Goal: Task Accomplishment & Management: Complete application form

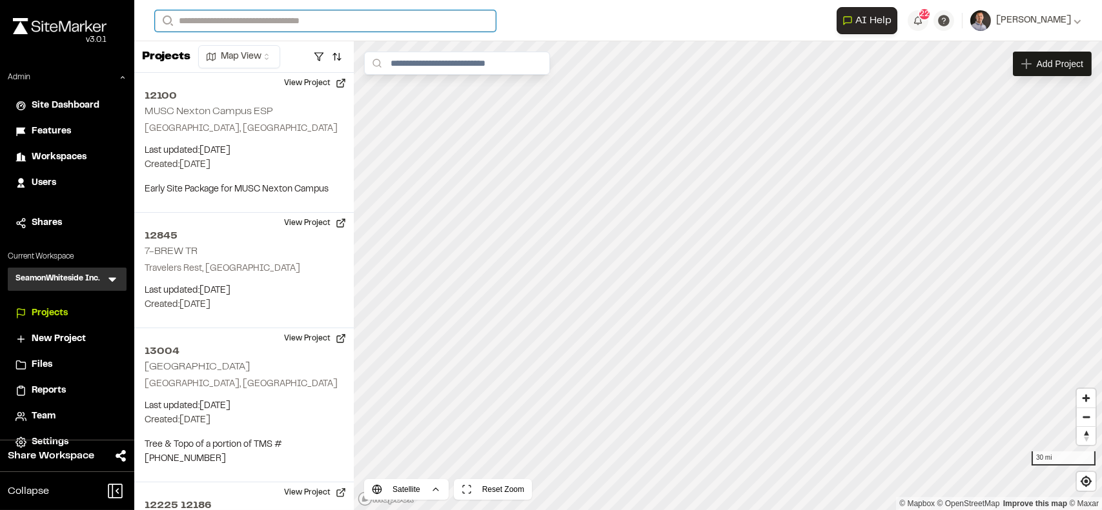
click at [223, 21] on input "Search" at bounding box center [325, 20] width 341 height 21
click at [234, 23] on input "Search" at bounding box center [325, 20] width 341 height 21
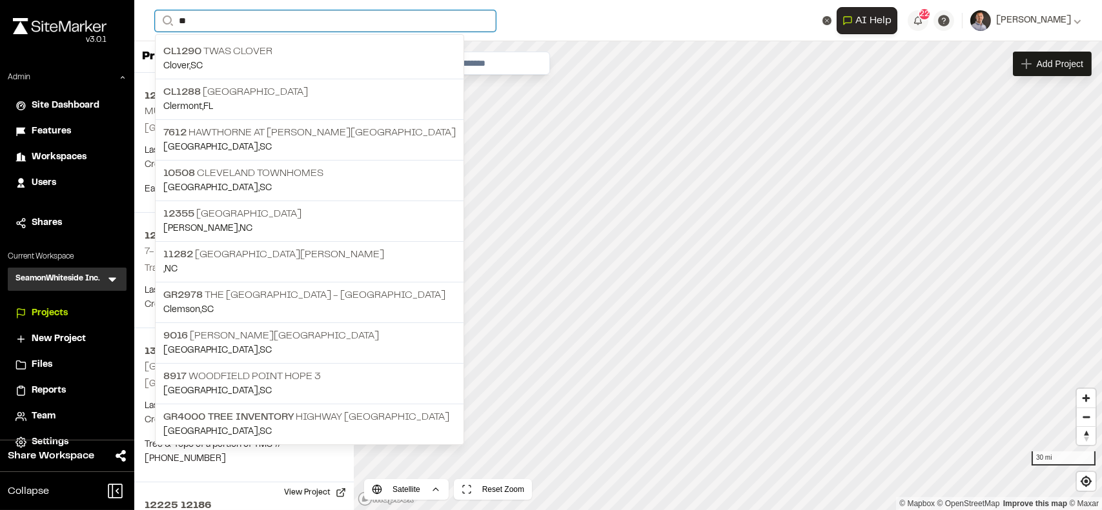
type input "*"
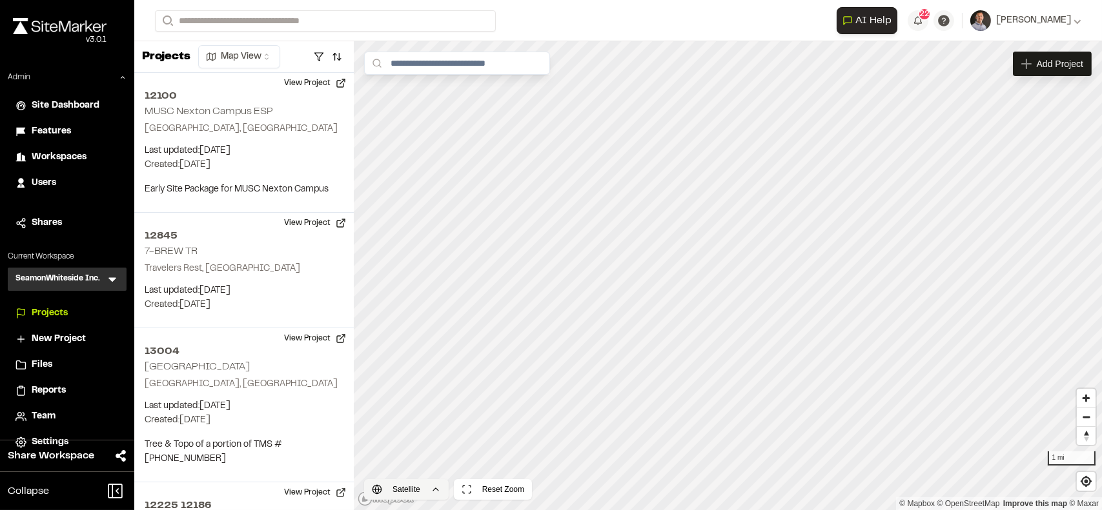
click at [421, 487] on html "Close sidebar v 3.0.1 Admin Site Dashboard Features Workspaces Users Shares Cur…" at bounding box center [551, 255] width 1102 height 510
click at [646, 477] on html "Close sidebar v 3.0.1 Admin Site Dashboard Features Workspaces Users Shares Cur…" at bounding box center [551, 255] width 1102 height 510
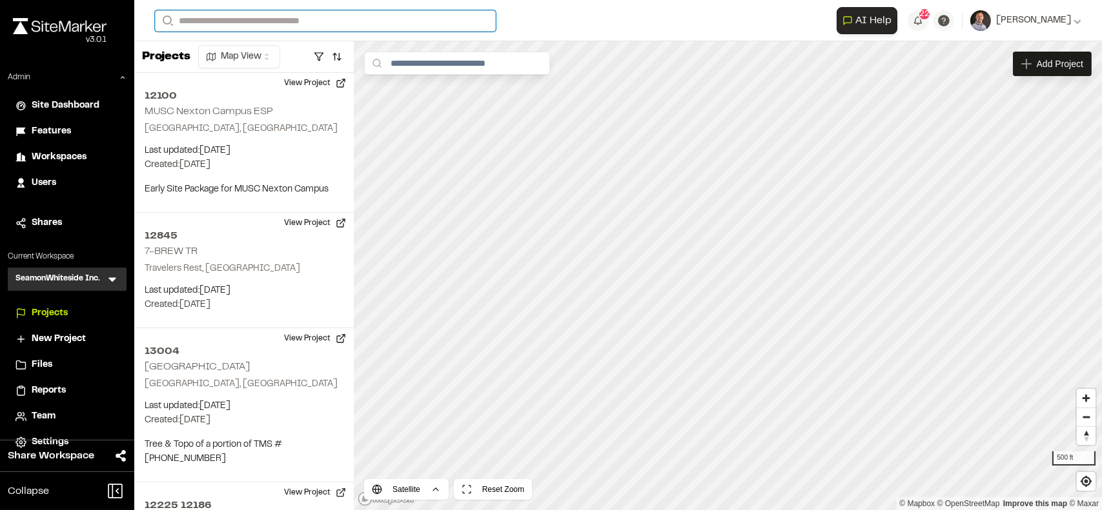
click at [234, 25] on input "Search" at bounding box center [325, 20] width 341 height 21
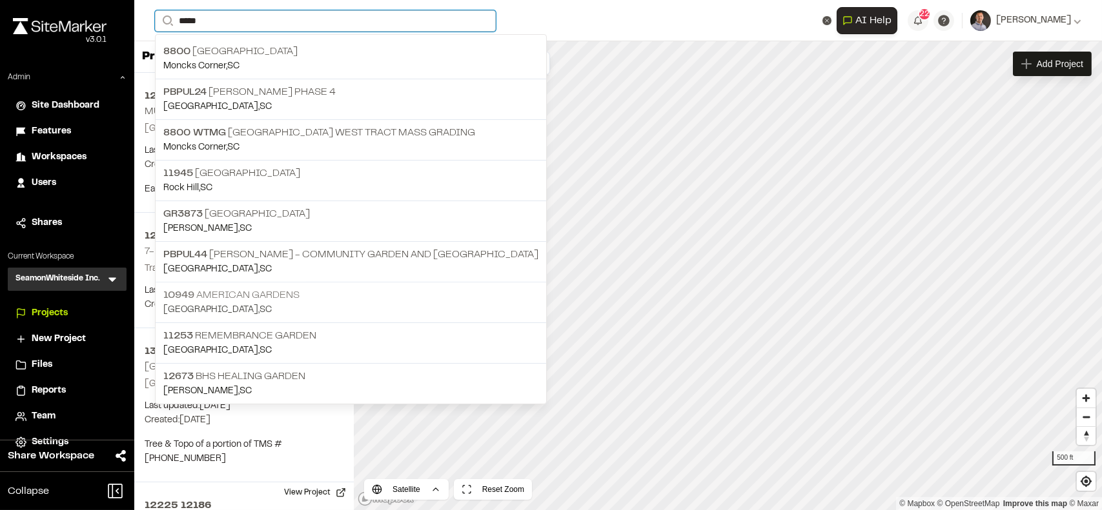
type input "*****"
click at [235, 294] on p "10949 American Gardens" at bounding box center [350, 295] width 375 height 15
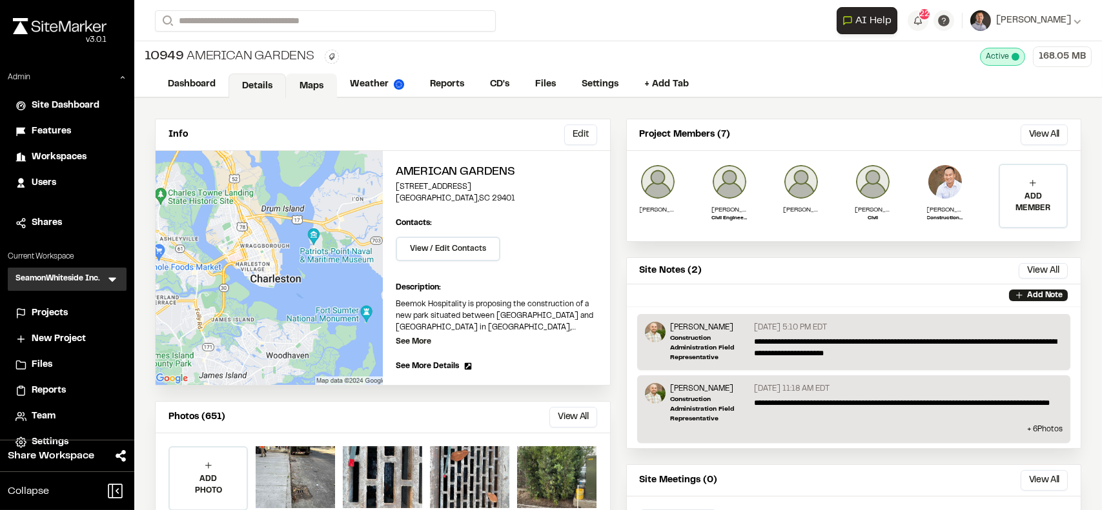
click at [320, 93] on link "Maps" at bounding box center [311, 86] width 51 height 25
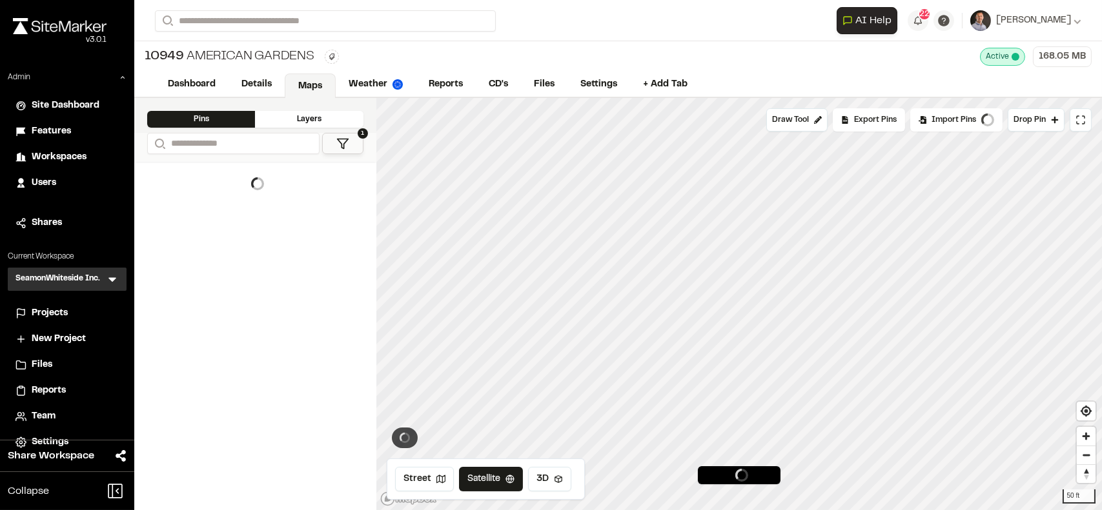
click at [318, 88] on link "Maps" at bounding box center [310, 86] width 51 height 25
click at [436, 117] on span "Map Layers" at bounding box center [419, 121] width 50 height 14
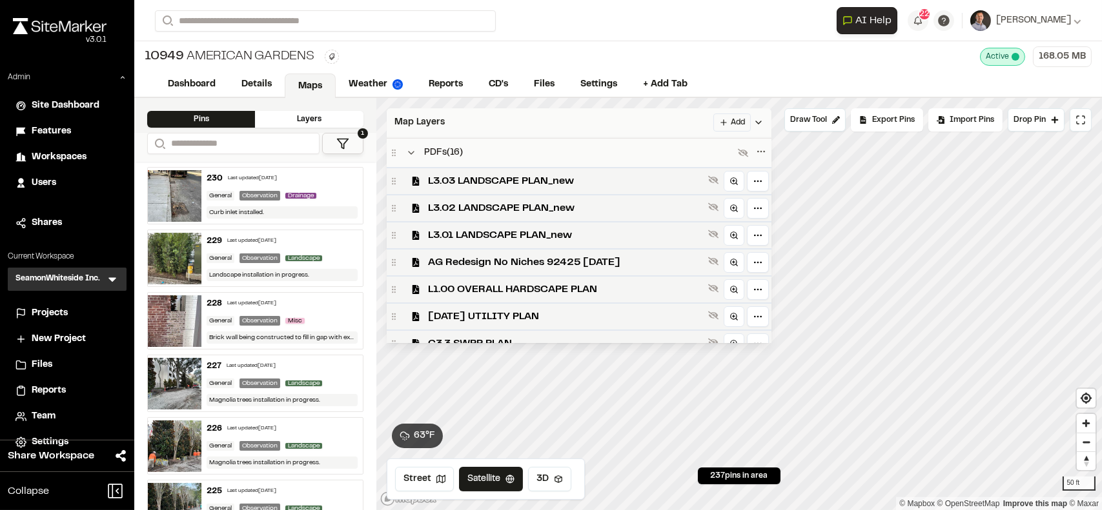
scroll to position [54, 0]
click at [748, 154] on icon at bounding box center [743, 153] width 10 height 8
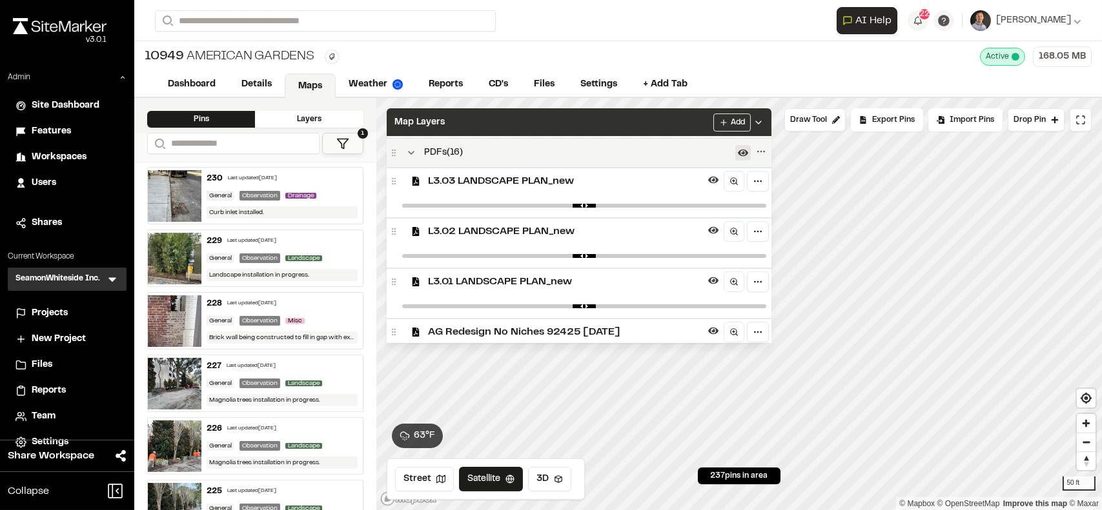
click at [632, 121] on div "Map Layers Add" at bounding box center [579, 122] width 385 height 28
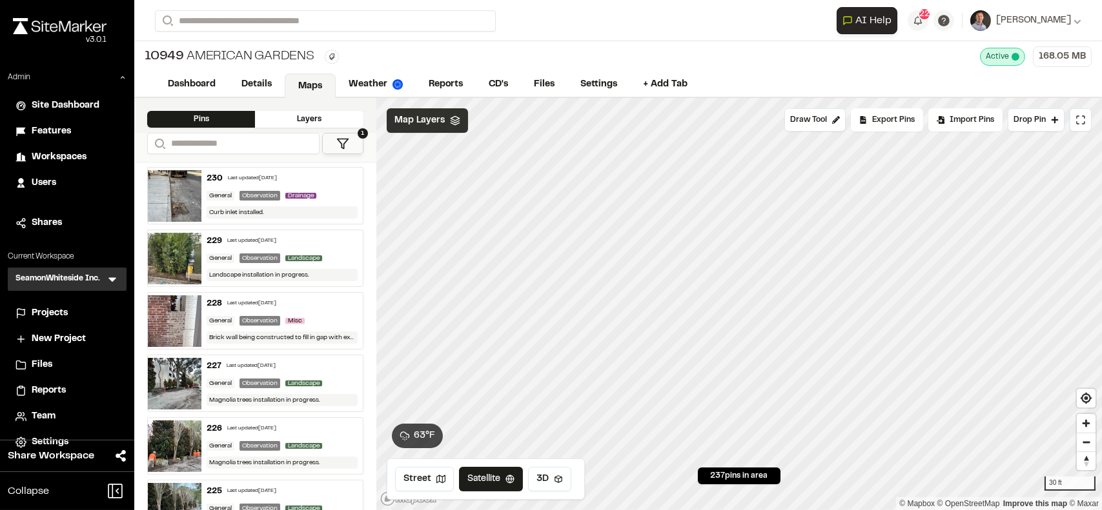
click at [426, 120] on span "Map Layers" at bounding box center [419, 121] width 50 height 14
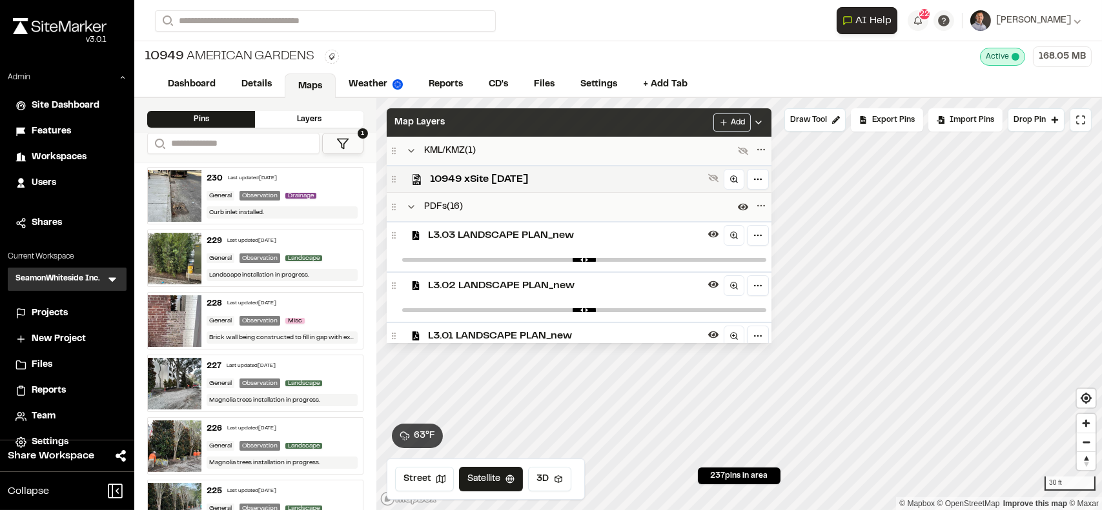
click at [737, 124] on html "Close sidebar v 3.0.1 Admin Site Dashboard Features Workspaces Users Shares Cur…" at bounding box center [551, 255] width 1102 height 510
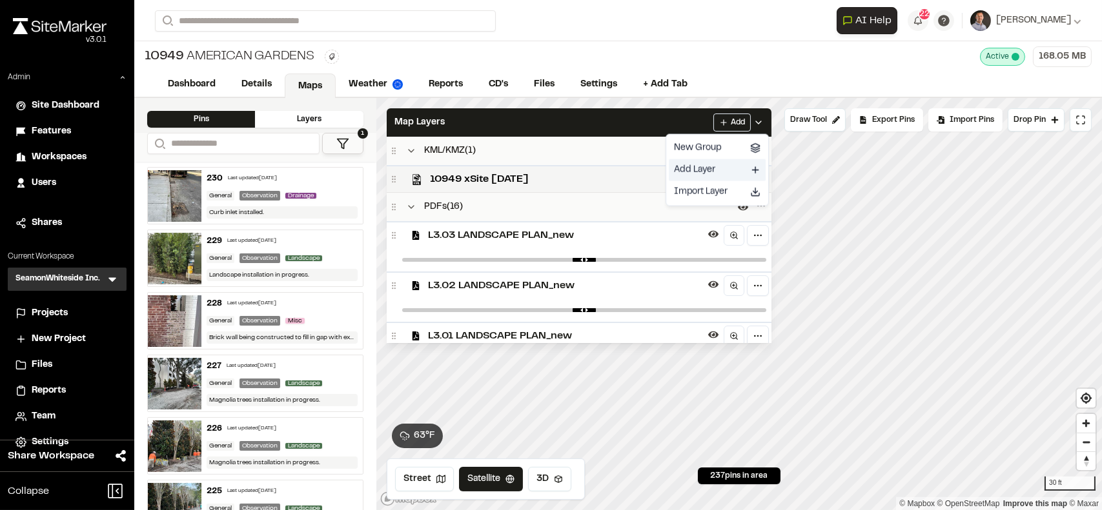
click at [689, 173] on link "Add Layer" at bounding box center [717, 170] width 97 height 22
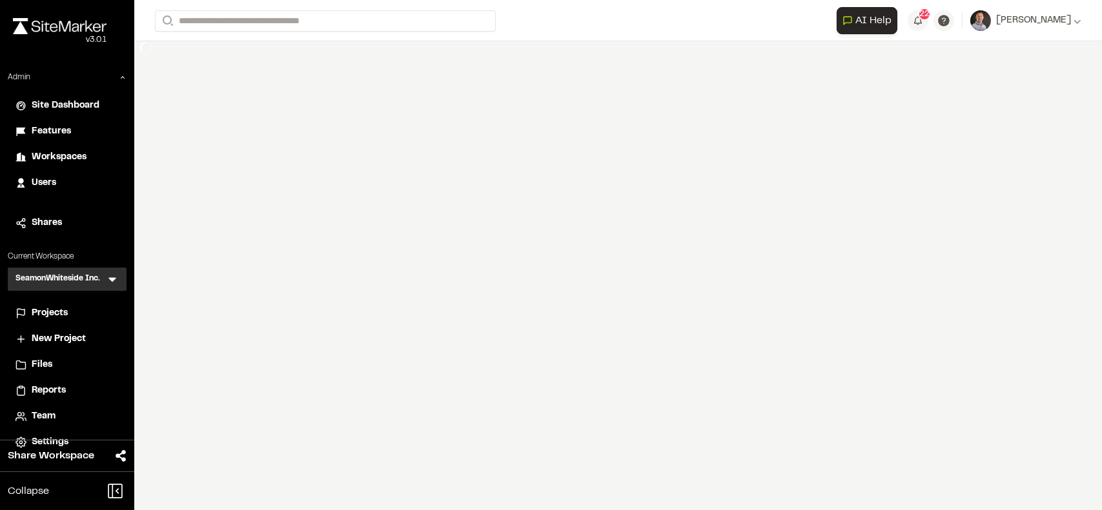
select select "****"
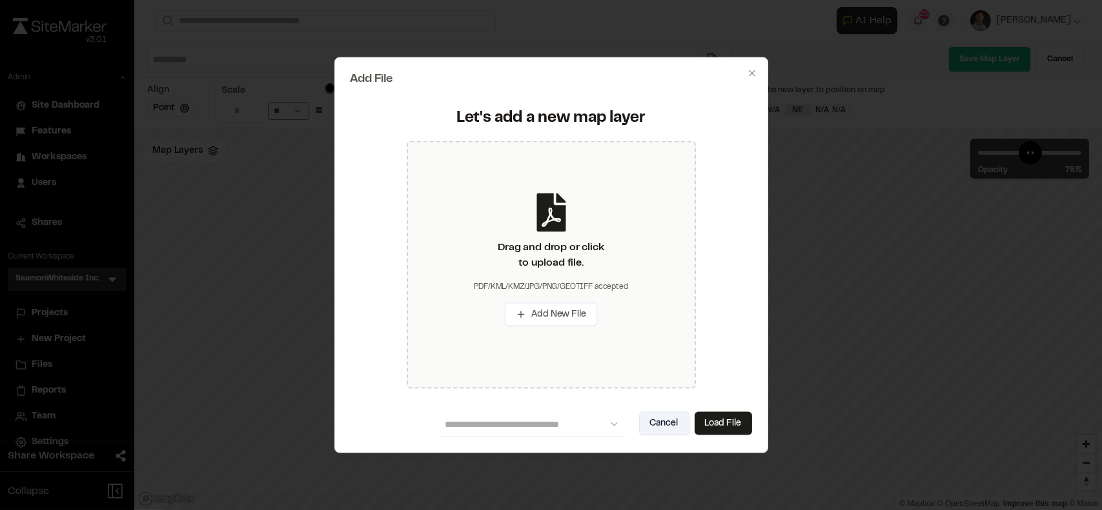
click at [658, 416] on button "Cancel" at bounding box center [664, 423] width 50 height 23
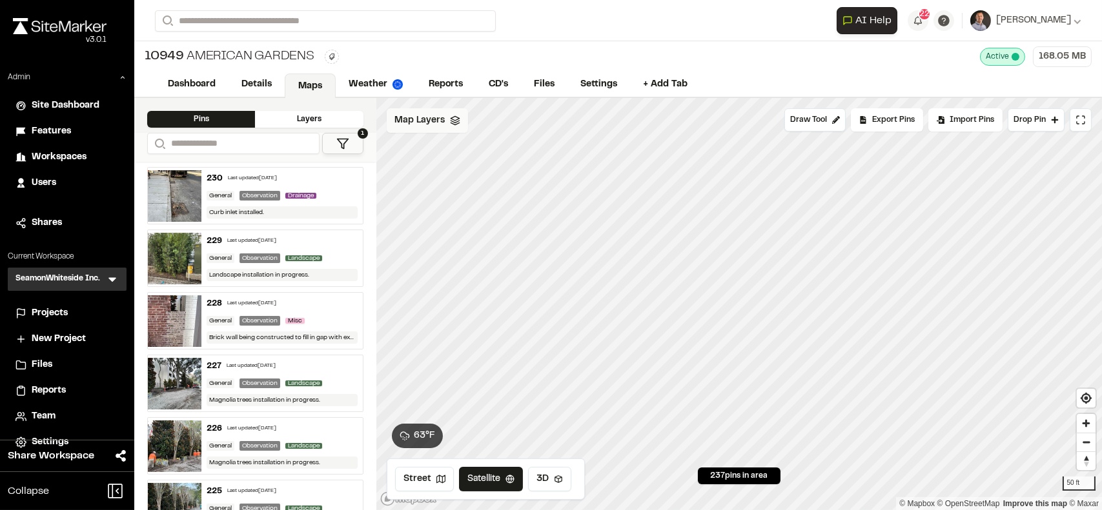
click at [429, 117] on span "Map Layers" at bounding box center [419, 121] width 50 height 14
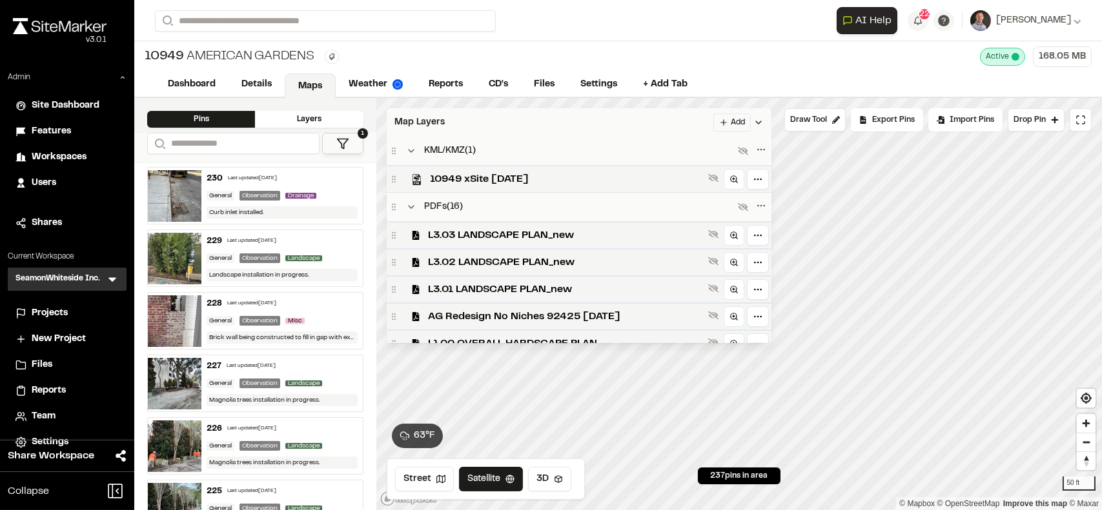
click at [755, 126] on html "Close sidebar v 3.0.1 Admin Site Dashboard Features Workspaces Users Shares Cur…" at bounding box center [551, 255] width 1102 height 510
click at [662, 123] on html "Close sidebar v 3.0.1 Admin Site Dashboard Features Workspaces Users Shares Cur…" at bounding box center [551, 255] width 1102 height 510
click at [571, 120] on div "Map Layers Add" at bounding box center [579, 122] width 385 height 28
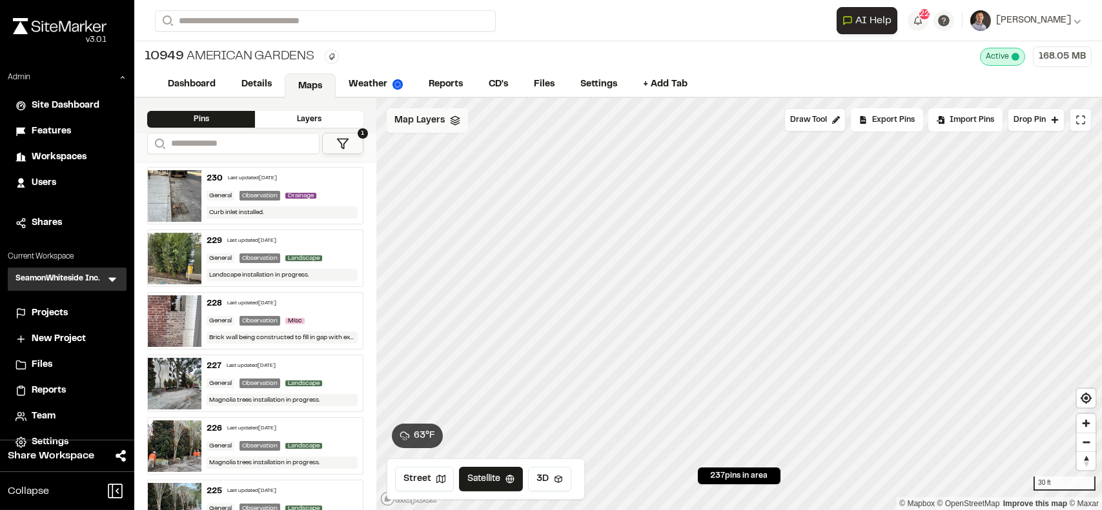
click at [418, 121] on span "Map Layers" at bounding box center [419, 121] width 50 height 14
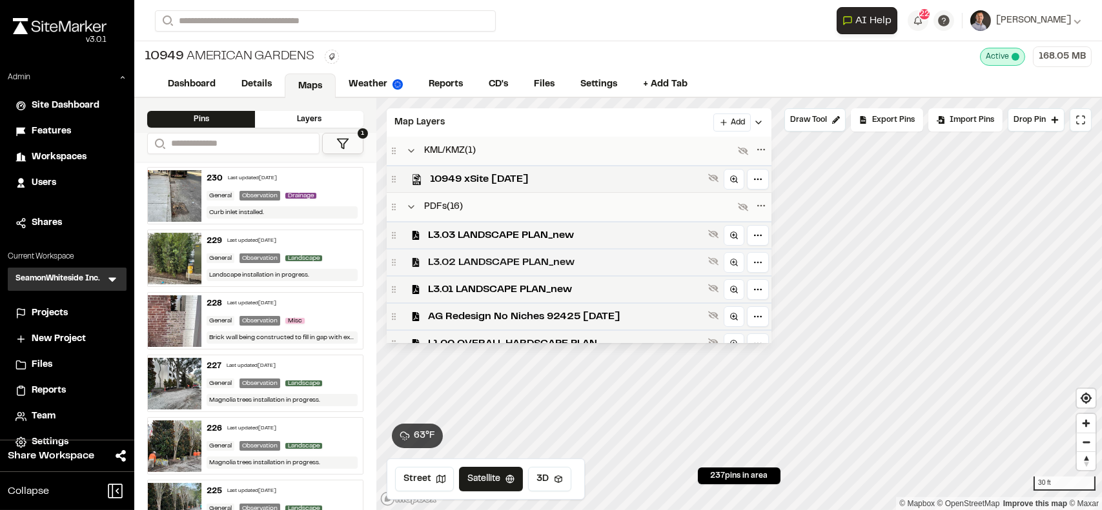
click at [465, 263] on span "L3.02 LANDSCAPE PLAN_new" at bounding box center [565, 262] width 275 height 15
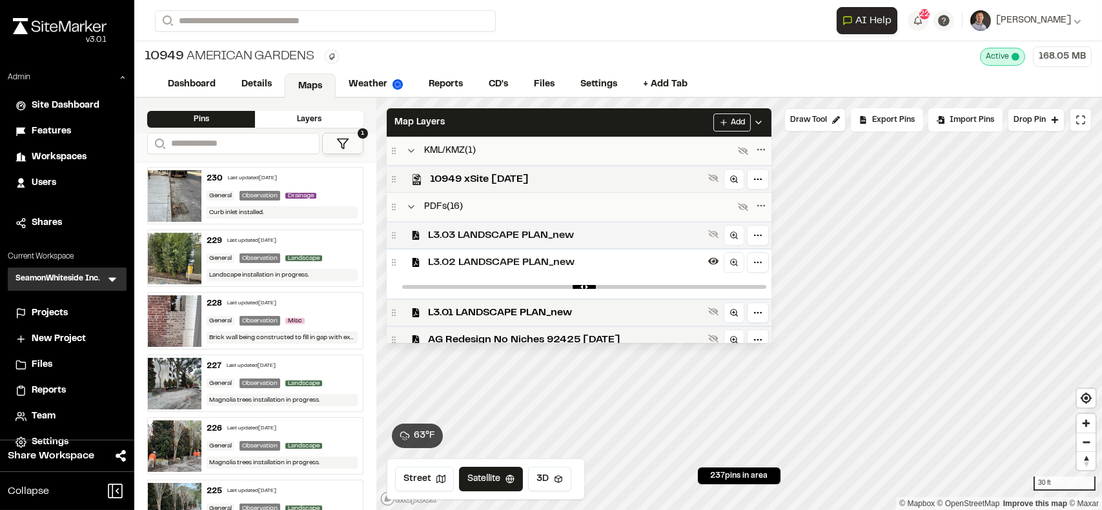
click at [462, 238] on span "L3.03 LANDSCAPE PLAN_new" at bounding box center [565, 235] width 275 height 15
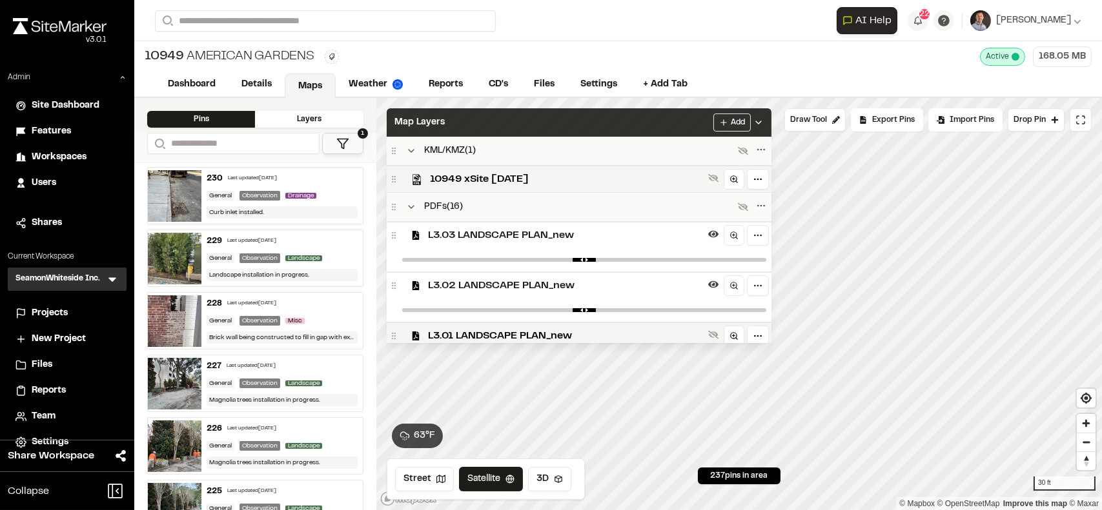
click at [465, 112] on div "Map Layers Add" at bounding box center [579, 122] width 385 height 28
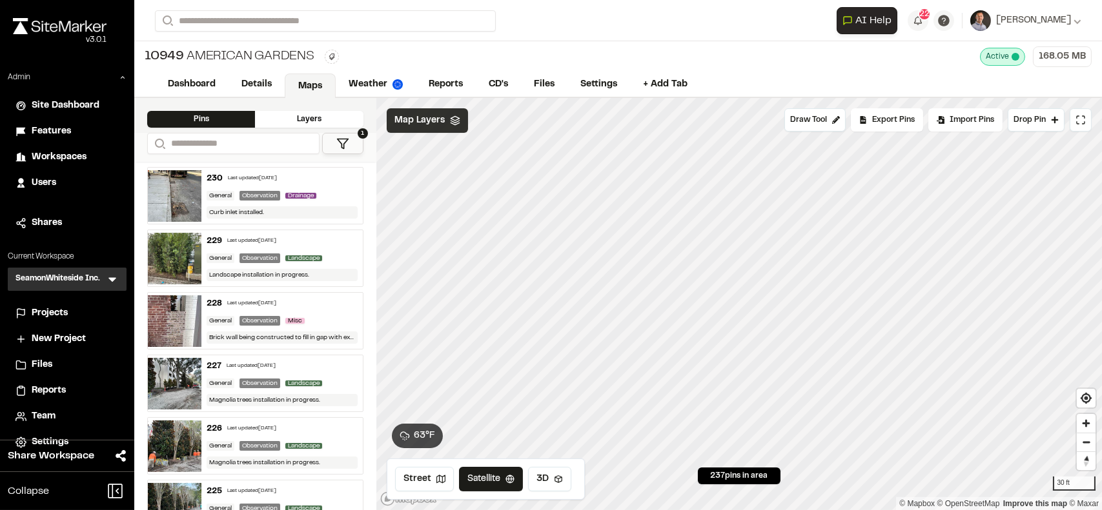
click at [404, 126] on span "Map Layers" at bounding box center [419, 121] width 50 height 14
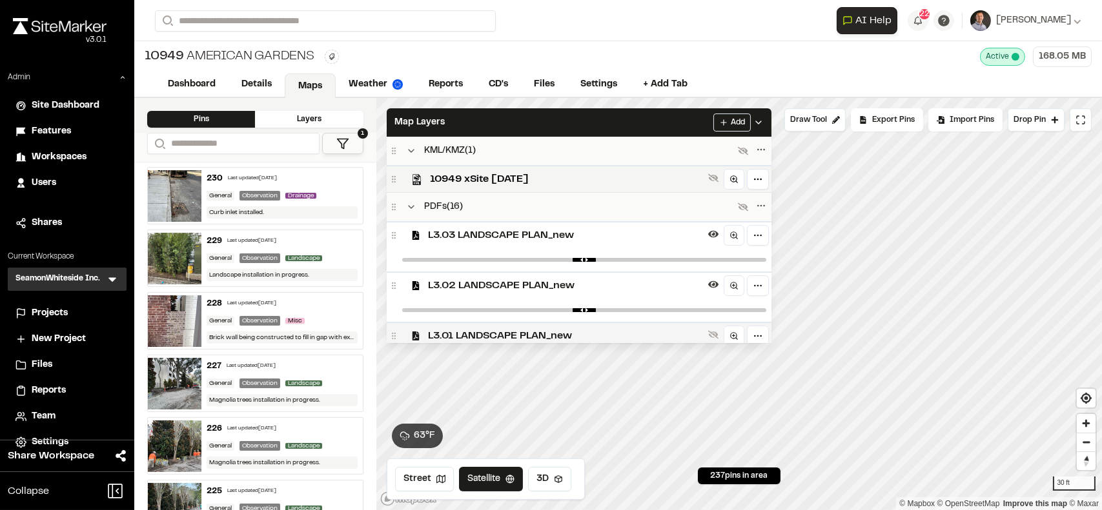
click at [457, 333] on span "L3.01 LANDSCAPE PLAN_new" at bounding box center [565, 335] width 275 height 15
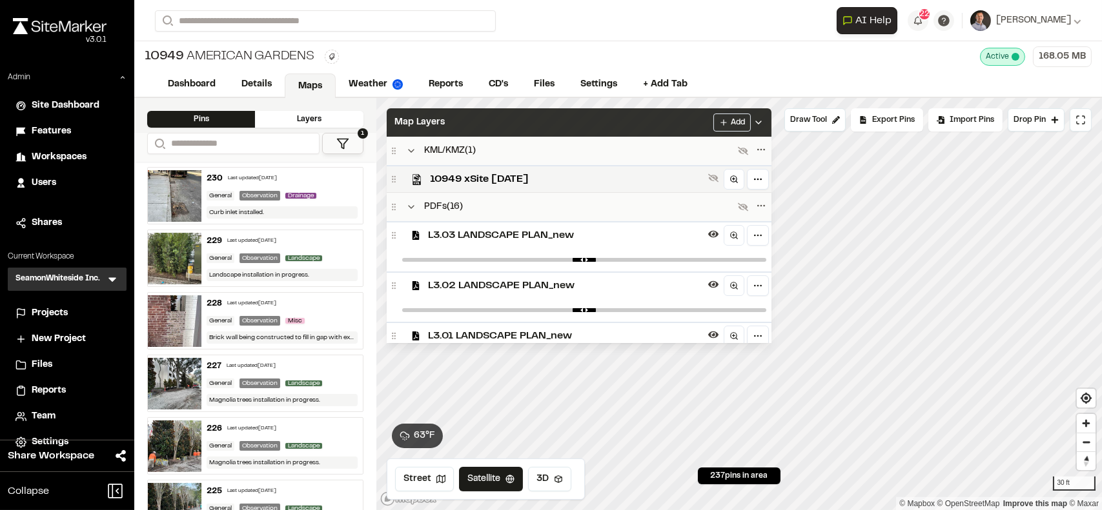
click at [459, 117] on div "Map Layers Add" at bounding box center [579, 122] width 385 height 28
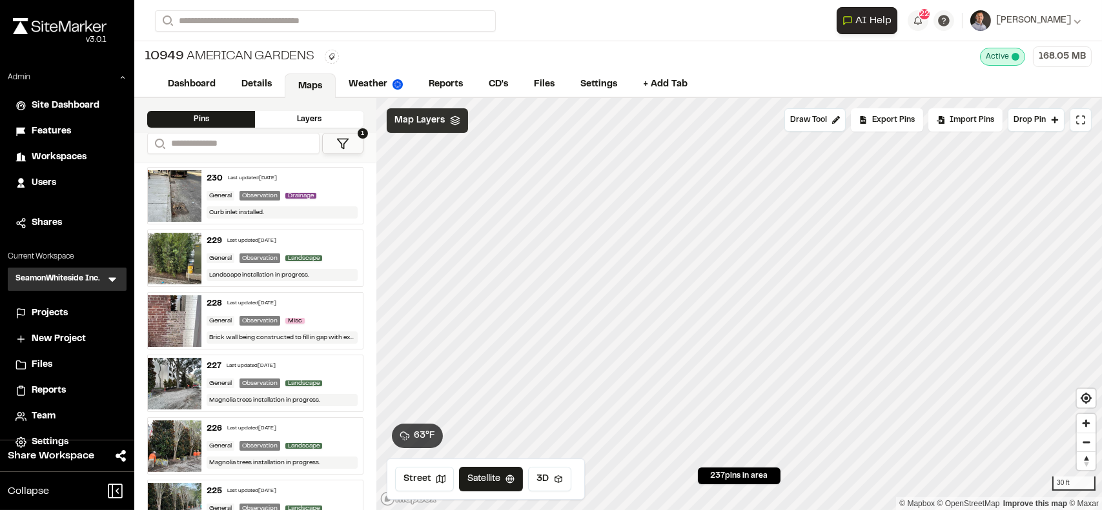
click at [418, 129] on div "Map Layers" at bounding box center [427, 120] width 81 height 25
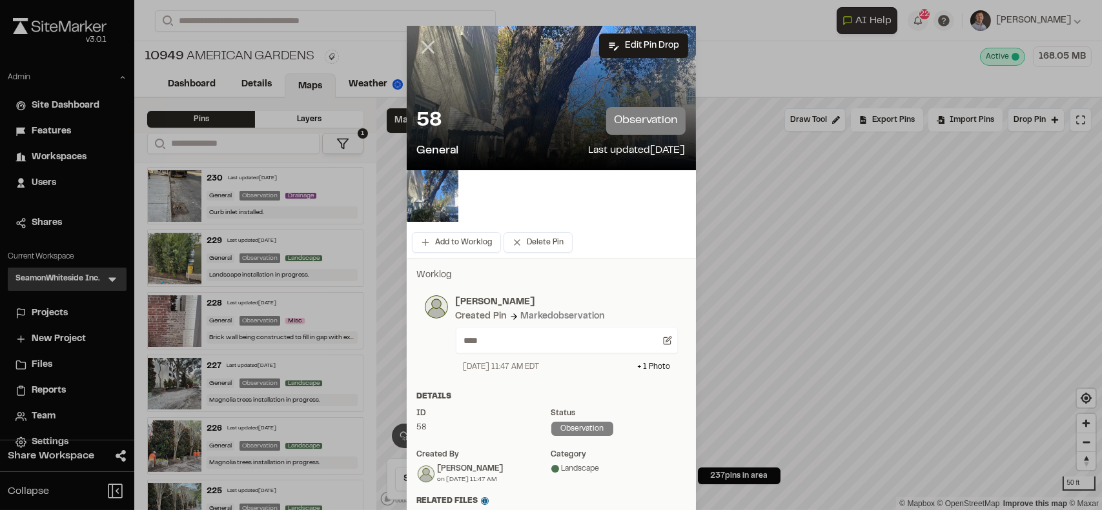
click at [427, 48] on icon at bounding box center [428, 47] width 22 height 22
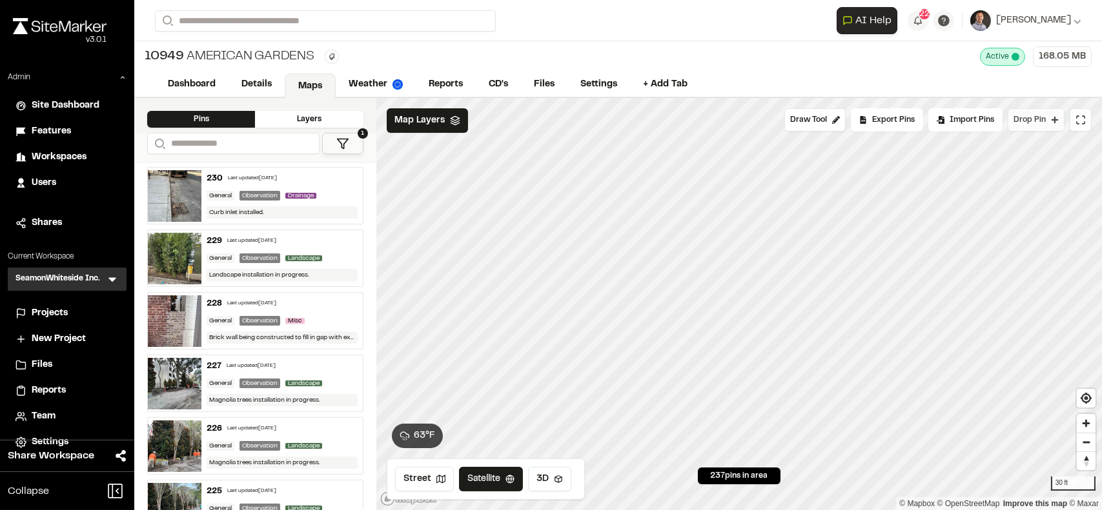
click at [1033, 116] on span "Drop Pin" at bounding box center [1029, 120] width 32 height 12
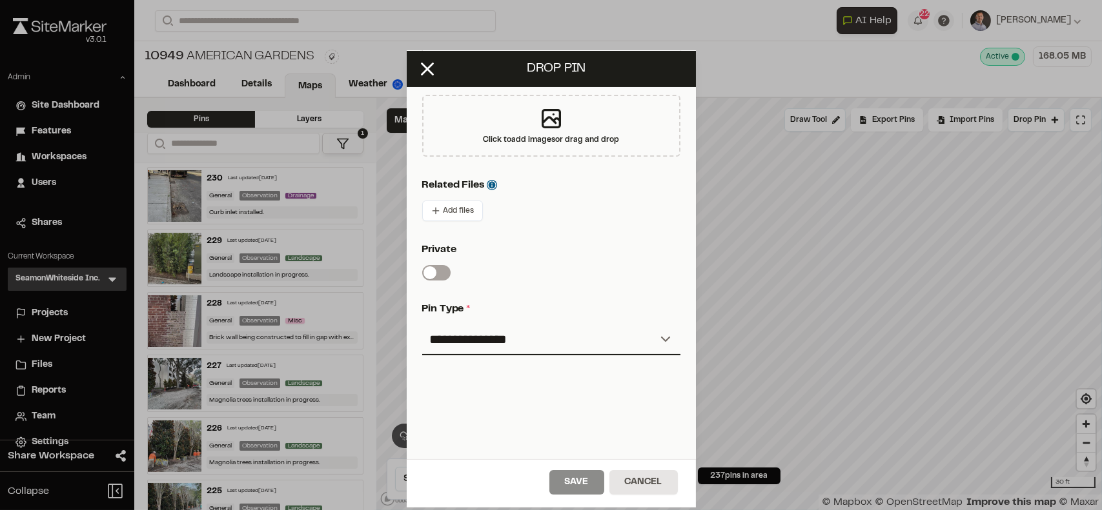
scroll to position [327, 0]
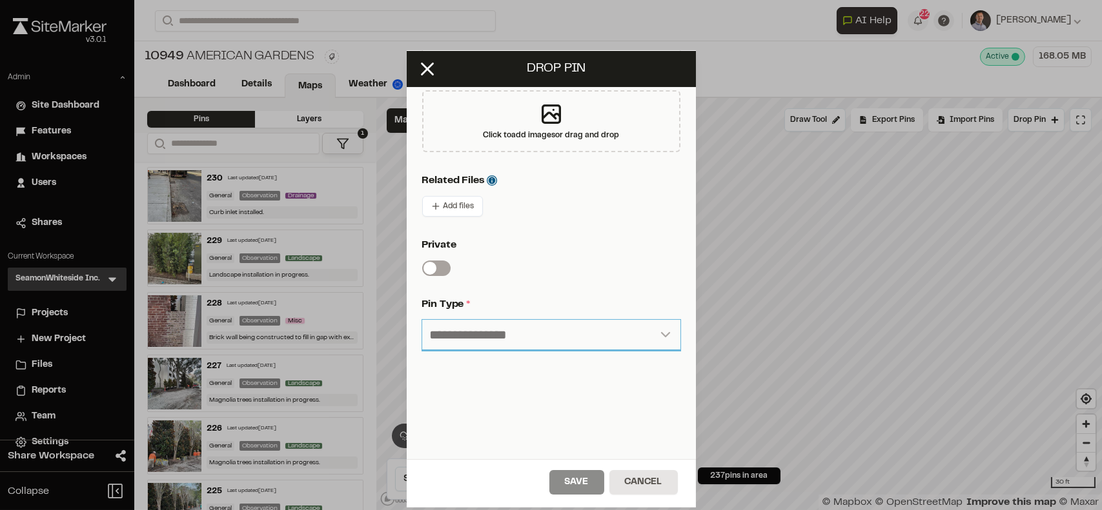
click at [444, 336] on select "**********" at bounding box center [551, 335] width 258 height 31
select select "*"
click at [422, 320] on select "**********" at bounding box center [551, 335] width 258 height 31
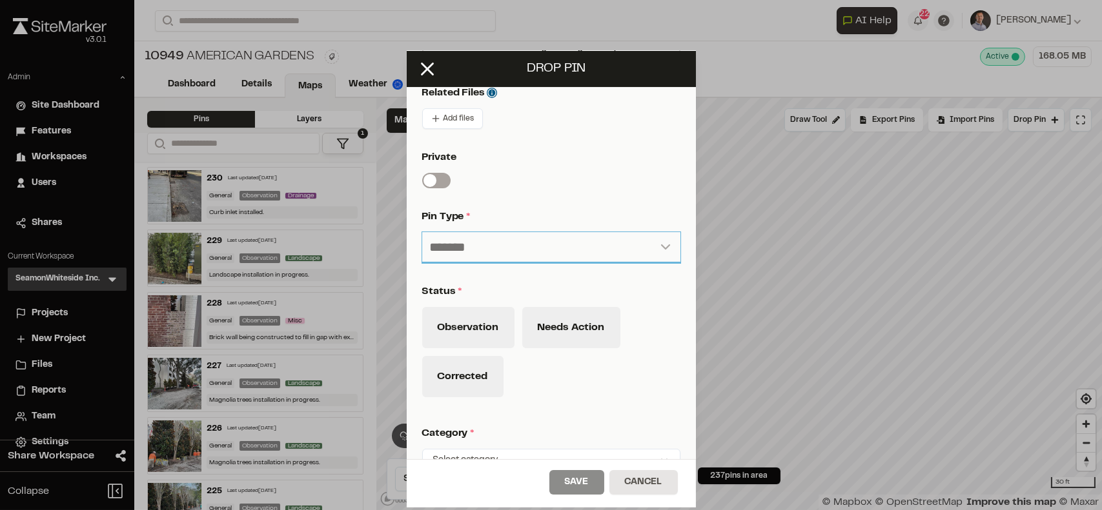
scroll to position [423, 0]
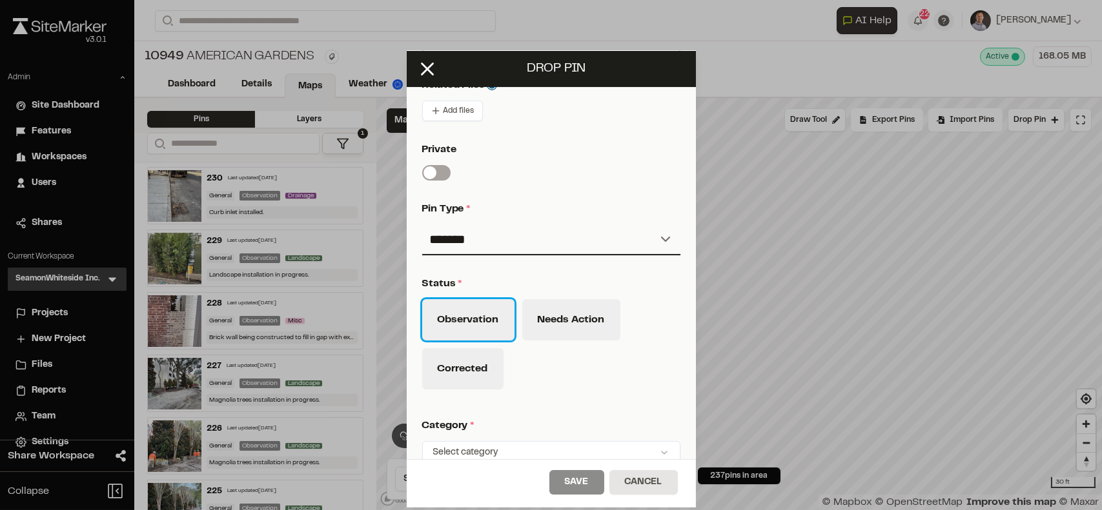
click at [463, 325] on button "Observation" at bounding box center [468, 319] width 92 height 41
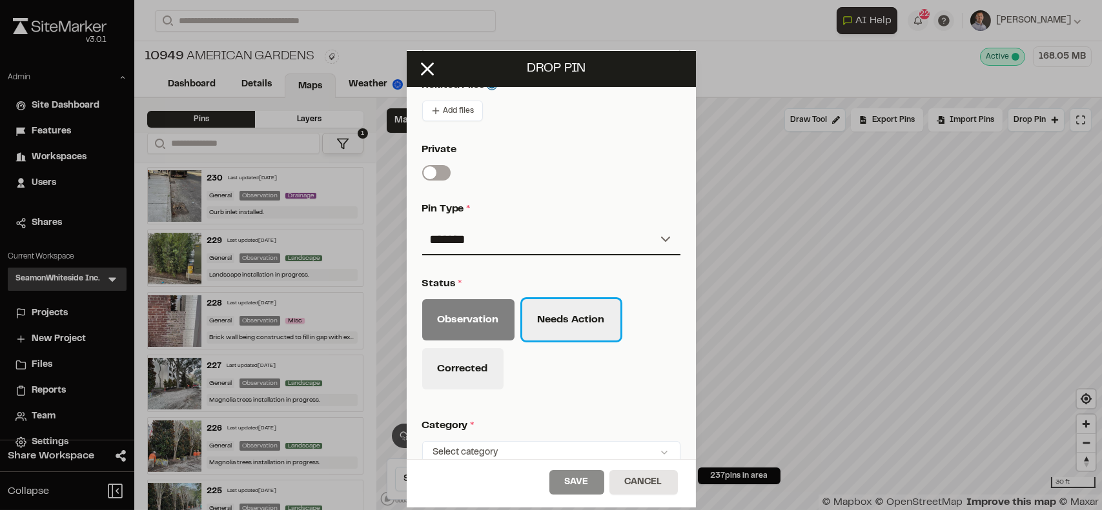
click at [539, 321] on button "Needs Action" at bounding box center [571, 319] width 98 height 41
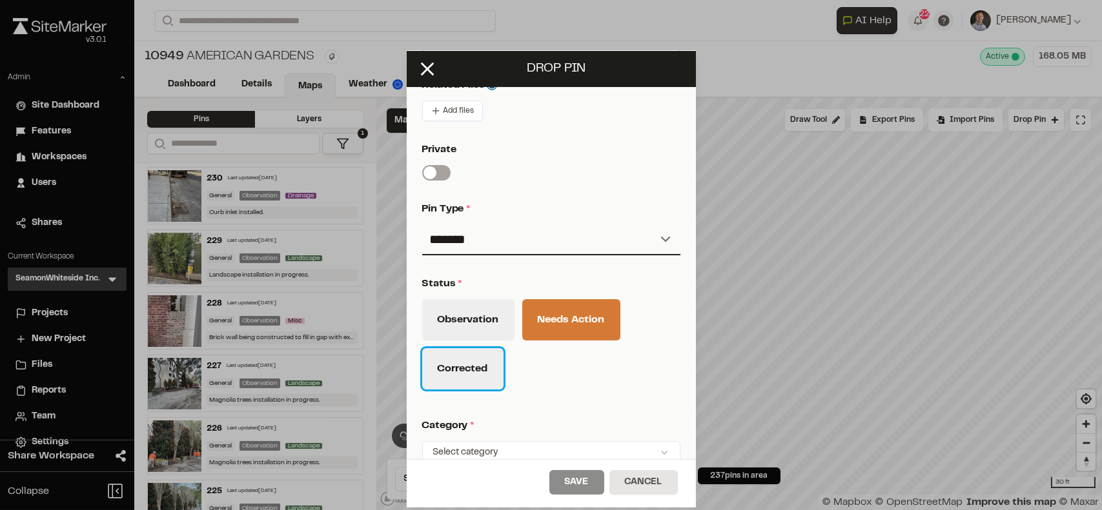
click at [459, 370] on button "Corrected" at bounding box center [462, 368] width 81 height 41
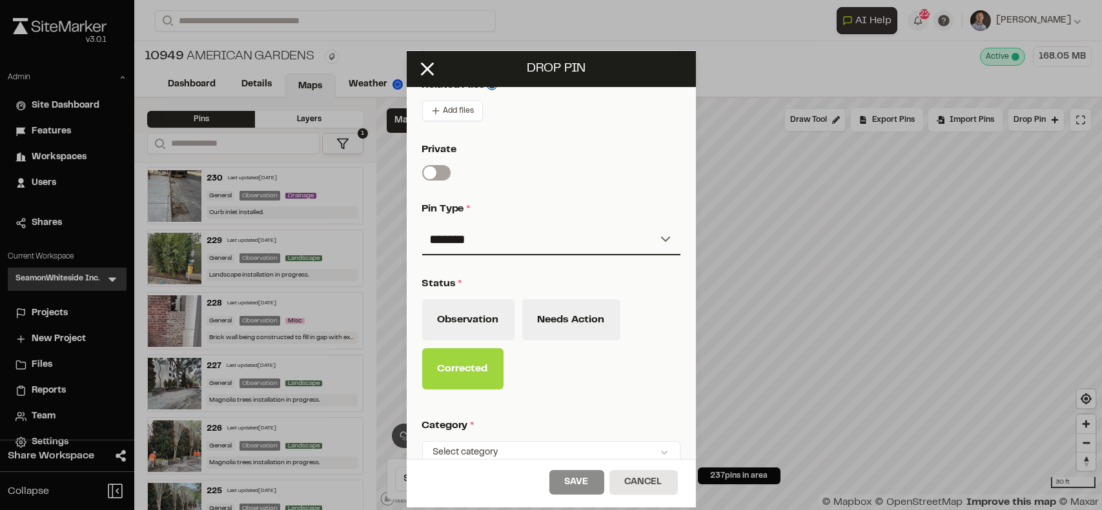
click at [429, 430] on html "Close sidebar v 3.0.1 Admin Site Dashboard Features Workspaces Users Shares Cur…" at bounding box center [551, 255] width 1102 height 510
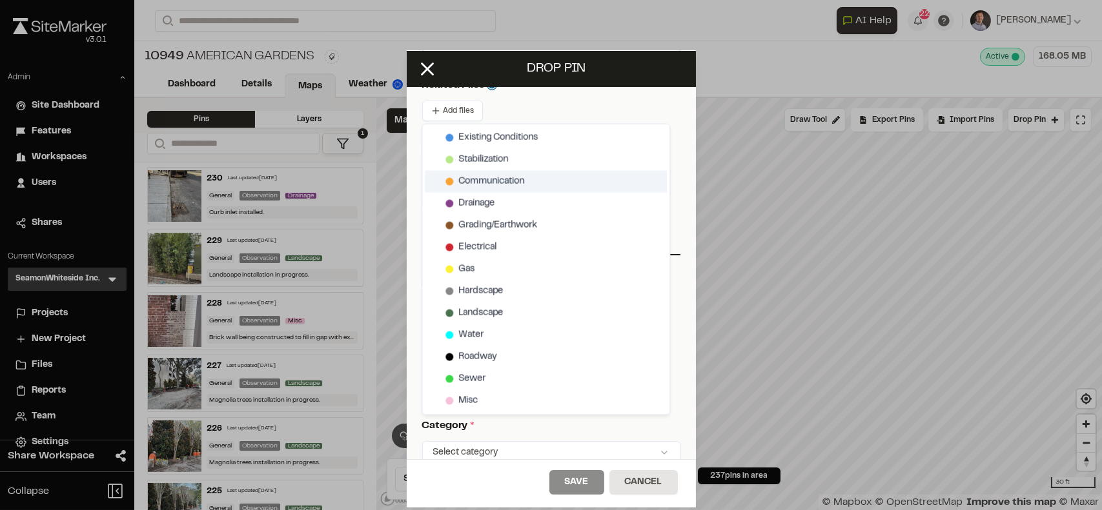
click at [426, 177] on div "Communication" at bounding box center [546, 182] width 242 height 22
click at [634, 489] on html "Close sidebar v 3.0.1 Admin Site Dashboard Features Workspaces Users Shares Cur…" at bounding box center [551, 255] width 1102 height 510
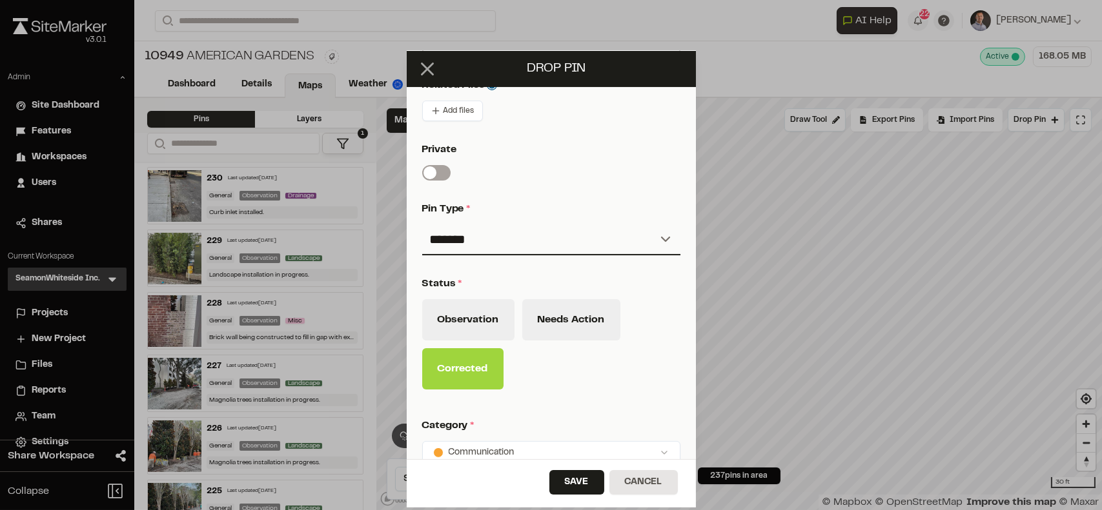
click at [422, 66] on icon at bounding box center [427, 69] width 22 height 22
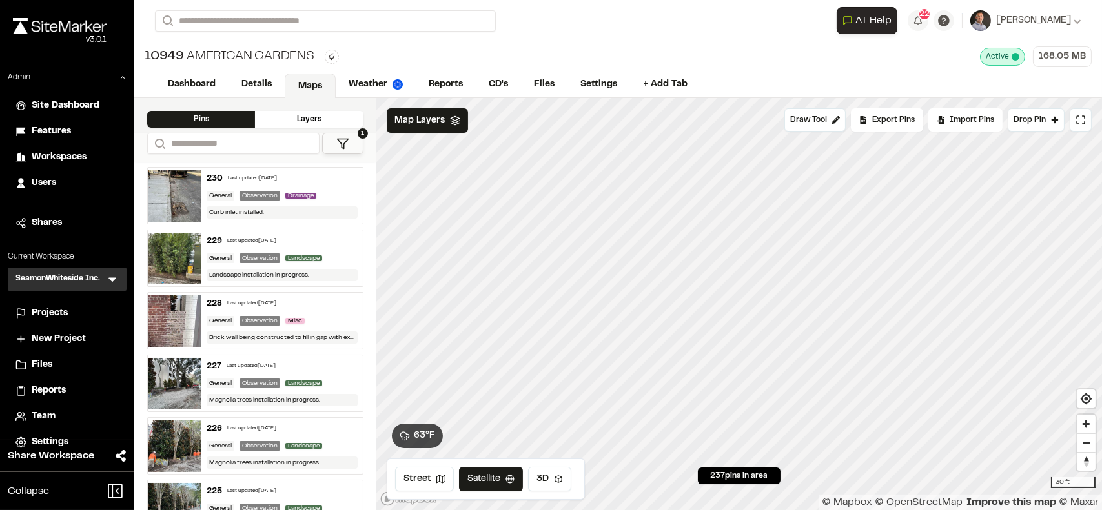
click at [63, 314] on span "Projects" at bounding box center [50, 314] width 36 height 14
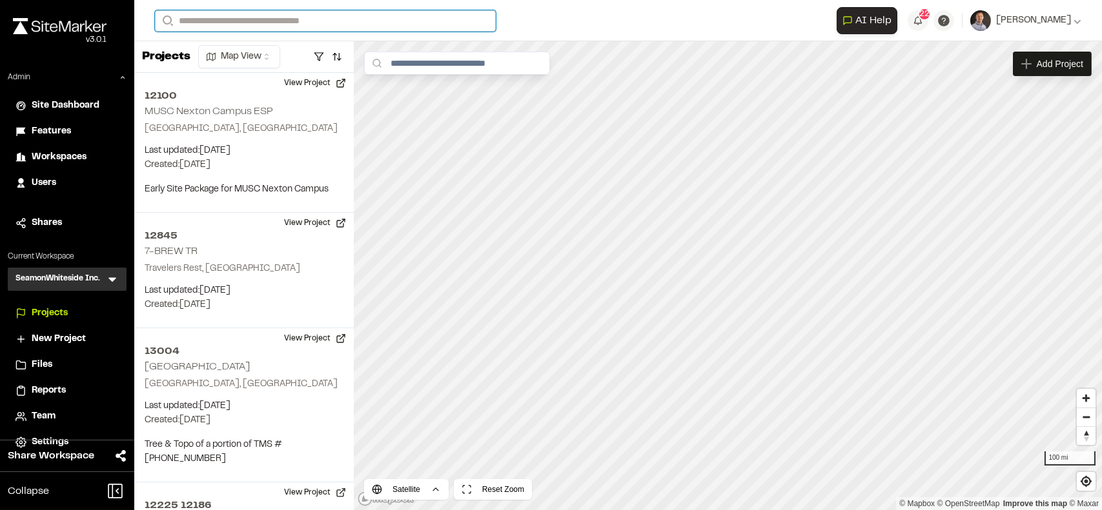
click at [355, 18] on input "Search" at bounding box center [325, 20] width 341 height 21
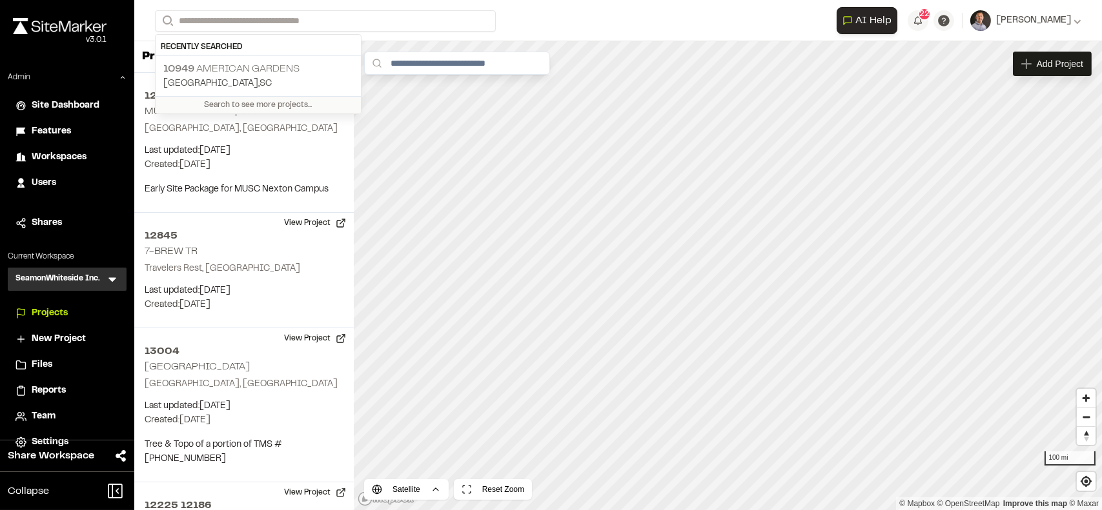
click at [288, 65] on p "10949 American Gardens" at bounding box center [258, 68] width 190 height 15
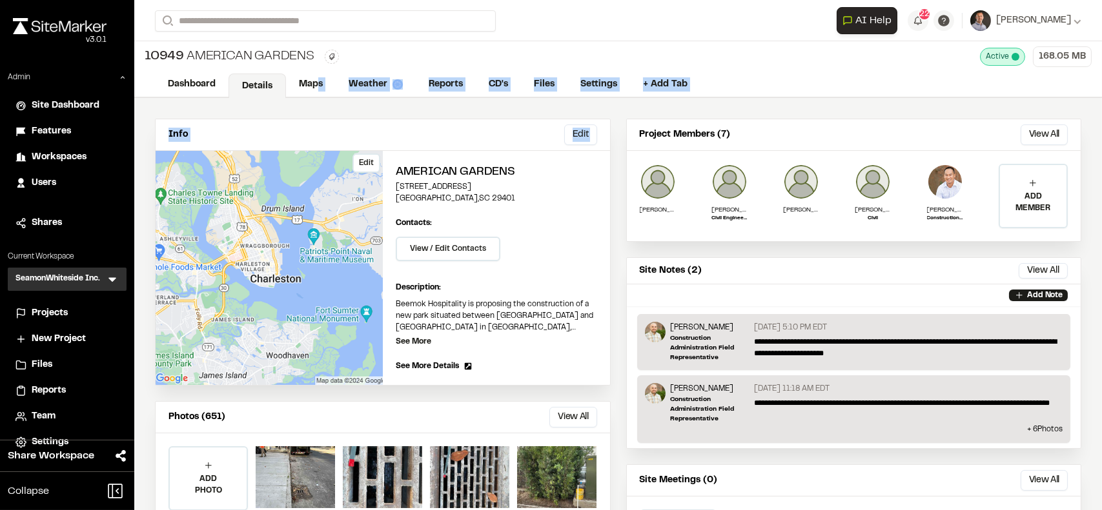
drag, startPoint x: 318, startPoint y: 81, endPoint x: 338, endPoint y: 256, distance: 176.0
click at [338, 239] on div "**********" at bounding box center [617, 255] width 967 height 510
click at [328, 84] on link "Maps" at bounding box center [311, 86] width 51 height 25
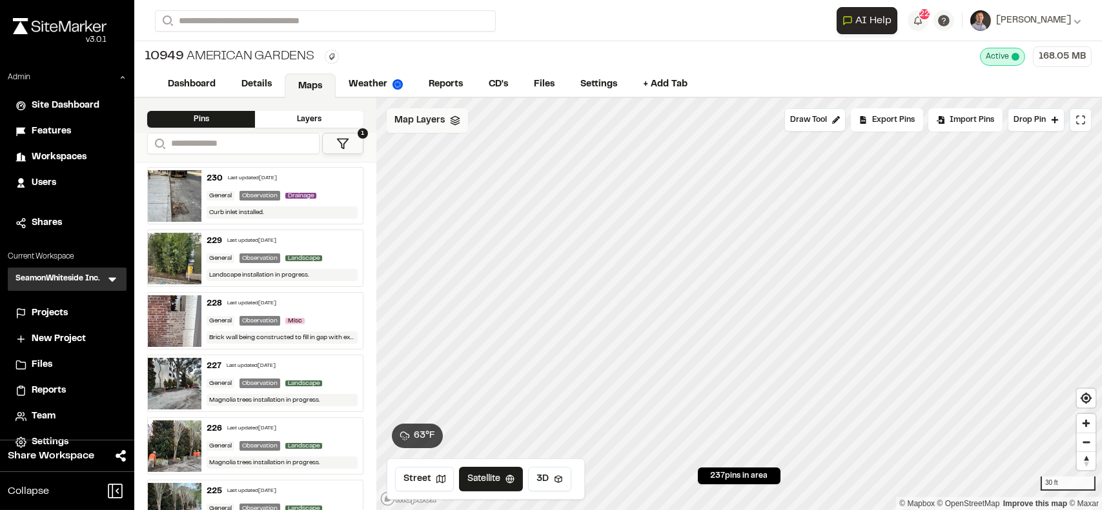
click at [415, 120] on span "Map Layers" at bounding box center [419, 121] width 50 height 14
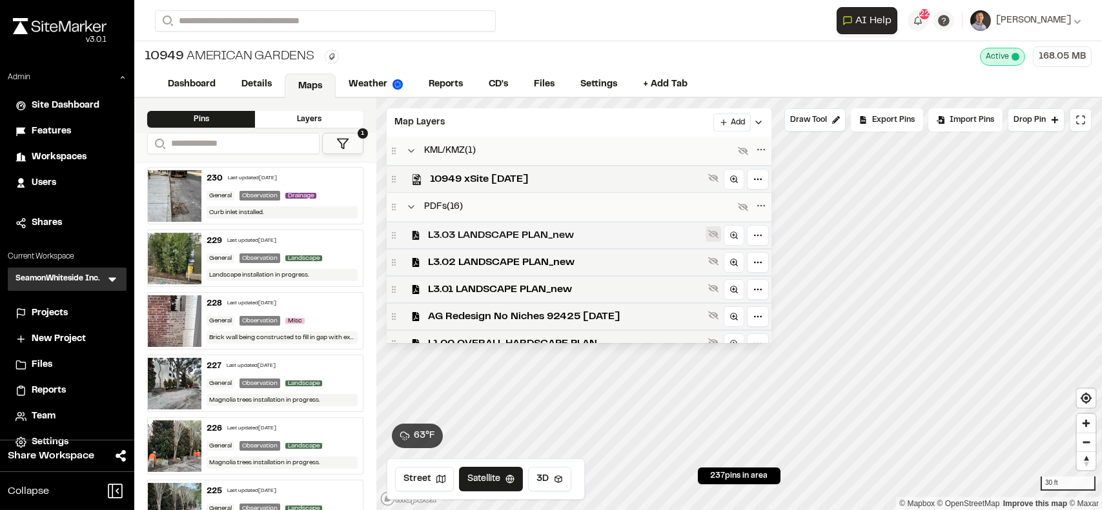
click at [718, 237] on icon at bounding box center [713, 234] width 10 height 10
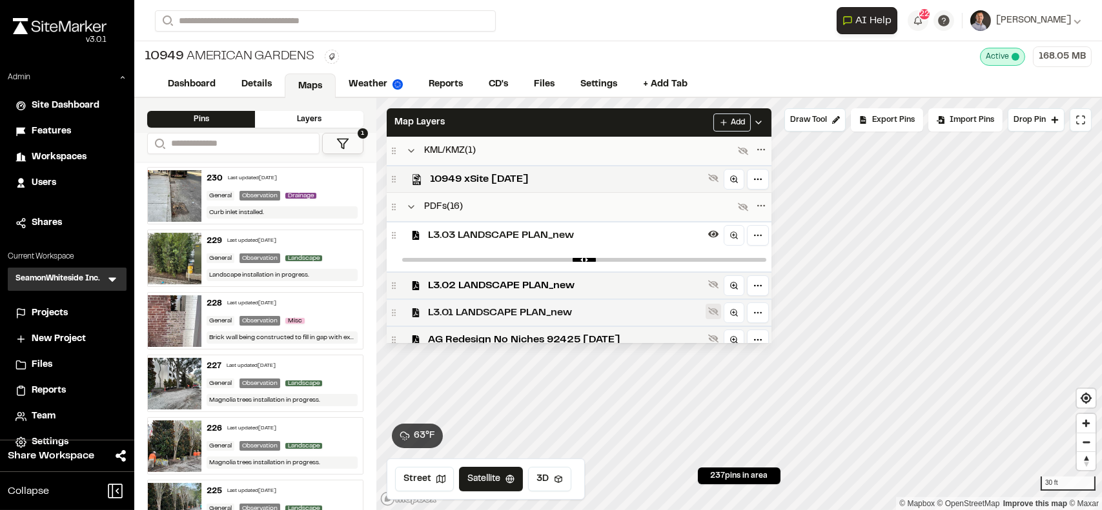
click at [718, 316] on icon at bounding box center [713, 312] width 10 height 10
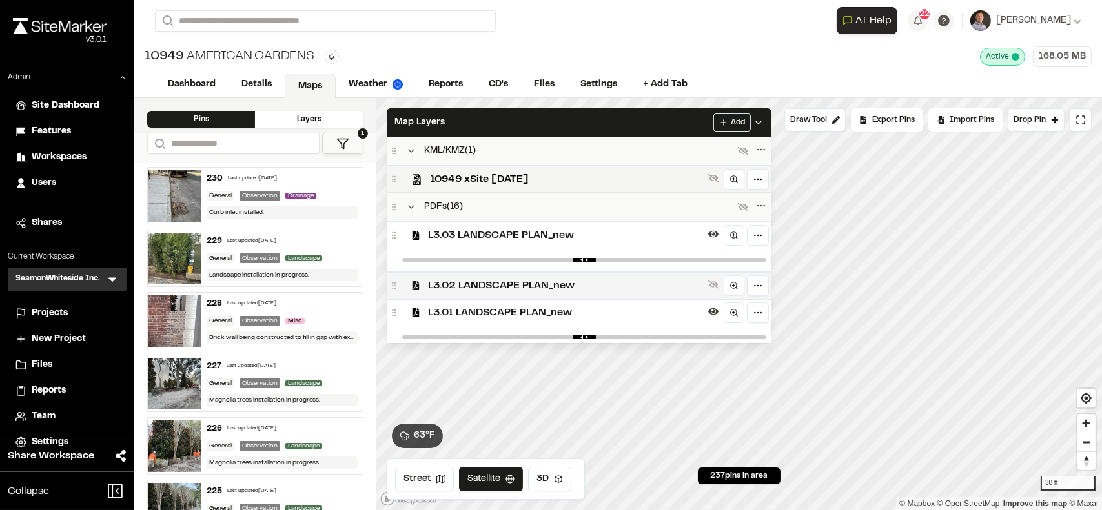
click at [725, 274] on div "L3.02 LANDSCAPE PLAN_new" at bounding box center [579, 285] width 385 height 27
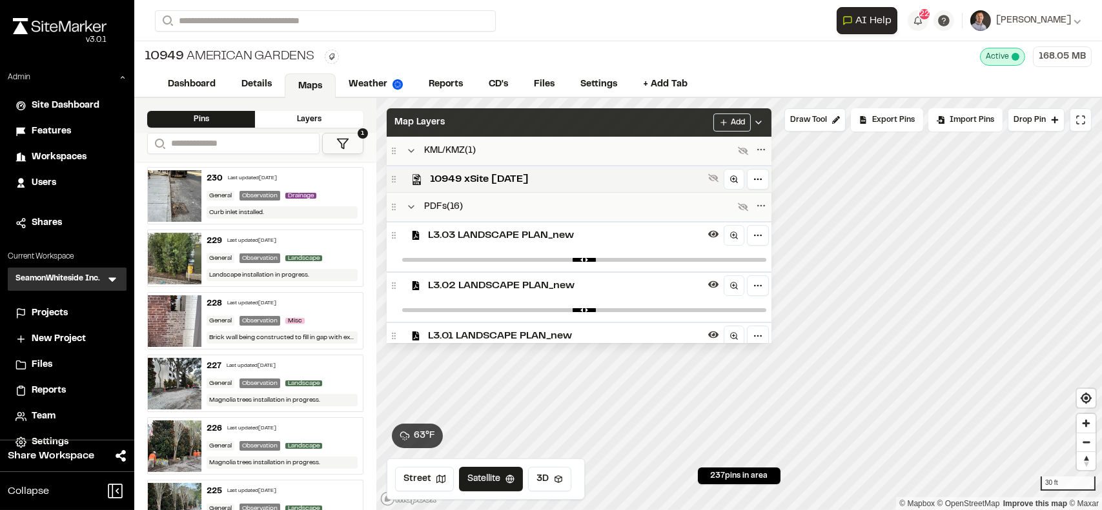
click at [681, 114] on div "Map Layers Add" at bounding box center [579, 122] width 385 height 28
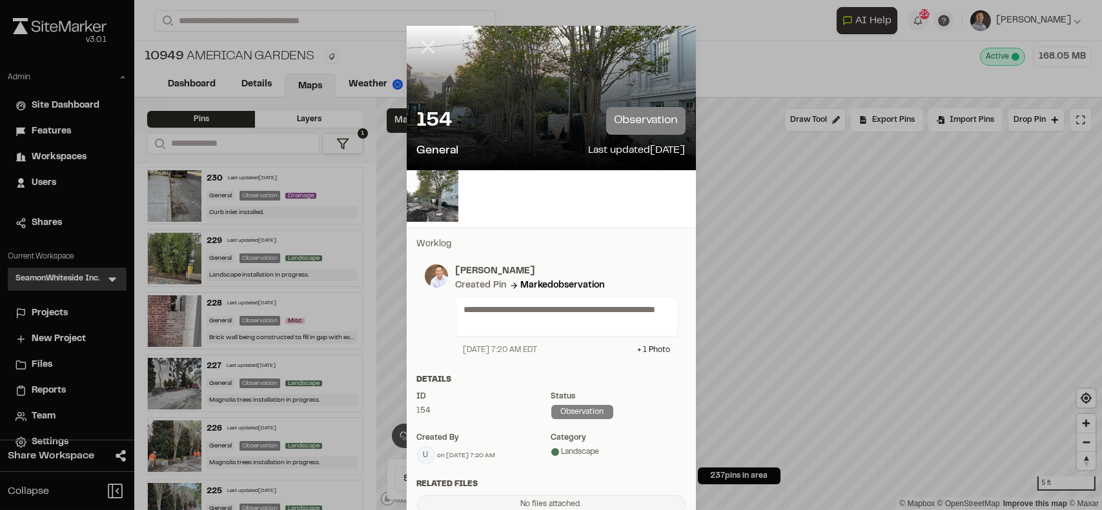
click at [418, 48] on icon at bounding box center [428, 47] width 22 height 22
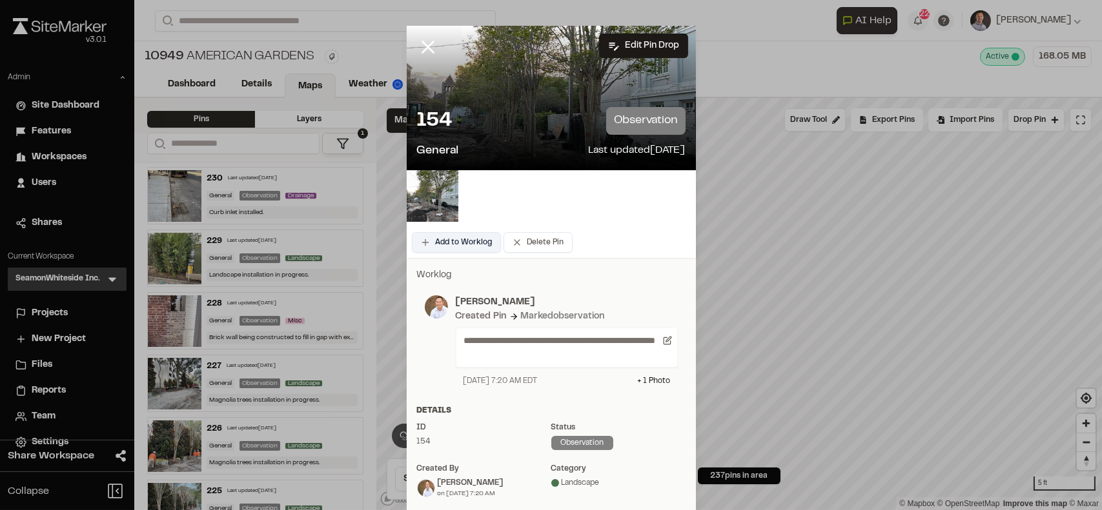
click at [461, 241] on button "Add to Worklog" at bounding box center [456, 242] width 89 height 21
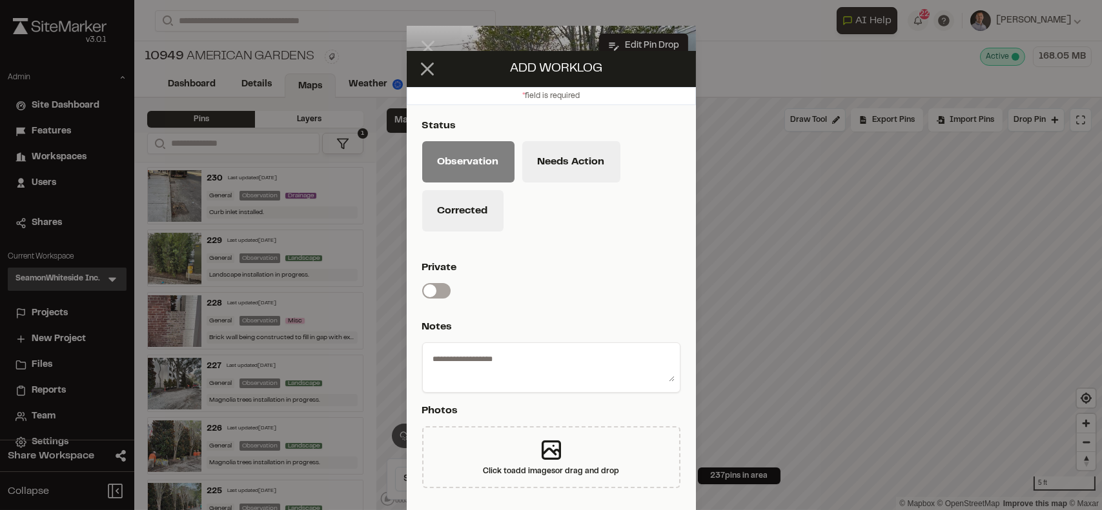
click at [434, 74] on button at bounding box center [427, 69] width 31 height 31
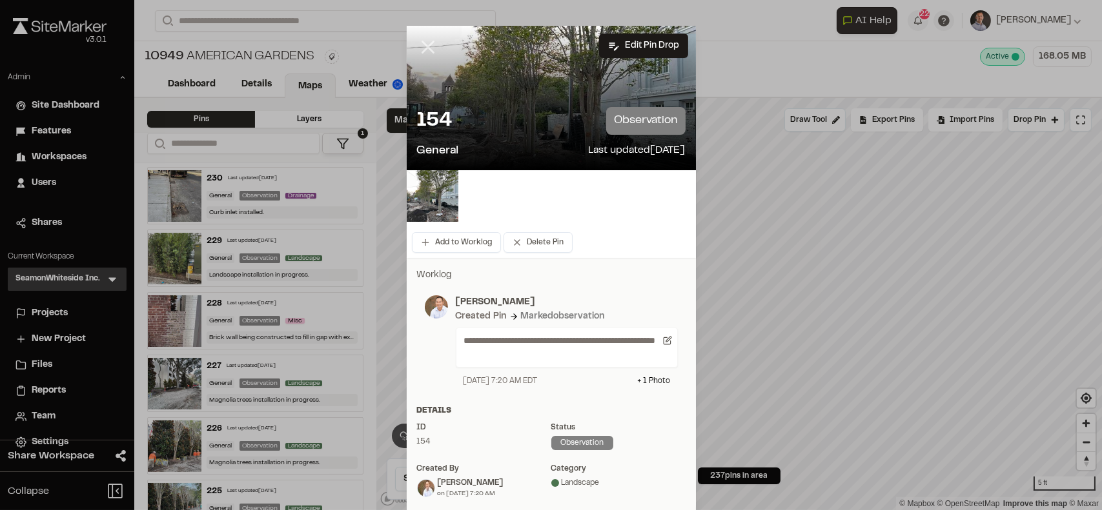
click at [424, 46] on icon at bounding box center [428, 47] width 22 height 22
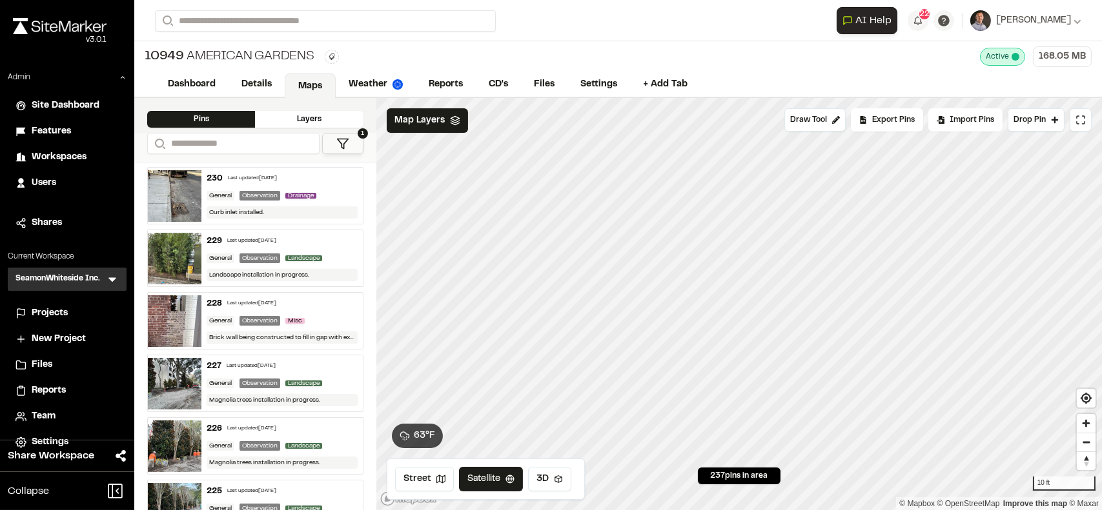
click at [343, 143] on icon at bounding box center [342, 143] width 13 height 13
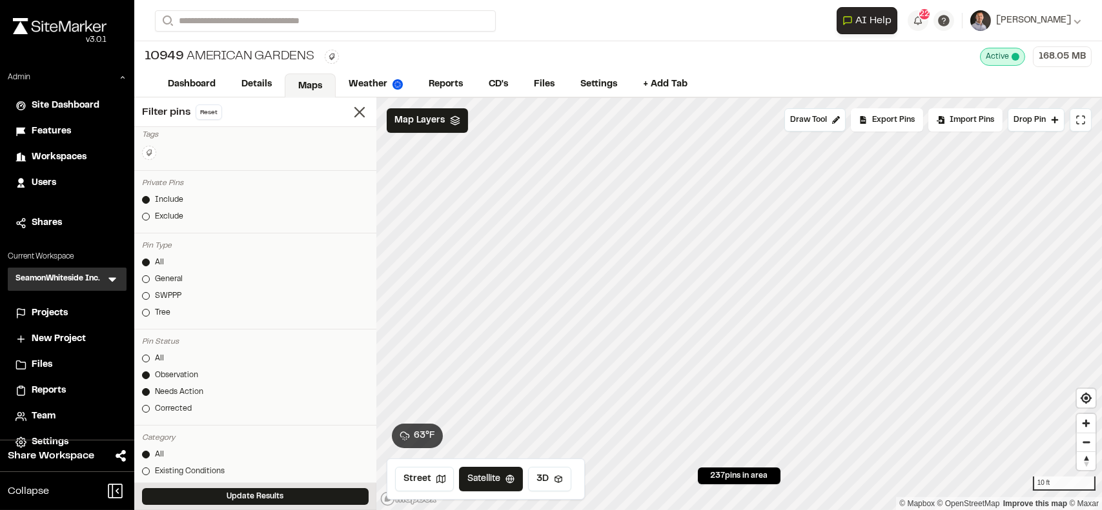
scroll to position [121, 0]
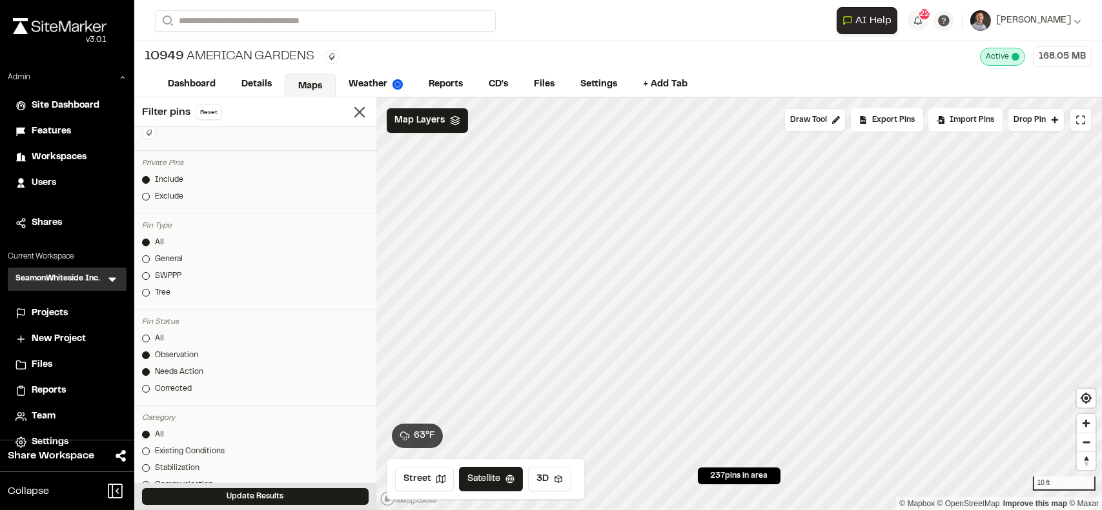
click at [208, 353] on link "Observation" at bounding box center [255, 356] width 227 height 12
click at [288, 498] on button "Update Results" at bounding box center [255, 497] width 227 height 17
click at [353, 113] on icon at bounding box center [359, 112] width 18 height 18
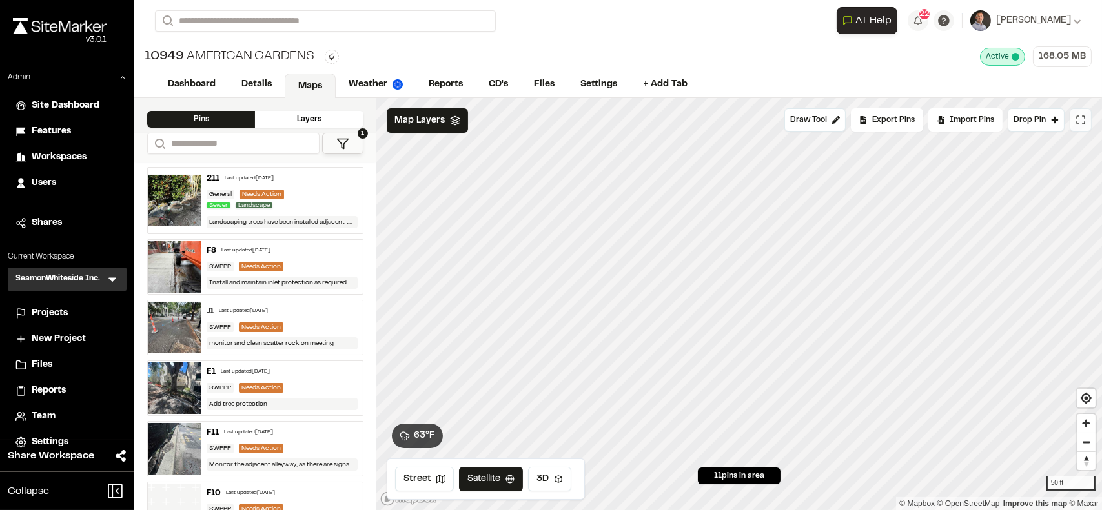
click at [1082, 123] on icon at bounding box center [1080, 120] width 10 height 10
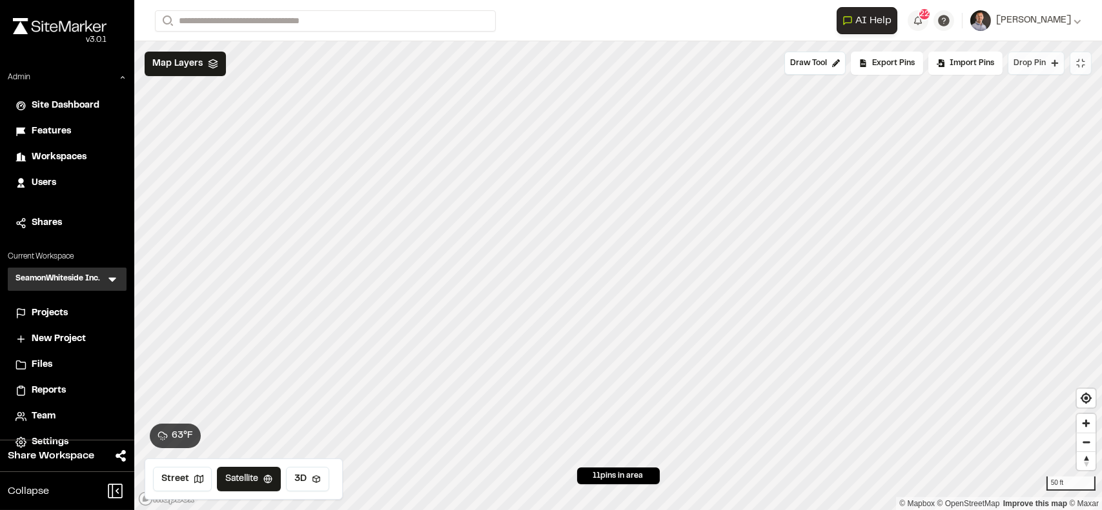
click at [1031, 63] on span "Drop Pin" at bounding box center [1029, 63] width 32 height 12
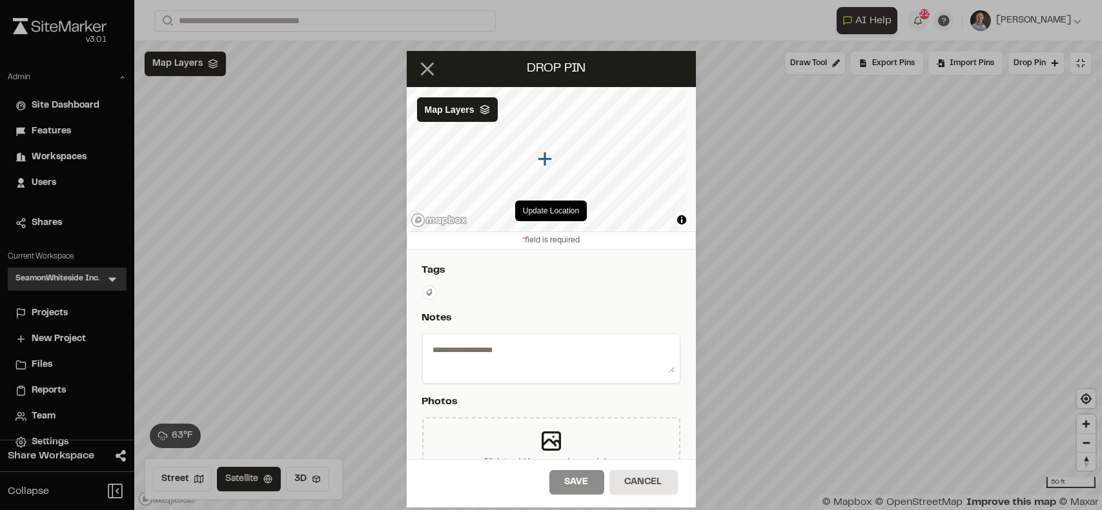
click at [431, 74] on line at bounding box center [426, 69] width 11 height 11
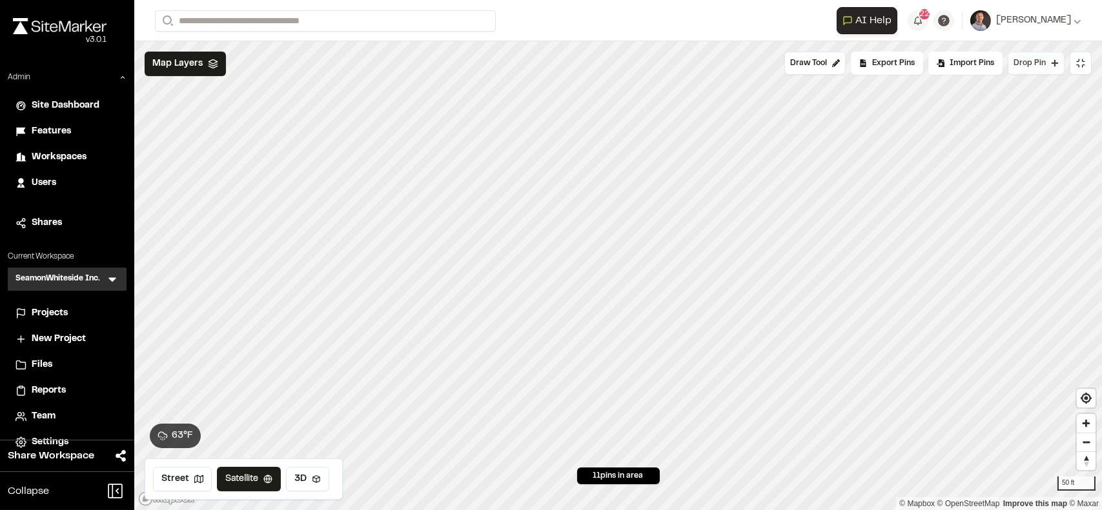
click at [1064, 65] on button "Drop Pin" at bounding box center [1035, 63] width 57 height 23
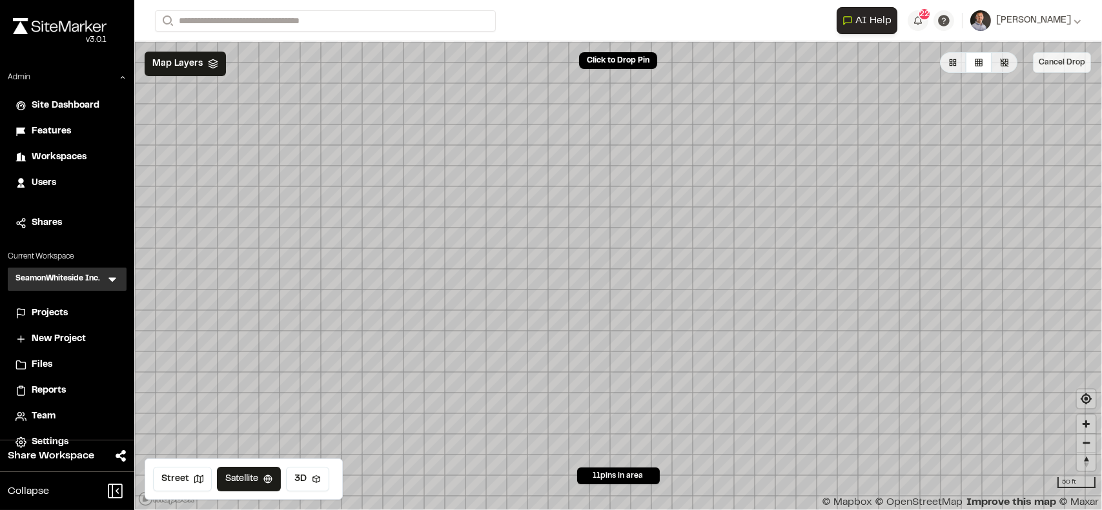
click at [1055, 57] on button "Cancel Drop" at bounding box center [1062, 62] width 58 height 21
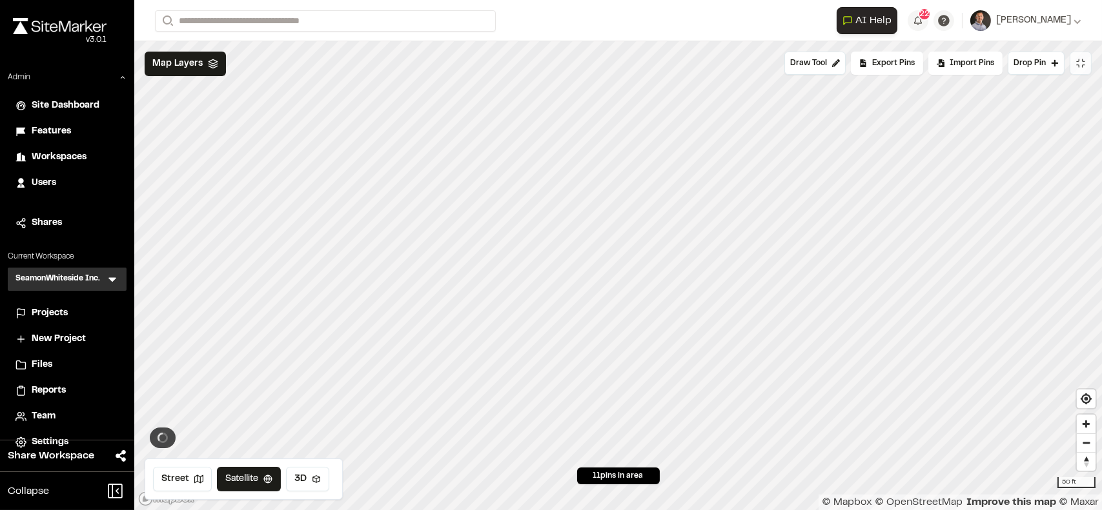
click at [1069, 65] on button at bounding box center [1080, 63] width 22 height 23
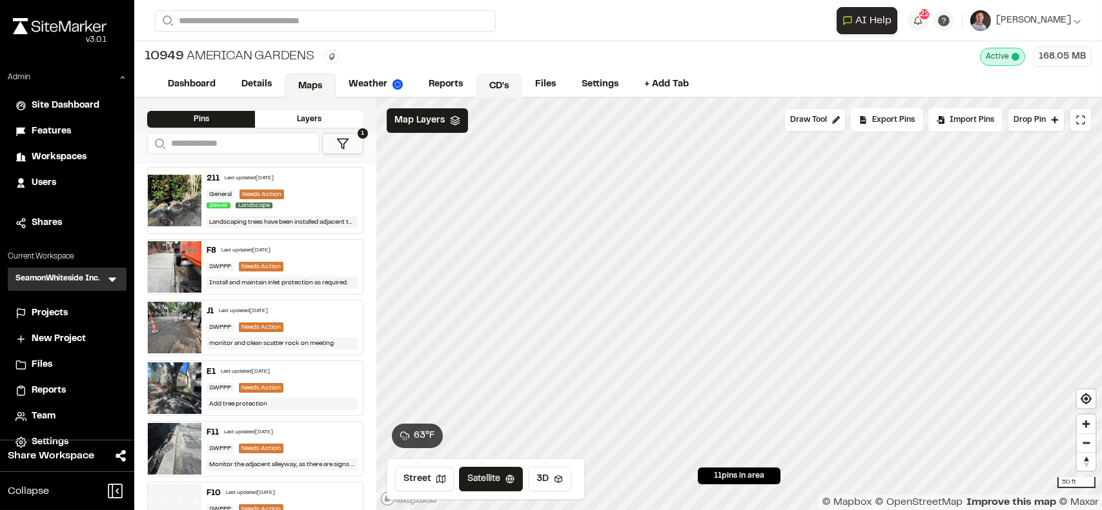
click at [500, 88] on link "CD's" at bounding box center [499, 86] width 46 height 25
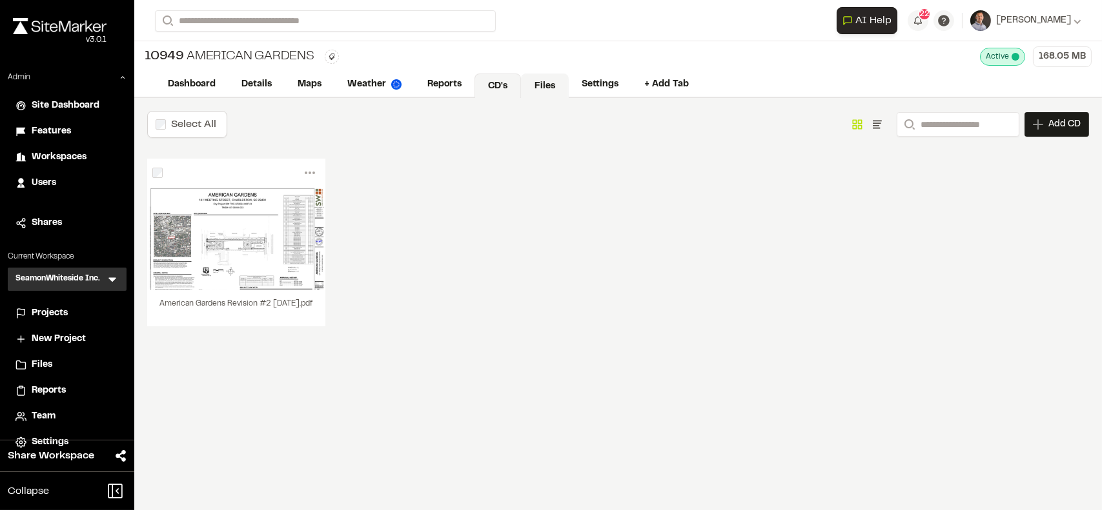
click at [533, 90] on link "Files" at bounding box center [545, 86] width 48 height 25
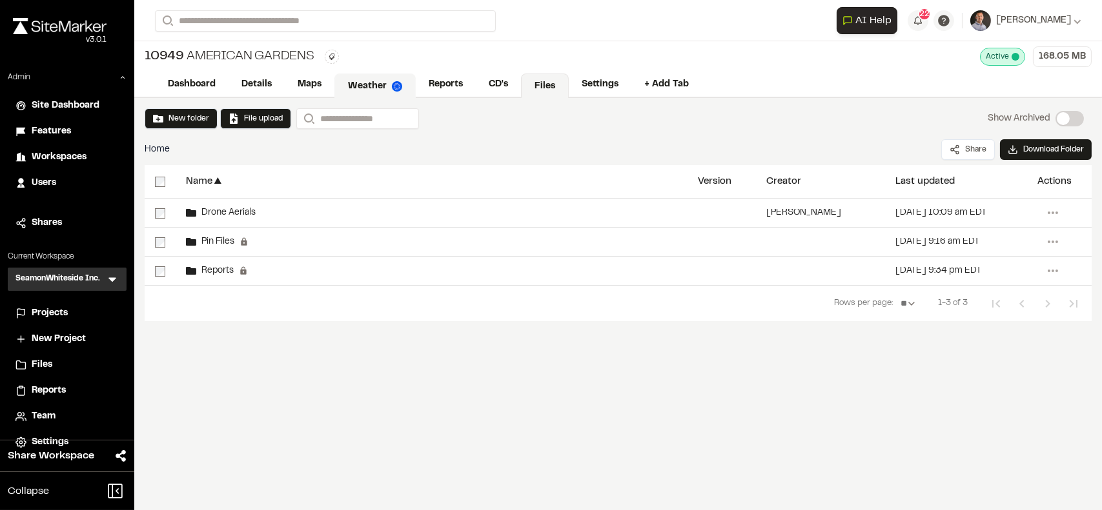
click at [373, 74] on link "Weather" at bounding box center [374, 86] width 81 height 25
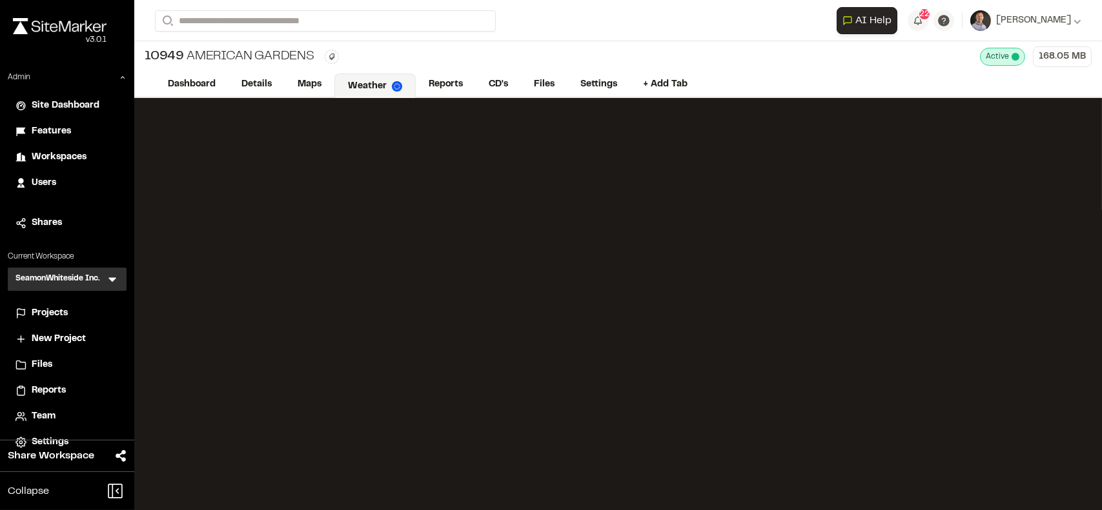
click at [91, 275] on h3 "SeamonWhiteside Inc." at bounding box center [57, 279] width 85 height 13
click at [112, 279] on icon at bounding box center [112, 280] width 8 height 5
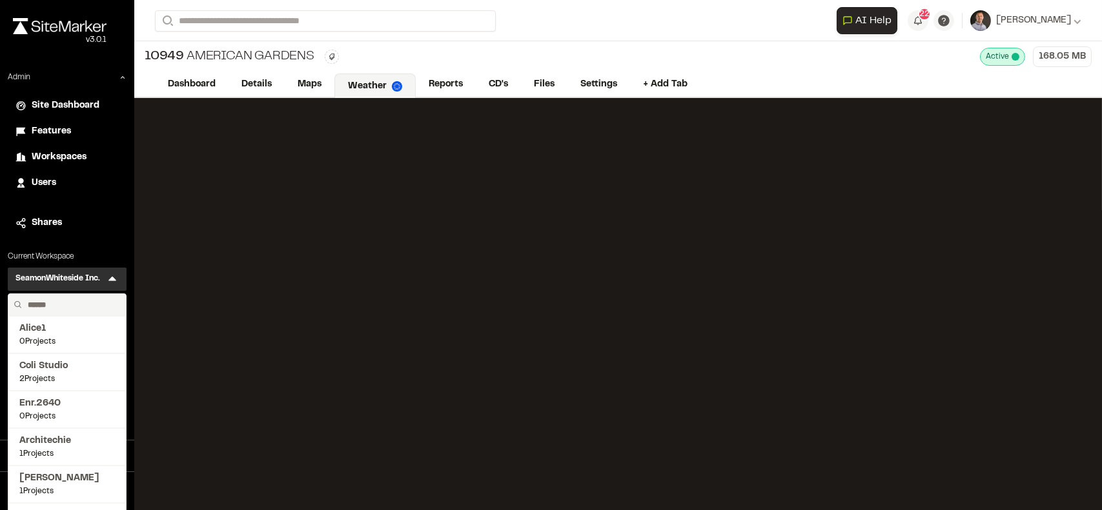
click at [73, 303] on input "text" at bounding box center [72, 305] width 98 height 22
type input "**"
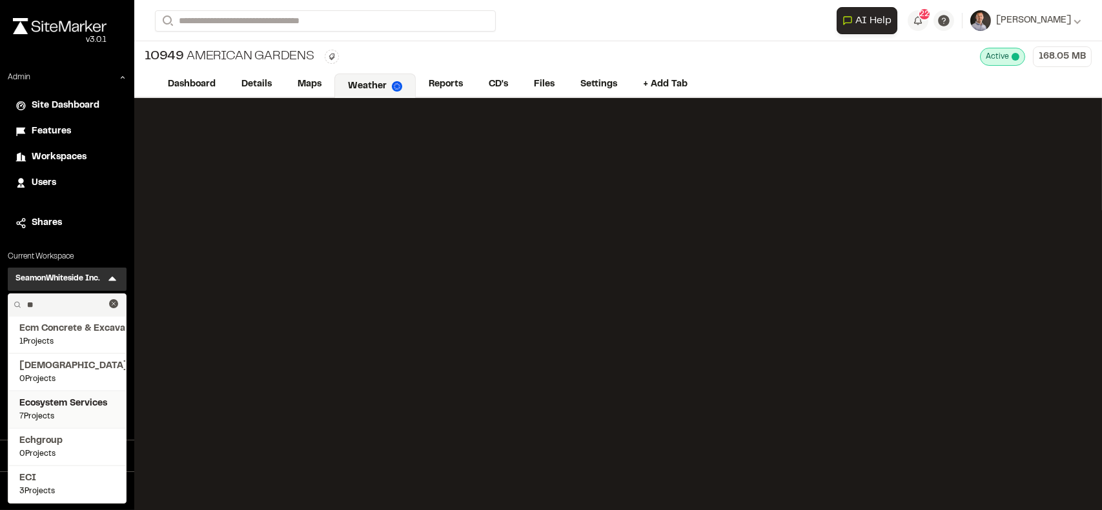
click at [54, 403] on span "Ecosystem Services" at bounding box center [67, 404] width 96 height 14
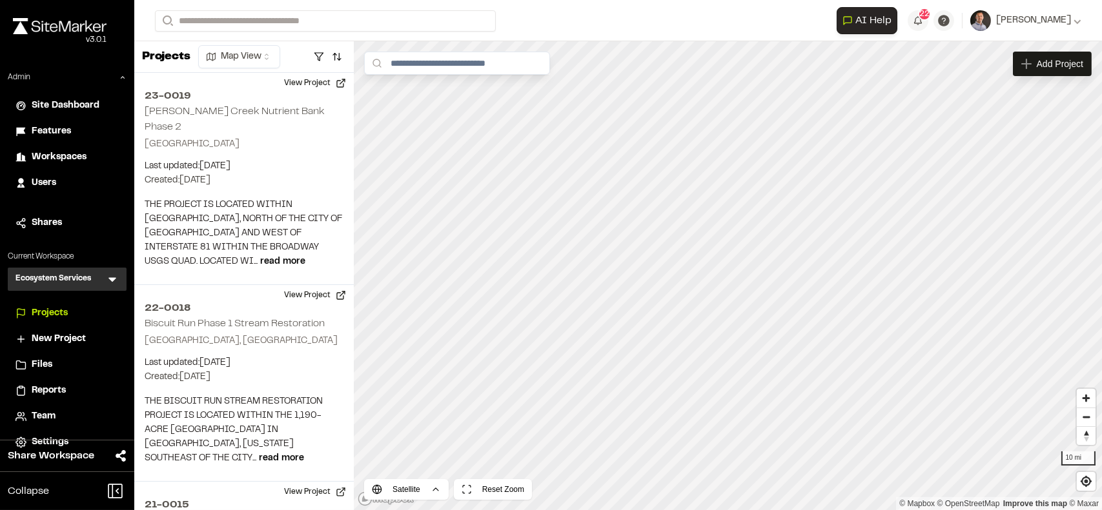
click at [48, 390] on span "Reports" at bounding box center [49, 391] width 34 height 14
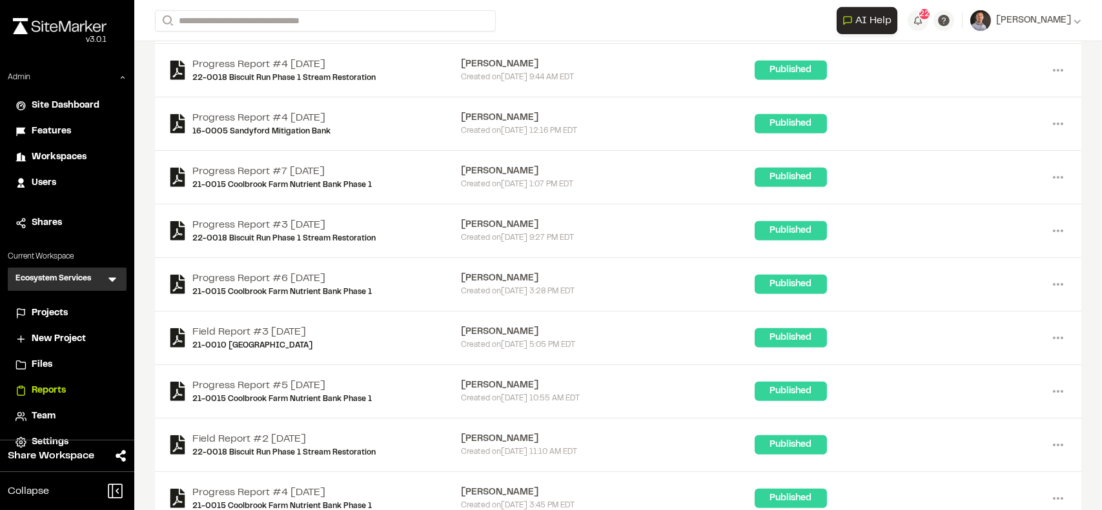
scroll to position [1854, 0]
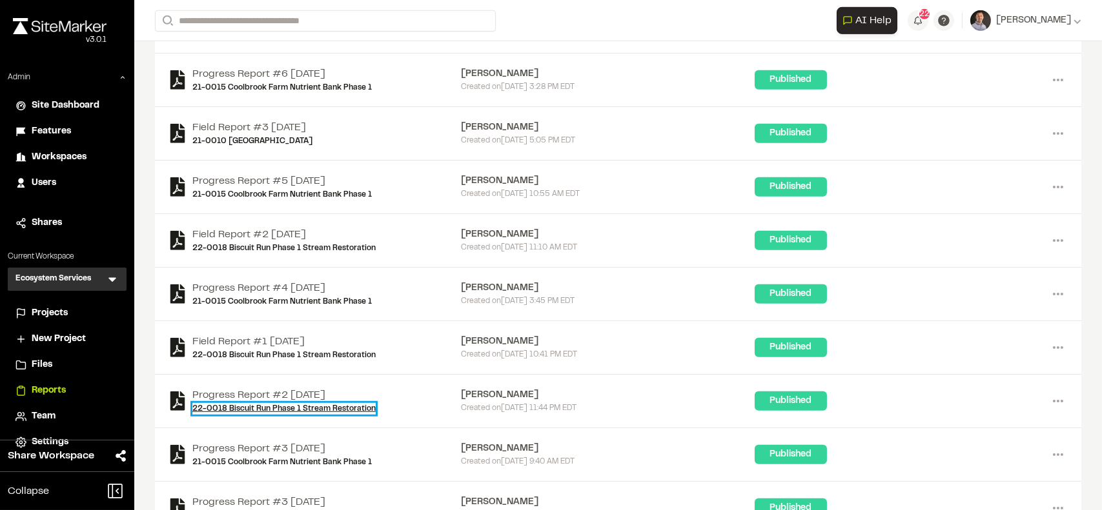
click at [237, 403] on link "22-0018 Biscuit Run Phase 1 Stream Restoration" at bounding box center [283, 409] width 183 height 12
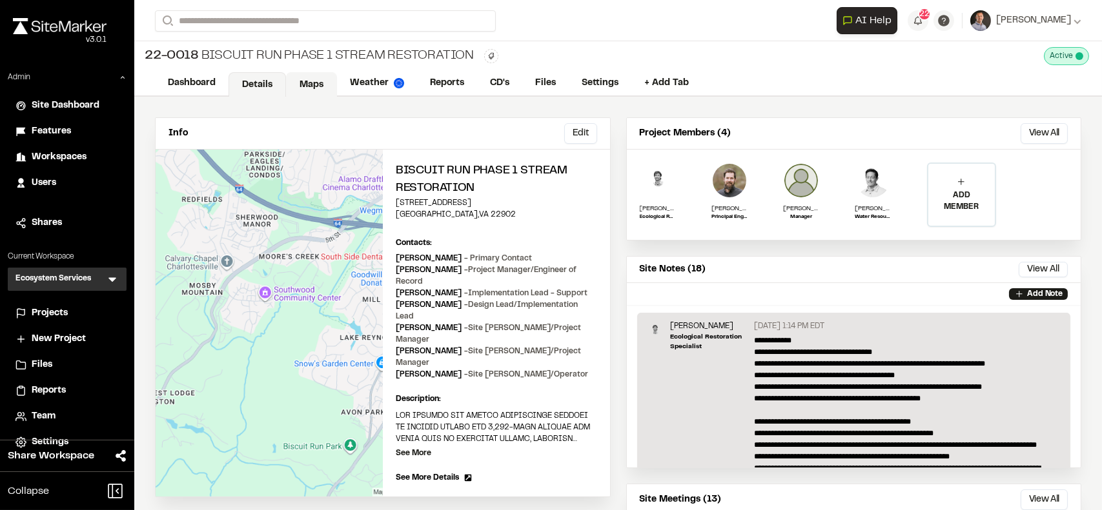
click at [312, 86] on link "Maps" at bounding box center [311, 84] width 51 height 25
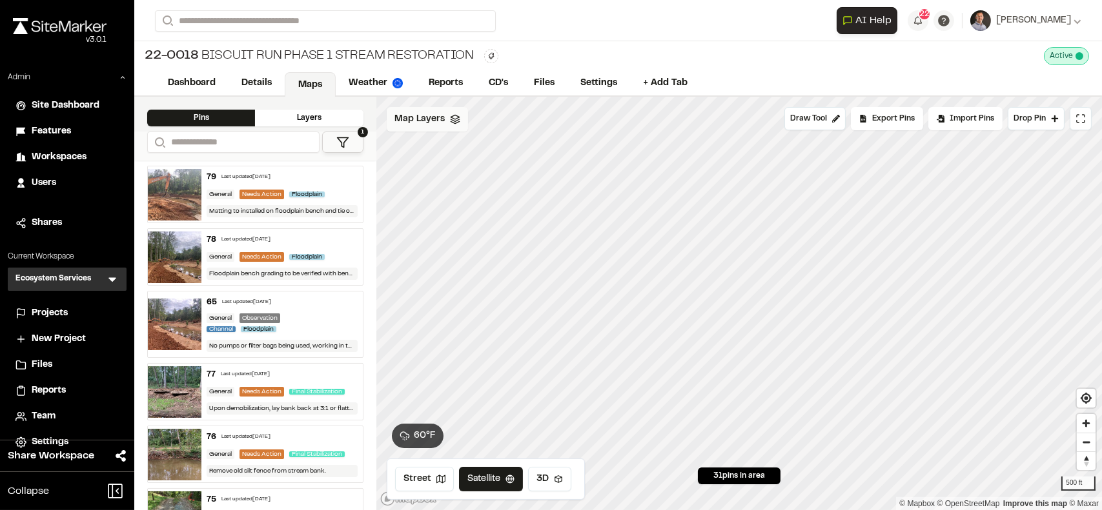
click at [403, 122] on span "Map Layers" at bounding box center [419, 119] width 50 height 14
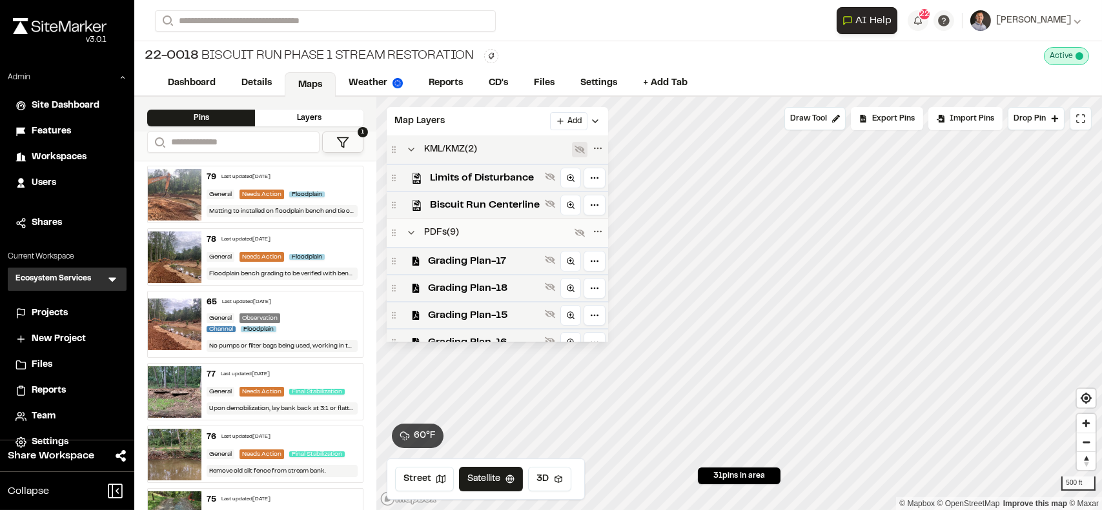
click at [572, 149] on button at bounding box center [579, 149] width 15 height 15
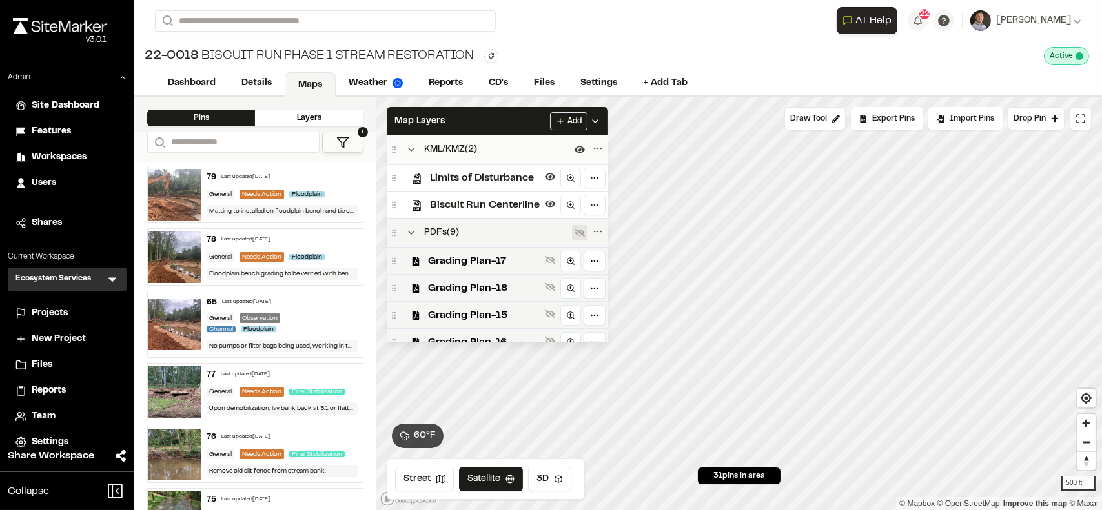
click at [577, 233] on icon at bounding box center [579, 233] width 10 height 10
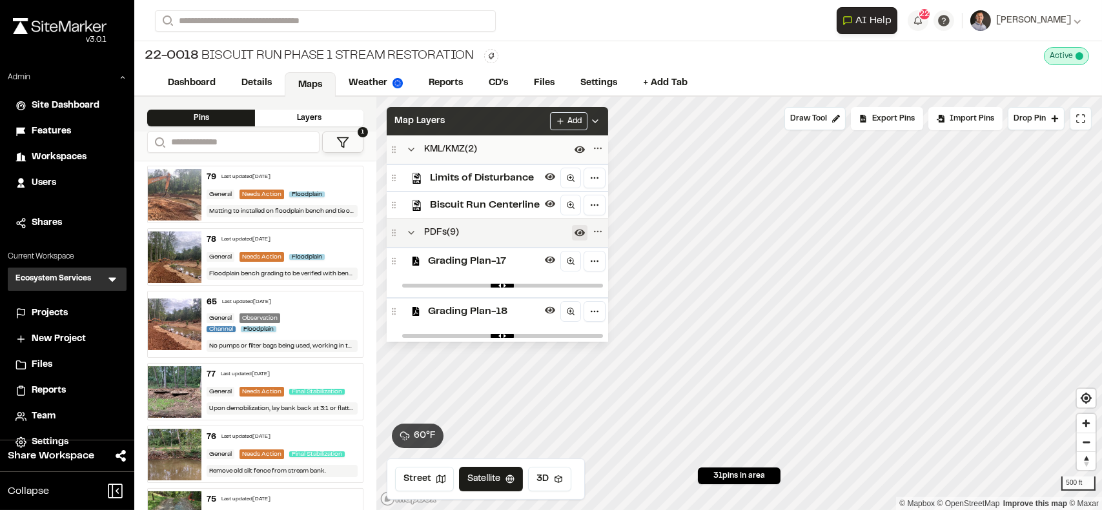
click at [494, 116] on div "Map Layers Add" at bounding box center [497, 121] width 221 height 28
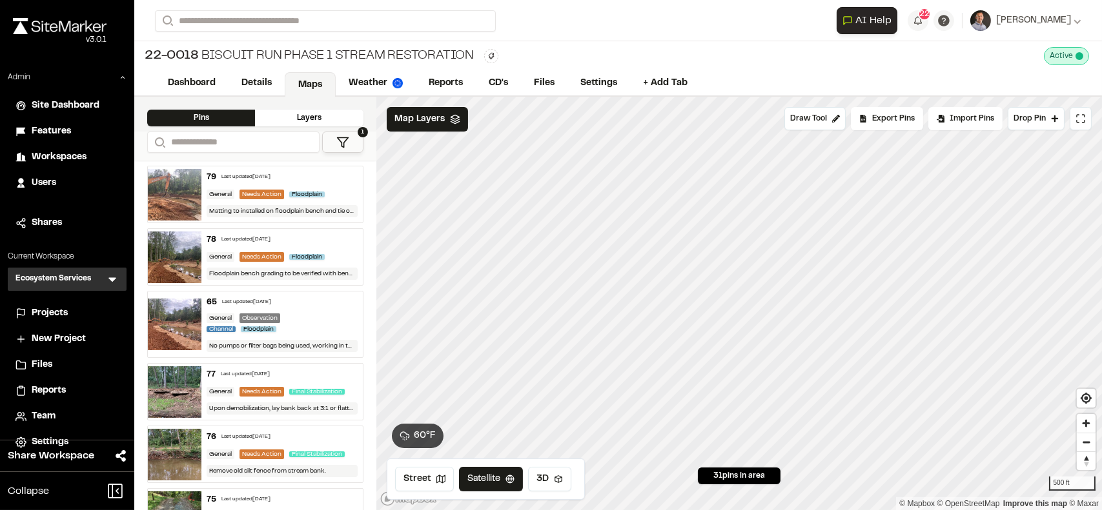
click at [112, 279] on icon at bounding box center [112, 280] width 8 height 5
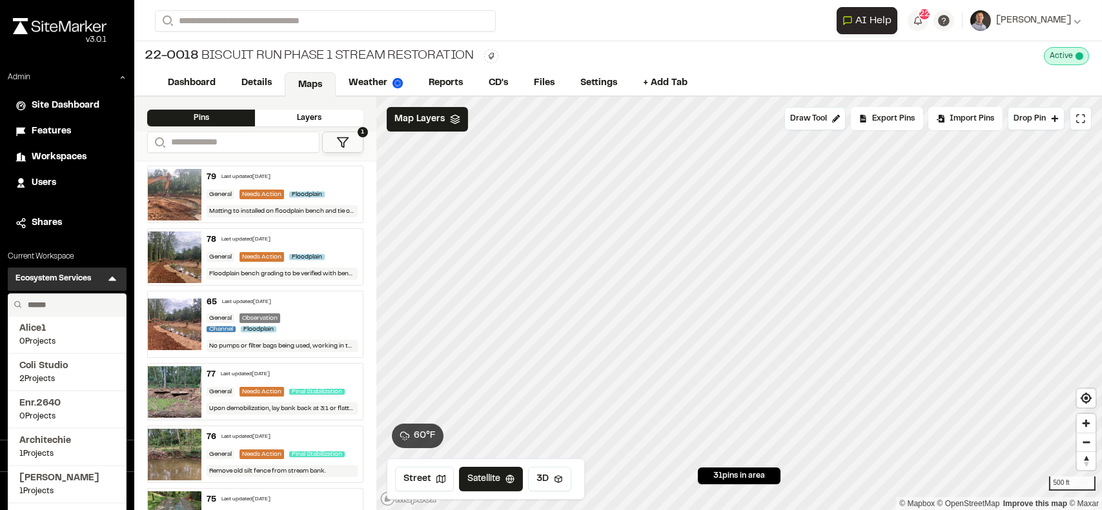
click at [82, 303] on input "text" at bounding box center [72, 305] width 98 height 22
type input "***"
click at [74, 334] on span "SeamonWhiteside Inc." at bounding box center [67, 329] width 96 height 14
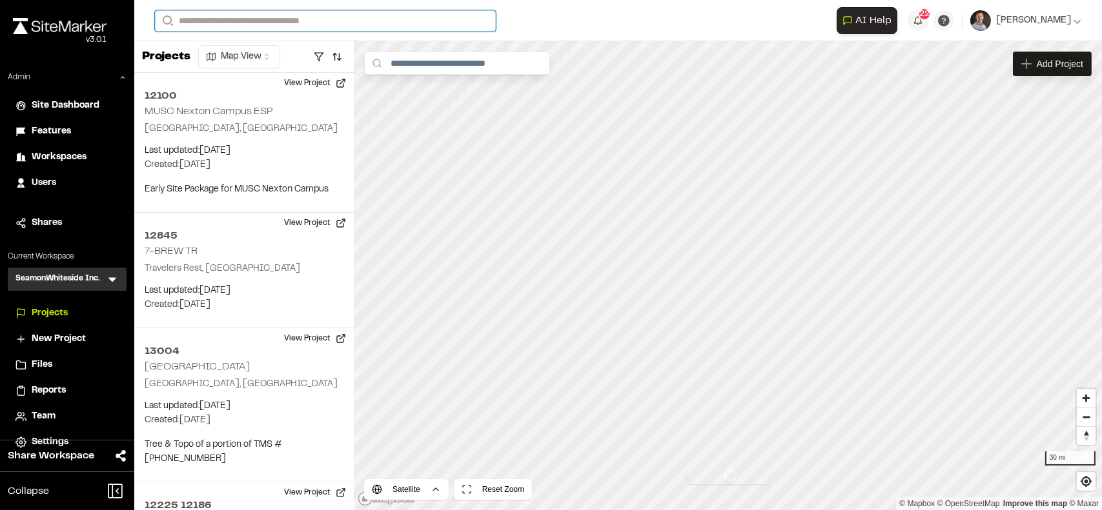
click at [278, 18] on input "Search" at bounding box center [325, 20] width 341 height 21
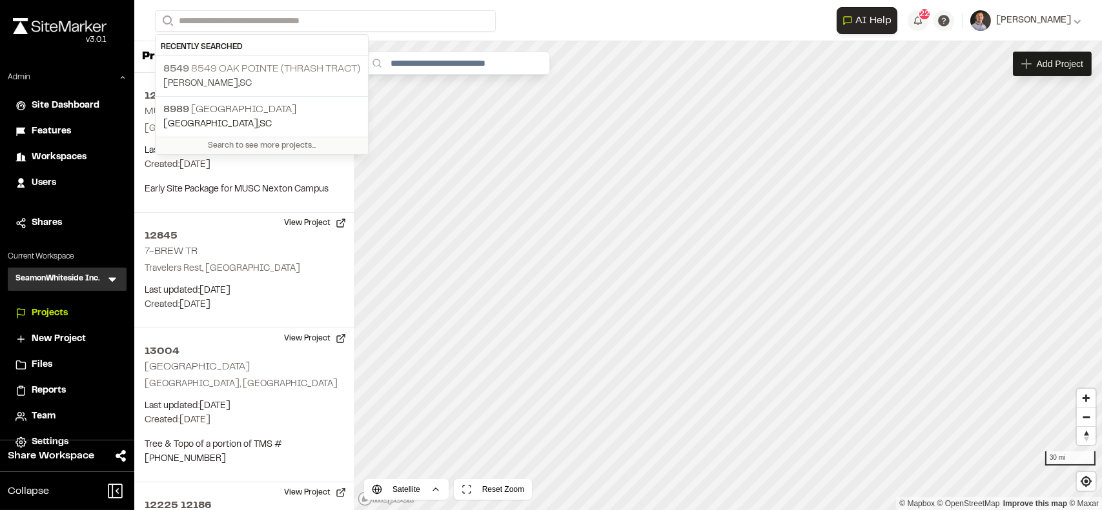
click at [296, 70] on p "8549 8549 Oak Pointe (Thrash Tract)" at bounding box center [261, 68] width 197 height 15
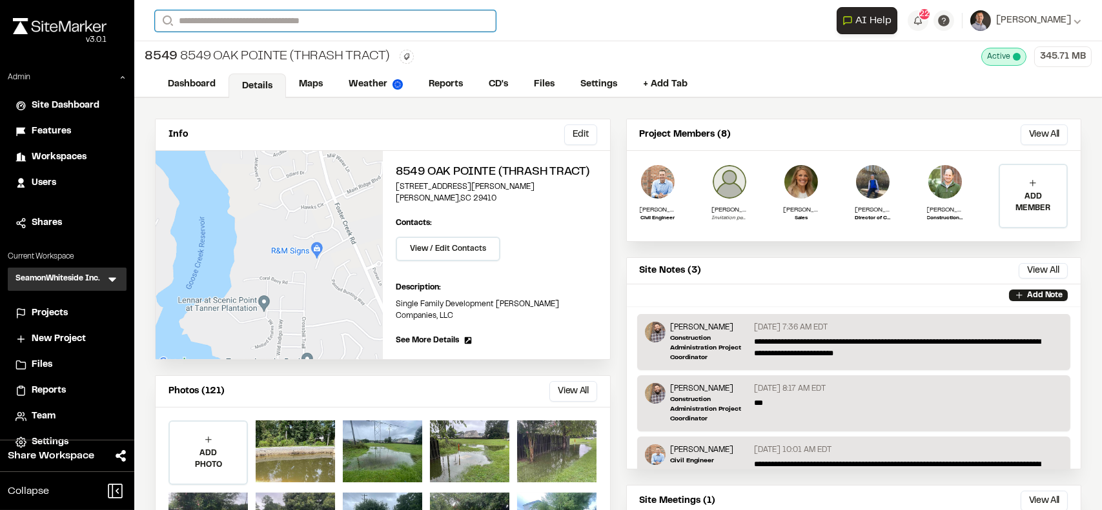
click at [226, 23] on input "Search" at bounding box center [325, 20] width 341 height 21
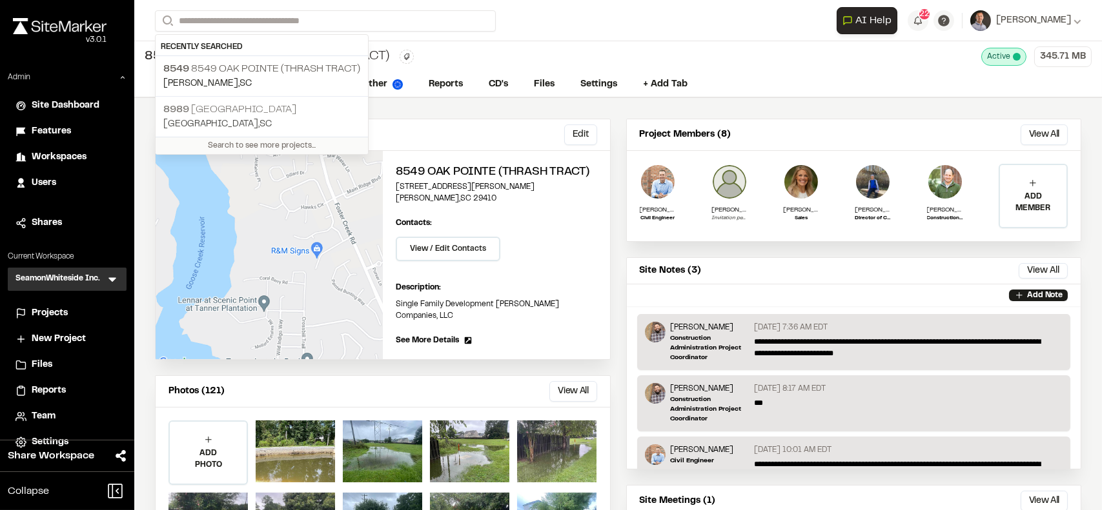
click at [233, 108] on p "8989 Cedar Hill" at bounding box center [261, 109] width 197 height 15
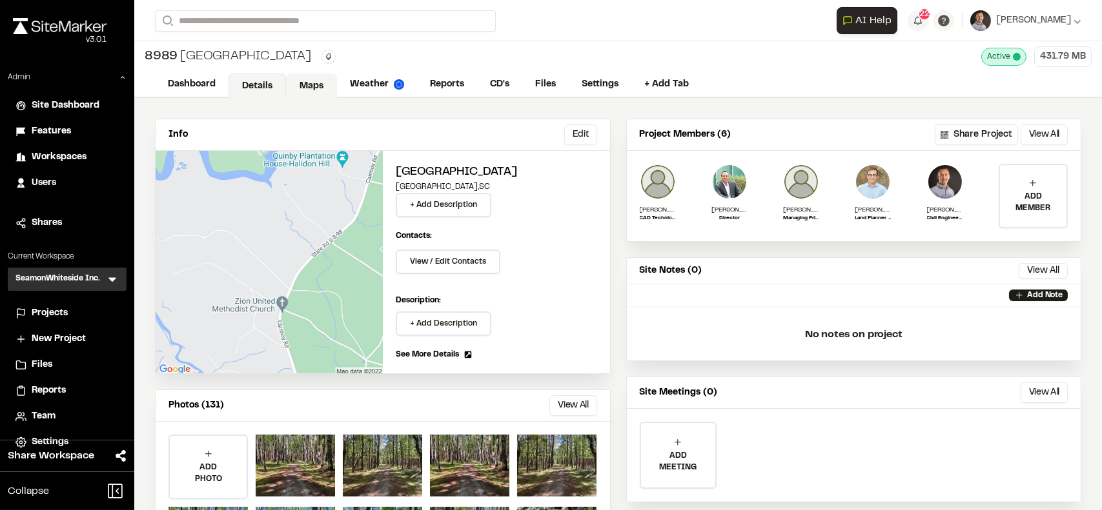
click at [304, 81] on link "Maps" at bounding box center [311, 86] width 51 height 25
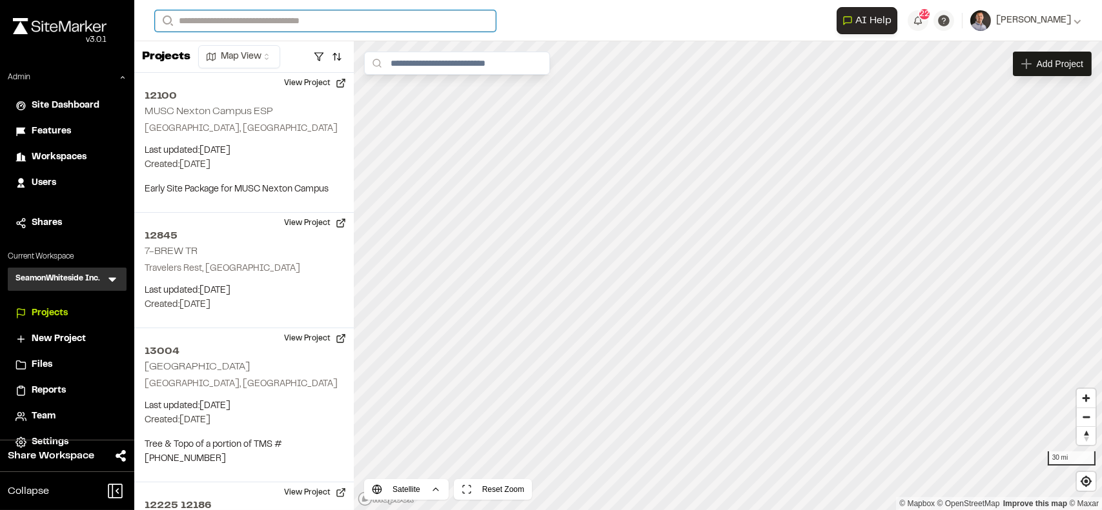
click at [336, 17] on input "Search" at bounding box center [325, 20] width 341 height 21
click at [290, 16] on input "Search" at bounding box center [325, 20] width 341 height 21
click at [261, 21] on input "Search" at bounding box center [325, 20] width 341 height 21
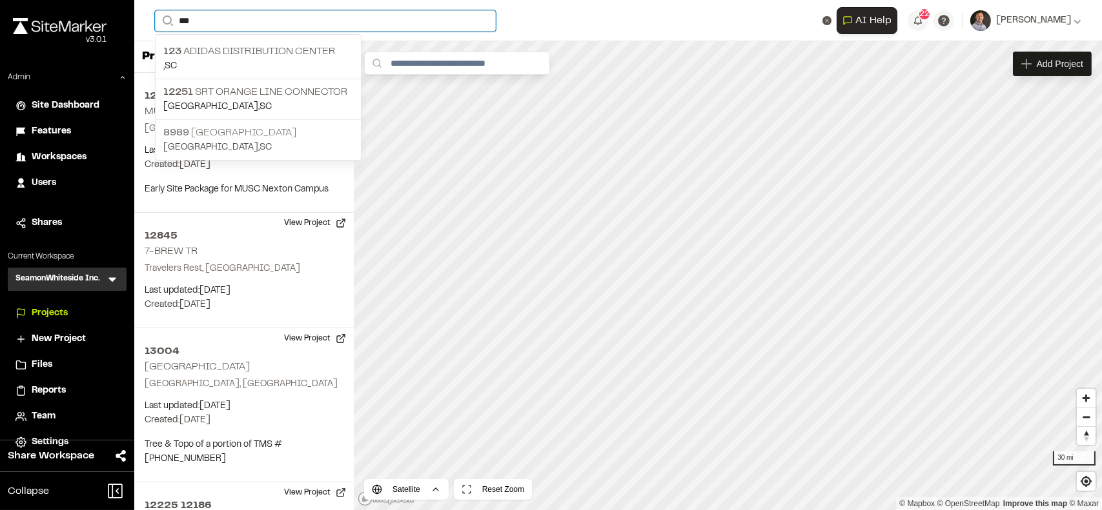
type input "***"
click at [212, 137] on p "8989 Cedar Hill" at bounding box center [258, 132] width 190 height 15
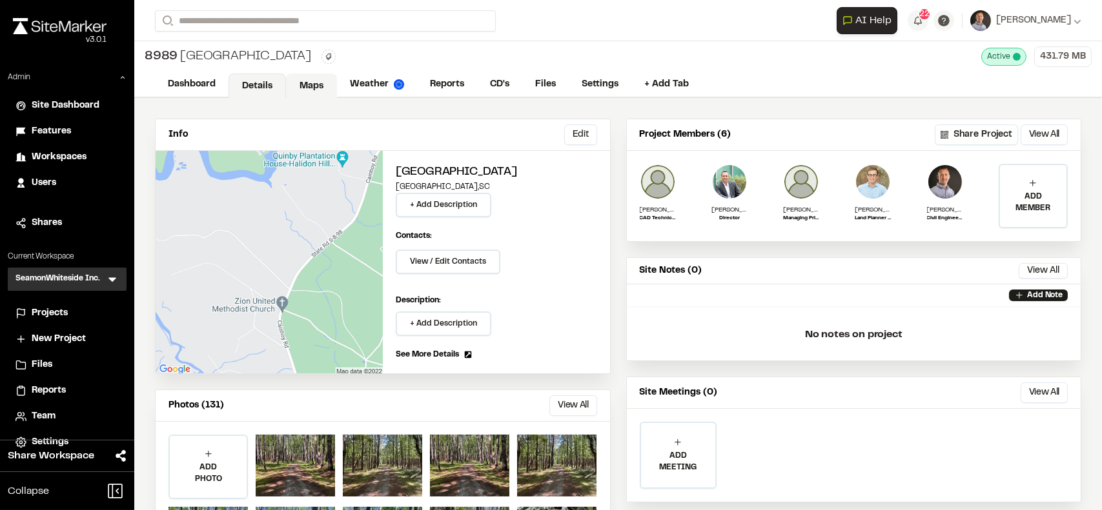
click at [298, 85] on link "Maps" at bounding box center [311, 86] width 51 height 25
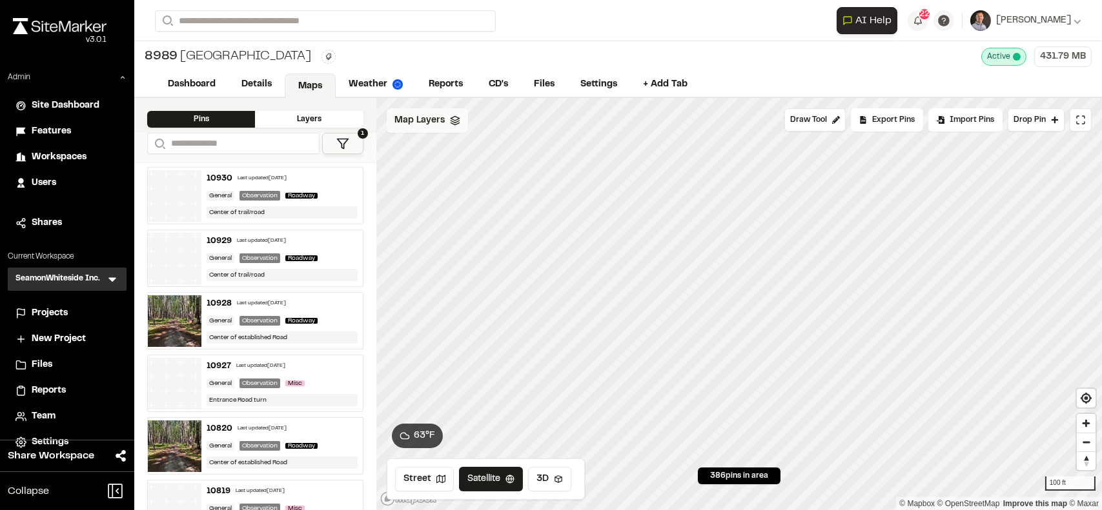
click at [424, 121] on span "Map Layers" at bounding box center [419, 121] width 50 height 14
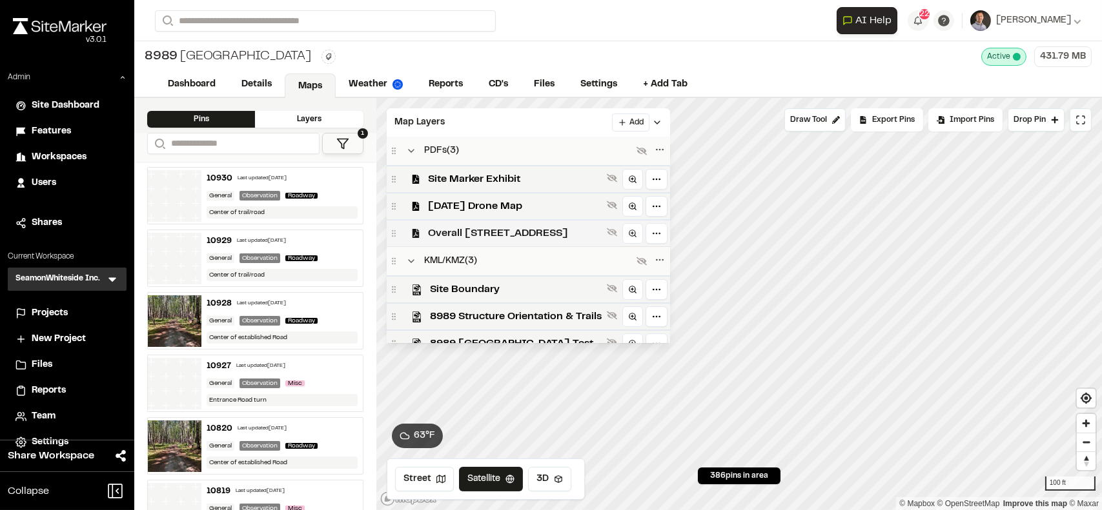
click at [494, 234] on span "Overall 8989 Cedar Hill Rev02" at bounding box center [515, 233] width 174 height 15
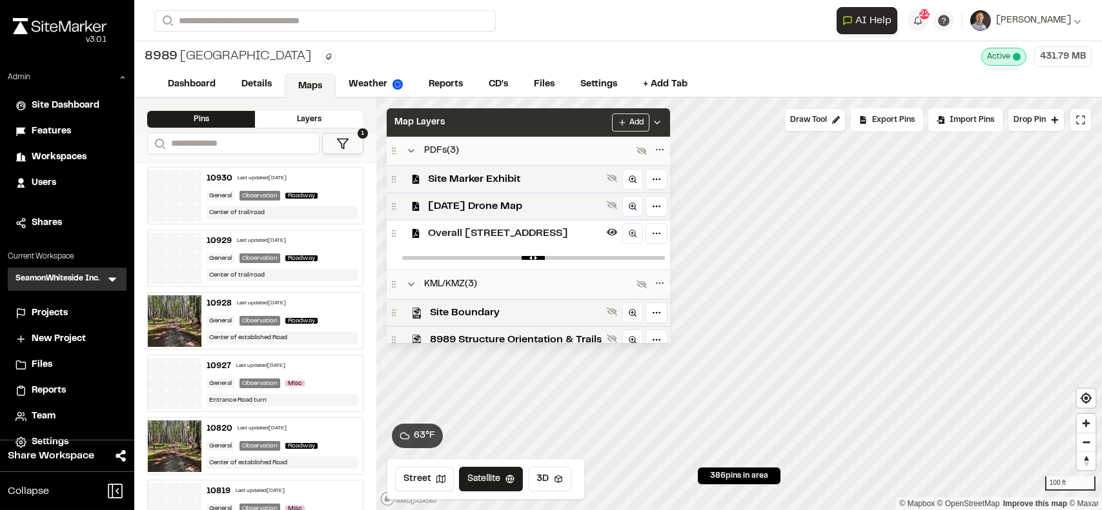
click at [502, 121] on div "Map Layers Add" at bounding box center [528, 122] width 283 height 28
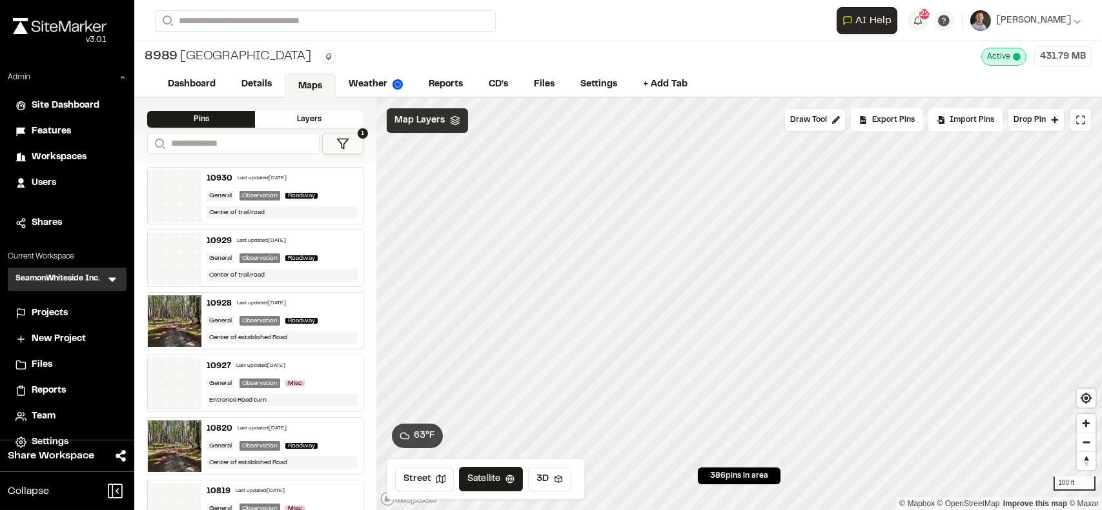
click at [418, 125] on span "Map Layers" at bounding box center [419, 121] width 50 height 14
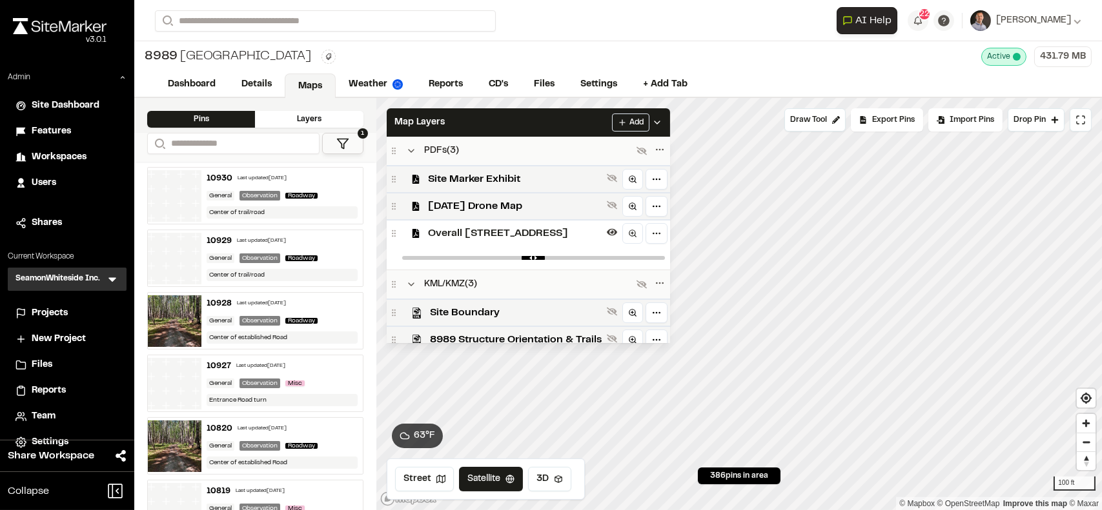
click at [632, 251] on div at bounding box center [533, 258] width 273 height 23
click at [631, 262] on div at bounding box center [533, 258] width 273 height 23
drag, startPoint x: 650, startPoint y: 256, endPoint x: 570, endPoint y: 261, distance: 80.2
type input "****"
click at [569, 260] on input "range" at bounding box center [533, 258] width 263 height 4
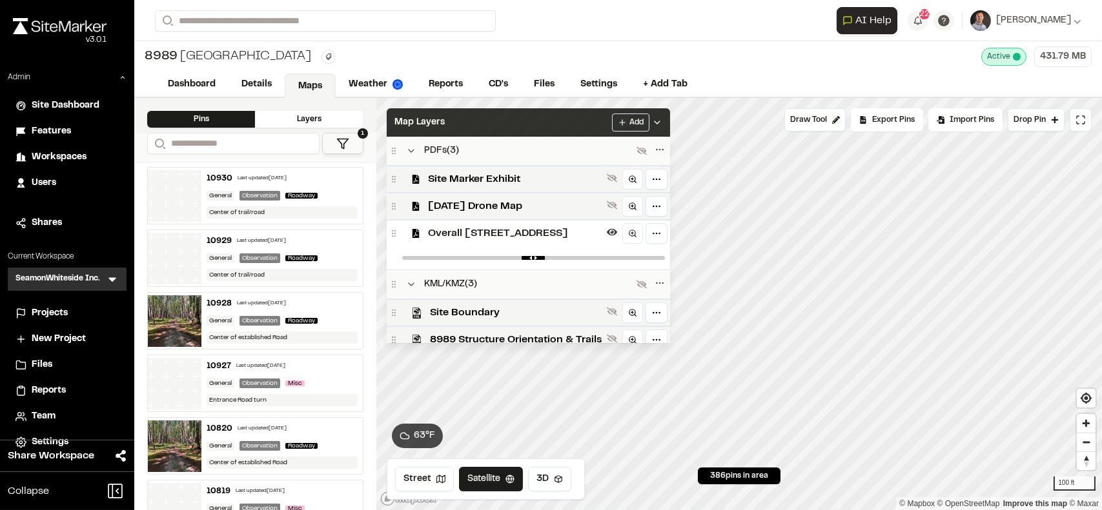
click at [547, 124] on div "Map Layers Add" at bounding box center [528, 122] width 283 height 28
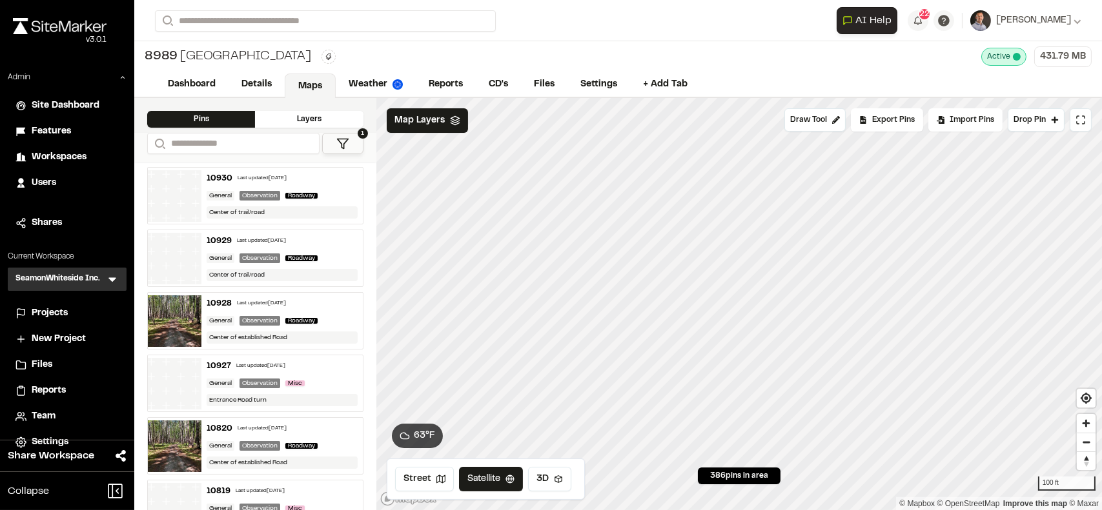
click at [57, 310] on span "Projects" at bounding box center [50, 314] width 36 height 14
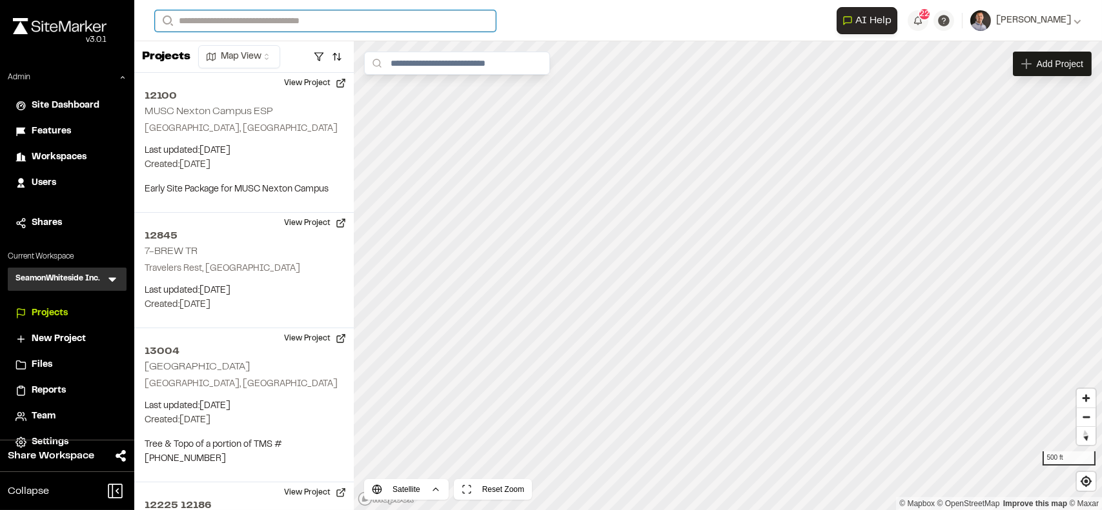
click at [194, 19] on input "Search" at bounding box center [325, 20] width 341 height 21
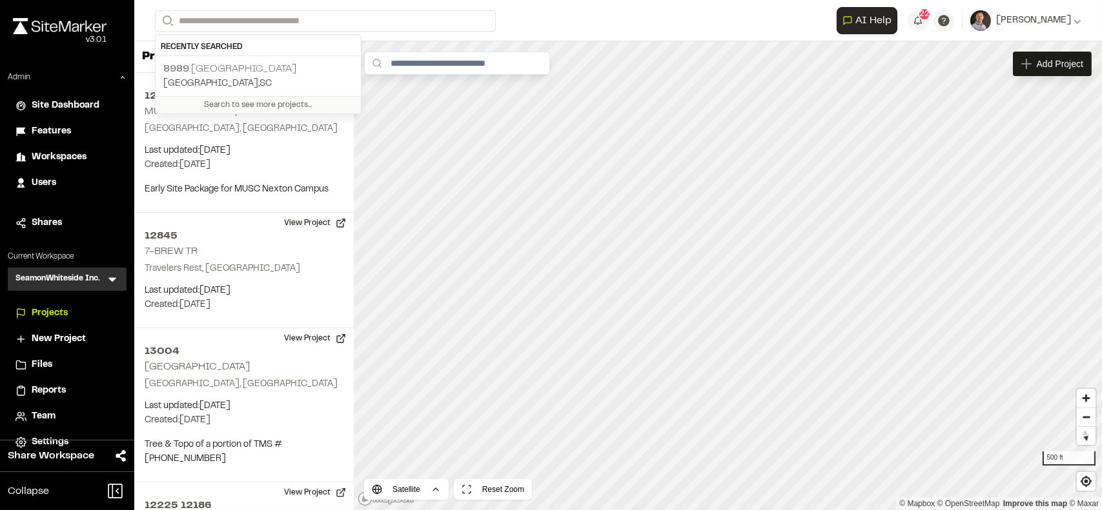
click at [226, 71] on p "8989 Cedar Hill" at bounding box center [258, 68] width 190 height 15
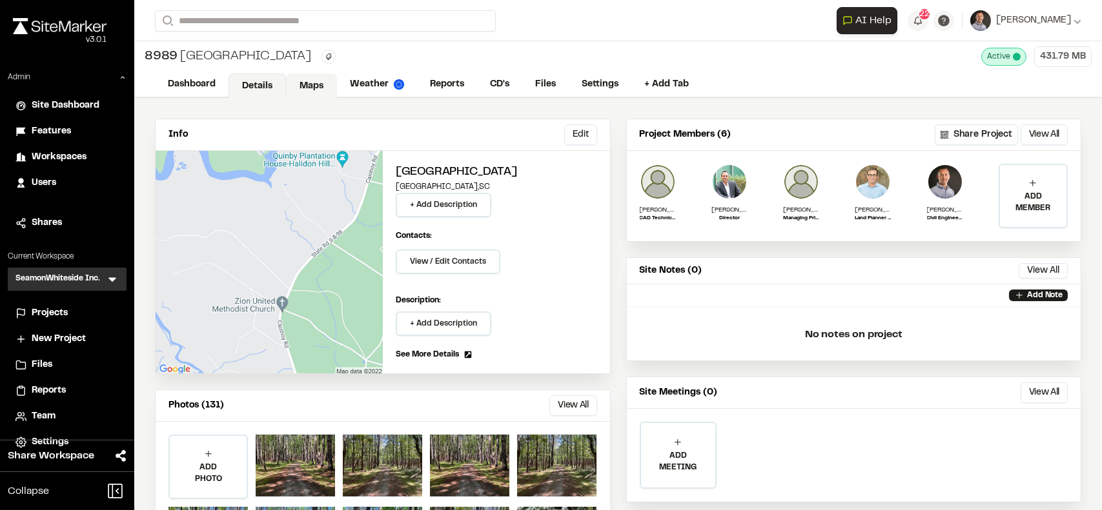
click at [310, 82] on link "Maps" at bounding box center [311, 86] width 51 height 25
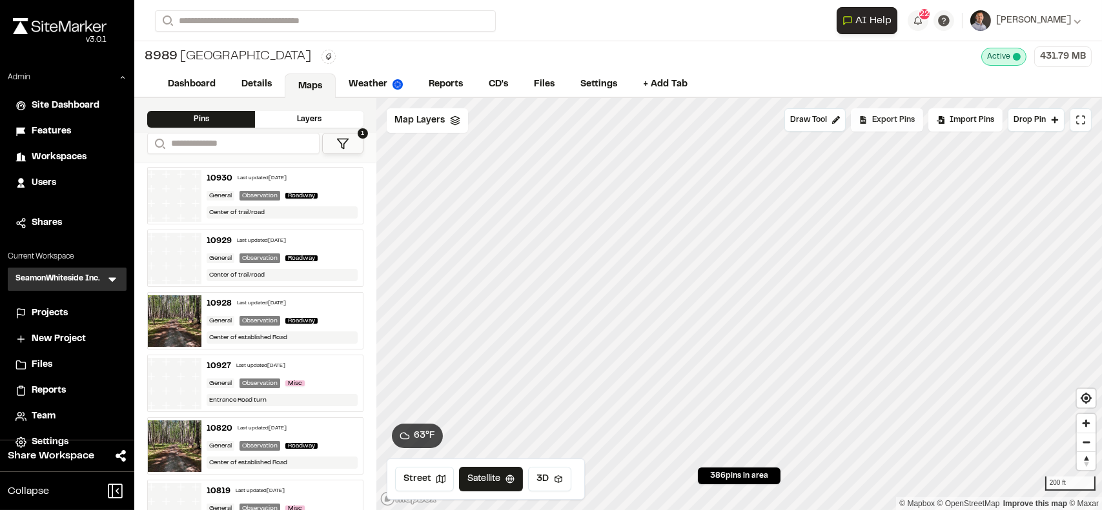
click at [894, 118] on span "Export Pins" at bounding box center [893, 120] width 43 height 12
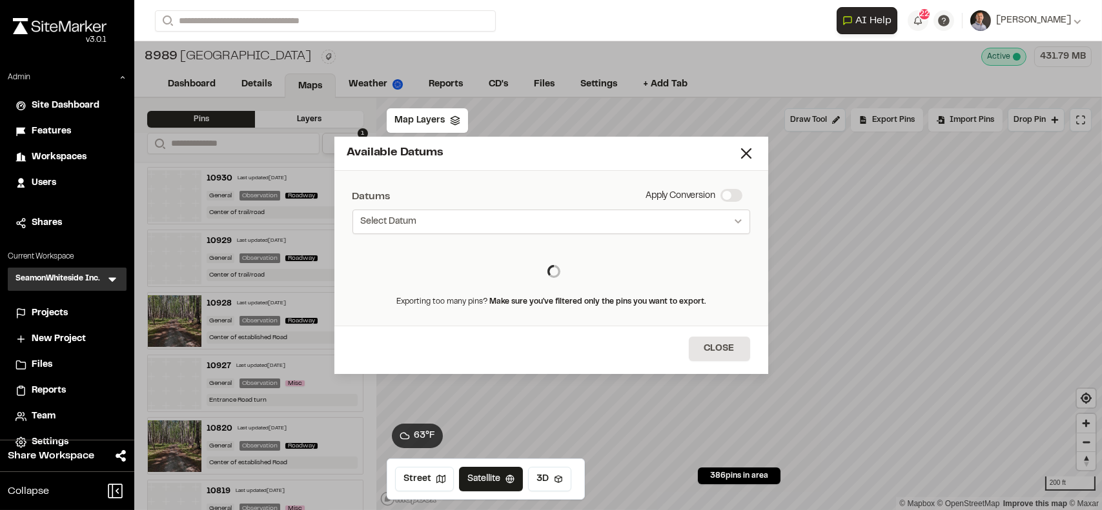
click at [507, 225] on button "Select Datum" at bounding box center [551, 222] width 398 height 25
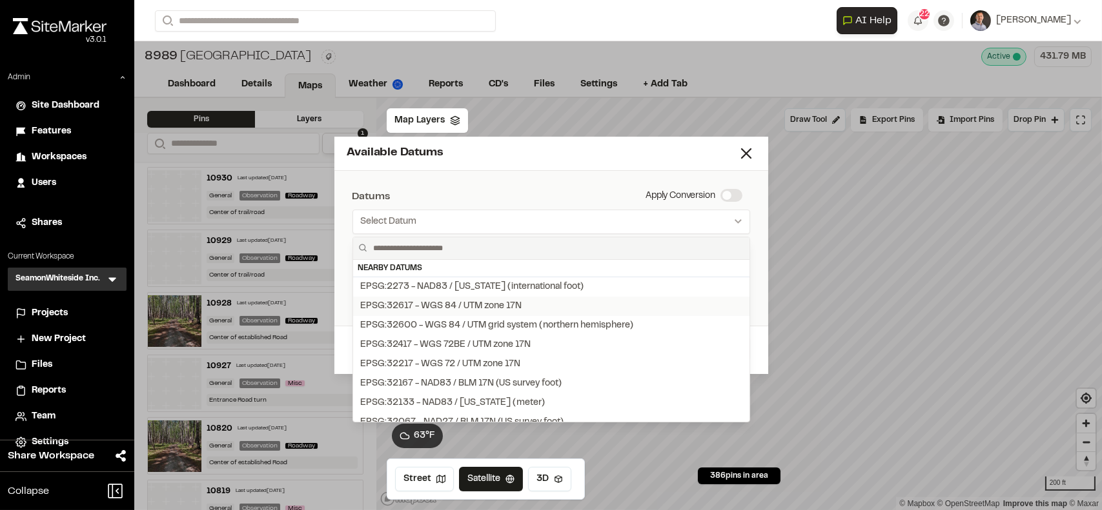
click at [487, 303] on div "EPSG:32617 - WGS 84 / UTM zone 17N" at bounding box center [441, 306] width 161 height 14
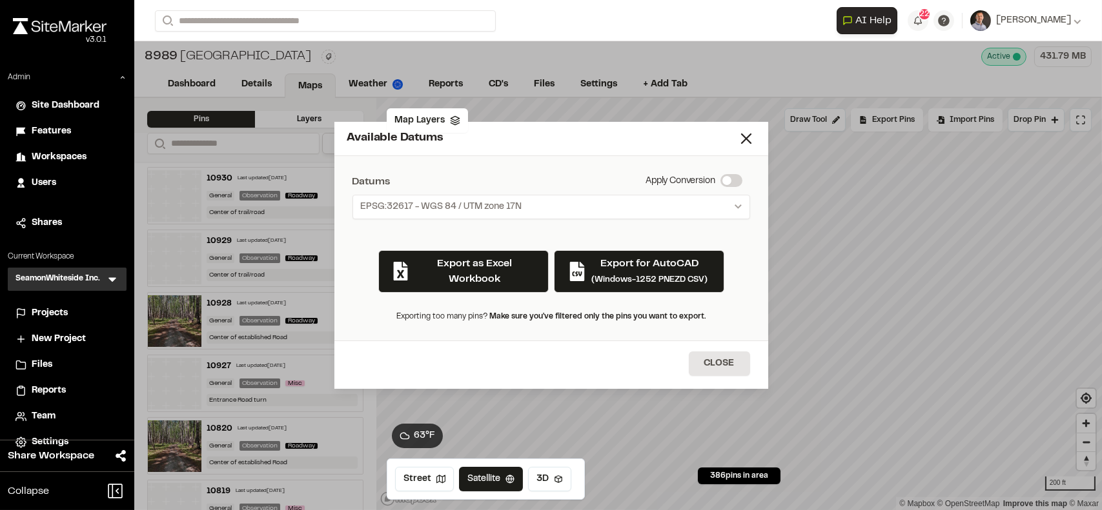
click at [533, 145] on div "Available Datums" at bounding box center [542, 138] width 390 height 17
click at [741, 139] on icon at bounding box center [746, 139] width 18 height 18
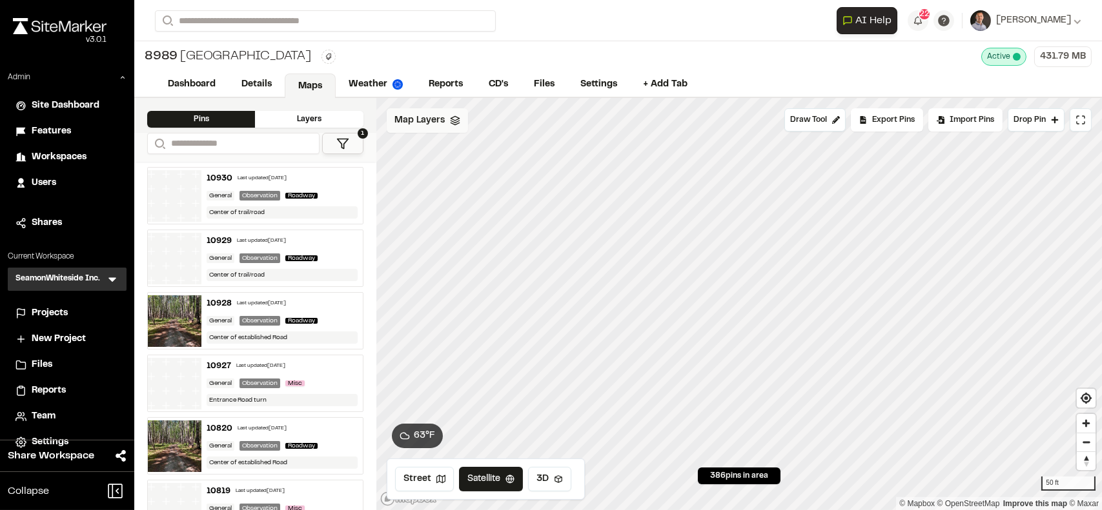
click at [421, 117] on span "Map Layers" at bounding box center [419, 121] width 50 height 14
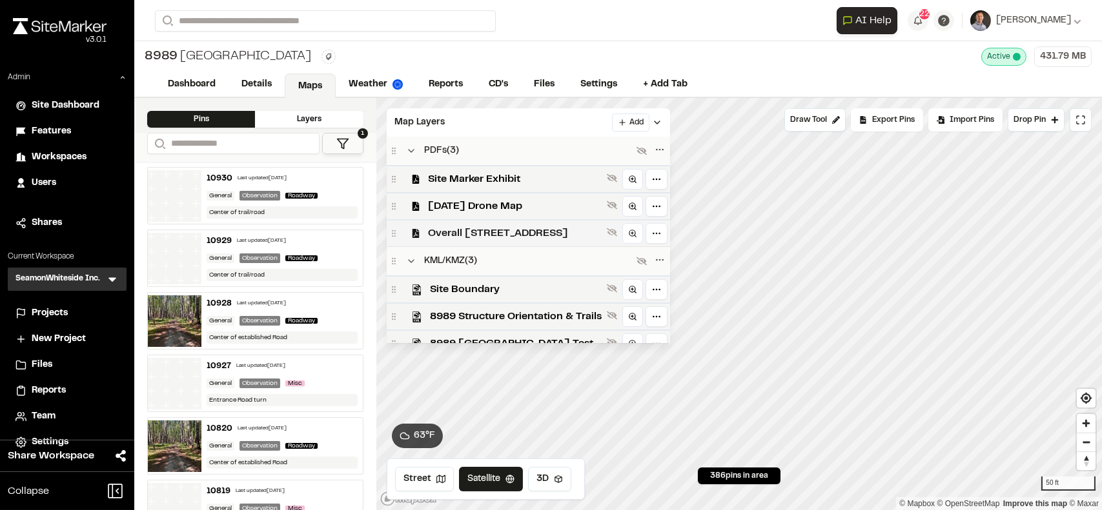
click at [530, 234] on span "Overall 8989 Cedar Hill Rev02" at bounding box center [515, 233] width 174 height 15
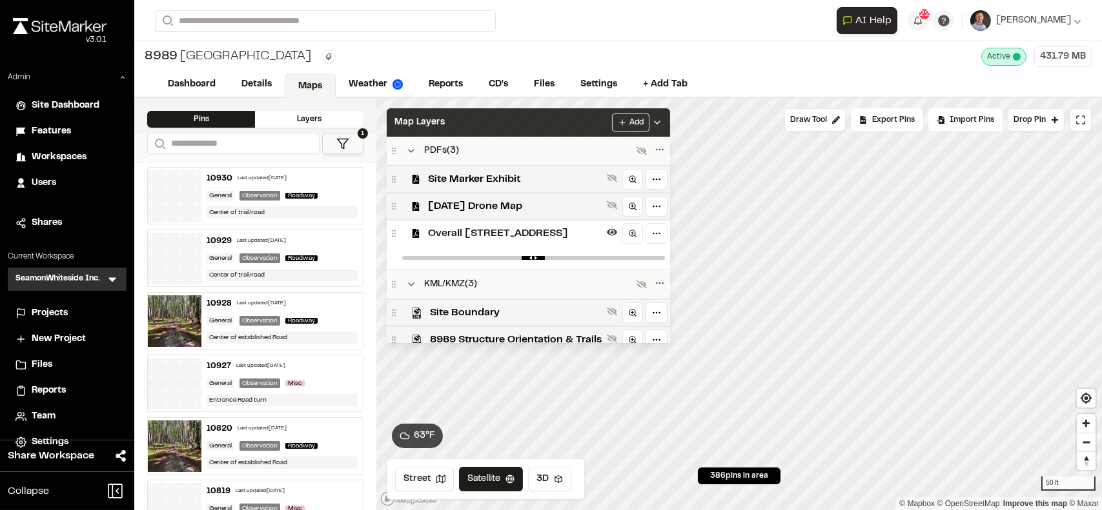
click at [496, 123] on div "Map Layers Add" at bounding box center [528, 122] width 283 height 28
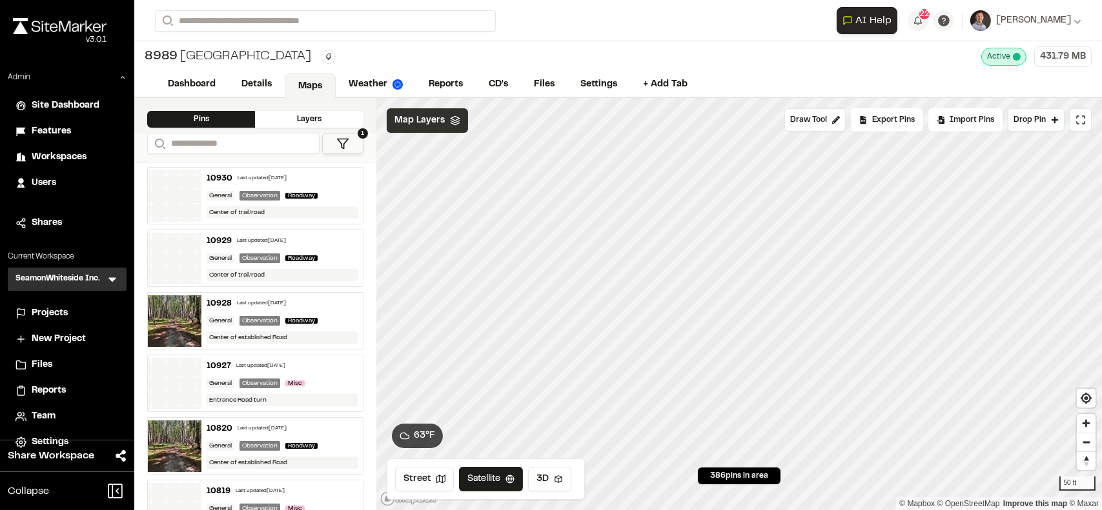
click at [427, 124] on span "Map Layers" at bounding box center [419, 121] width 50 height 14
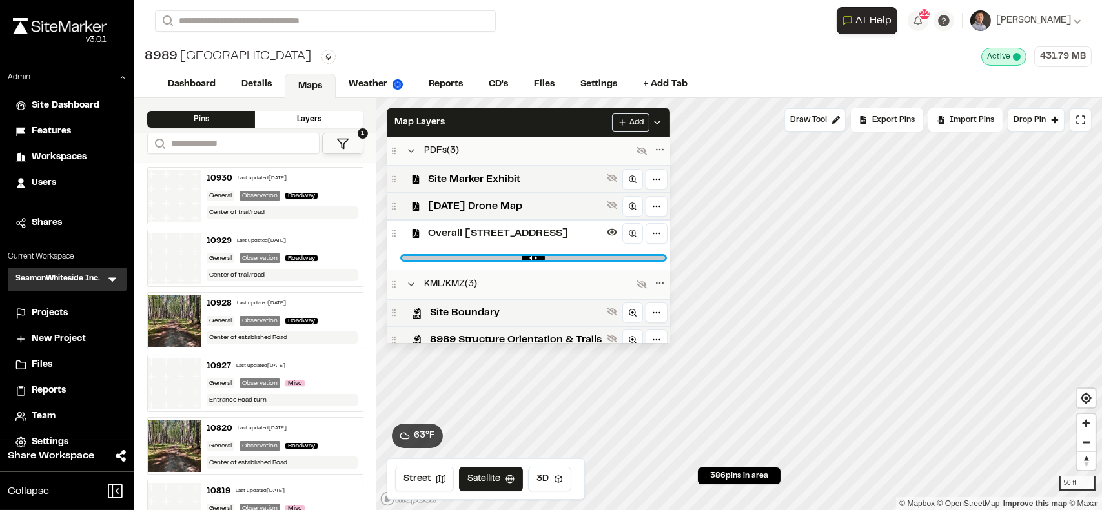
drag, startPoint x: 574, startPoint y: 256, endPoint x: 574, endPoint y: 243, distance: 12.9
type input "****"
click at [574, 256] on input "range" at bounding box center [533, 258] width 263 height 4
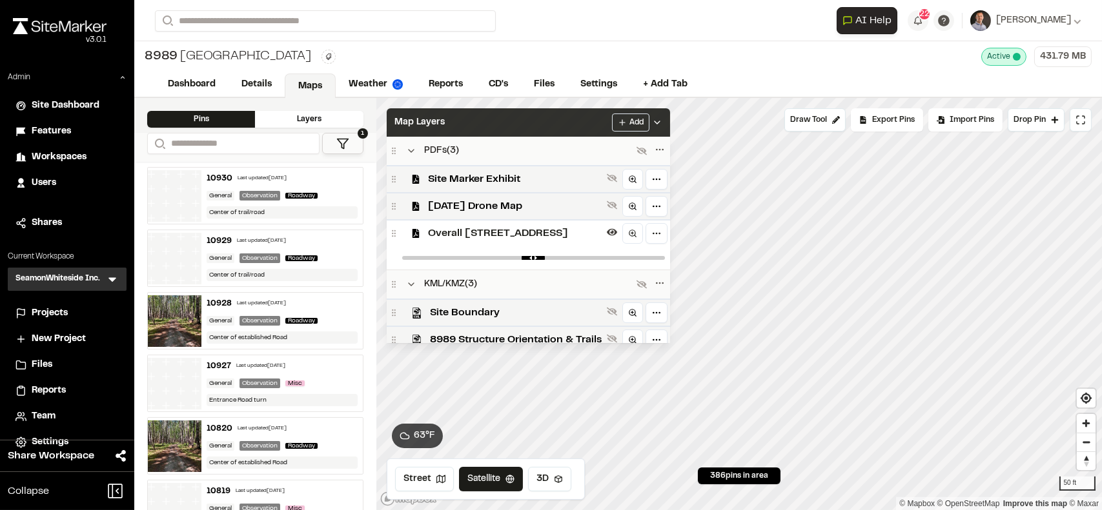
click at [537, 108] on div "Map Layers Add" at bounding box center [528, 122] width 283 height 28
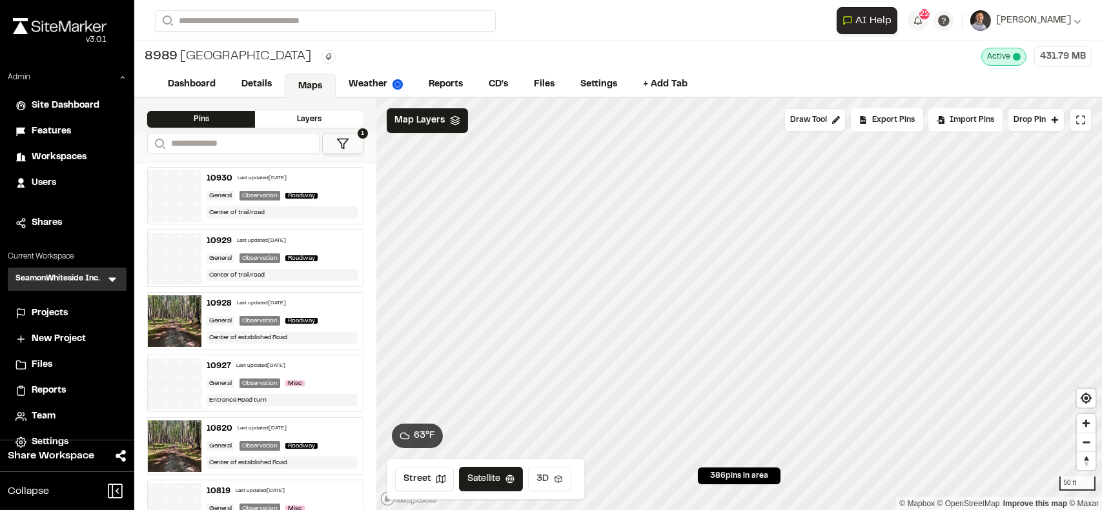
click at [548, 478] on button "3D" at bounding box center [549, 479] width 43 height 25
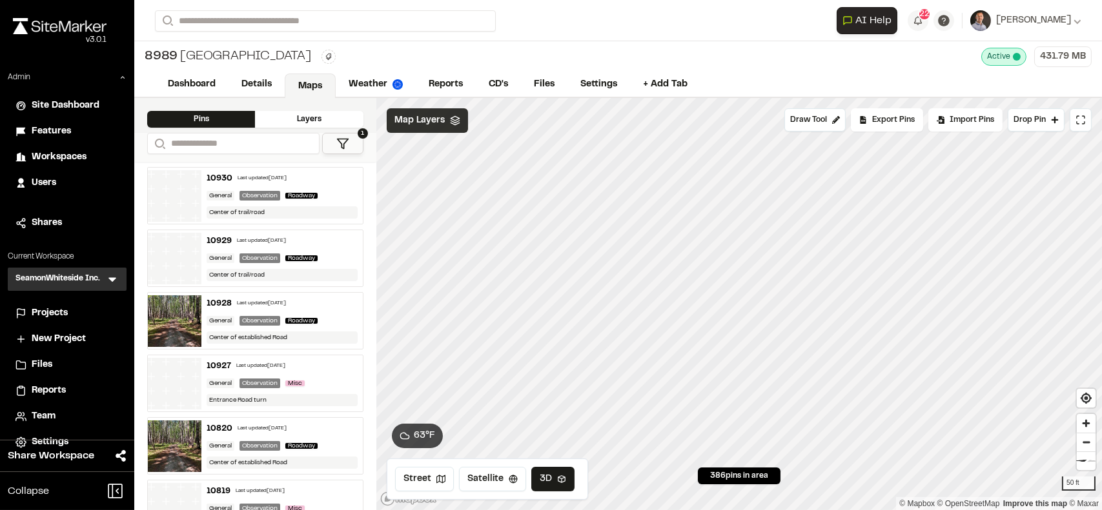
click at [426, 132] on div "Map Layers" at bounding box center [427, 120] width 81 height 25
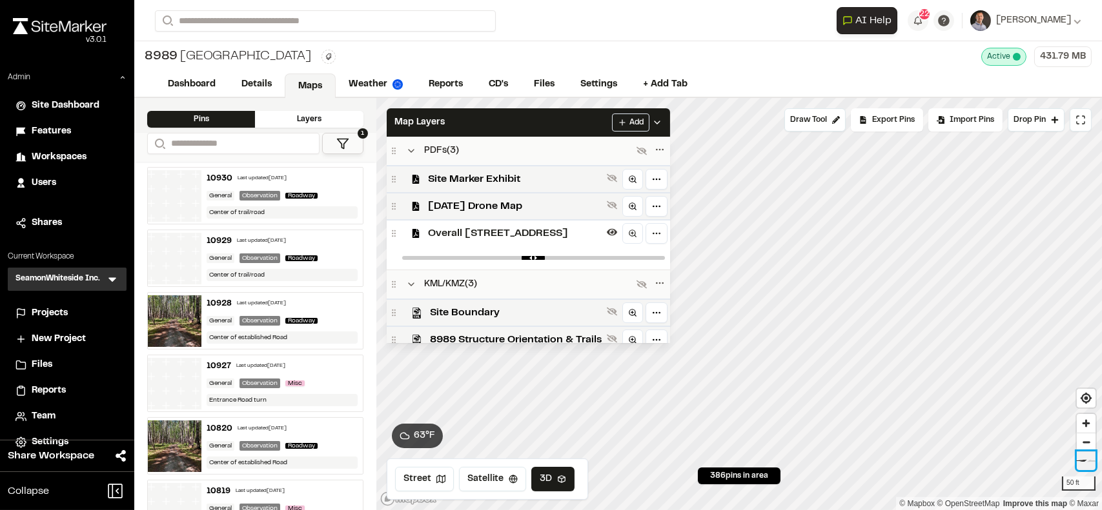
click at [1084, 469] on button "Reset bearing to north" at bounding box center [1085, 461] width 19 height 19
click at [1080, 458] on span "Reset bearing to north" at bounding box center [1085, 461] width 31 height 22
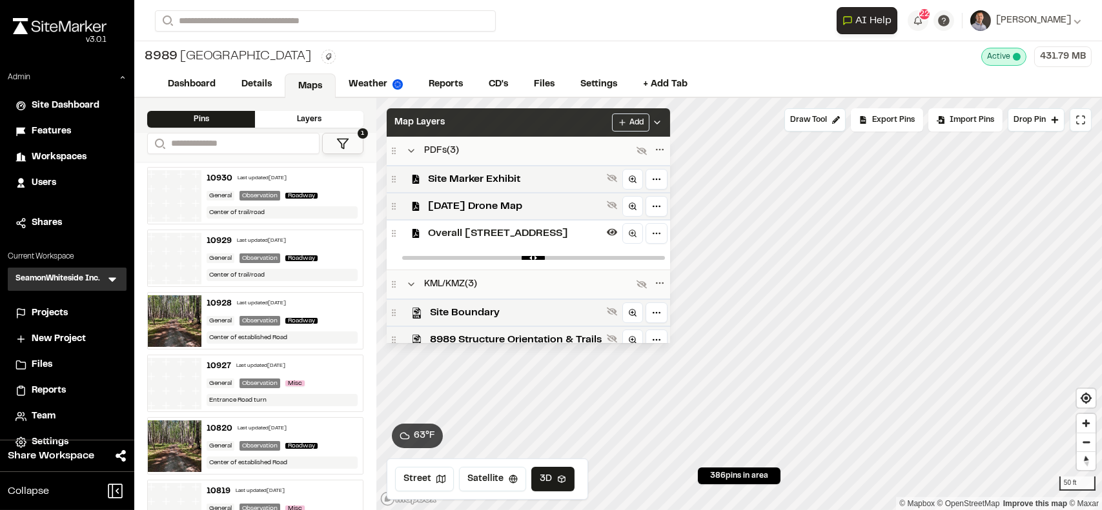
click at [559, 117] on div "Map Layers Add" at bounding box center [528, 122] width 283 height 28
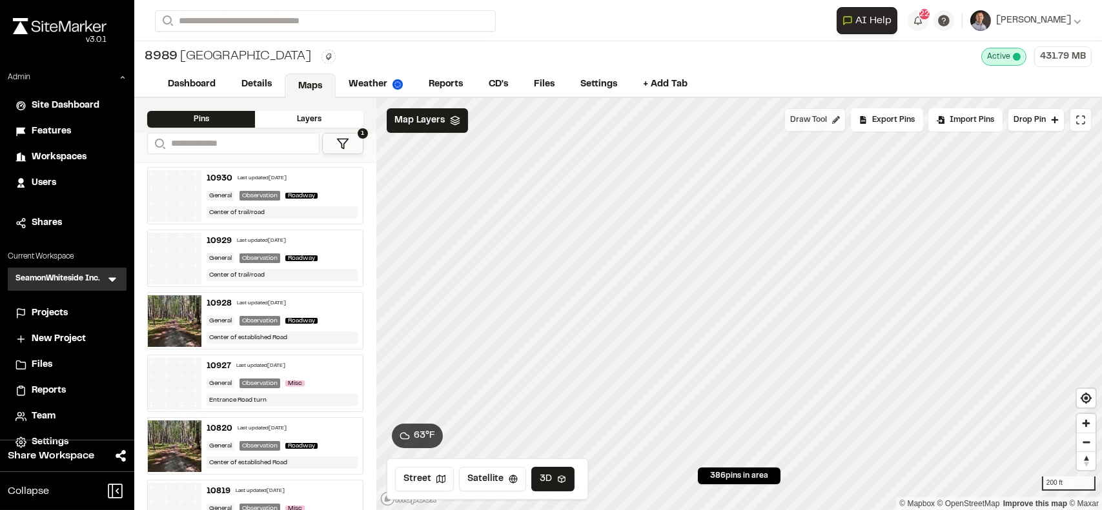
click at [806, 119] on span "Draw Tool" at bounding box center [808, 120] width 37 height 12
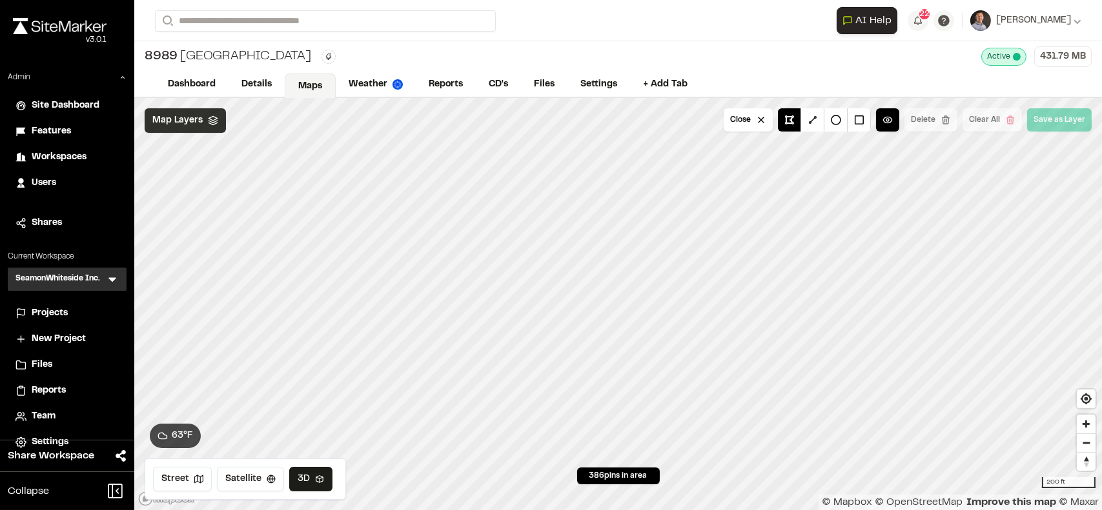
click at [176, 116] on span "Map Layers" at bounding box center [177, 121] width 50 height 14
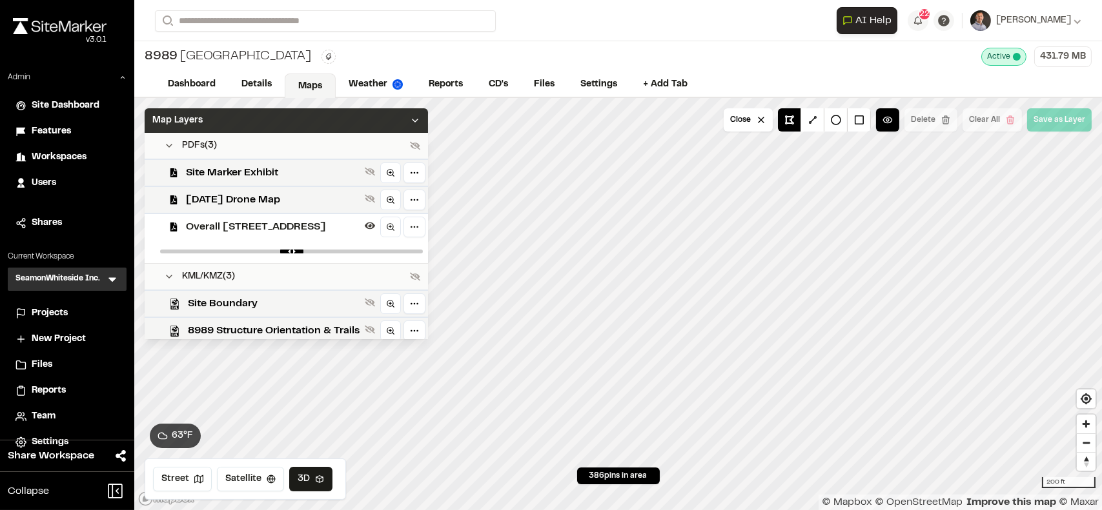
click at [238, 124] on div "Map Layers" at bounding box center [286, 120] width 283 height 25
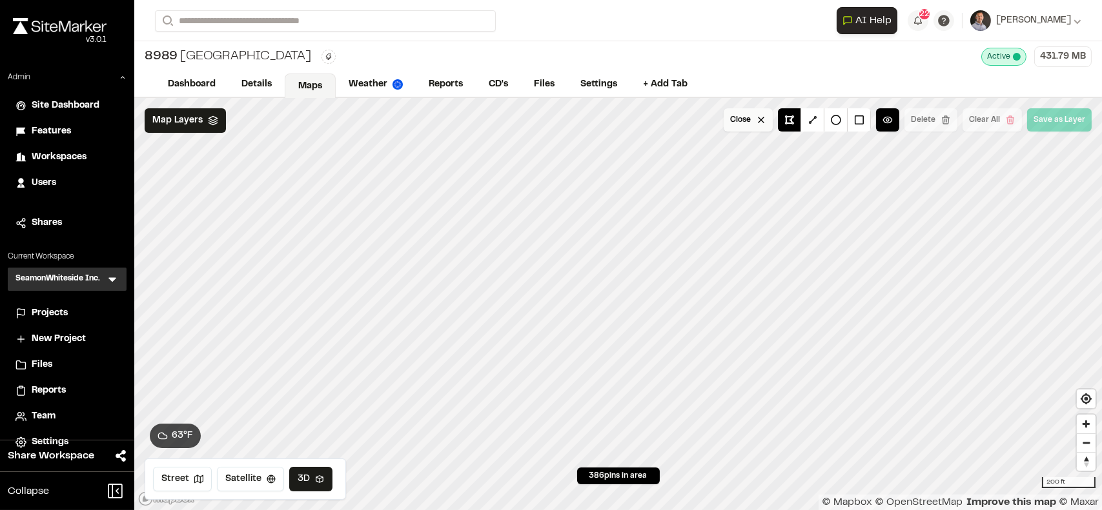
click at [743, 124] on button "Close" at bounding box center [747, 119] width 49 height 23
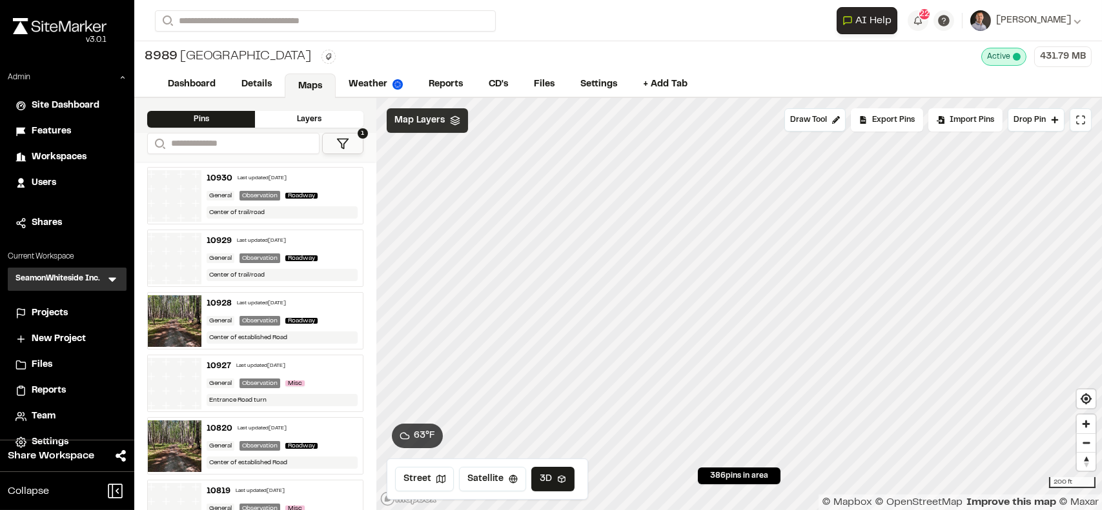
click at [452, 126] on div "Map Layers" at bounding box center [427, 120] width 81 height 25
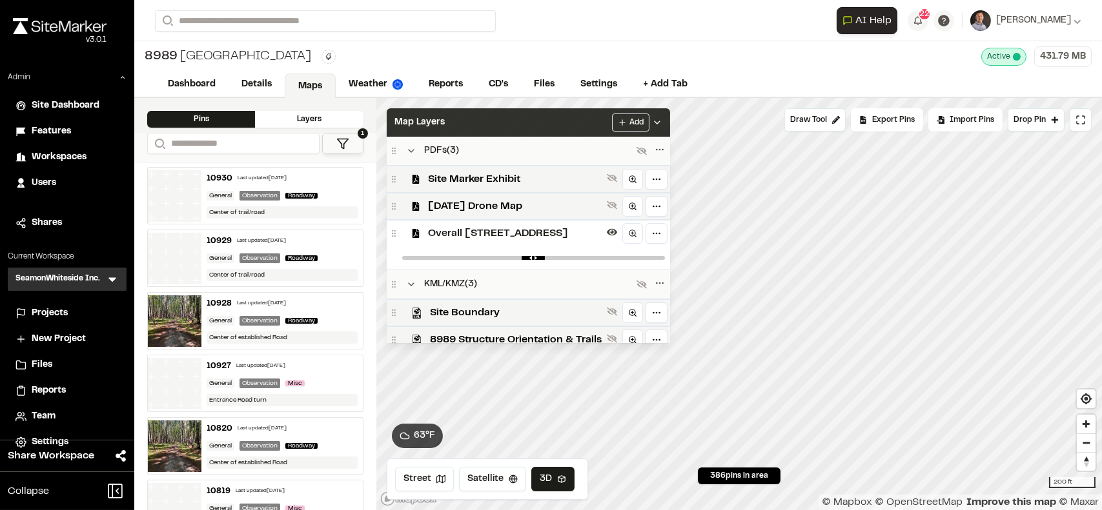
scroll to position [39, 0]
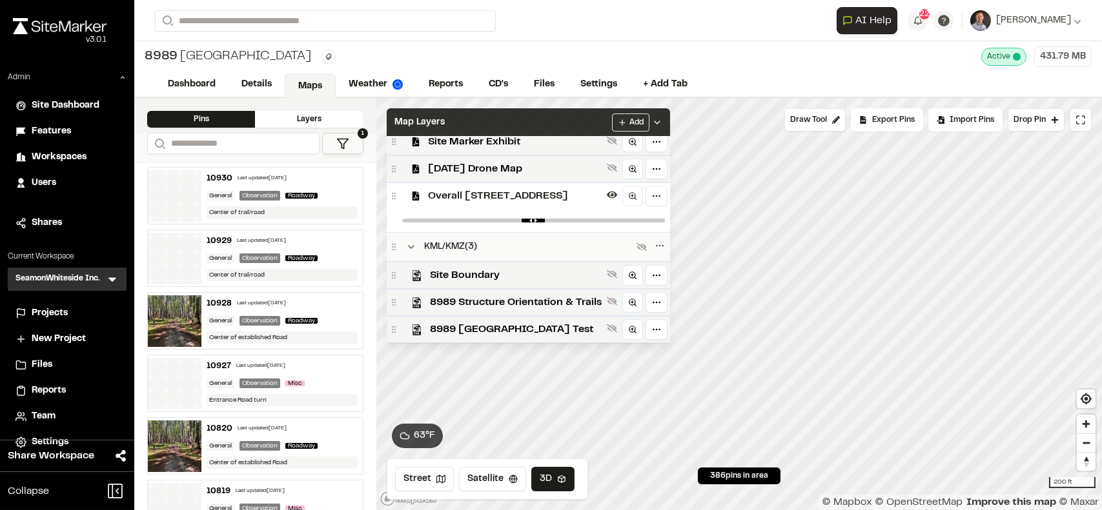
click at [430, 121] on span "Map Layers" at bounding box center [419, 123] width 50 height 14
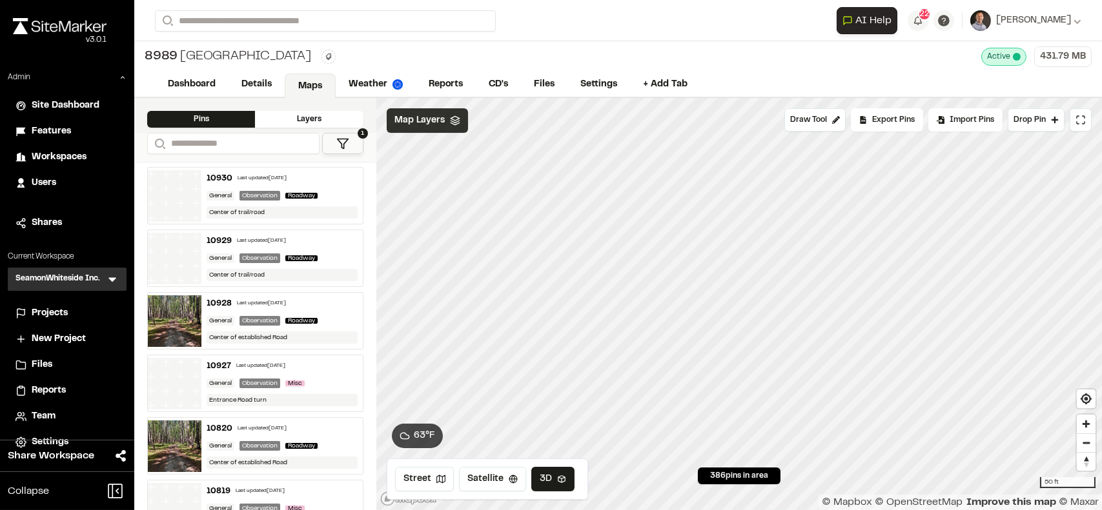
click at [443, 124] on div "Map Layers" at bounding box center [427, 120] width 81 height 25
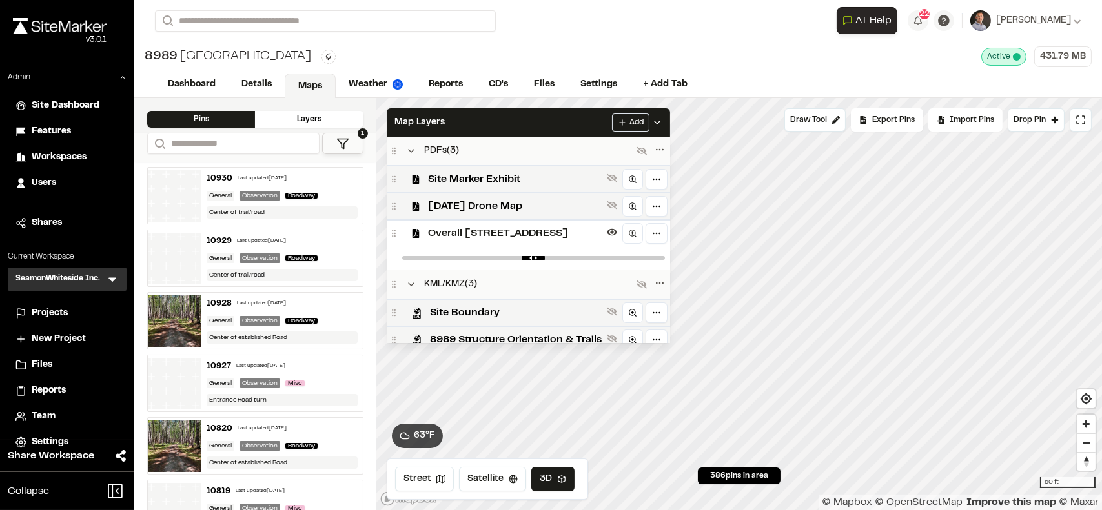
click at [475, 236] on span "Overall 8989 Cedar Hill Rev02" at bounding box center [515, 233] width 174 height 15
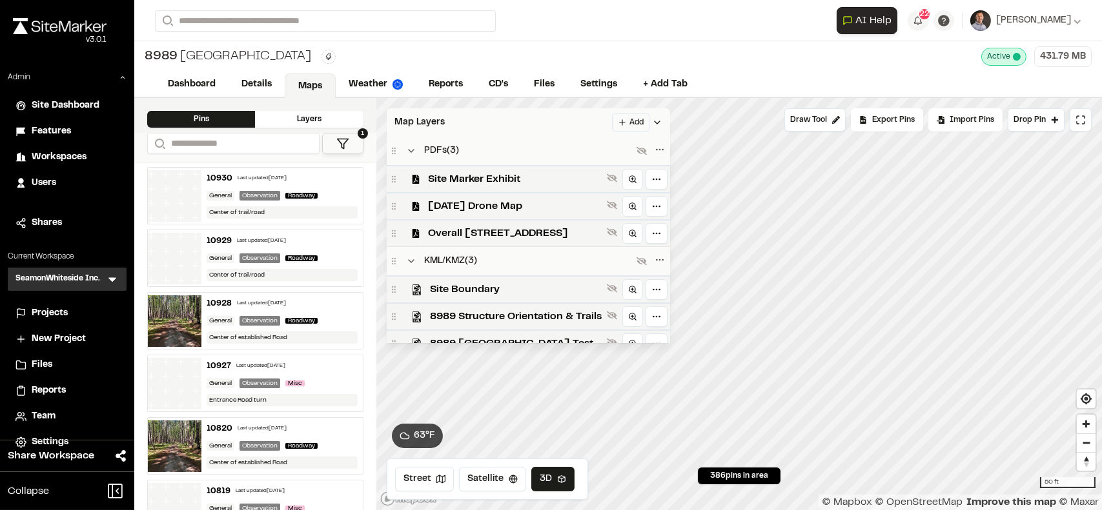
click at [458, 120] on div "Map Layers Add" at bounding box center [528, 122] width 283 height 28
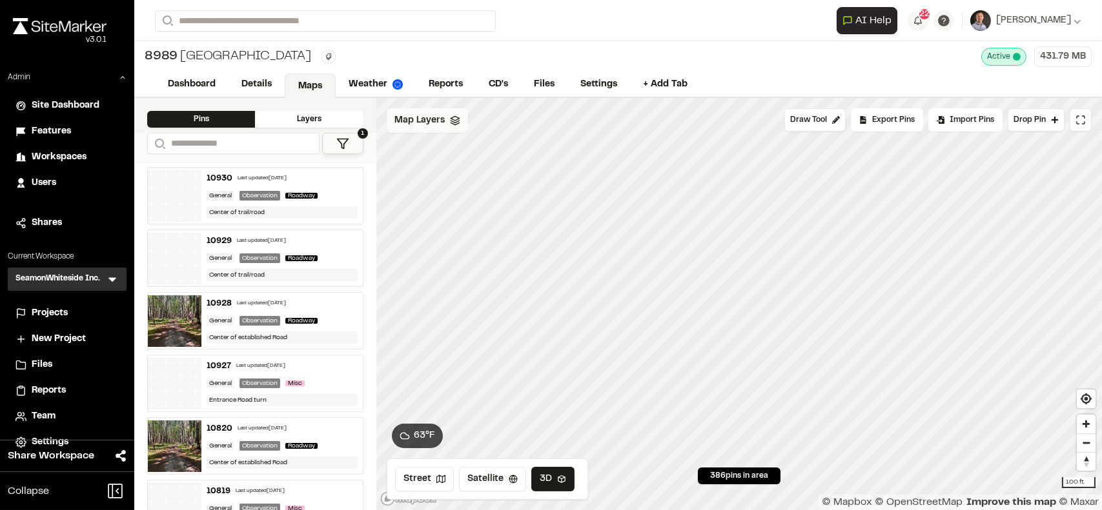
click at [413, 115] on span "Map Layers" at bounding box center [419, 121] width 50 height 14
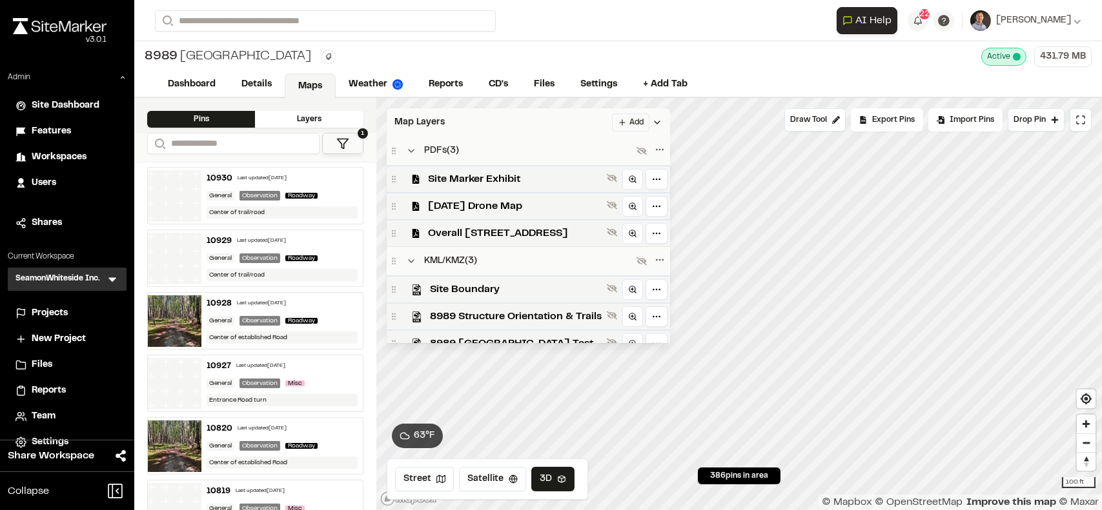
click at [531, 133] on div "Map Layers Add" at bounding box center [528, 122] width 283 height 28
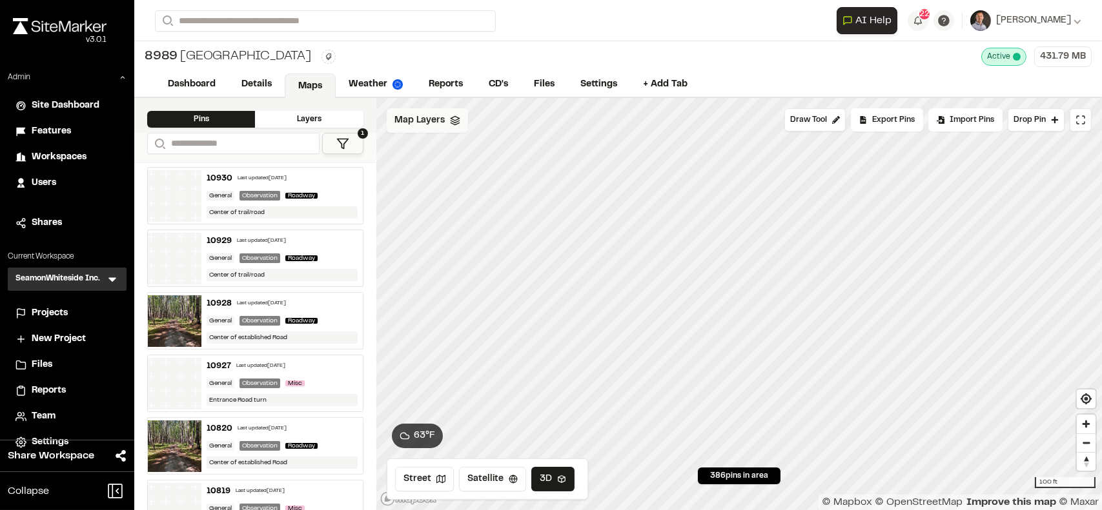
click at [428, 121] on span "Map Layers" at bounding box center [419, 121] width 50 height 14
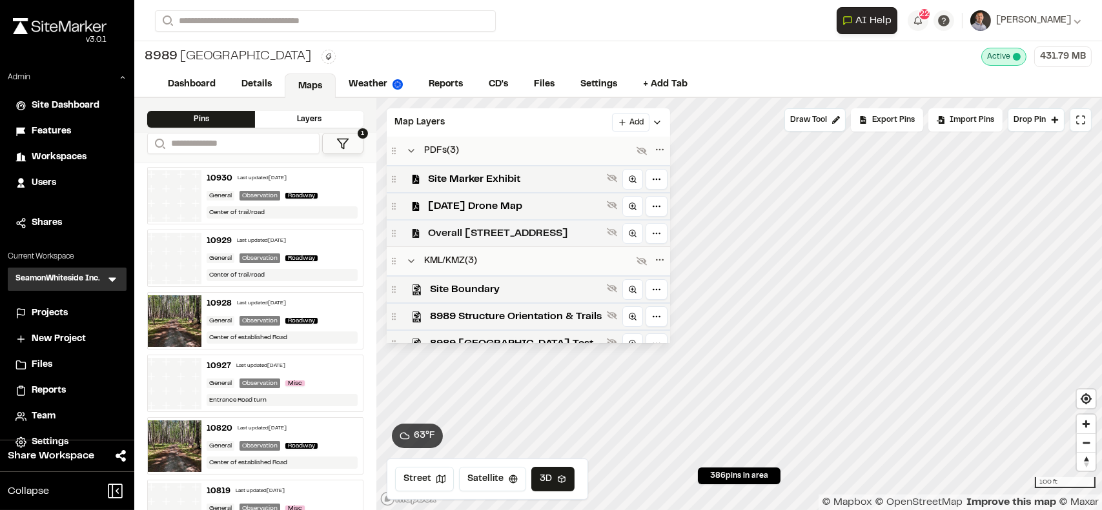
click at [490, 234] on span "Overall [STREET_ADDRESS]" at bounding box center [515, 233] width 174 height 15
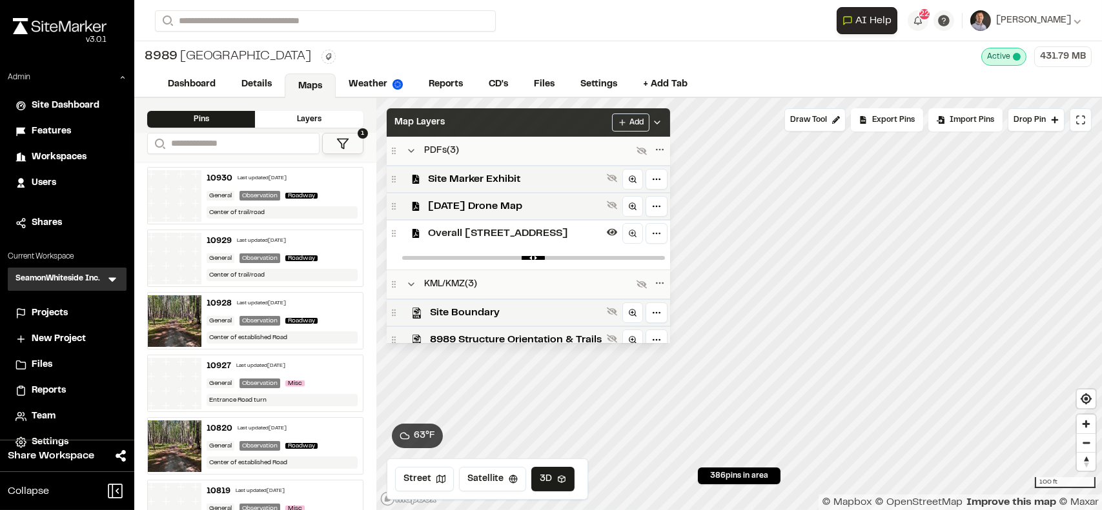
click at [509, 112] on div "Map Layers Add" at bounding box center [528, 122] width 283 height 28
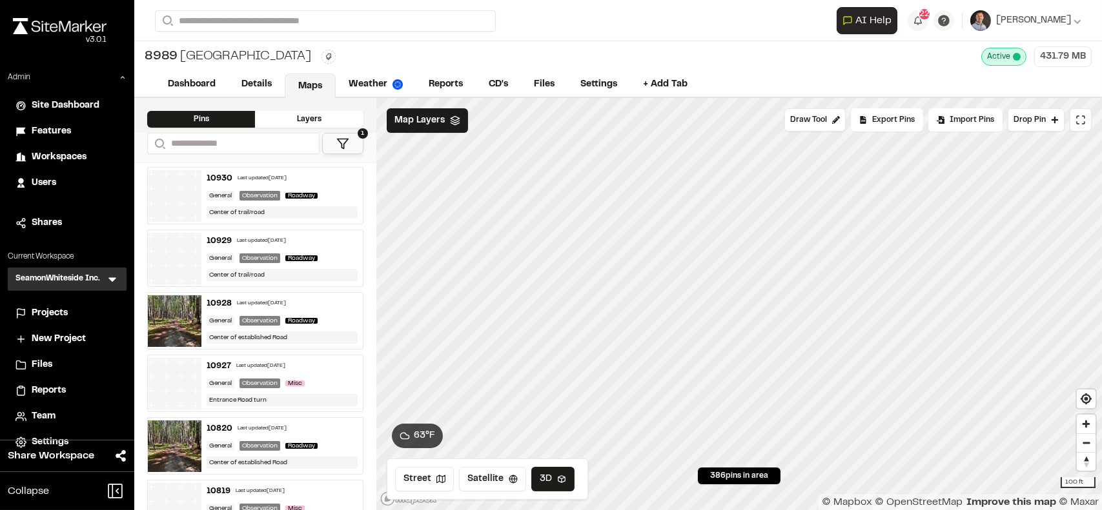
click at [66, 316] on span "Projects" at bounding box center [50, 314] width 36 height 14
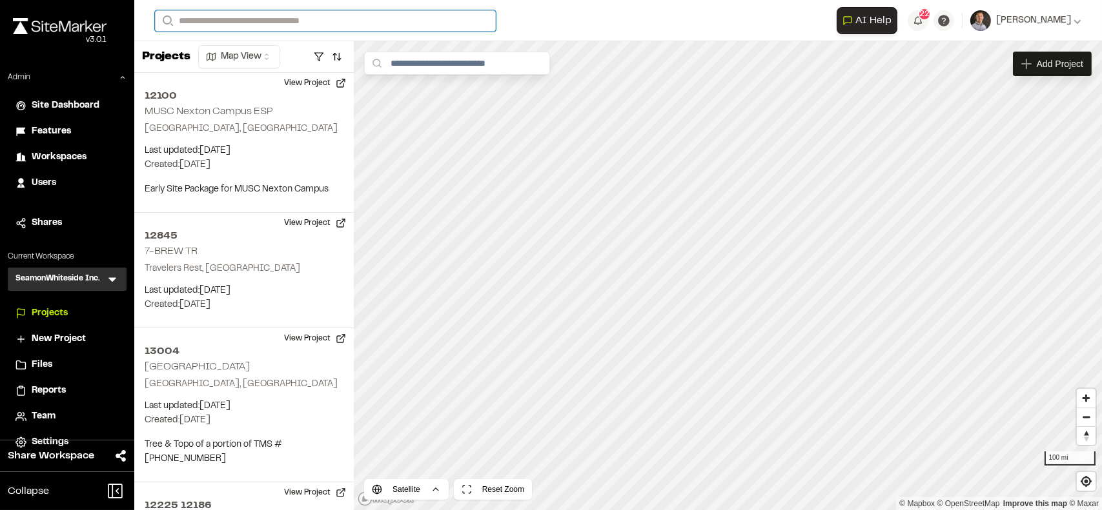
click at [205, 21] on input "Search" at bounding box center [325, 20] width 341 height 21
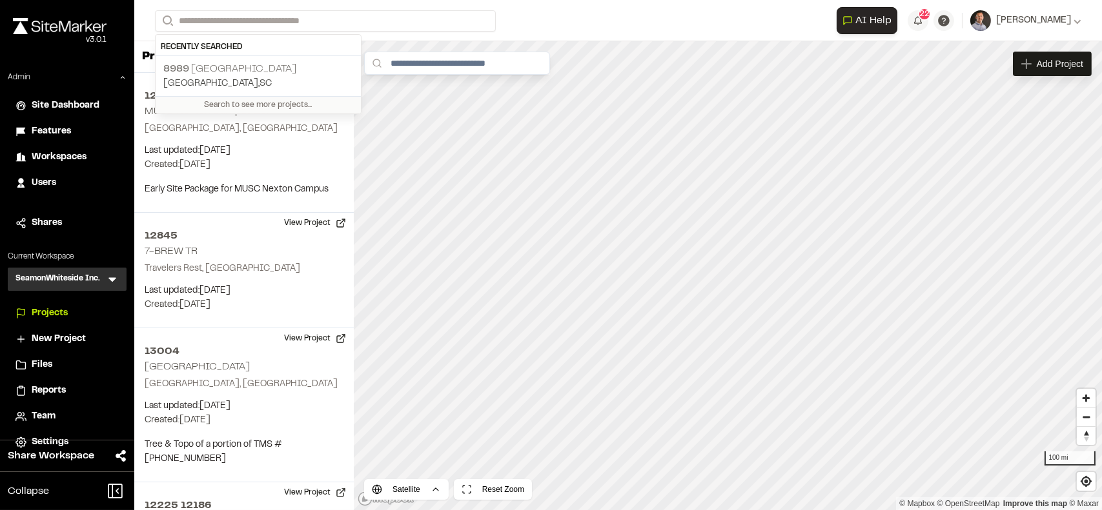
click at [216, 67] on p "[STREET_ADDRESS]" at bounding box center [258, 68] width 190 height 15
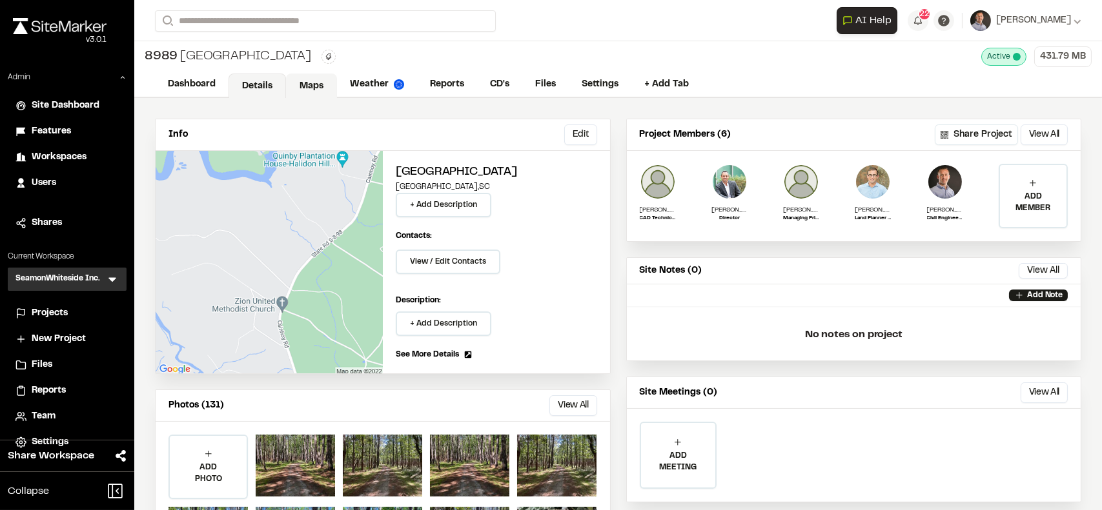
click at [305, 85] on link "Maps" at bounding box center [311, 86] width 51 height 25
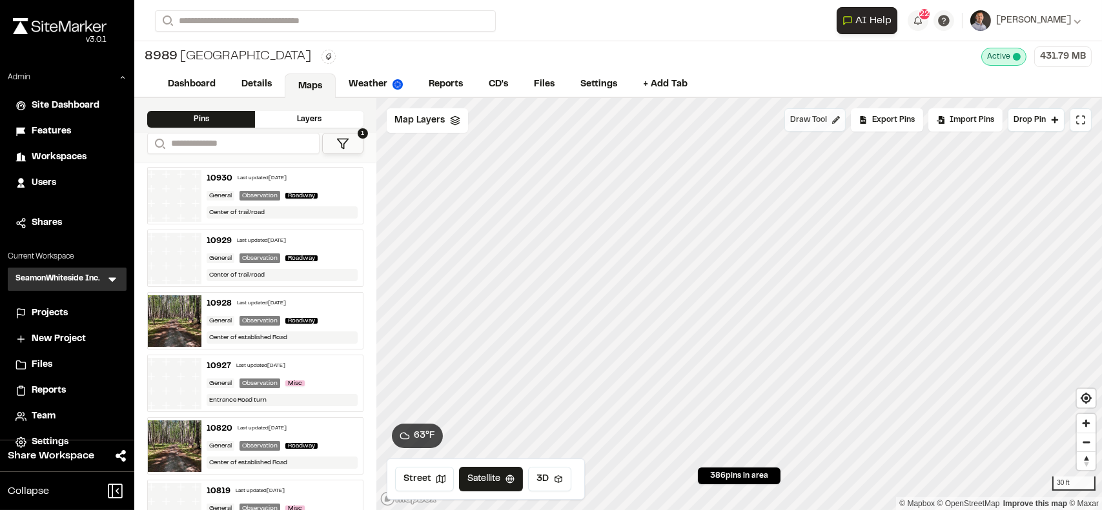
click at [811, 120] on span "Draw Tool" at bounding box center [808, 120] width 37 height 12
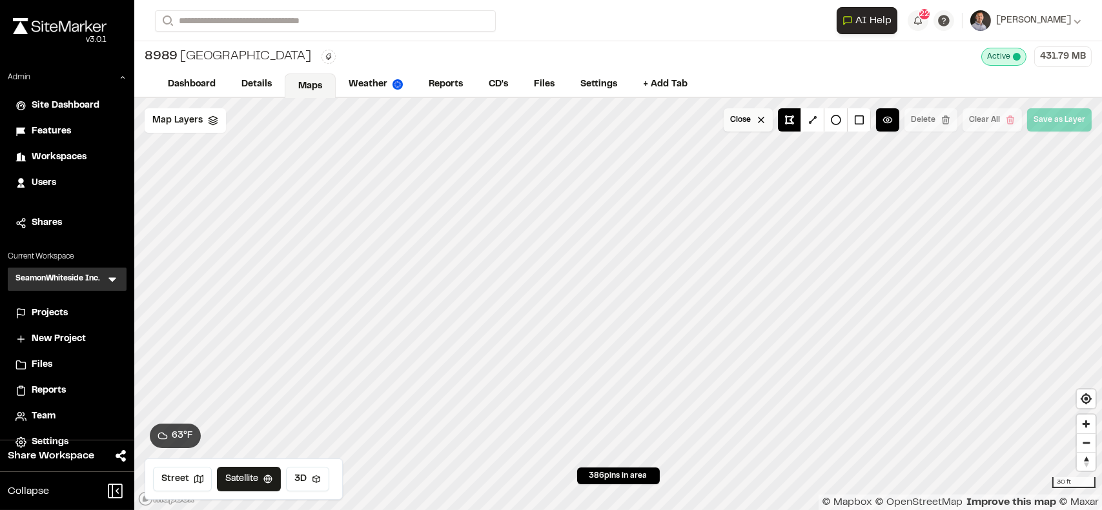
click at [741, 121] on button "Close" at bounding box center [747, 119] width 49 height 23
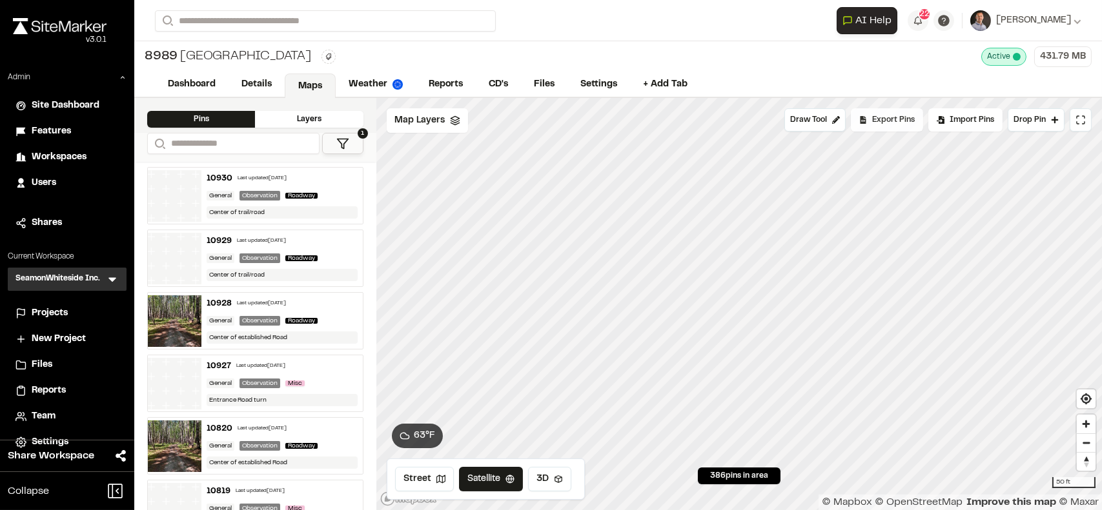
click at [873, 129] on div "Export Pins" at bounding box center [887, 119] width 72 height 23
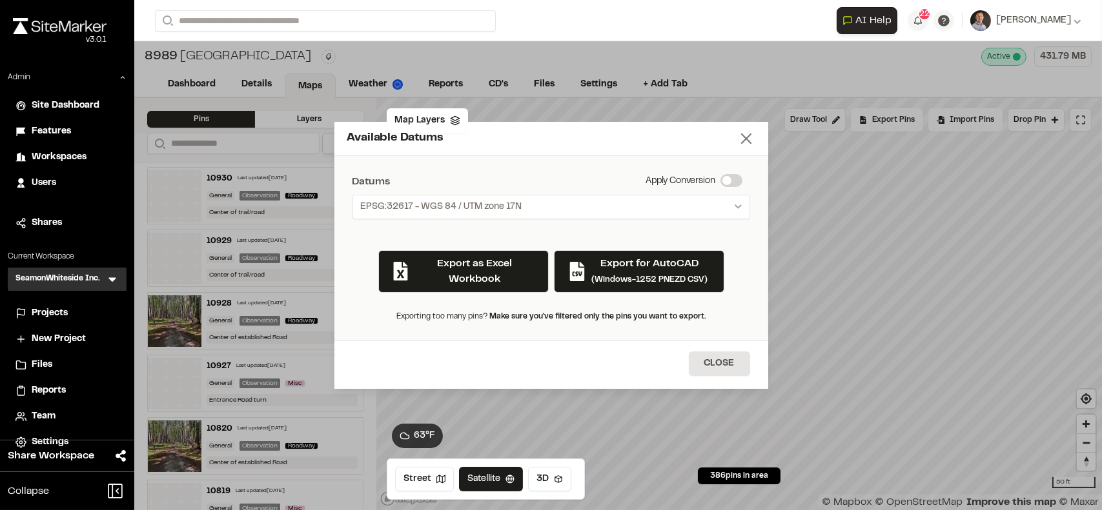
click at [743, 141] on line at bounding box center [746, 138] width 9 height 9
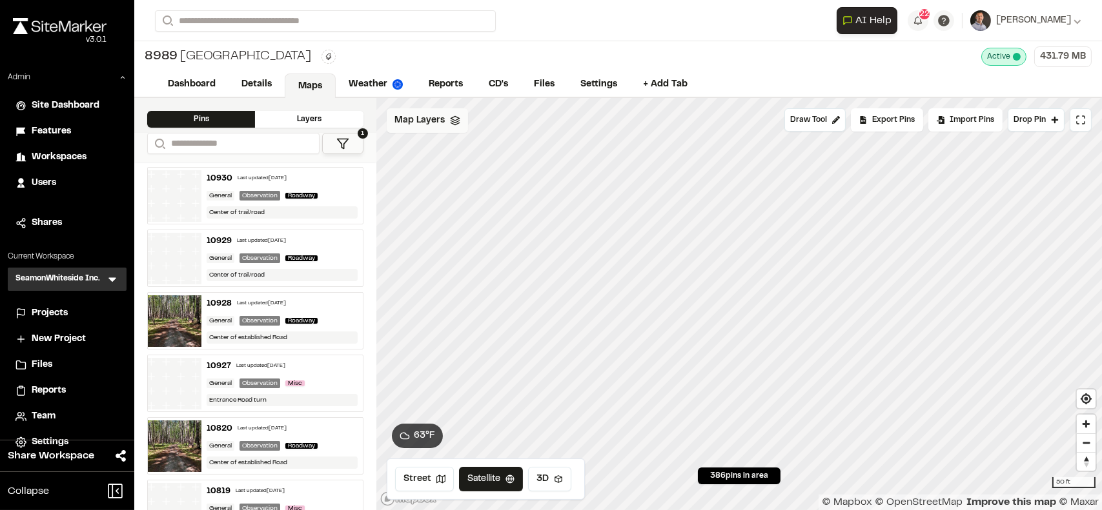
click at [423, 123] on span "Map Layers" at bounding box center [419, 121] width 50 height 14
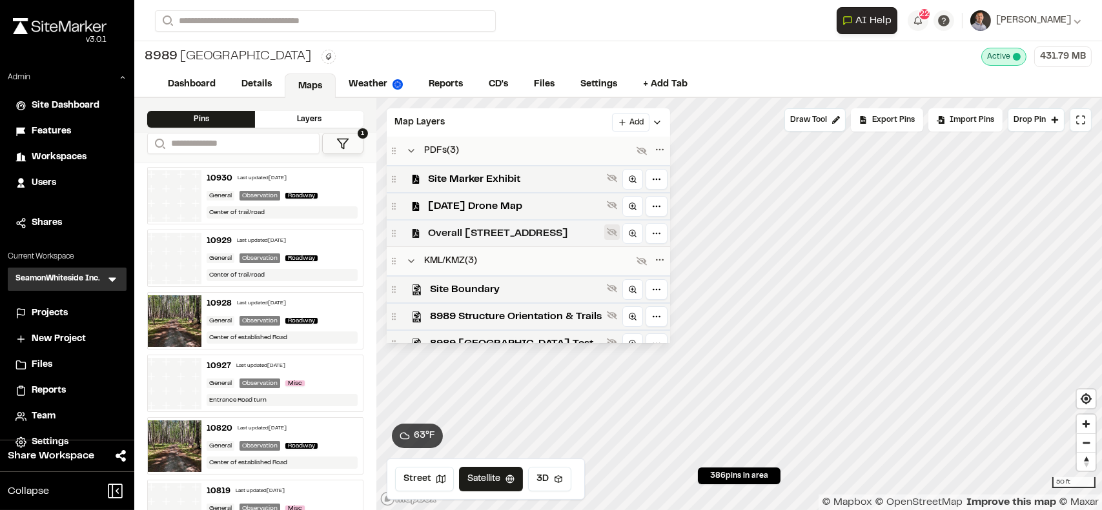
click at [607, 232] on button at bounding box center [611, 232] width 15 height 15
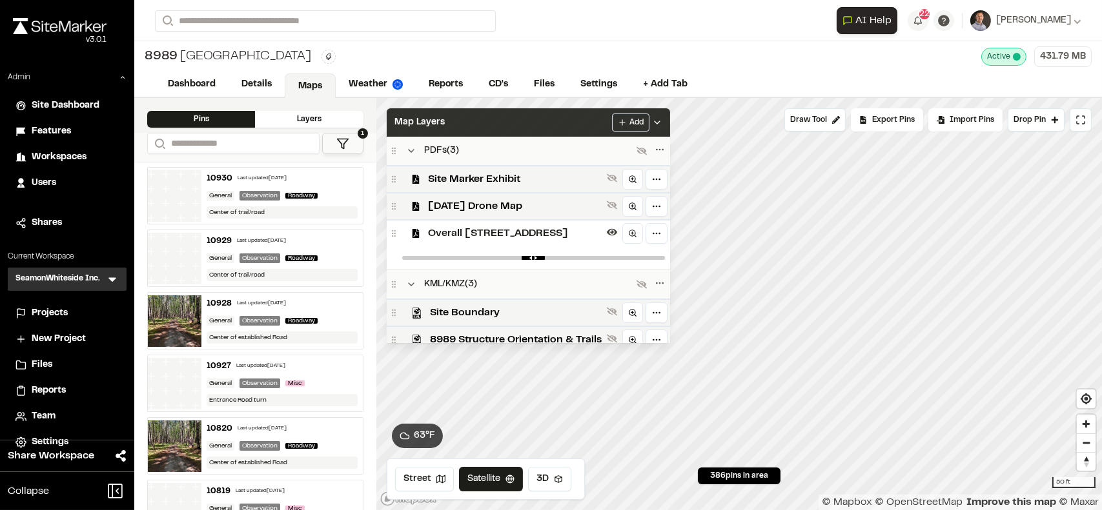
click at [536, 125] on div "Map Layers Add" at bounding box center [528, 122] width 283 height 28
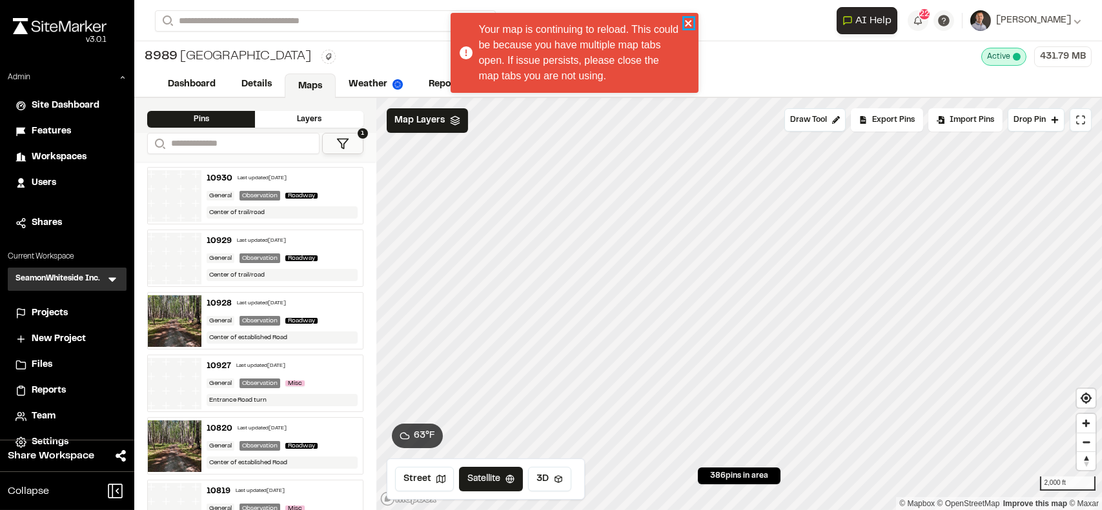
click at [688, 28] on icon "close" at bounding box center [688, 23] width 9 height 10
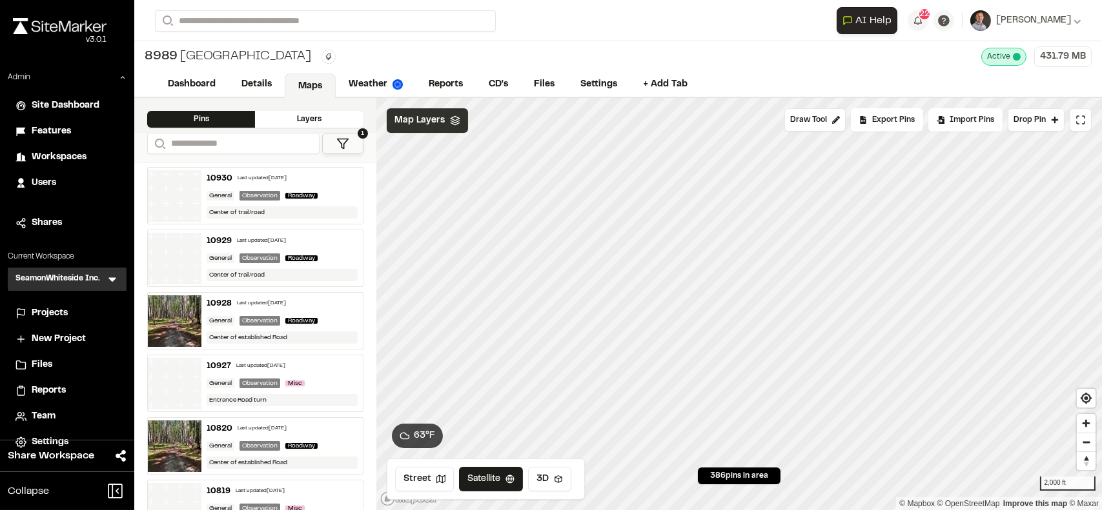
click at [436, 122] on span "Map Layers" at bounding box center [419, 121] width 50 height 14
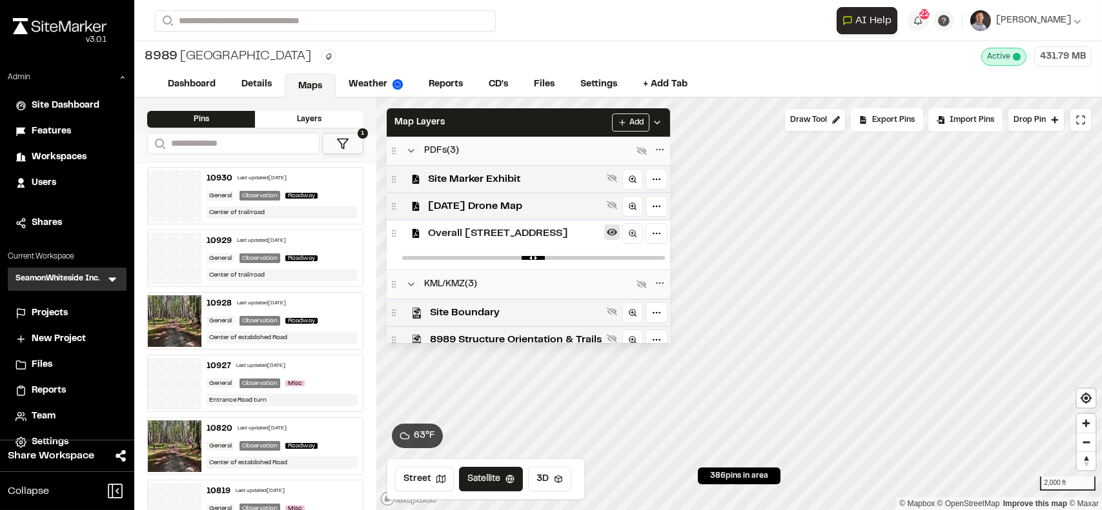
click at [612, 234] on icon at bounding box center [612, 232] width 10 height 7
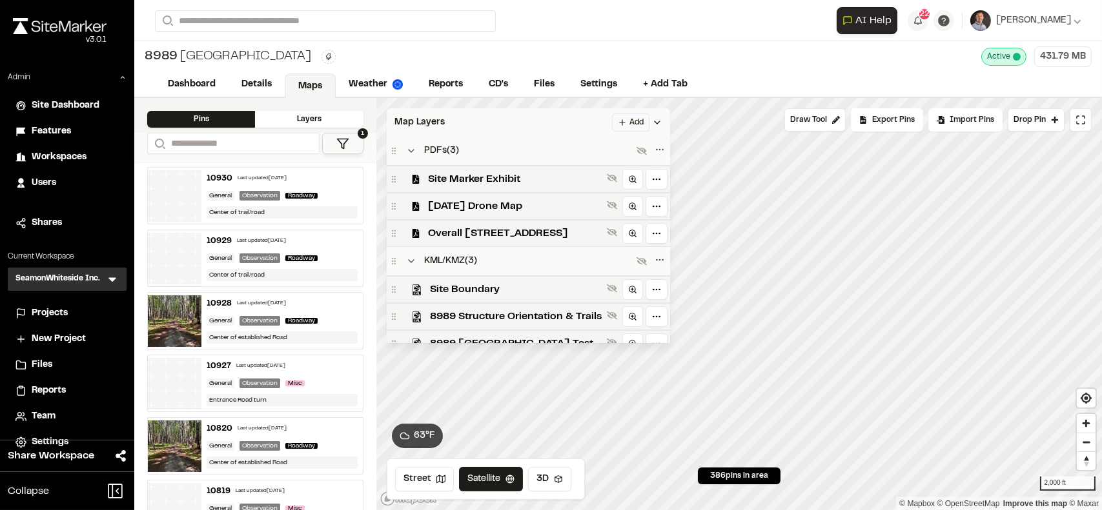
click at [572, 121] on div "Map Layers Add" at bounding box center [528, 122] width 283 height 28
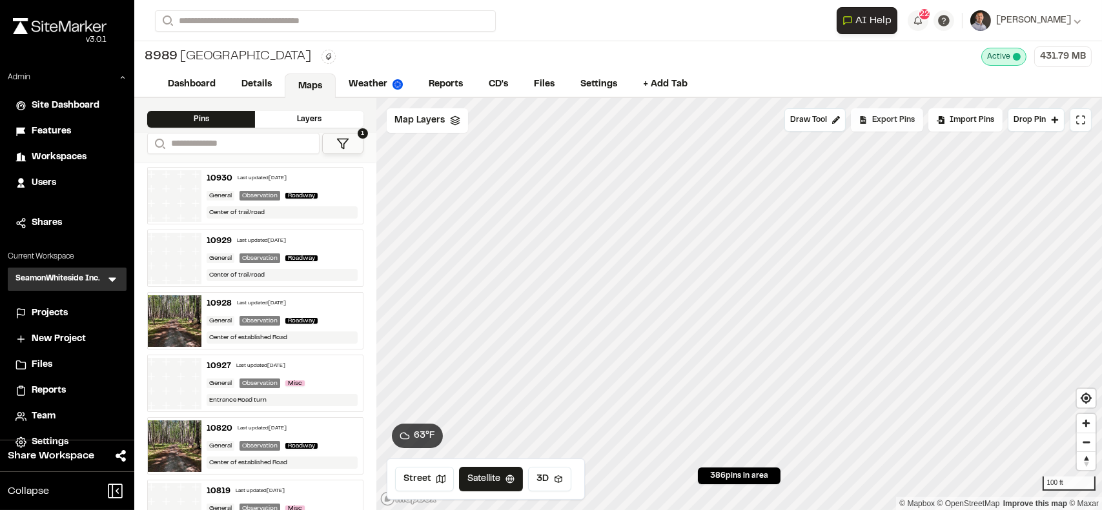
click at [885, 130] on div "Export Pins" at bounding box center [887, 119] width 72 height 23
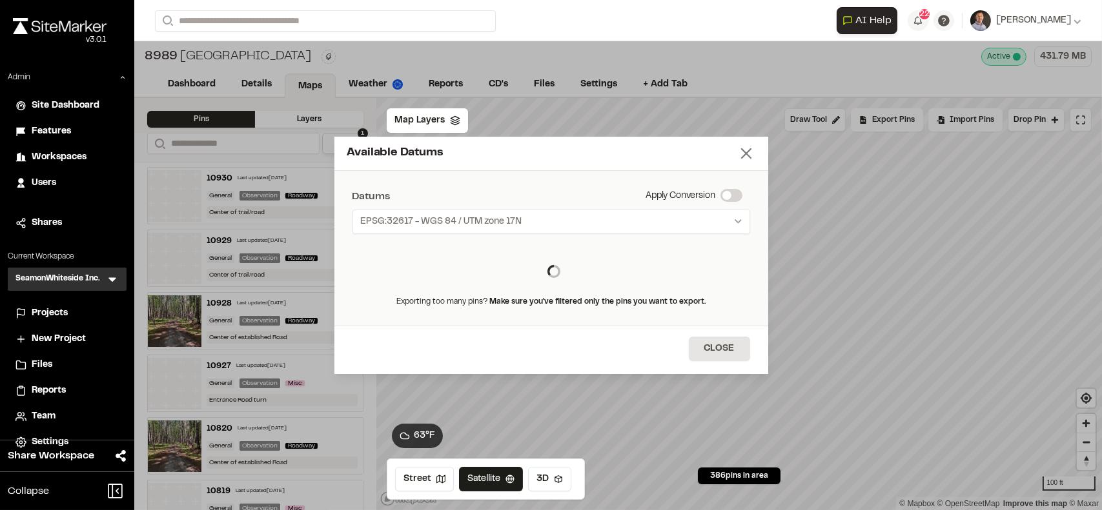
click at [751, 157] on icon at bounding box center [746, 154] width 18 height 18
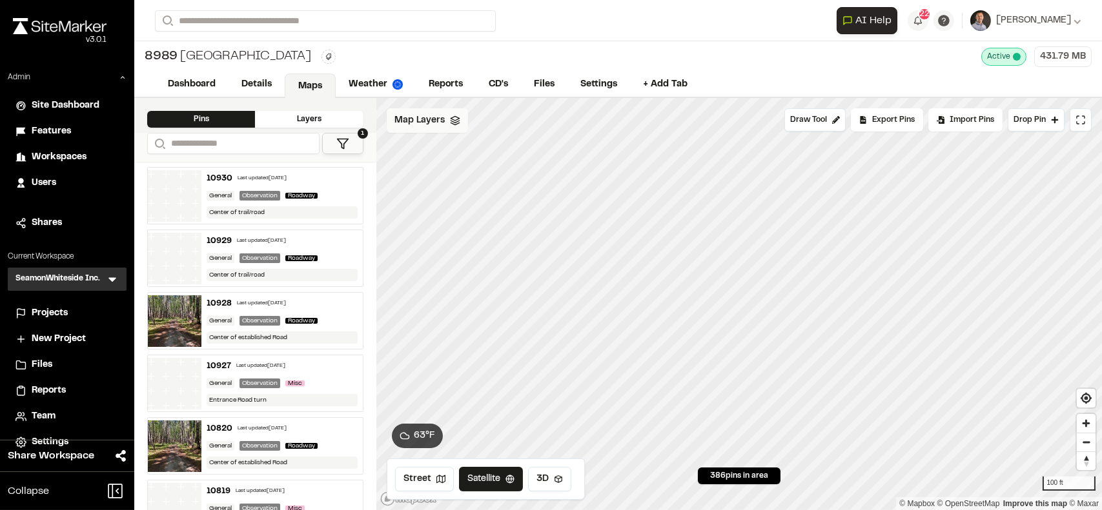
click at [442, 125] on span "Map Layers" at bounding box center [419, 121] width 50 height 14
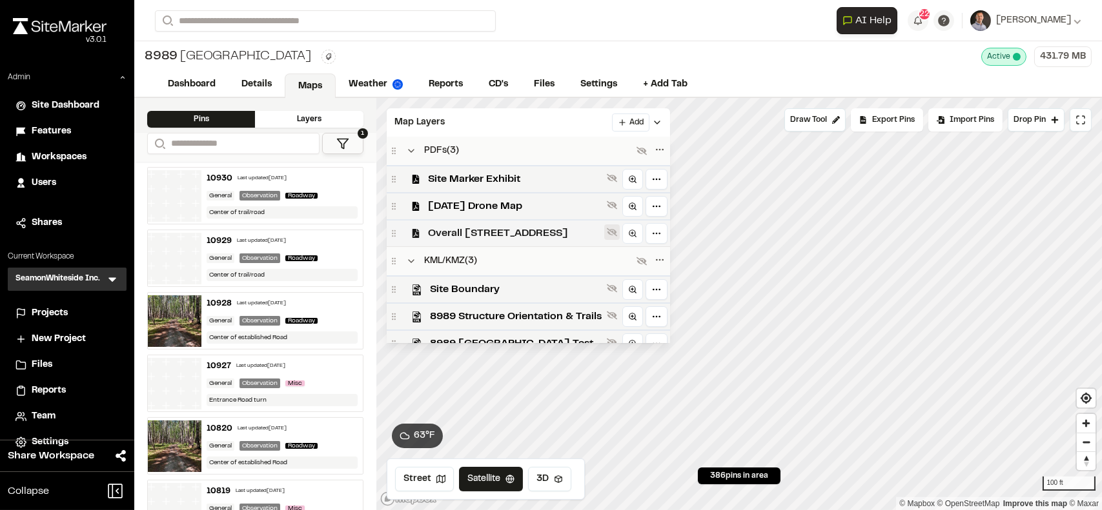
click at [614, 232] on icon at bounding box center [612, 232] width 10 height 8
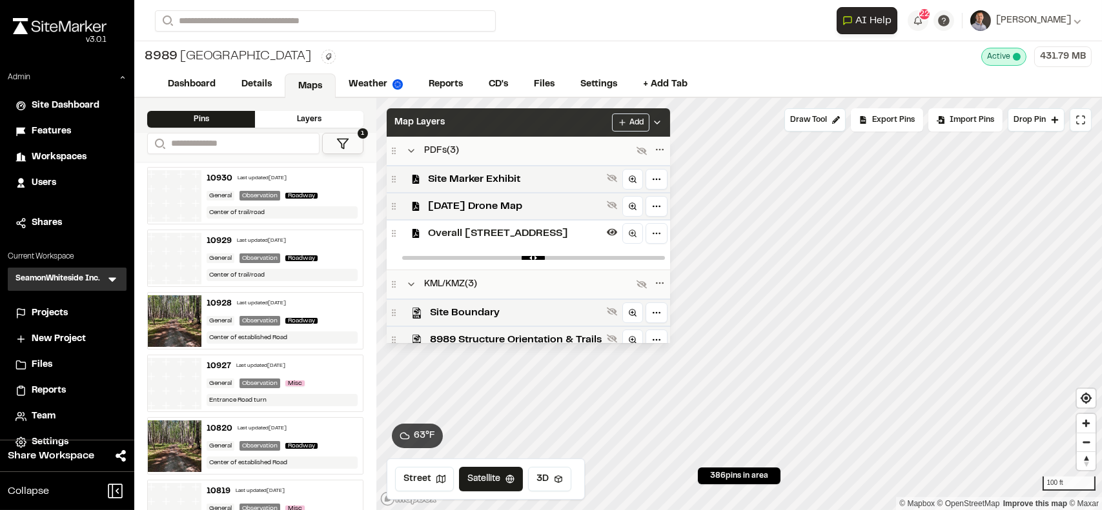
click at [591, 117] on div "Map Layers Add" at bounding box center [528, 122] width 283 height 28
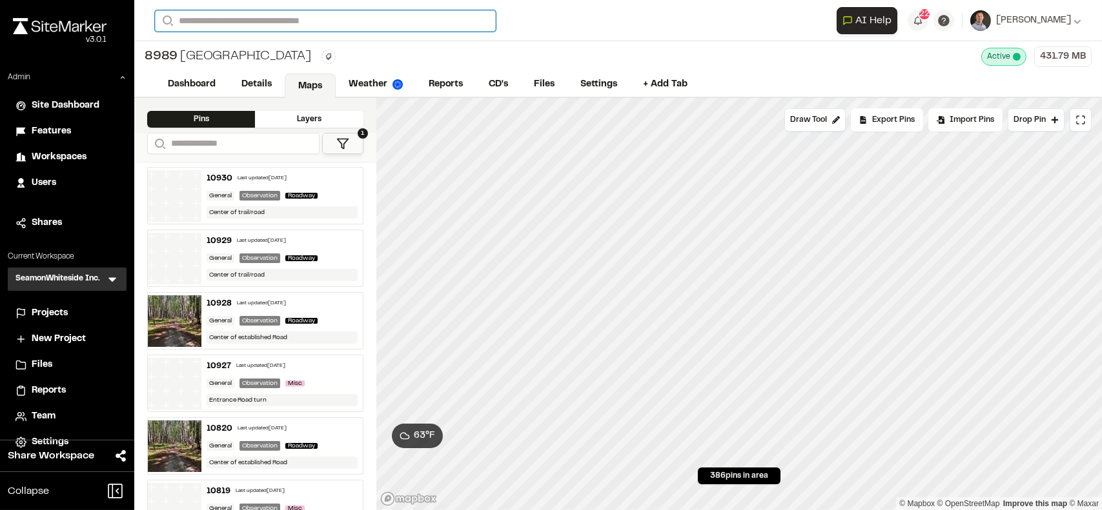
click at [255, 21] on input "Search" at bounding box center [325, 20] width 341 height 21
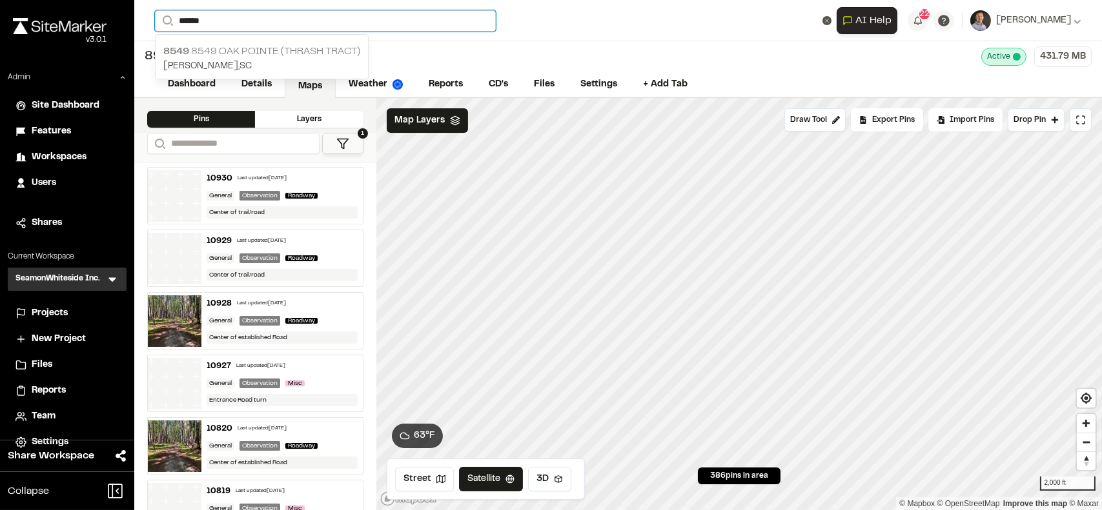
type input "******"
click at [277, 52] on p "8549 8549 Oak Pointe (Thrash Tract)" at bounding box center [261, 51] width 197 height 15
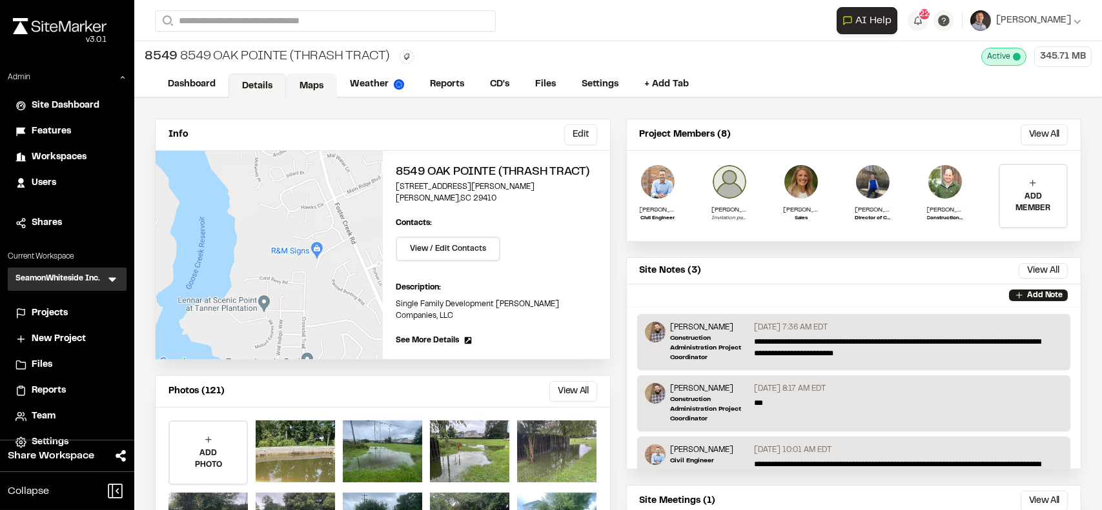
click at [302, 83] on link "Maps" at bounding box center [311, 86] width 51 height 25
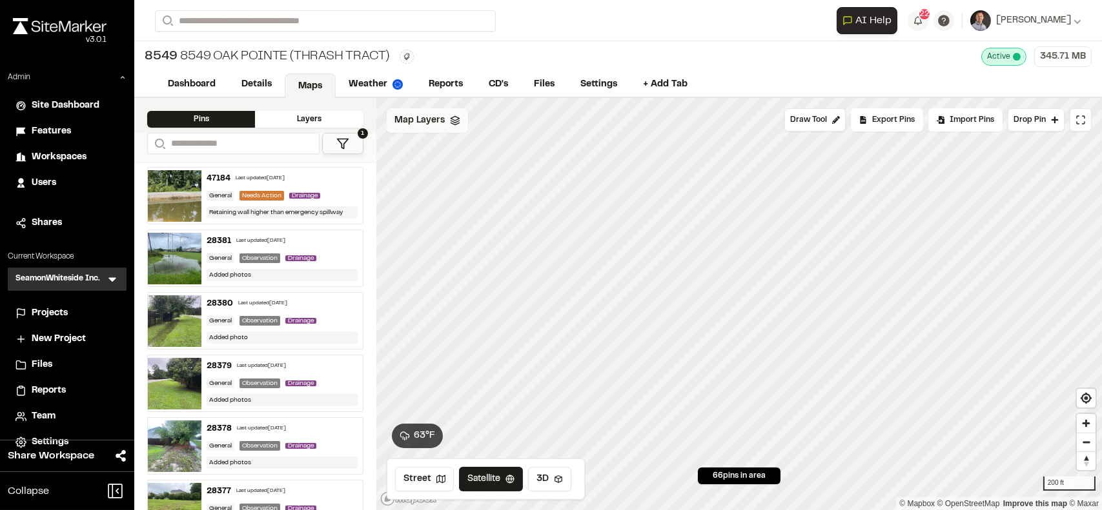
click at [421, 117] on span "Map Layers" at bounding box center [419, 121] width 50 height 14
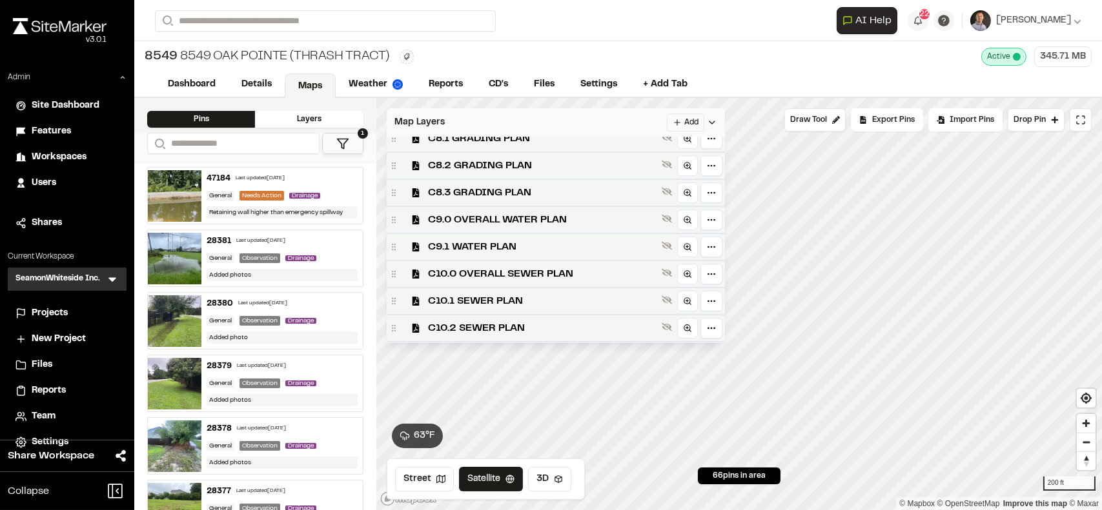
scroll to position [315, 0]
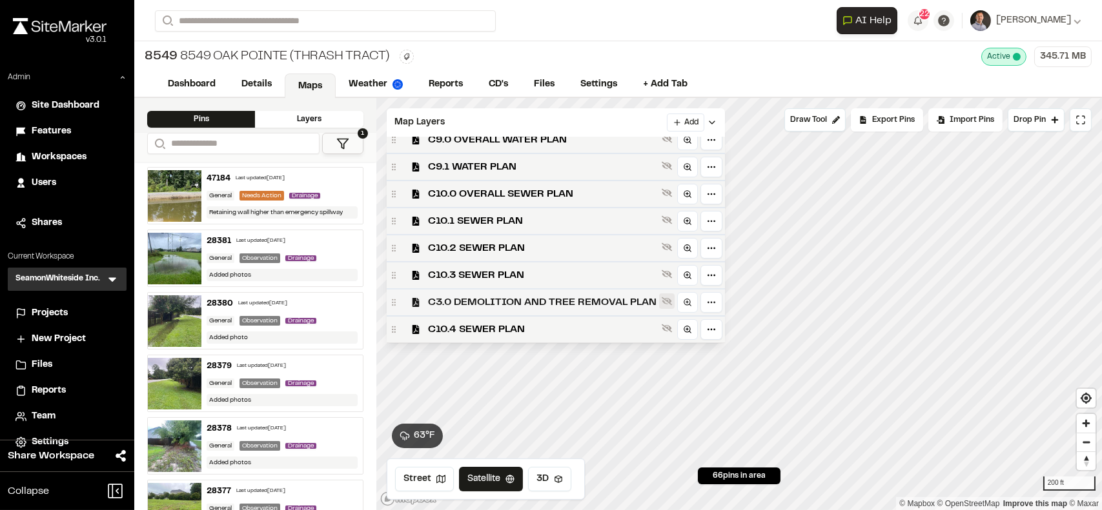
click at [662, 300] on icon at bounding box center [666, 302] width 10 height 8
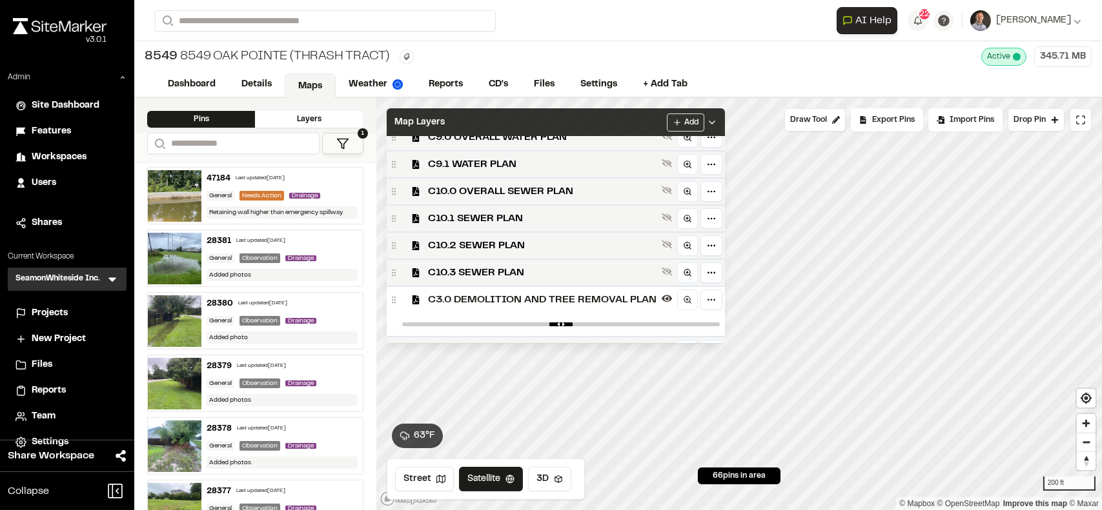
click at [580, 123] on div "Map Layers Add" at bounding box center [556, 122] width 338 height 28
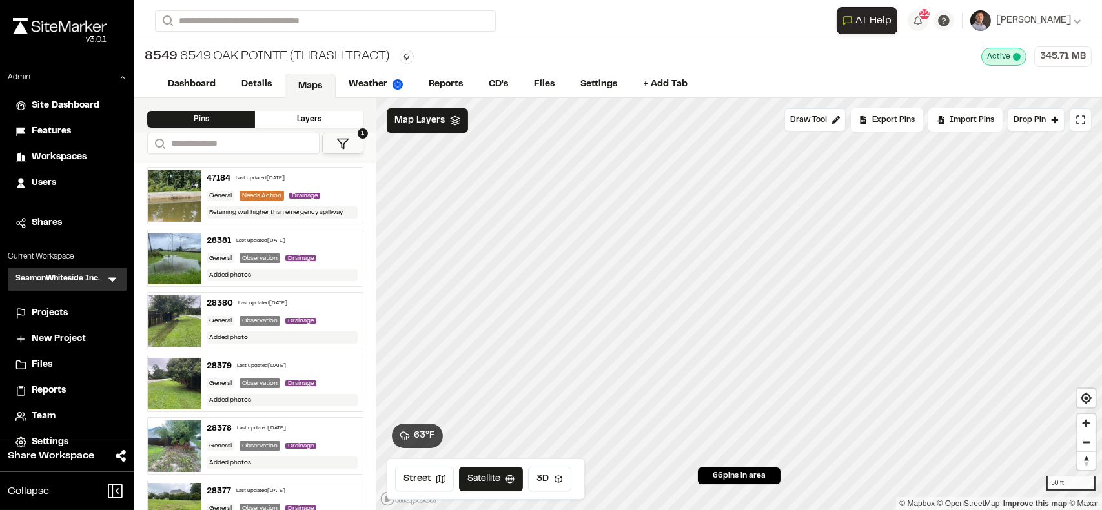
click at [333, 139] on button "1" at bounding box center [342, 143] width 41 height 21
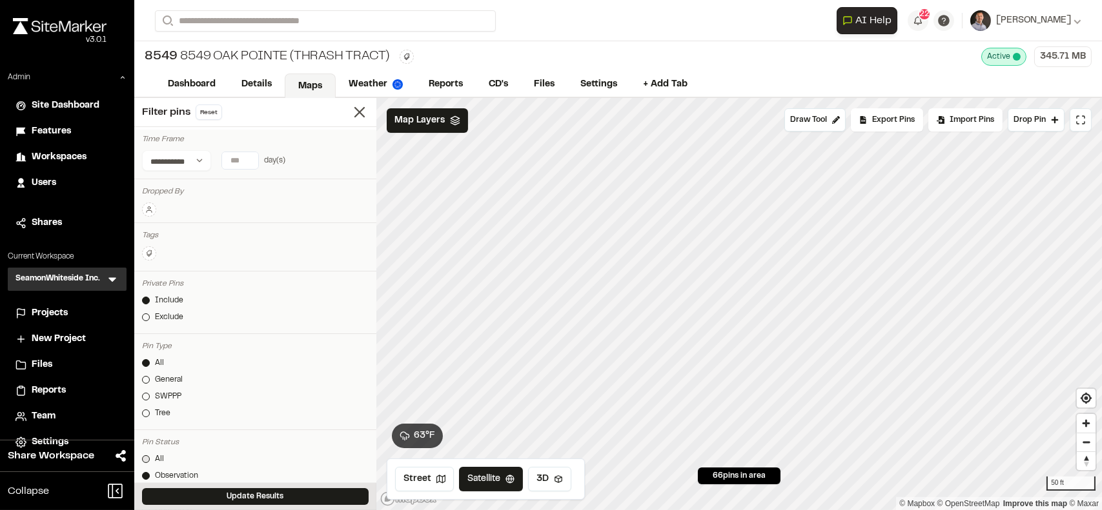
click at [159, 458] on div "All" at bounding box center [159, 460] width 9 height 12
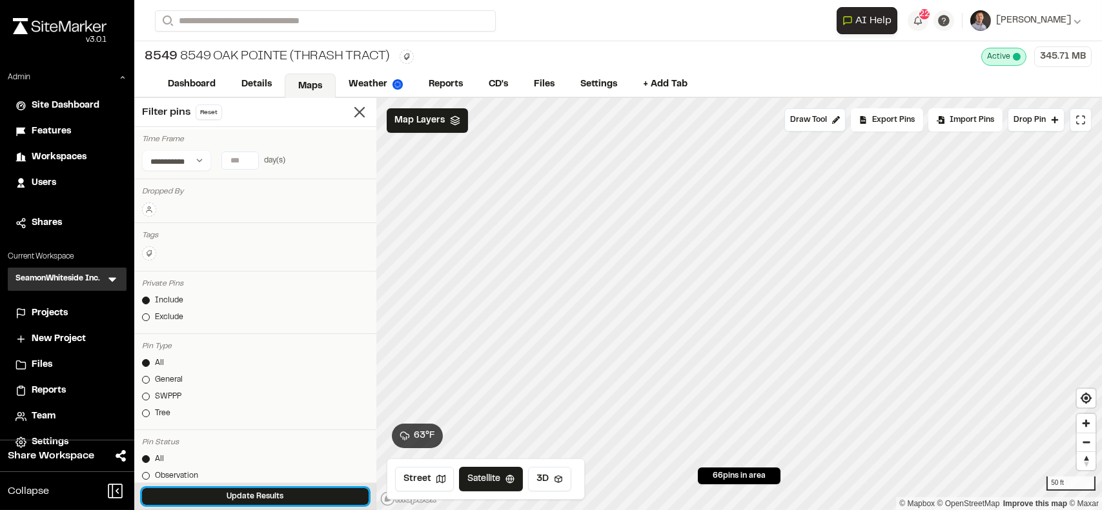
click at [218, 498] on button "Update Results" at bounding box center [255, 497] width 227 height 17
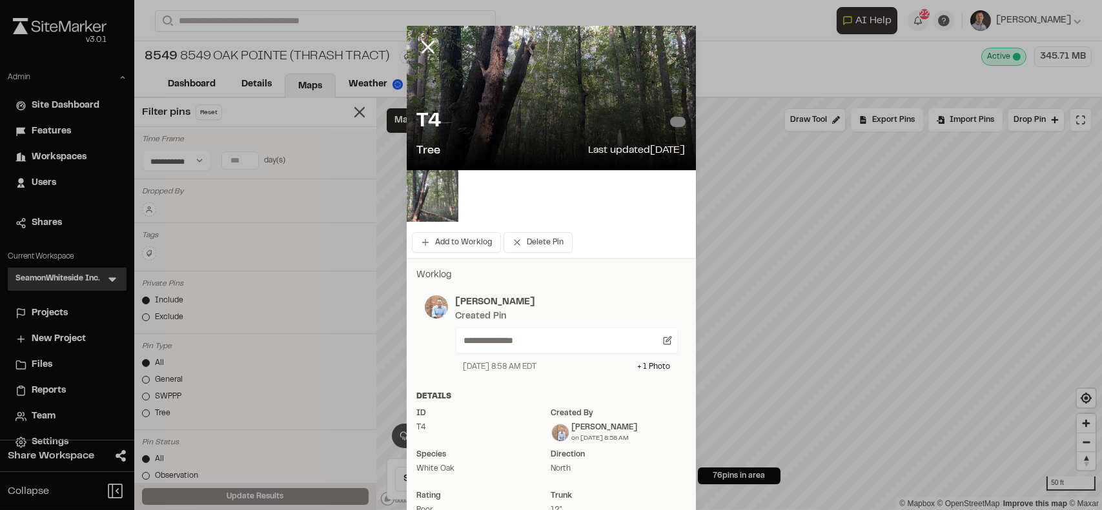
click at [418, 203] on img at bounding box center [433, 196] width 52 height 52
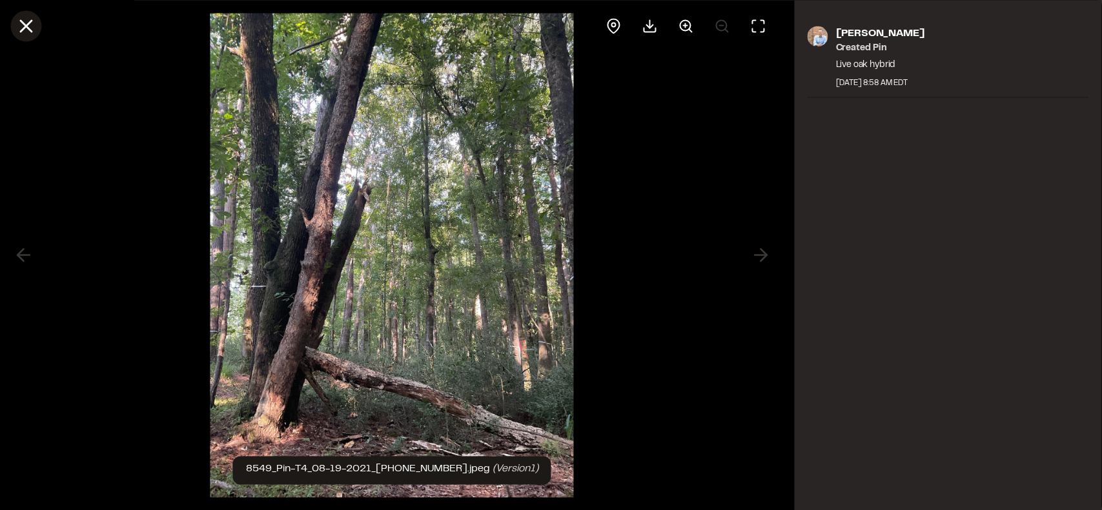
click at [22, 25] on icon at bounding box center [26, 26] width 22 height 22
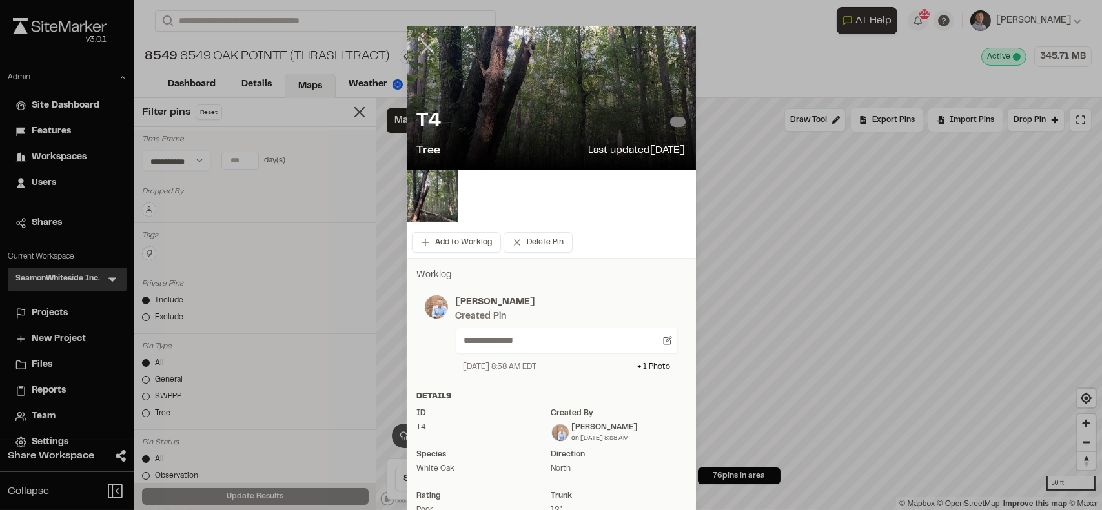
click at [421, 47] on icon at bounding box center [428, 47] width 22 height 22
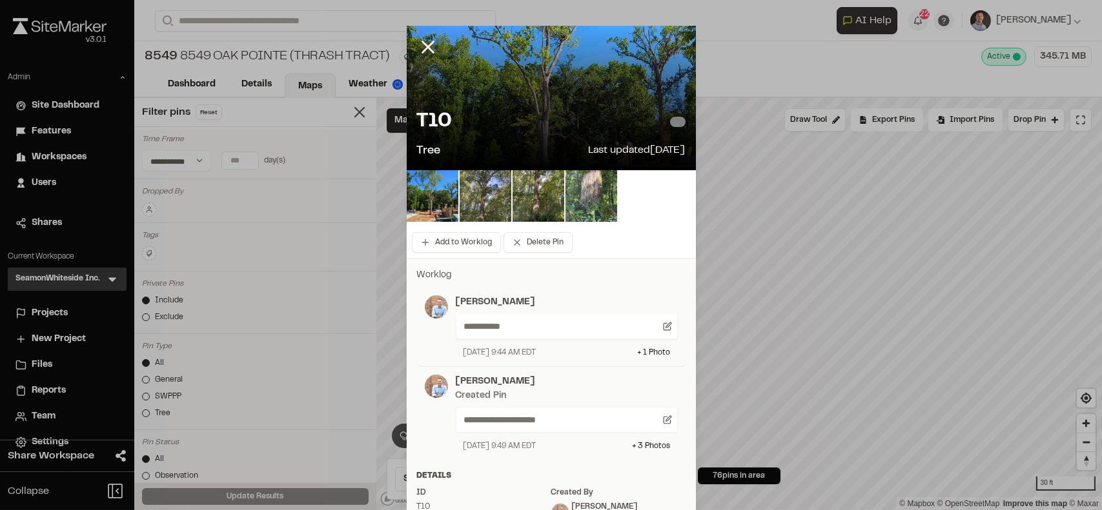
click at [467, 197] on img at bounding box center [485, 196] width 52 height 52
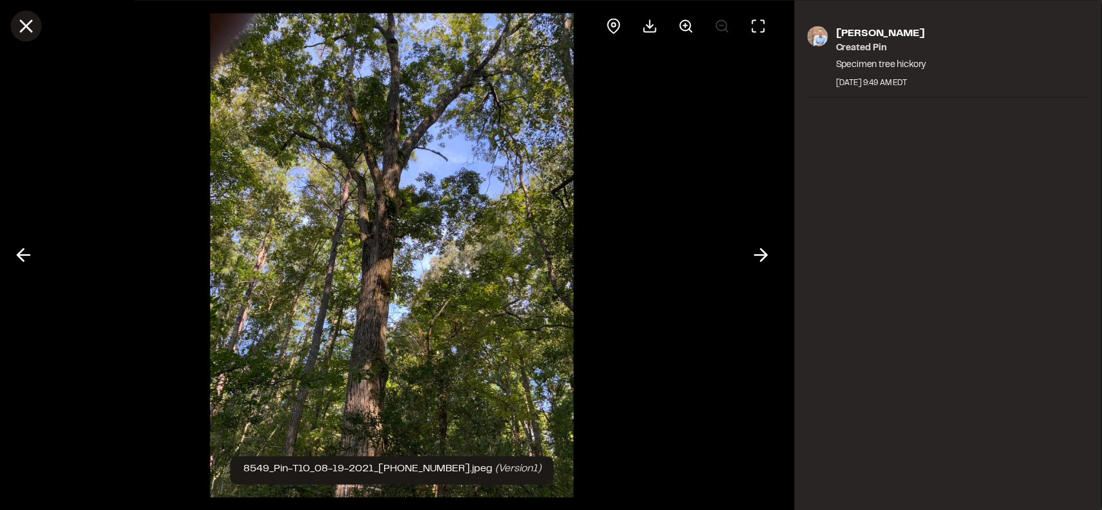
click at [25, 32] on icon at bounding box center [26, 26] width 22 height 22
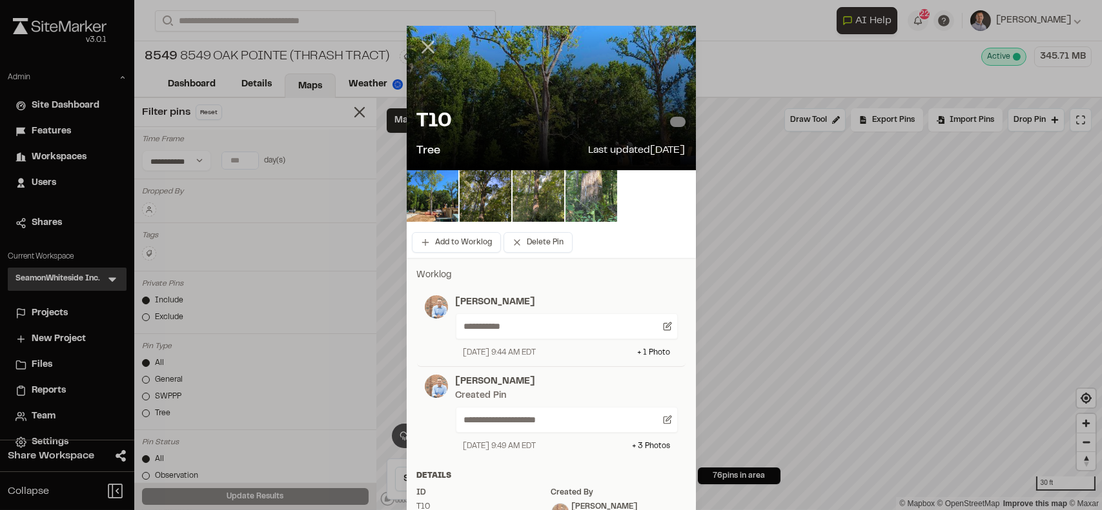
click at [423, 43] on icon at bounding box center [428, 47] width 22 height 22
click at [419, 205] on img at bounding box center [433, 196] width 52 height 52
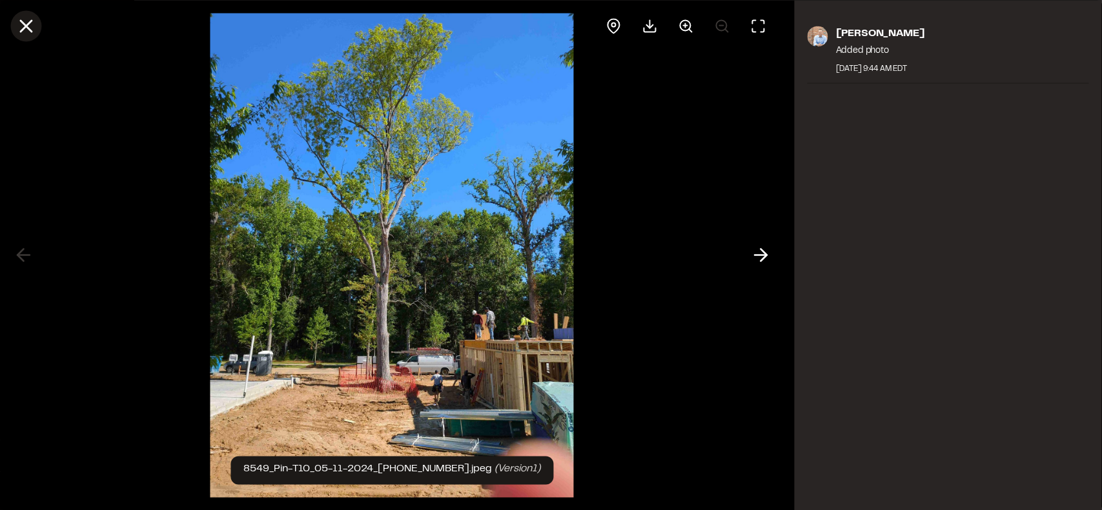
click at [27, 28] on line at bounding box center [26, 26] width 11 height 11
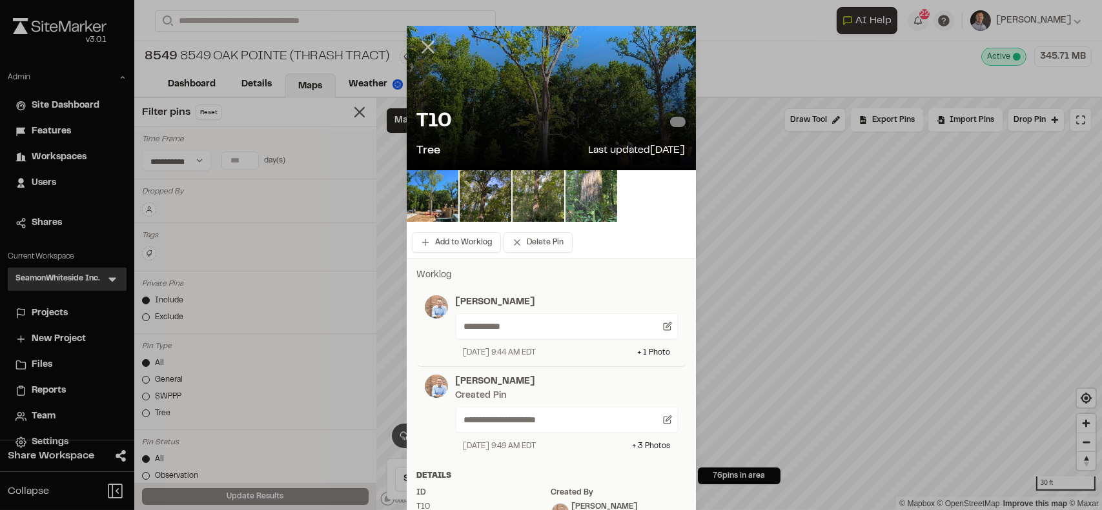
click at [421, 51] on icon at bounding box center [428, 47] width 22 height 22
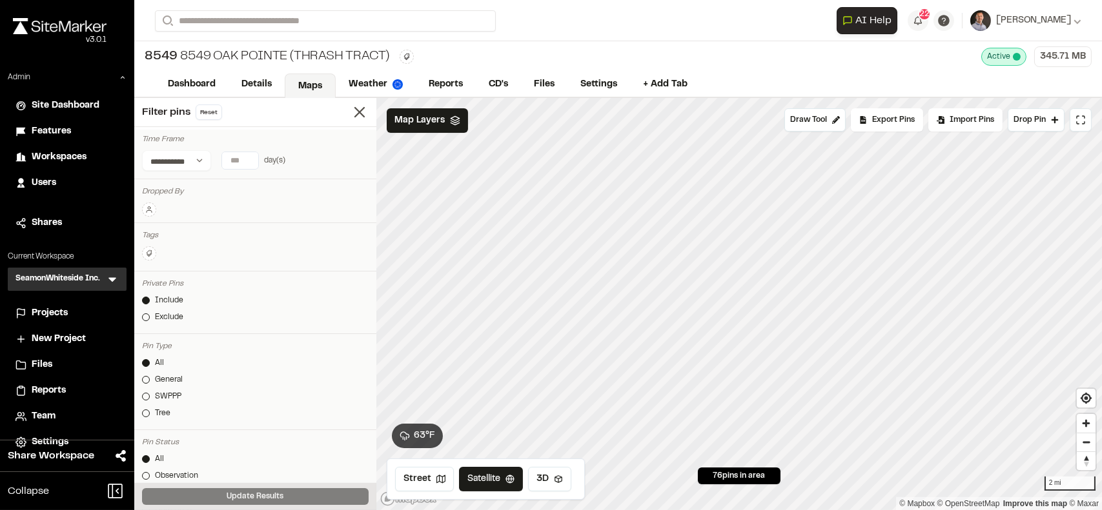
click at [63, 312] on span "Projects" at bounding box center [50, 314] width 36 height 14
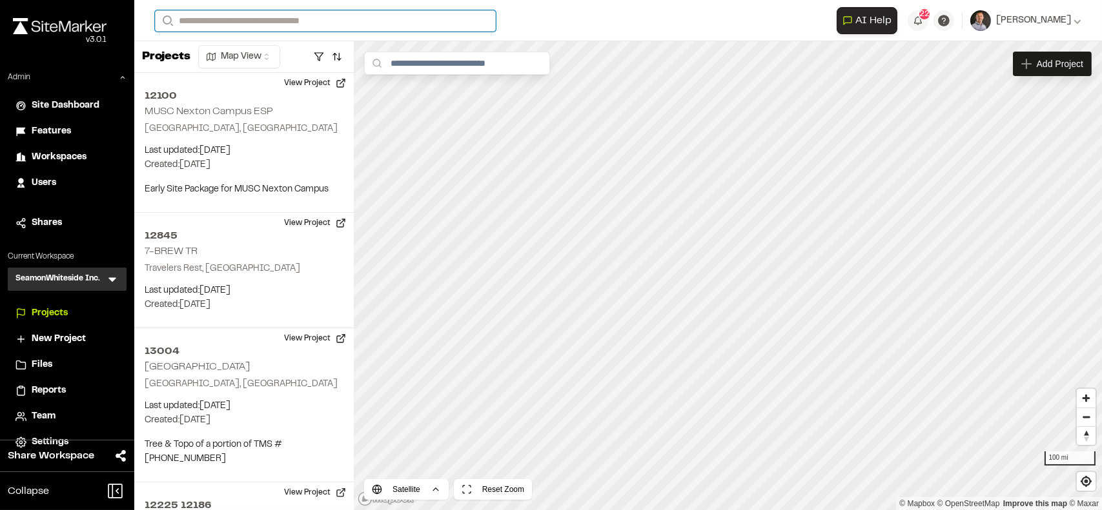
click at [274, 21] on input "Search" at bounding box center [325, 20] width 341 height 21
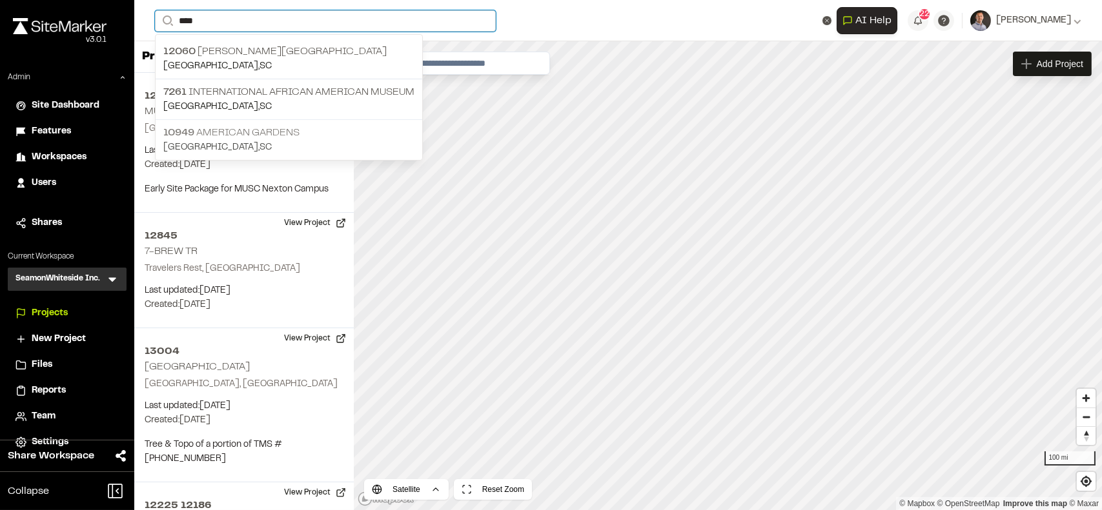
type input "****"
click at [276, 134] on p "10949 American Gardens" at bounding box center [288, 132] width 251 height 15
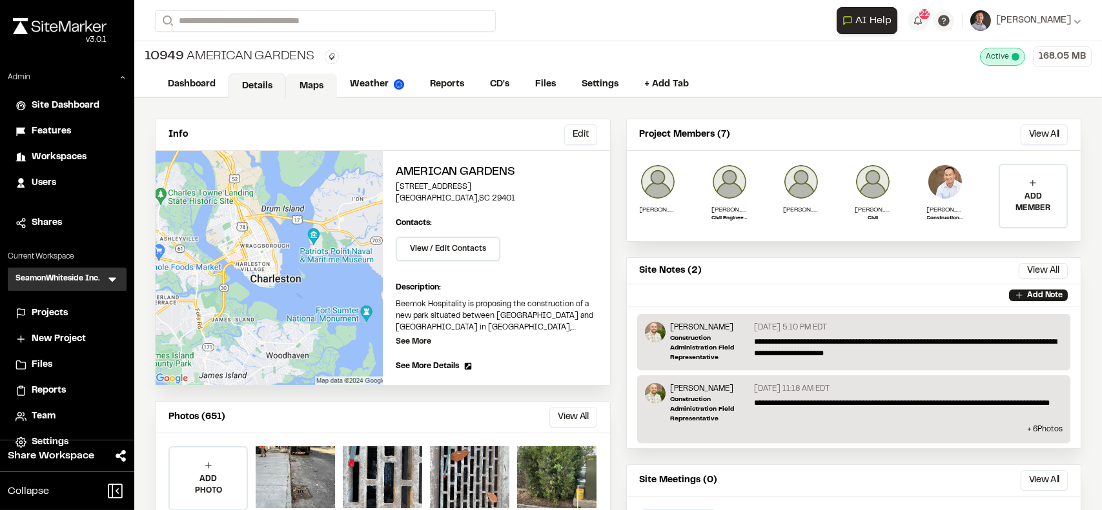
click at [305, 83] on link "Maps" at bounding box center [311, 86] width 51 height 25
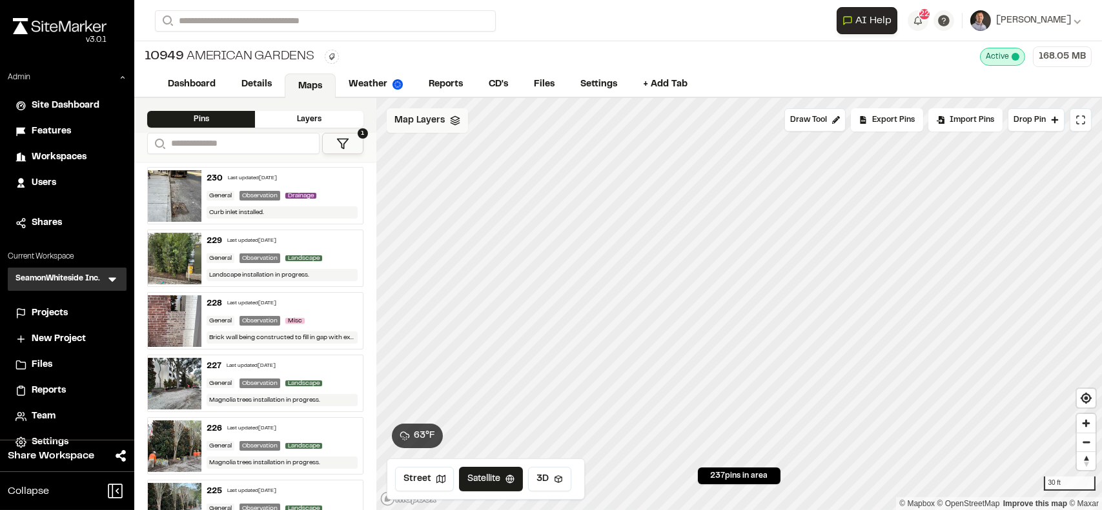
click at [422, 119] on span "Map Layers" at bounding box center [419, 121] width 50 height 14
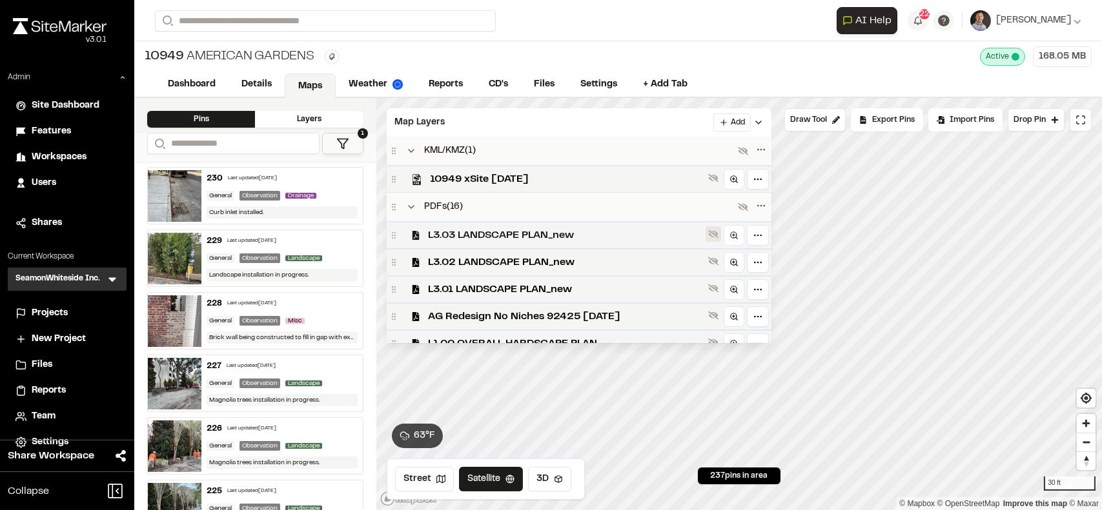
click at [717, 234] on icon at bounding box center [713, 234] width 10 height 8
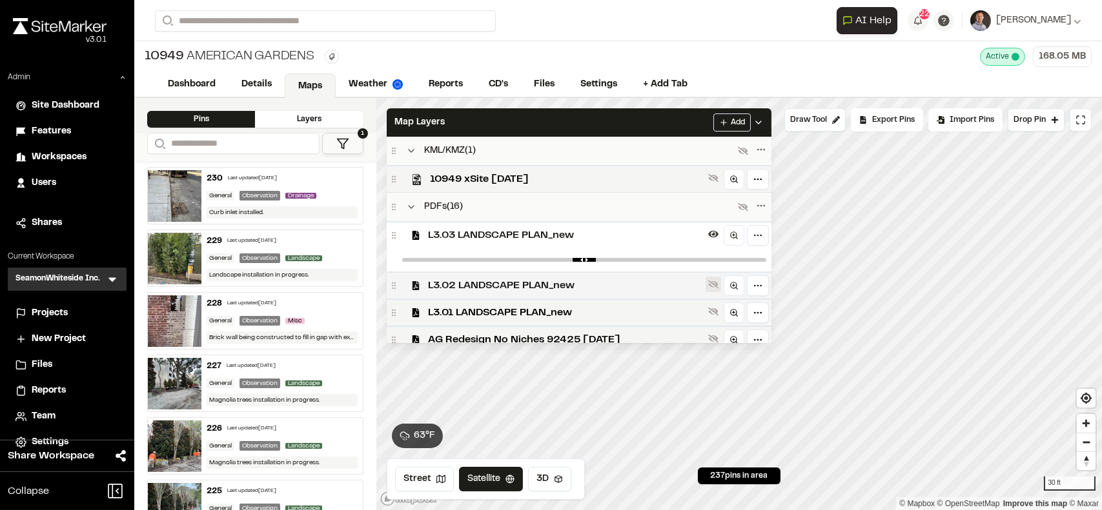
click at [717, 285] on icon at bounding box center [713, 285] width 10 height 8
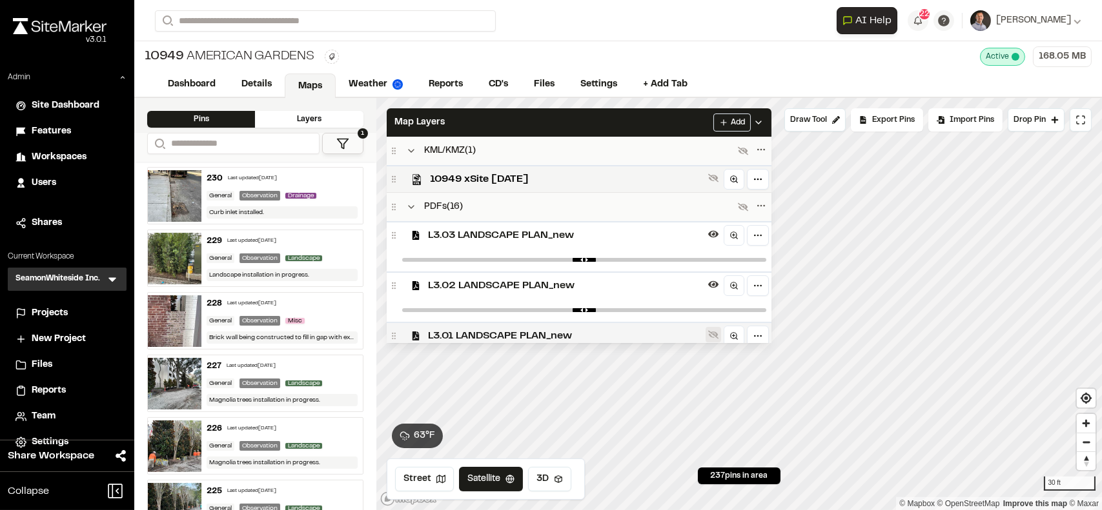
click at [716, 335] on button at bounding box center [712, 334] width 15 height 15
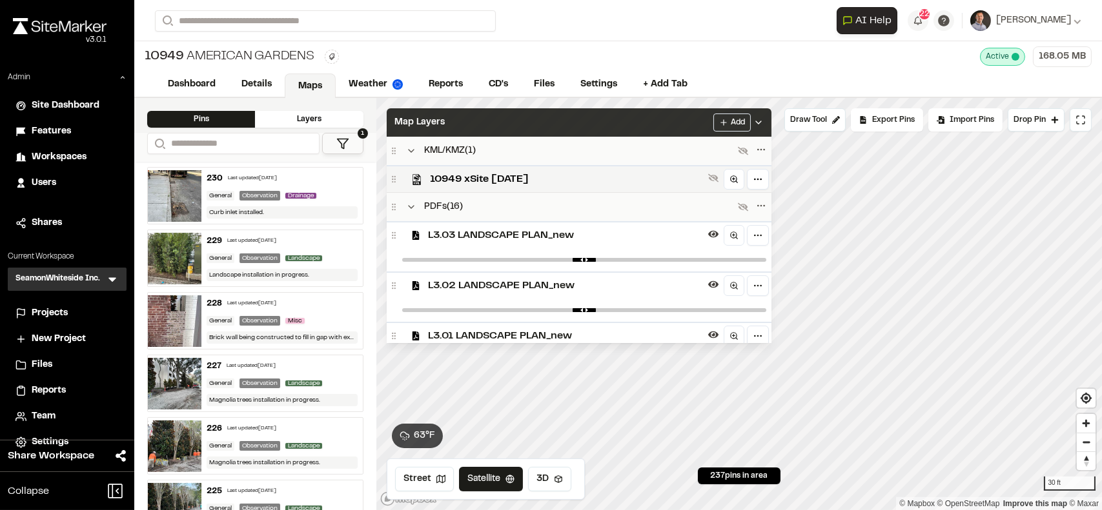
click at [592, 116] on div "Map Layers Add" at bounding box center [579, 122] width 385 height 28
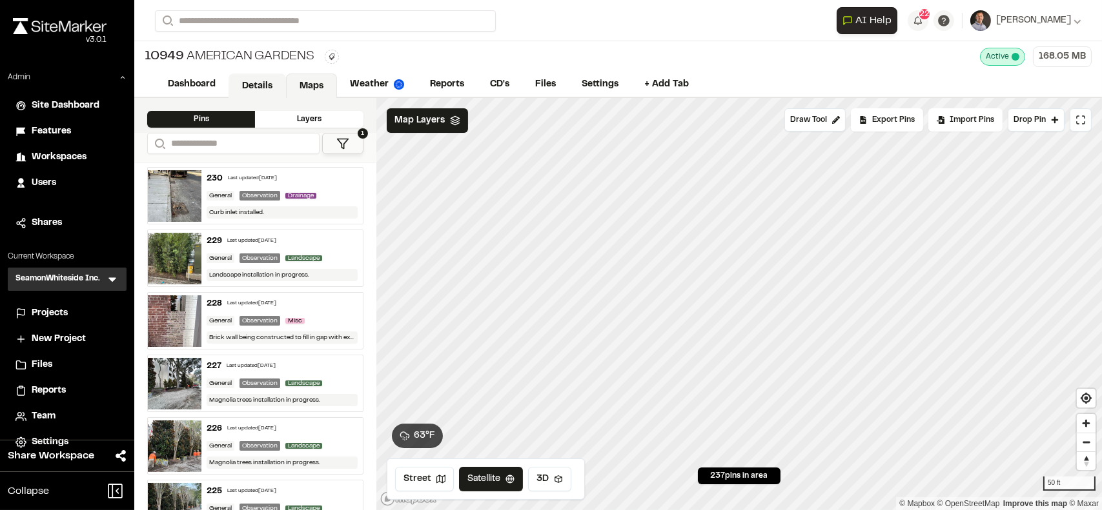
click at [246, 93] on link "Details" at bounding box center [256, 86] width 57 height 25
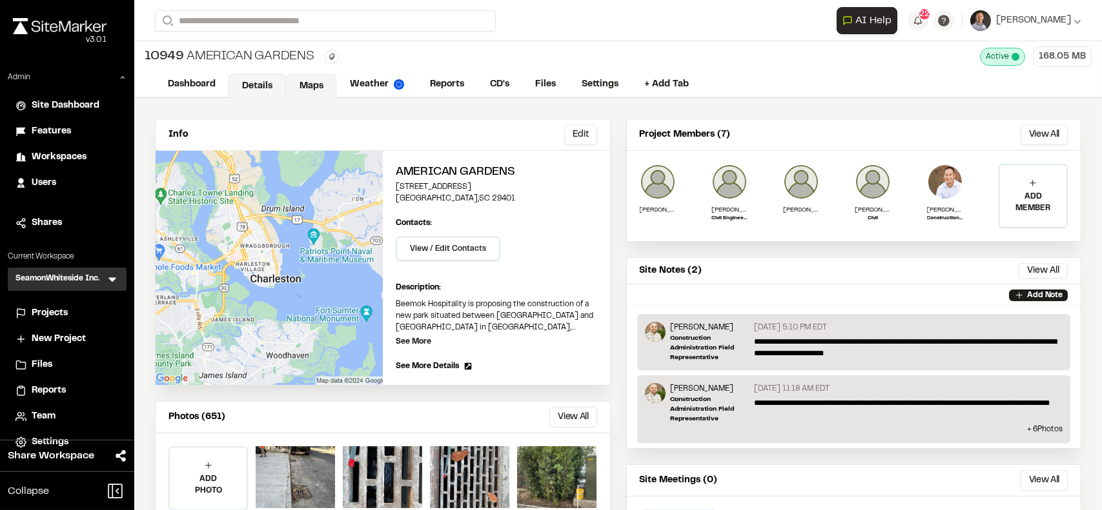
click at [302, 81] on link "Maps" at bounding box center [311, 86] width 51 height 25
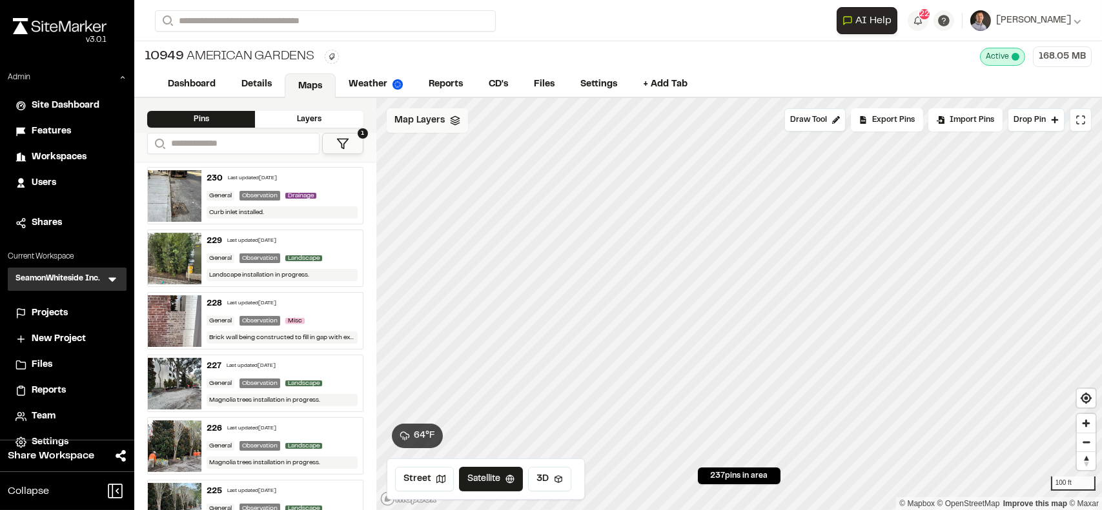
click at [452, 121] on icon at bounding box center [455, 121] width 10 height 10
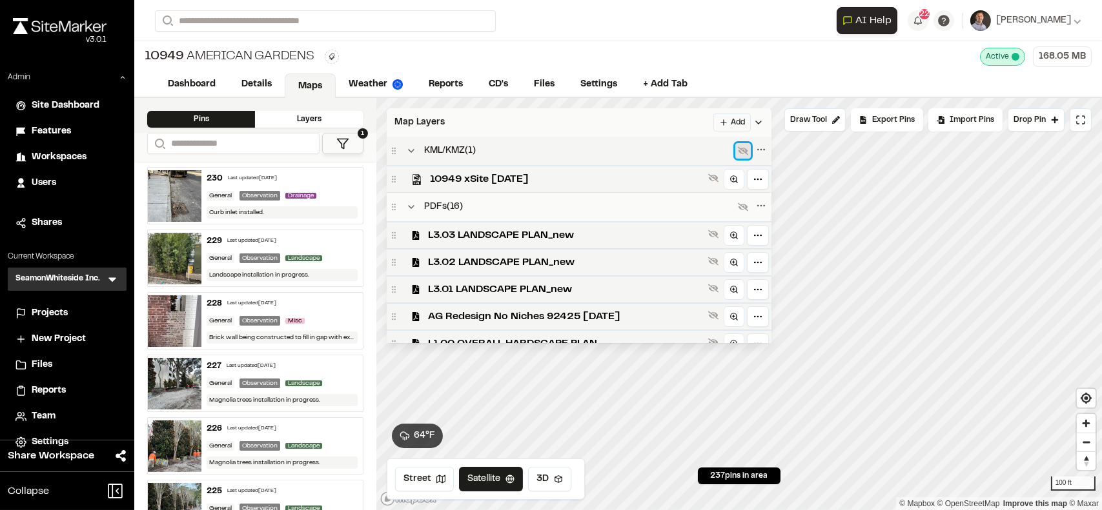
click at [745, 152] on button at bounding box center [742, 150] width 15 height 15
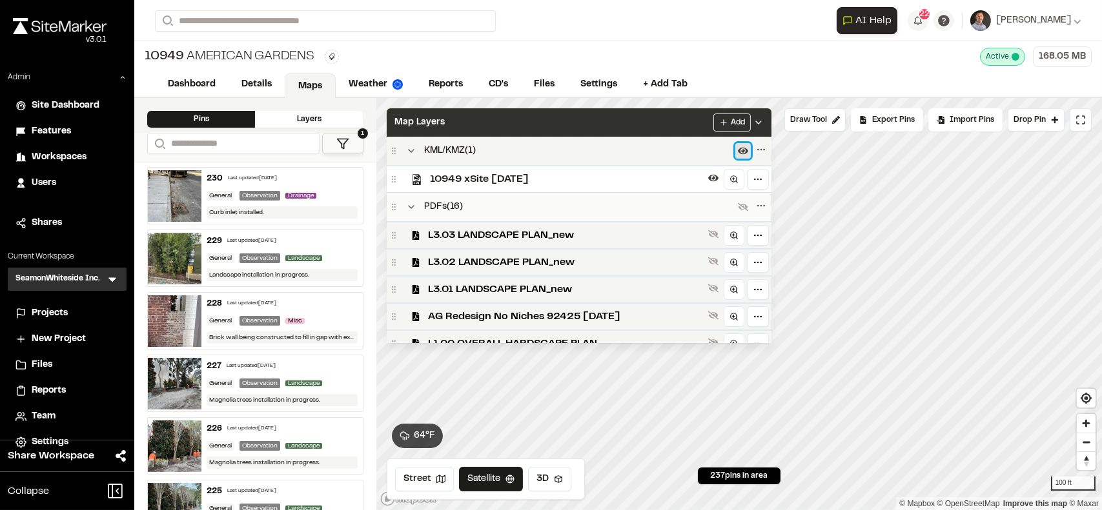
click at [746, 155] on icon at bounding box center [743, 151] width 10 height 10
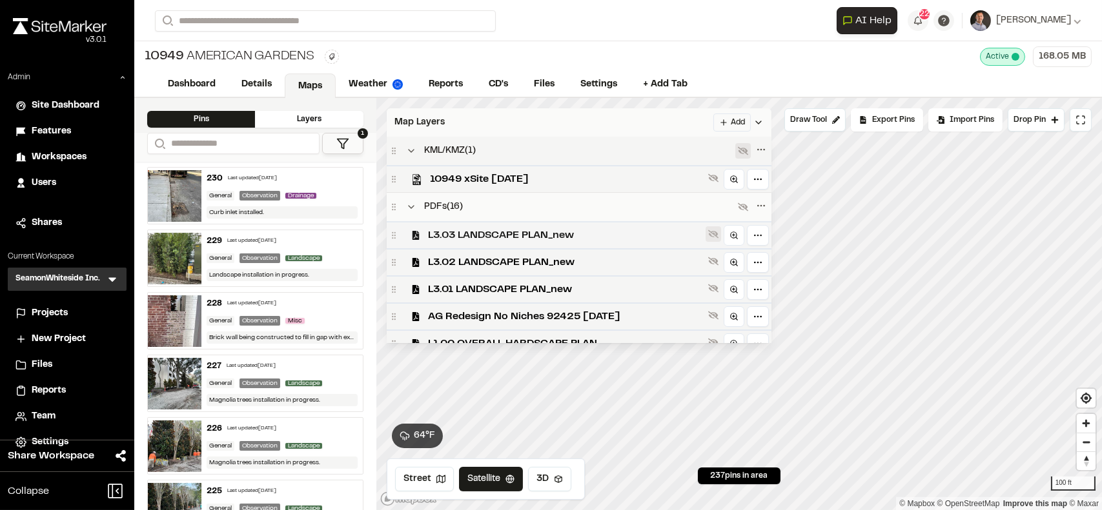
click at [718, 228] on button at bounding box center [712, 234] width 15 height 15
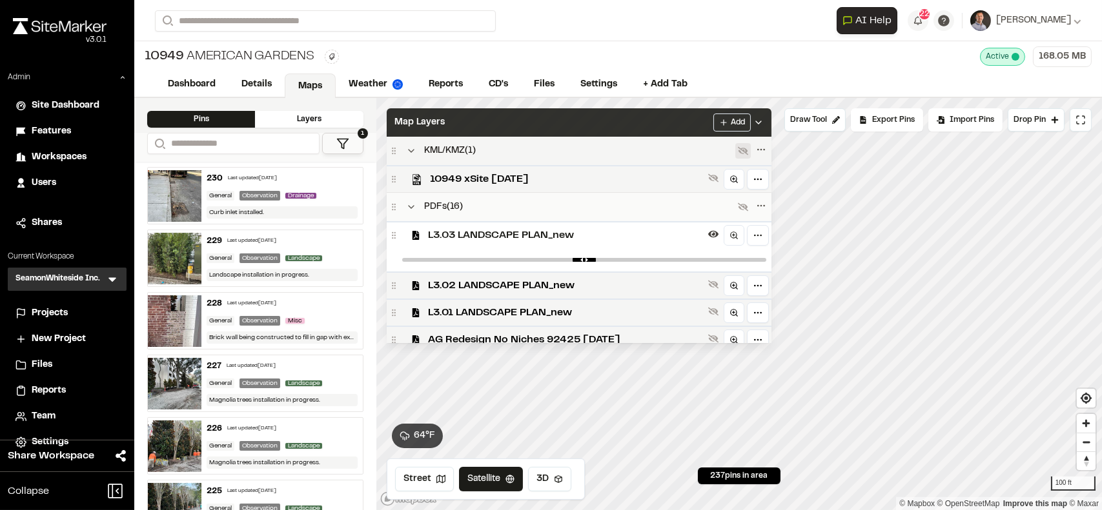
click at [763, 120] on icon at bounding box center [758, 122] width 10 height 10
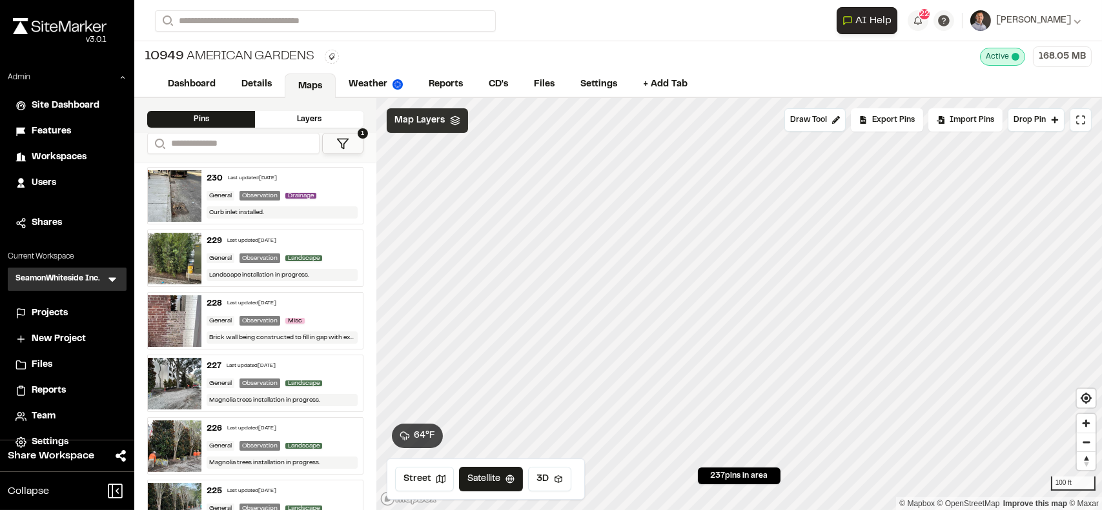
click at [450, 121] on polyline at bounding box center [454, 122] width 8 height 2
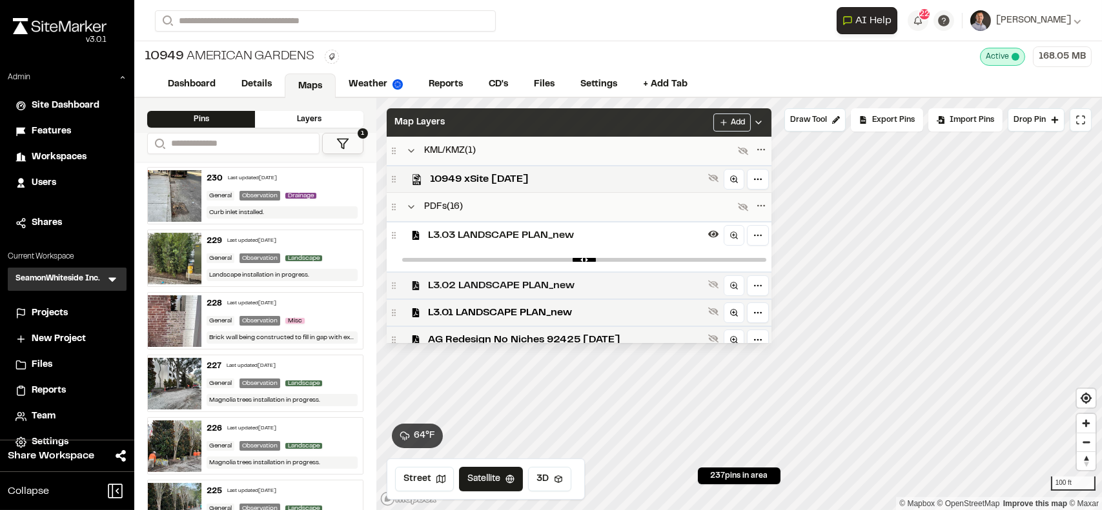
click at [533, 284] on span "L3.02 LANDSCAPE PLAN_new" at bounding box center [565, 285] width 275 height 15
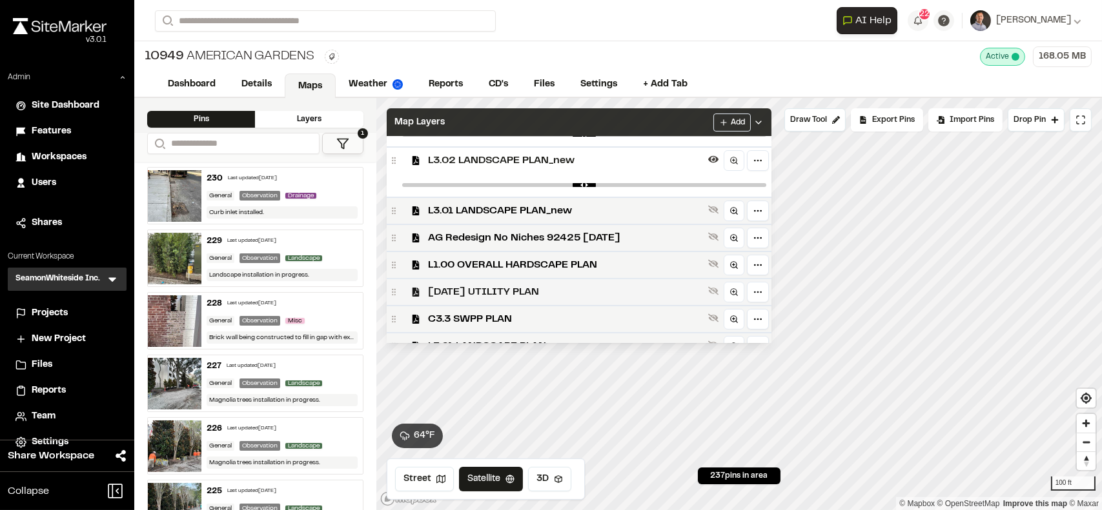
scroll to position [129, 0]
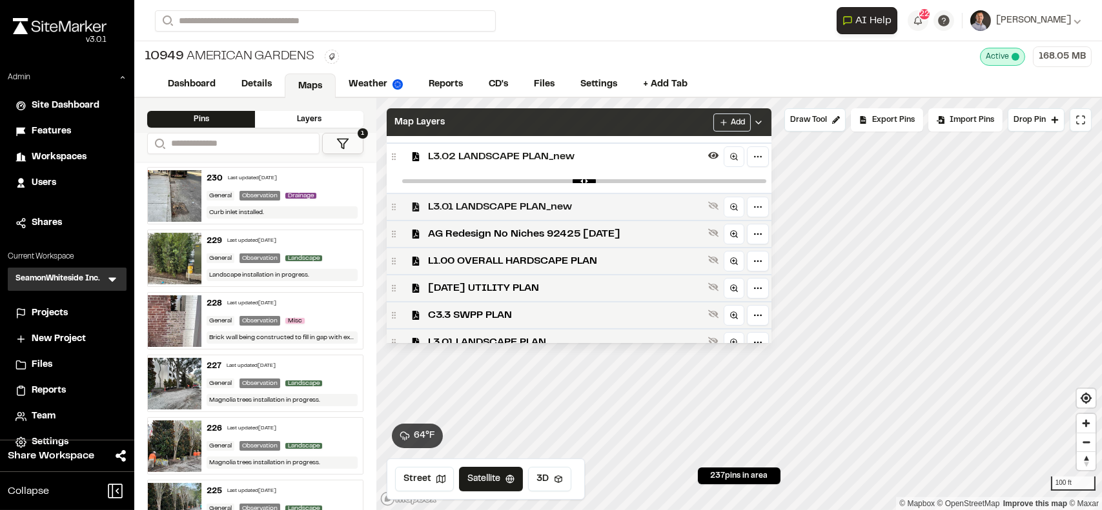
click at [637, 202] on span "L3.01 LANDSCAPE PLAN_new" at bounding box center [565, 206] width 275 height 15
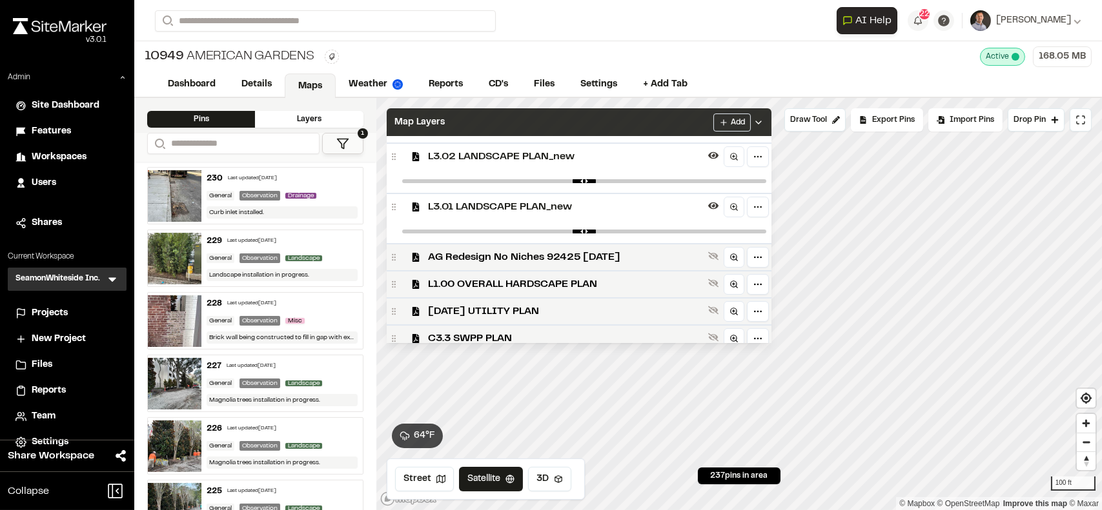
click at [763, 117] on icon at bounding box center [758, 122] width 10 height 10
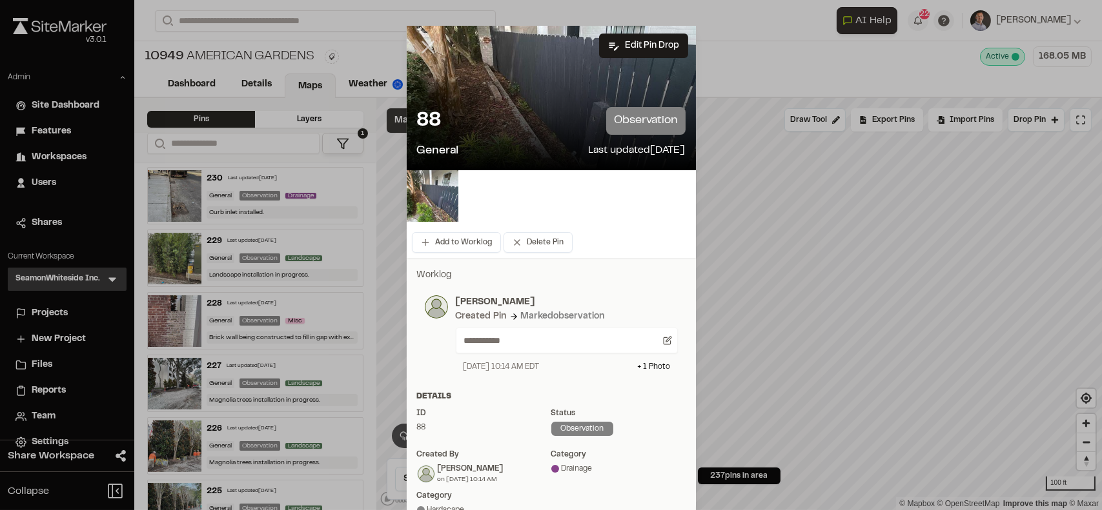
click at [423, 48] on line at bounding box center [427, 47] width 11 height 11
click at [432, 194] on img at bounding box center [433, 196] width 52 height 52
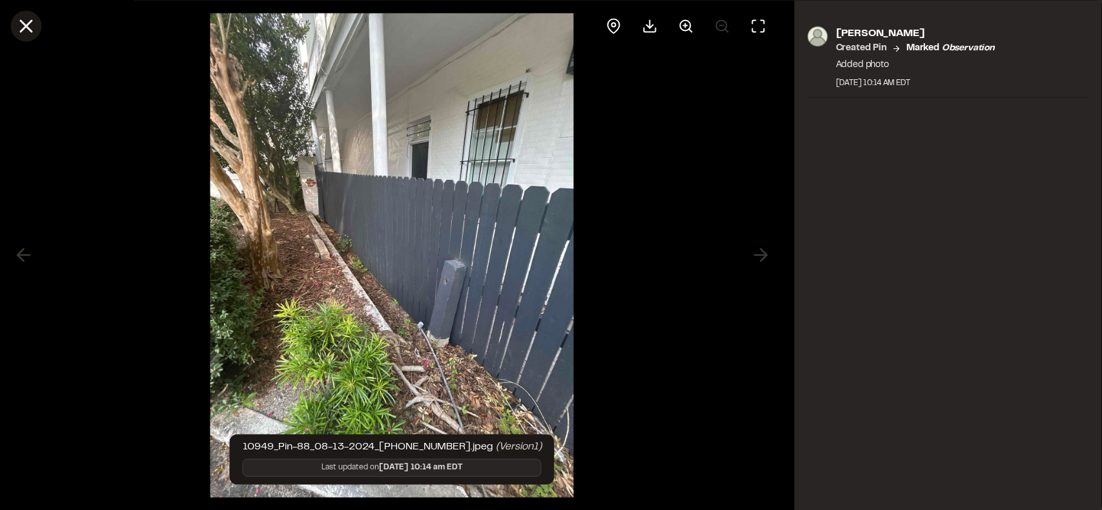
click at [34, 26] on icon at bounding box center [26, 26] width 22 height 22
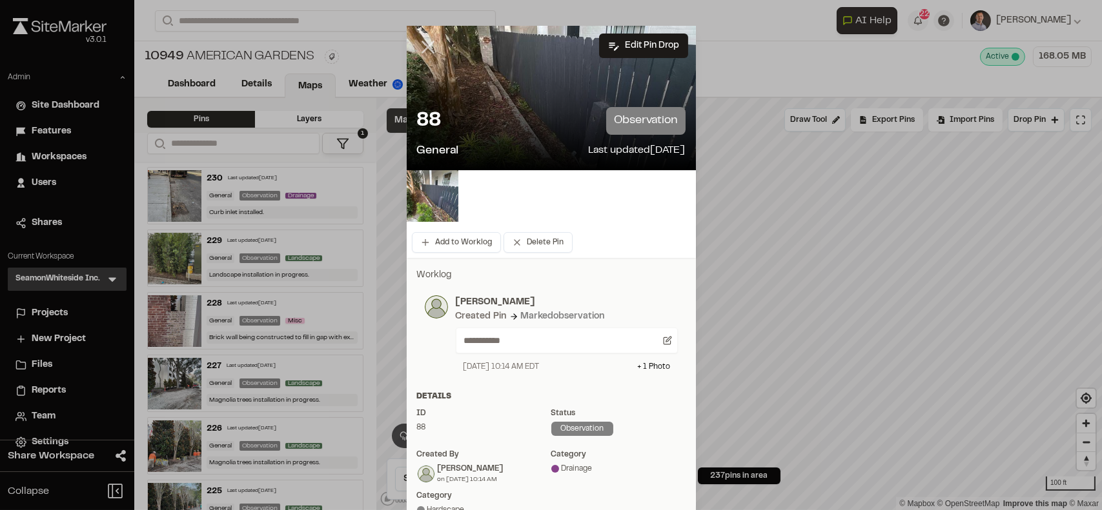
click at [417, 50] on icon at bounding box center [428, 47] width 22 height 22
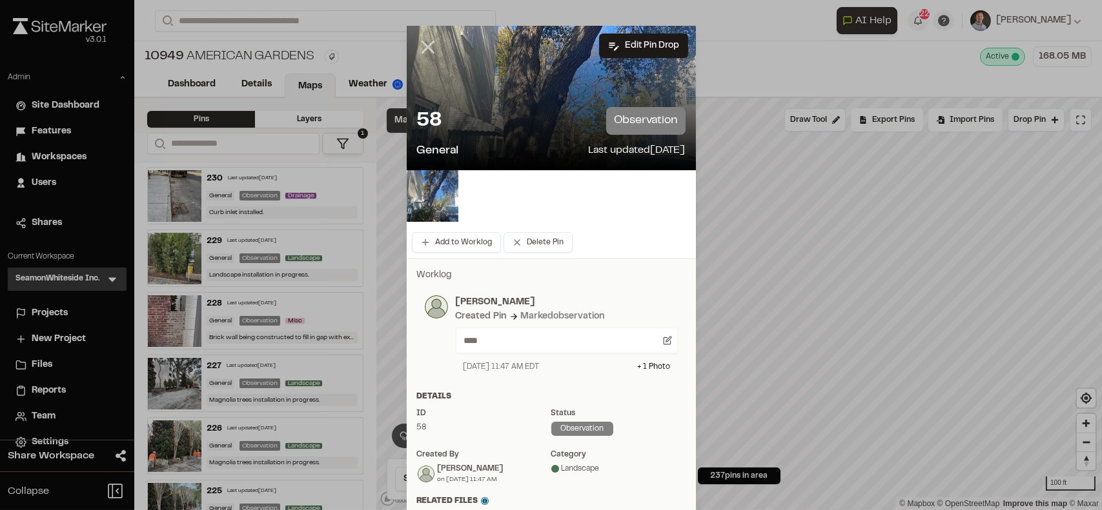
click at [422, 46] on line at bounding box center [427, 47] width 11 height 11
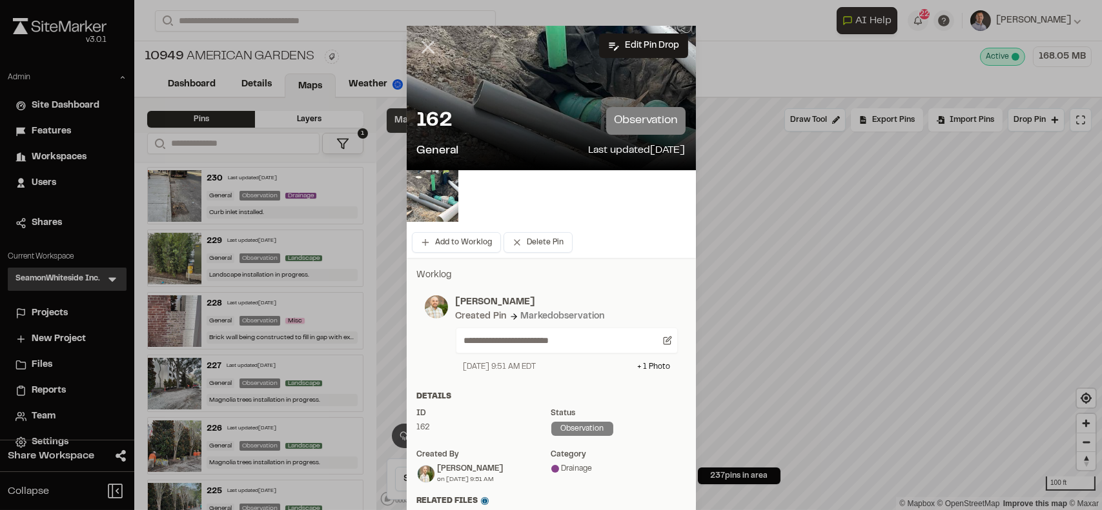
click at [429, 49] on icon at bounding box center [428, 47] width 22 height 22
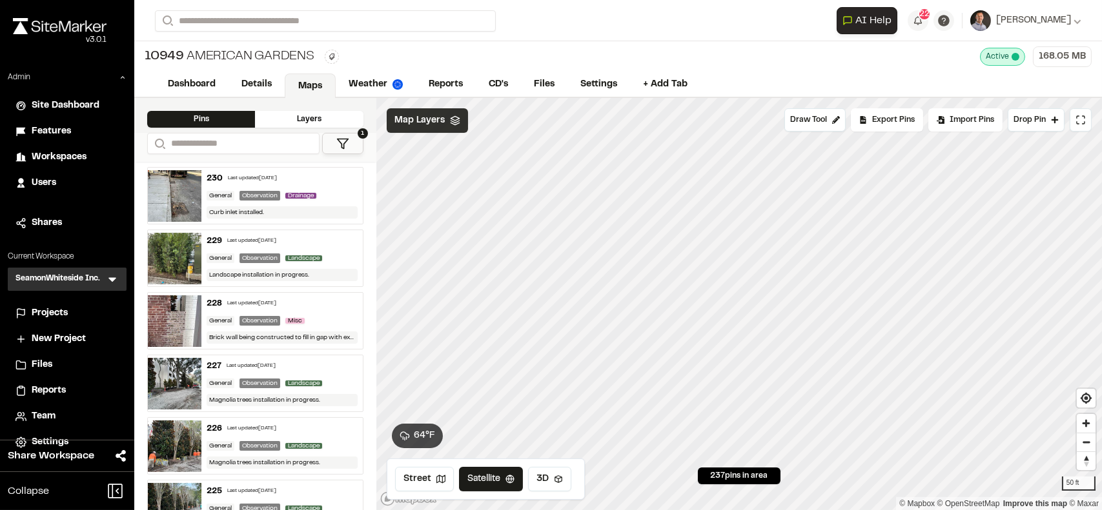
click at [343, 139] on polygon at bounding box center [343, 144] width 11 height 10
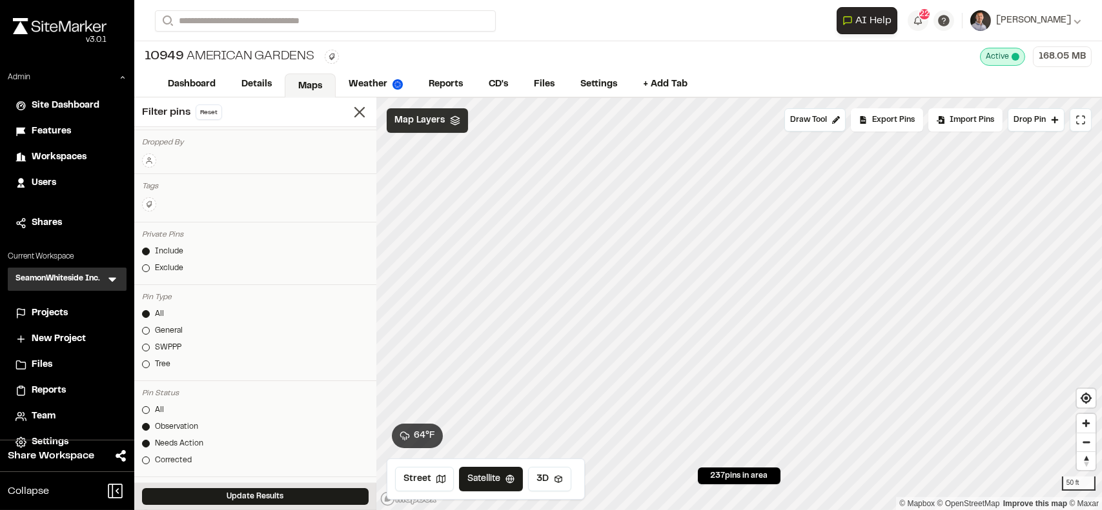
scroll to position [65, 0]
click at [144, 409] on div at bounding box center [146, 412] width 8 height 8
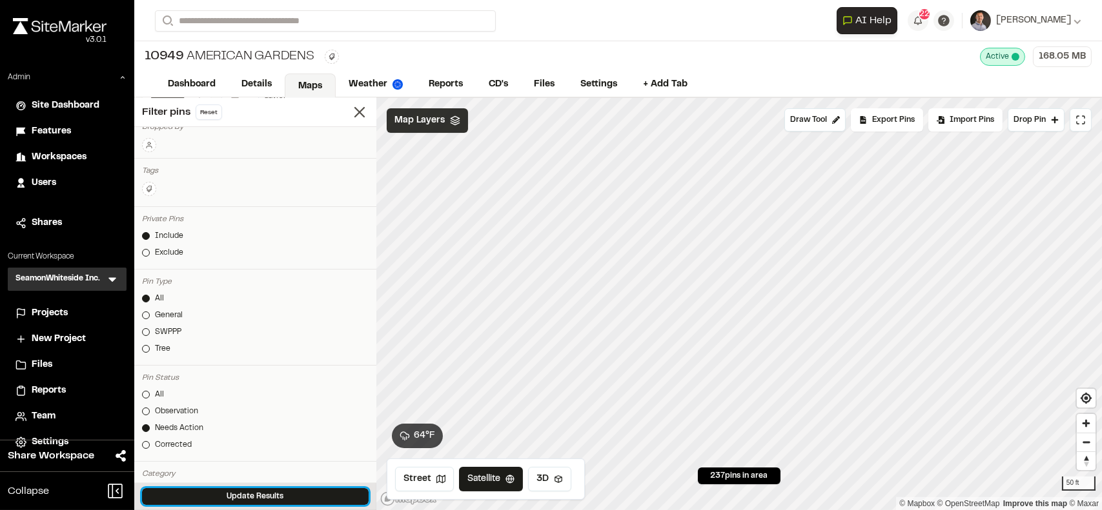
click at [232, 496] on button "Update Results" at bounding box center [255, 497] width 227 height 17
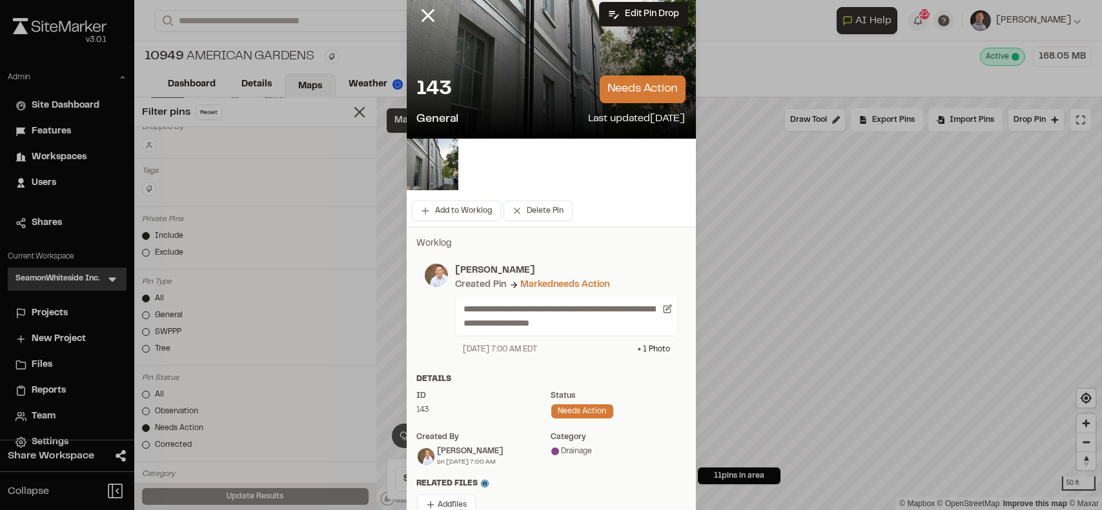
scroll to position [32, 0]
click at [596, 453] on div "Drainage" at bounding box center [618, 451] width 134 height 12
click at [598, 450] on div "Drainage" at bounding box center [618, 451] width 134 height 12
click at [587, 446] on div "Drainage" at bounding box center [618, 451] width 134 height 12
click at [579, 449] on div "Drainage" at bounding box center [618, 451] width 134 height 12
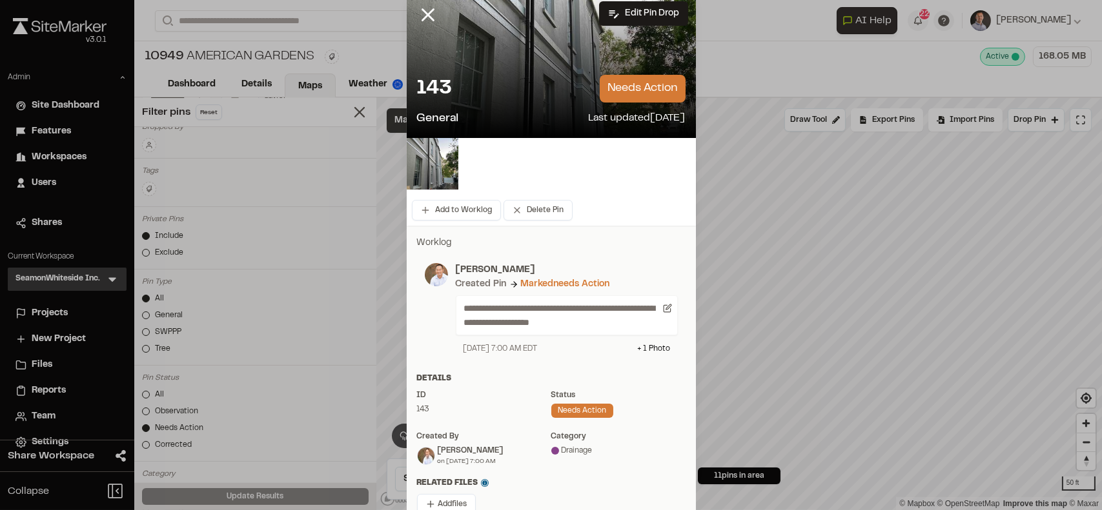
click at [579, 451] on div "Drainage" at bounding box center [618, 451] width 134 height 12
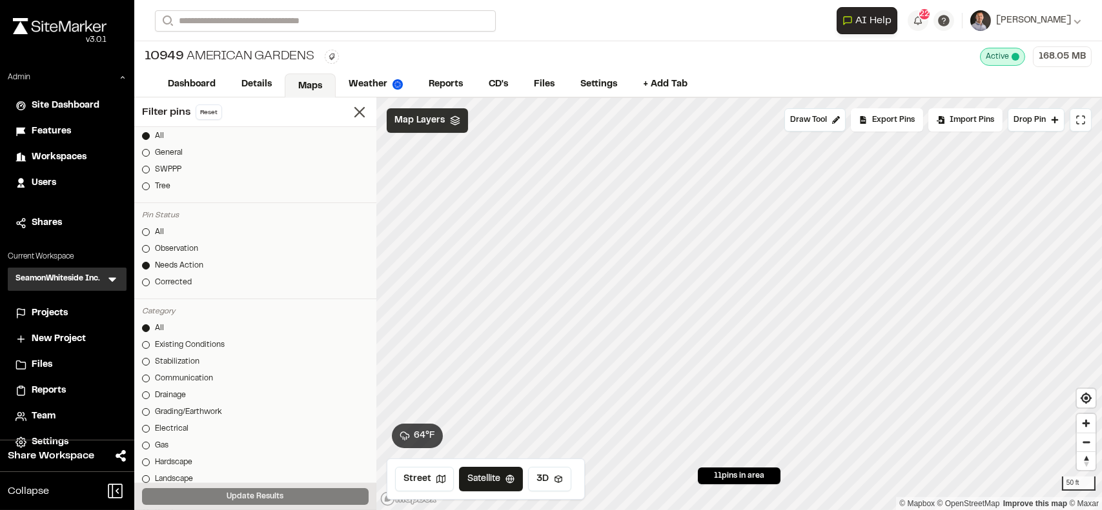
scroll to position [240, 0]
click at [191, 379] on link "Drainage" at bounding box center [255, 383] width 227 height 12
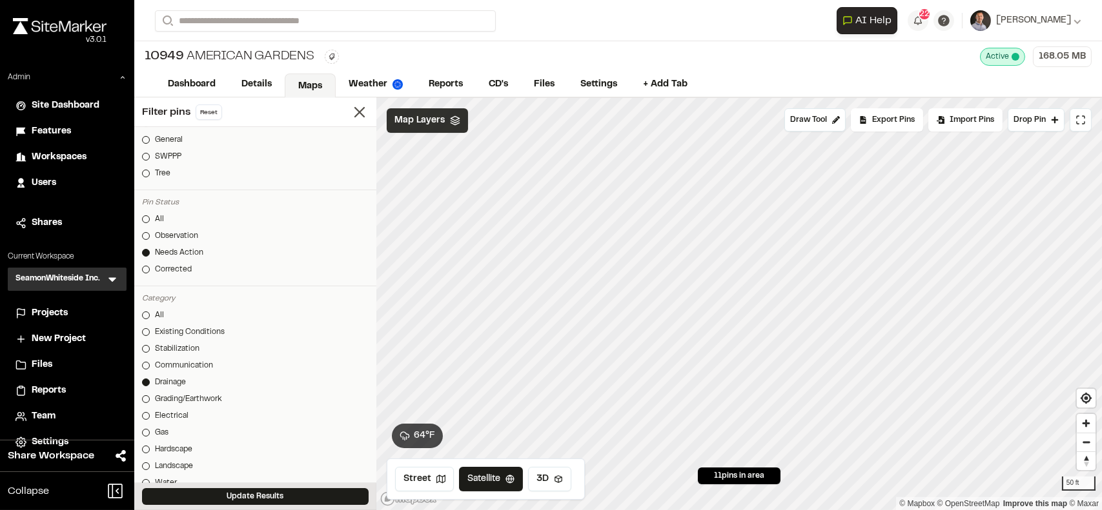
click at [278, 494] on button "Update Results" at bounding box center [255, 497] width 227 height 17
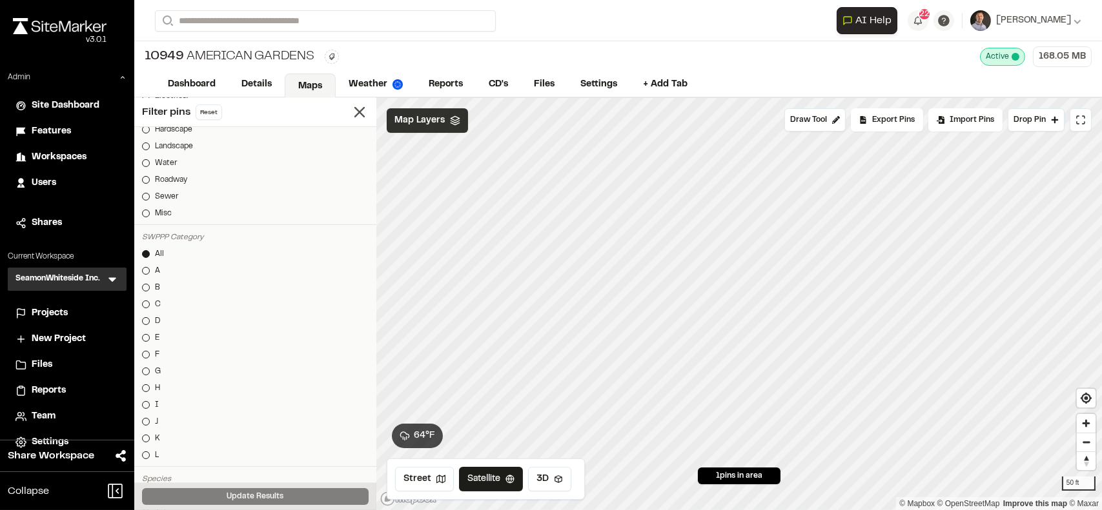
scroll to position [561, 0]
click at [199, 176] on link "Roadway" at bounding box center [255, 180] width 227 height 12
click at [328, 500] on button "Update Results" at bounding box center [255, 497] width 227 height 17
click at [252, 141] on link "Landscape" at bounding box center [255, 146] width 227 height 12
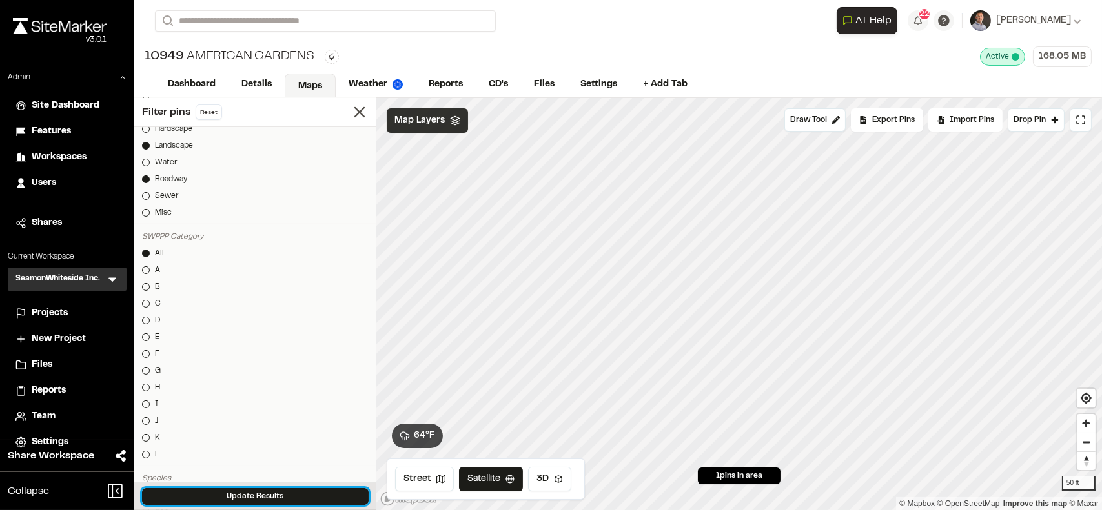
click at [319, 489] on button "Update Results" at bounding box center [255, 497] width 227 height 17
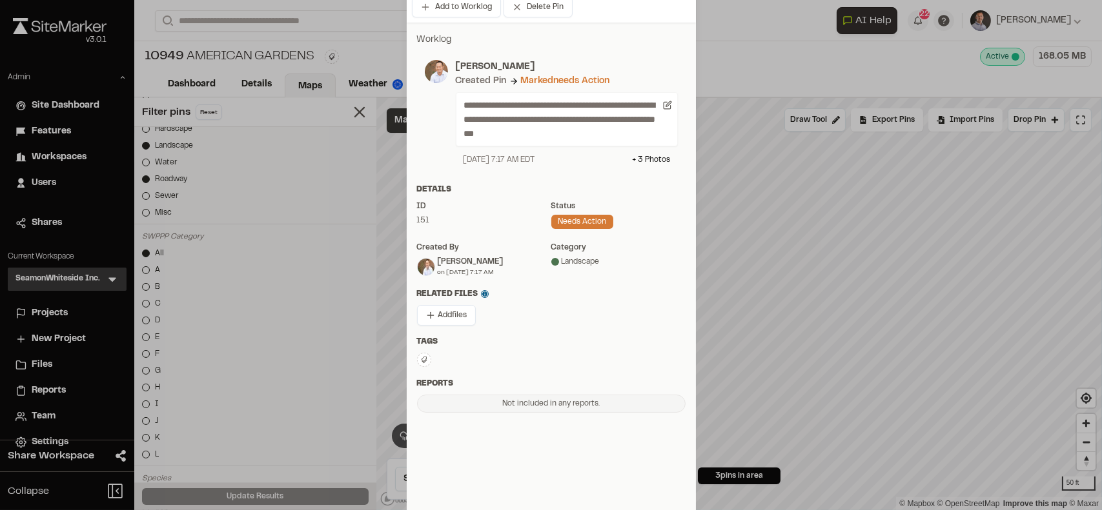
scroll to position [237, 0]
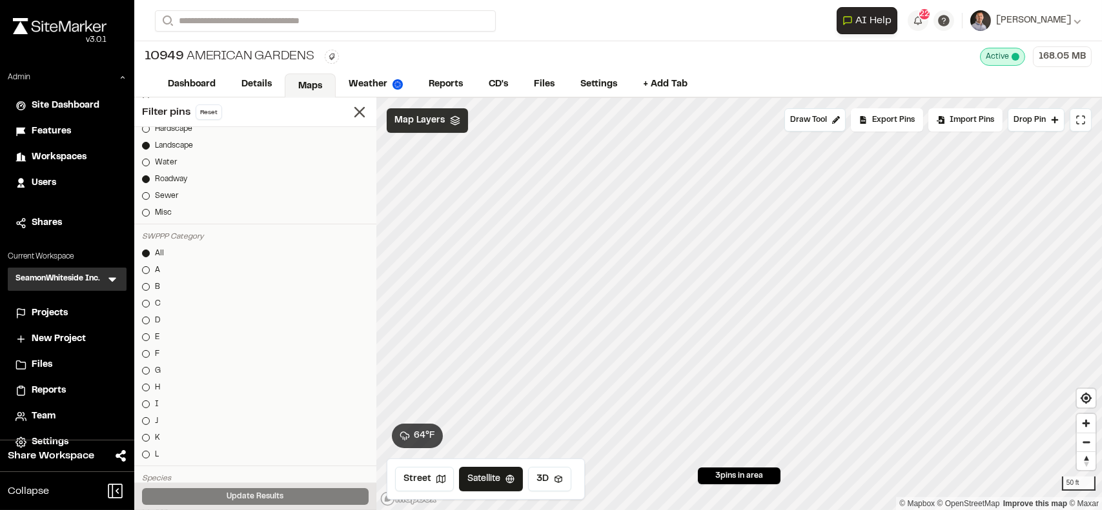
click at [416, 120] on span "Map Layers" at bounding box center [419, 121] width 50 height 14
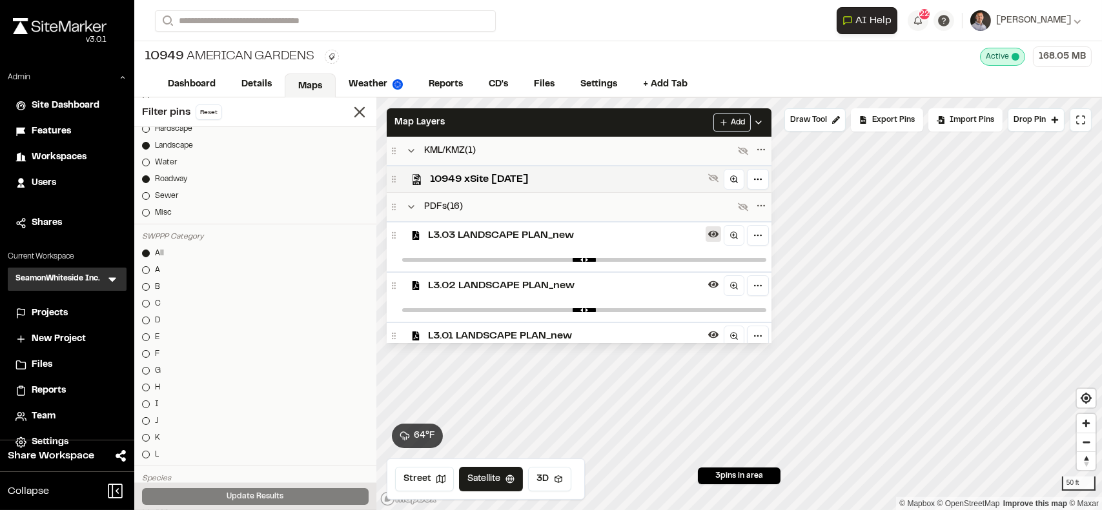
click at [717, 233] on icon at bounding box center [713, 234] width 10 height 7
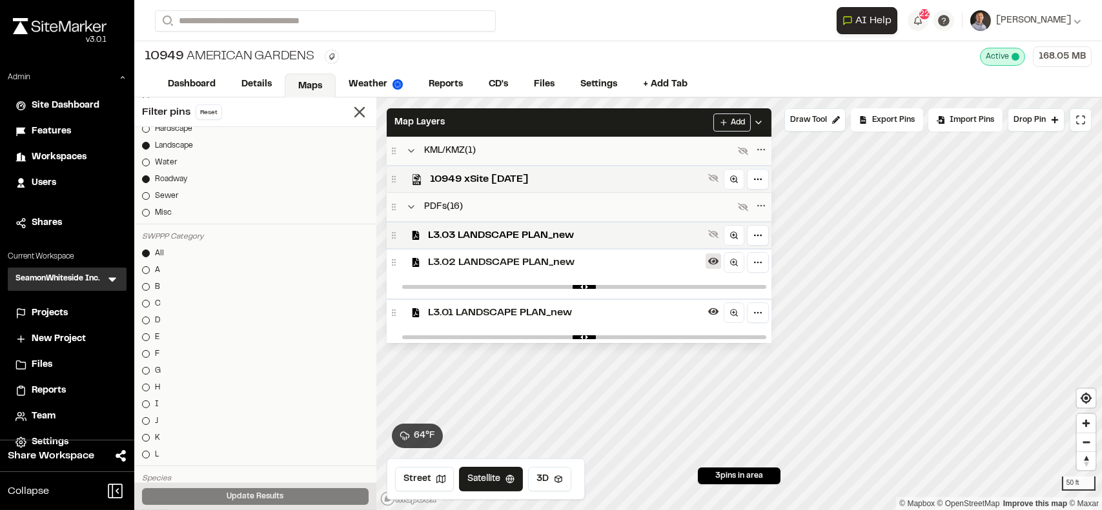
click at [718, 266] on icon at bounding box center [713, 261] width 10 height 10
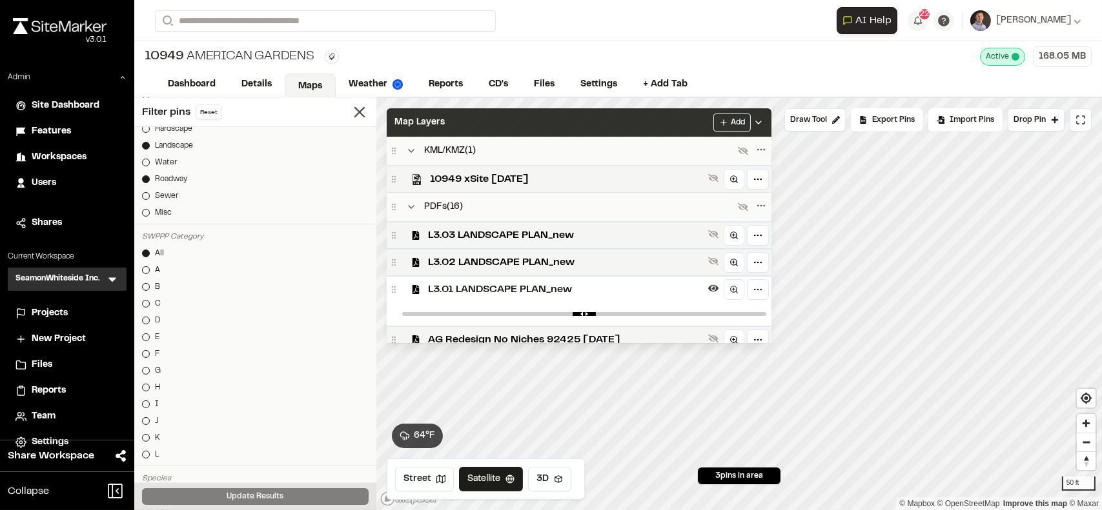
click at [572, 124] on div "Map Layers Add" at bounding box center [579, 122] width 385 height 28
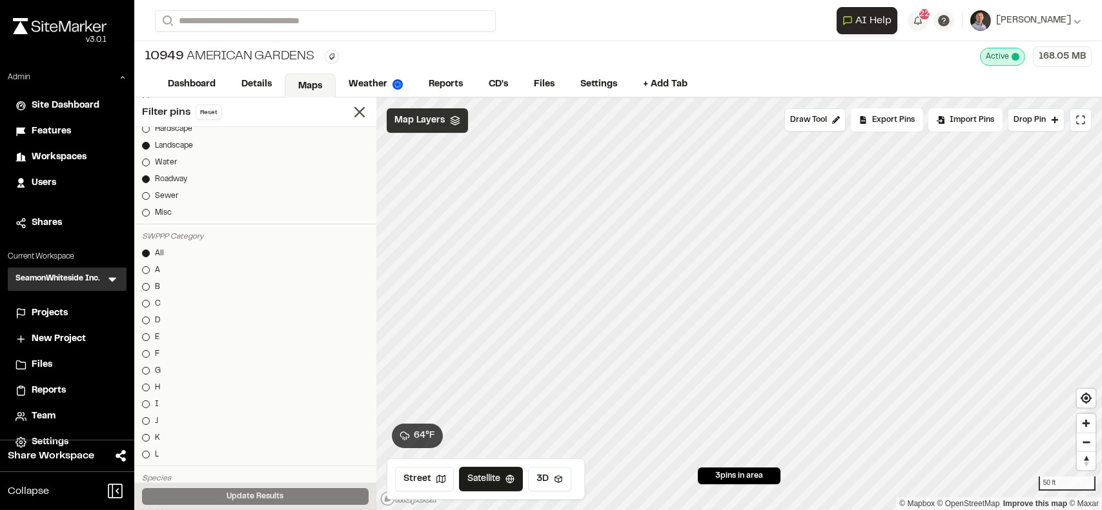
click at [427, 125] on span "Map Layers" at bounding box center [419, 121] width 50 height 14
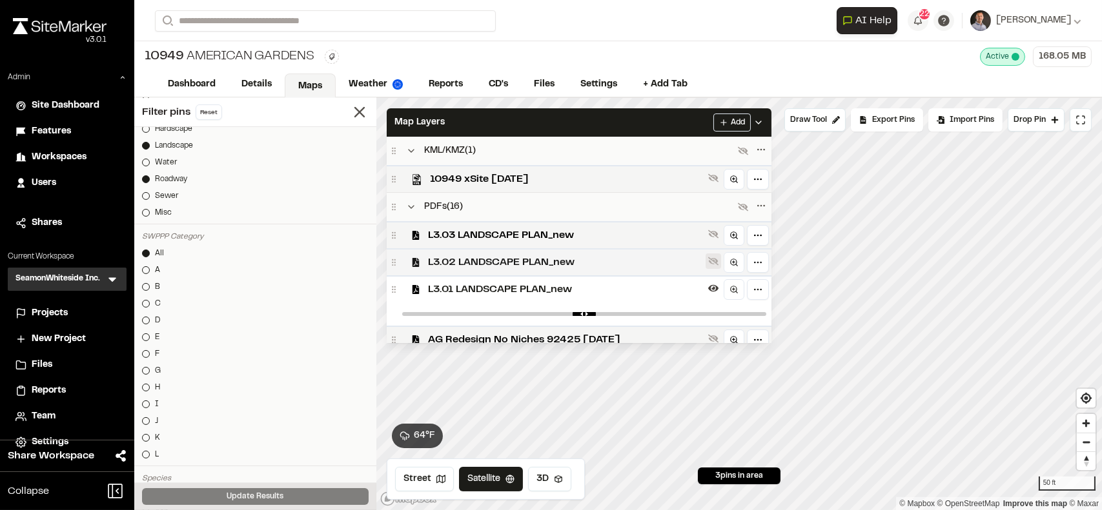
click at [718, 261] on icon at bounding box center [713, 261] width 10 height 8
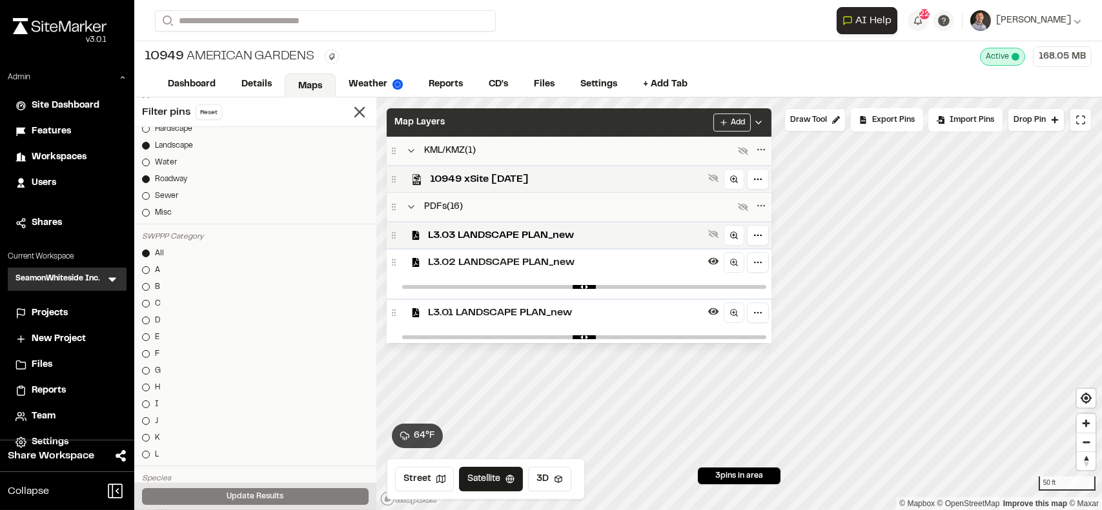
click at [551, 113] on div "Map Layers Add" at bounding box center [579, 122] width 385 height 28
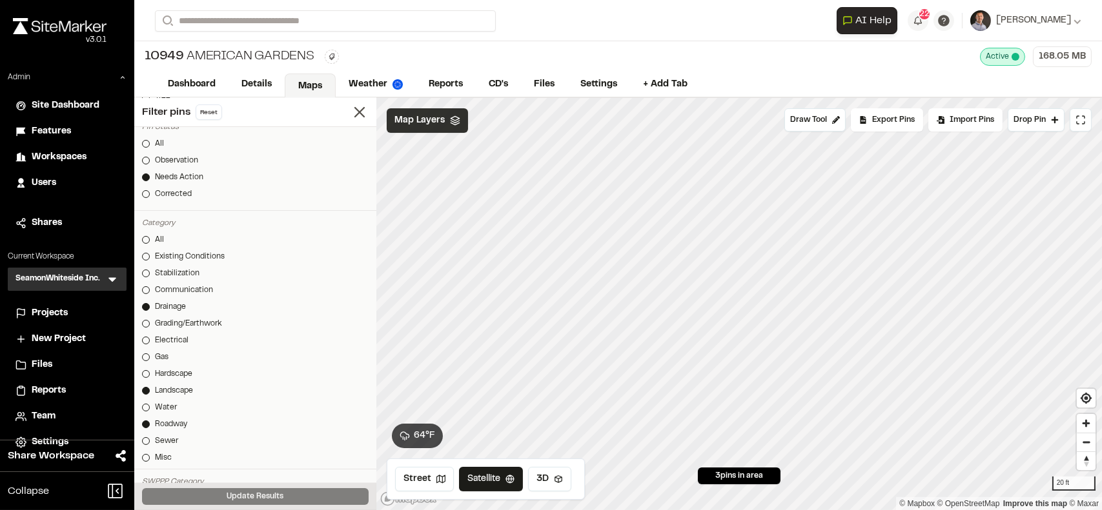
scroll to position [313, 0]
click at [157, 143] on div "All" at bounding box center [159, 147] width 9 height 12
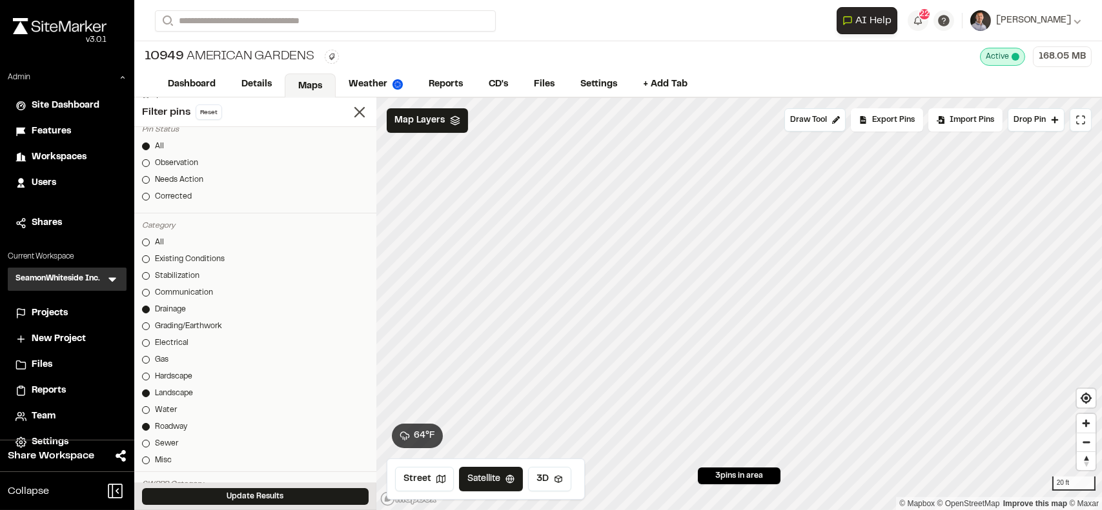
click at [244, 499] on button "Update Results" at bounding box center [255, 497] width 227 height 17
click at [355, 114] on line at bounding box center [359, 112] width 9 height 9
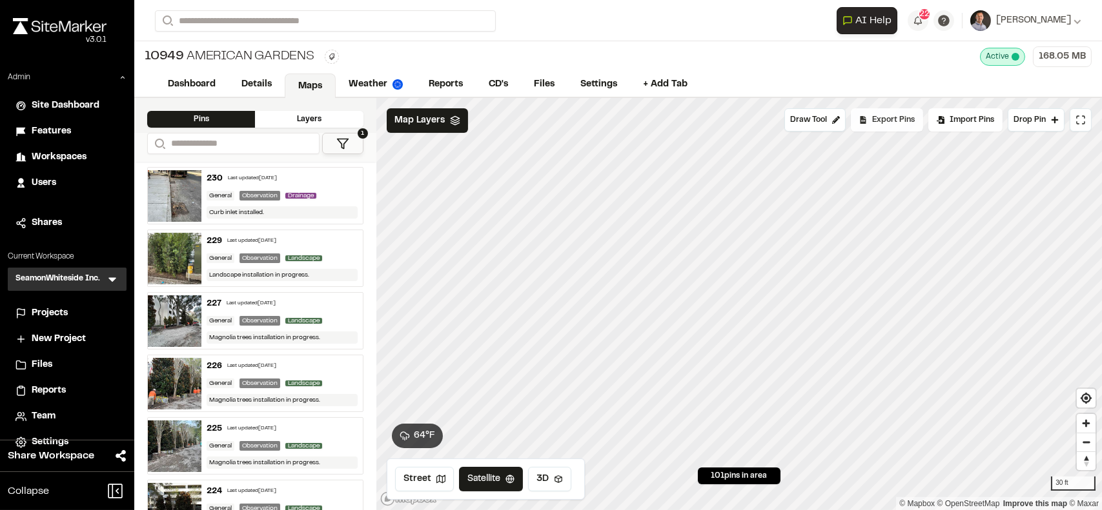
click at [883, 120] on span "Export Pins" at bounding box center [893, 120] width 43 height 12
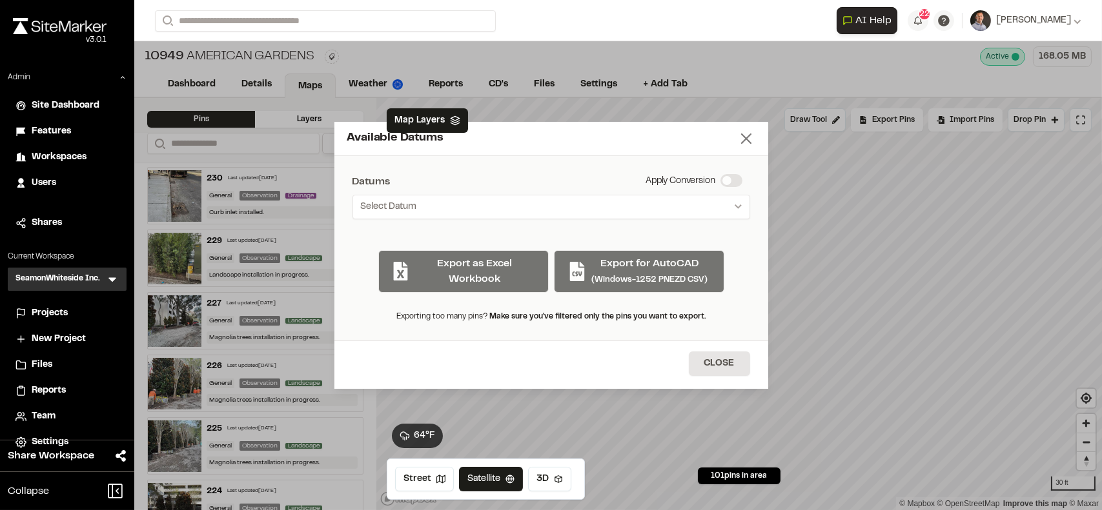
click at [746, 136] on icon at bounding box center [746, 139] width 18 height 18
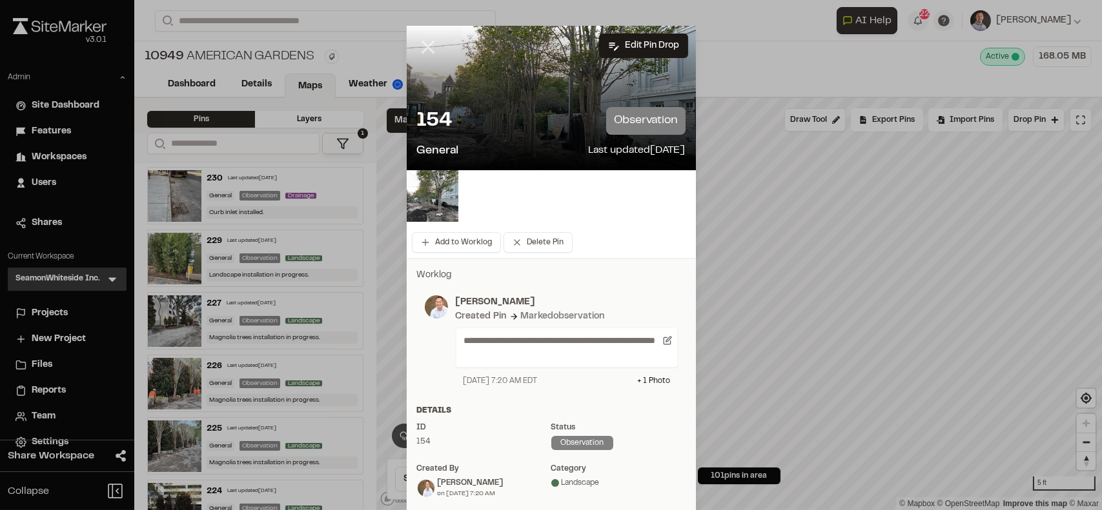
click at [425, 46] on icon at bounding box center [428, 47] width 22 height 22
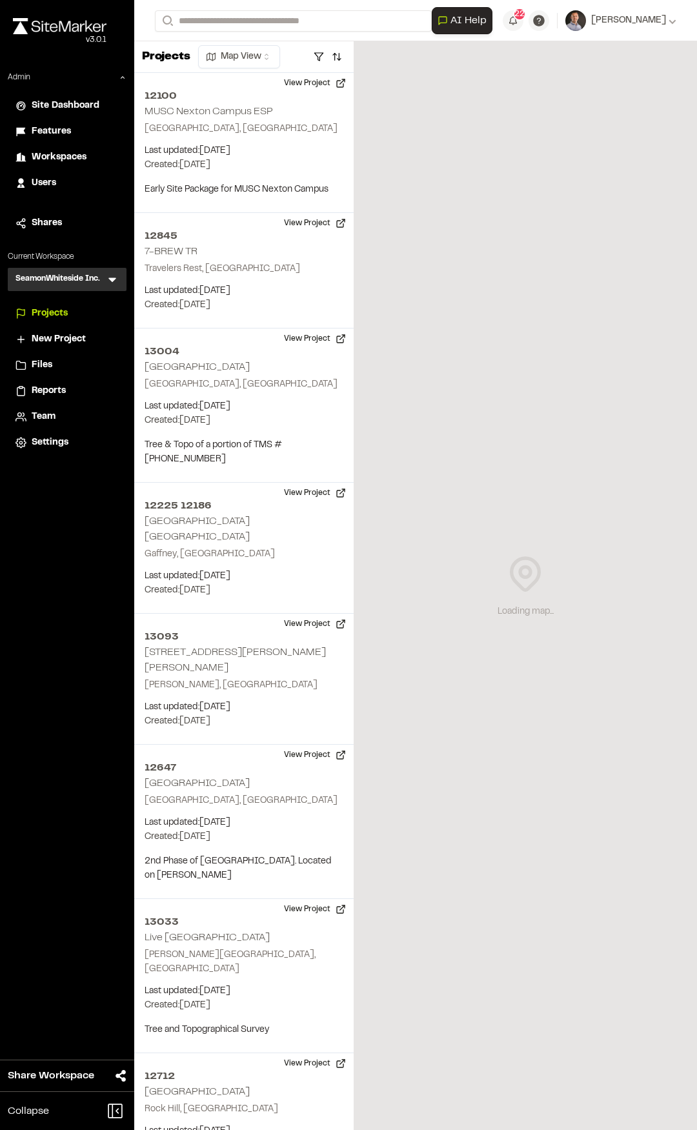
click at [113, 283] on icon at bounding box center [112, 279] width 13 height 13
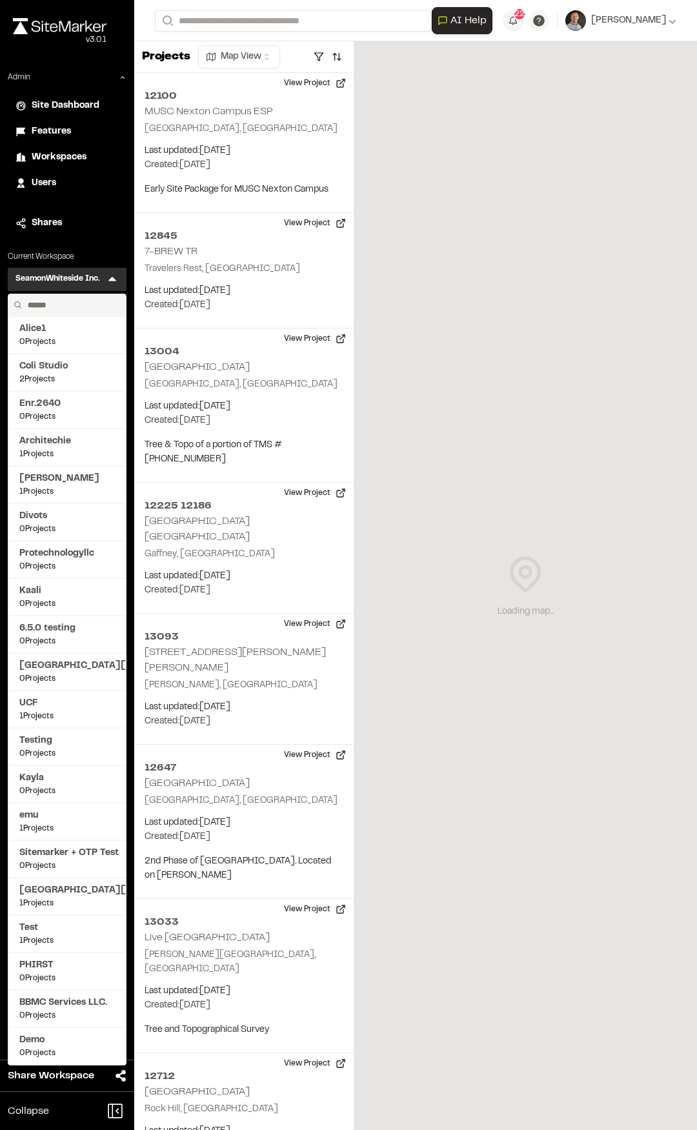
click at [83, 307] on input "text" at bounding box center [72, 305] width 98 height 22
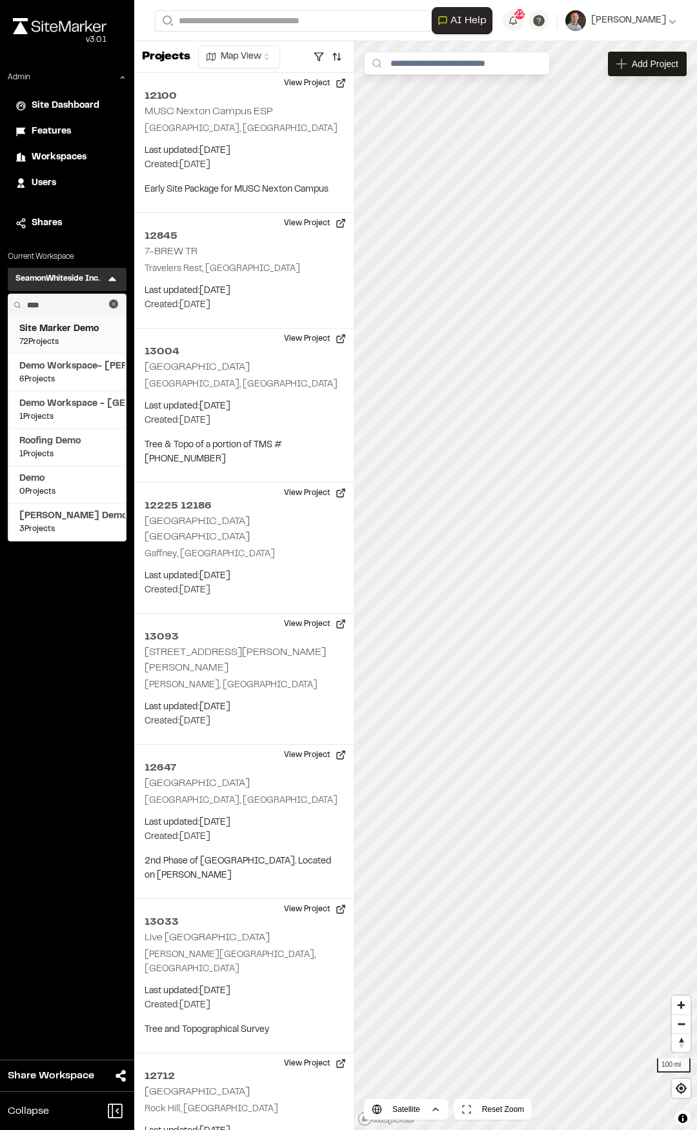
type input "****"
click at [48, 342] on span "72 Projects" at bounding box center [67, 342] width 96 height 12
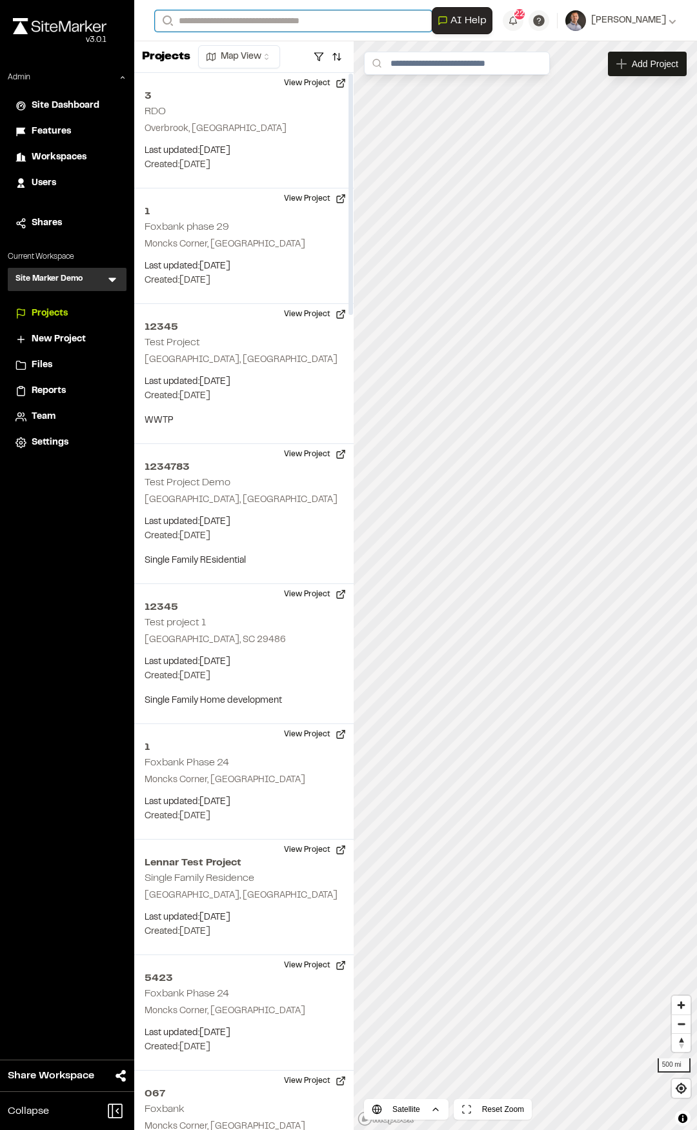
click at [246, 10] on div "**********" at bounding box center [415, 20] width 521 height 41
type input "**"
click at [279, 56] on p "TE123 364 Uptown Phase 3B" at bounding box center [258, 51] width 190 height 15
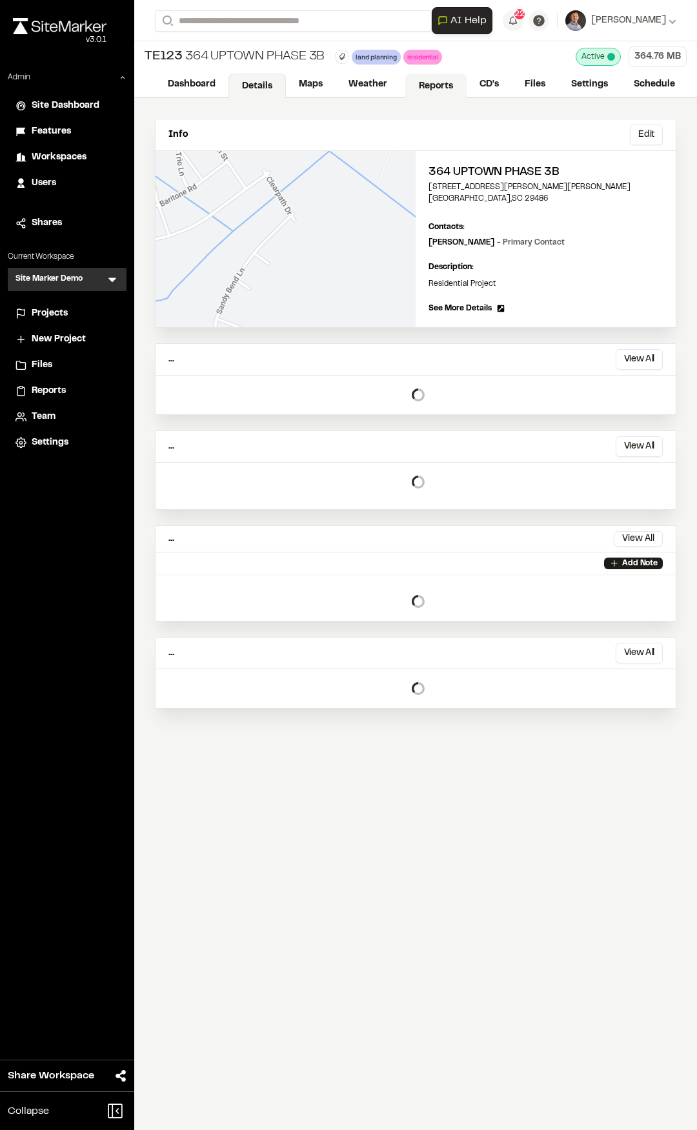
click at [421, 76] on link "Reports" at bounding box center [435, 86] width 61 height 25
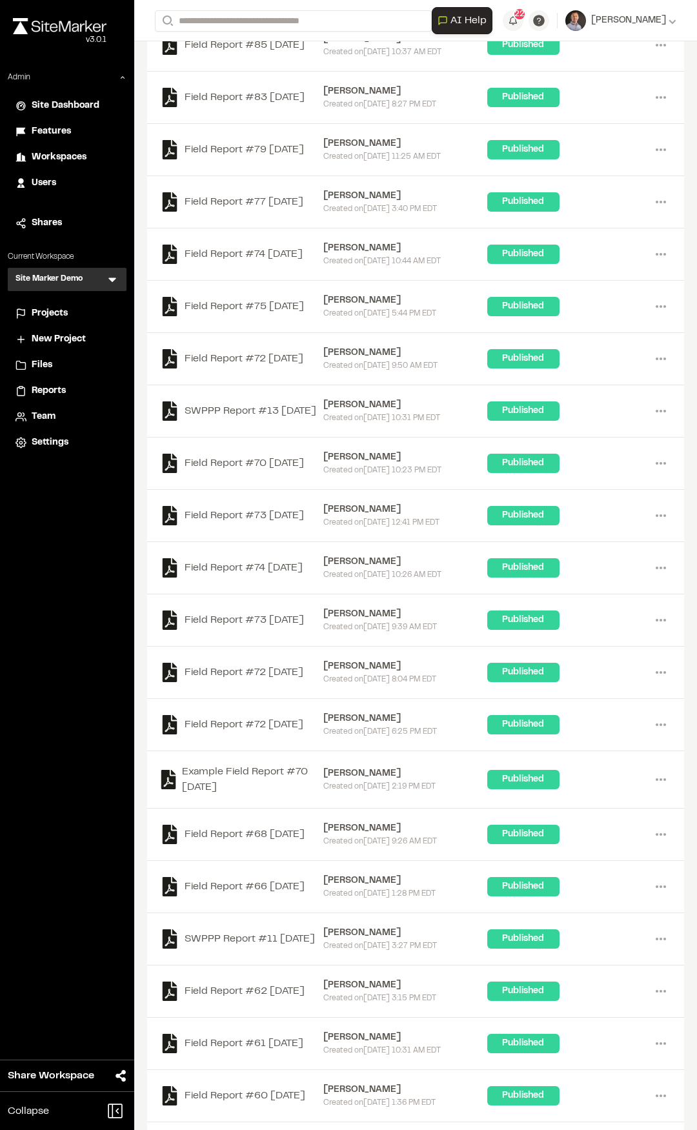
scroll to position [802, 0]
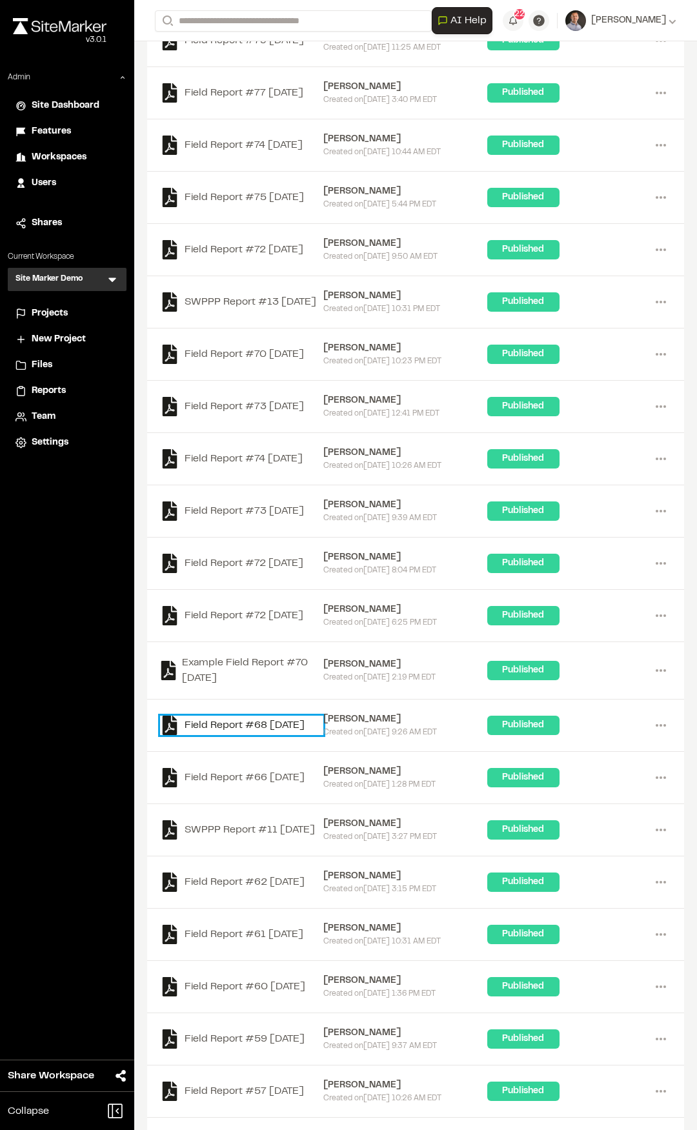
click at [256, 735] on link "Field Report #68 2025-03-13" at bounding box center [241, 725] width 163 height 19
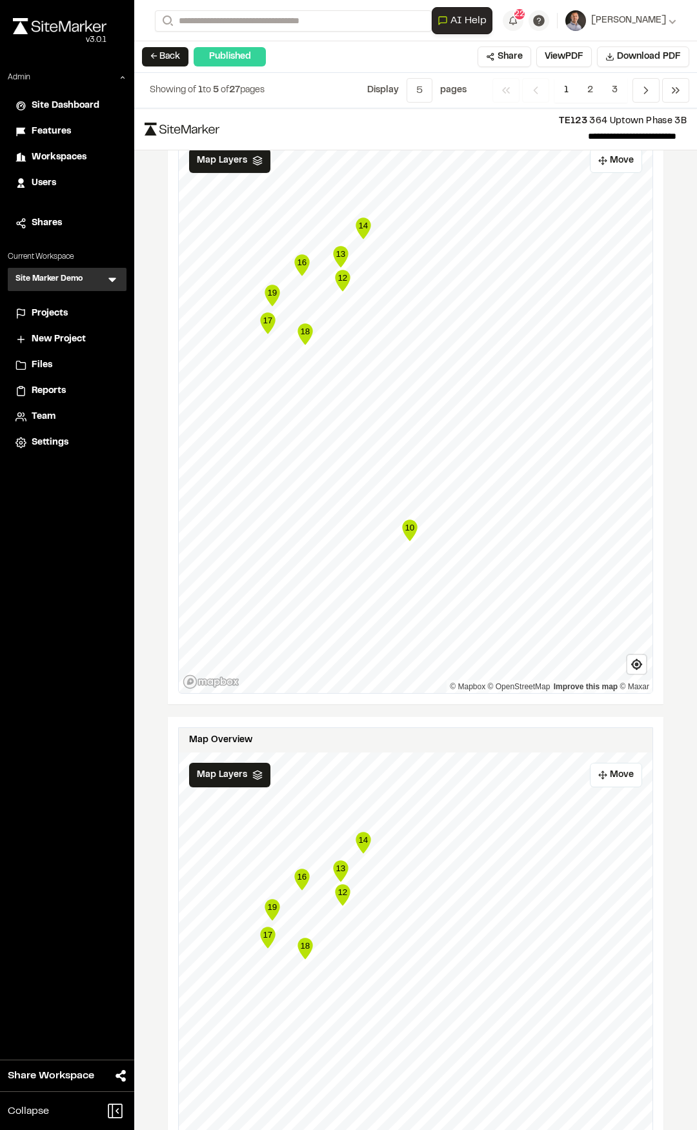
scroll to position [1633, 0]
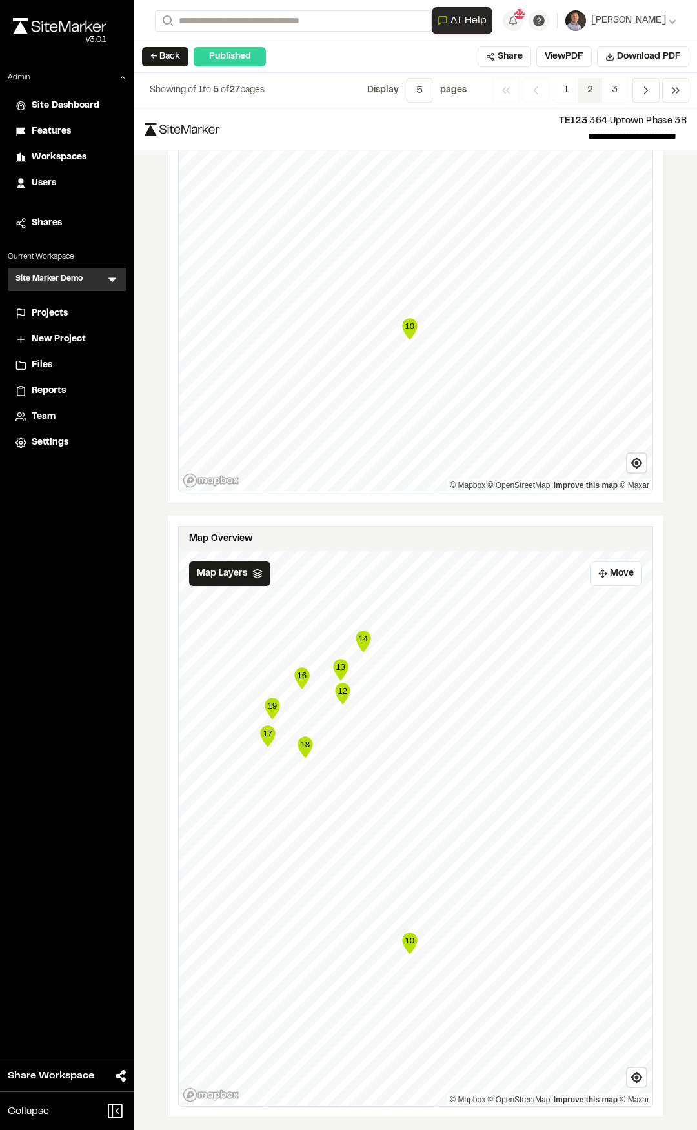
click at [593, 88] on span "2" at bounding box center [590, 90] width 25 height 25
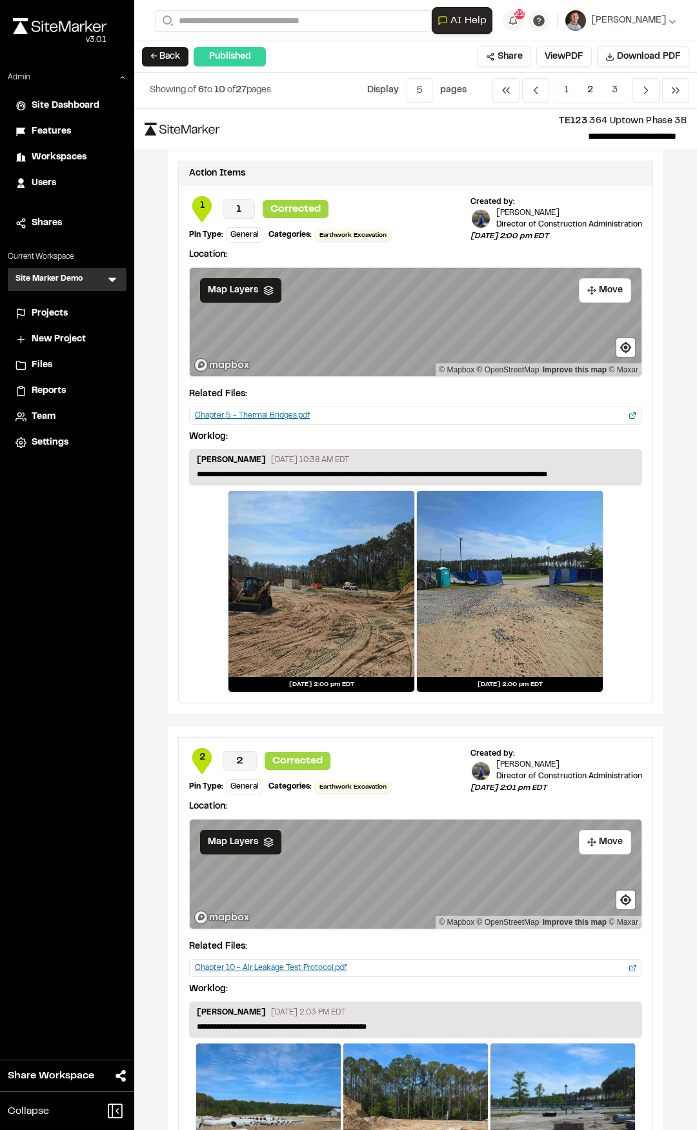
click at [578, 88] on span "2" at bounding box center [590, 90] width 25 height 25
click at [510, 88] on icon "Navigation" at bounding box center [506, 90] width 13 height 13
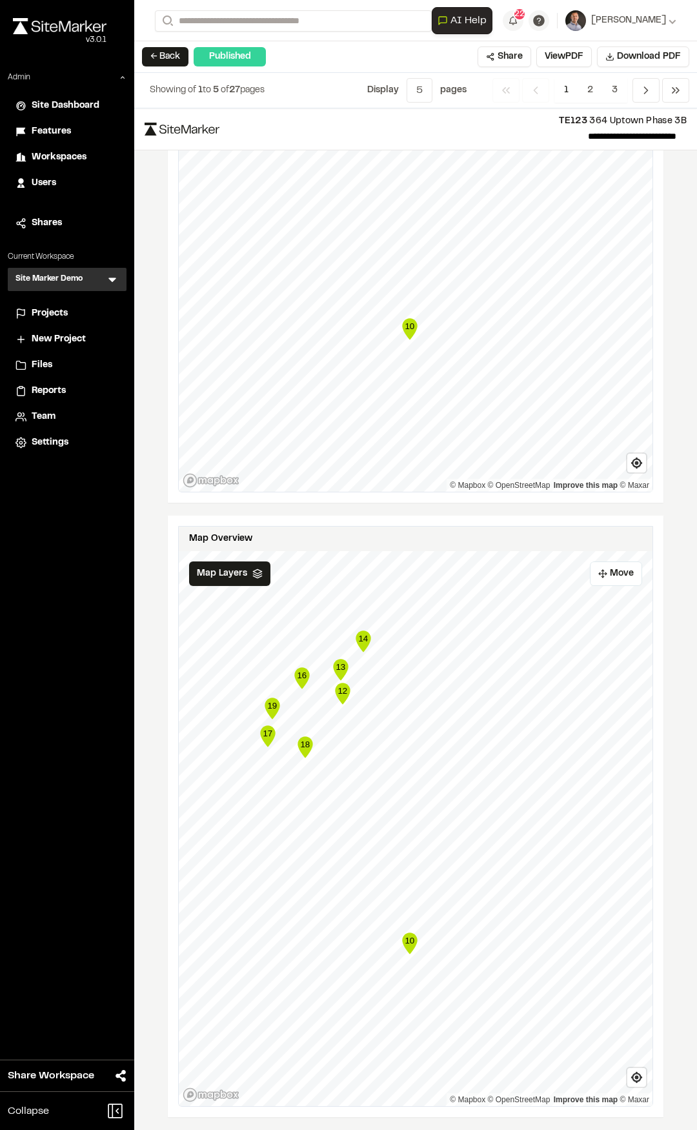
click at [339, 695] on text "12" at bounding box center [343, 691] width 10 height 10
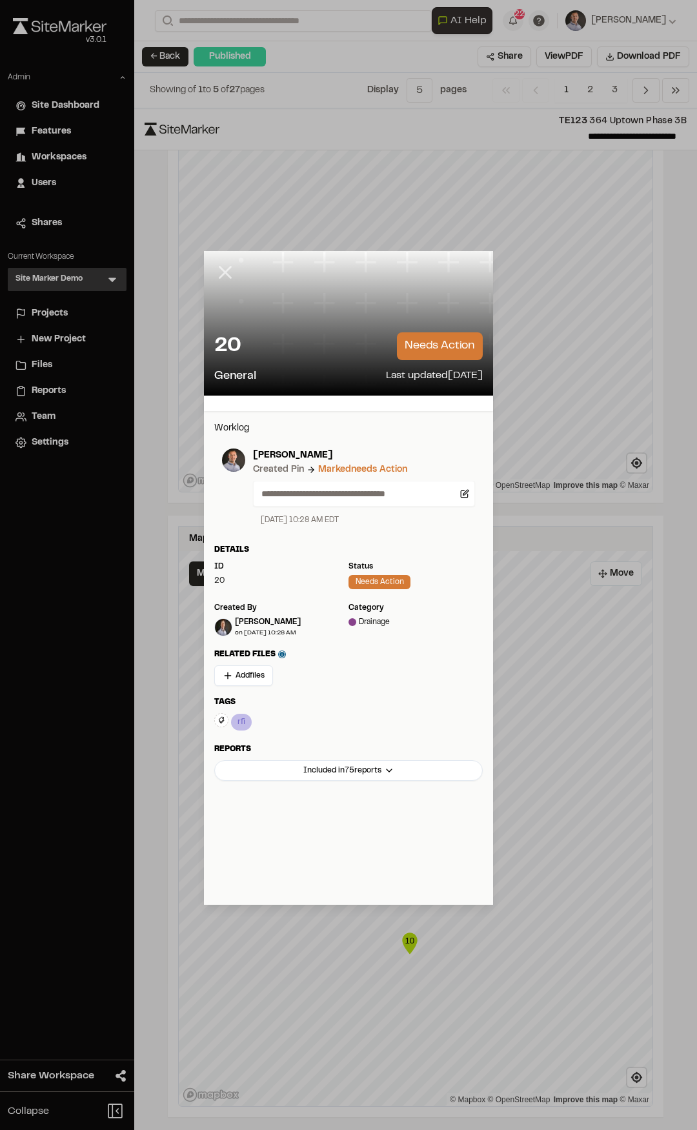
click at [225, 269] on icon at bounding box center [225, 272] width 22 height 22
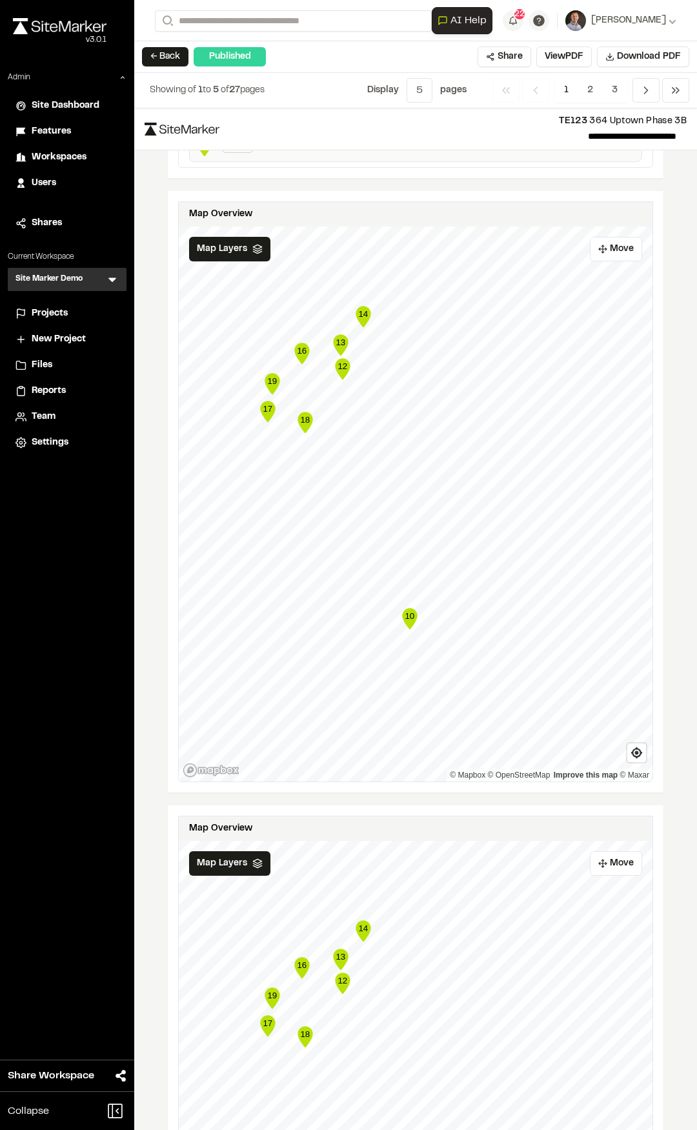
scroll to position [1613, 0]
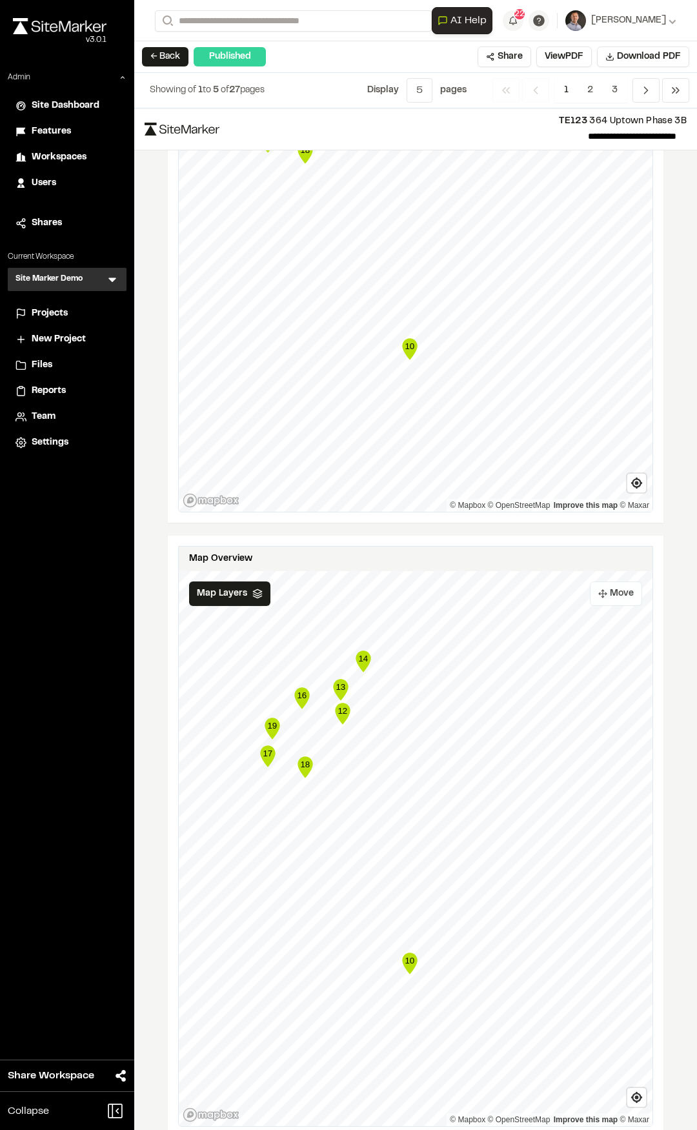
click at [610, 592] on button "Move" at bounding box center [616, 593] width 52 height 25
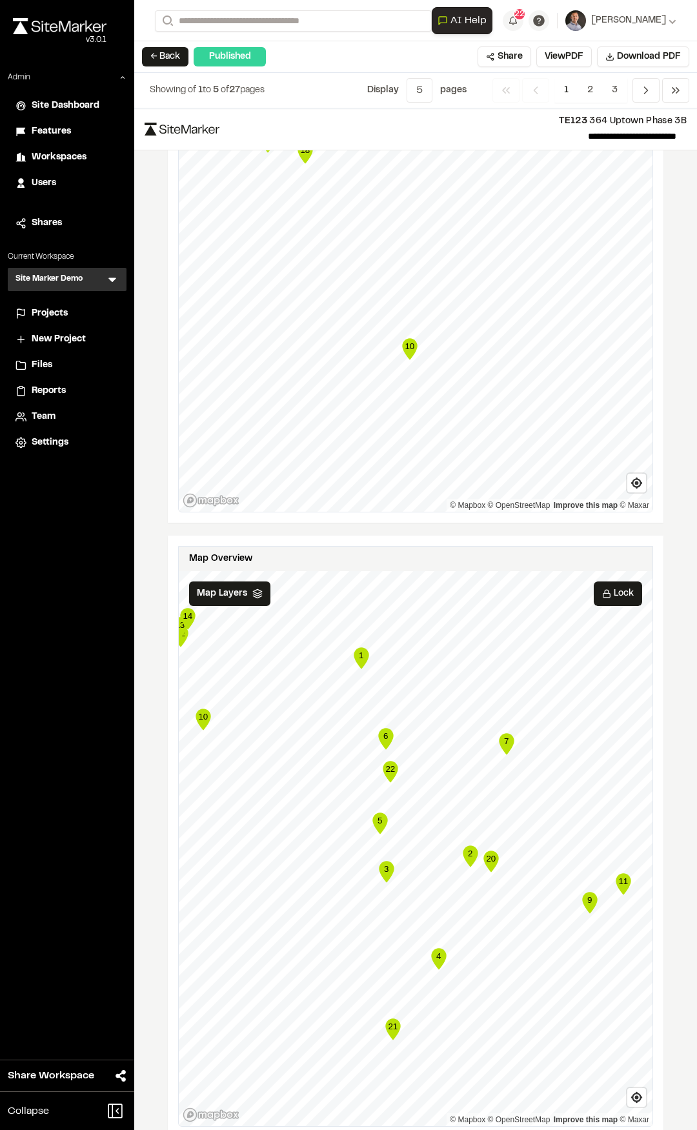
click at [390, 762] on icon "22" at bounding box center [390, 772] width 19 height 26
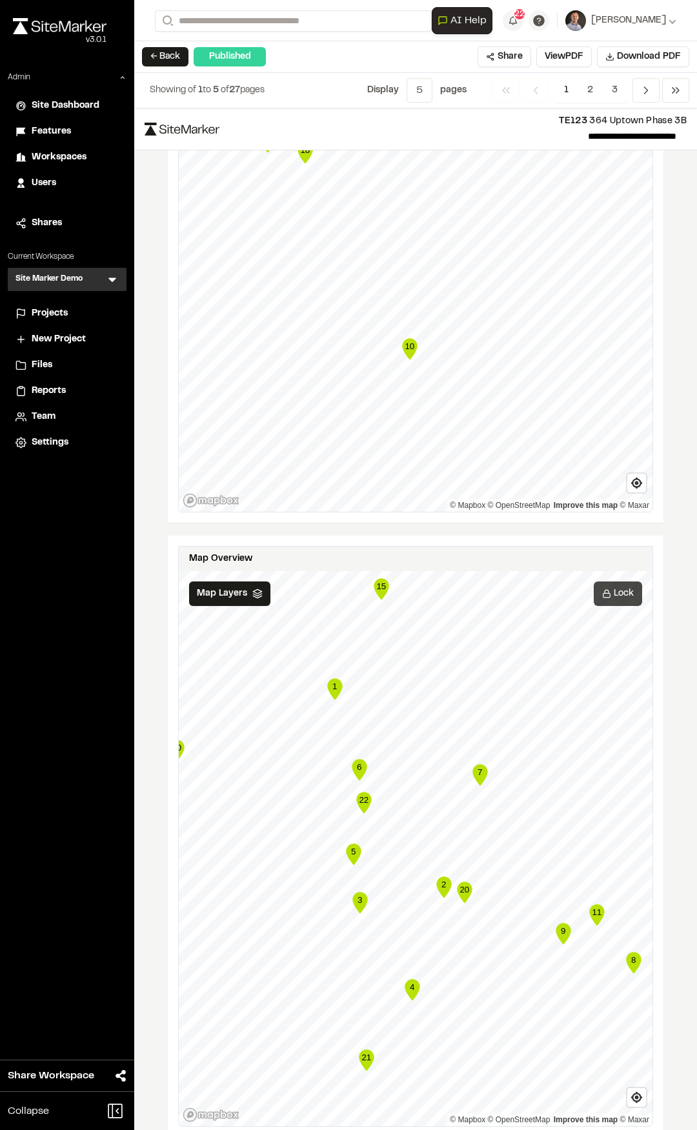
click at [602, 583] on button "Lock" at bounding box center [618, 593] width 48 height 25
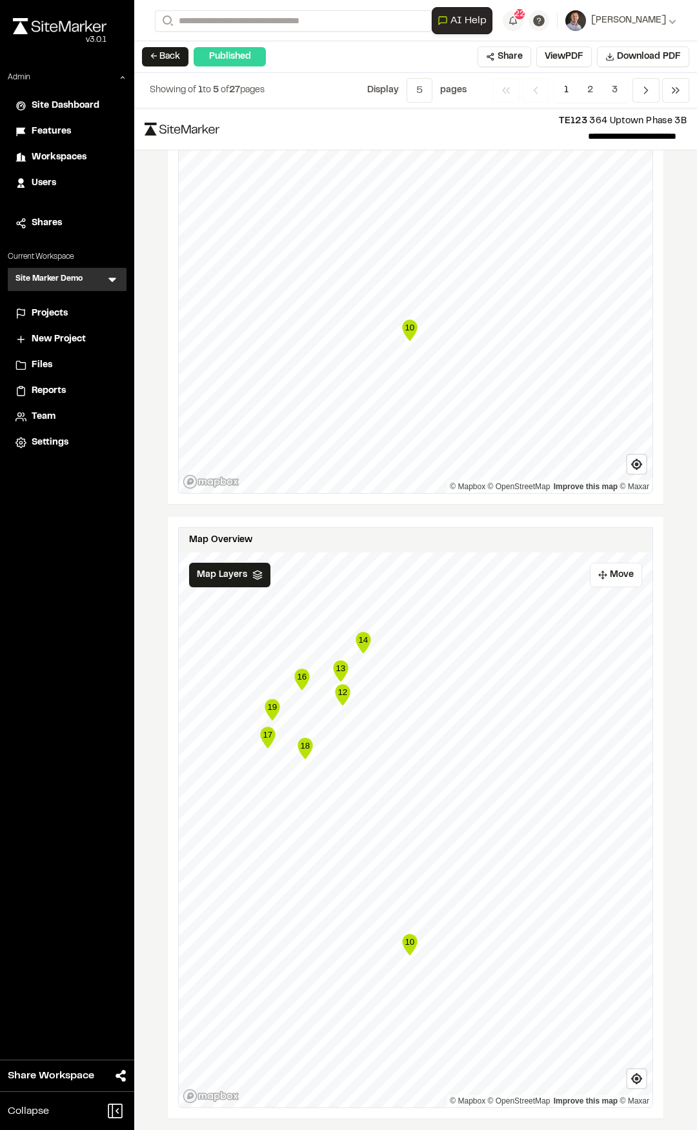
scroll to position [1633, 0]
click at [593, 90] on span "2" at bounding box center [590, 90] width 25 height 25
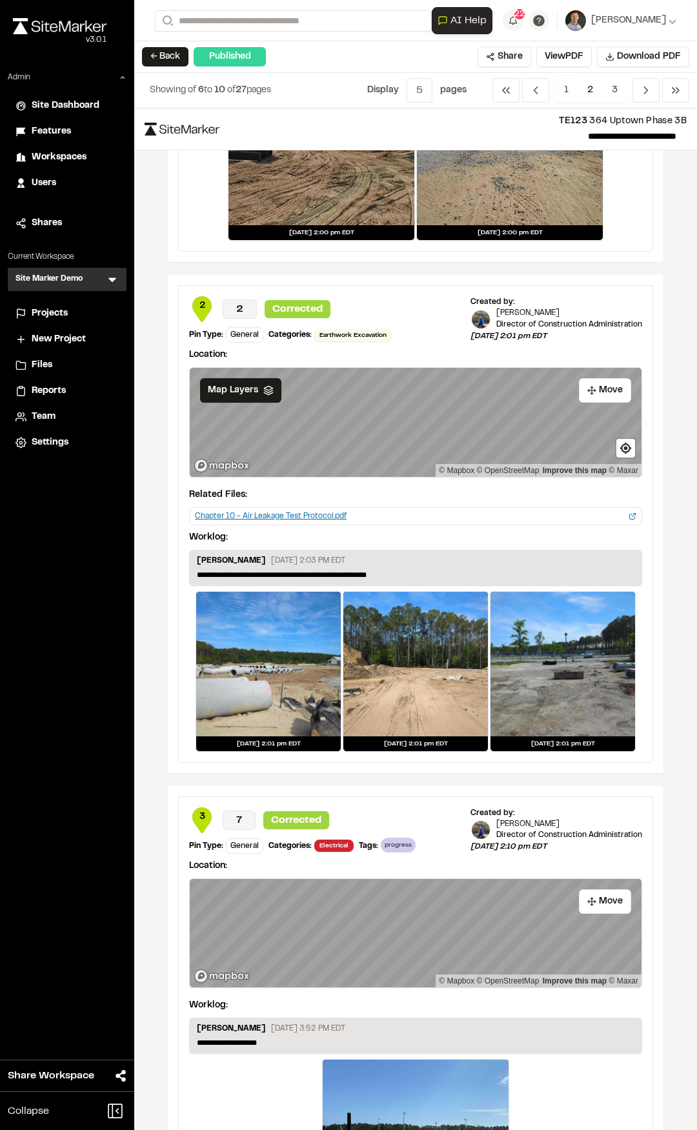
scroll to position [0, 0]
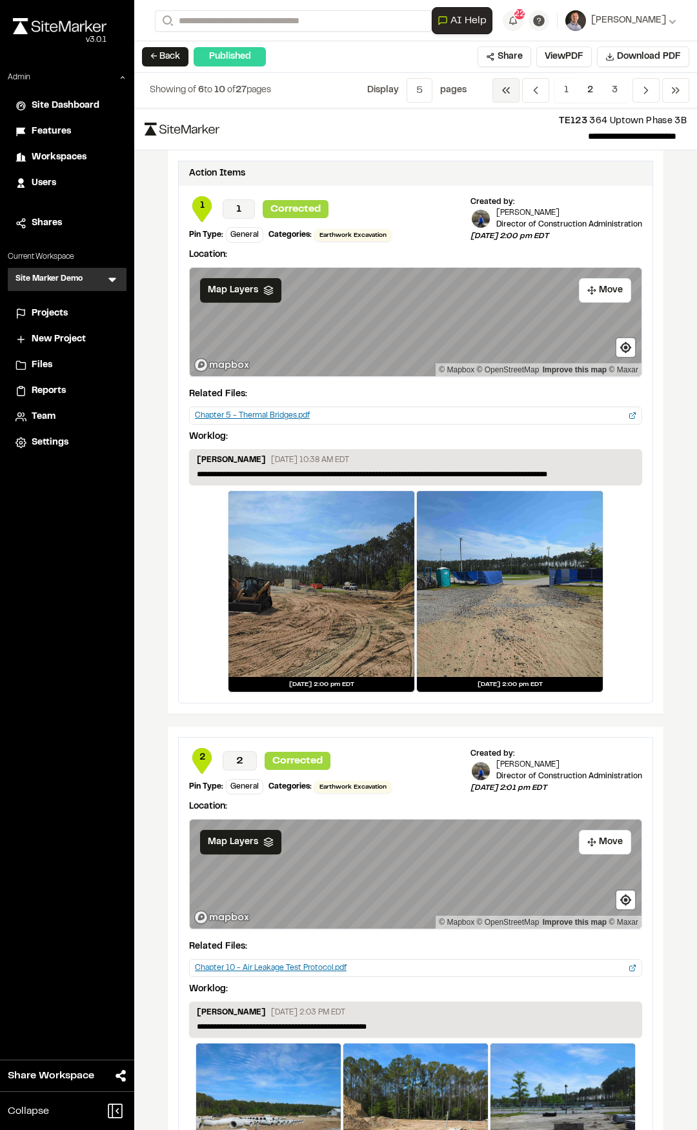
click at [514, 86] on span "Previous" at bounding box center [505, 90] width 27 height 25
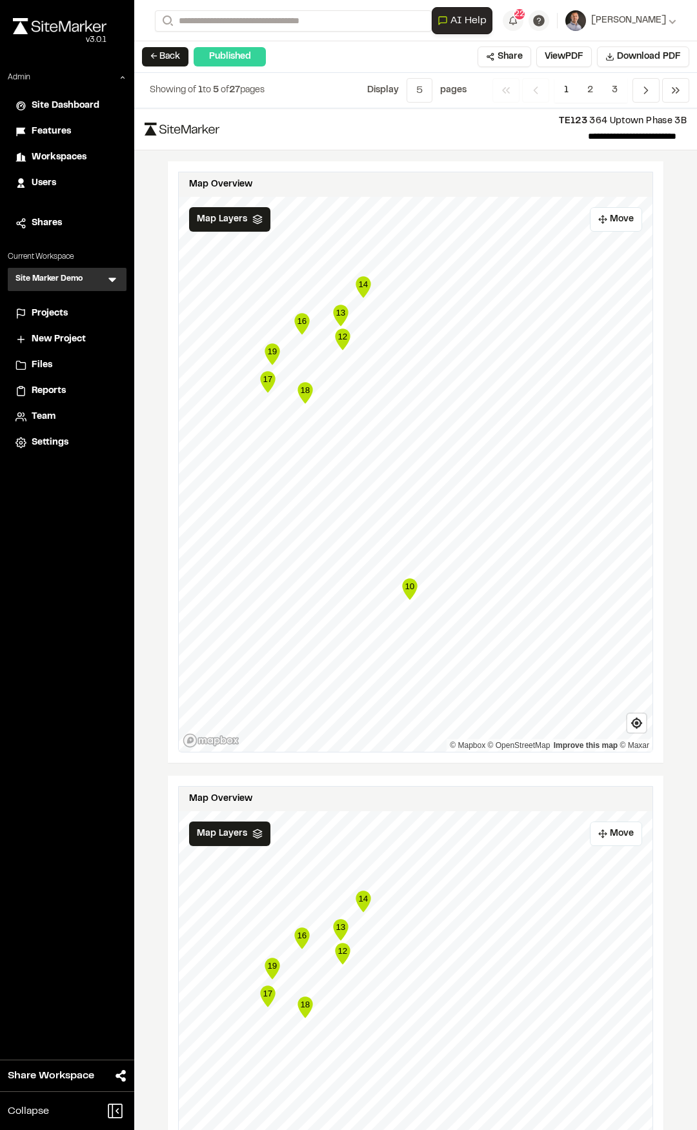
scroll to position [1420, 0]
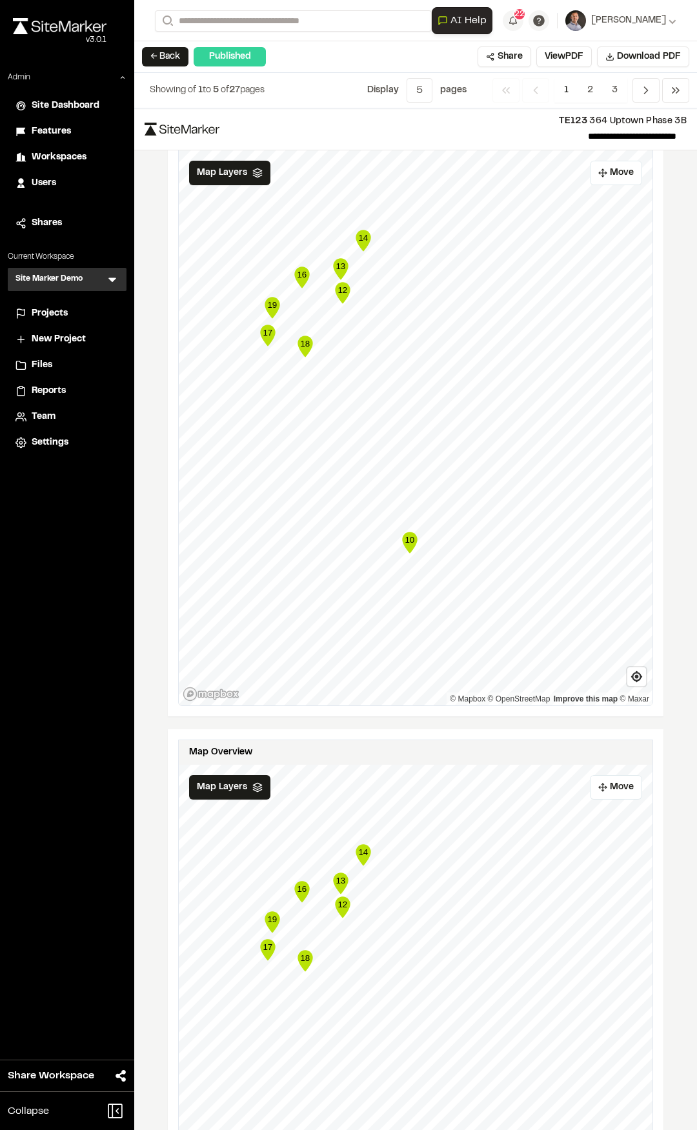
click at [407, 547] on icon "Map marker" at bounding box center [409, 542] width 15 height 21
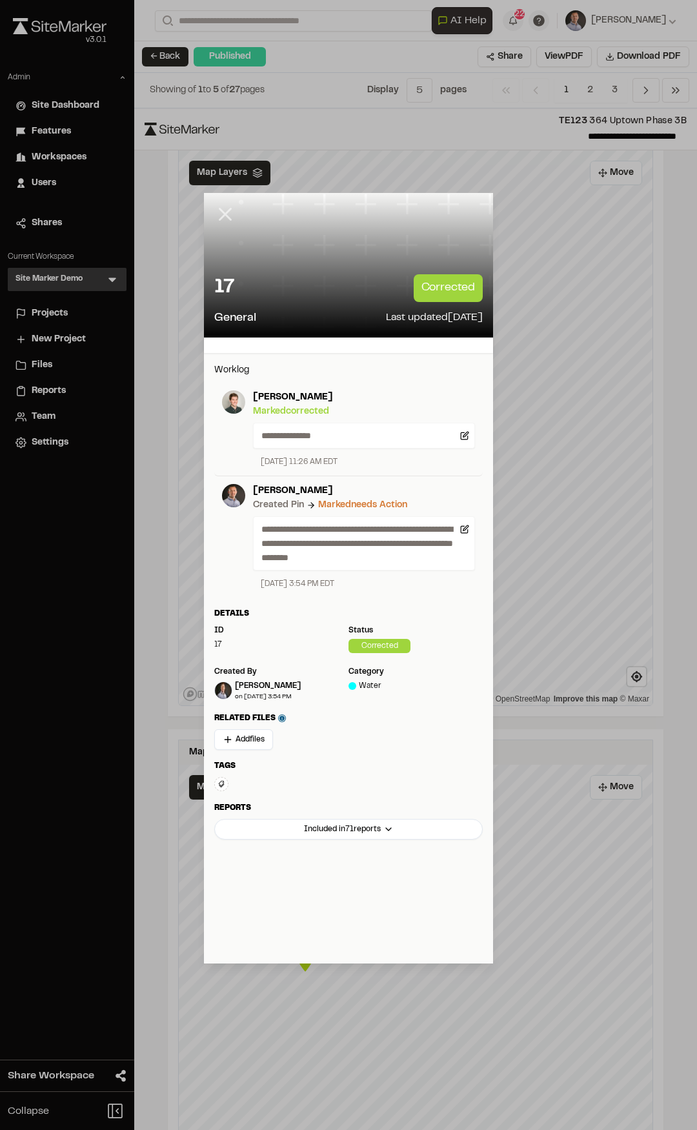
click at [225, 211] on icon at bounding box center [225, 214] width 22 height 22
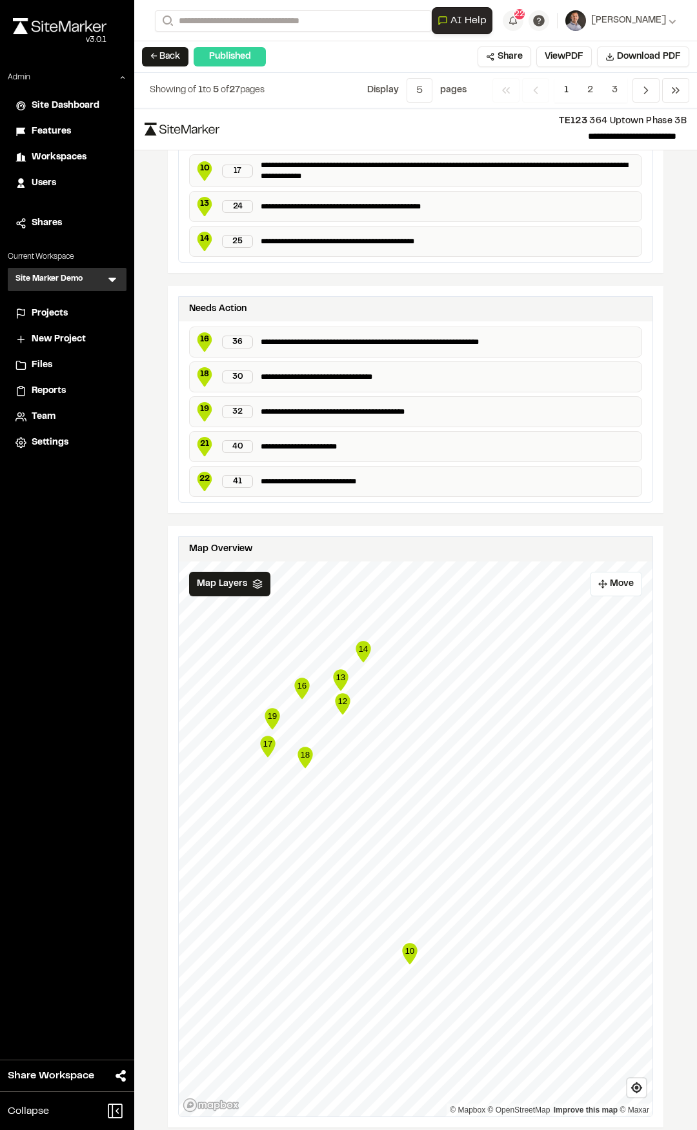
scroll to position [988, 0]
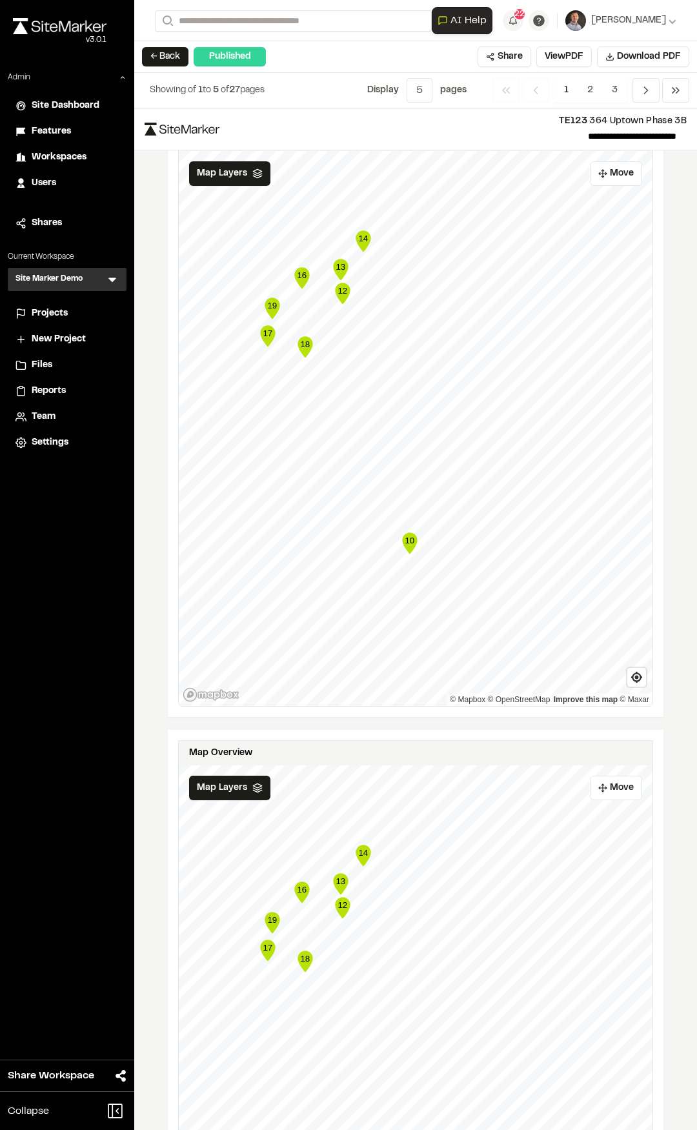
scroll to position [1420, 0]
click at [598, 81] on span "2" at bounding box center [590, 90] width 25 height 25
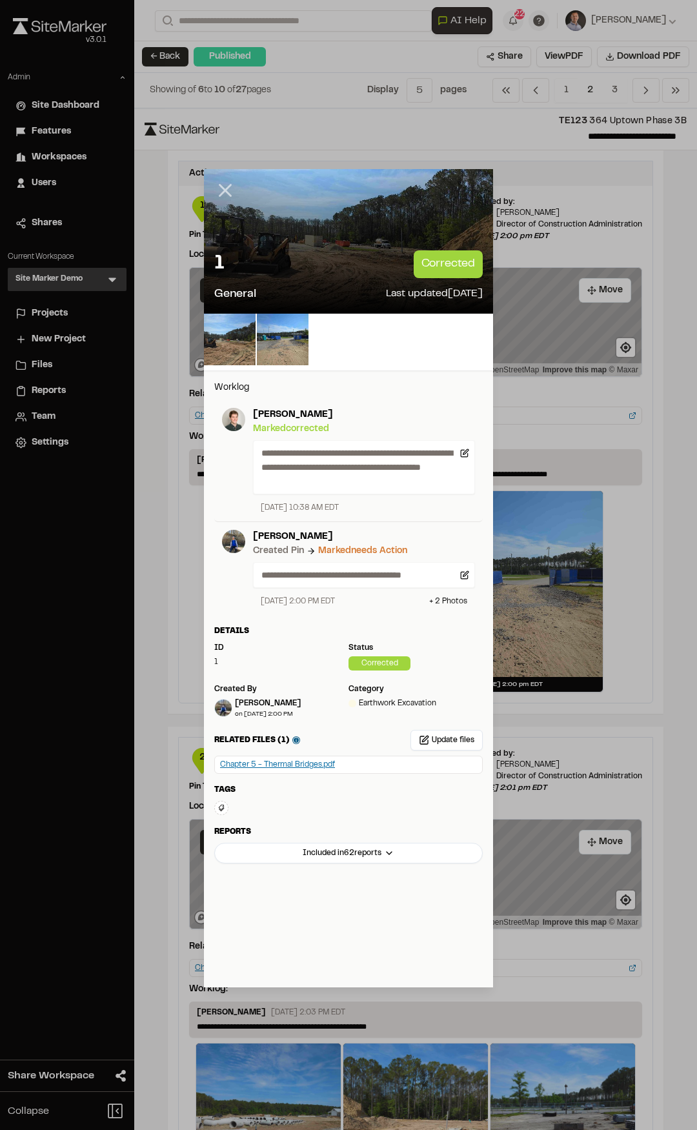
click at [223, 186] on icon at bounding box center [225, 190] width 22 height 22
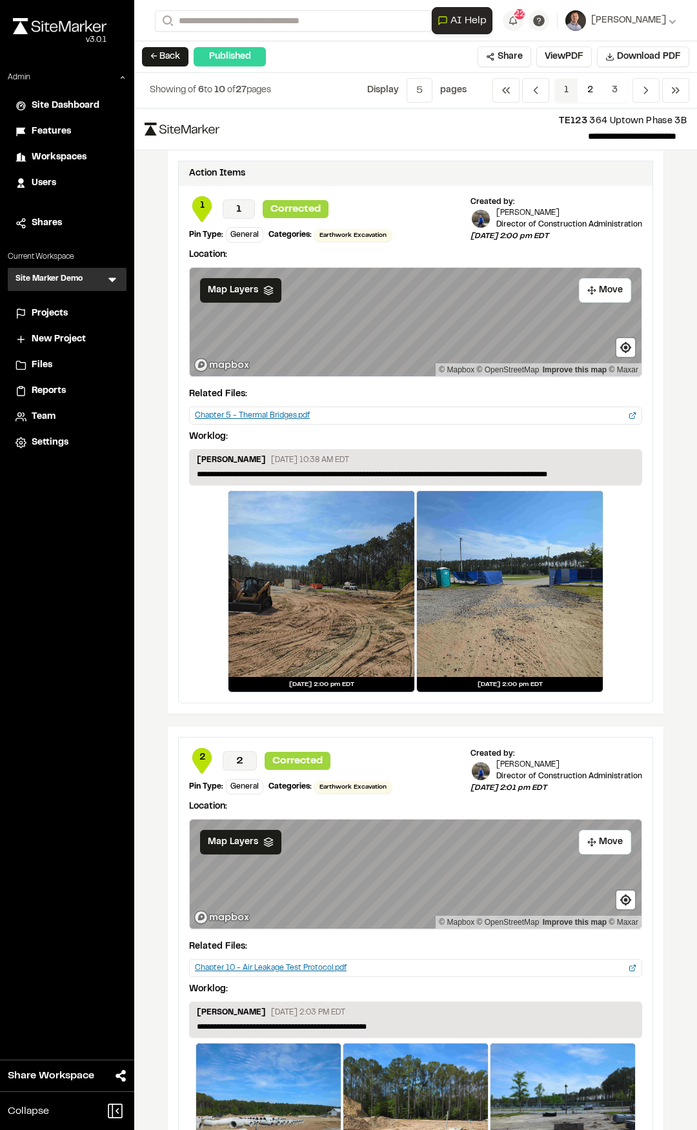
click at [567, 86] on span "1" at bounding box center [566, 90] width 24 height 25
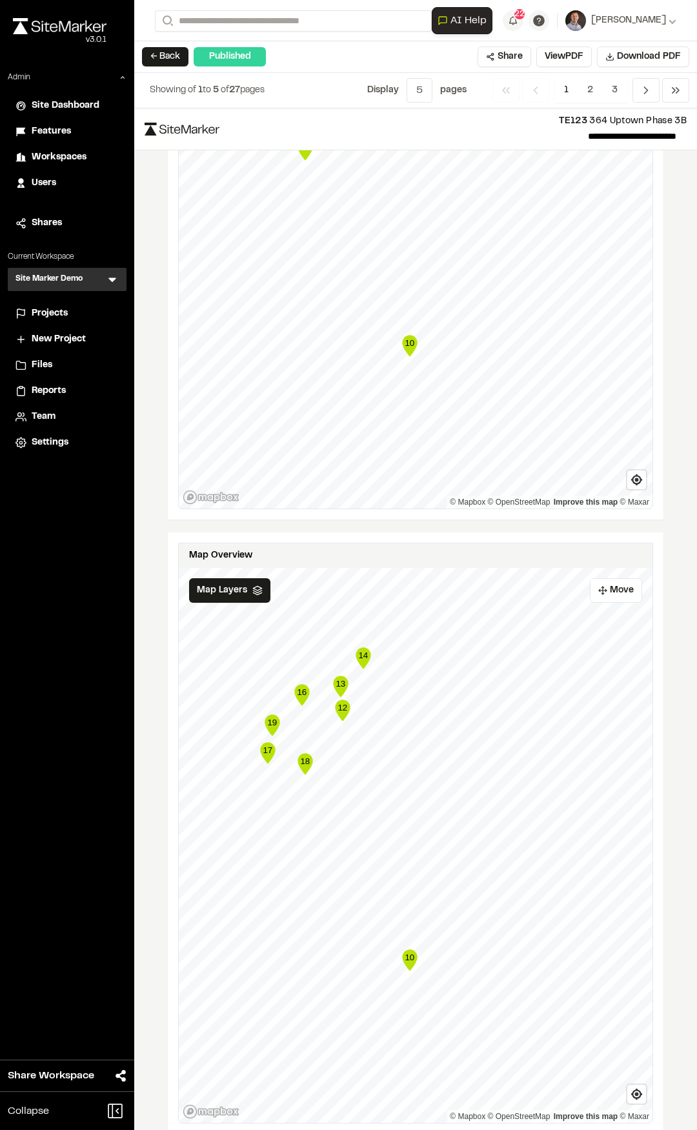
scroll to position [1633, 0]
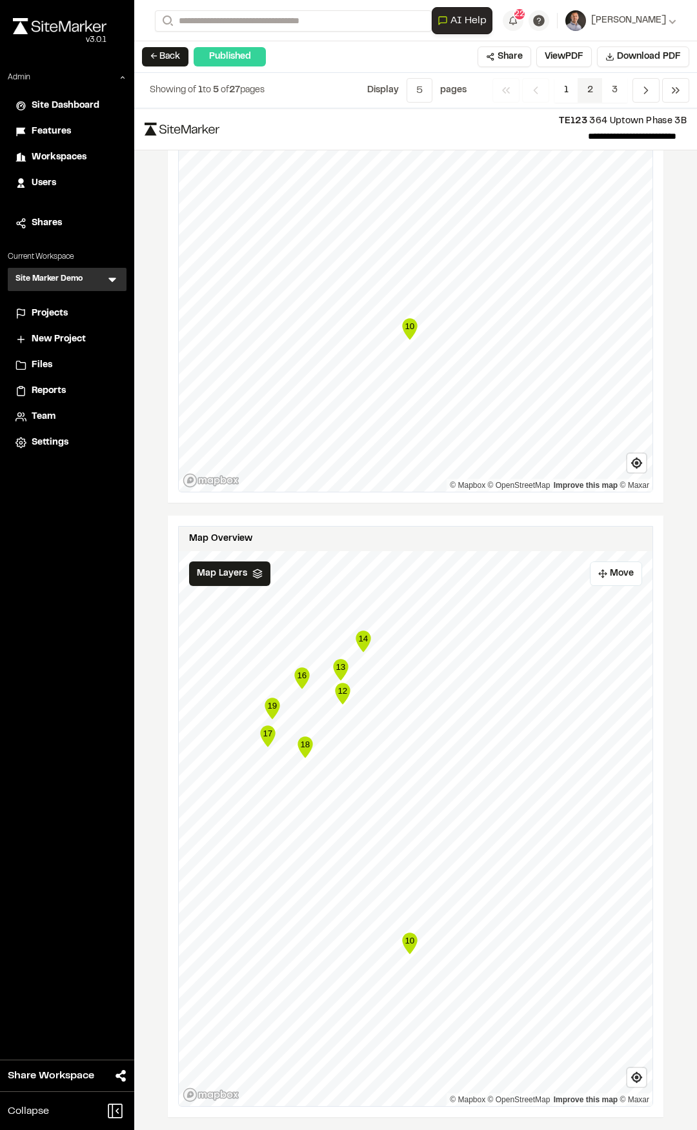
click at [590, 96] on span "2" at bounding box center [590, 90] width 25 height 25
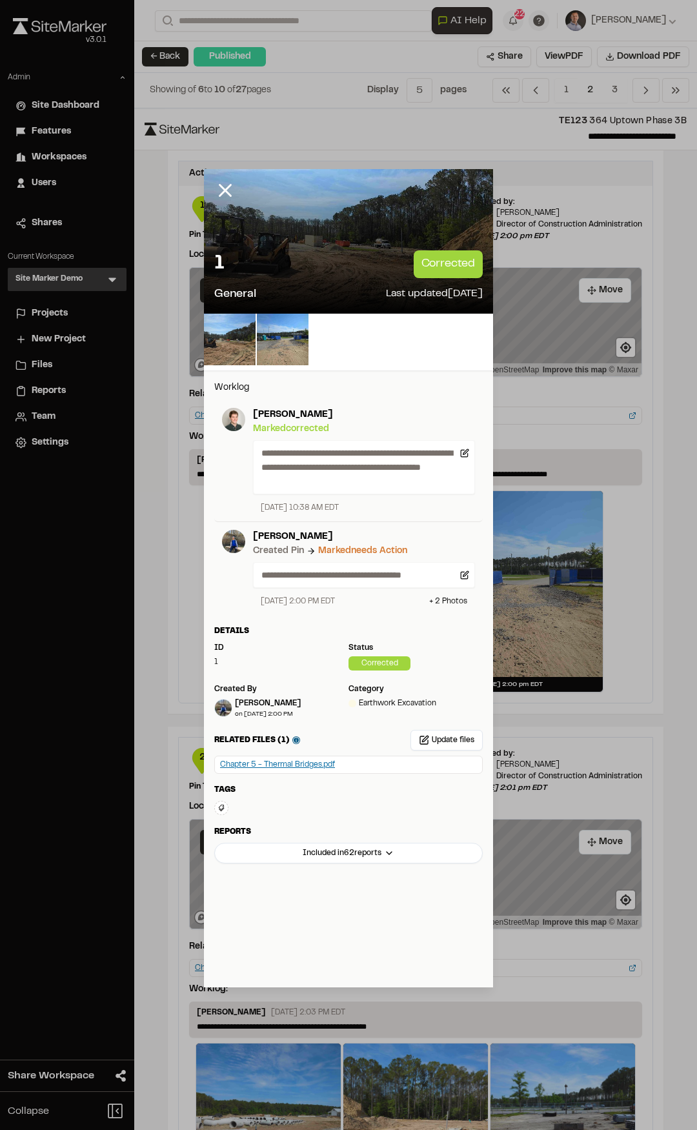
click at [223, 196] on icon at bounding box center [225, 190] width 22 height 22
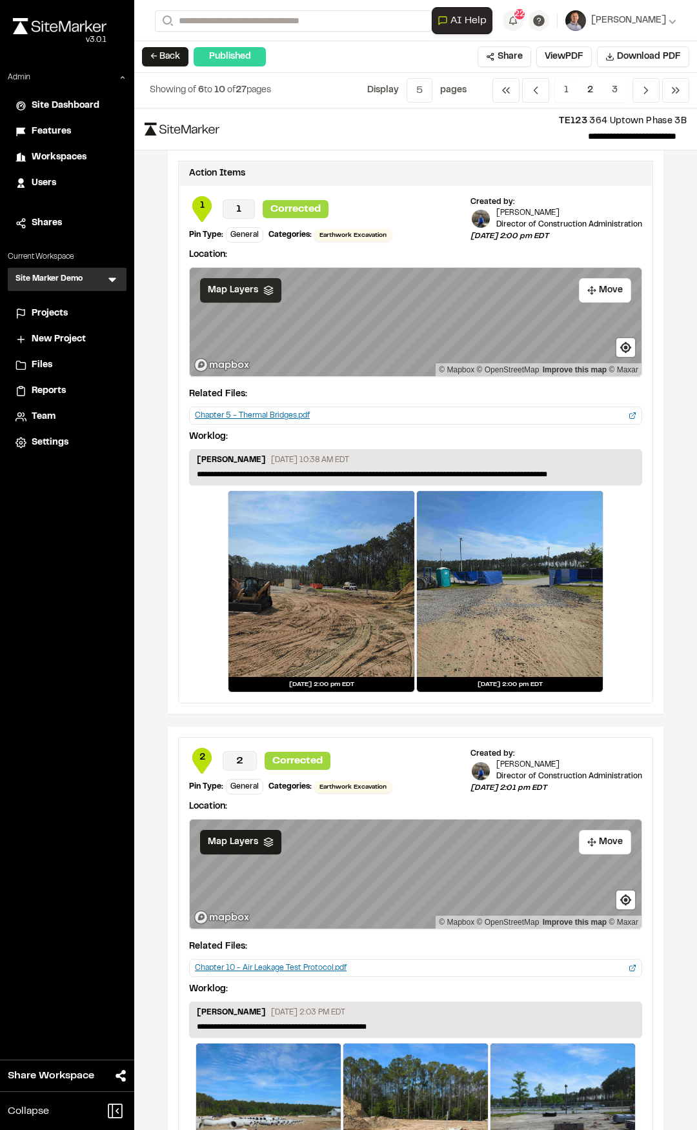
click at [247, 288] on span "Map Layers" at bounding box center [233, 290] width 50 height 14
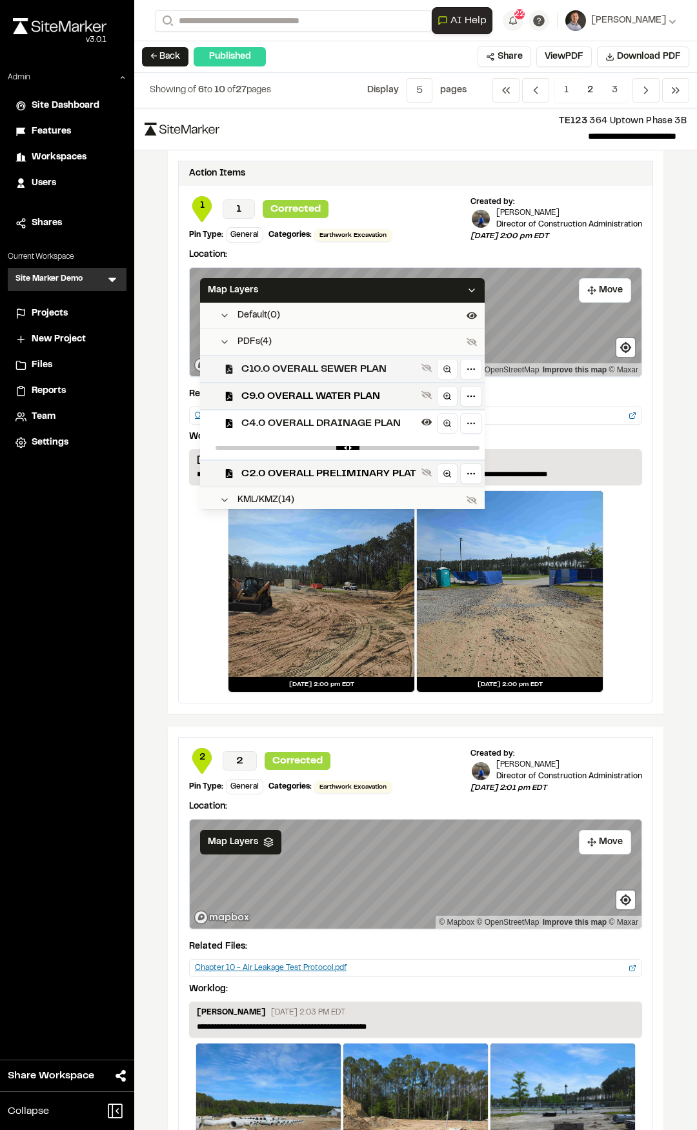
click at [323, 369] on span "C10.0 OVERALL SEWER PLAN" at bounding box center [328, 368] width 175 height 15
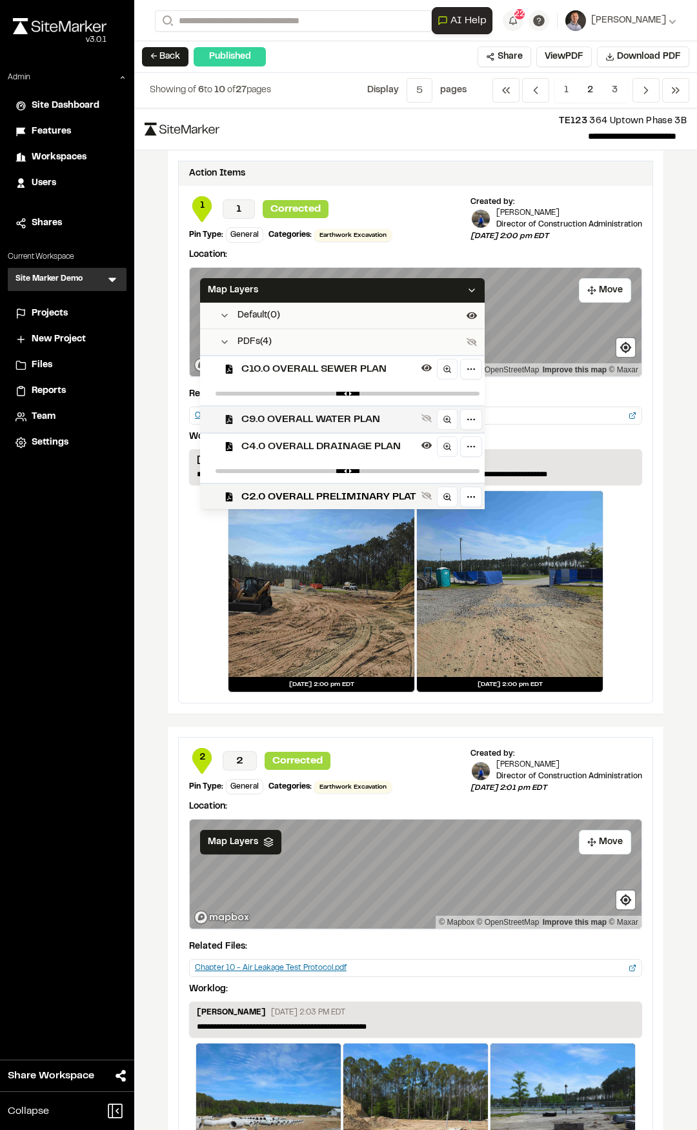
click at [321, 420] on span "C9.0 OVERALL WATER PLAN" at bounding box center [328, 419] width 175 height 15
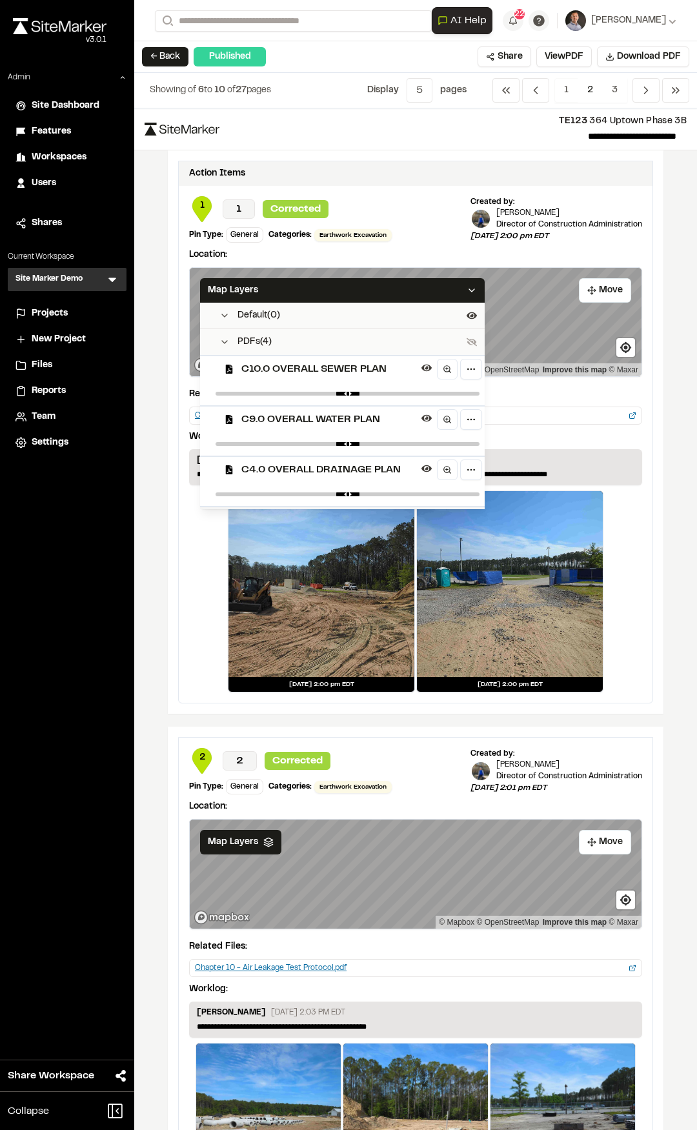
click at [324, 456] on div "C4.0 OVERALL DRAINAGE PLAN" at bounding box center [342, 469] width 285 height 27
click at [421, 472] on icon at bounding box center [426, 468] width 10 height 10
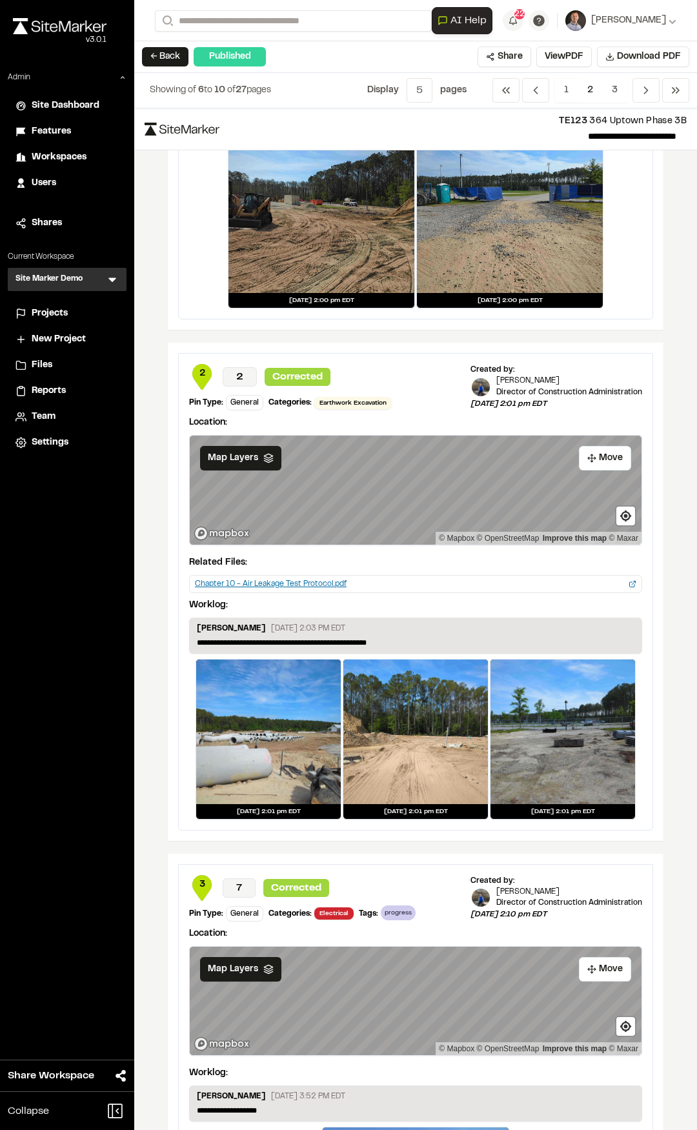
scroll to position [387, 0]
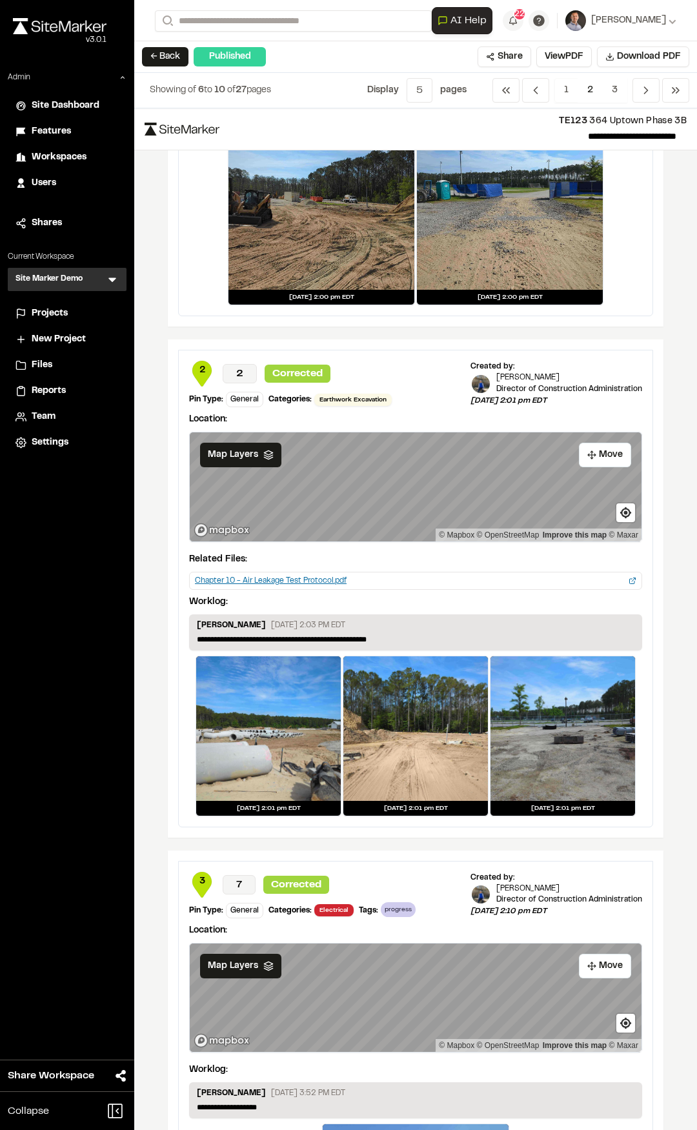
click at [259, 756] on div at bounding box center [268, 728] width 145 height 145
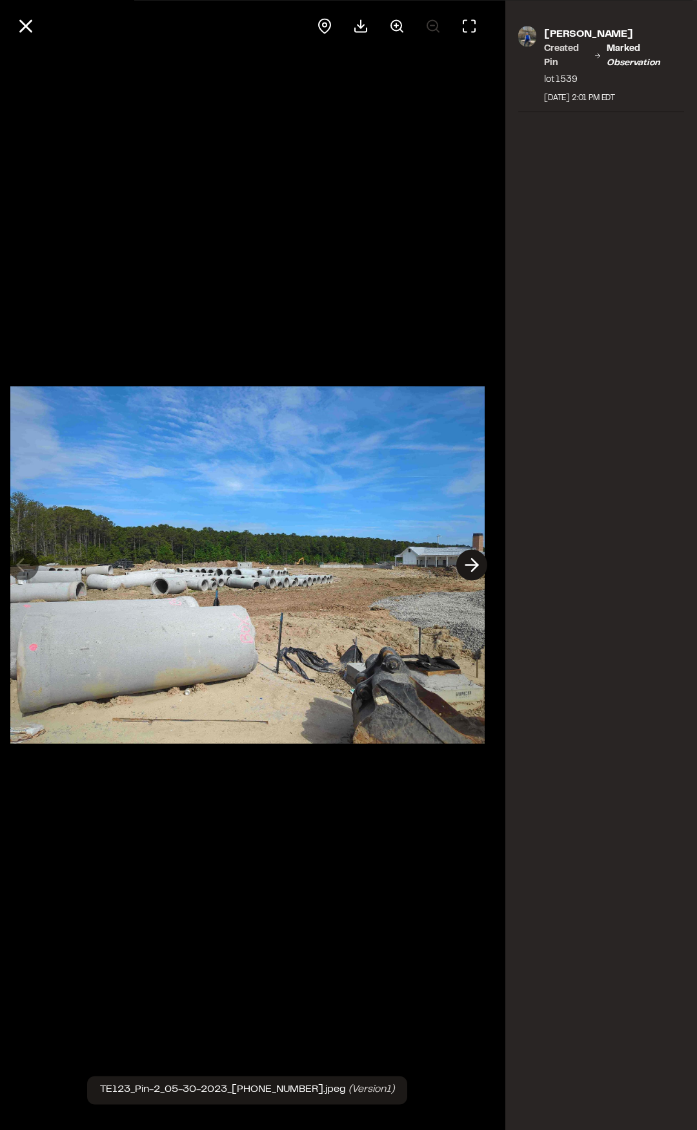
click at [468, 563] on icon at bounding box center [471, 565] width 21 height 22
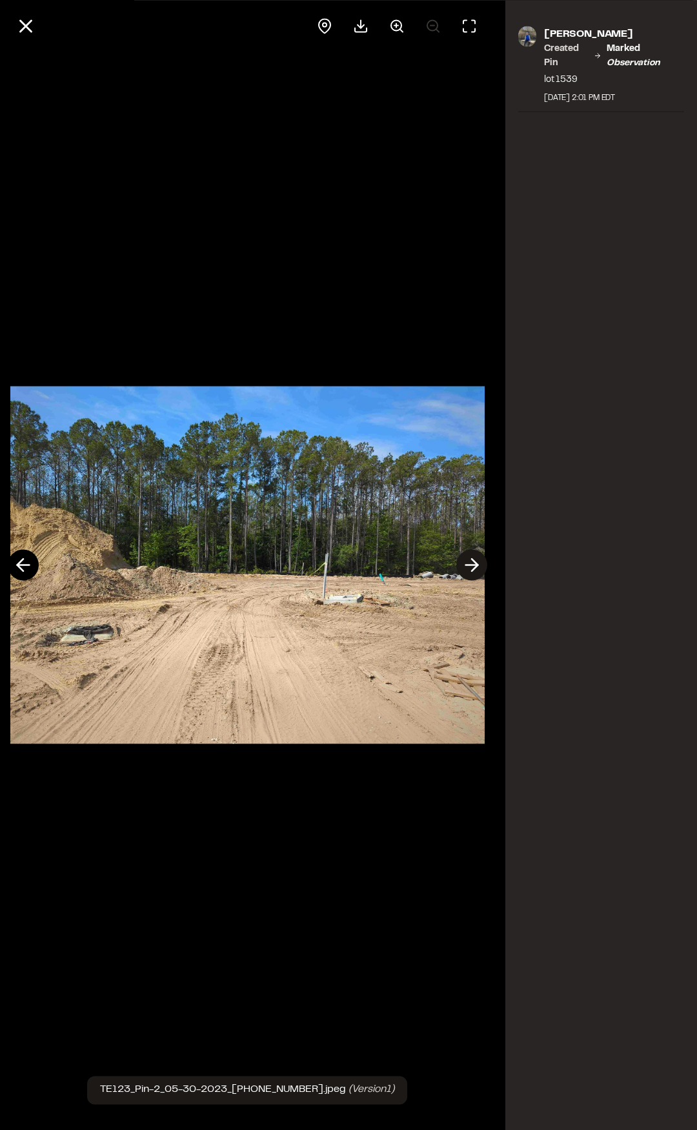
click at [468, 563] on icon at bounding box center [471, 565] width 21 height 22
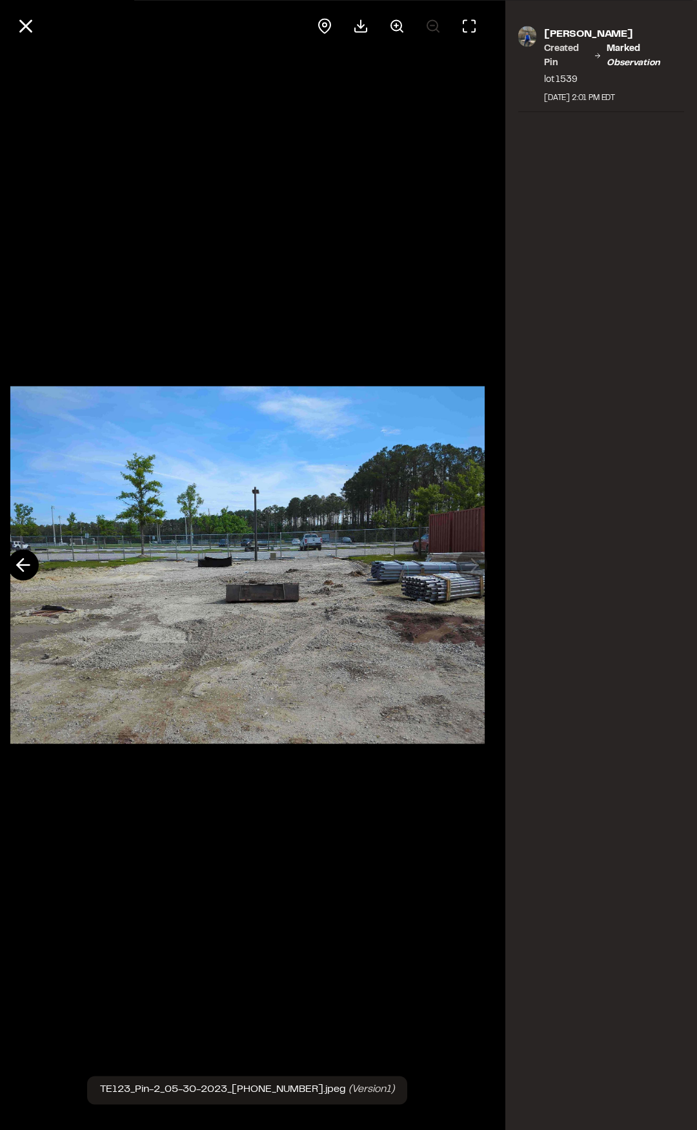
click at [468, 563] on img at bounding box center [247, 565] width 474 height 383
click at [17, 30] on icon at bounding box center [26, 26] width 22 height 22
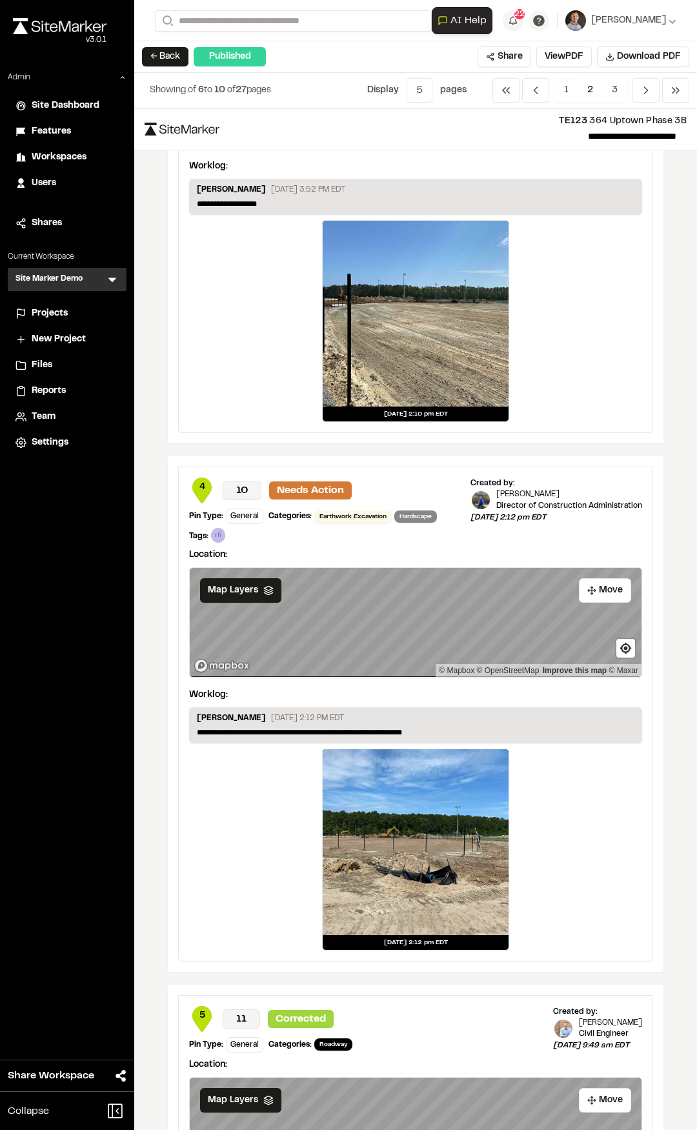
scroll to position [1655, 0]
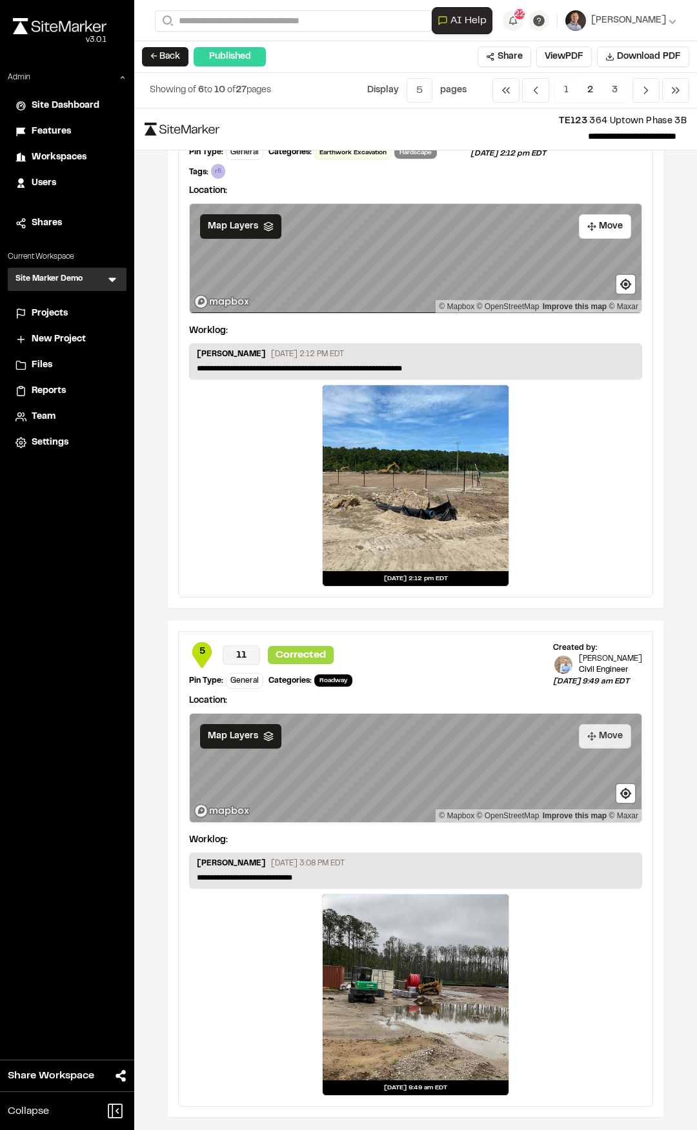
click at [587, 738] on icon at bounding box center [591, 736] width 9 height 9
click at [609, 742] on button "Lock" at bounding box center [607, 736] width 48 height 25
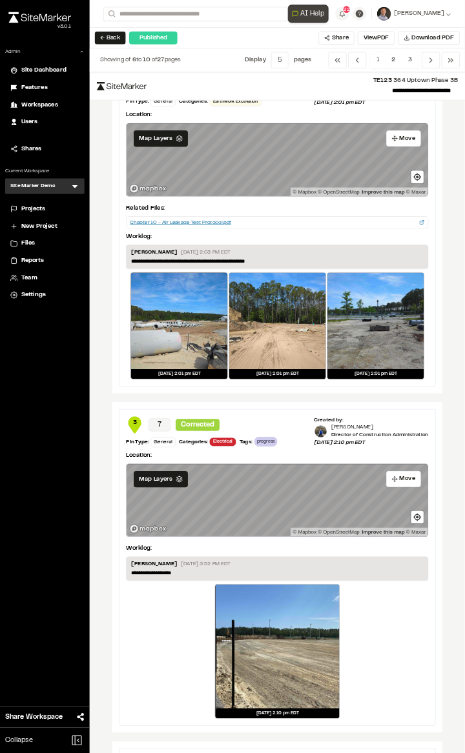
scroll to position [622, 0]
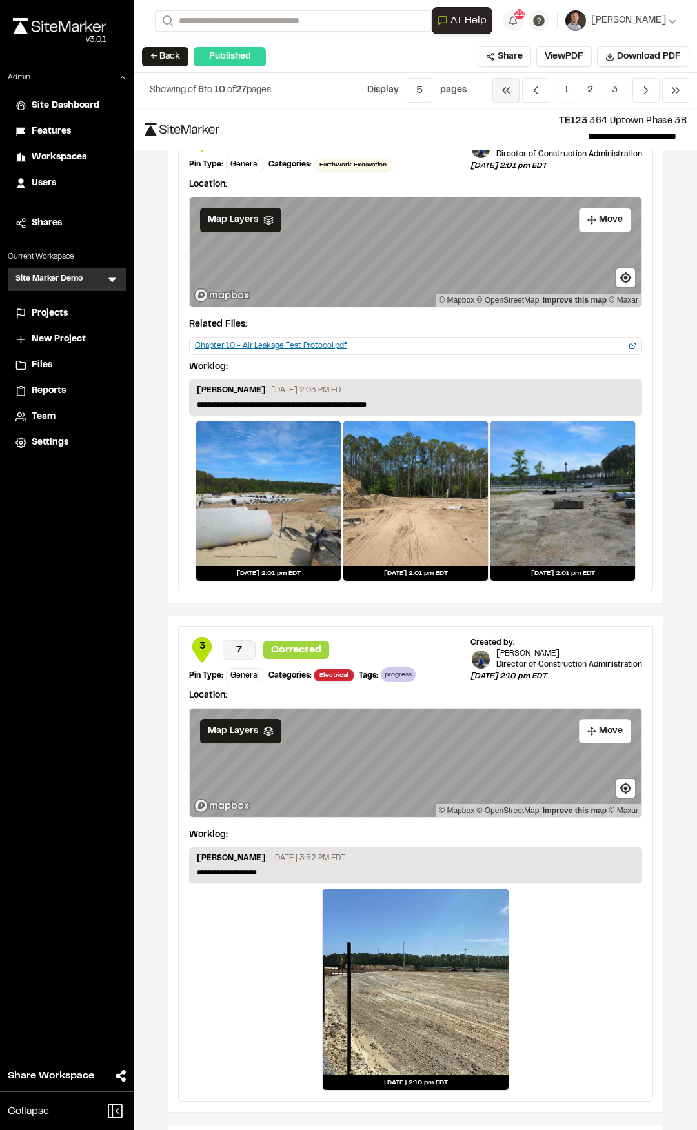
click at [512, 91] on icon "Navigation" at bounding box center [506, 90] width 13 height 13
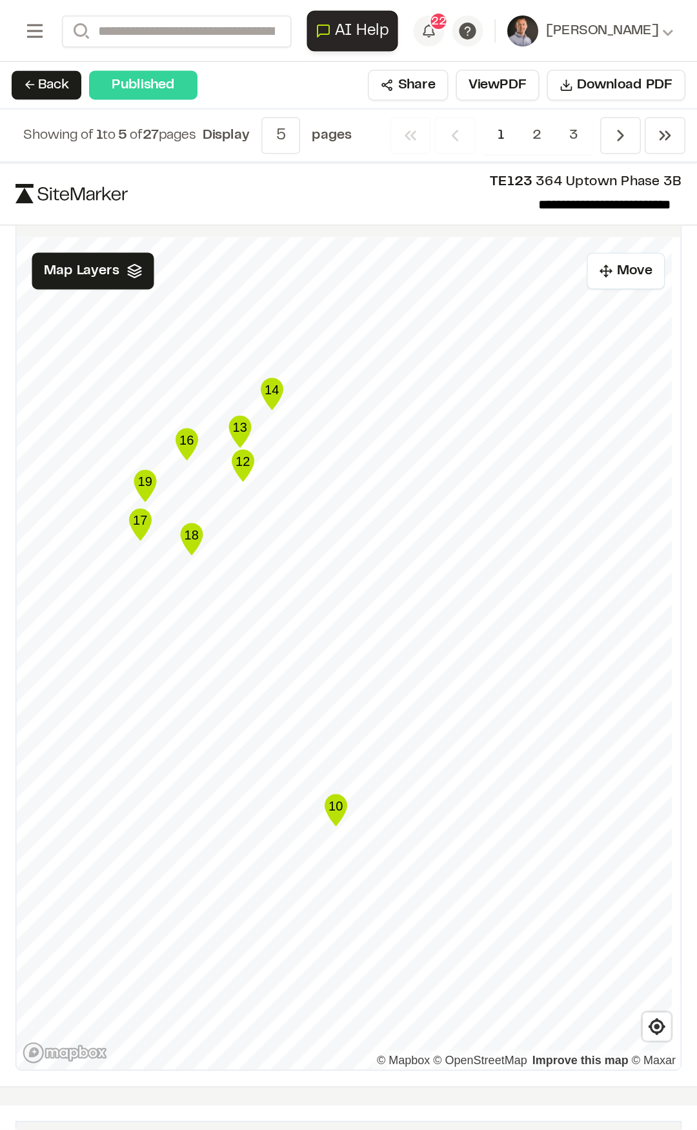
scroll to position [1377, 0]
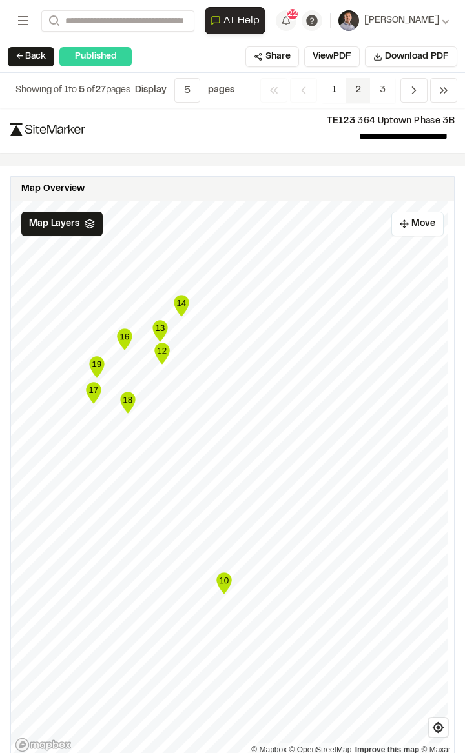
click at [354, 92] on span "2" at bounding box center [357, 90] width 25 height 25
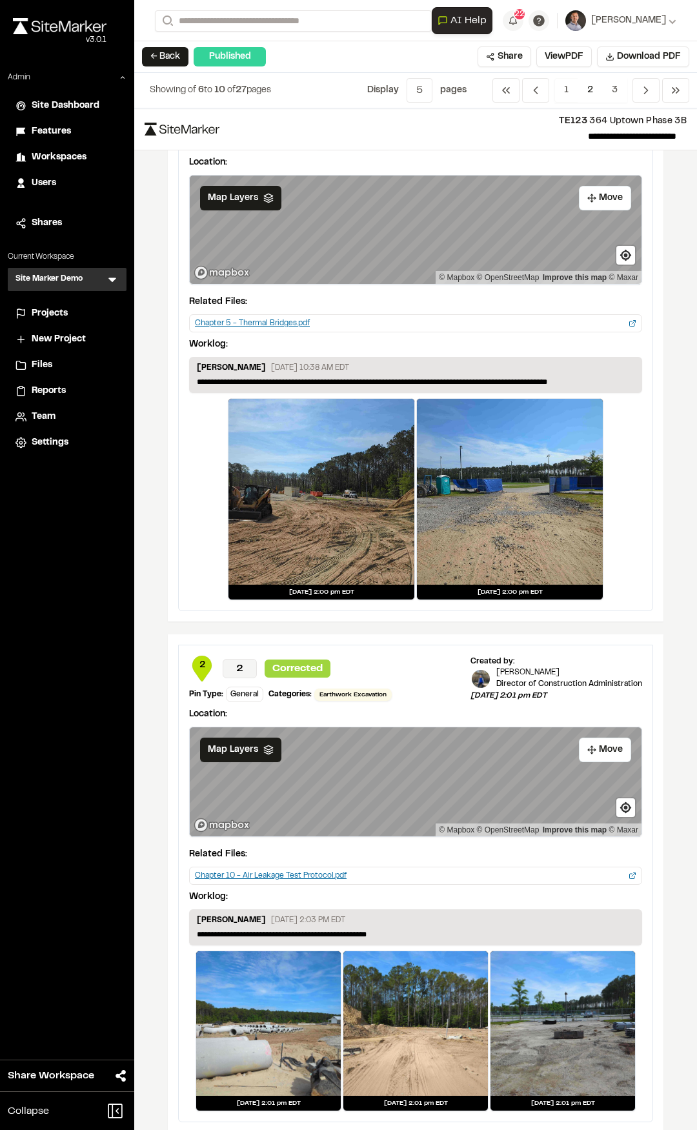
scroll to position [0, 0]
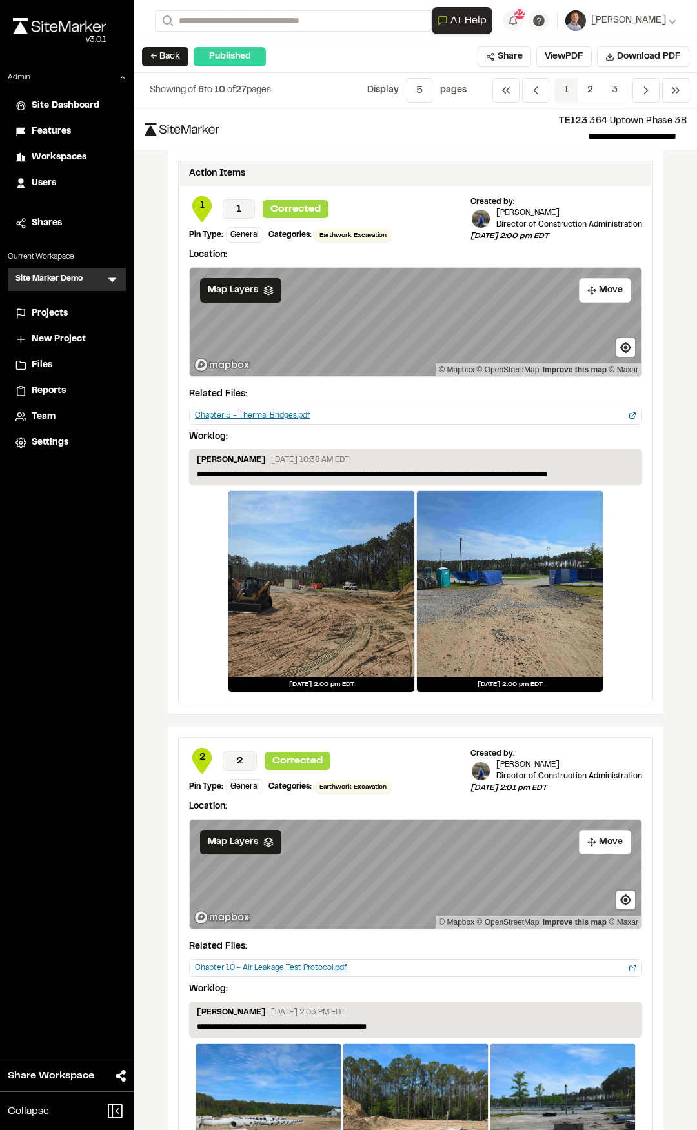
click at [560, 87] on span "1" at bounding box center [566, 90] width 24 height 25
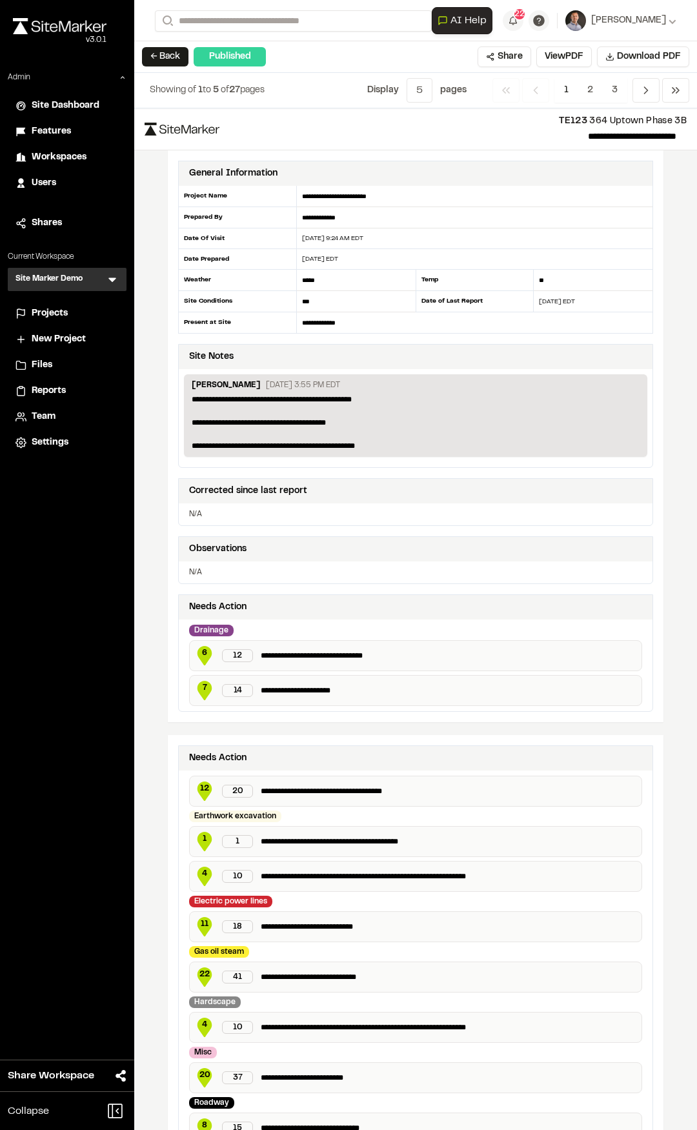
click at [66, 383] on li "Reports" at bounding box center [67, 391] width 119 height 25
click at [60, 388] on span "Reports" at bounding box center [49, 391] width 34 height 14
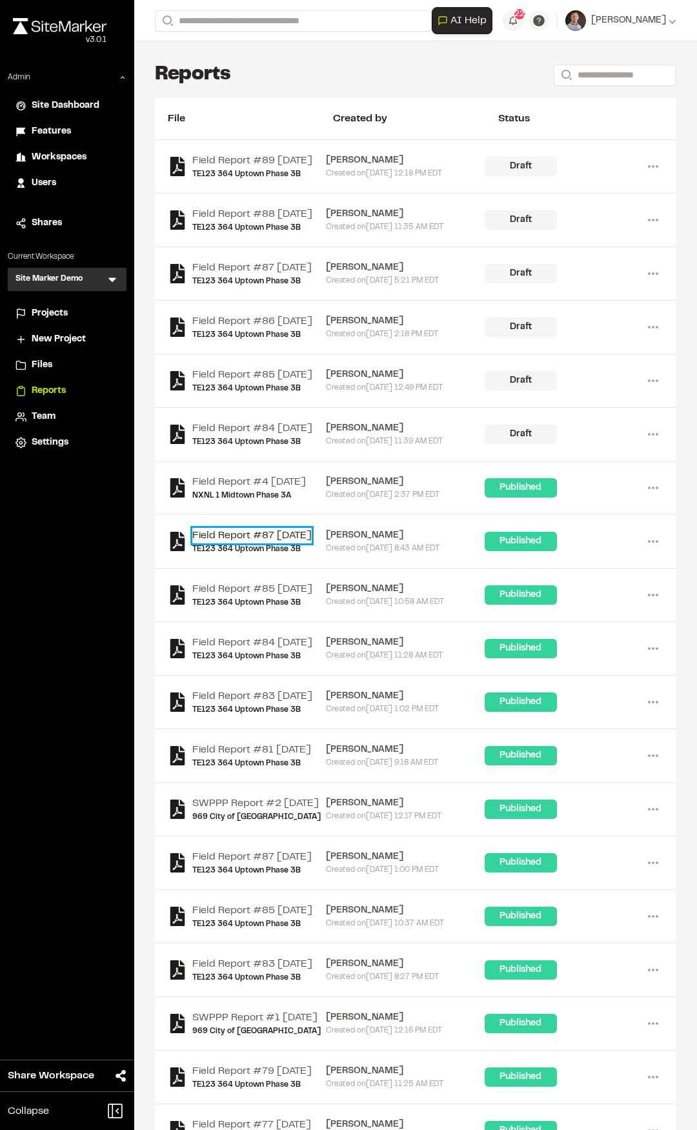
click at [241, 543] on link "Field Report #87 2025-10-01" at bounding box center [251, 535] width 119 height 15
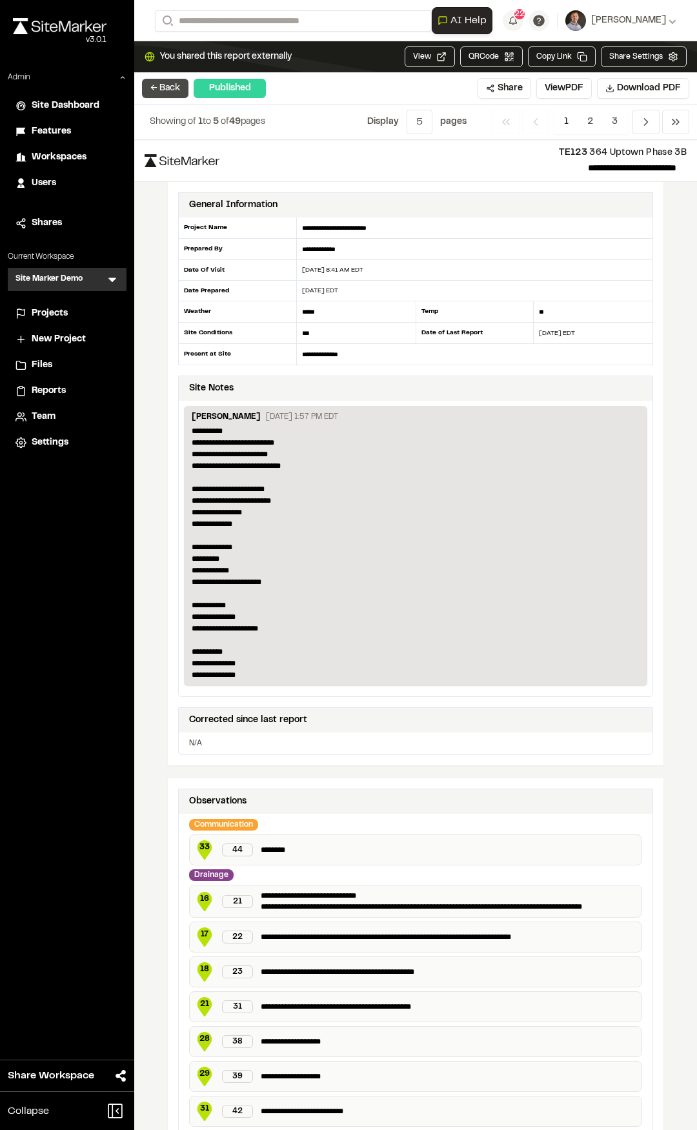
click at [179, 80] on button "← Back" at bounding box center [165, 88] width 46 height 19
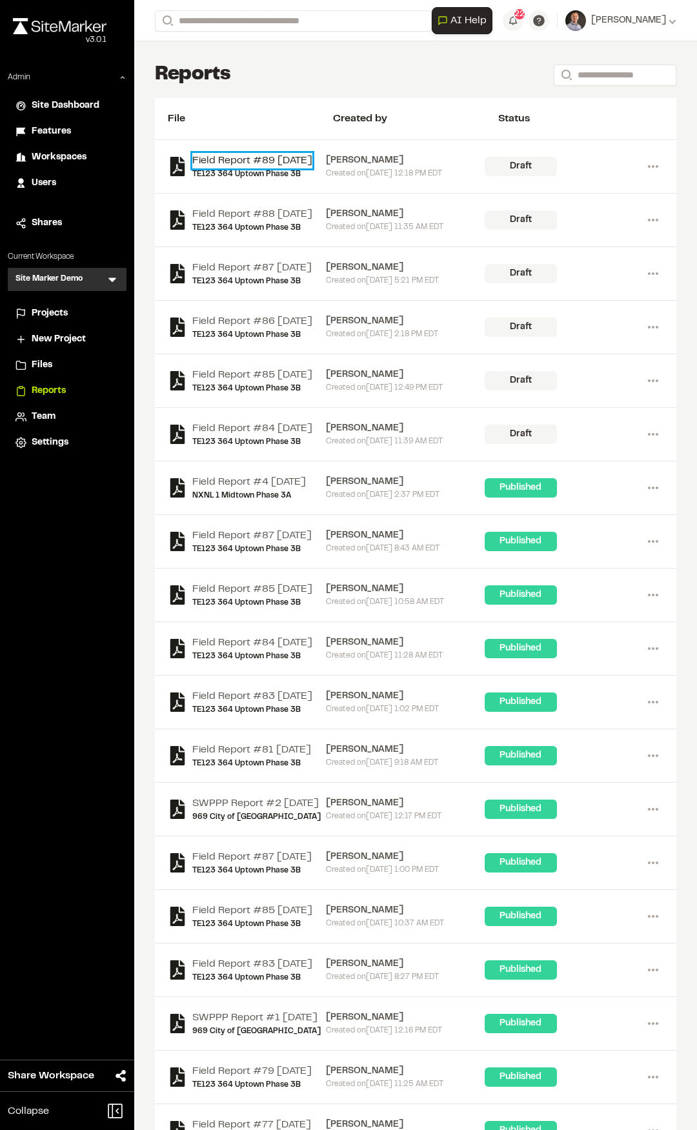
click at [262, 161] on link "Field Report #89 2025-10-12" at bounding box center [252, 160] width 120 height 15
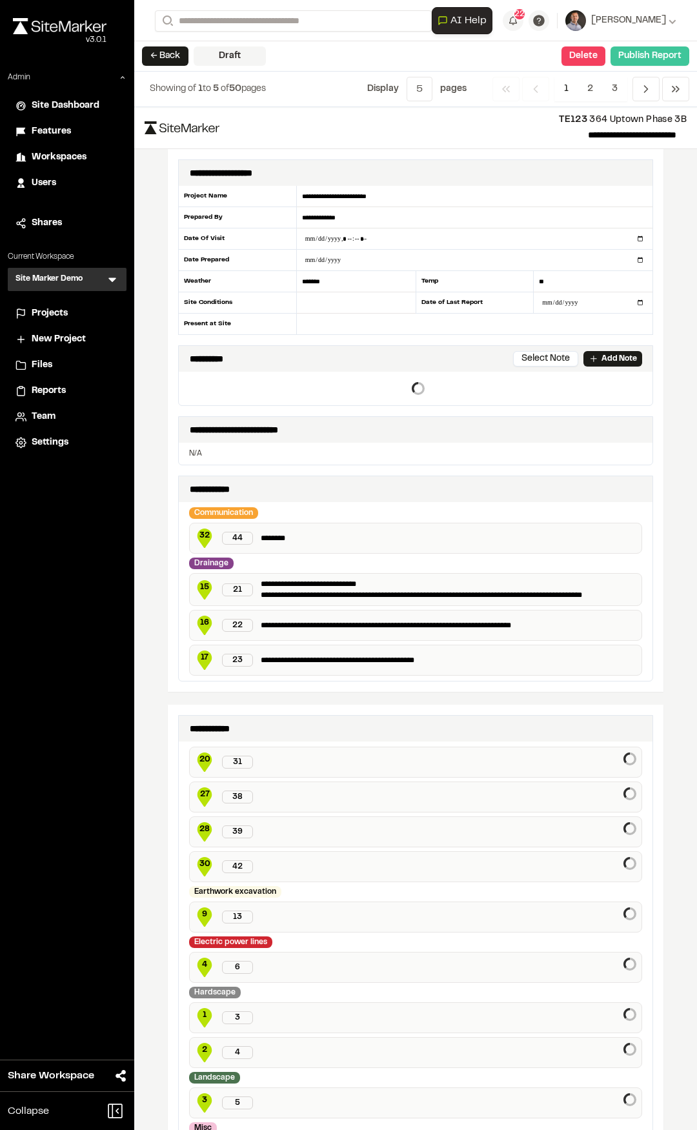
click at [631, 59] on button "Publish Report" at bounding box center [650, 55] width 79 height 19
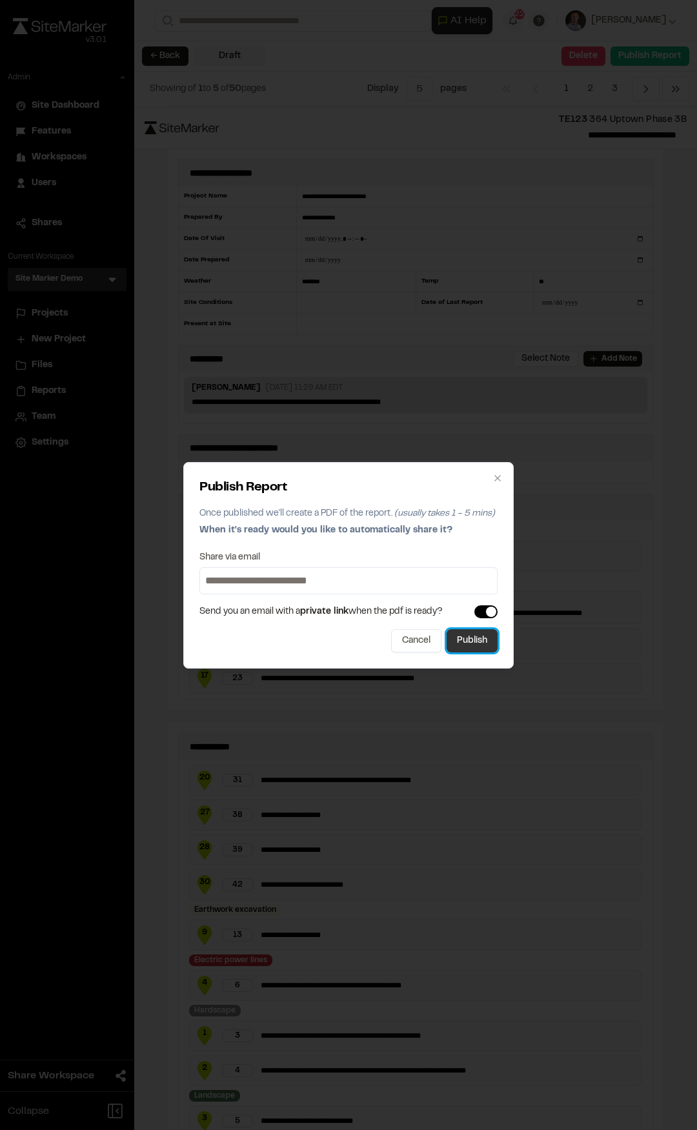
click at [479, 639] on button "Publish" at bounding box center [472, 640] width 51 height 23
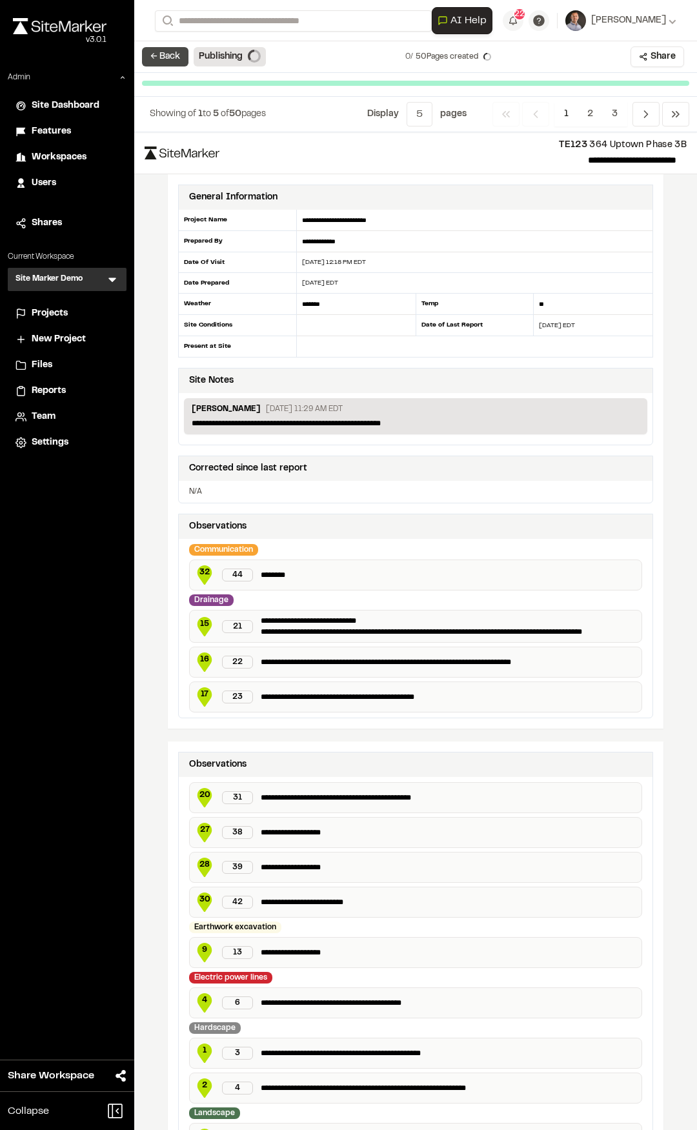
click at [147, 62] on button "← Back" at bounding box center [165, 56] width 46 height 19
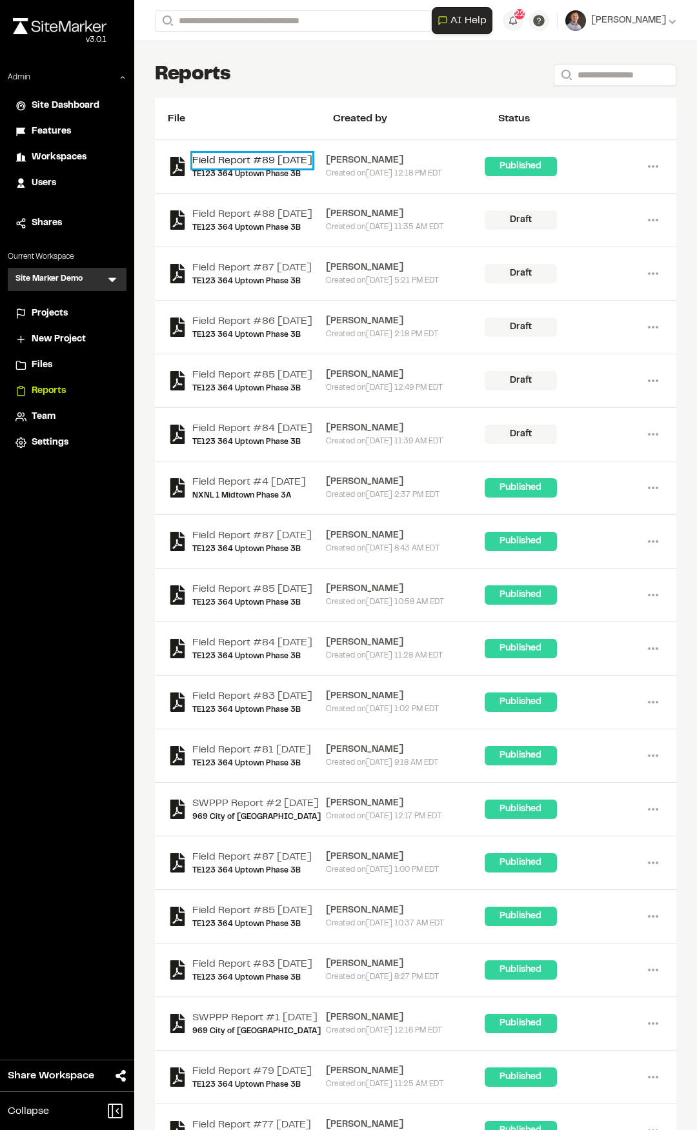
click at [260, 161] on link "Field Report #89 2025-10-12" at bounding box center [252, 160] width 120 height 15
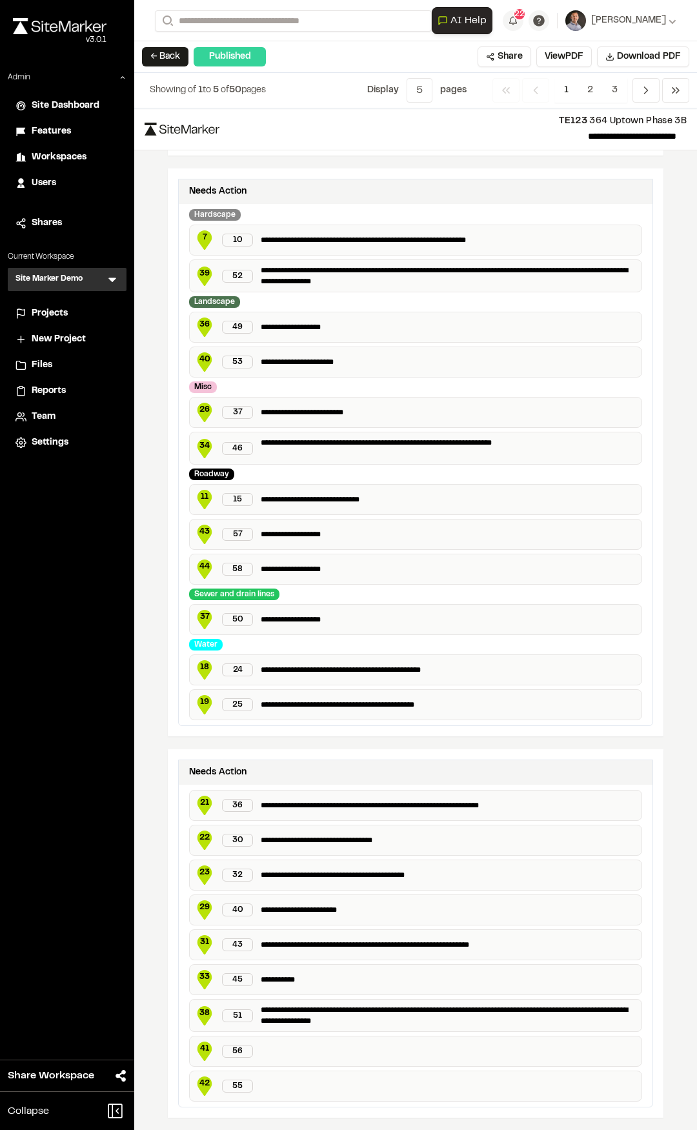
scroll to position [1679, 0]
click at [589, 95] on span "2" at bounding box center [590, 90] width 25 height 25
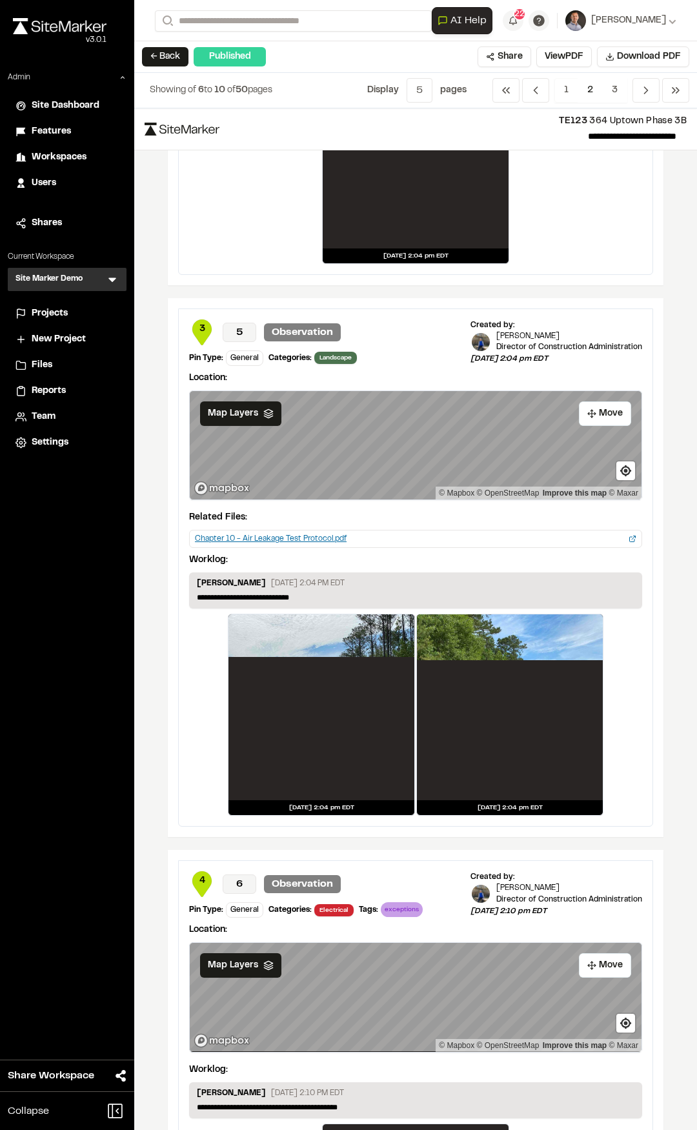
scroll to position [1782, 0]
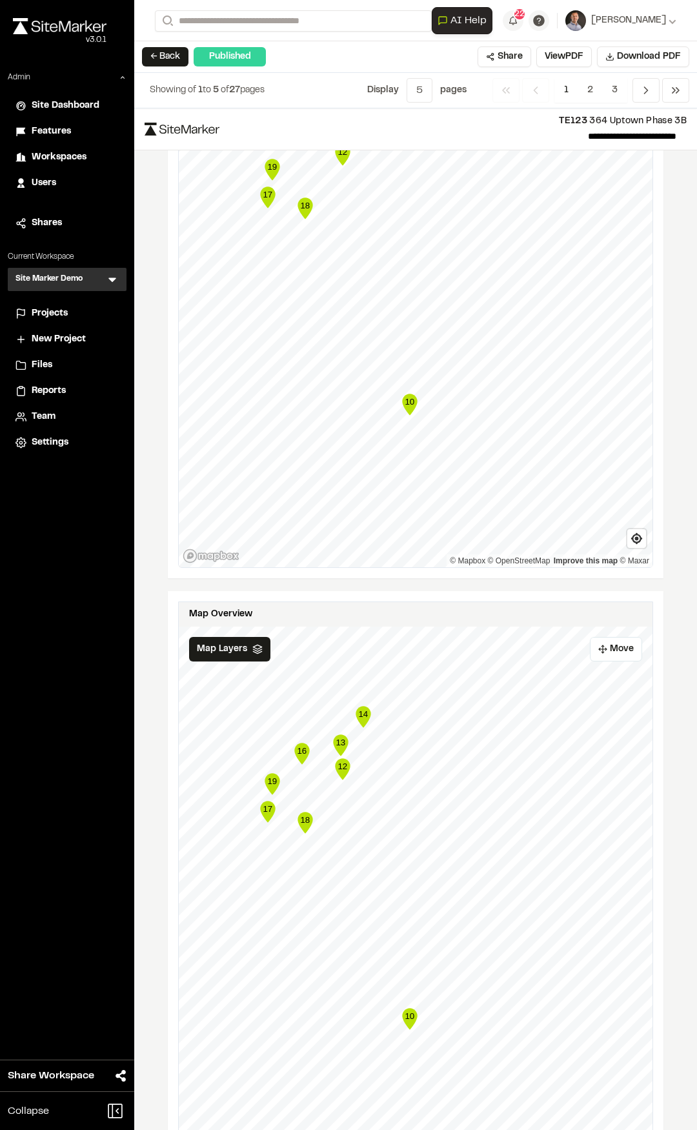
scroll to position [1633, 0]
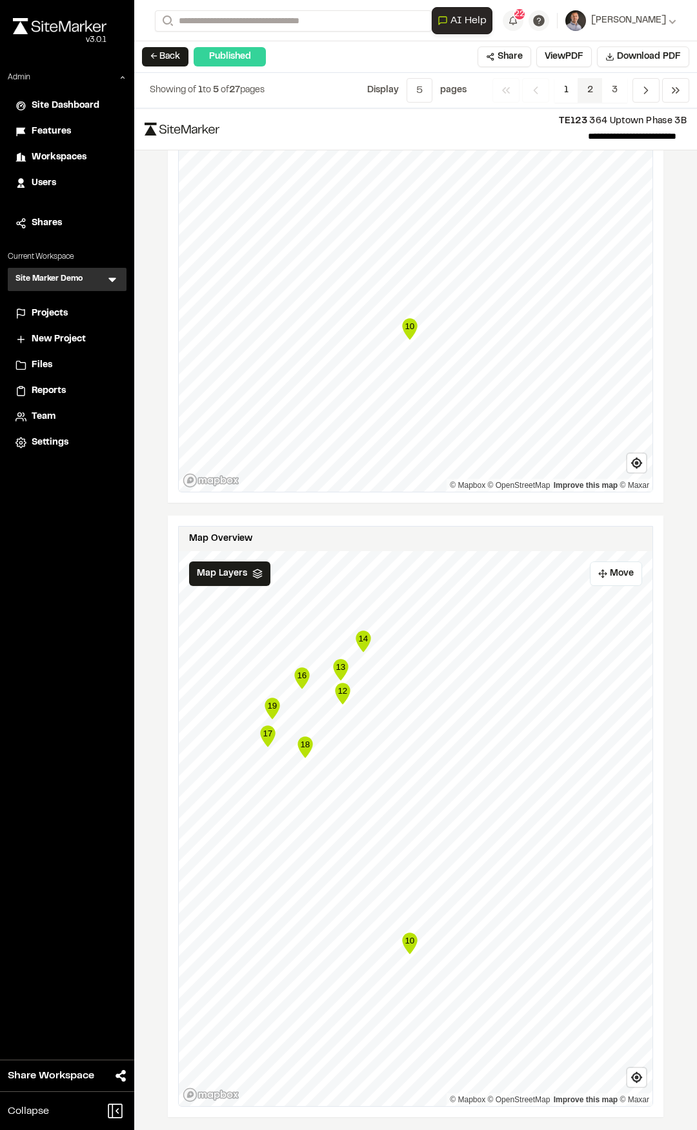
click at [591, 94] on span "2" at bounding box center [590, 90] width 25 height 25
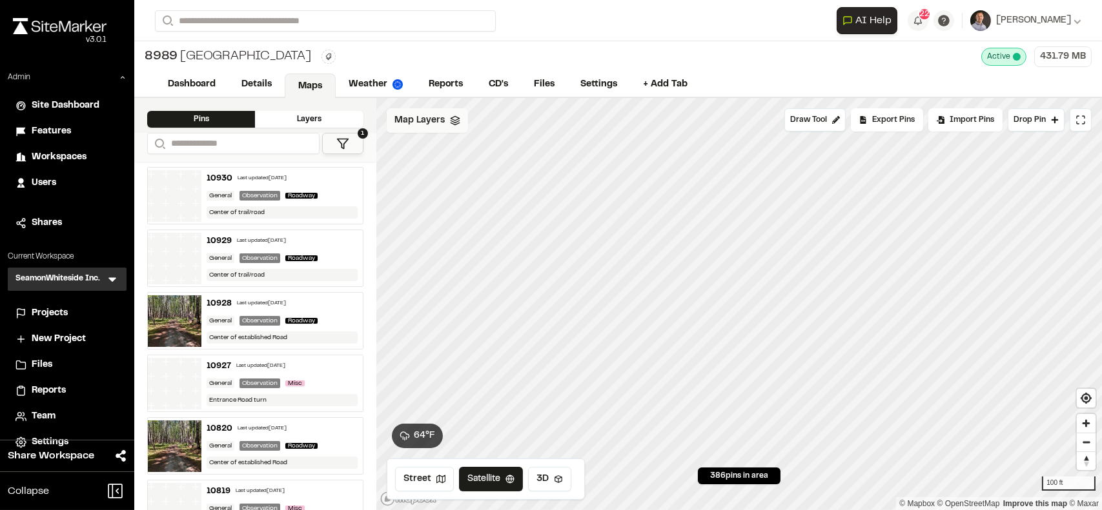
click at [425, 118] on span "Map Layers" at bounding box center [419, 121] width 50 height 14
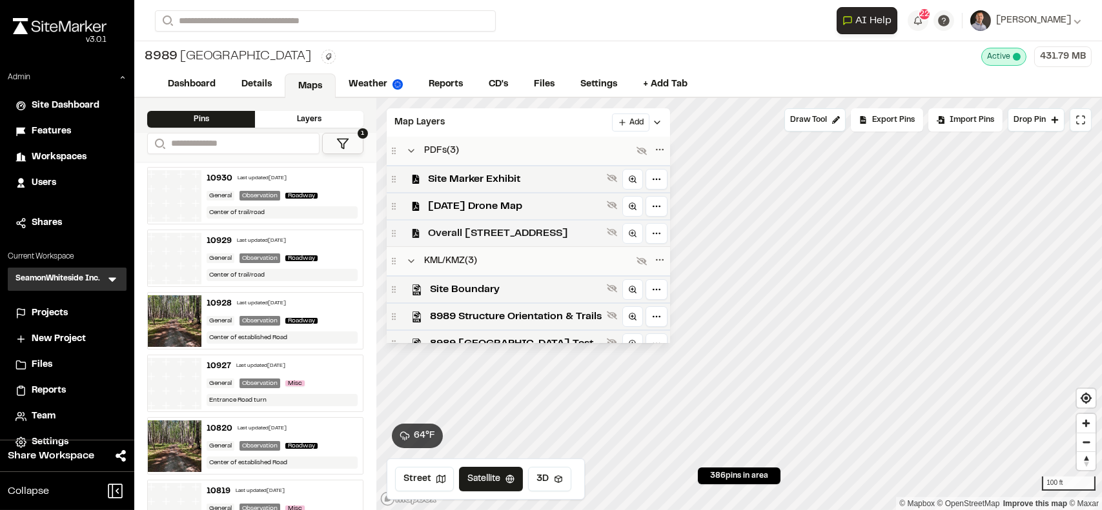
click at [554, 237] on span "Overall [STREET_ADDRESS]" at bounding box center [515, 233] width 174 height 15
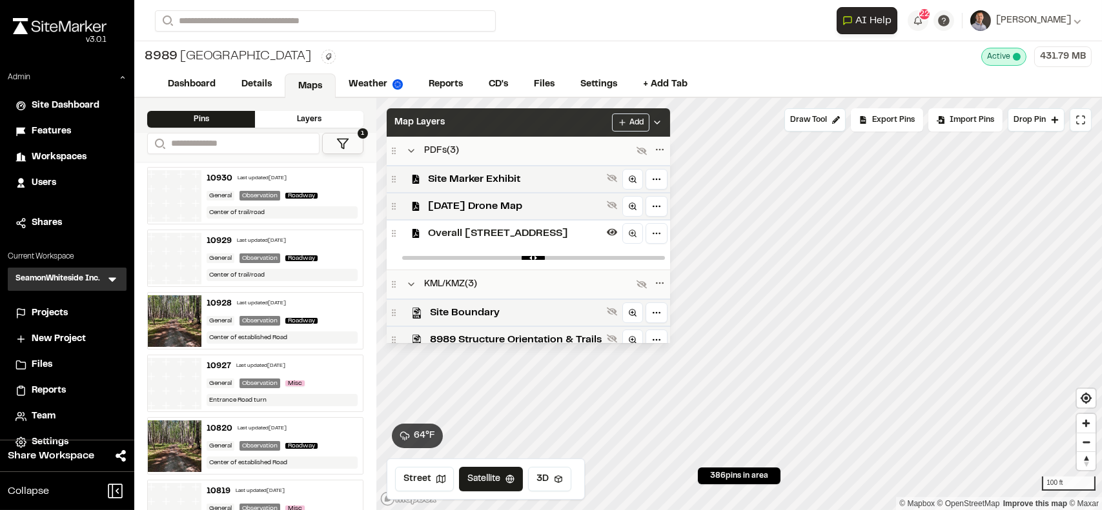
click at [509, 116] on div "Map Layers Add" at bounding box center [528, 122] width 283 height 28
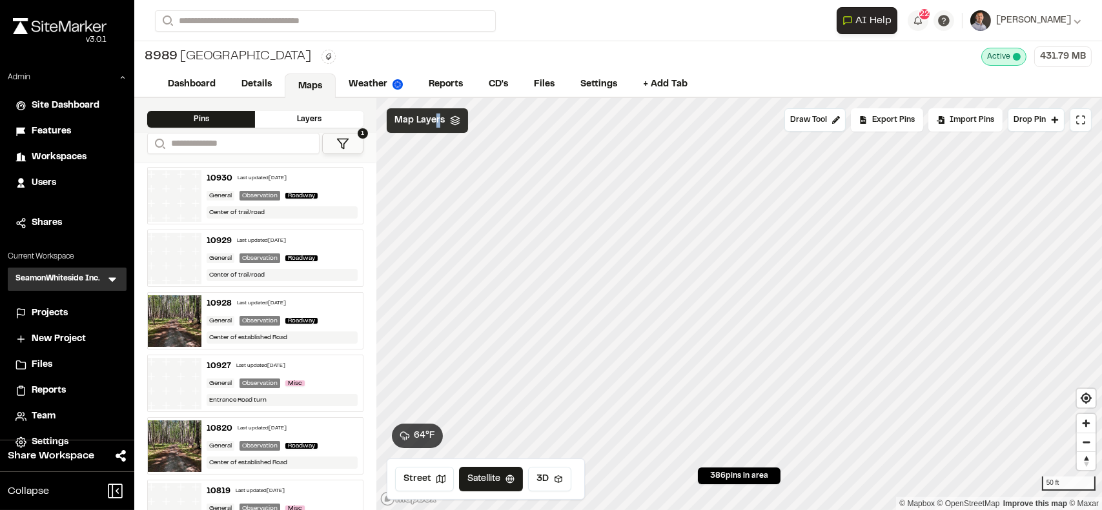
drag, startPoint x: 440, startPoint y: 115, endPoint x: 447, endPoint y: 117, distance: 7.0
click at [441, 115] on span "Map Layers" at bounding box center [419, 121] width 50 height 14
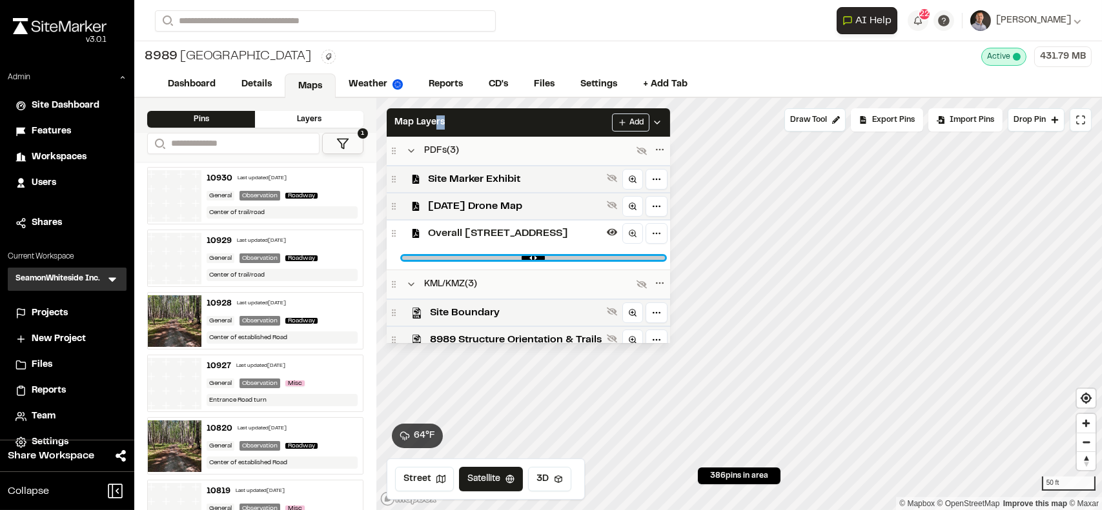
type input "****"
click at [612, 257] on input "range" at bounding box center [533, 258] width 263 height 4
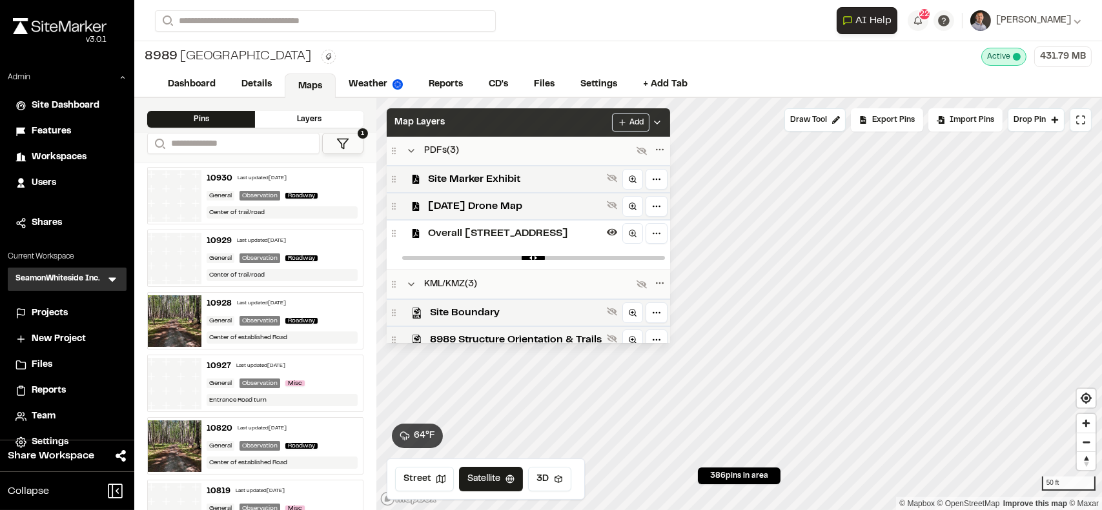
click at [549, 125] on div "Map Layers Add" at bounding box center [528, 122] width 283 height 28
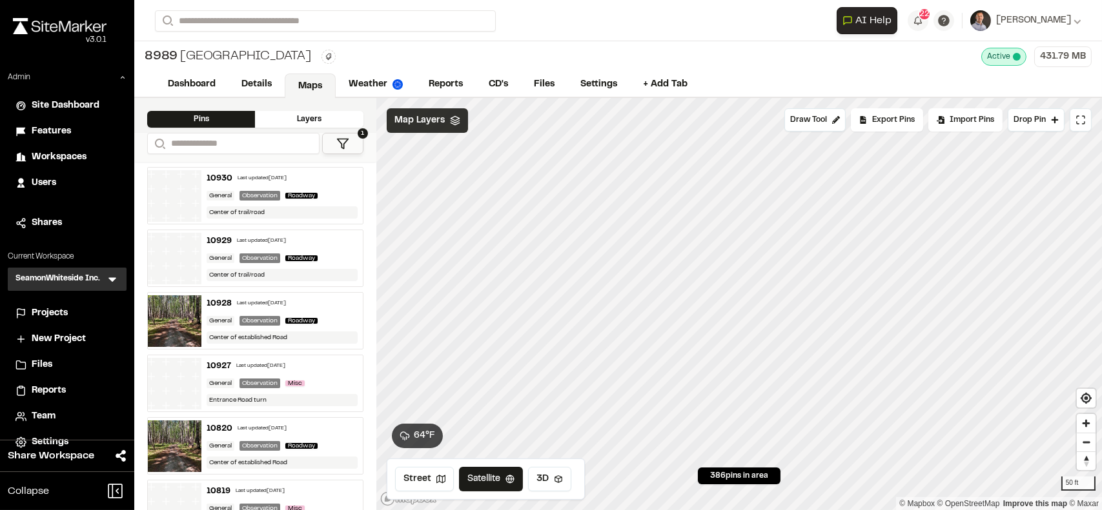
click at [417, 120] on span "Map Layers" at bounding box center [419, 121] width 50 height 14
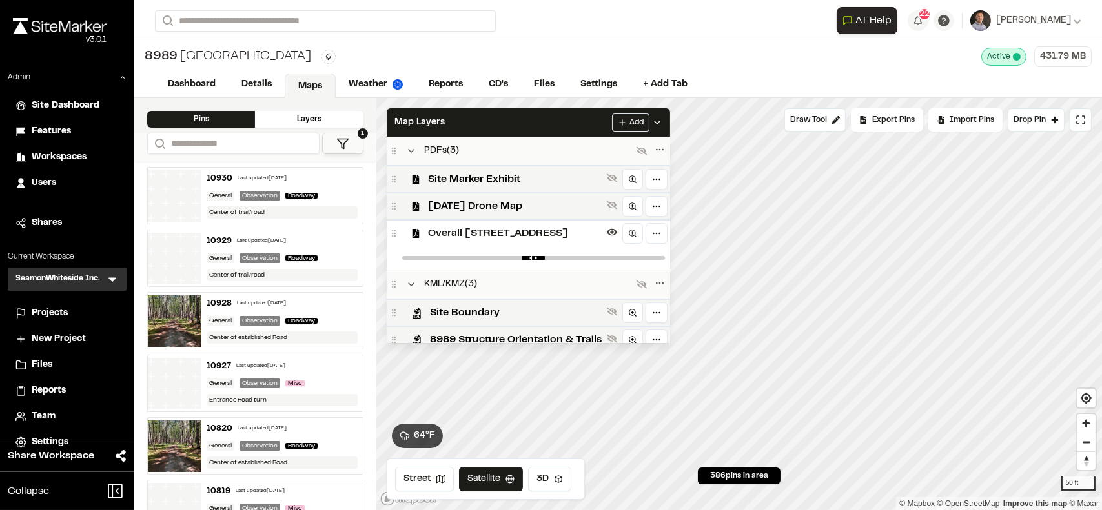
click at [498, 235] on span "Overall 8989 Cedar Hill Rev02" at bounding box center [515, 233] width 174 height 15
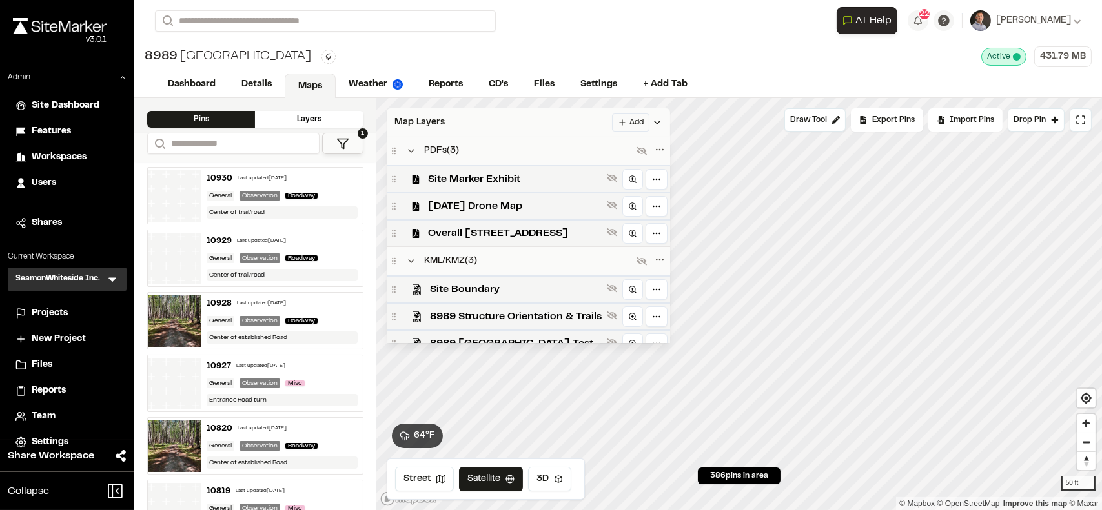
click at [483, 121] on div "Map Layers Add" at bounding box center [528, 122] width 283 height 28
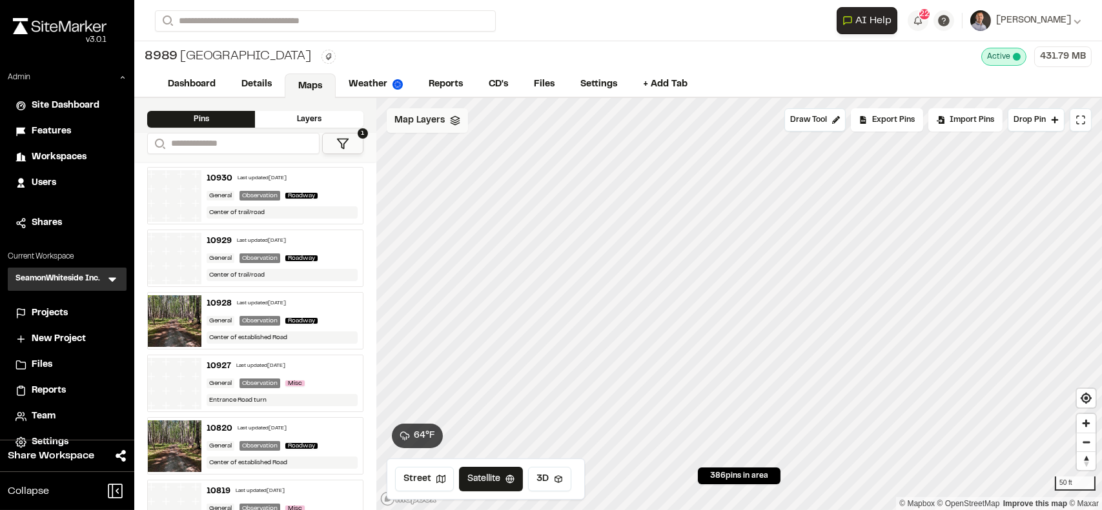
click at [439, 119] on span "Map Layers" at bounding box center [419, 121] width 50 height 14
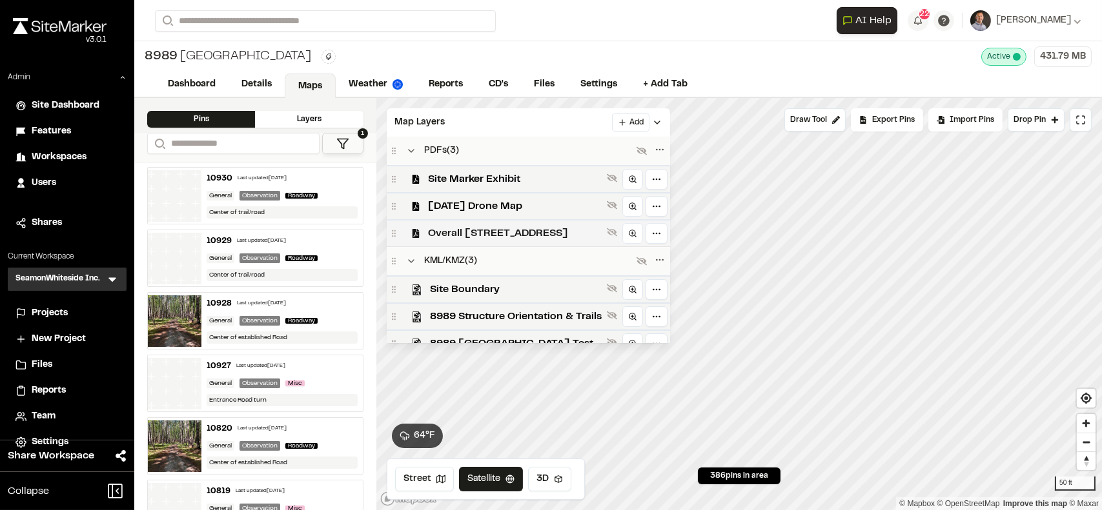
click at [521, 237] on span "Overall 8989 Cedar Hill Rev02" at bounding box center [515, 233] width 174 height 15
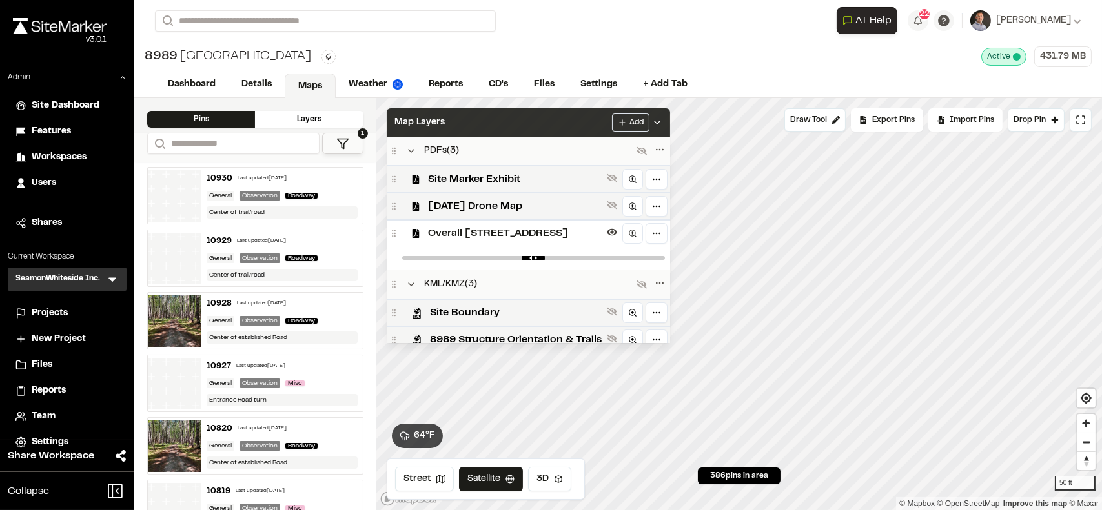
click at [485, 114] on div "Map Layers Add" at bounding box center [528, 122] width 283 height 28
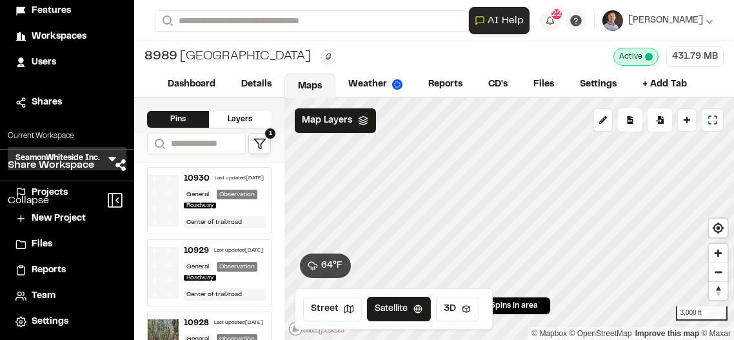
scroll to position [125, 0]
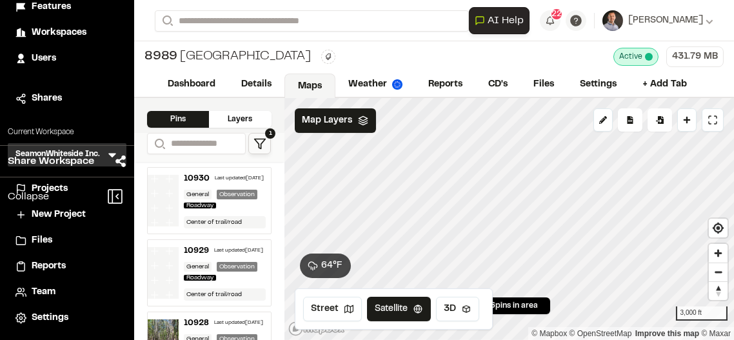
click at [60, 184] on div "Collapse" at bounding box center [67, 196] width 134 height 39
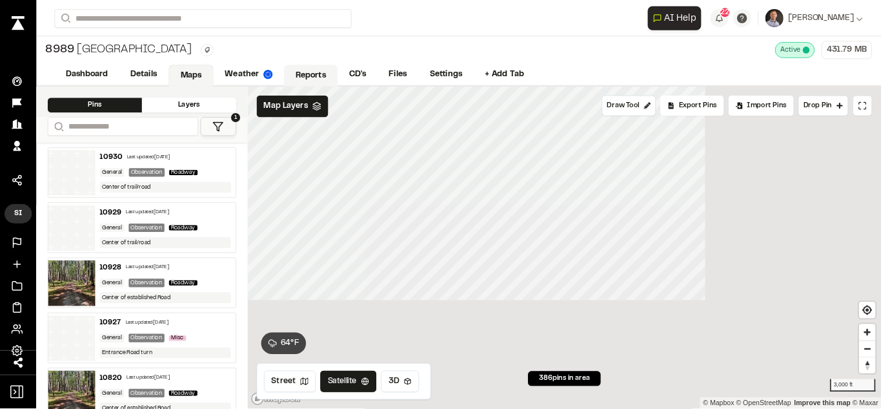
scroll to position [0, 0]
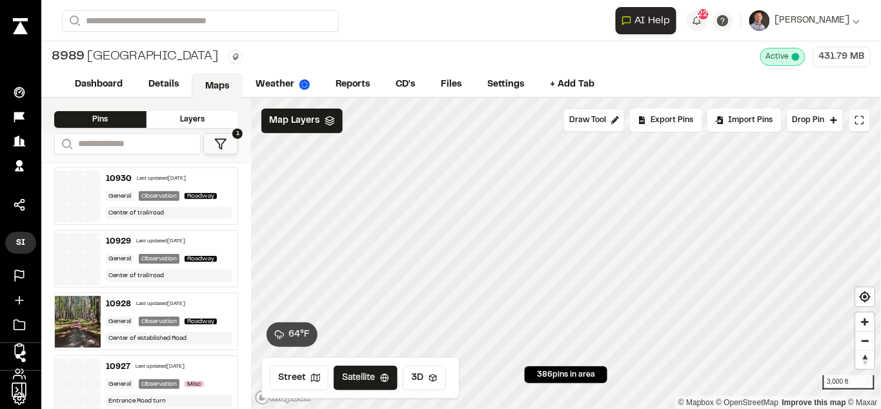
click at [23, 243] on h3 "SI" at bounding box center [20, 243] width 15 height 12
click at [26, 237] on h3 "SI" at bounding box center [20, 243] width 15 height 12
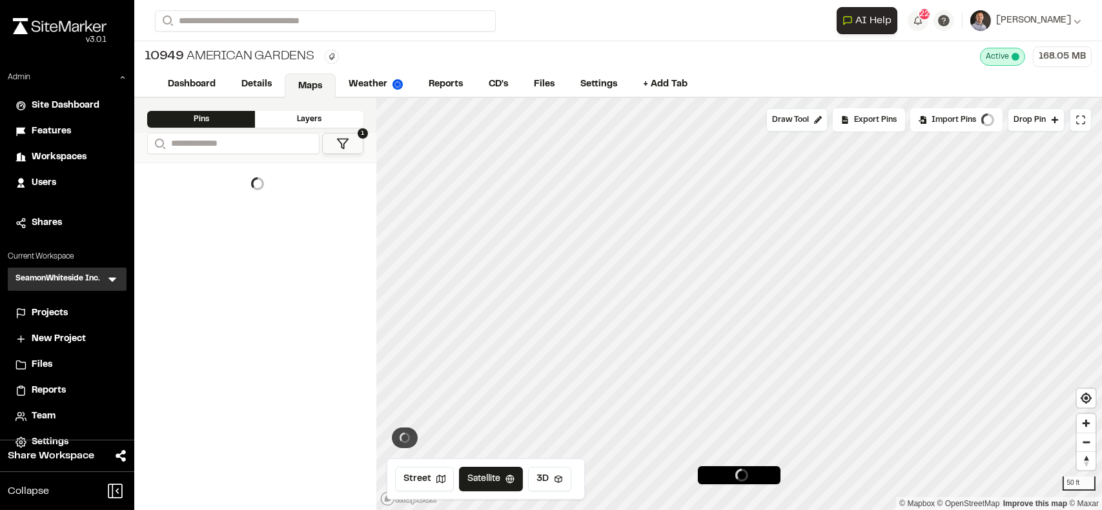
click at [107, 279] on icon at bounding box center [112, 279] width 13 height 13
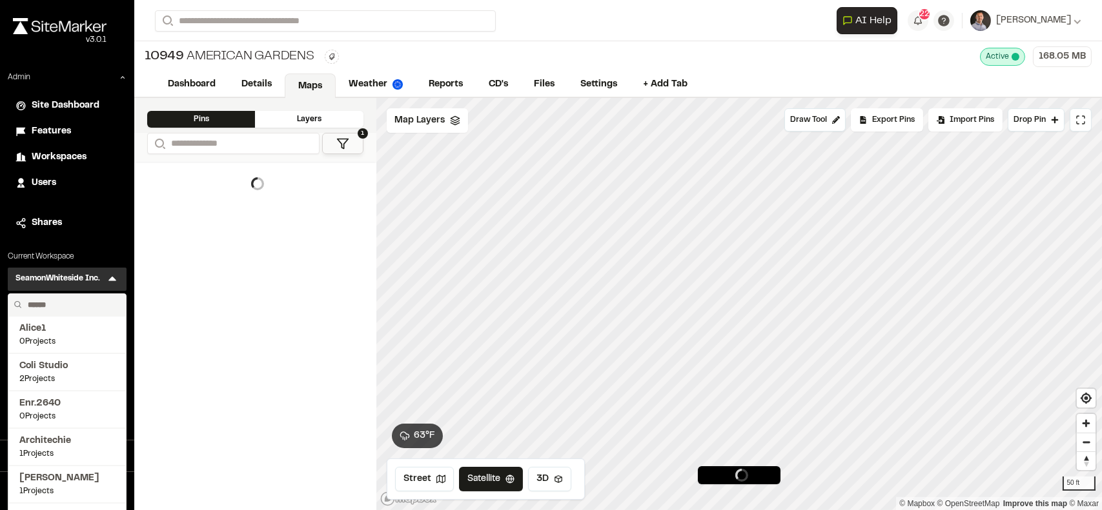
click at [68, 301] on input "text" at bounding box center [72, 305] width 98 height 22
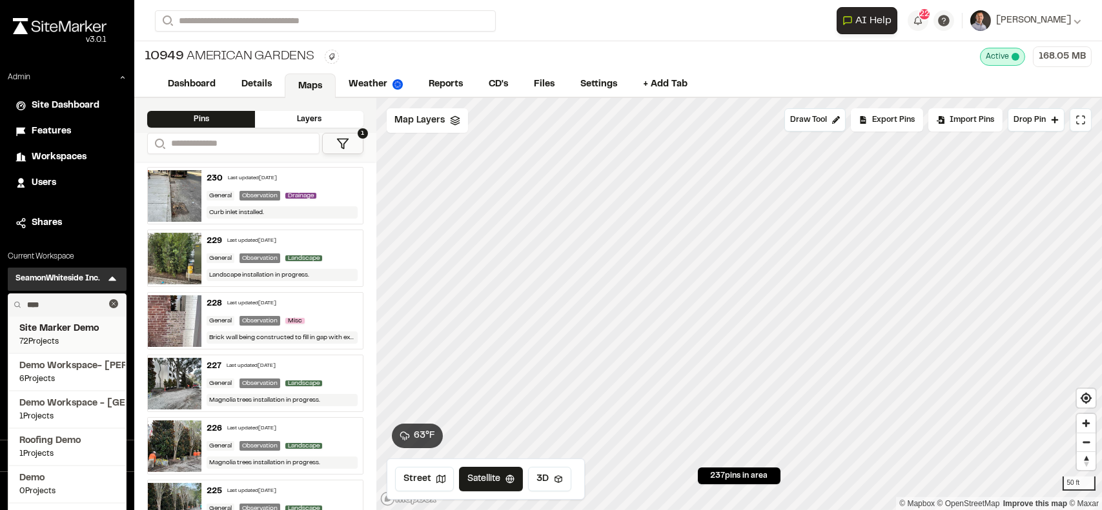
type input "****"
click at [77, 324] on span "Site Marker Demo" at bounding box center [67, 329] width 96 height 14
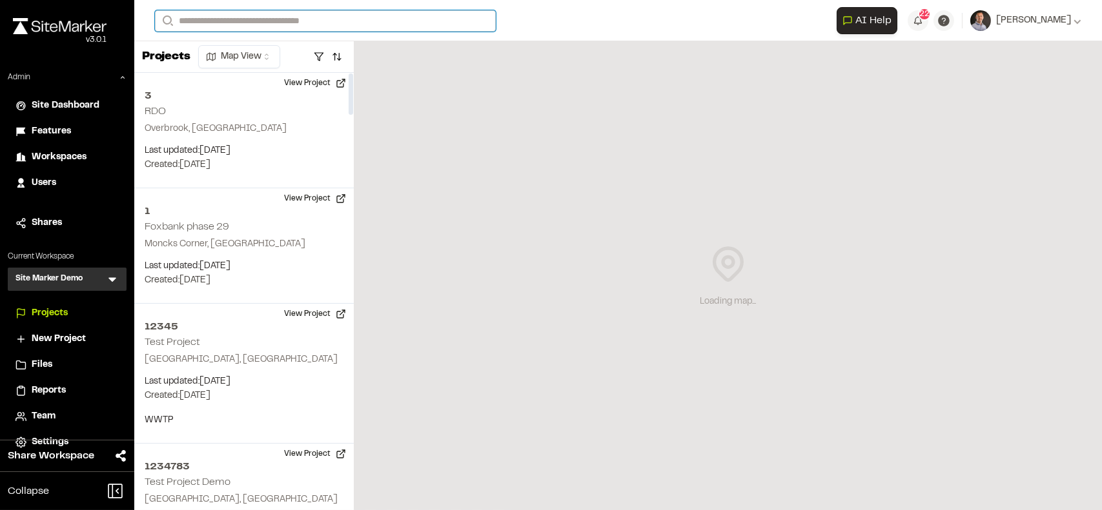
click at [276, 17] on input "Search" at bounding box center [325, 20] width 341 height 21
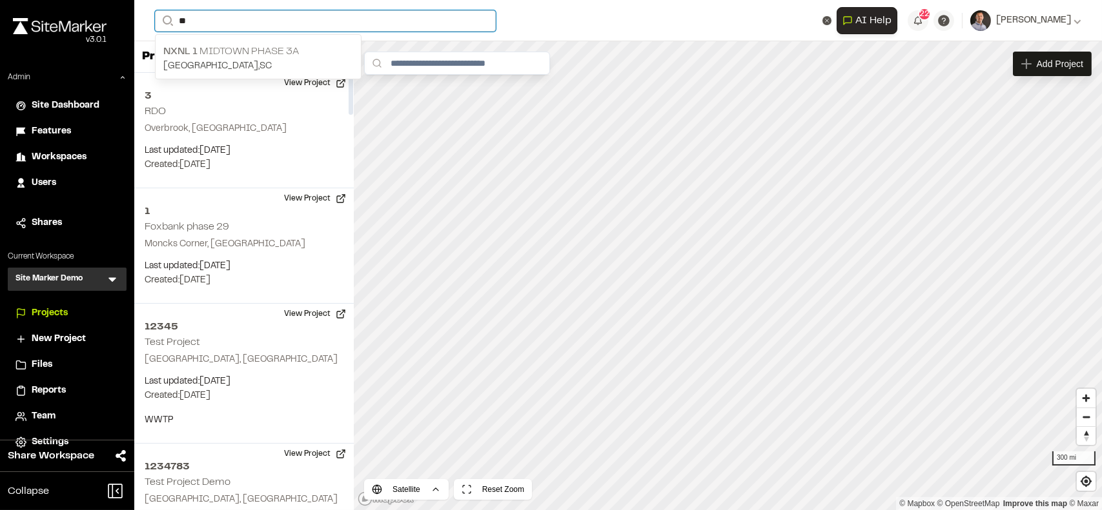
type input "**"
click at [288, 54] on p "NXNL 1 Midtown Phase 3A" at bounding box center [258, 51] width 190 height 15
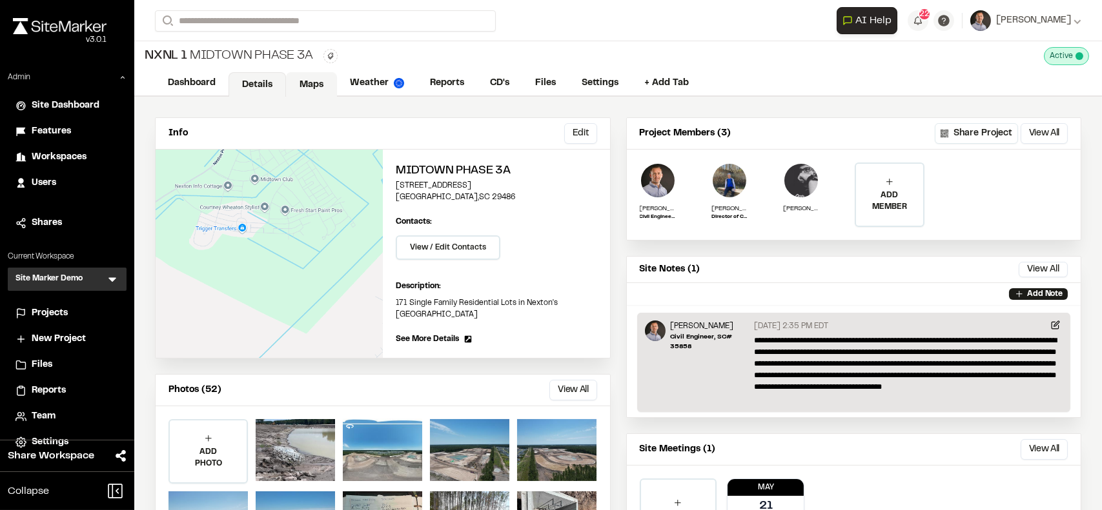
click at [304, 89] on link "Maps" at bounding box center [311, 84] width 51 height 25
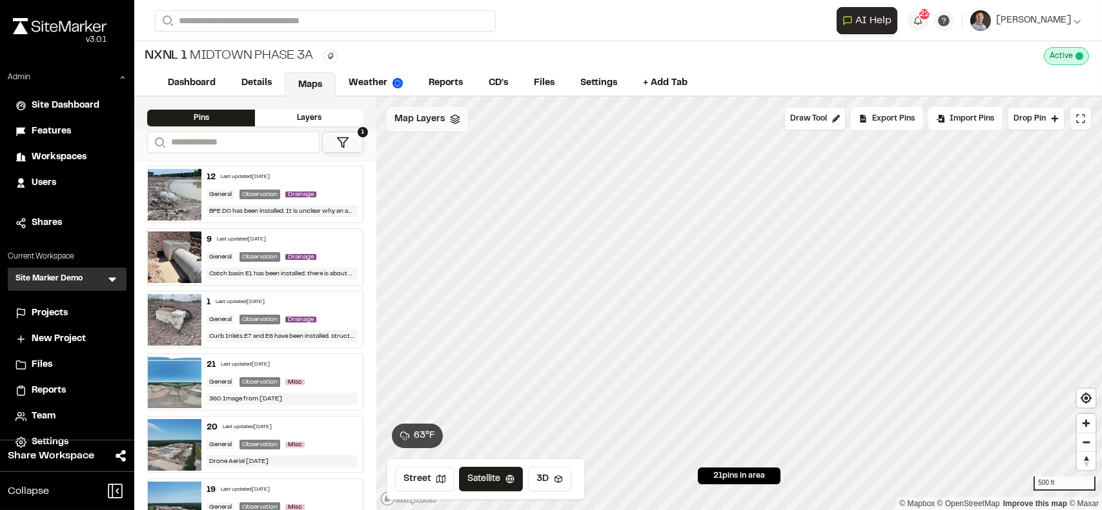
click at [439, 125] on span "Map Layers" at bounding box center [419, 119] width 50 height 14
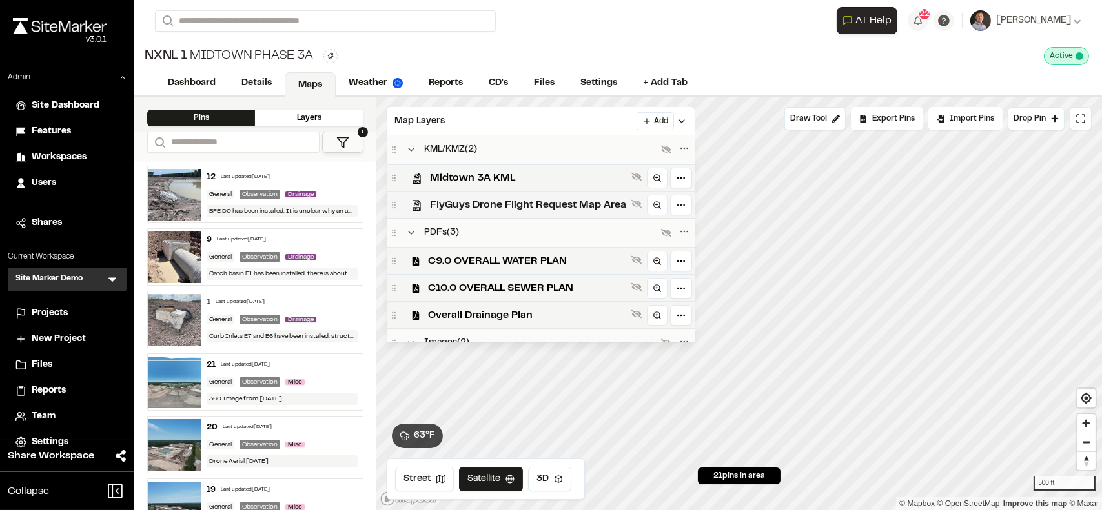
click at [520, 203] on span "FlyGuys Drone Flight Request Map Area" at bounding box center [528, 204] width 196 height 15
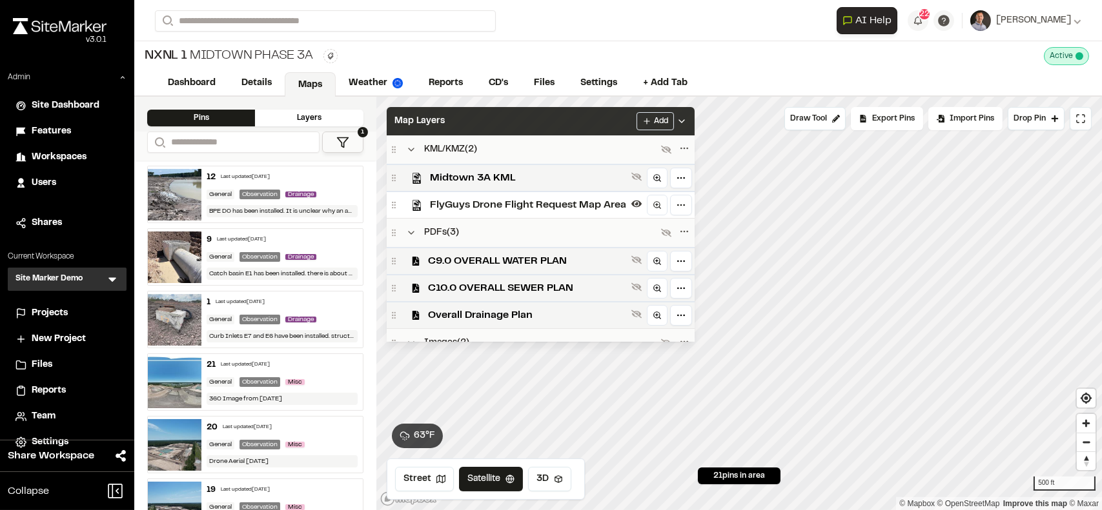
click at [523, 128] on div "Map Layers Add" at bounding box center [541, 121] width 308 height 28
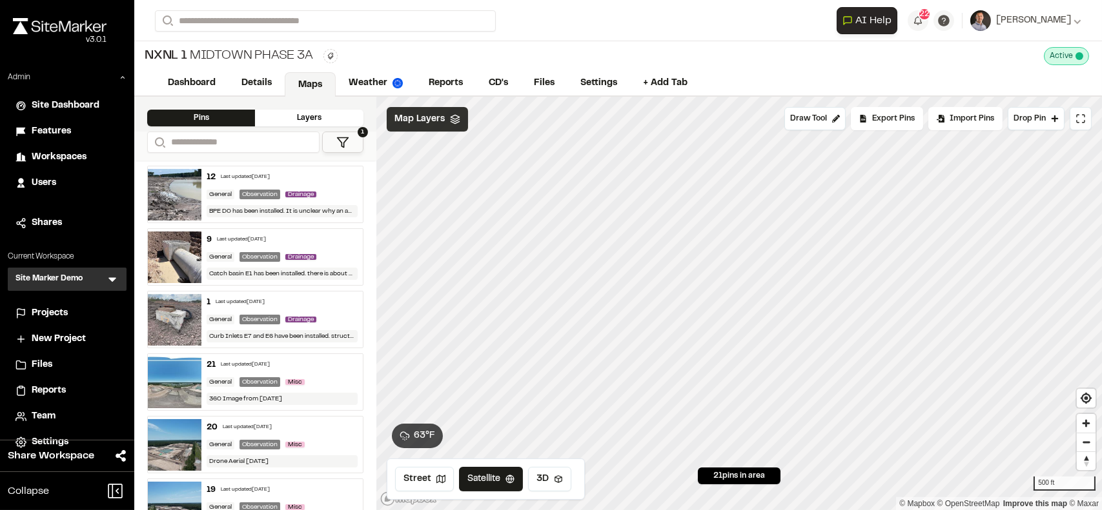
click at [432, 128] on div "Map Layers" at bounding box center [427, 119] width 81 height 25
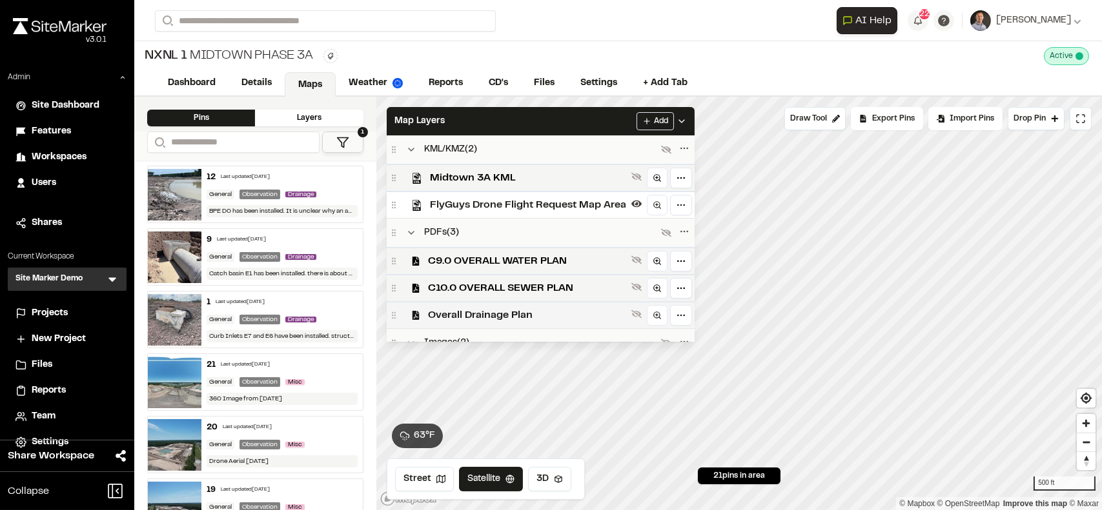
scroll to position [72, 0]
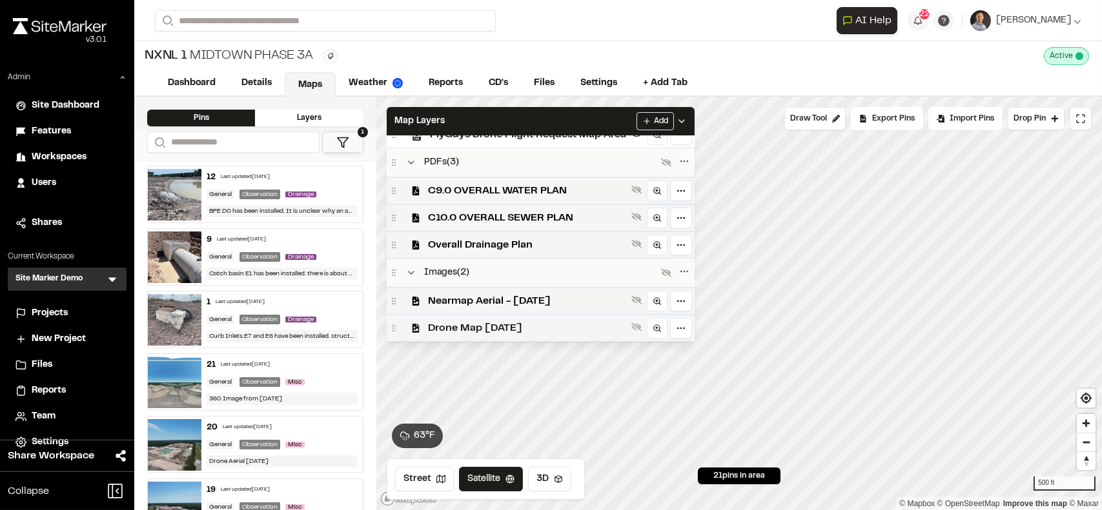
click at [536, 329] on span "Drone Map [DATE]" at bounding box center [527, 328] width 198 height 15
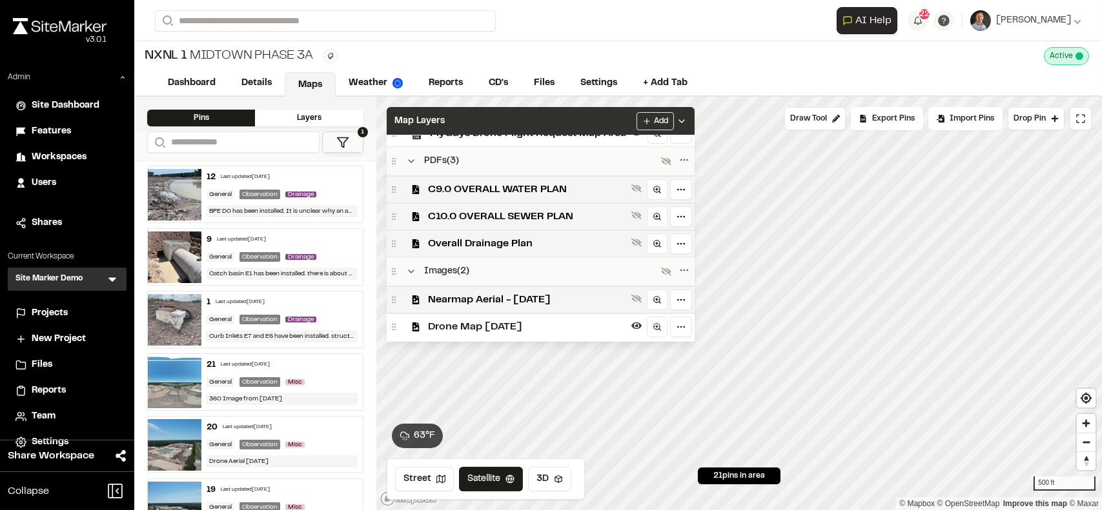
click at [596, 110] on div "Map Layers Add" at bounding box center [541, 121] width 308 height 28
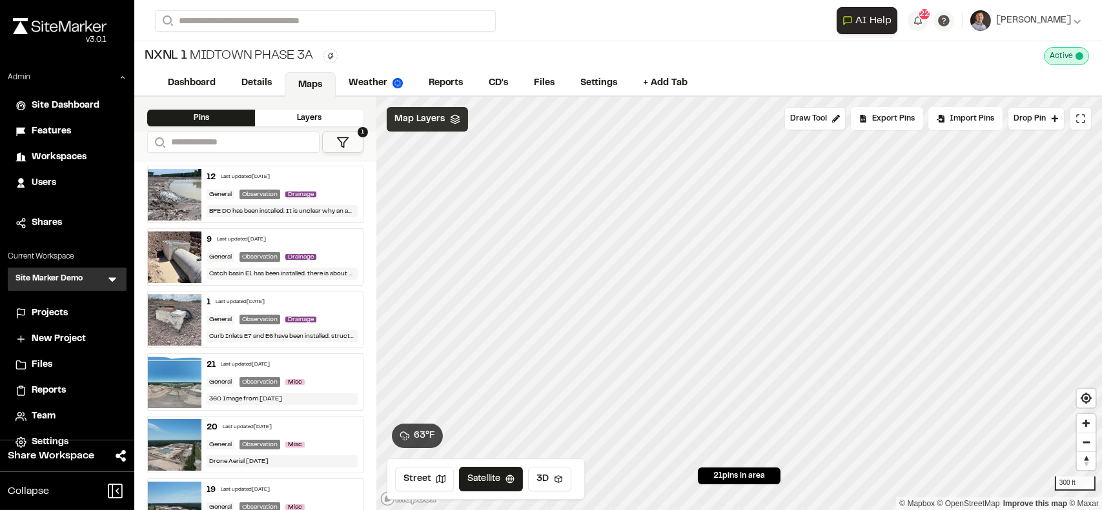
click at [408, 116] on span "Map Layers" at bounding box center [419, 119] width 50 height 14
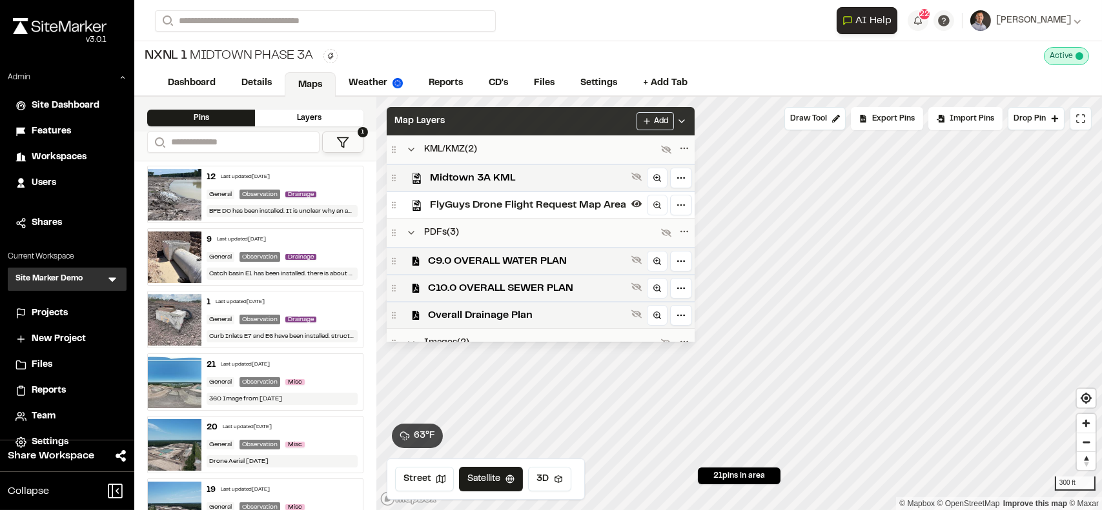
click at [462, 132] on div "Map Layers Add" at bounding box center [541, 121] width 308 height 28
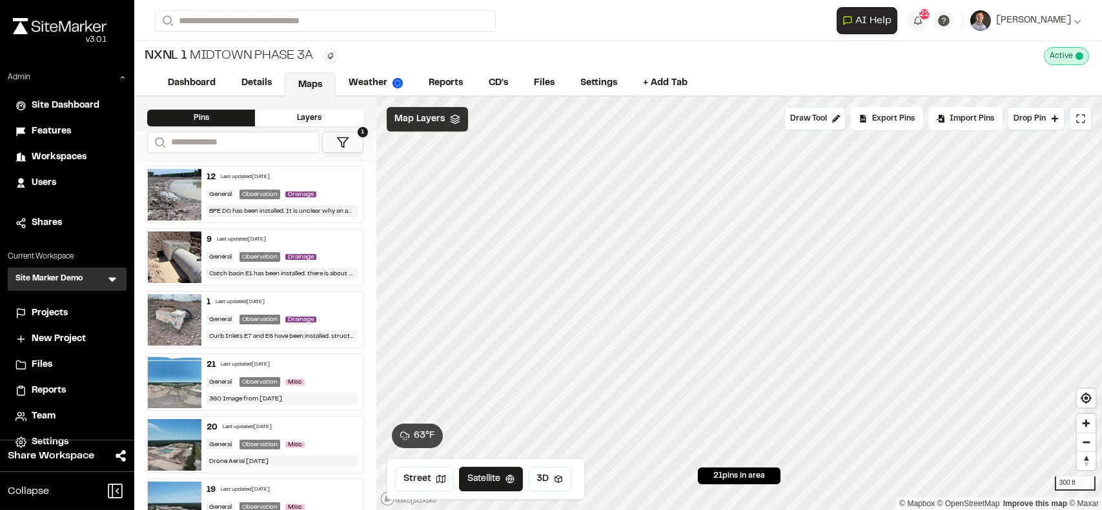
click at [423, 125] on span "Map Layers" at bounding box center [419, 119] width 50 height 14
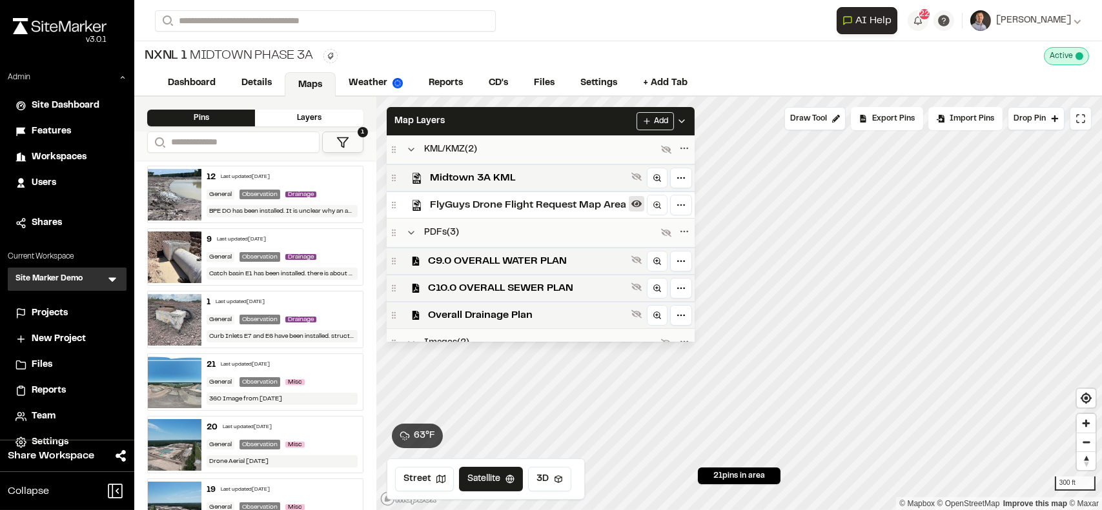
click at [629, 205] on button at bounding box center [636, 203] width 15 height 15
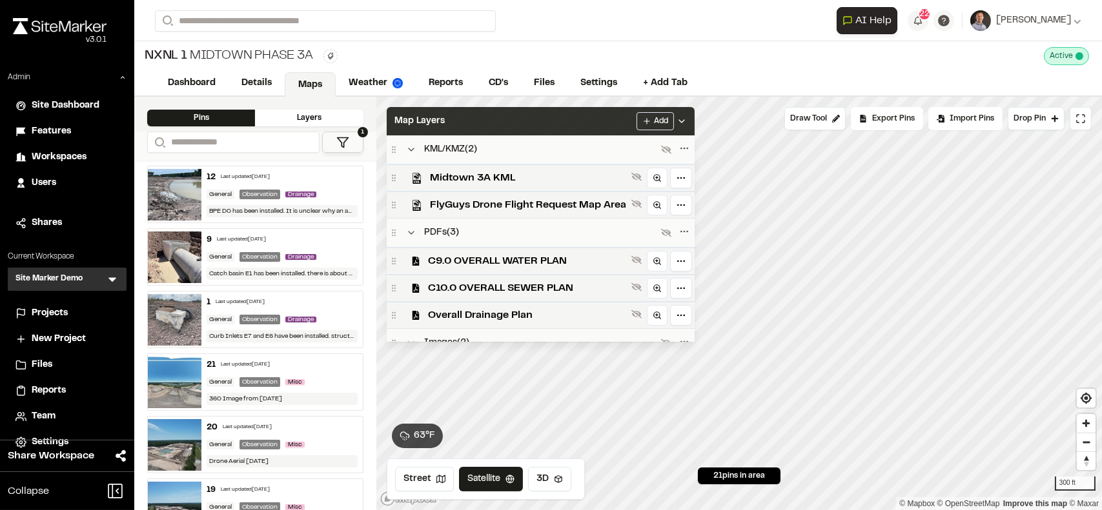
click at [489, 117] on div "Map Layers Add" at bounding box center [541, 121] width 308 height 28
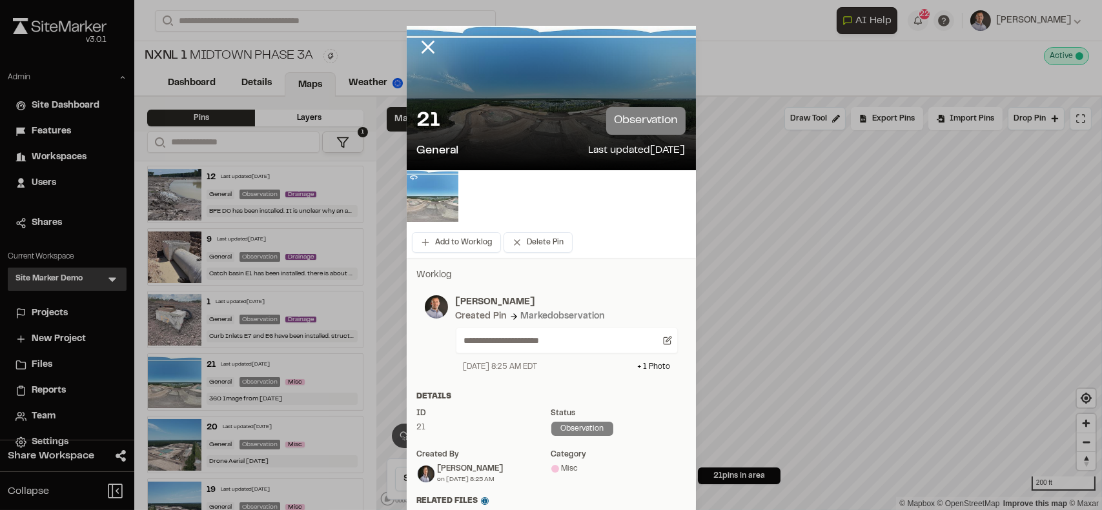
click at [418, 206] on img at bounding box center [433, 196] width 52 height 52
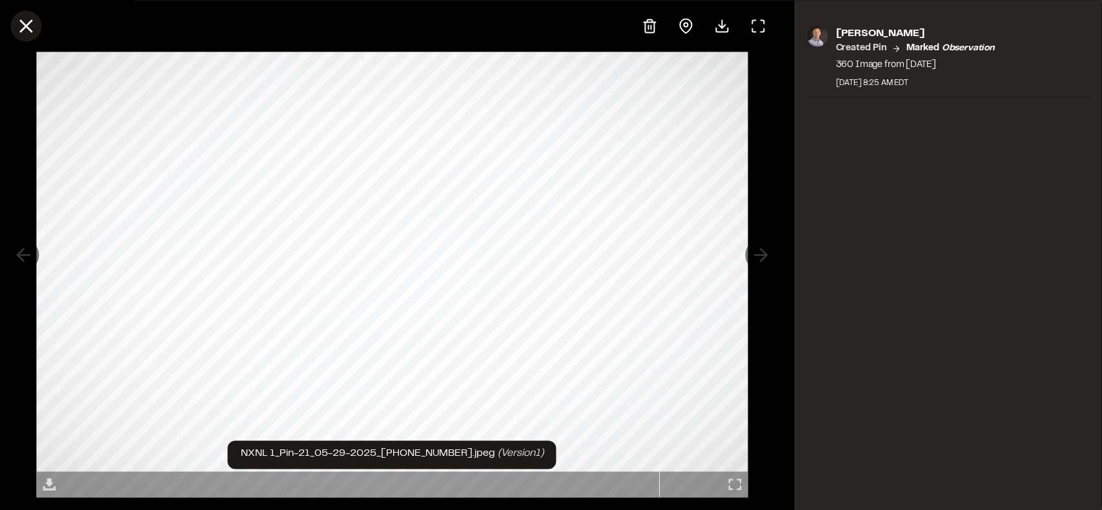
click at [28, 32] on icon at bounding box center [26, 26] width 22 height 22
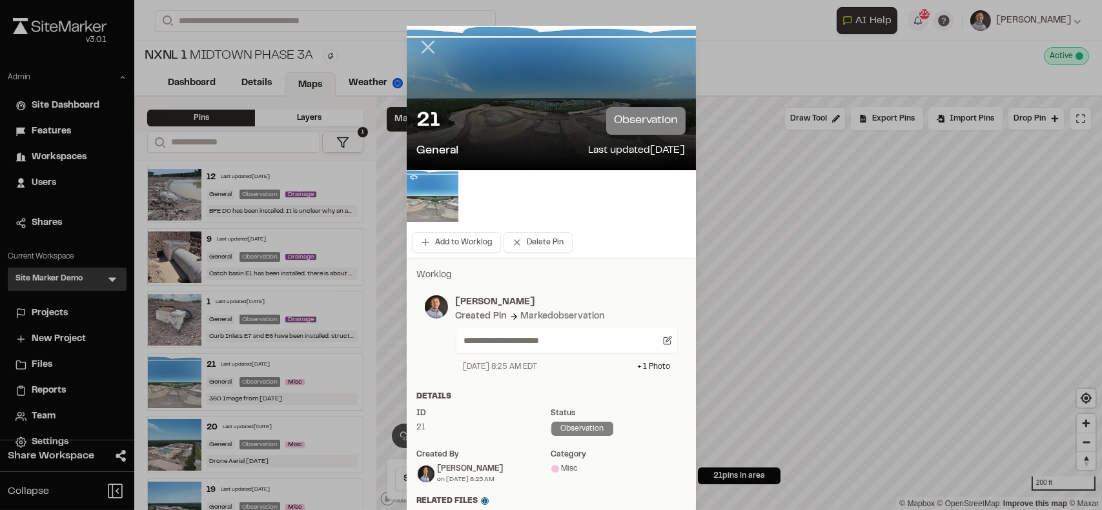
click at [418, 49] on icon at bounding box center [428, 47] width 22 height 22
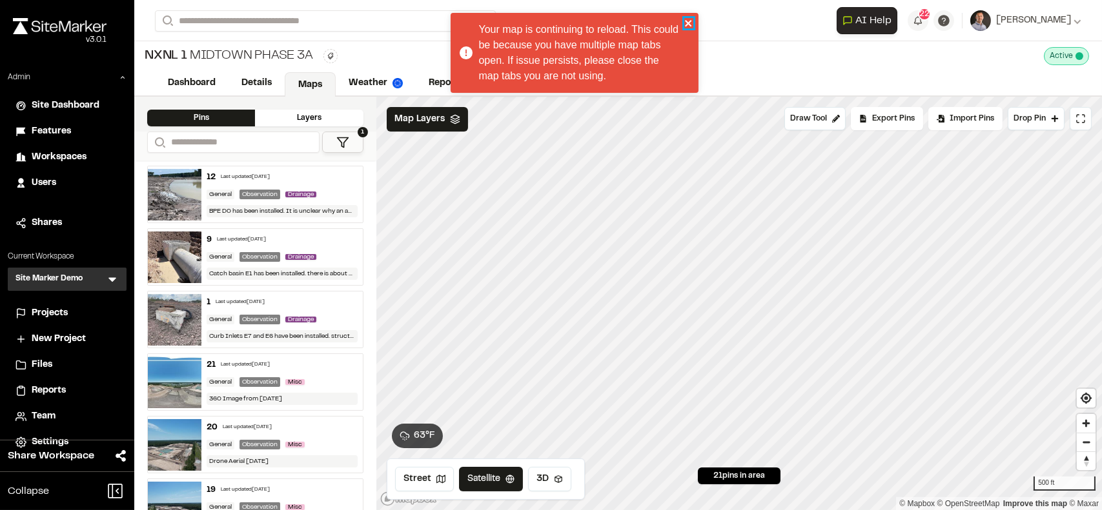
click at [684, 26] on icon "close" at bounding box center [688, 23] width 9 height 10
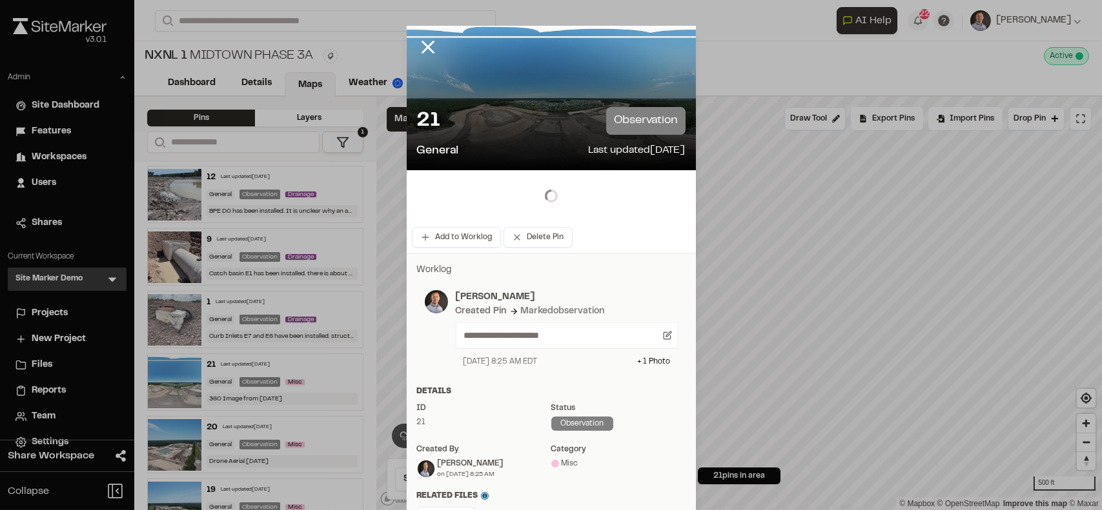
click at [421, 200] on div at bounding box center [551, 196] width 289 height 52
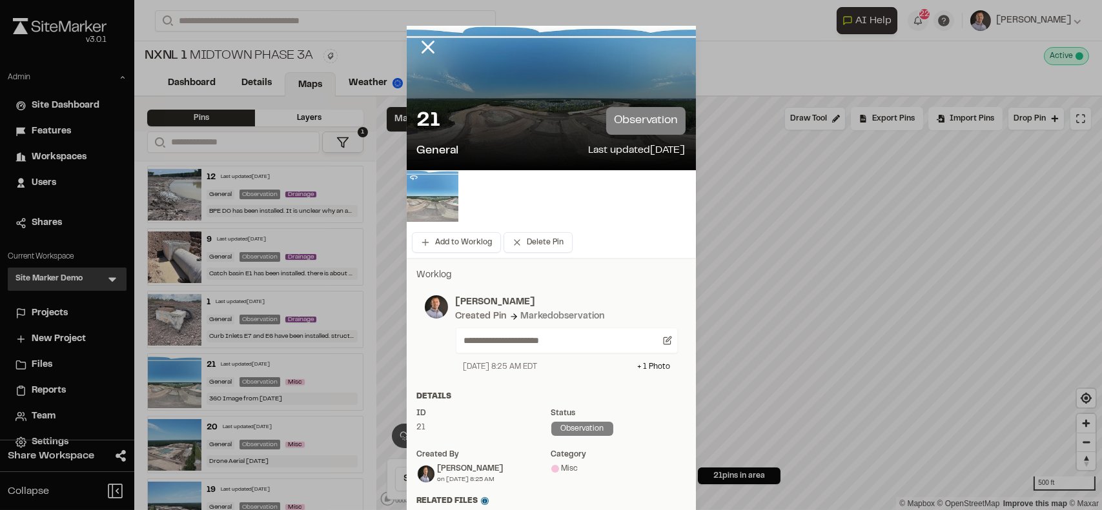
click at [418, 198] on img at bounding box center [433, 196] width 52 height 52
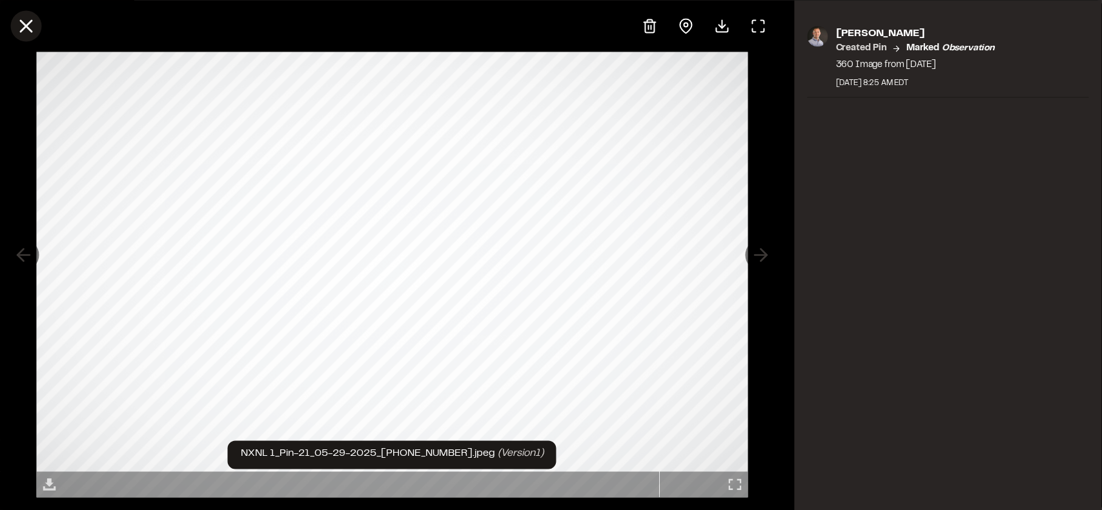
click at [17, 32] on icon at bounding box center [26, 26] width 22 height 22
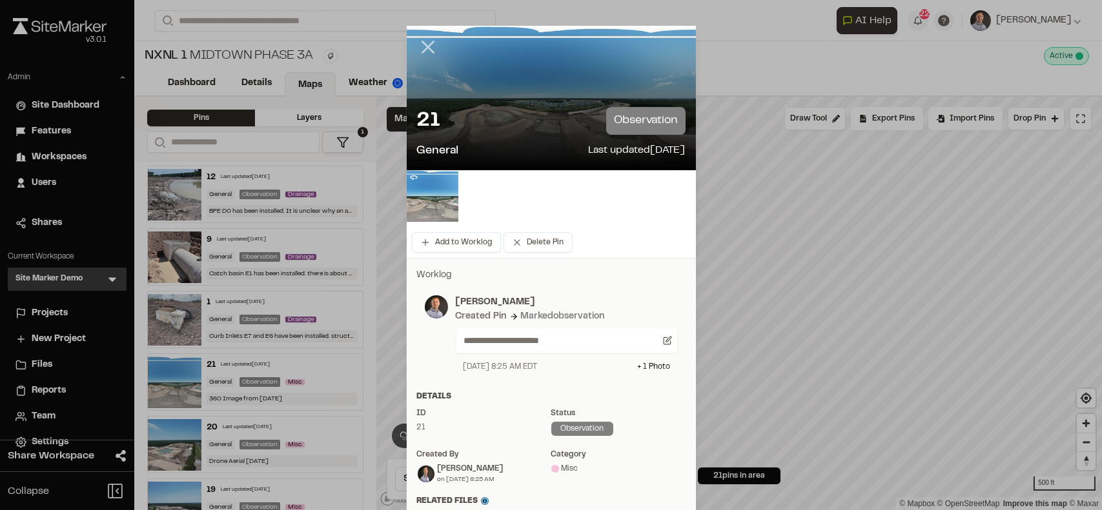
click at [422, 44] on line at bounding box center [427, 47] width 11 height 11
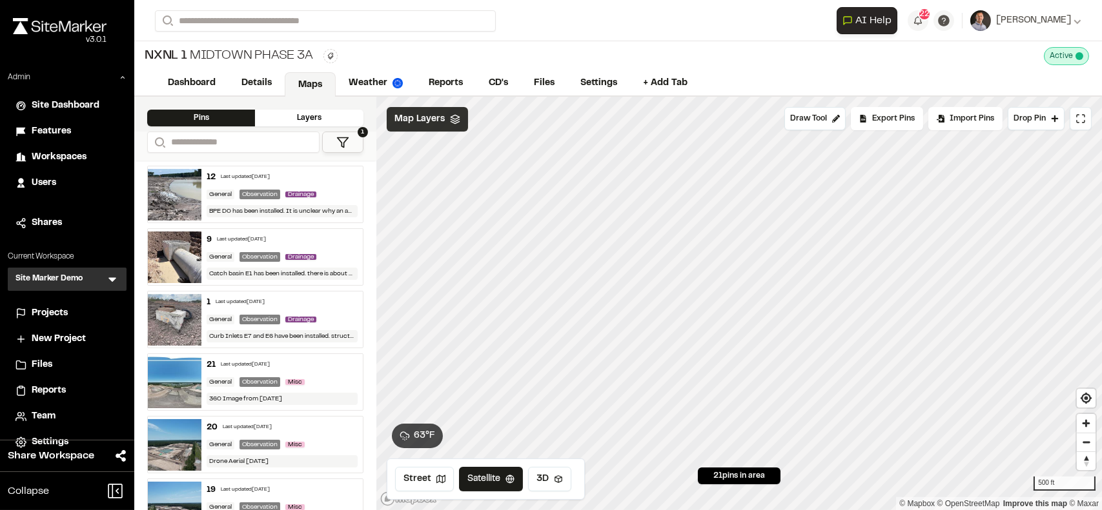
click at [405, 116] on span "Map Layers" at bounding box center [419, 119] width 50 height 14
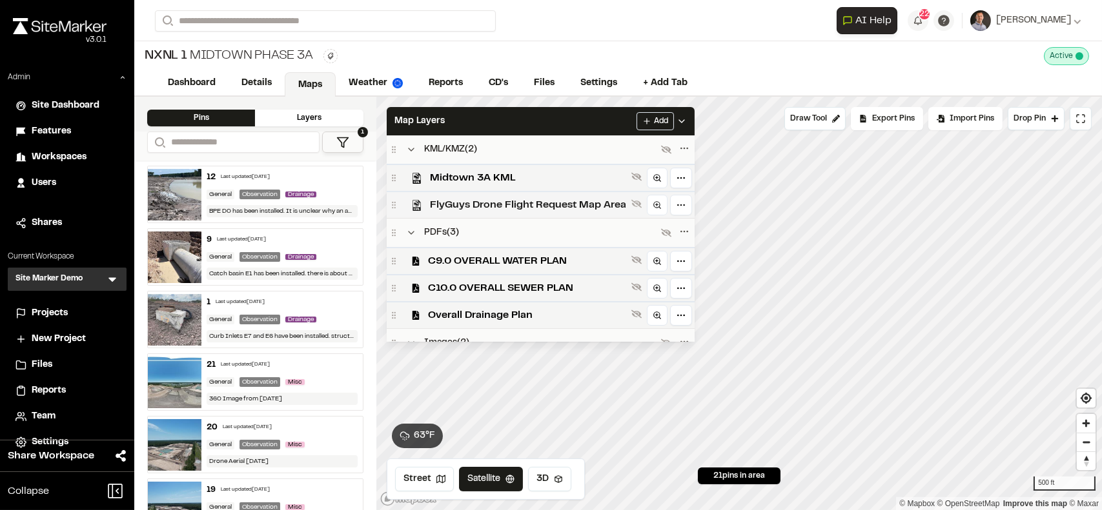
click at [458, 208] on span "FlyGuys Drone Flight Request Map Area" at bounding box center [528, 204] width 196 height 15
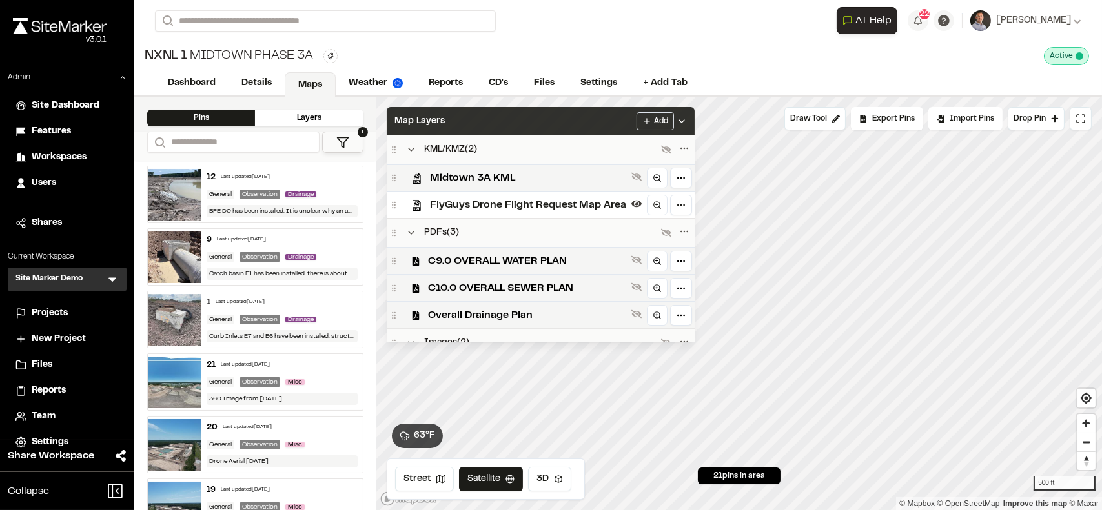
click at [455, 117] on div "Map Layers Add" at bounding box center [541, 121] width 308 height 28
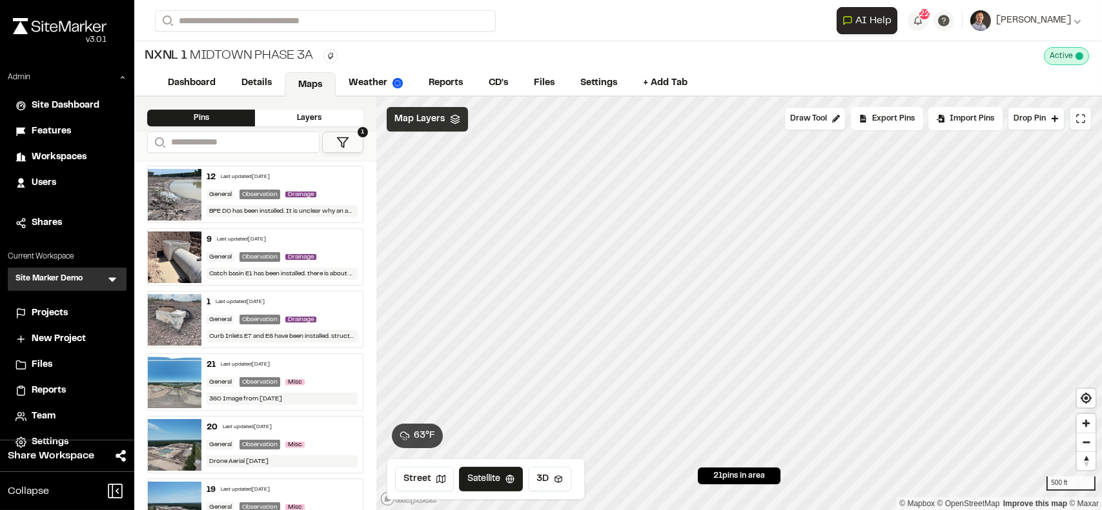
click at [405, 126] on div "Map Layers" at bounding box center [427, 119] width 81 height 25
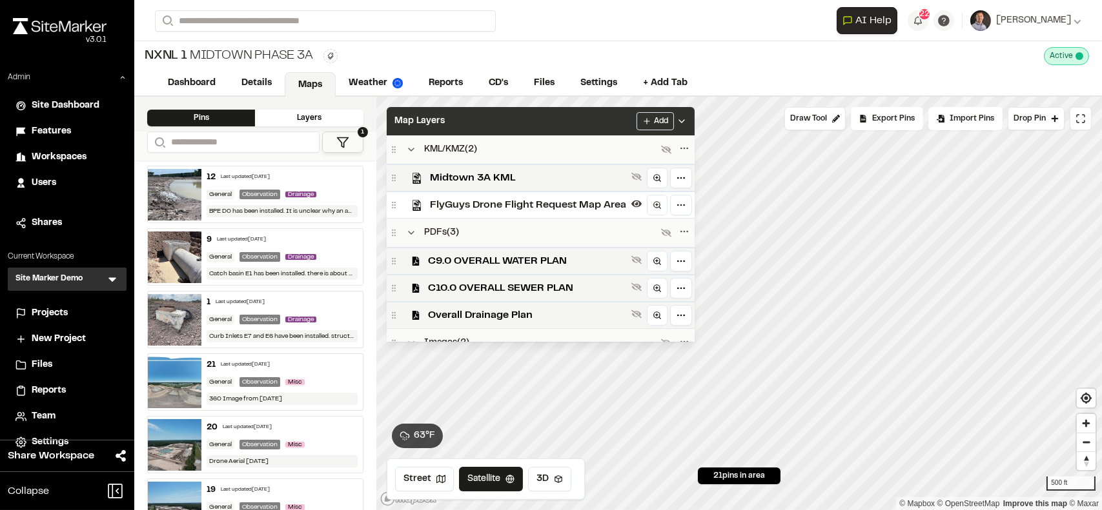
click at [452, 126] on div "Map Layers Add" at bounding box center [541, 121] width 308 height 28
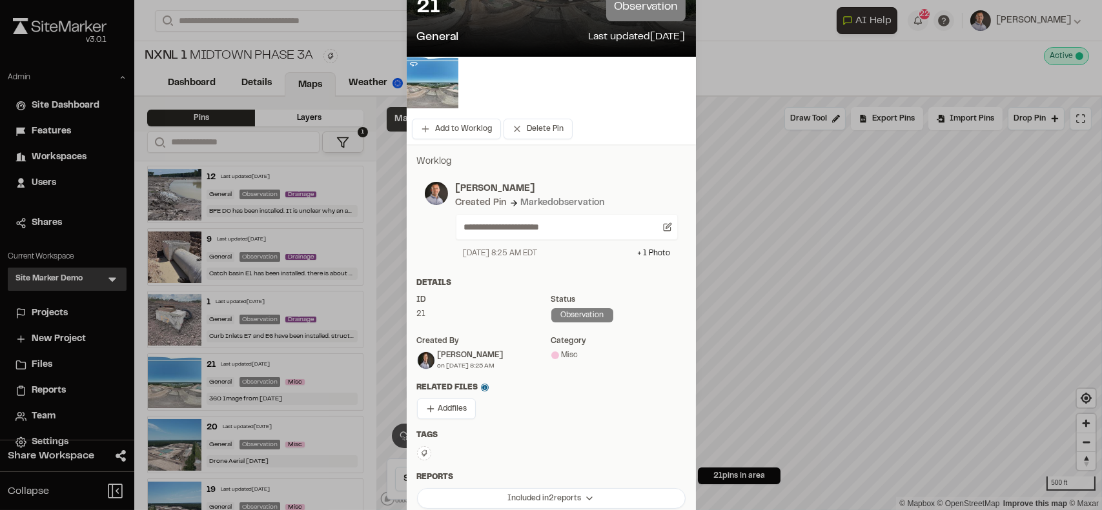
scroll to position [129, 0]
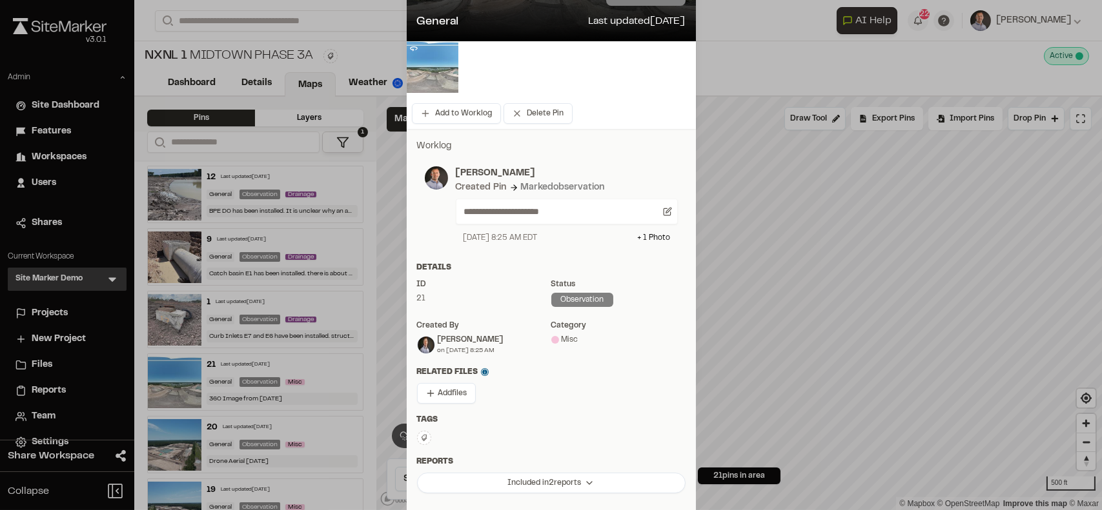
click at [423, 73] on img at bounding box center [433, 67] width 52 height 52
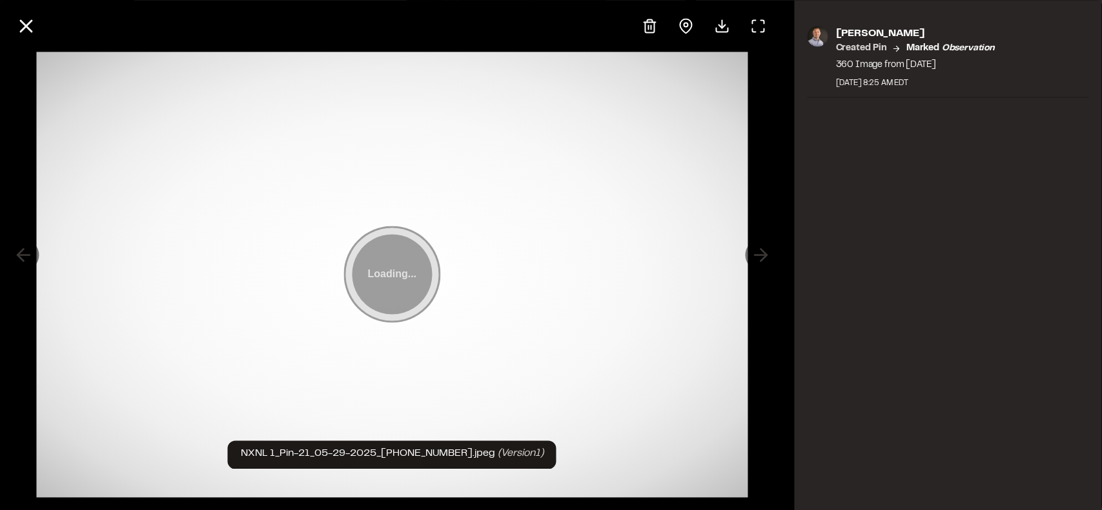
scroll to position [0, 0]
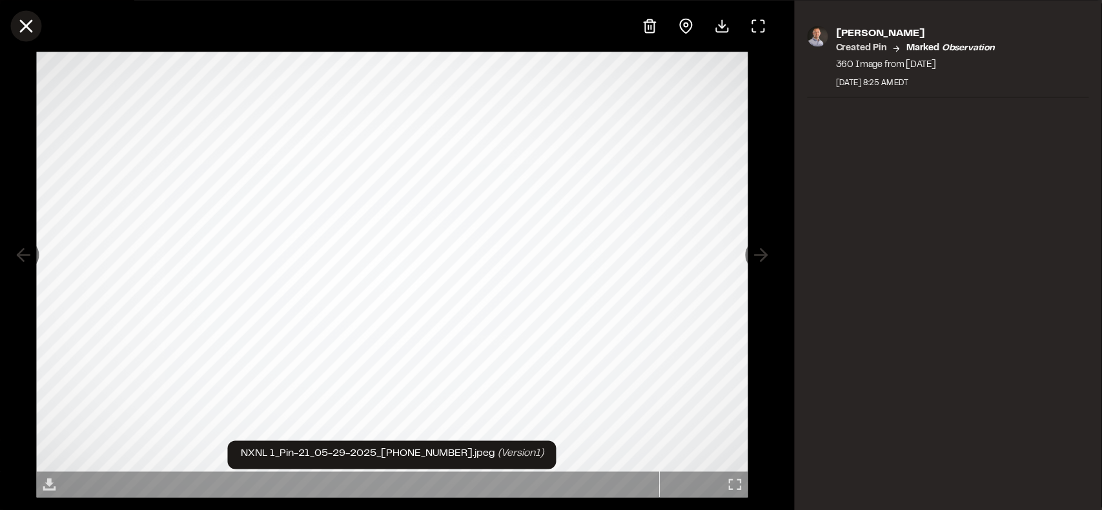
click at [21, 35] on icon at bounding box center [26, 26] width 22 height 22
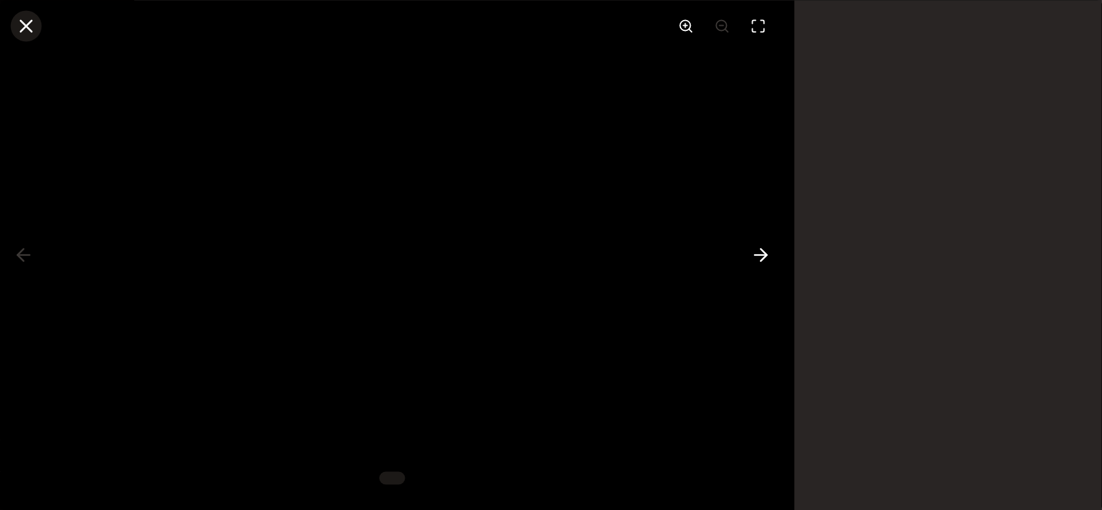
scroll to position [129, 0]
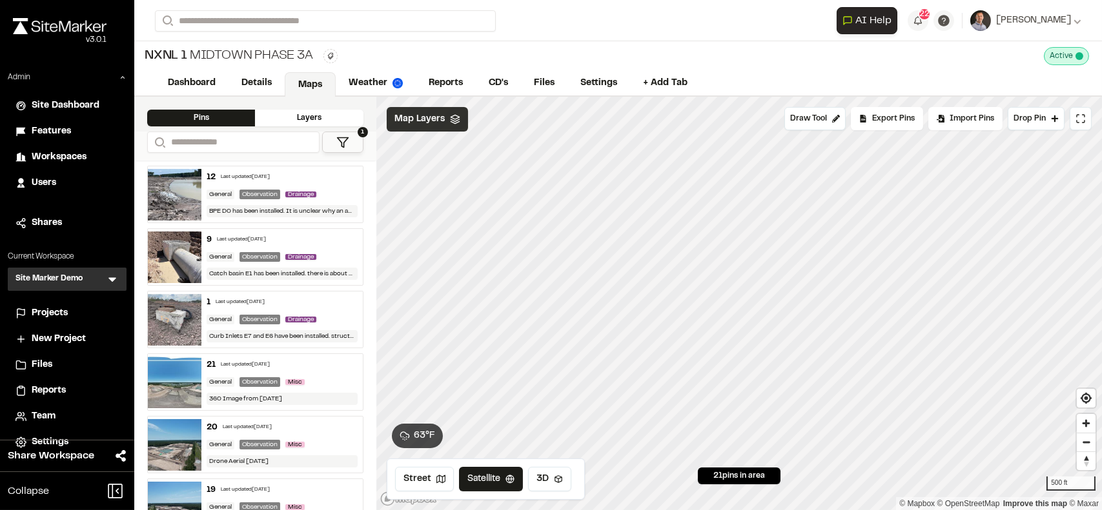
click at [418, 116] on span "Map Layers" at bounding box center [419, 119] width 50 height 14
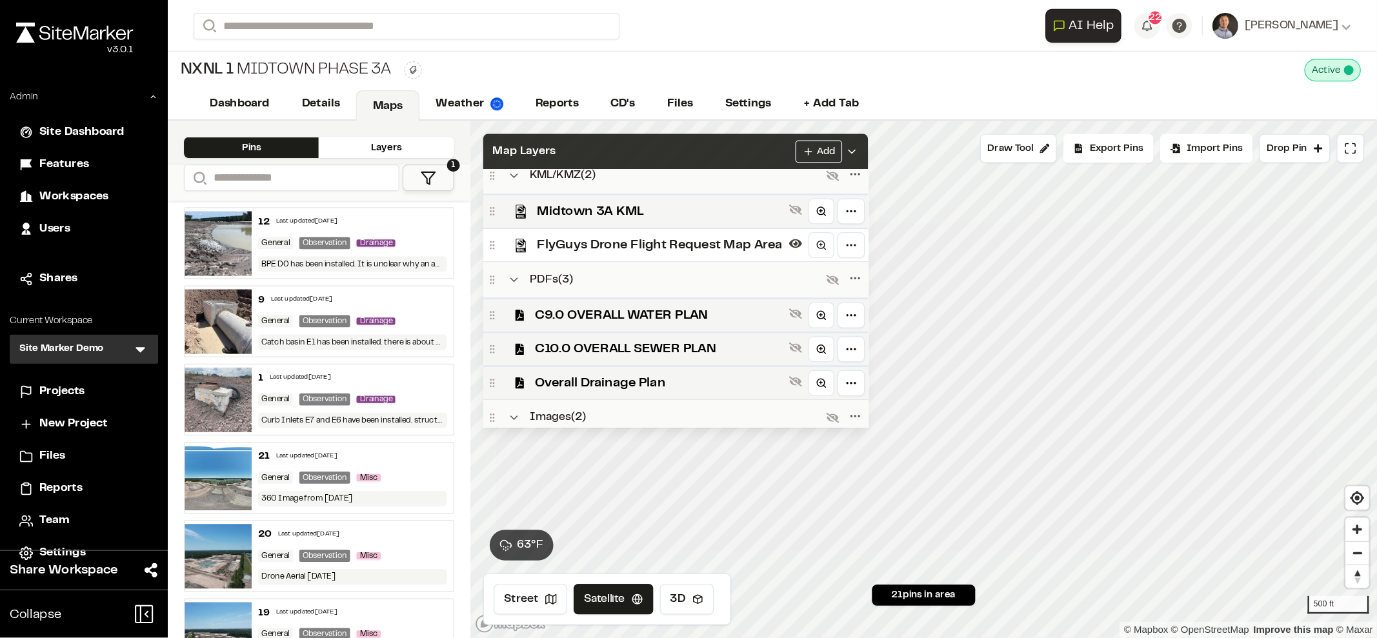
scroll to position [0, 0]
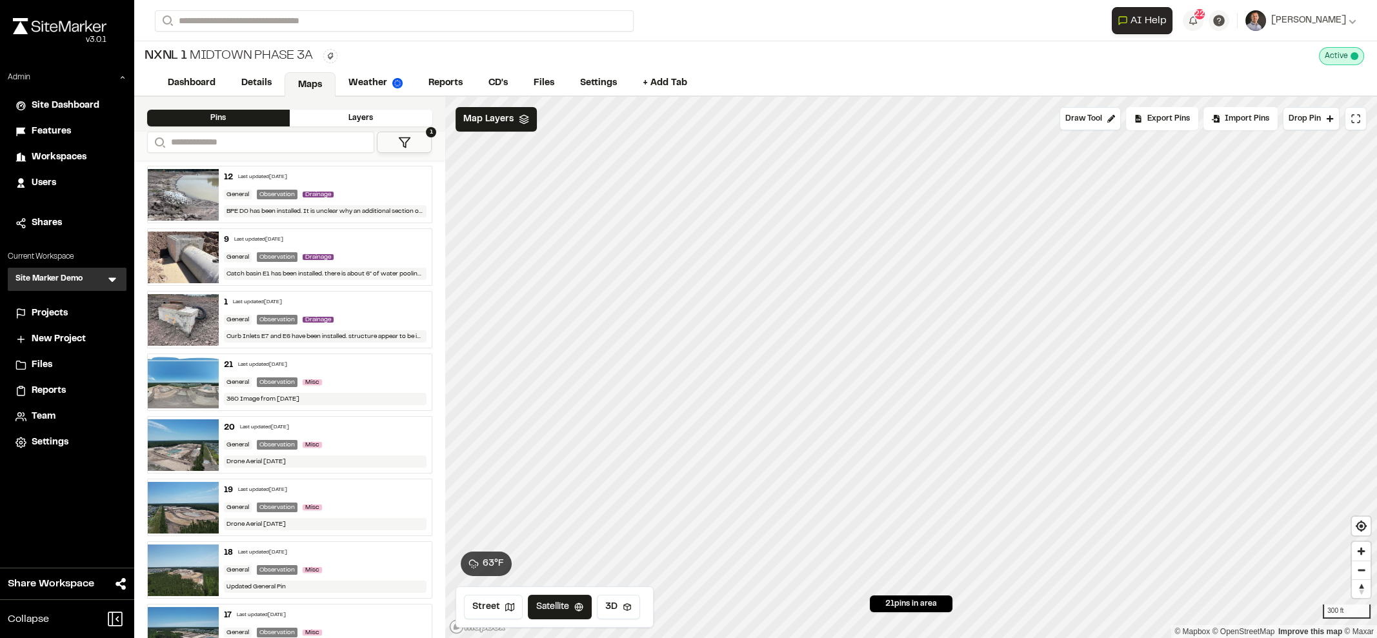
click at [54, 310] on span "Projects" at bounding box center [50, 314] width 36 height 14
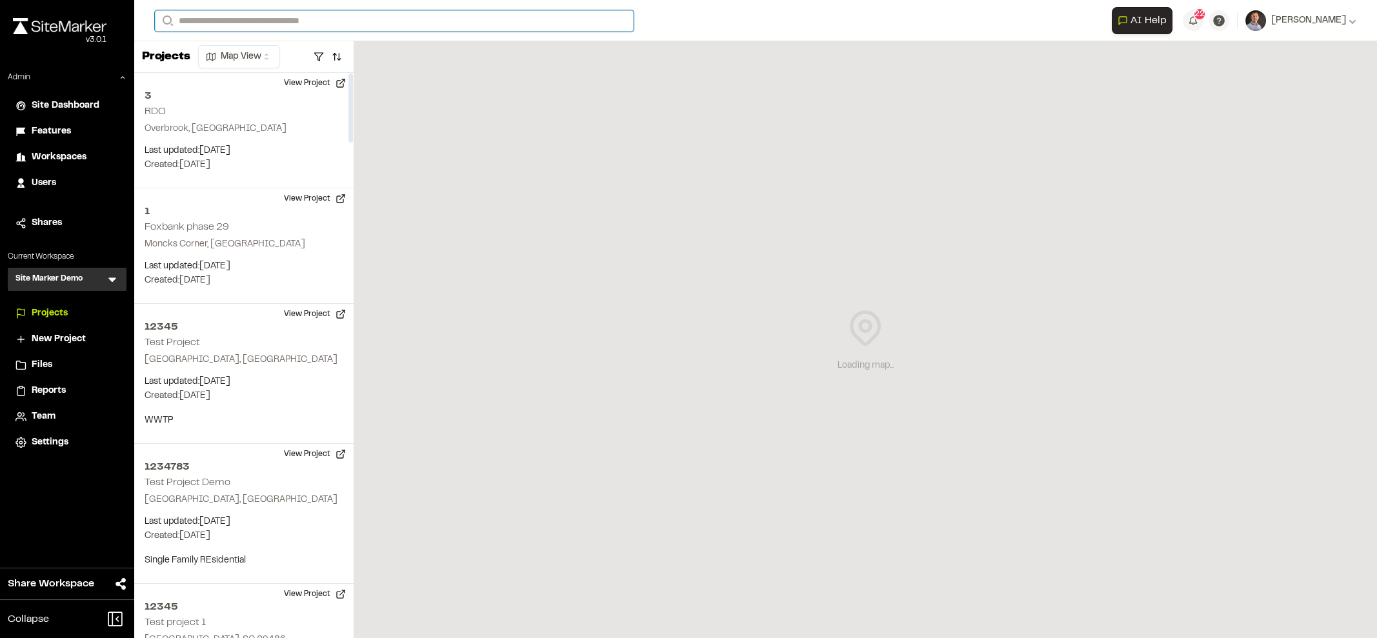
click at [343, 21] on input "Search" at bounding box center [394, 20] width 479 height 21
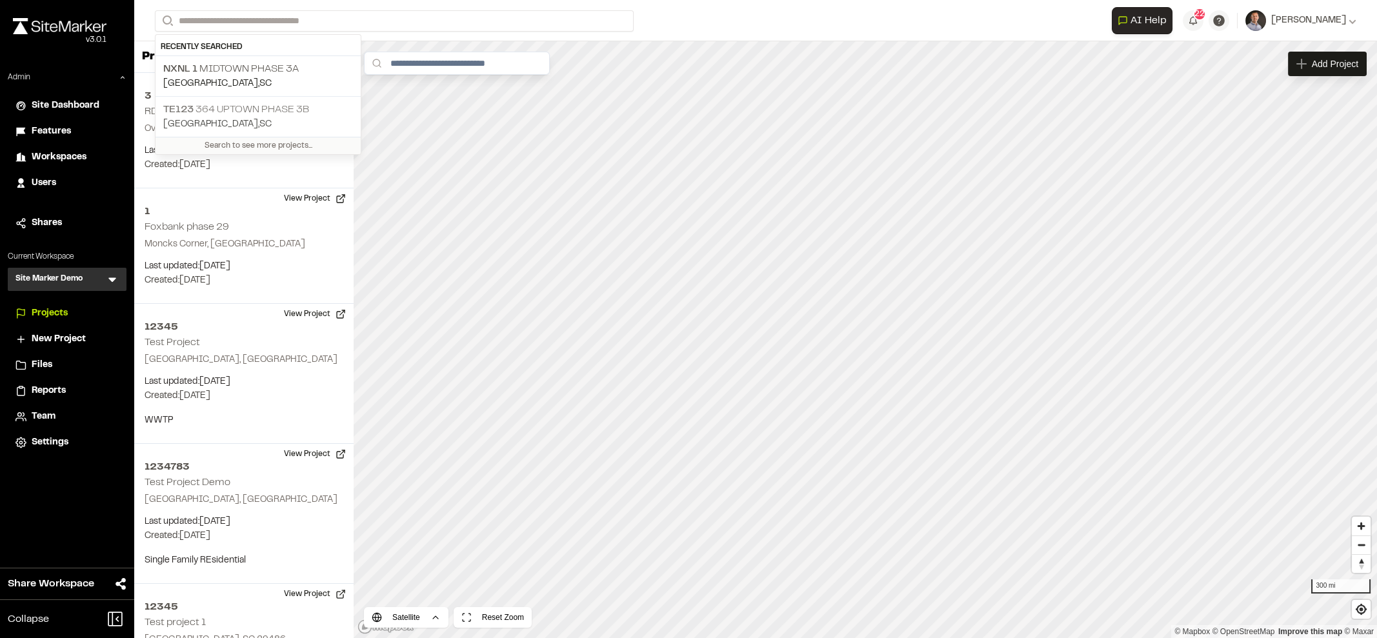
click at [281, 105] on p "TE123 364 Uptown Phase 3B" at bounding box center [258, 109] width 190 height 15
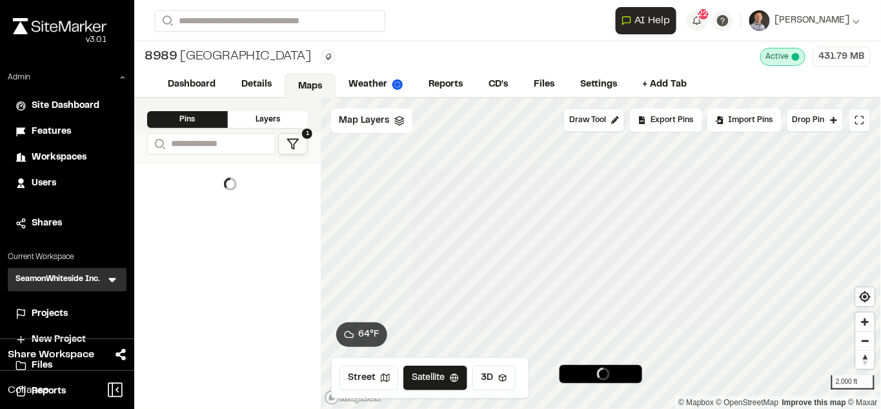
click at [57, 312] on span "Projects" at bounding box center [50, 314] width 36 height 14
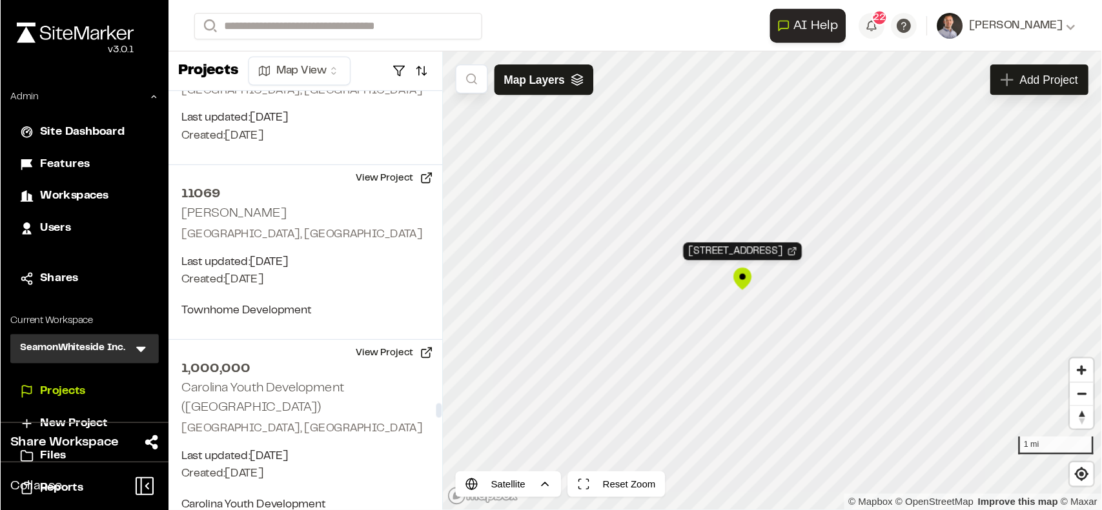
scroll to position [113211, 0]
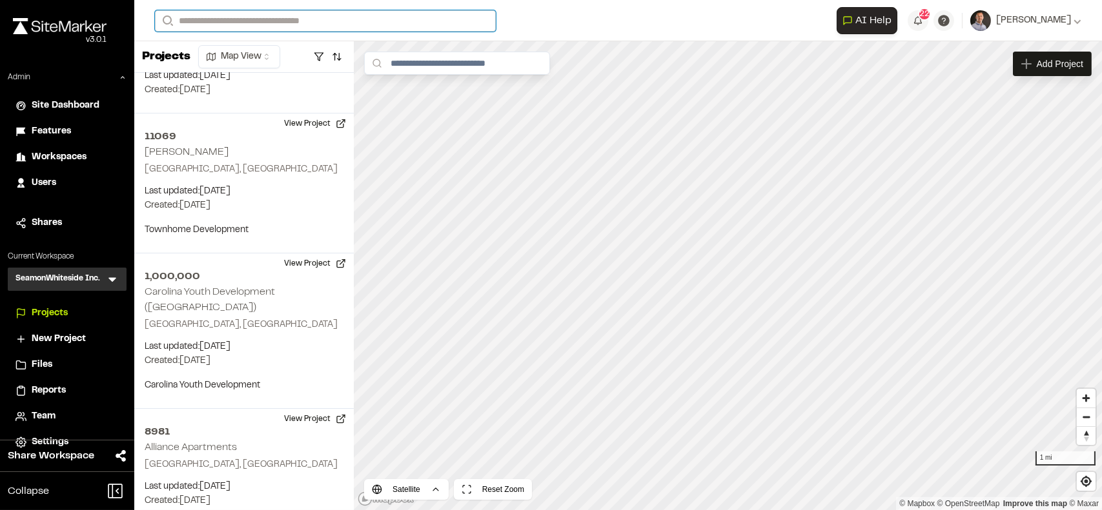
click at [219, 17] on input "Search" at bounding box center [325, 20] width 341 height 21
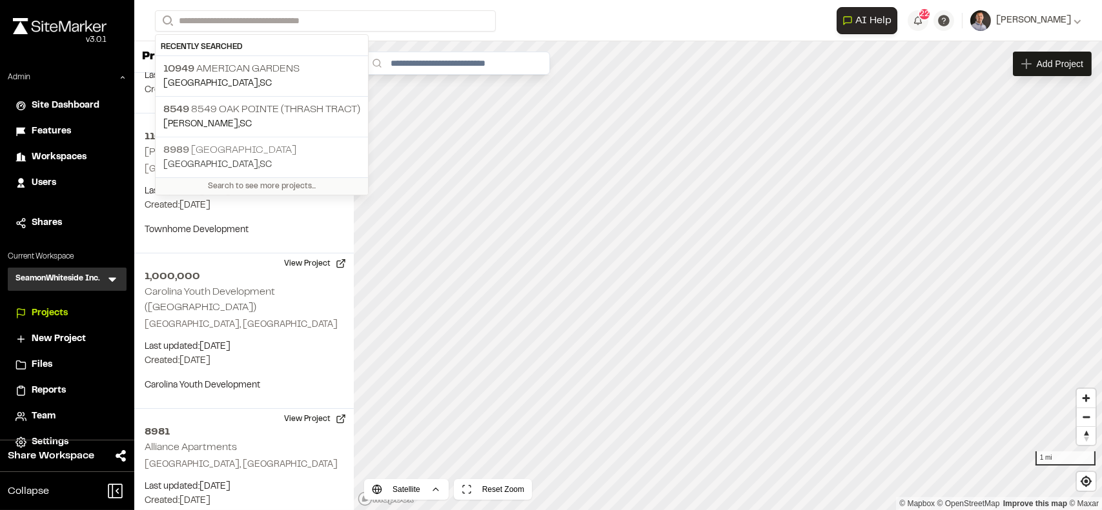
click at [219, 150] on p "8989 Cedar Hill" at bounding box center [261, 150] width 197 height 15
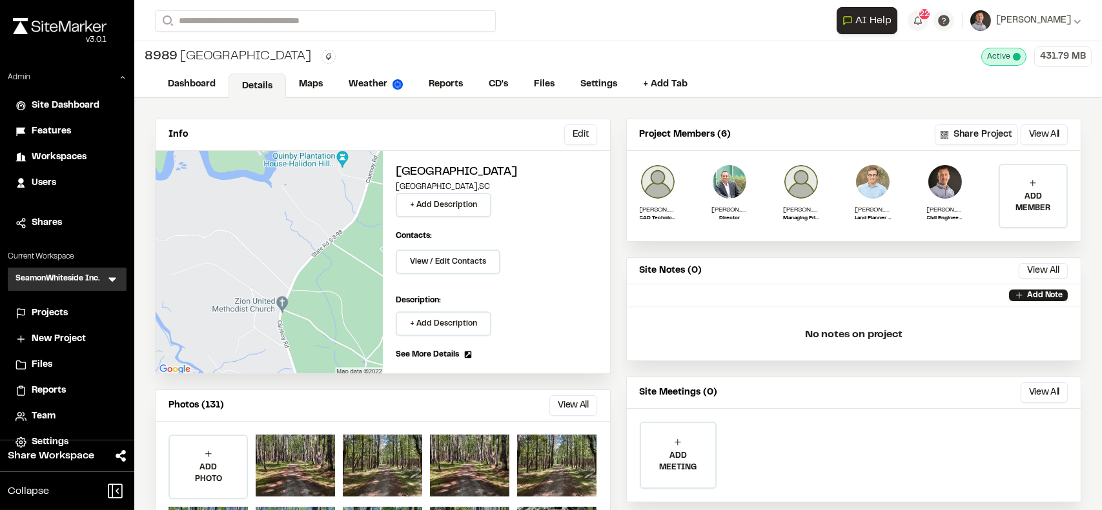
click at [52, 395] on span "Reports" at bounding box center [49, 391] width 34 height 14
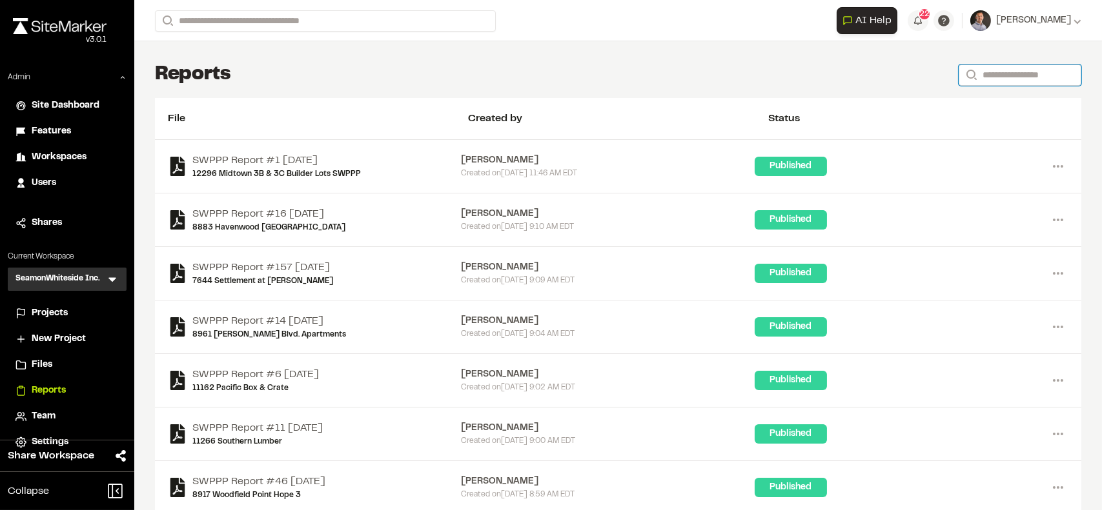
click at [880, 70] on input "Search" at bounding box center [1019, 75] width 123 height 21
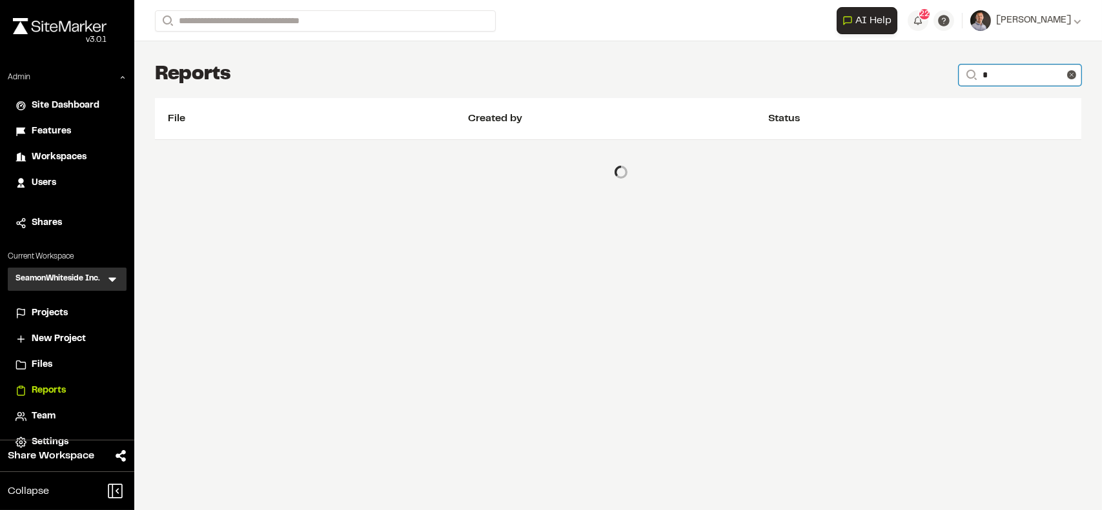
type input "**********"
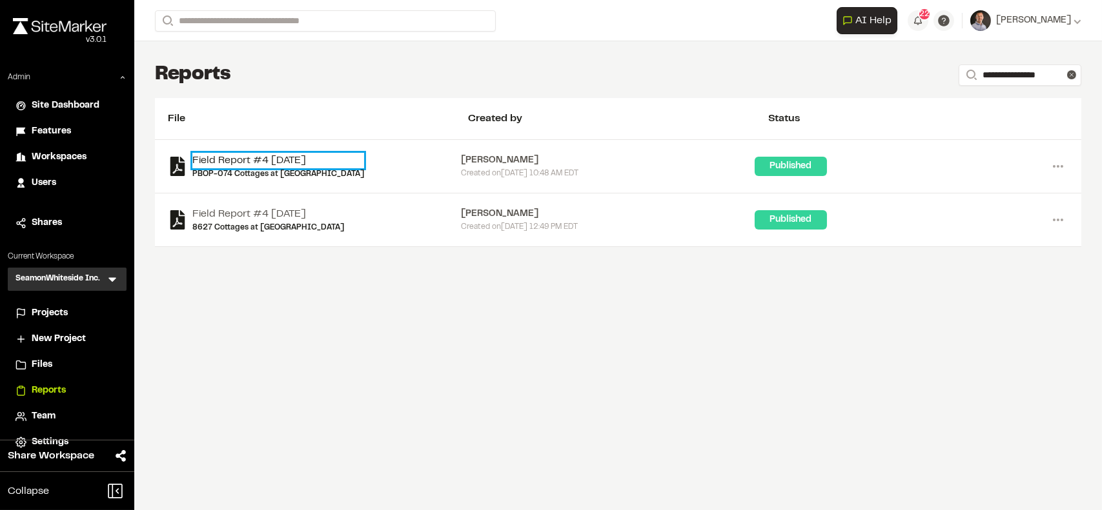
click at [251, 157] on link "Field Report #4 2022-11-28" at bounding box center [278, 160] width 172 height 15
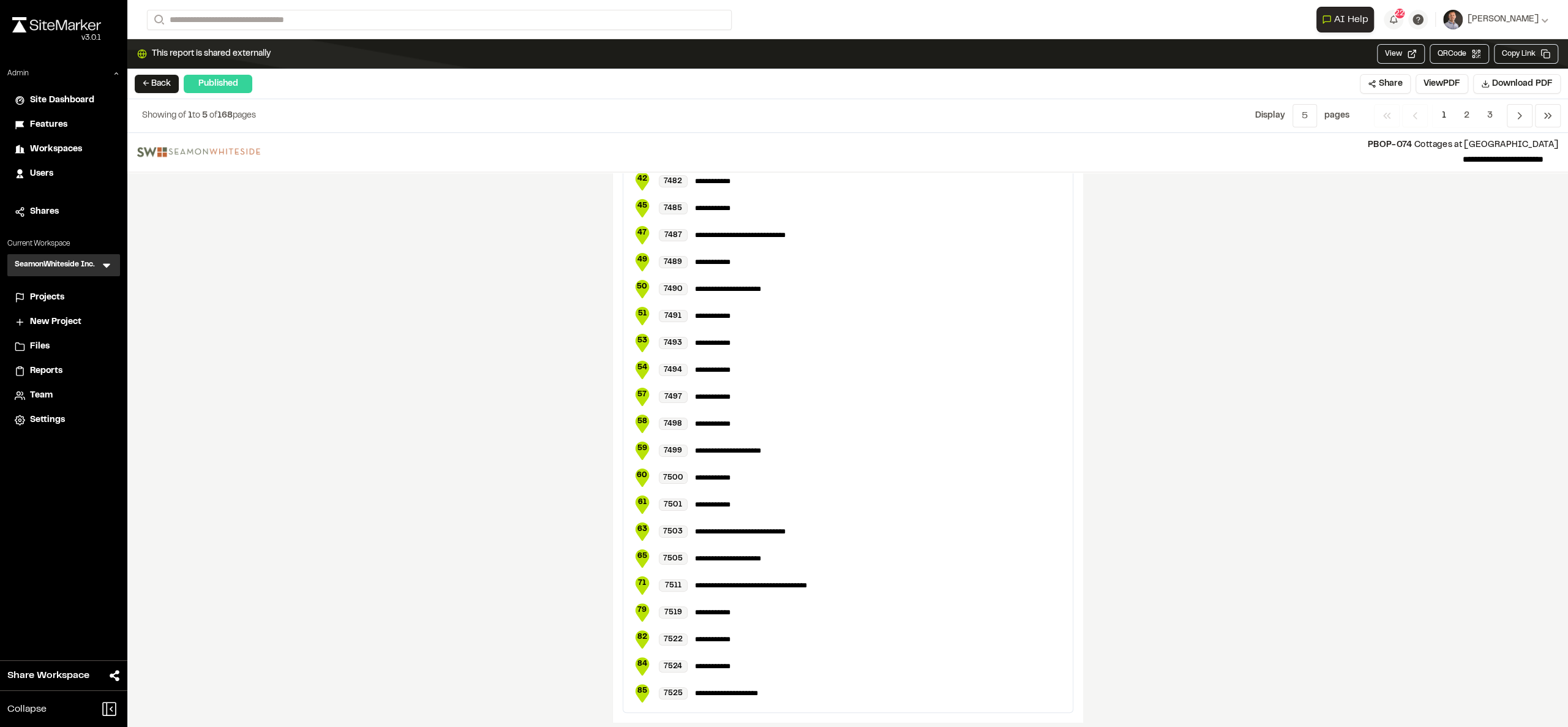
scroll to position [2544, 0]
click at [835, 116] on span "2" at bounding box center [1466, 116] width 24 height 24
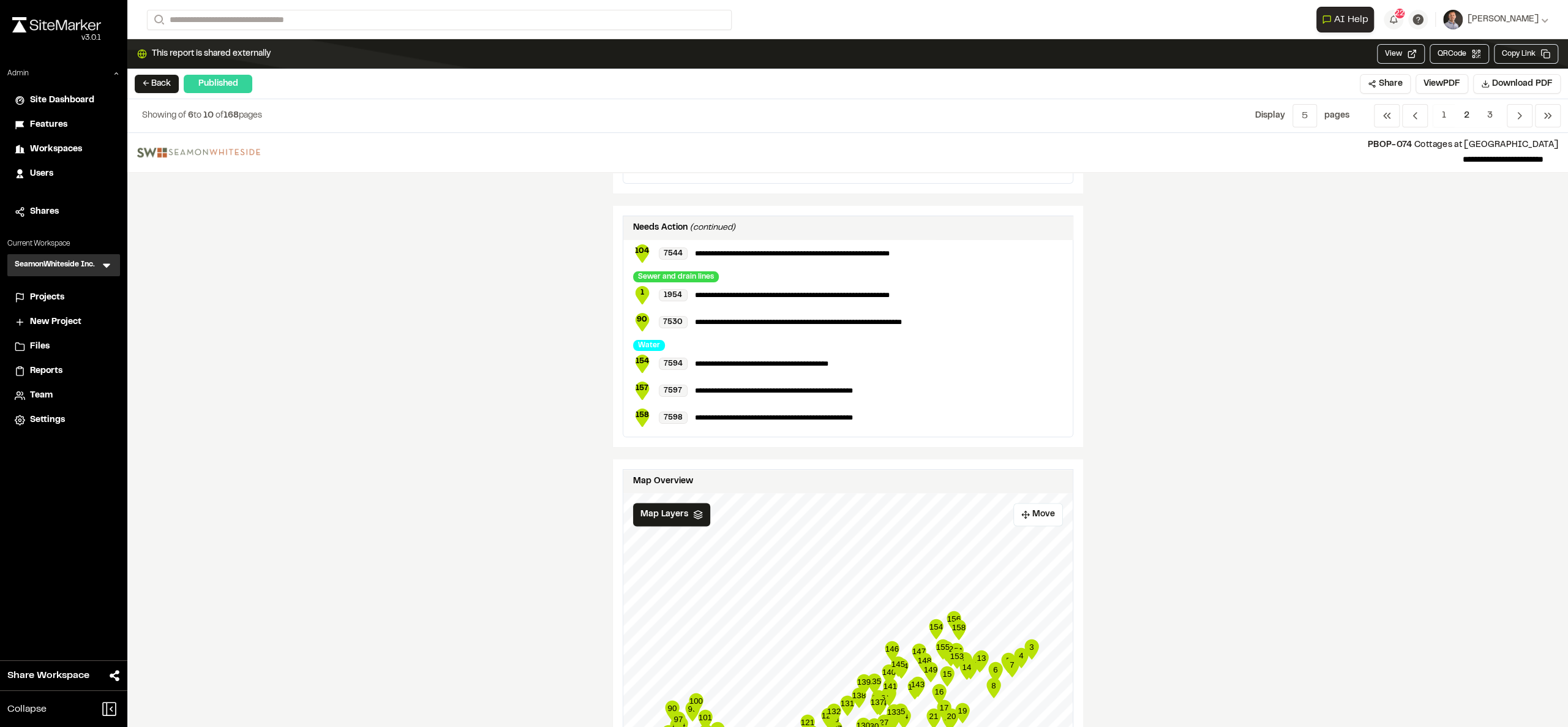
scroll to position [2241, 0]
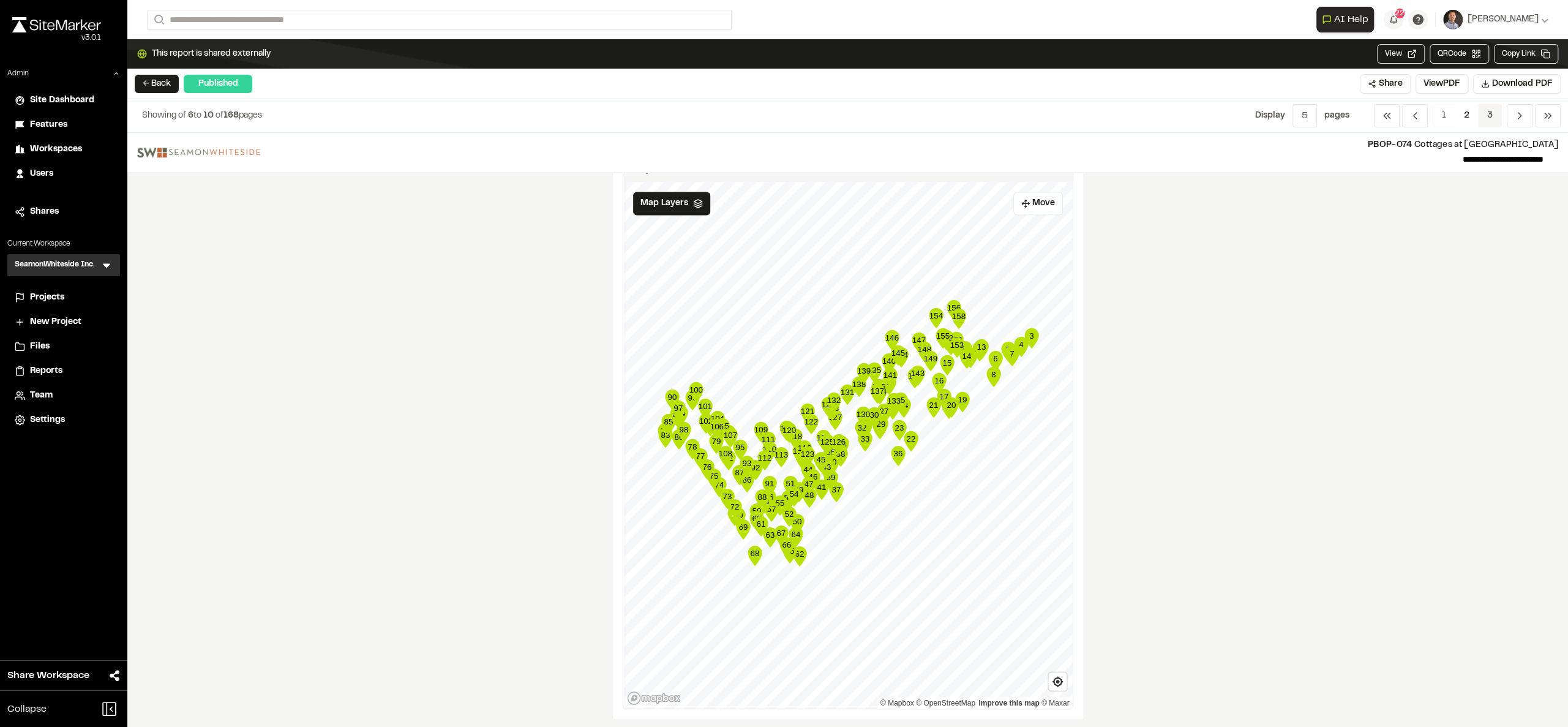
click at [835, 117] on span "3" at bounding box center [1489, 116] width 24 height 24
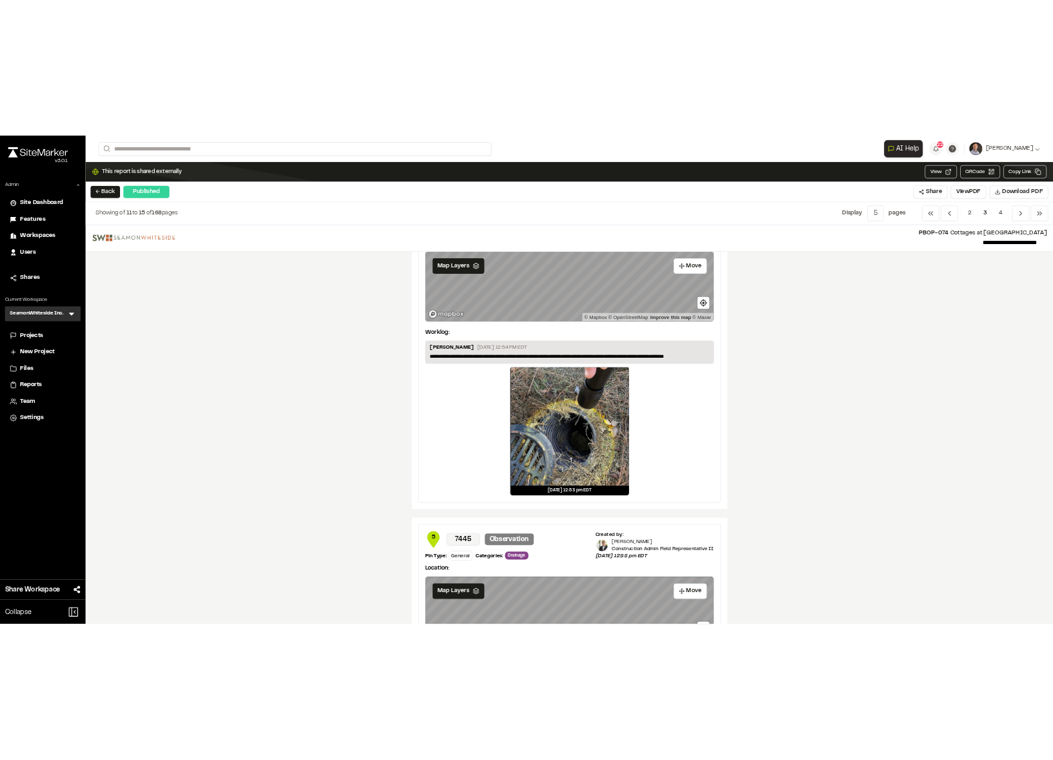
scroll to position [1549, 0]
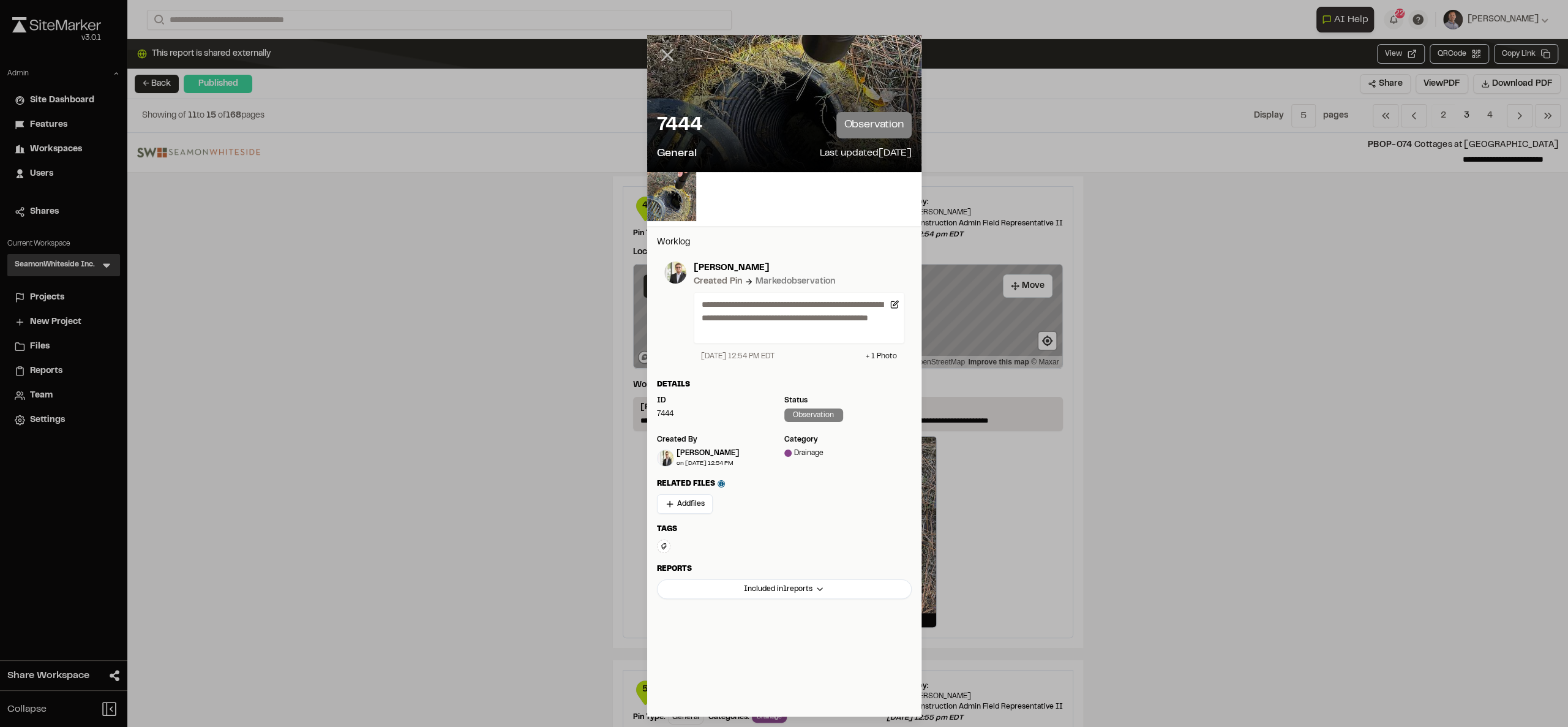
click at [662, 60] on line at bounding box center [667, 55] width 10 height 10
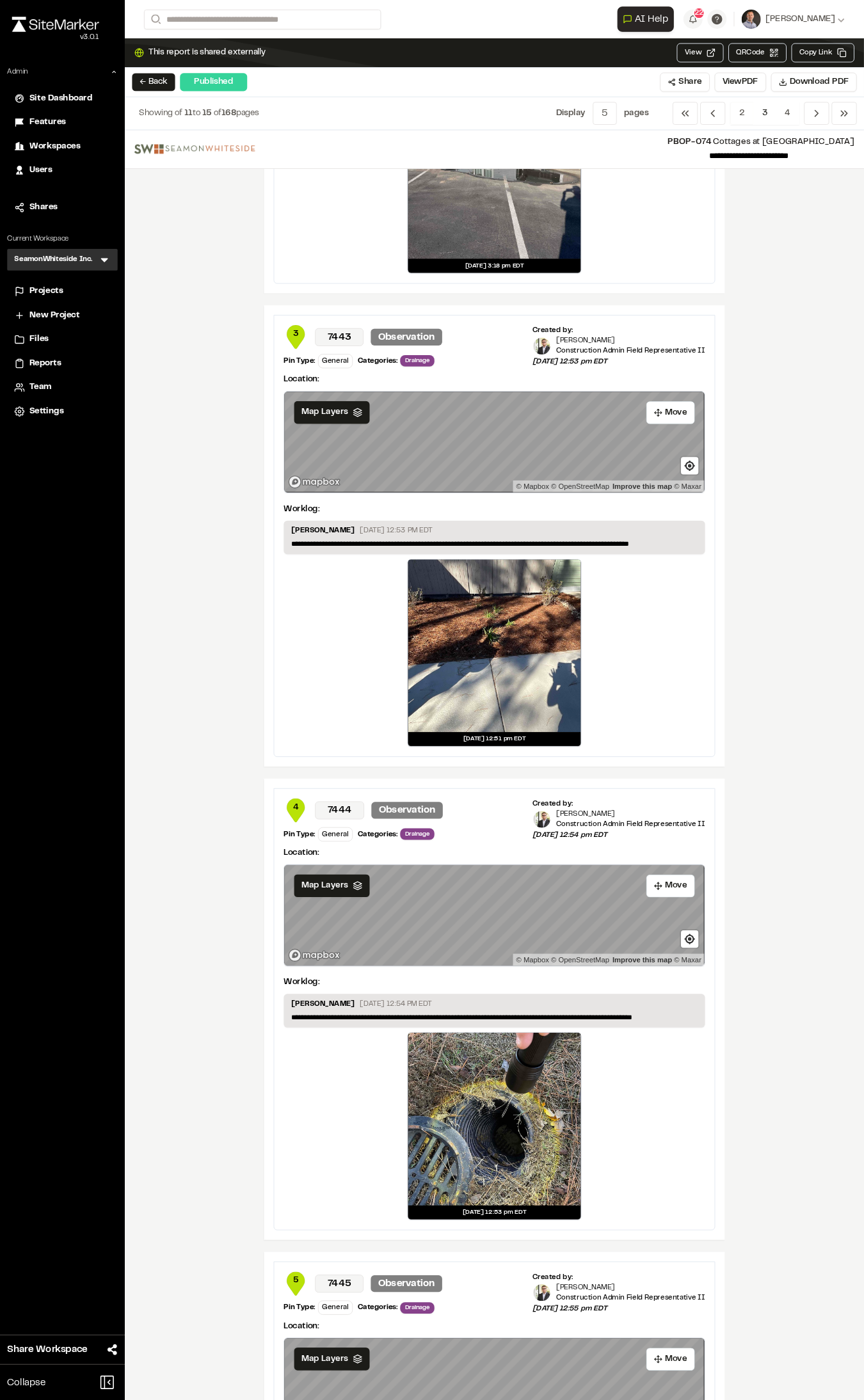
scroll to position [890, 0]
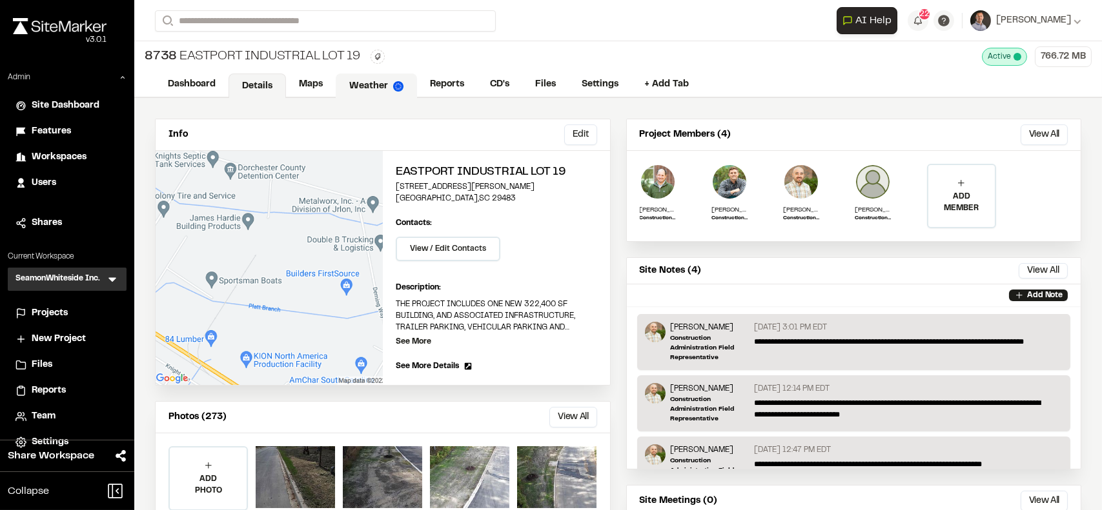
click at [371, 80] on link "Weather" at bounding box center [376, 86] width 81 height 25
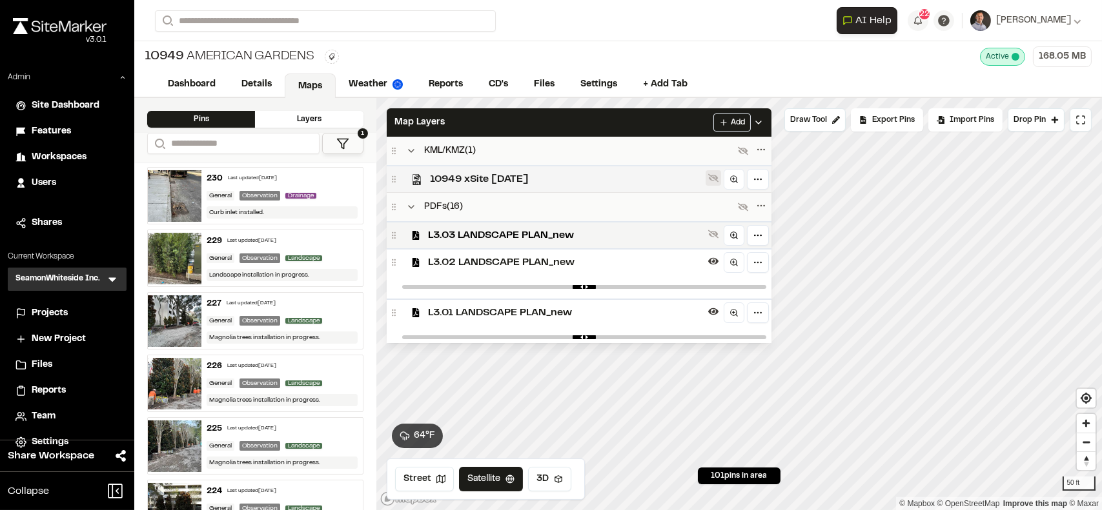
click at [718, 177] on icon at bounding box center [713, 178] width 10 height 8
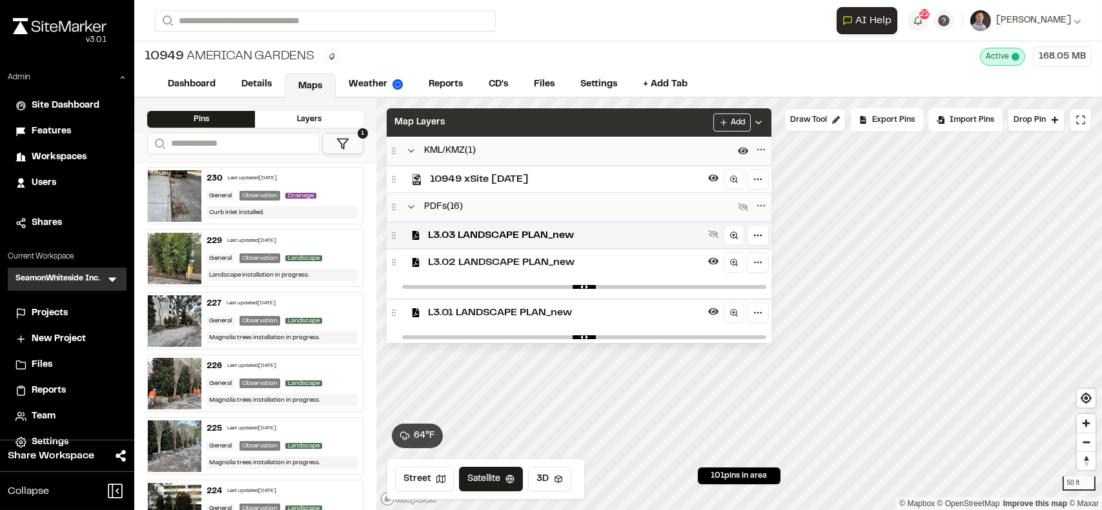
click at [694, 123] on div "Map Layers Add" at bounding box center [579, 122] width 385 height 28
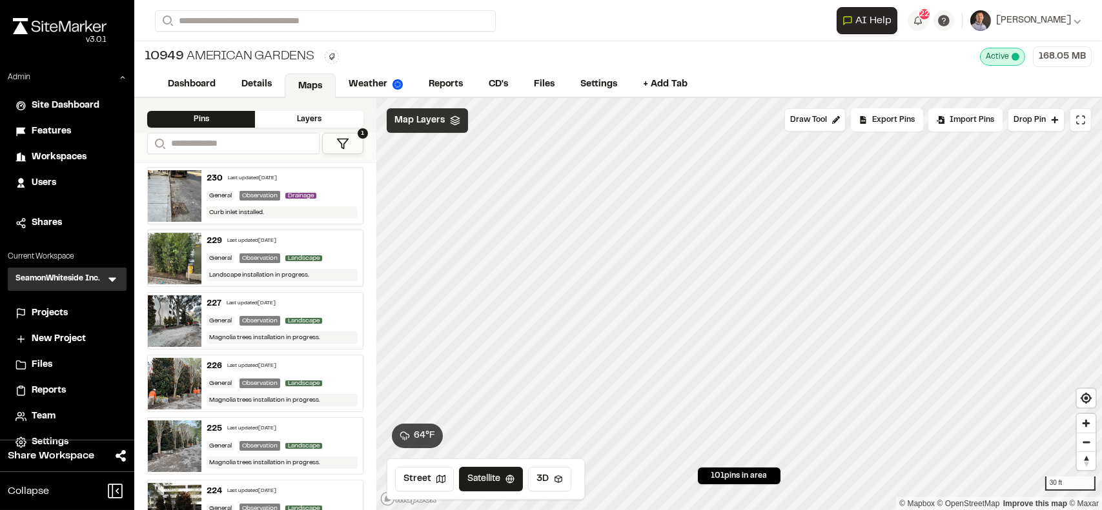
click at [415, 114] on span "Map Layers" at bounding box center [419, 121] width 50 height 14
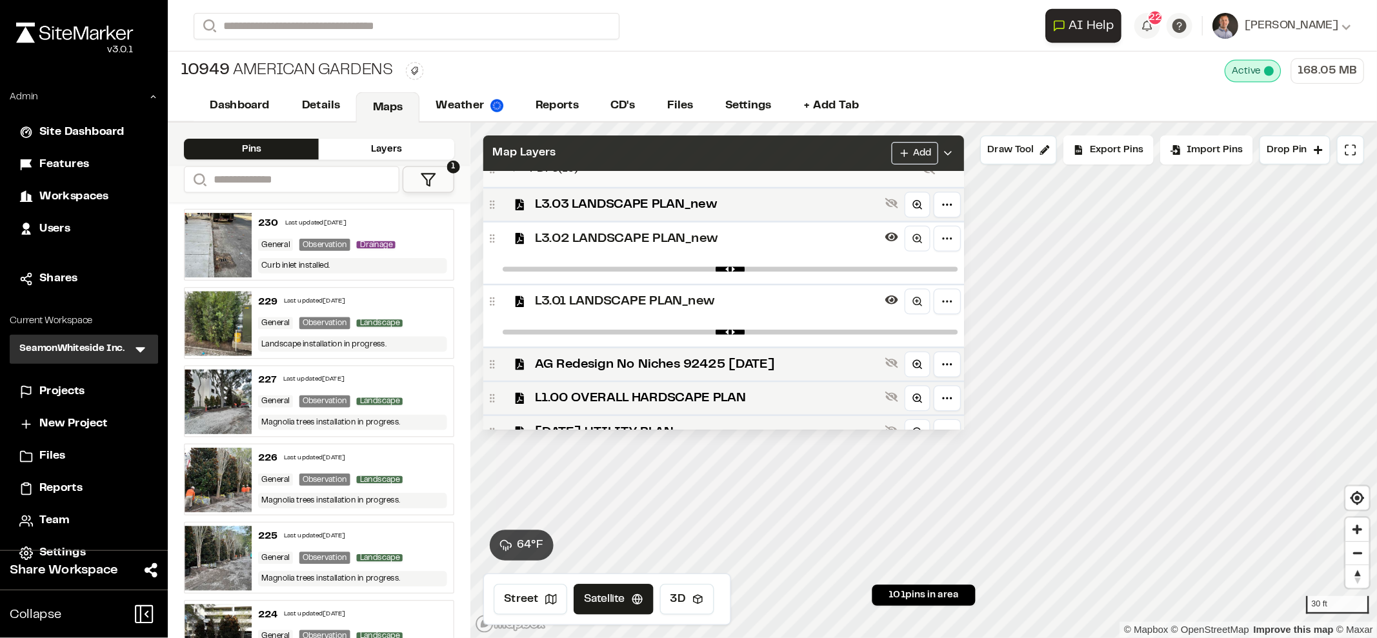
scroll to position [74, 0]
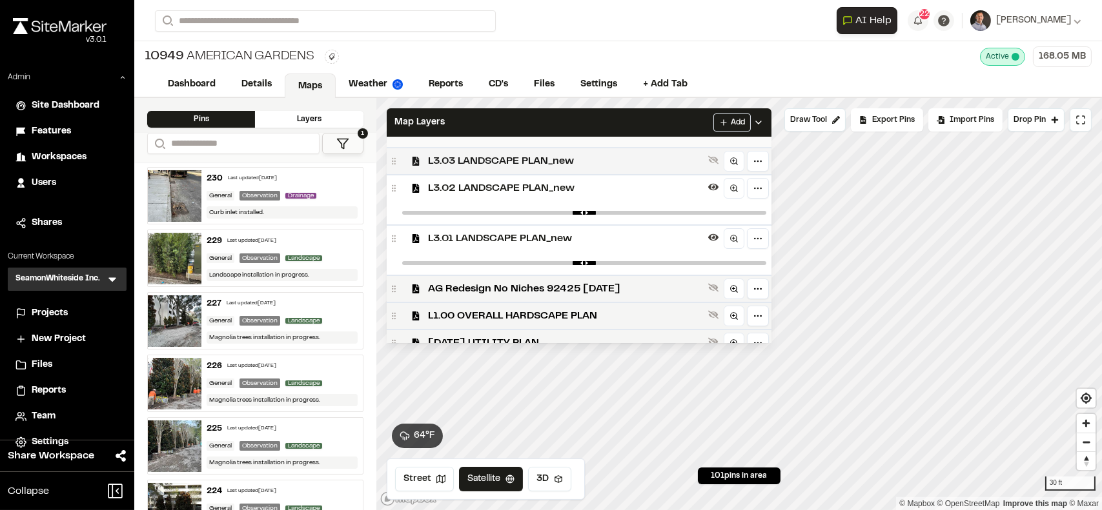
click at [441, 161] on span "L3.03 LANDSCAPE PLAN_new" at bounding box center [565, 161] width 275 height 15
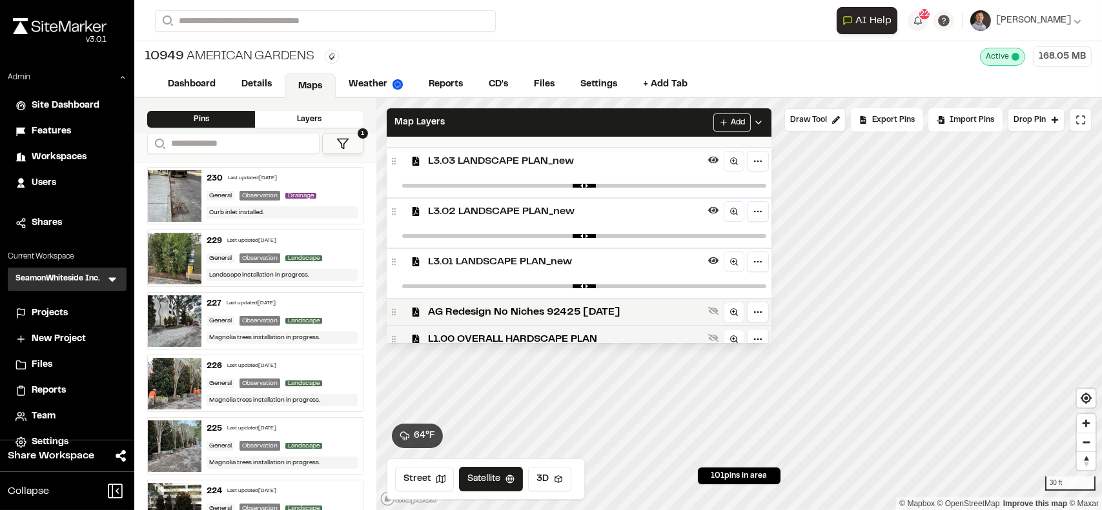
click at [451, 161] on span "L3.03 LANDSCAPE PLAN_new" at bounding box center [565, 161] width 275 height 15
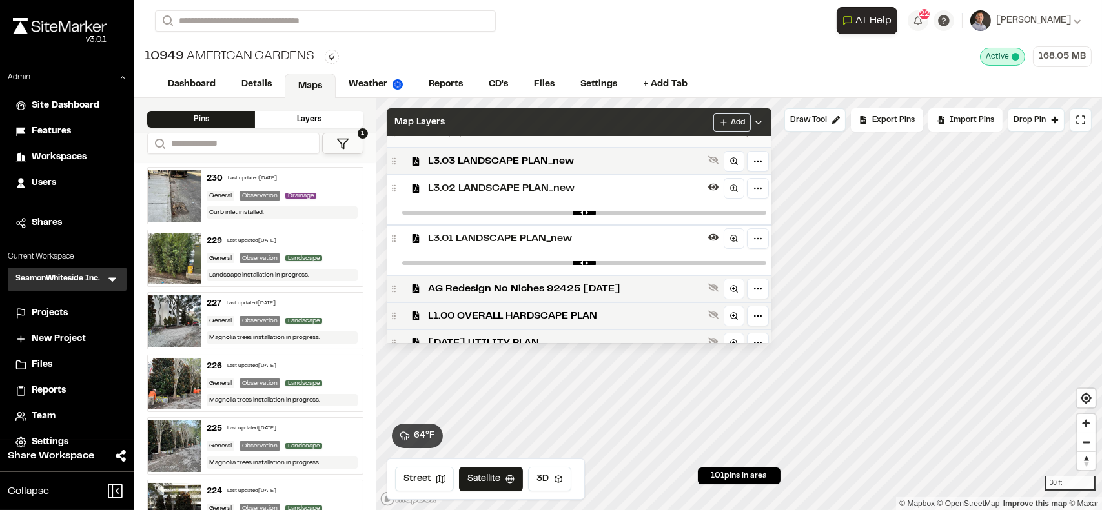
click at [688, 119] on div "Map Layers Add" at bounding box center [579, 122] width 385 height 28
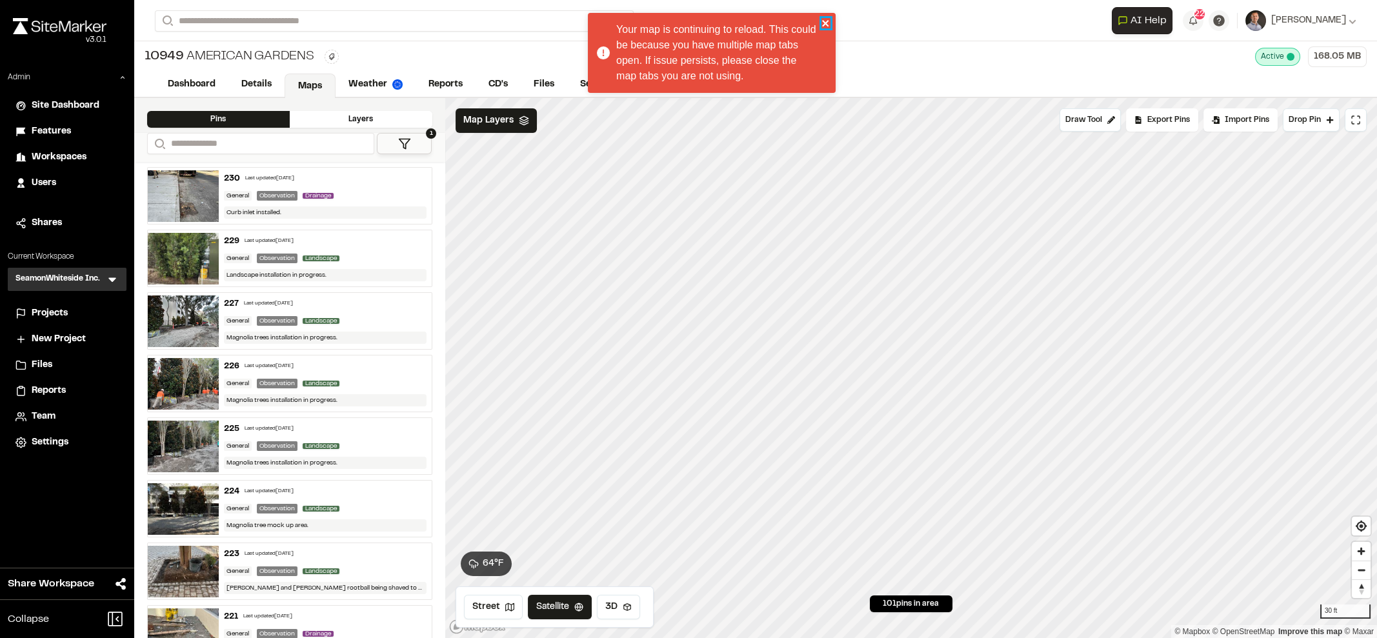
drag, startPoint x: 822, startPoint y: 20, endPoint x: 793, endPoint y: 26, distance: 30.2
click at [822, 21] on icon "close" at bounding box center [825, 23] width 6 height 6
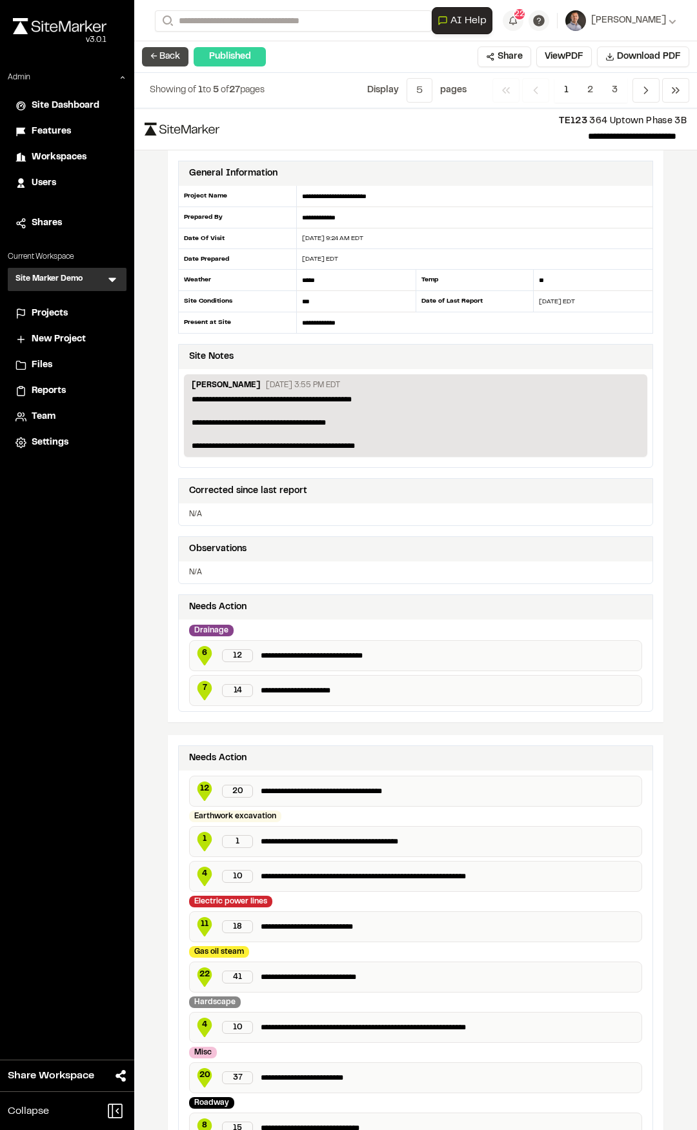
click at [179, 62] on button "← Back" at bounding box center [165, 56] width 46 height 19
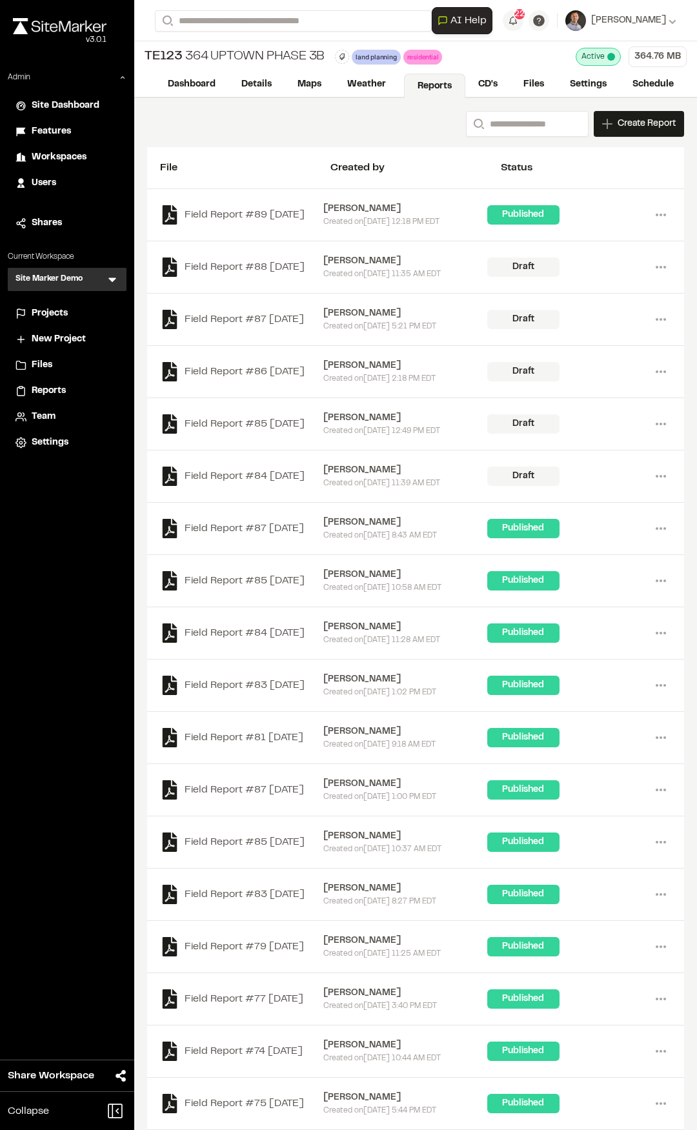
click at [56, 388] on span "Reports" at bounding box center [49, 391] width 34 height 14
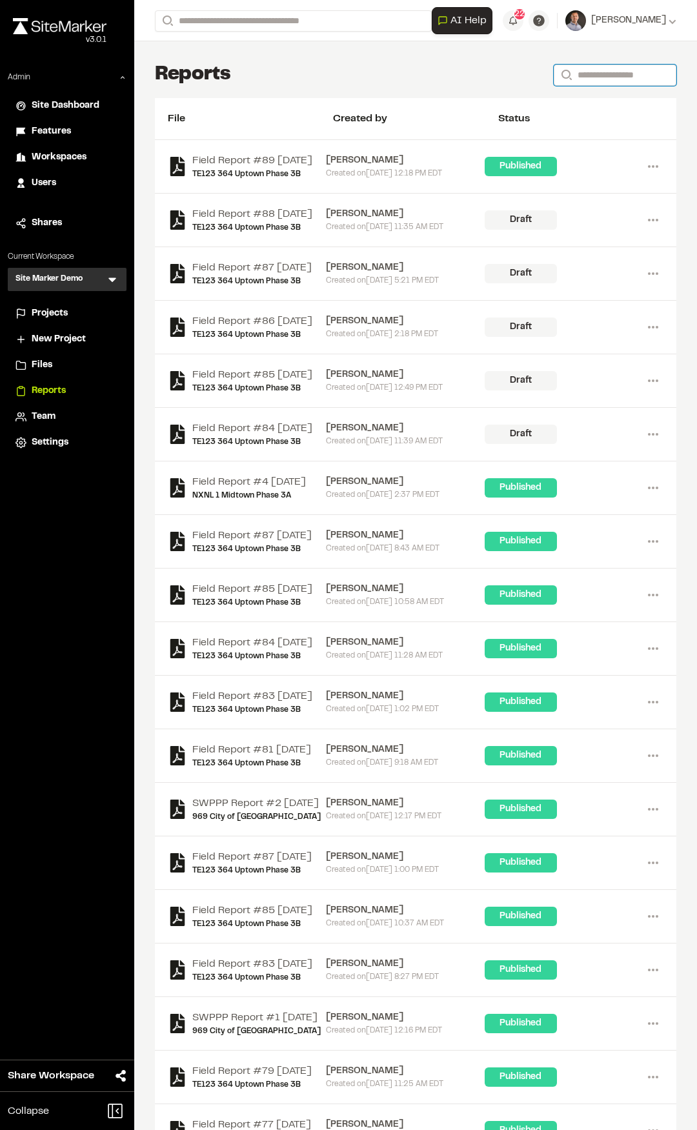
click at [570, 76] on input "Search" at bounding box center [615, 75] width 123 height 21
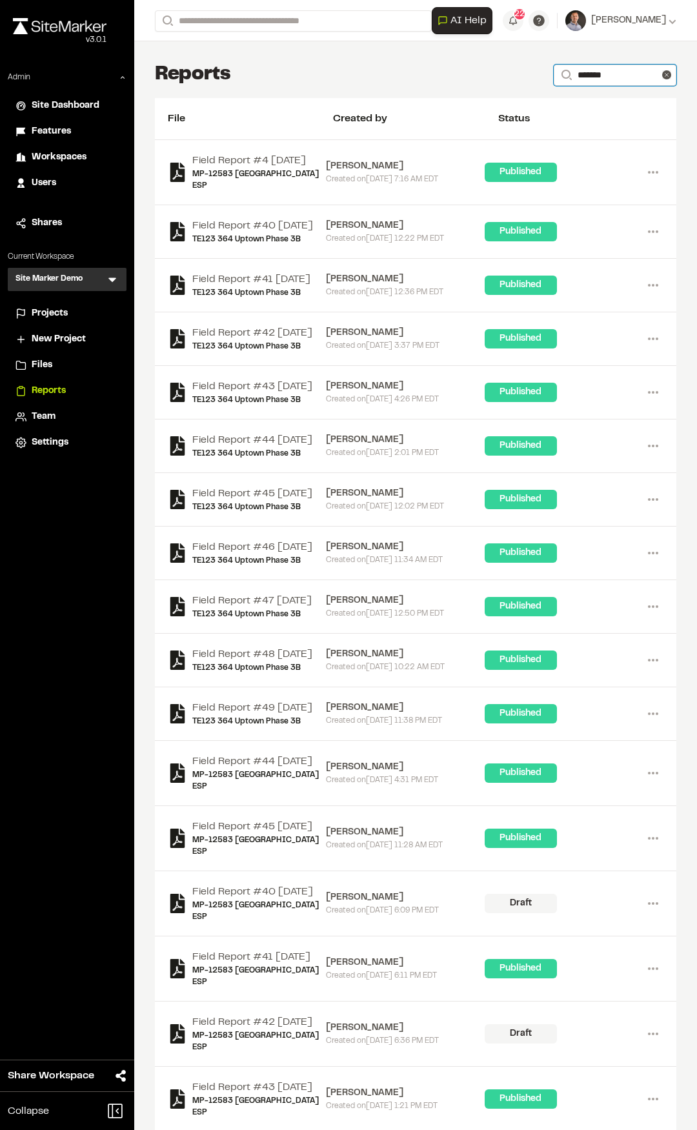
drag, startPoint x: 603, startPoint y: 75, endPoint x: 512, endPoint y: 69, distance: 91.2
click at [516, 72] on div "Reports Search *******" at bounding box center [415, 75] width 521 height 26
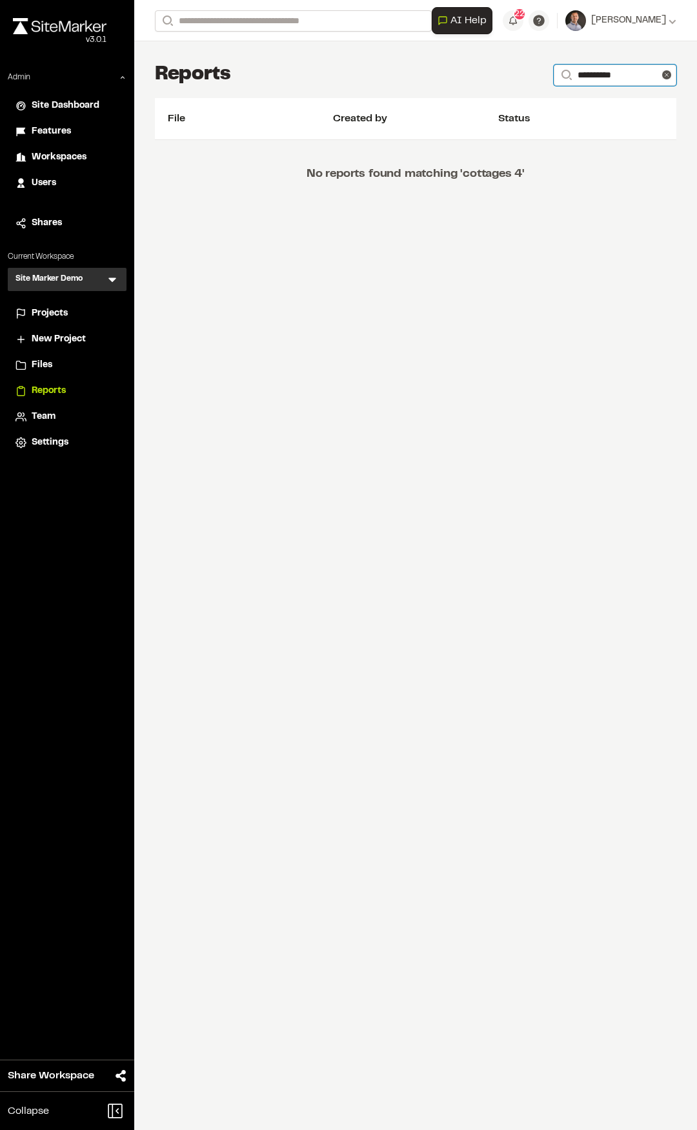
type input "**********"
click at [347, 15] on input "Search" at bounding box center [293, 20] width 277 height 21
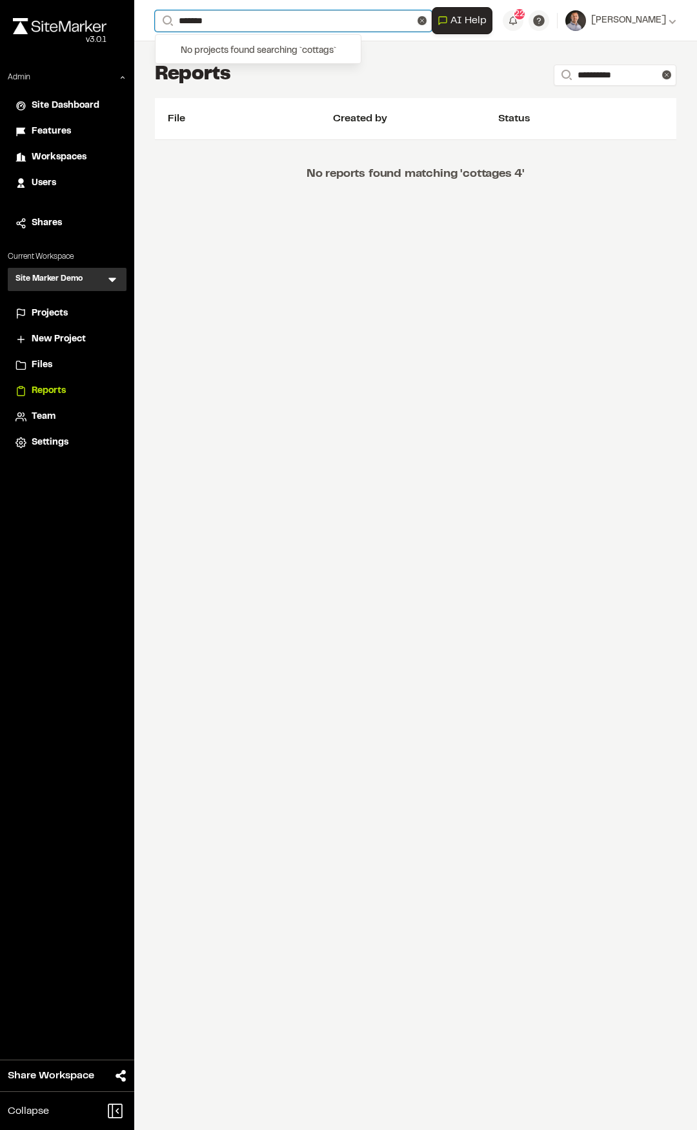
type input "*******"
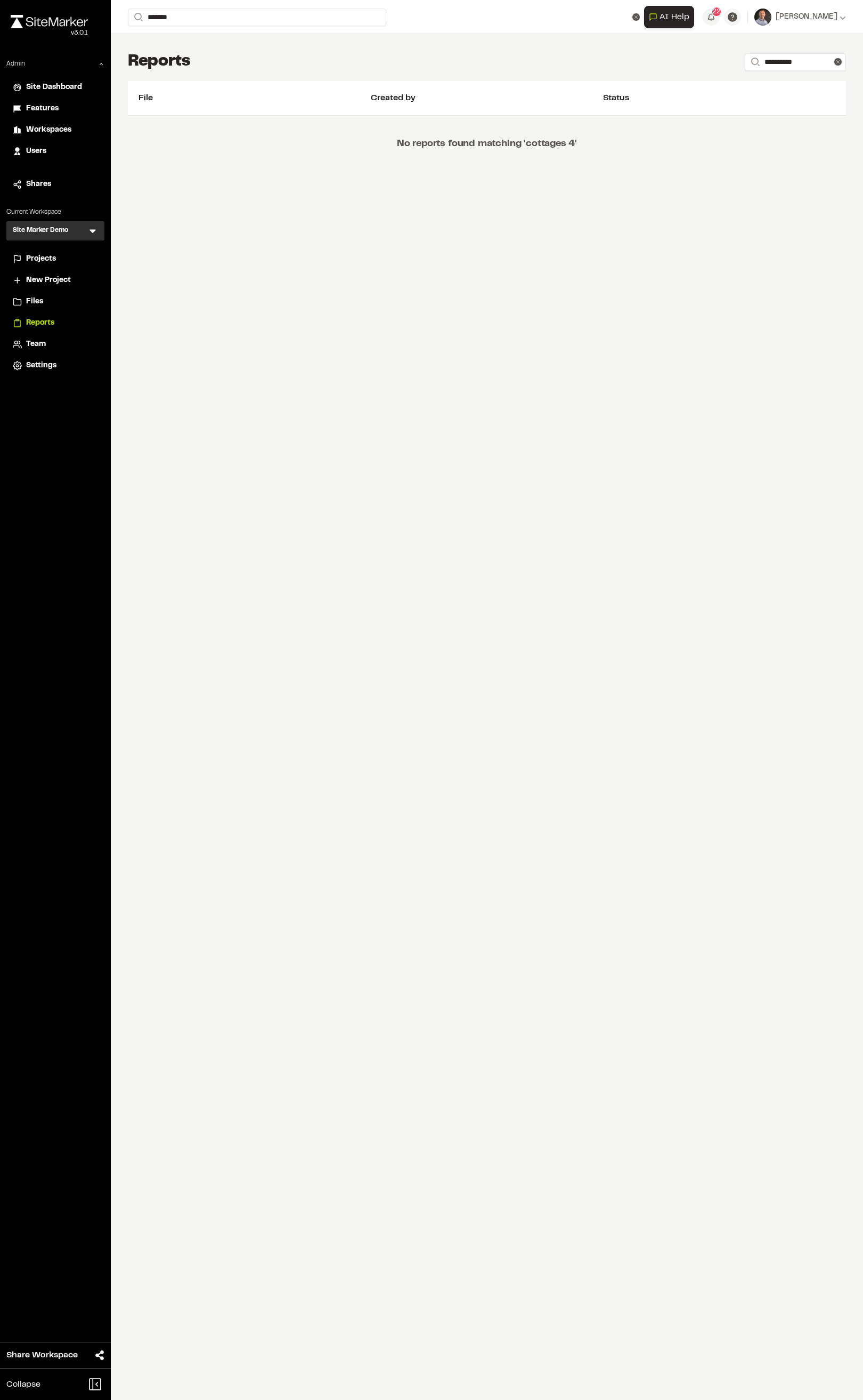
click at [87, 229] on div "Site Marker Demo SM Menu" at bounding box center [55, 230] width 98 height 19
click at [88, 230] on icon at bounding box center [92, 230] width 11 height 11
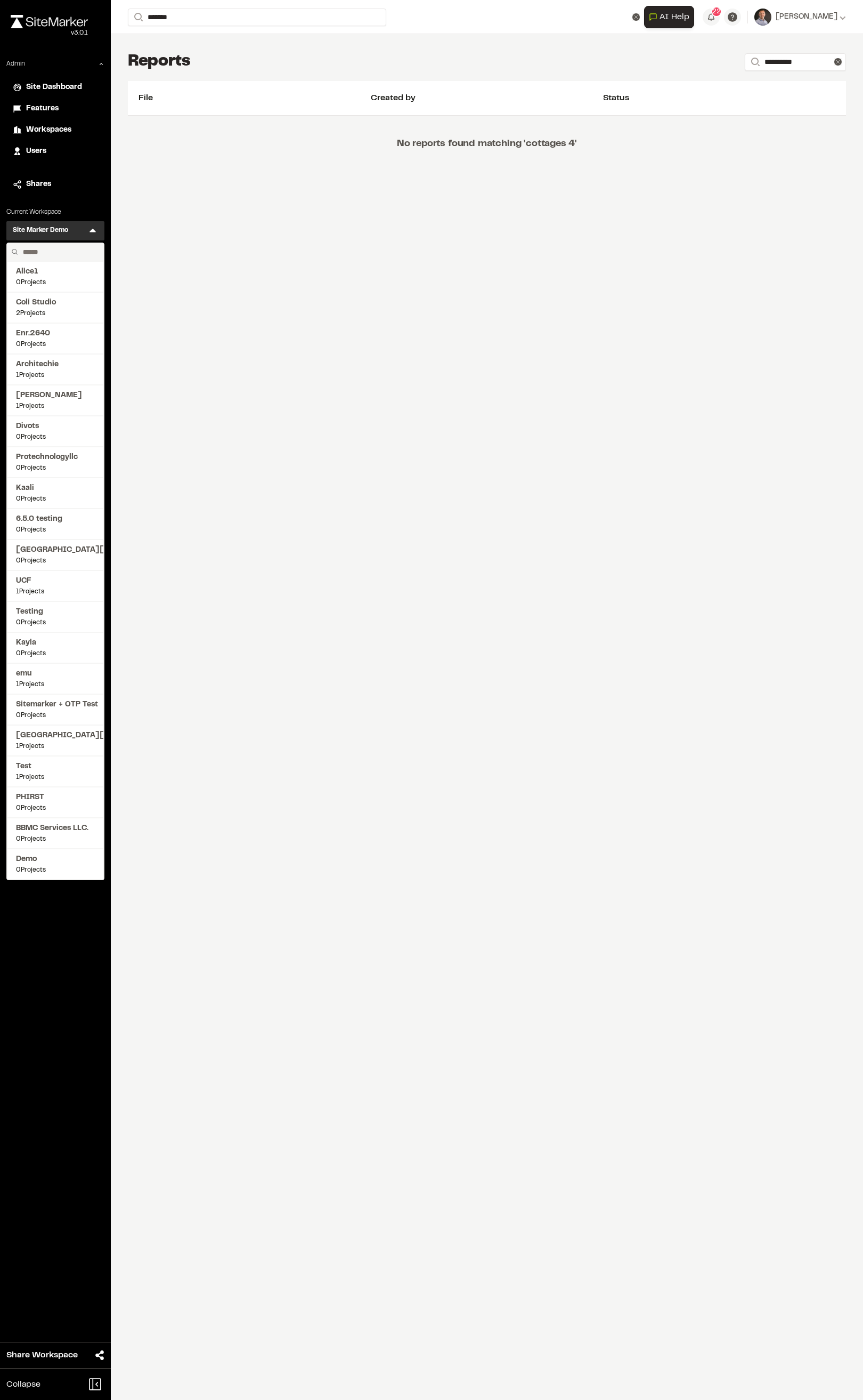
click at [73, 248] on input "text" at bounding box center [59, 252] width 81 height 18
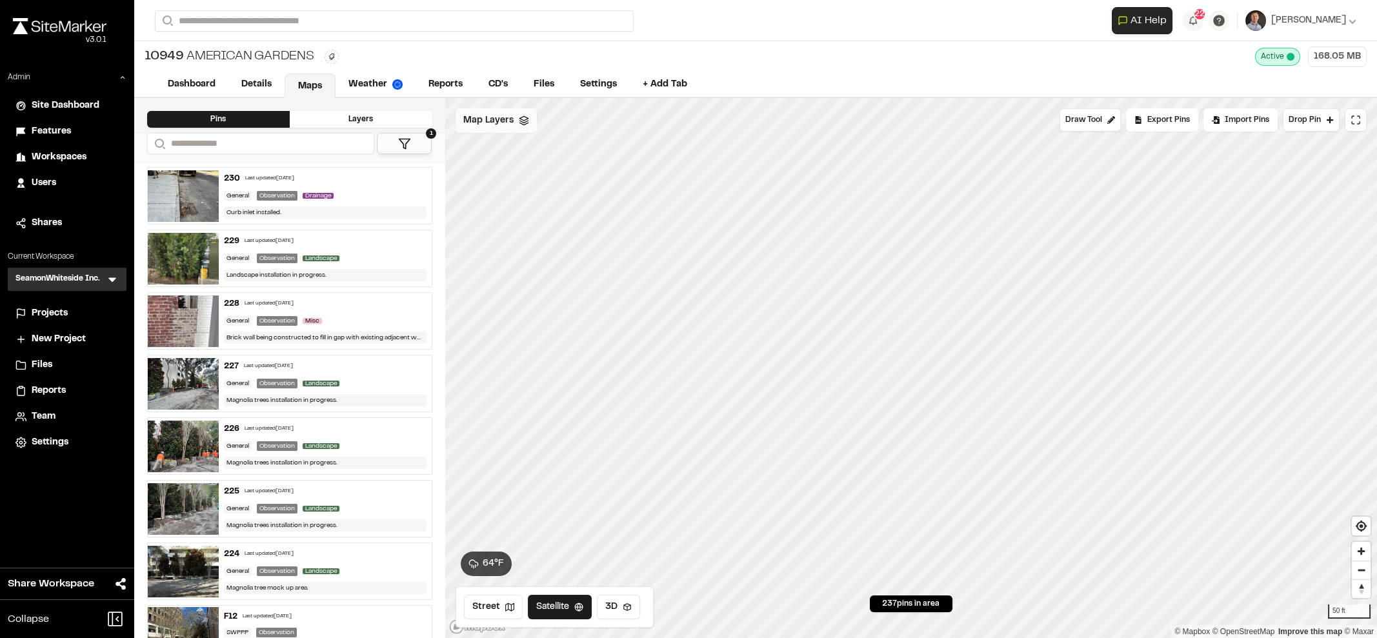
click at [504, 121] on span "Map Layers" at bounding box center [488, 121] width 50 height 14
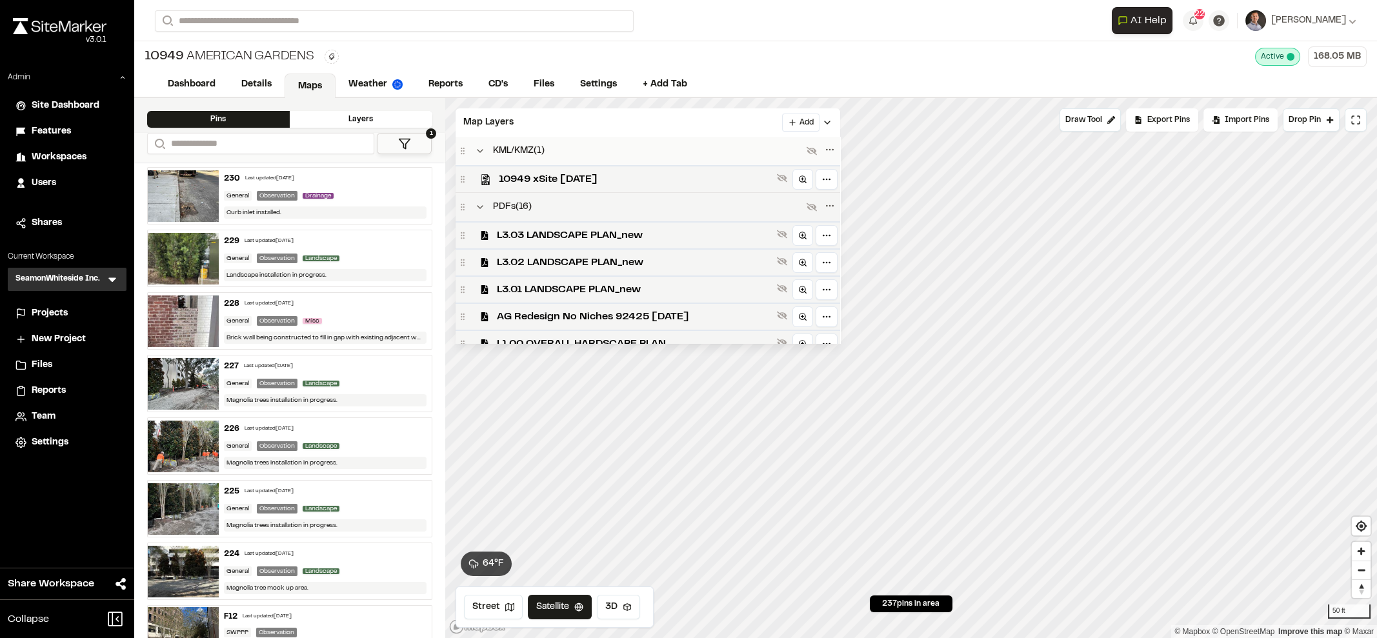
click at [791, 216] on div "PDFs ( 16 )" at bounding box center [648, 207] width 385 height 28
click at [787, 235] on icon at bounding box center [782, 234] width 10 height 10
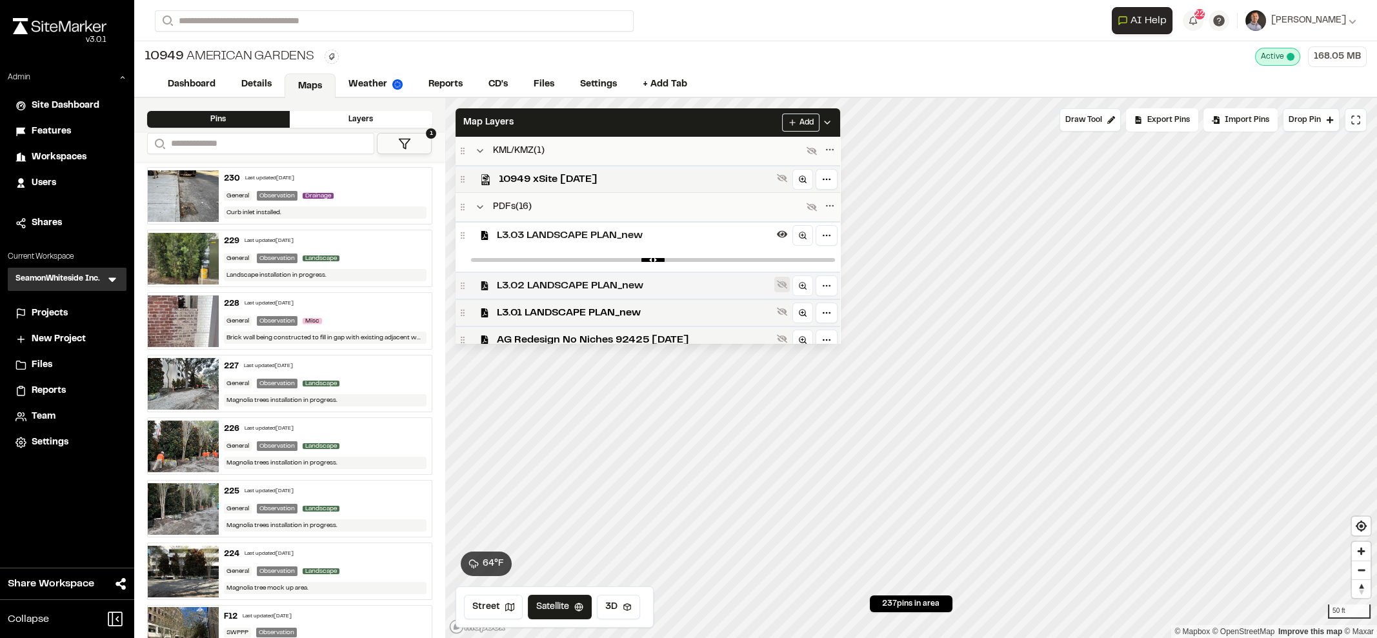
click at [785, 281] on icon at bounding box center [782, 284] width 10 height 10
click at [787, 330] on icon at bounding box center [782, 335] width 10 height 10
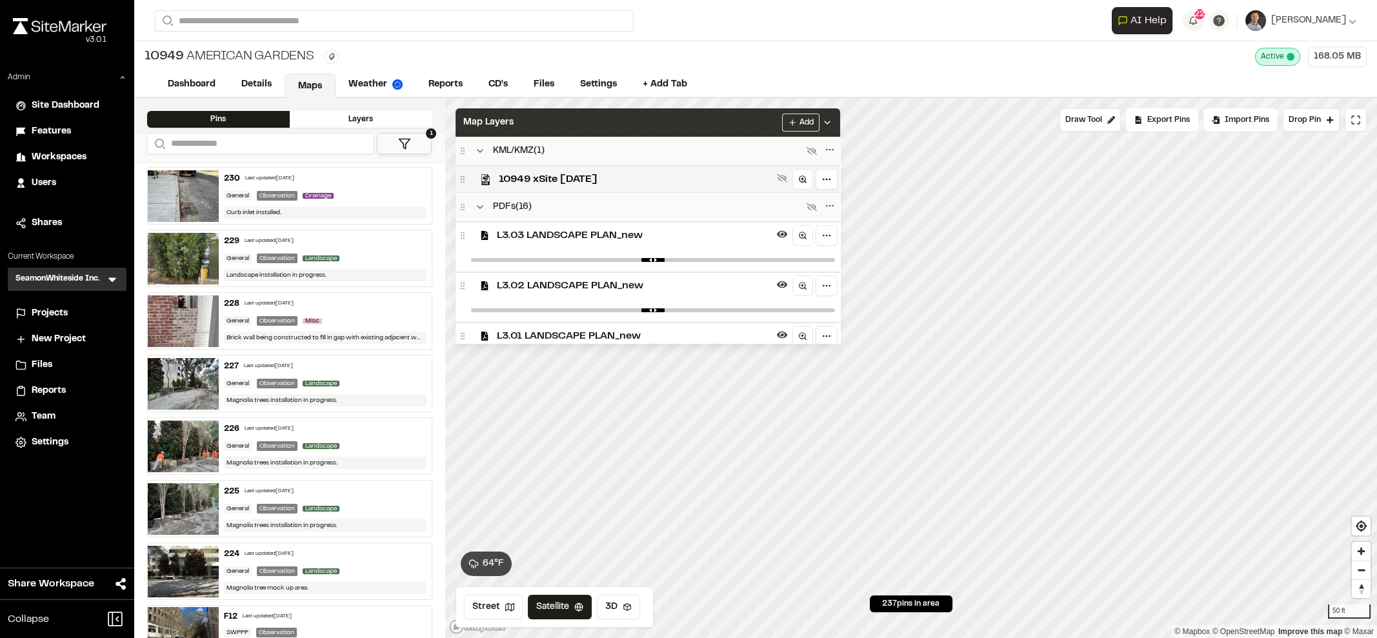
click at [833, 119] on icon at bounding box center [827, 122] width 10 height 10
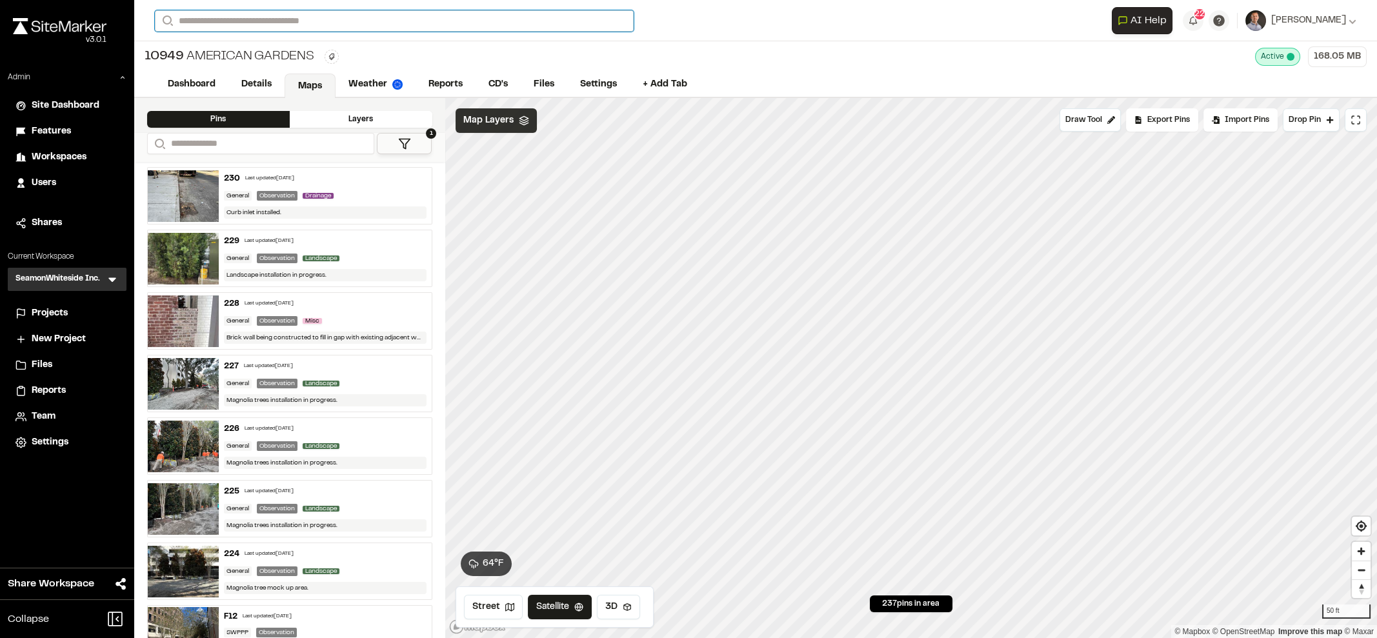
click at [200, 20] on input "Search" at bounding box center [394, 20] width 479 height 21
type input "******"
click at [218, 44] on p "CL1103 Everly Apartments" at bounding box center [258, 51] width 190 height 15
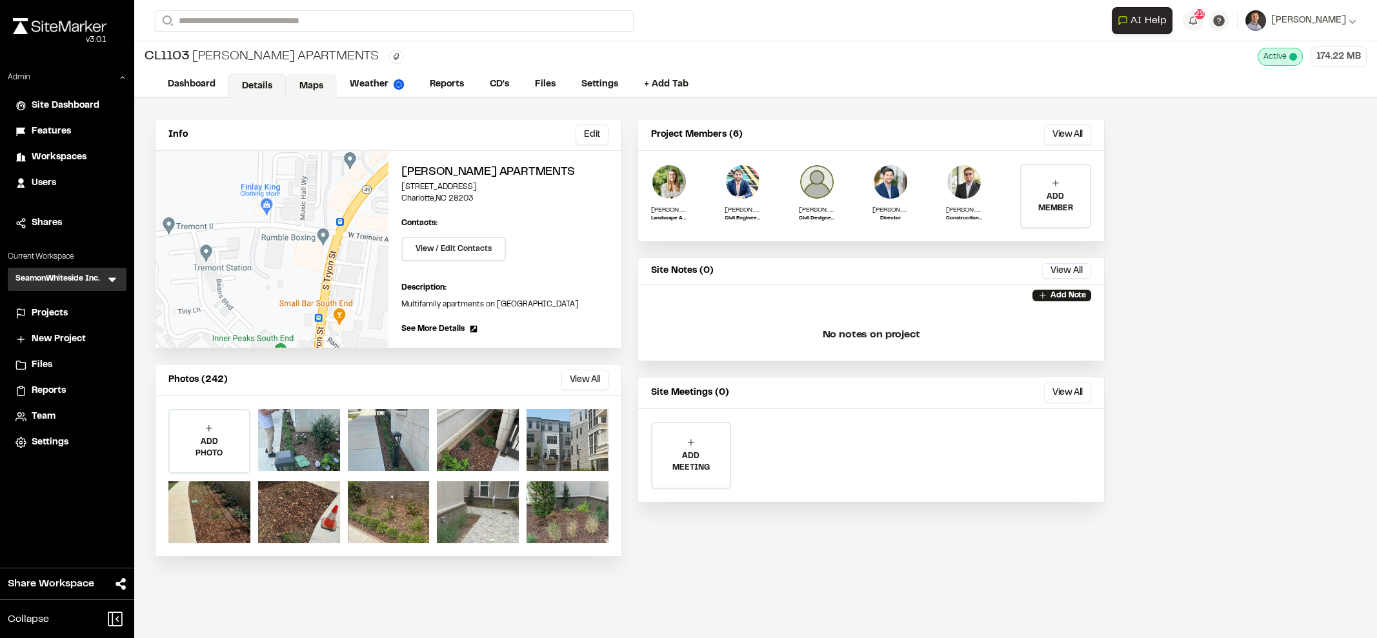
click at [312, 90] on link "Maps" at bounding box center [311, 86] width 51 height 25
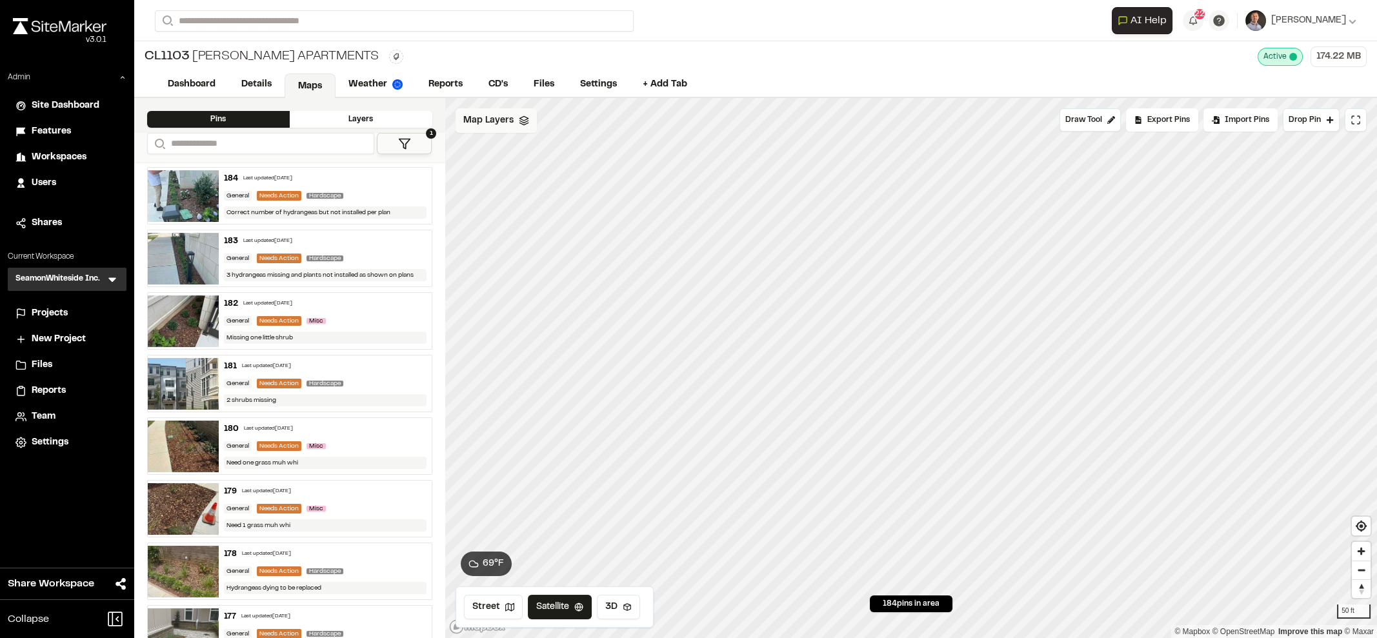
click at [500, 129] on div "Map Layers" at bounding box center [496, 120] width 81 height 25
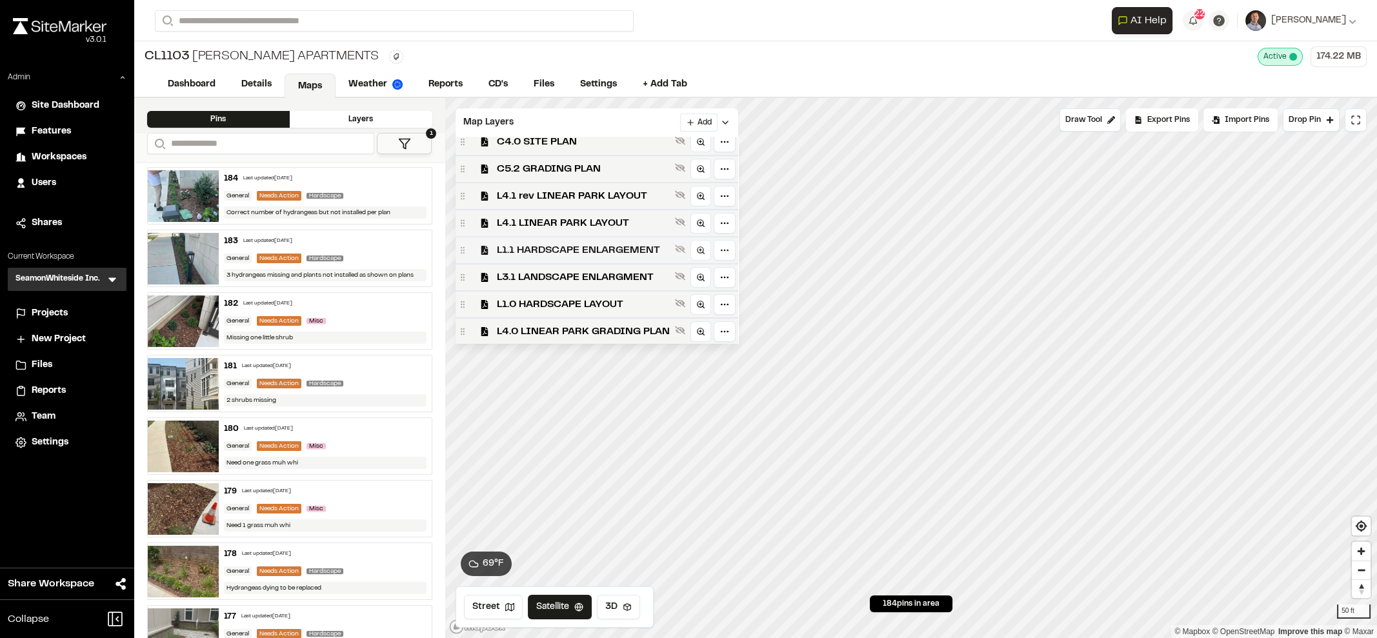
scroll to position [39, 0]
click at [544, 296] on span "L1.0 HARDSCAPE LAYOUT" at bounding box center [583, 302] width 173 height 15
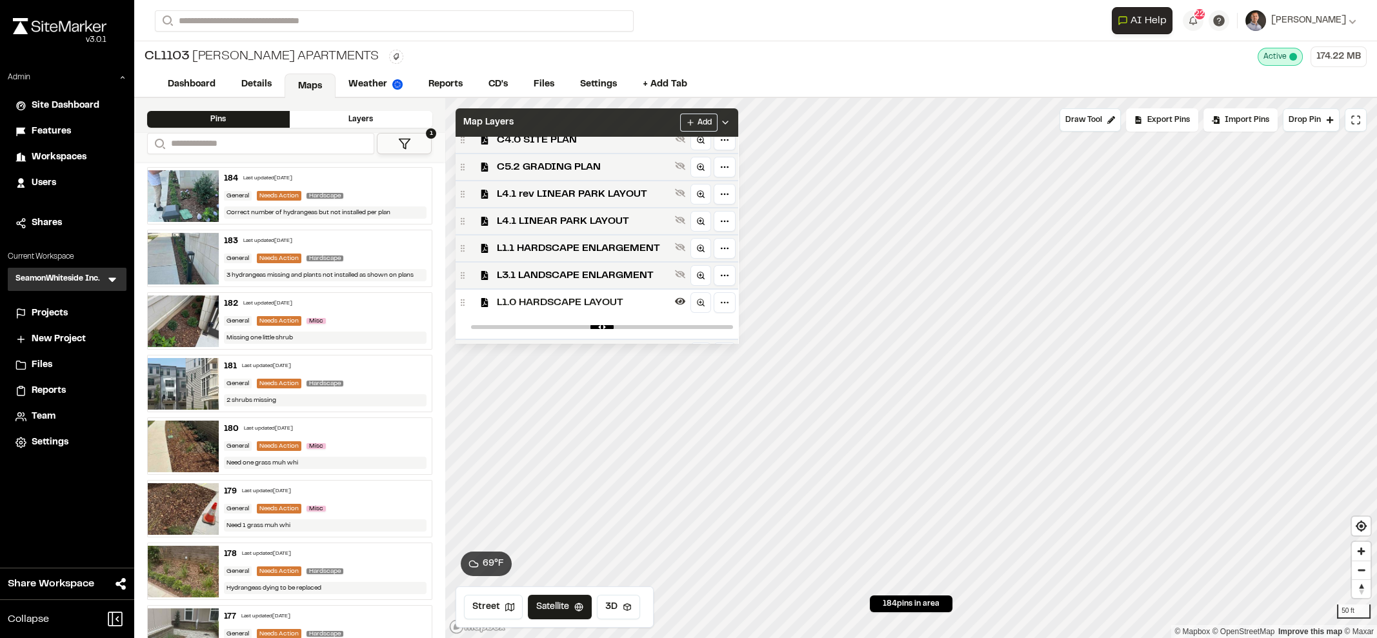
click at [731, 114] on div "Add" at bounding box center [705, 123] width 50 height 18
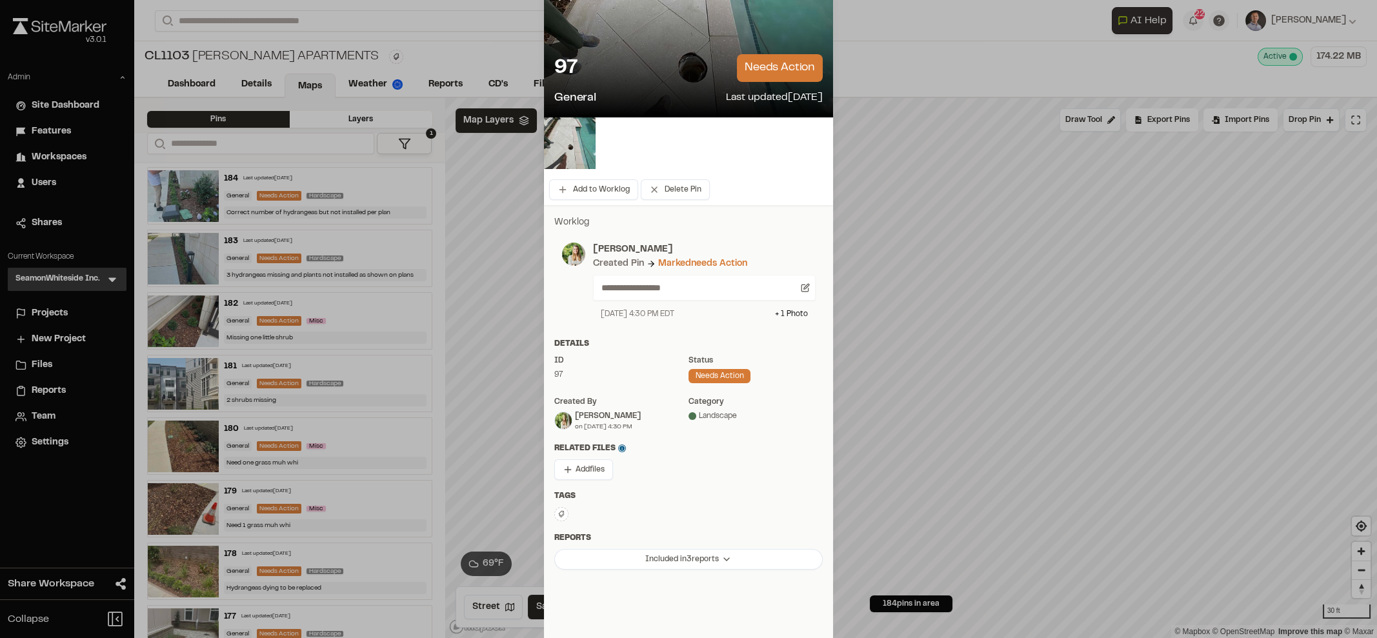
scroll to position [80, 0]
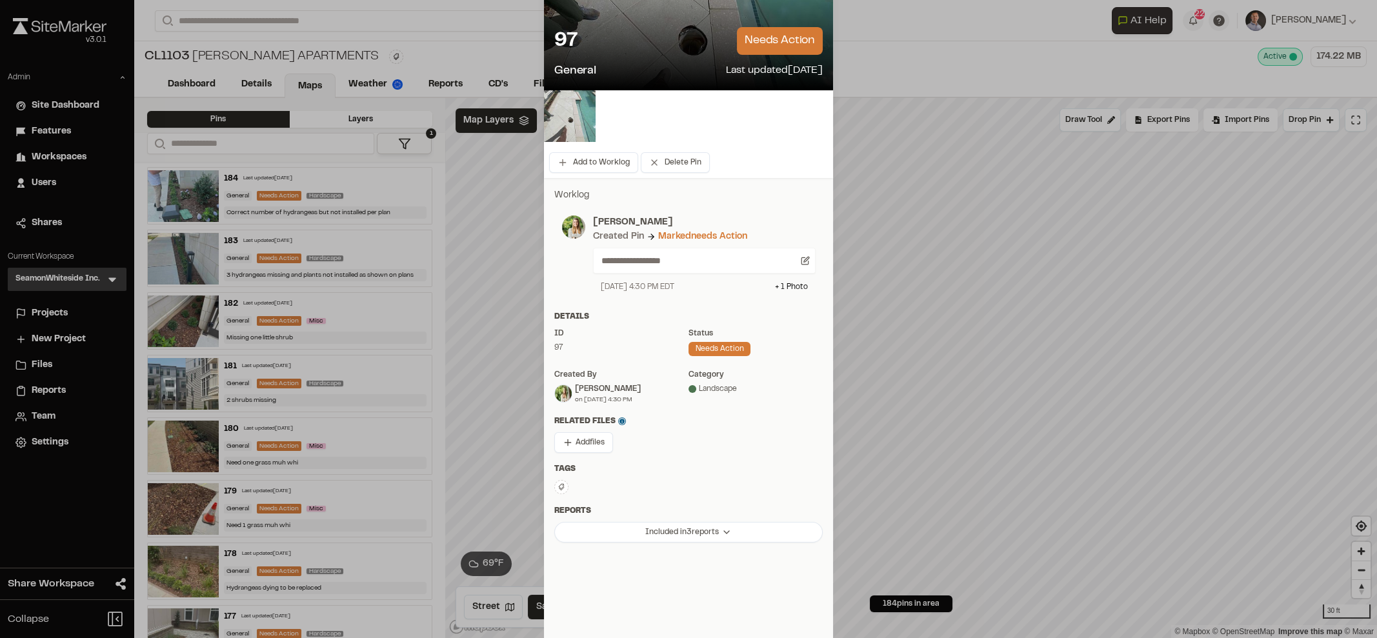
click at [561, 125] on img at bounding box center [570, 116] width 52 height 52
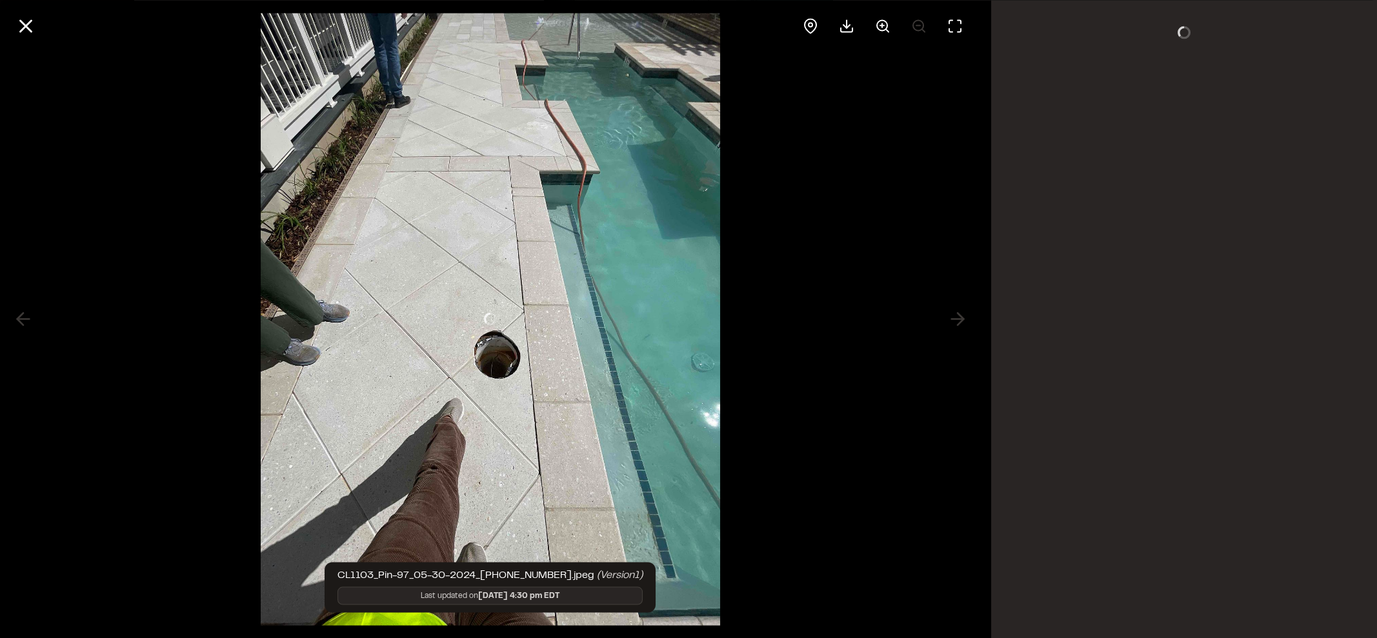
scroll to position [0, 0]
click at [24, 19] on icon at bounding box center [26, 26] width 22 height 22
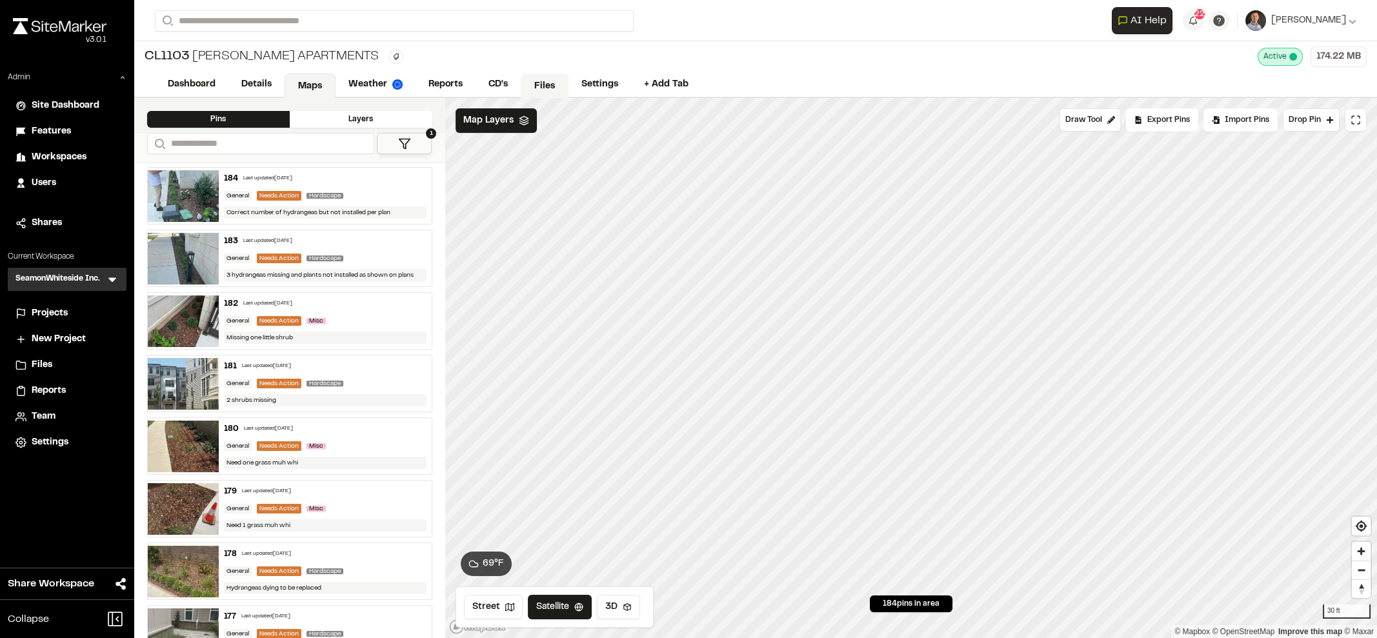
click at [533, 84] on link "Files" at bounding box center [545, 86] width 48 height 25
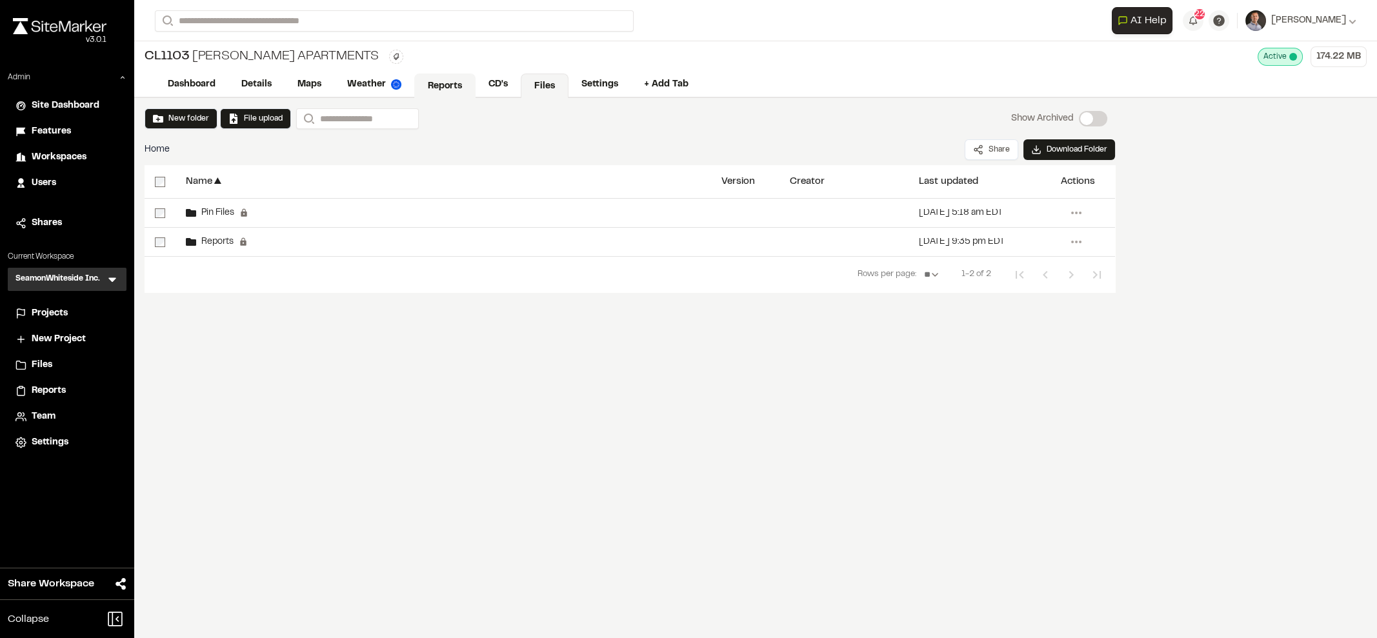
click at [450, 81] on link "Reports" at bounding box center [444, 86] width 61 height 25
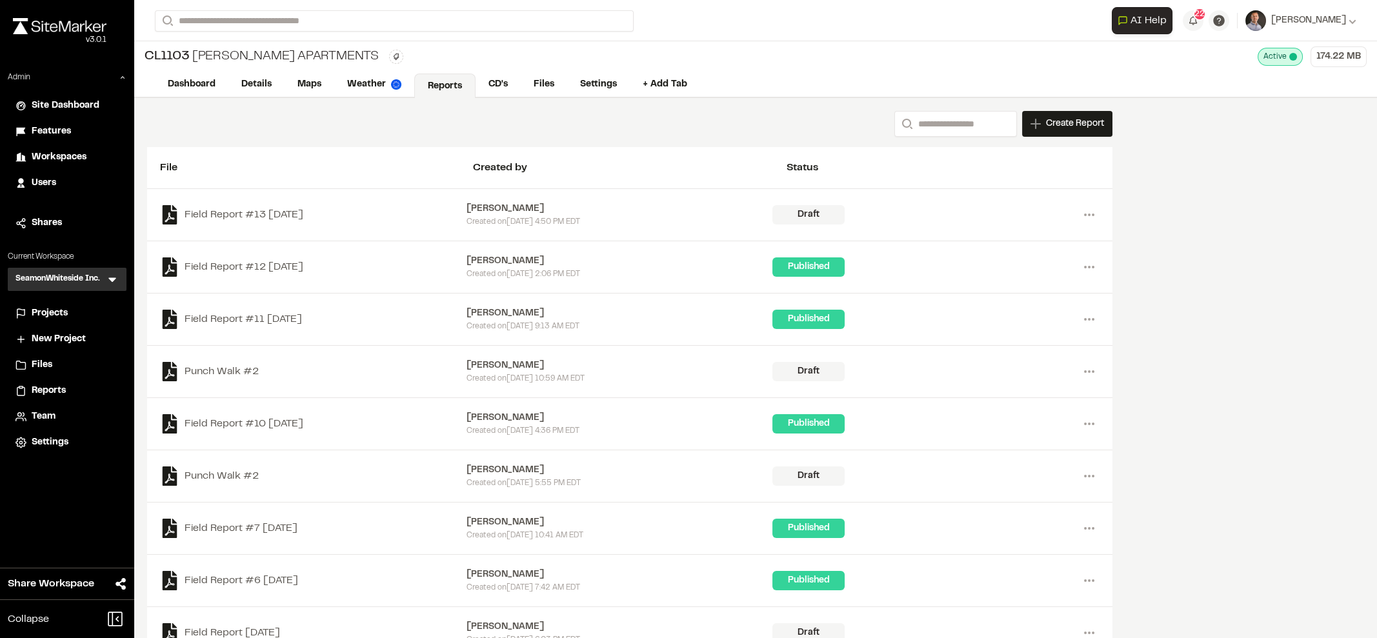
scroll to position [80, 0]
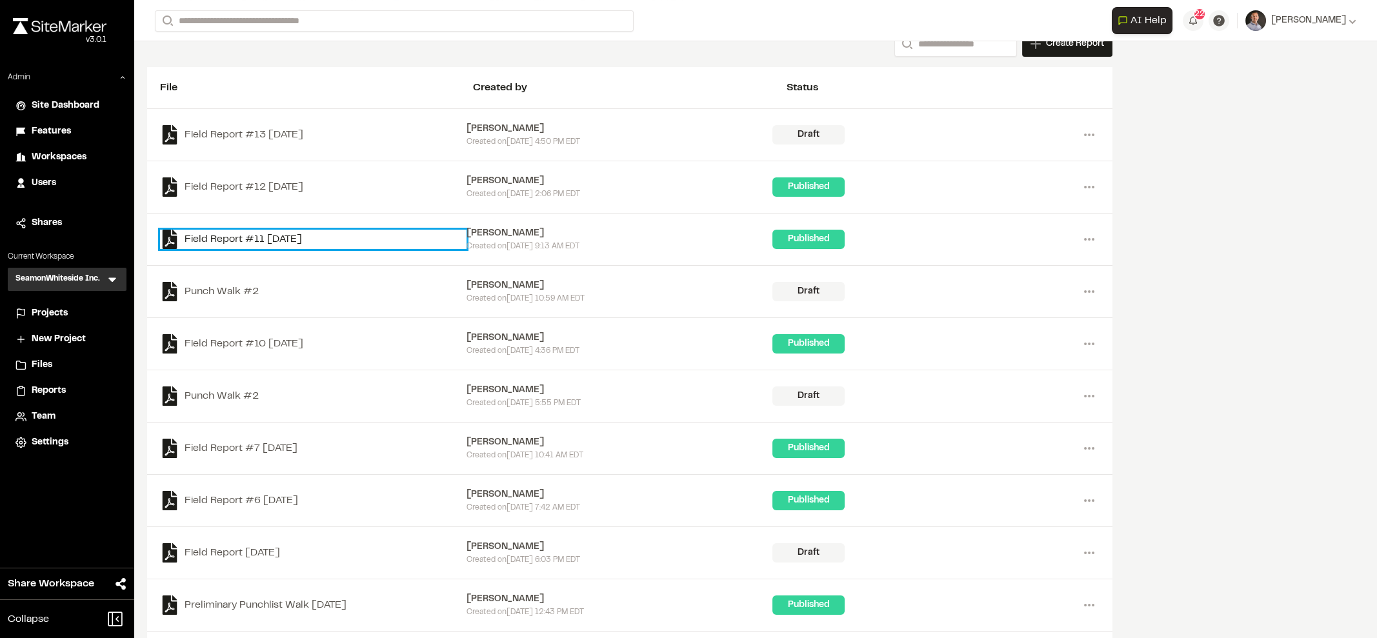
click at [231, 230] on link "Field Report #11 2024-07-09" at bounding box center [313, 239] width 307 height 19
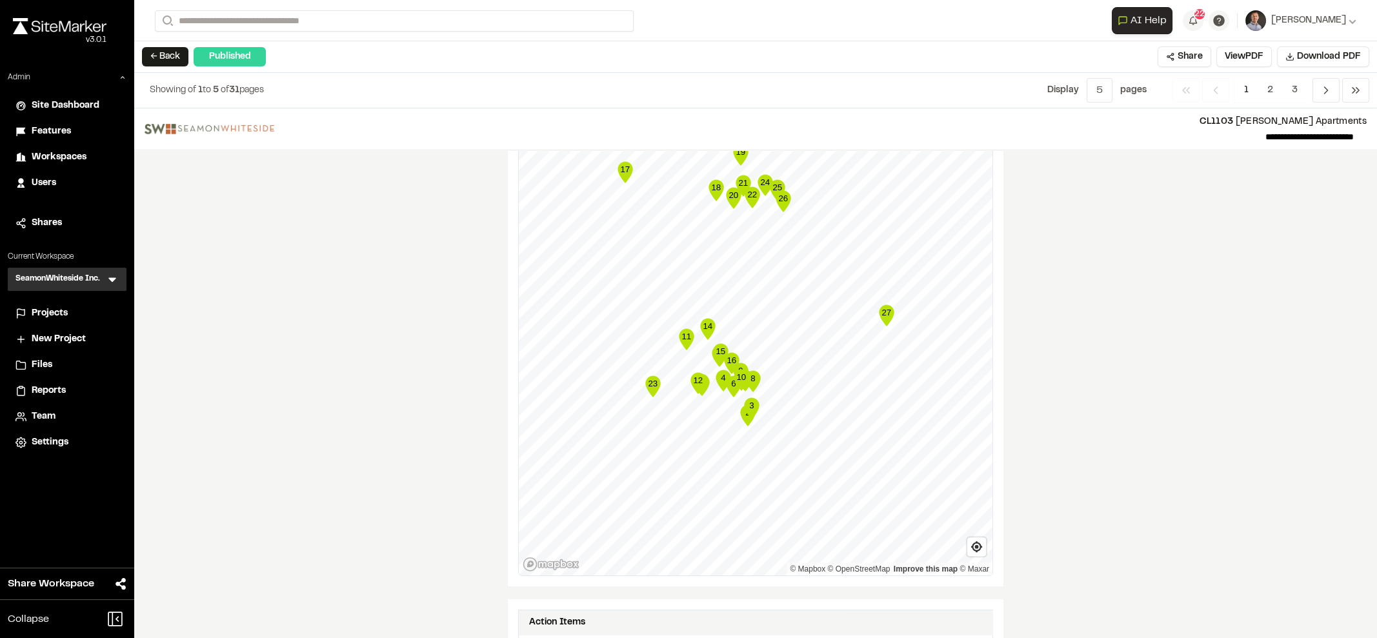
scroll to position [1533, 0]
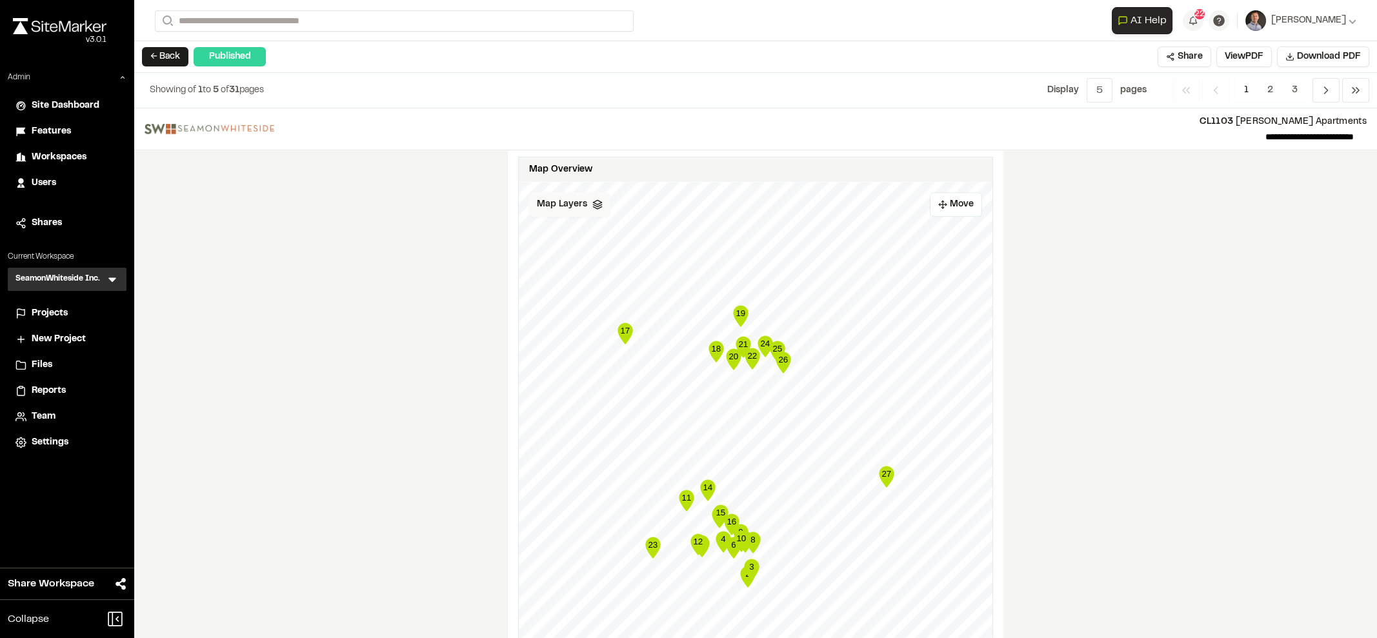
click at [543, 197] on span "Map Layers" at bounding box center [562, 204] width 50 height 14
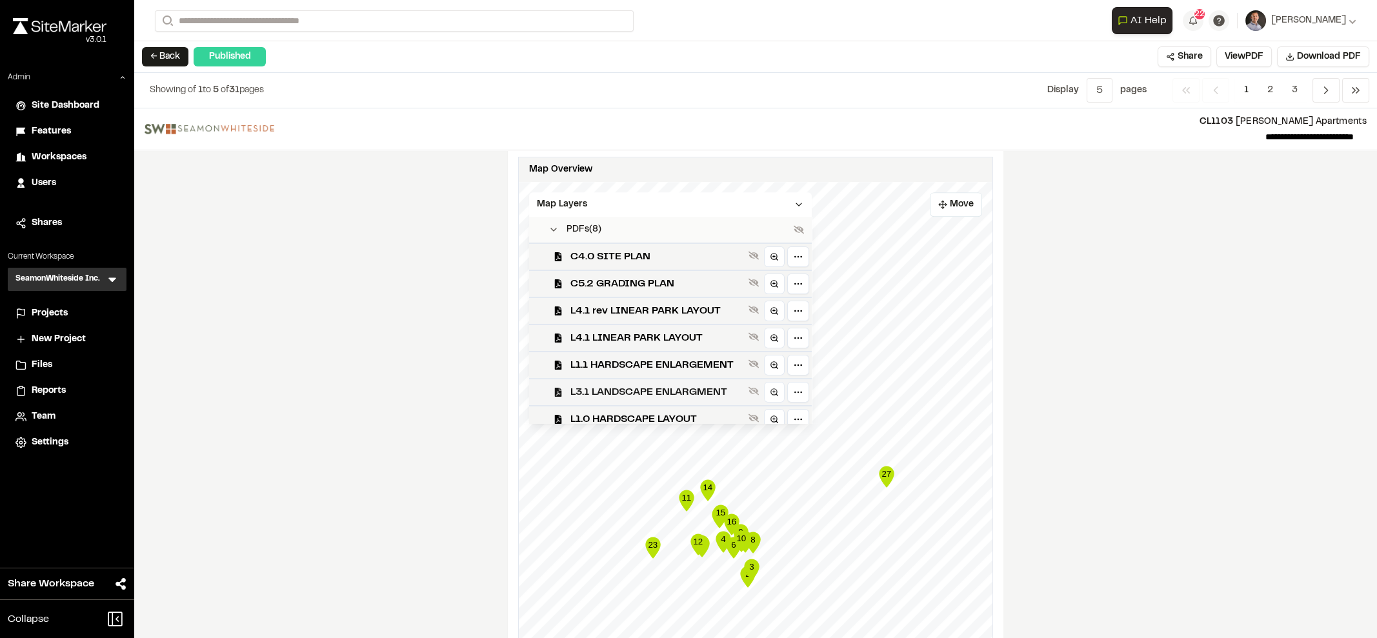
scroll to position [37, 0]
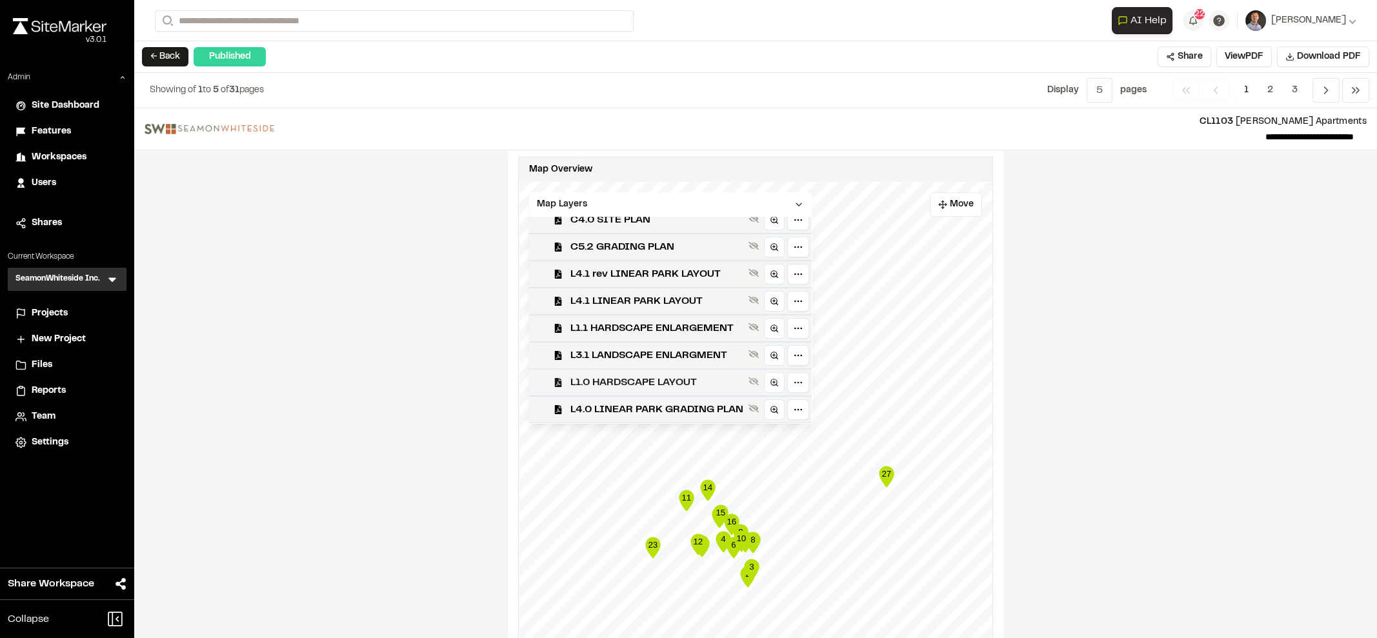
click at [599, 375] on span "L1.0 HARDSCAPE LAYOUT" at bounding box center [656, 382] width 173 height 15
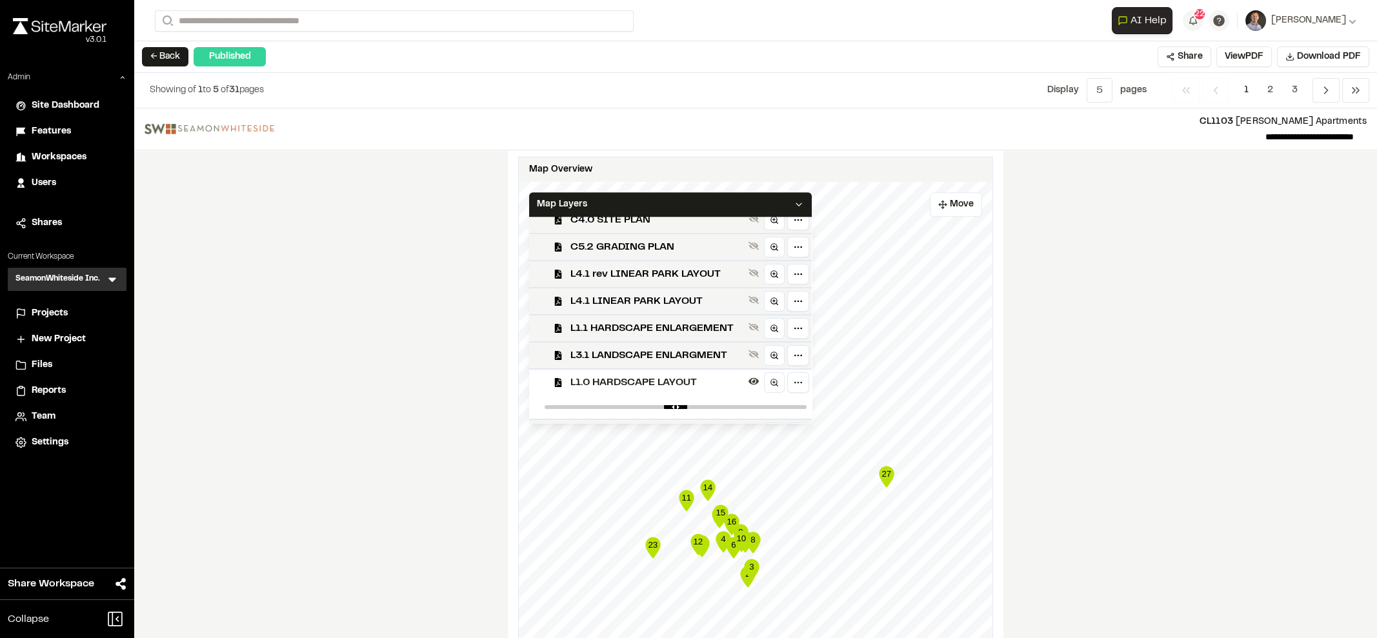
click at [1215, 341] on div "**********" at bounding box center [755, 373] width 1243 height 530
click at [804, 199] on icon at bounding box center [799, 204] width 10 height 10
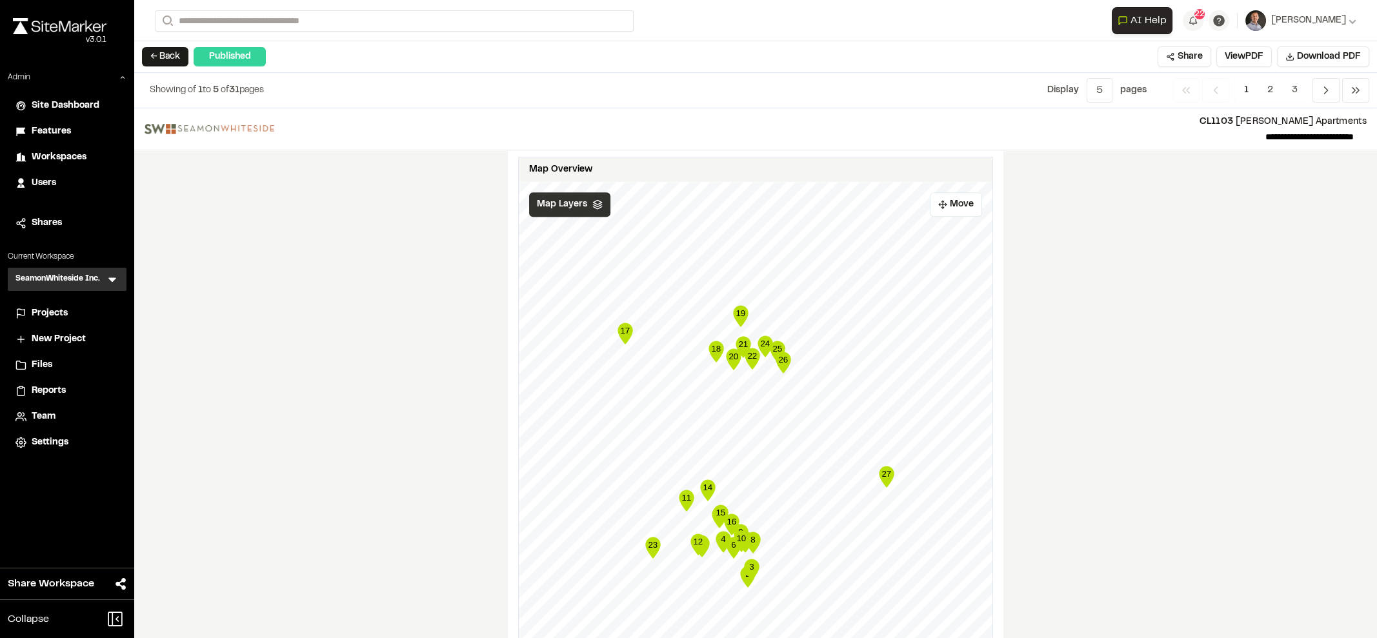
click at [544, 197] on span "Map Layers" at bounding box center [562, 204] width 50 height 14
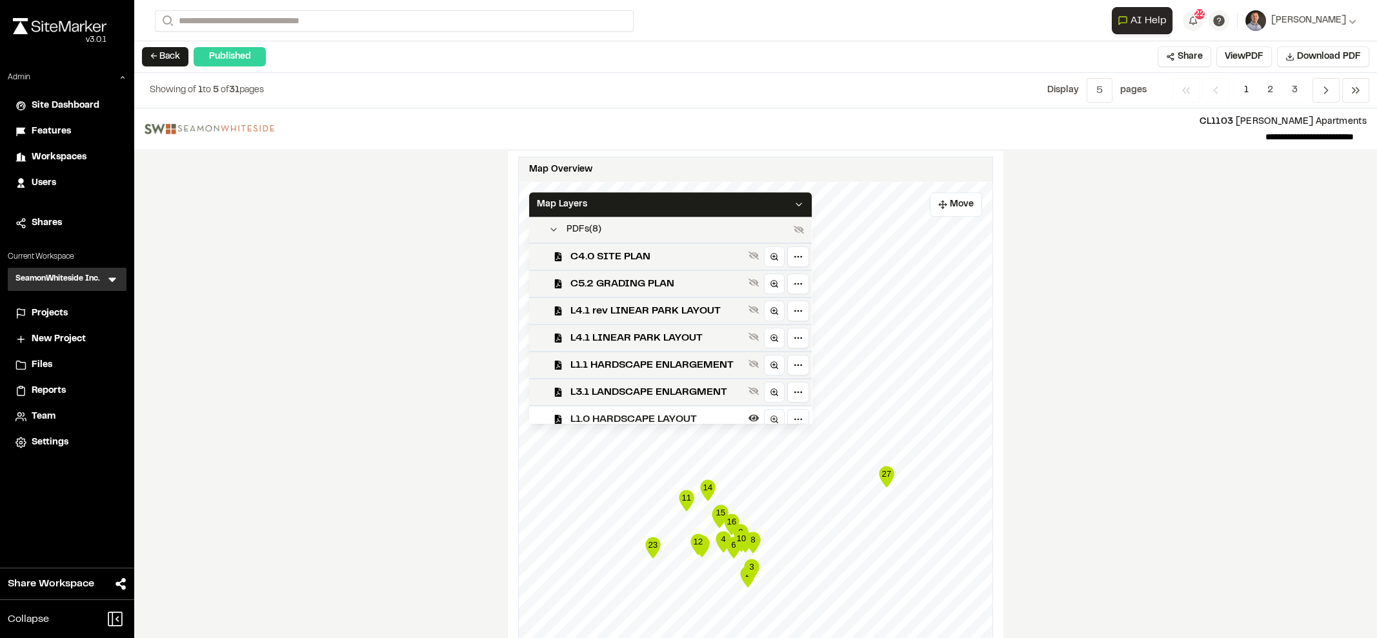
click at [567, 223] on span "PDFs ( 8 )" at bounding box center [584, 230] width 35 height 14
click at [803, 199] on icon at bounding box center [799, 204] width 10 height 10
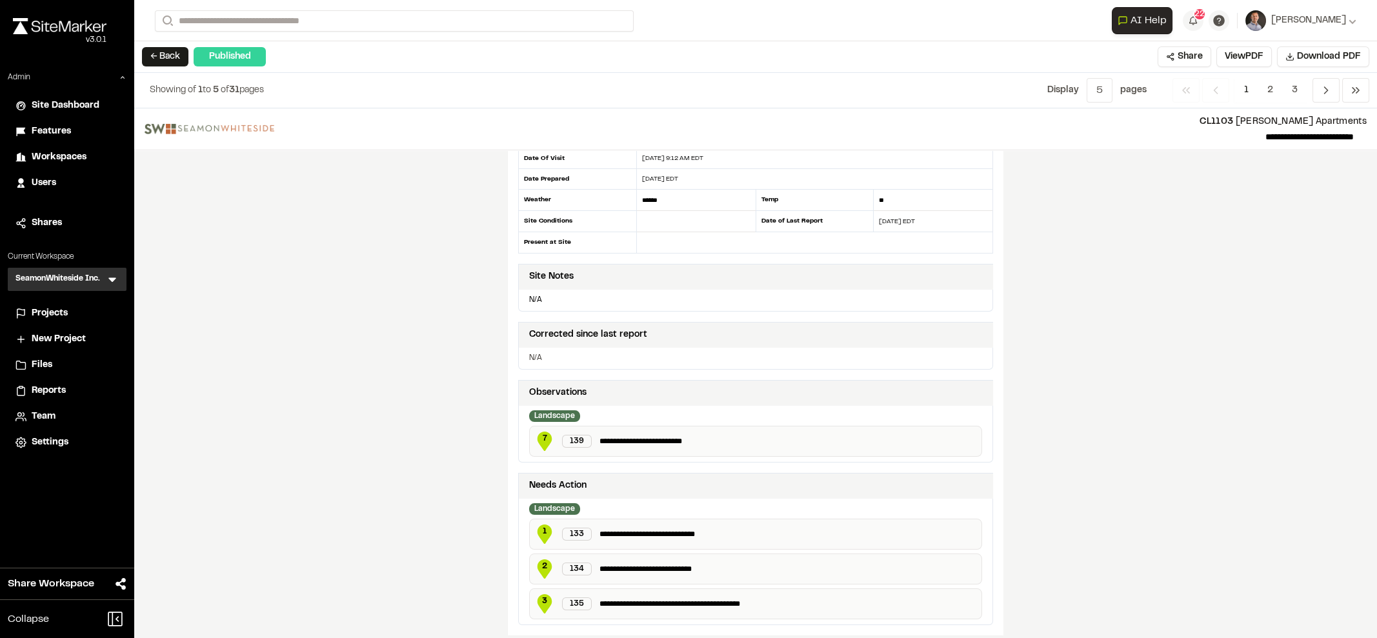
scroll to position [0, 0]
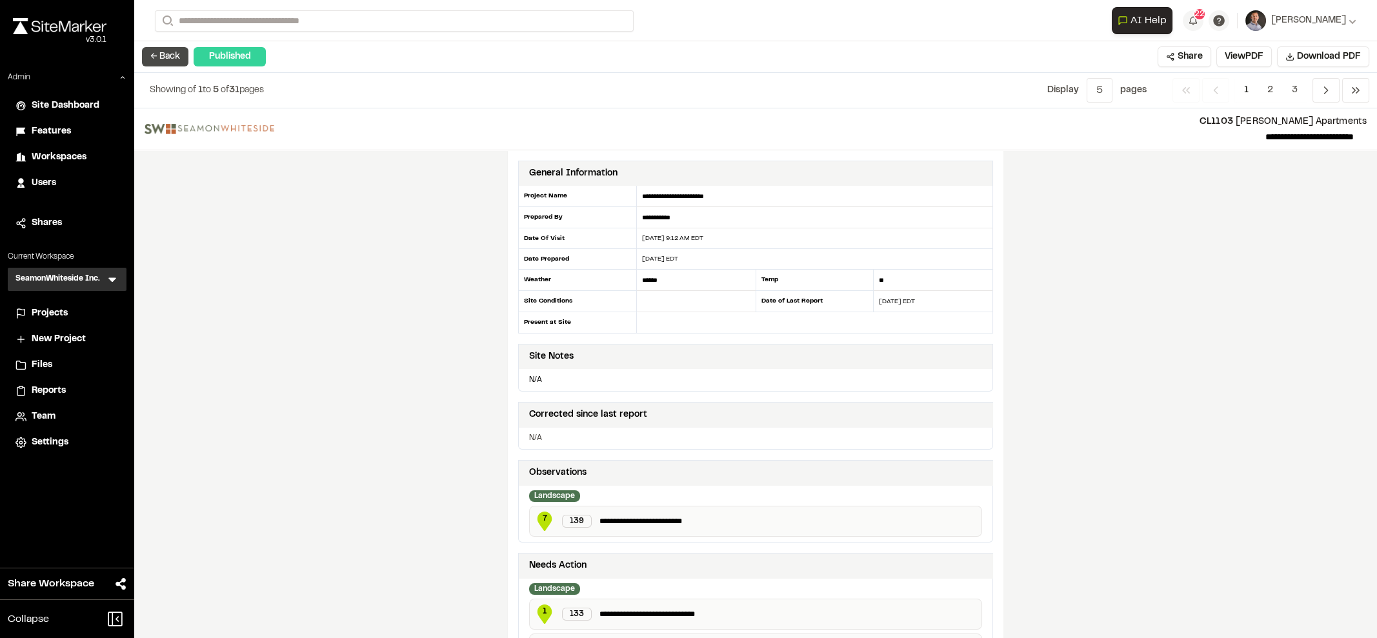
click at [156, 56] on button "← Back" at bounding box center [165, 56] width 46 height 19
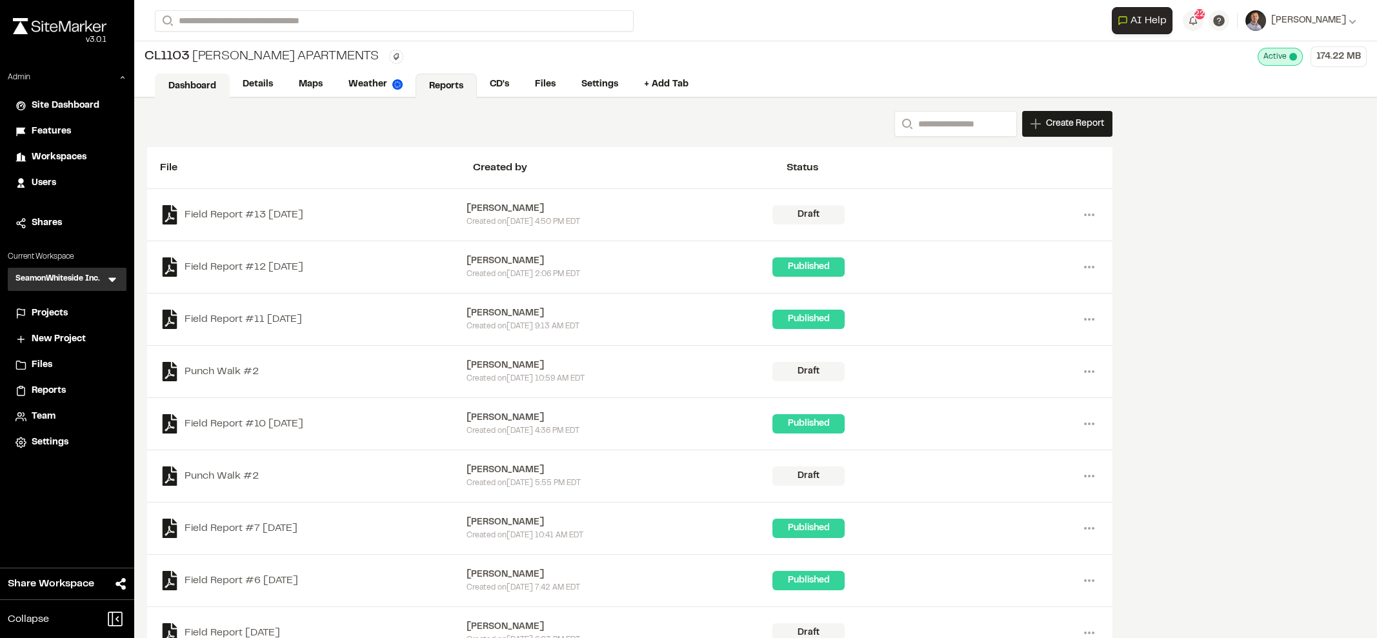
drag, startPoint x: 194, startPoint y: 79, endPoint x: 201, endPoint y: 83, distance: 7.5
click at [195, 79] on link "Dashboard" at bounding box center [192, 86] width 75 height 25
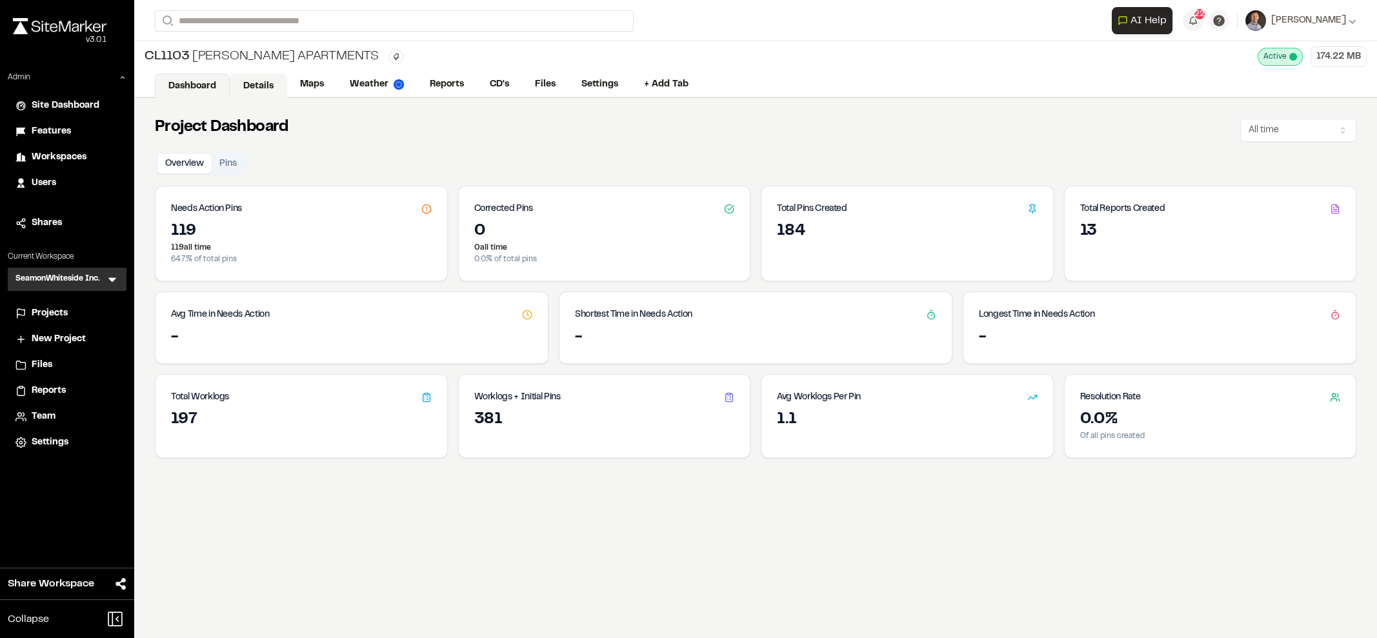
click at [248, 79] on link "Details" at bounding box center [258, 86] width 57 height 25
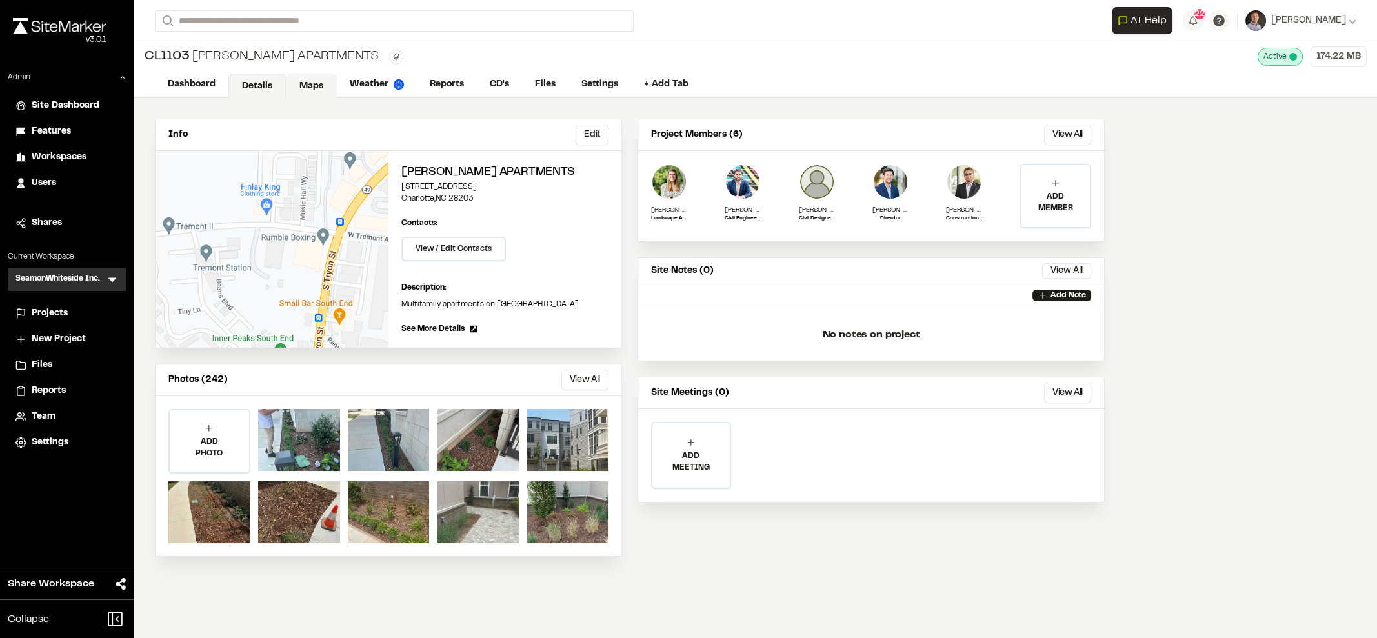
click at [312, 85] on link "Maps" at bounding box center [311, 86] width 51 height 25
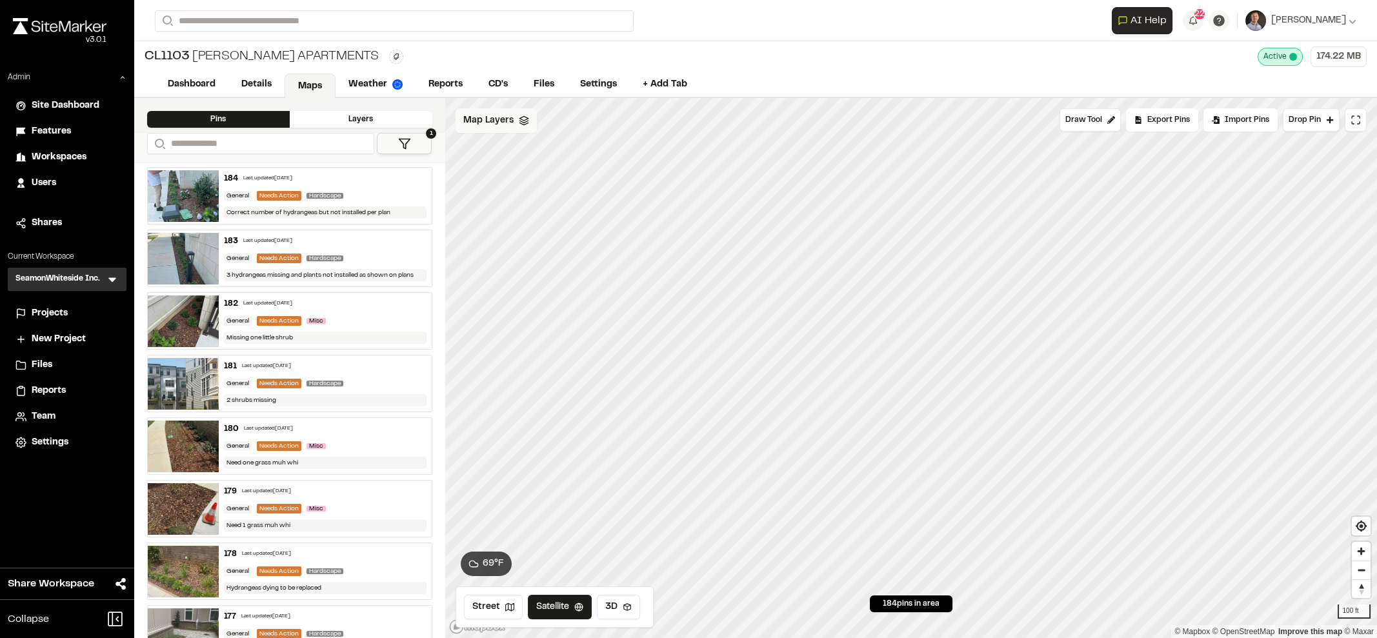
click at [500, 131] on div "Map Layers" at bounding box center [496, 120] width 81 height 25
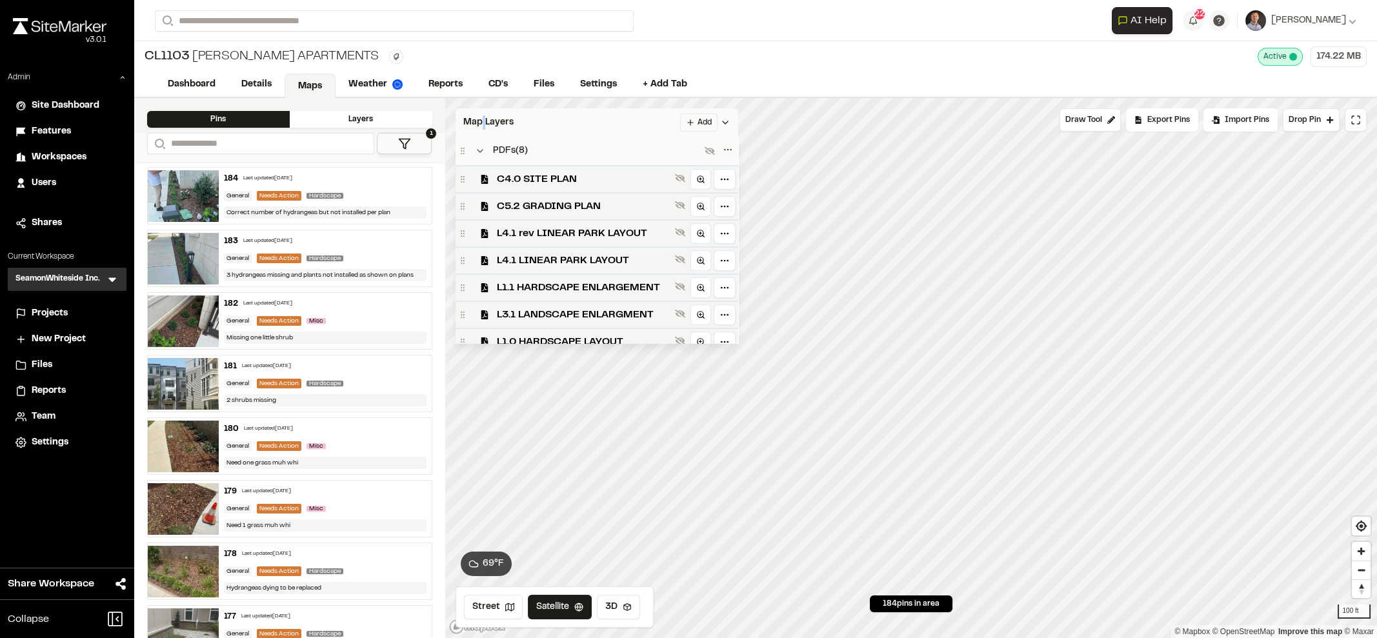
click at [489, 119] on span "Map Layers" at bounding box center [488, 123] width 50 height 14
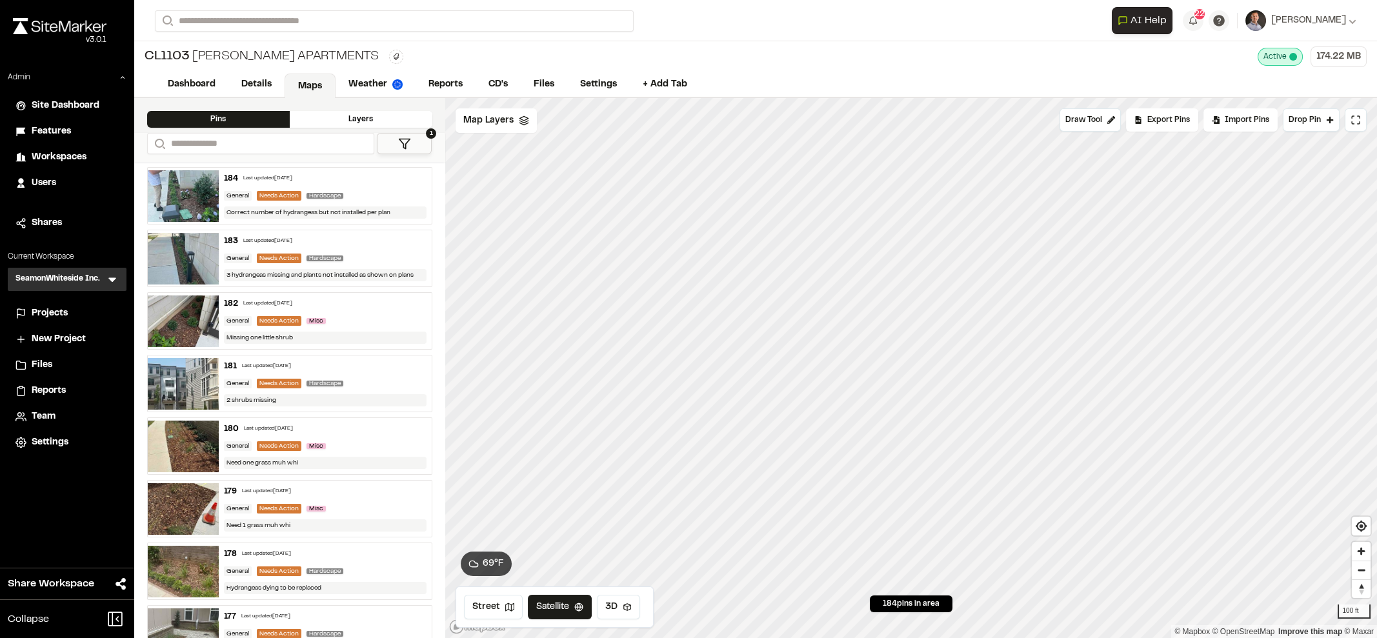
click at [72, 101] on span "Site Dashboard" at bounding box center [66, 106] width 68 height 14
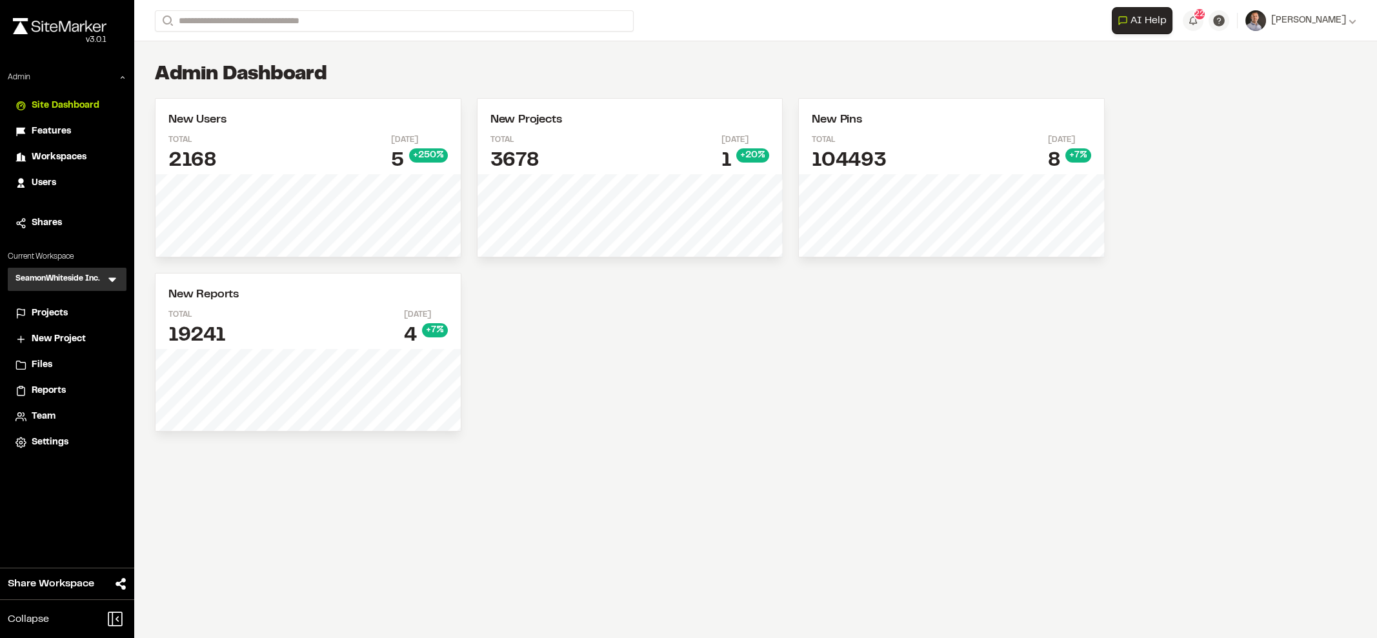
click at [35, 312] on span "Projects" at bounding box center [50, 314] width 36 height 14
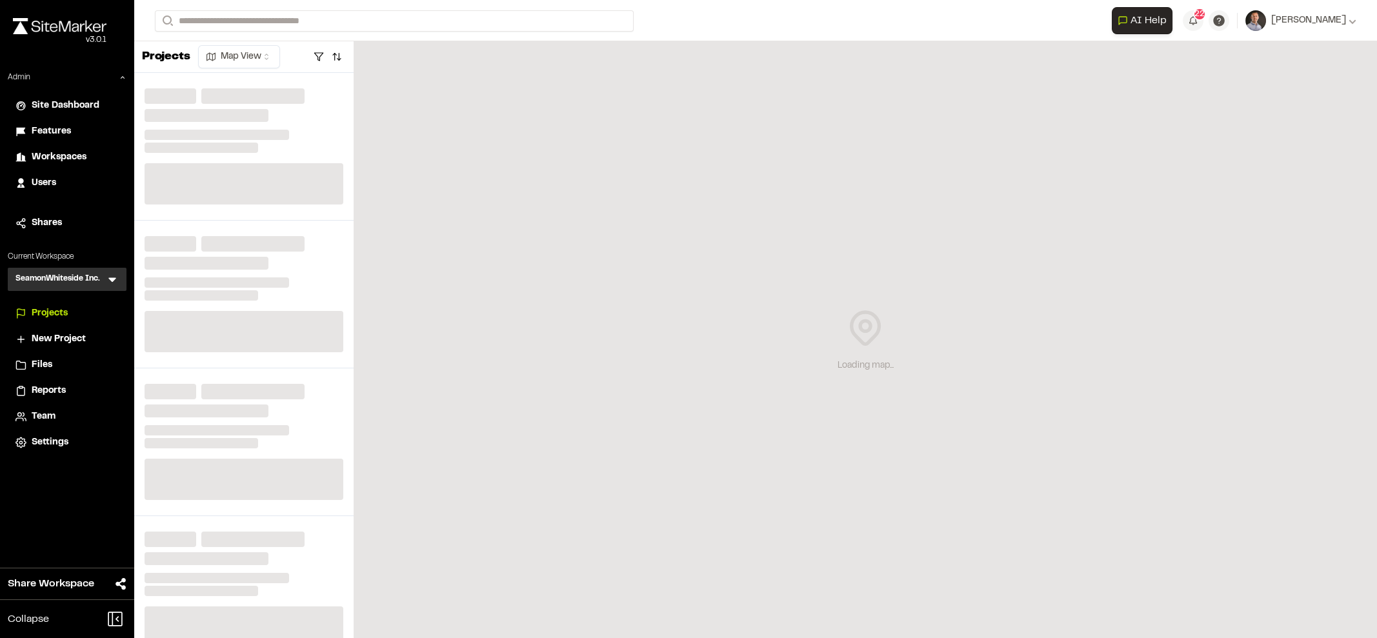
click at [50, 337] on span "New Project" at bounding box center [59, 339] width 54 height 14
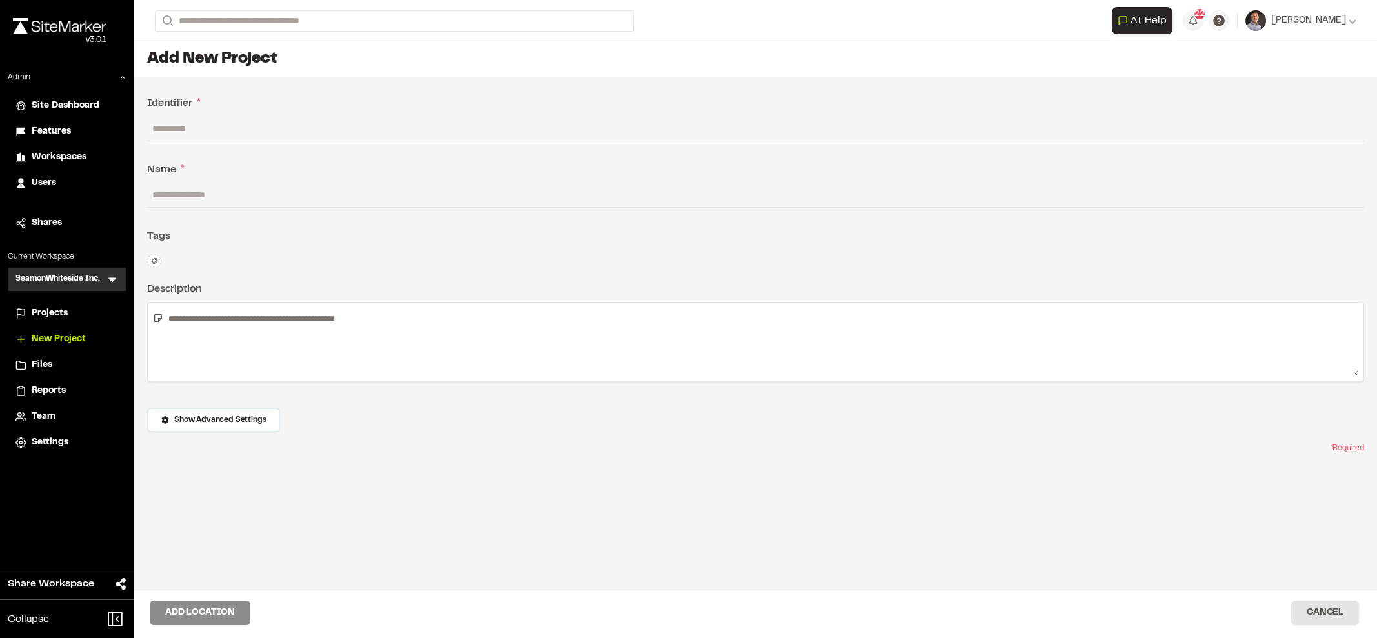
click at [184, 125] on input "text" at bounding box center [755, 128] width 1217 height 25
drag, startPoint x: 539, startPoint y: 207, endPoint x: 524, endPoint y: 207, distance: 14.8
click at [531, 207] on div at bounding box center [755, 195] width 1217 height 25
click at [185, 125] on input "text" at bounding box center [755, 128] width 1217 height 25
drag, startPoint x: 335, startPoint y: 443, endPoint x: 338, endPoint y: 436, distance: 7.6
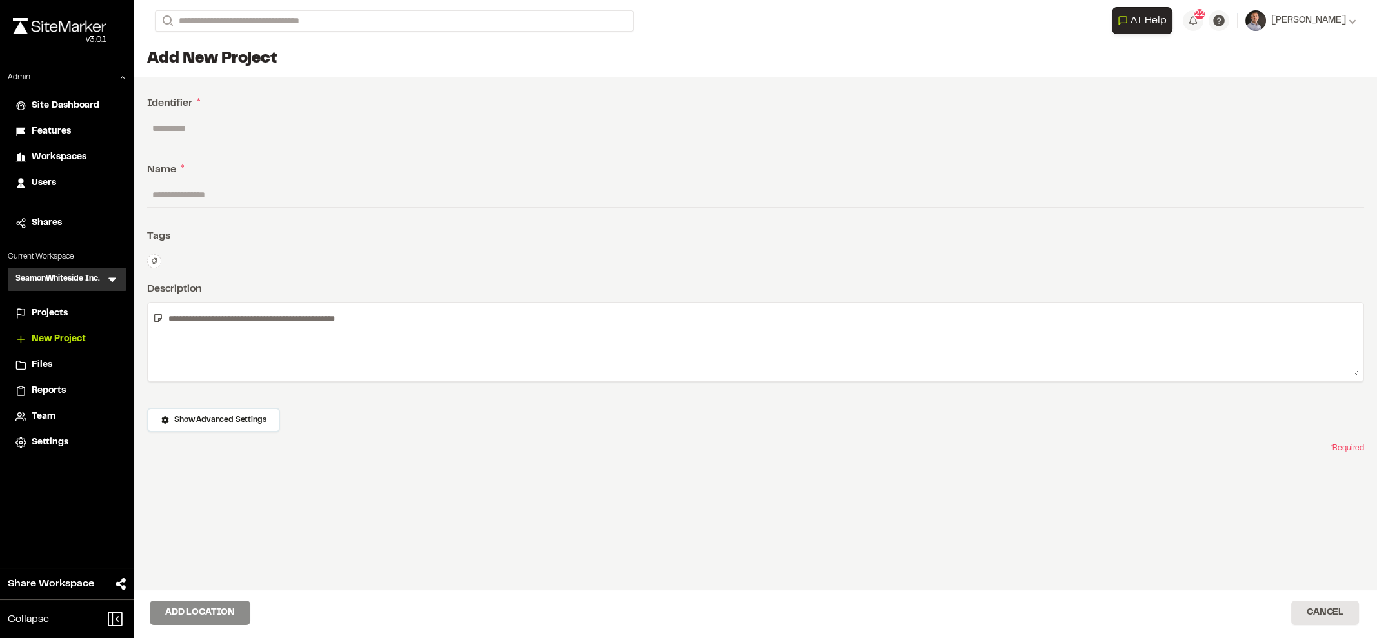
click at [335, 443] on div "* Required" at bounding box center [755, 449] width 1217 height 12
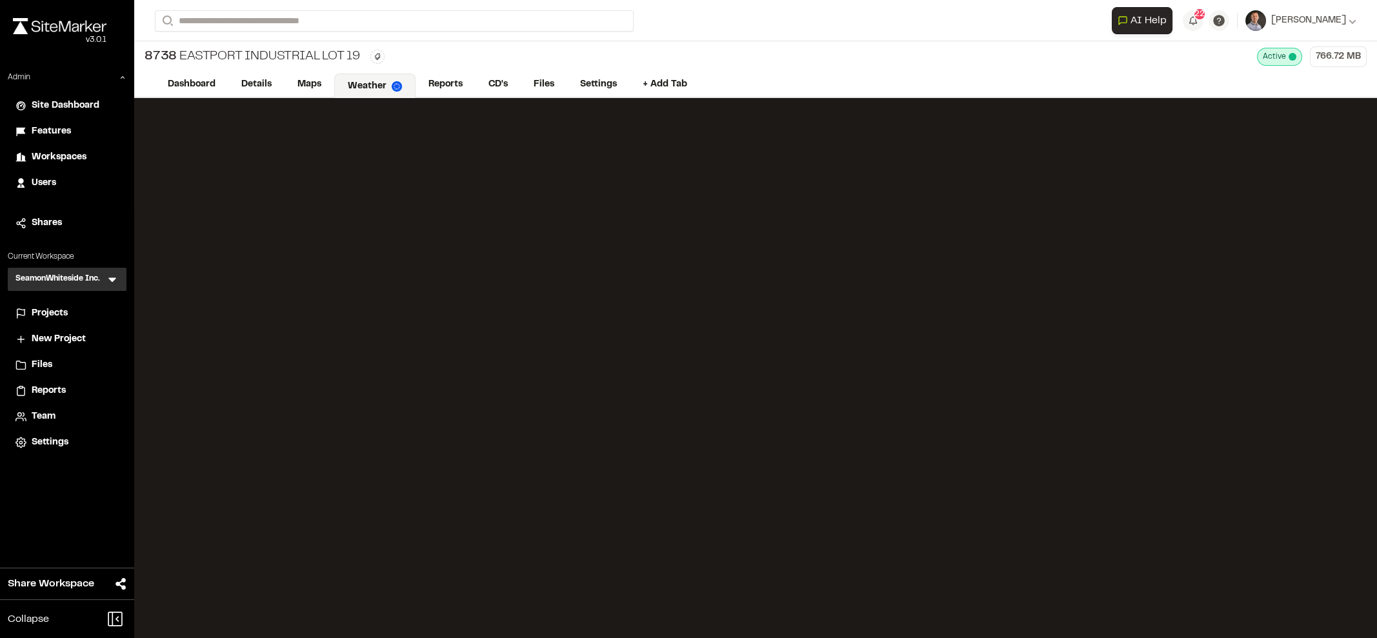
click at [81, 308] on div "Projects" at bounding box center [75, 314] width 87 height 14
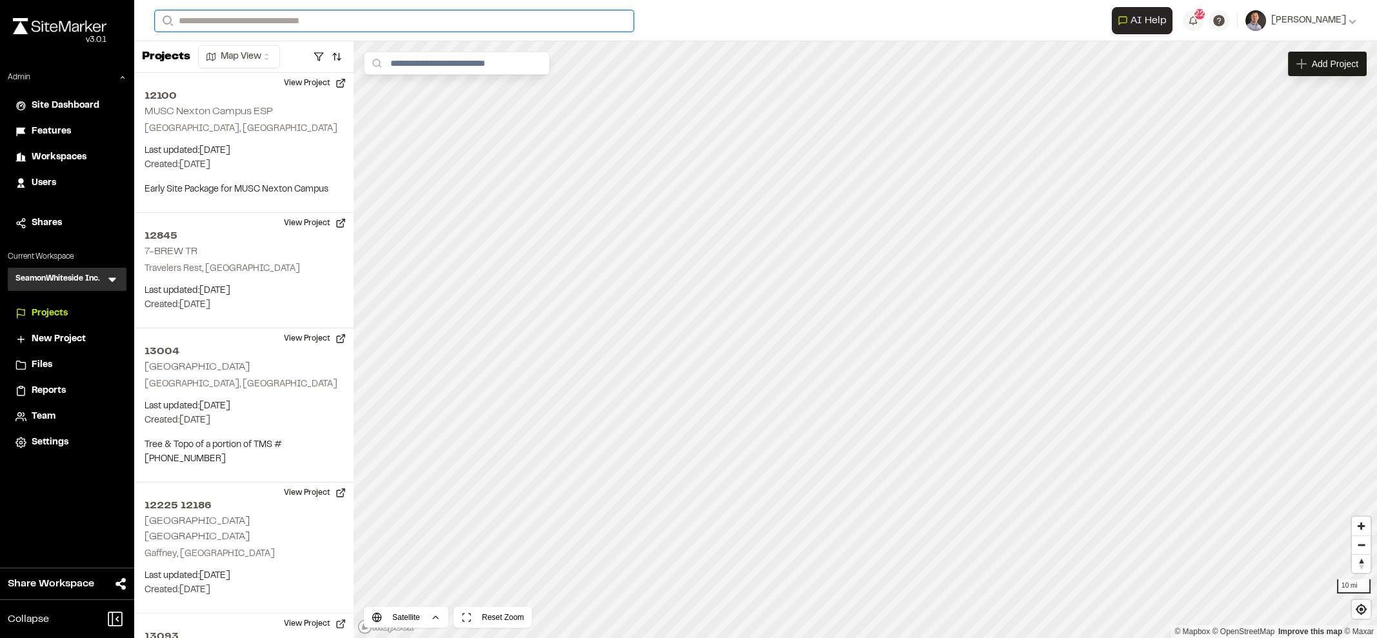
click at [205, 22] on input "Search" at bounding box center [394, 20] width 479 height 21
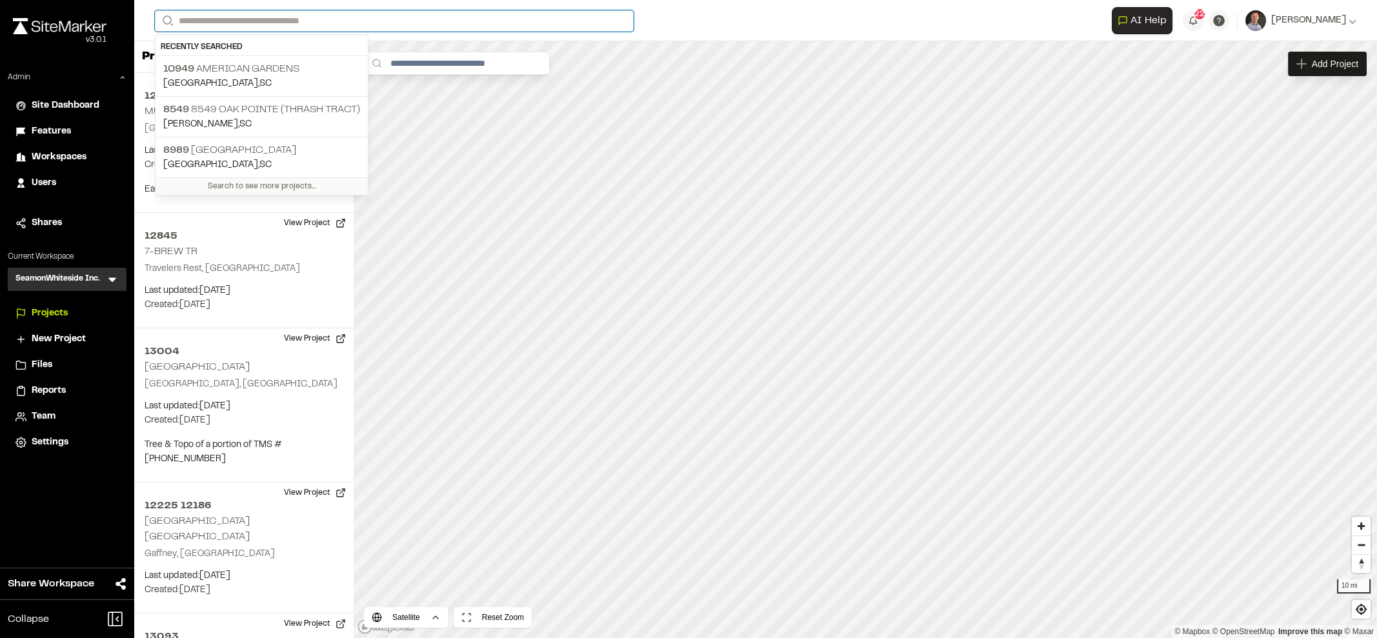
click at [261, 23] on input "Search" at bounding box center [394, 20] width 479 height 21
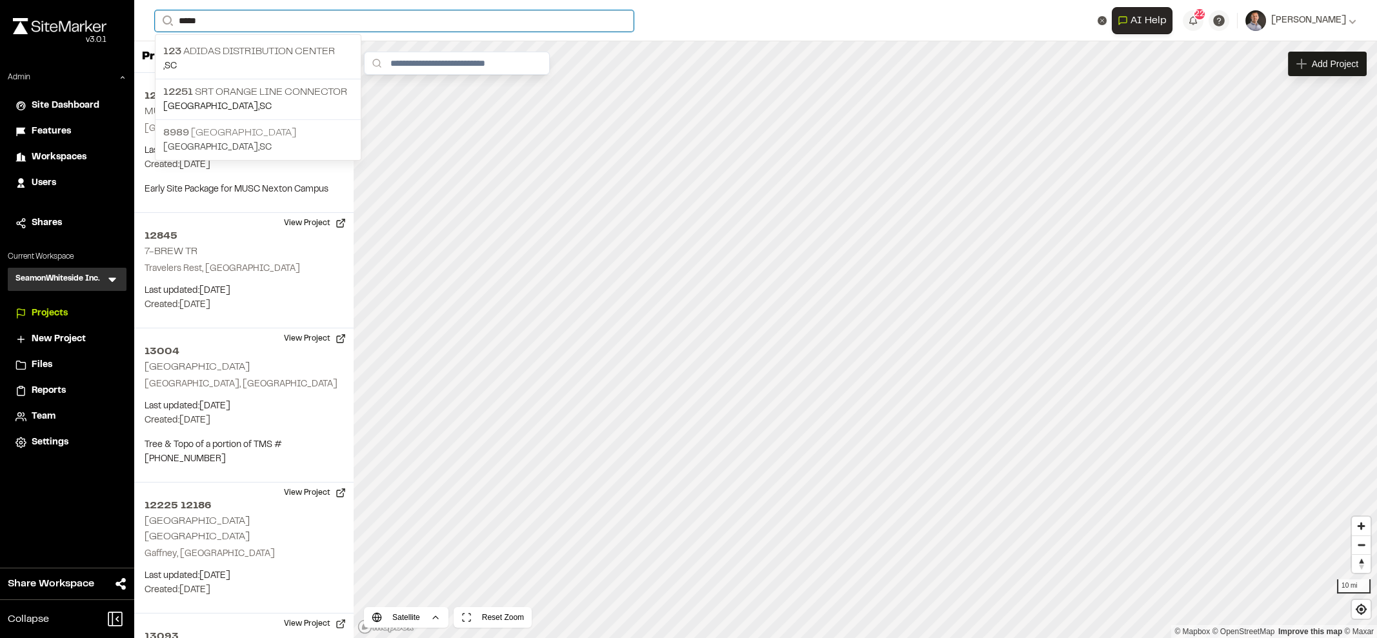
type input "*****"
drag, startPoint x: 258, startPoint y: 130, endPoint x: 265, endPoint y: 130, distance: 7.1
click at [258, 130] on p "[STREET_ADDRESS]" at bounding box center [258, 132] width 190 height 15
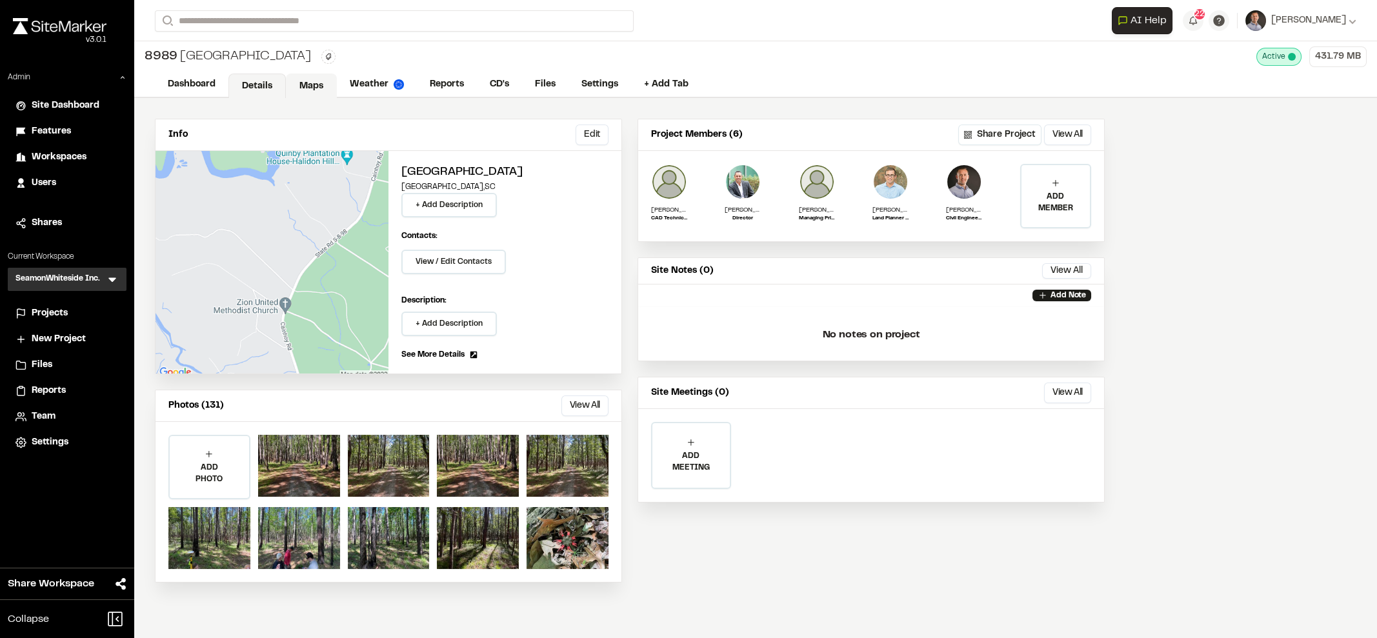
click at [313, 88] on link "Maps" at bounding box center [311, 86] width 51 height 25
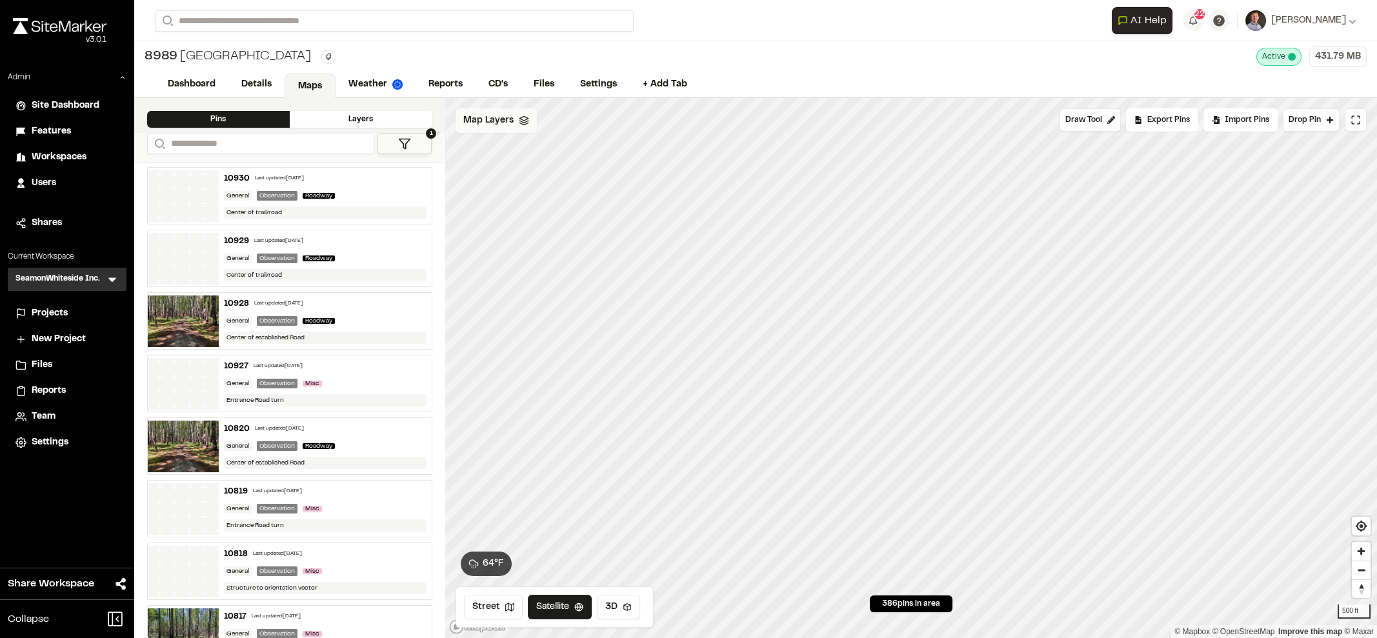
click at [523, 120] on icon at bounding box center [524, 121] width 10 height 10
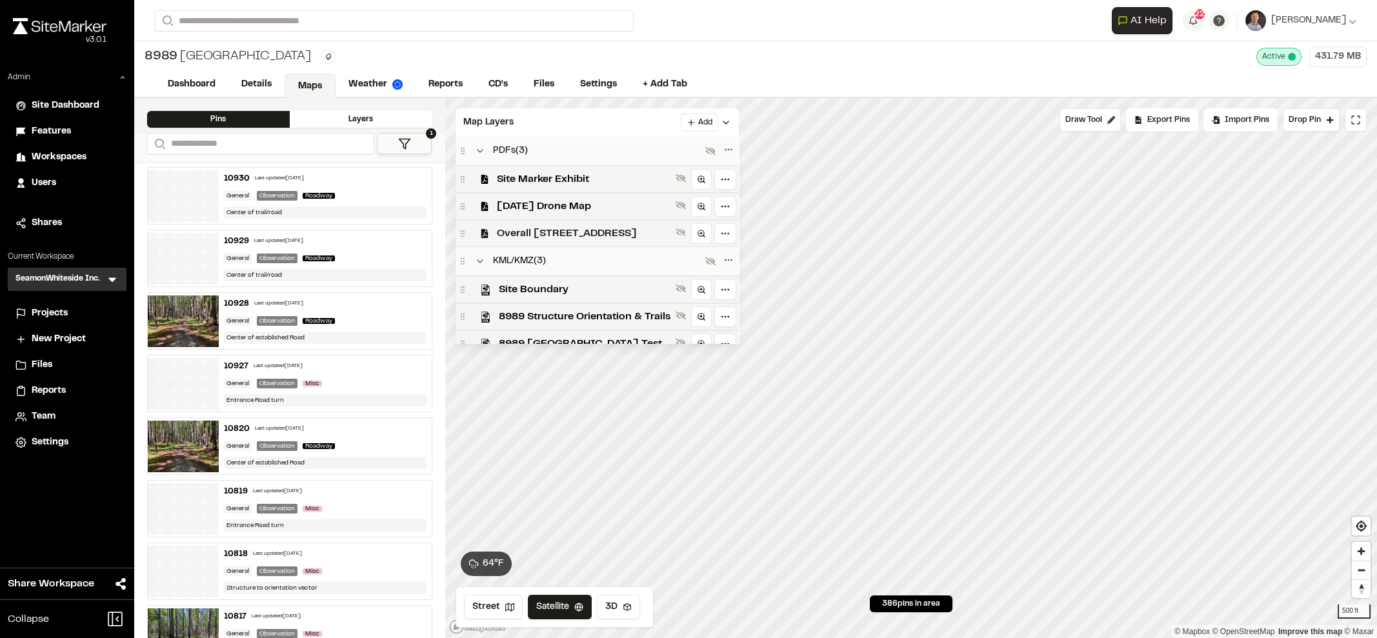
click at [584, 228] on span "Overall [STREET_ADDRESS]" at bounding box center [584, 233] width 174 height 15
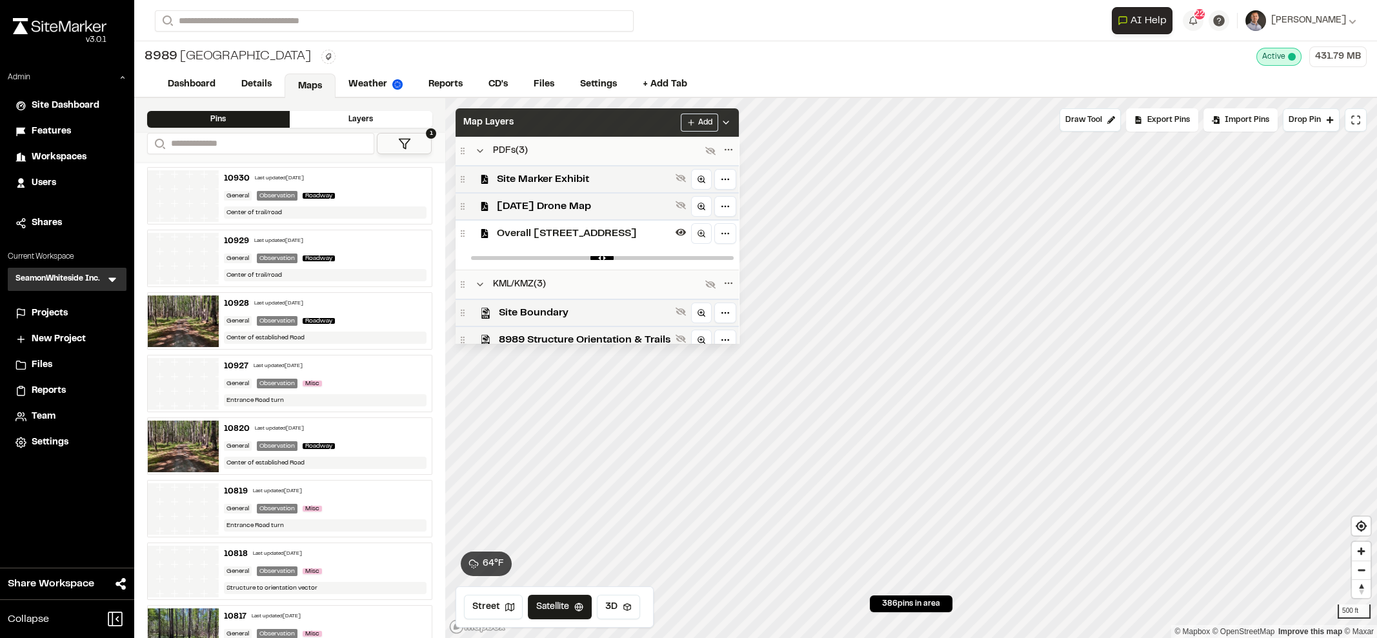
click at [731, 122] on icon at bounding box center [726, 122] width 10 height 10
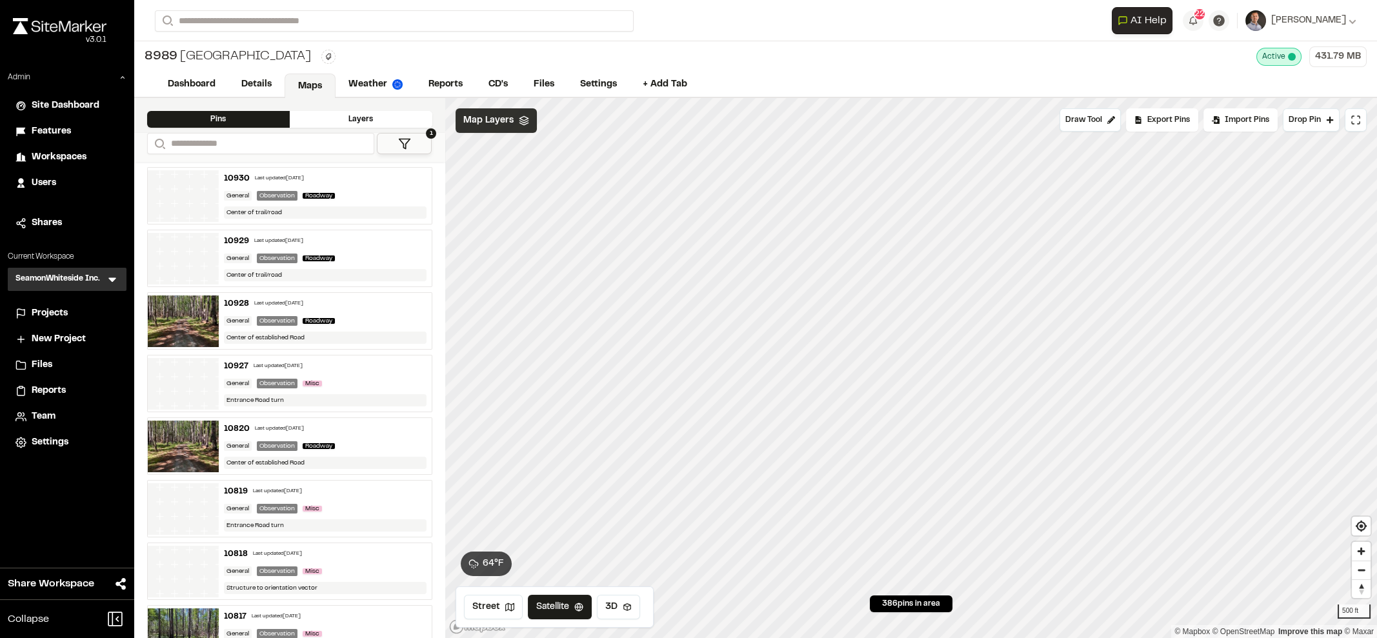
click at [522, 128] on div "Map Layers" at bounding box center [496, 120] width 81 height 25
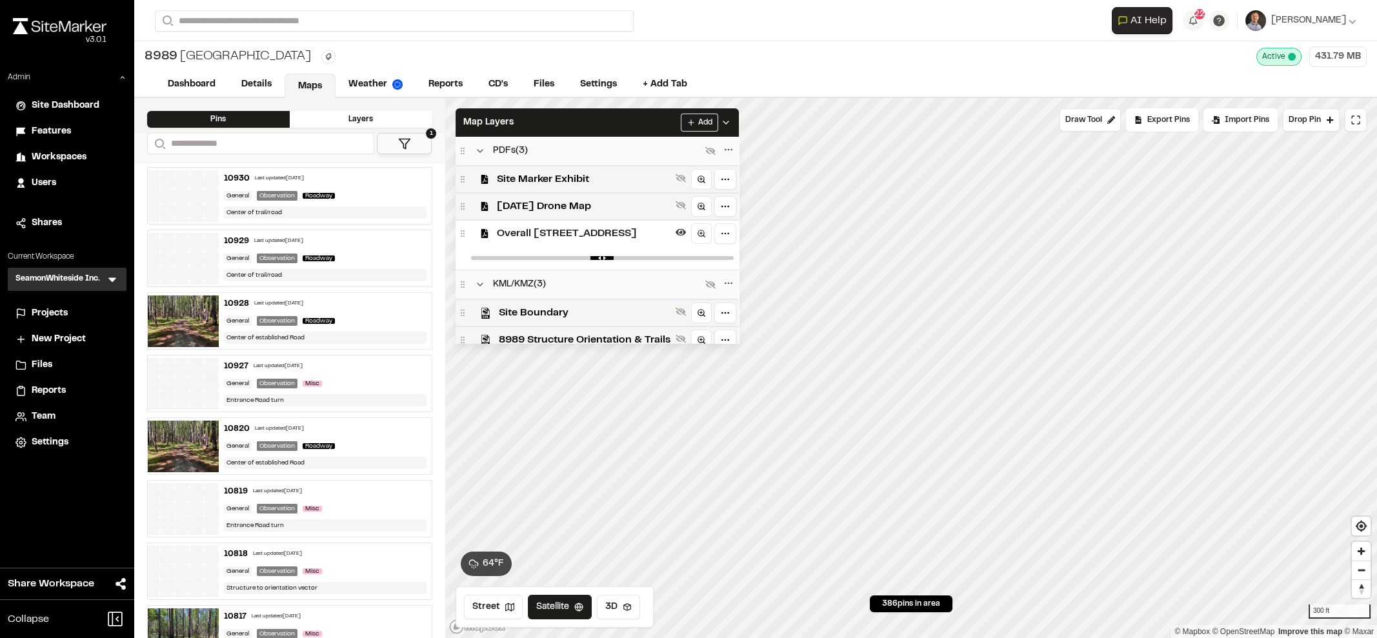
click at [731, 117] on icon at bounding box center [726, 122] width 10 height 10
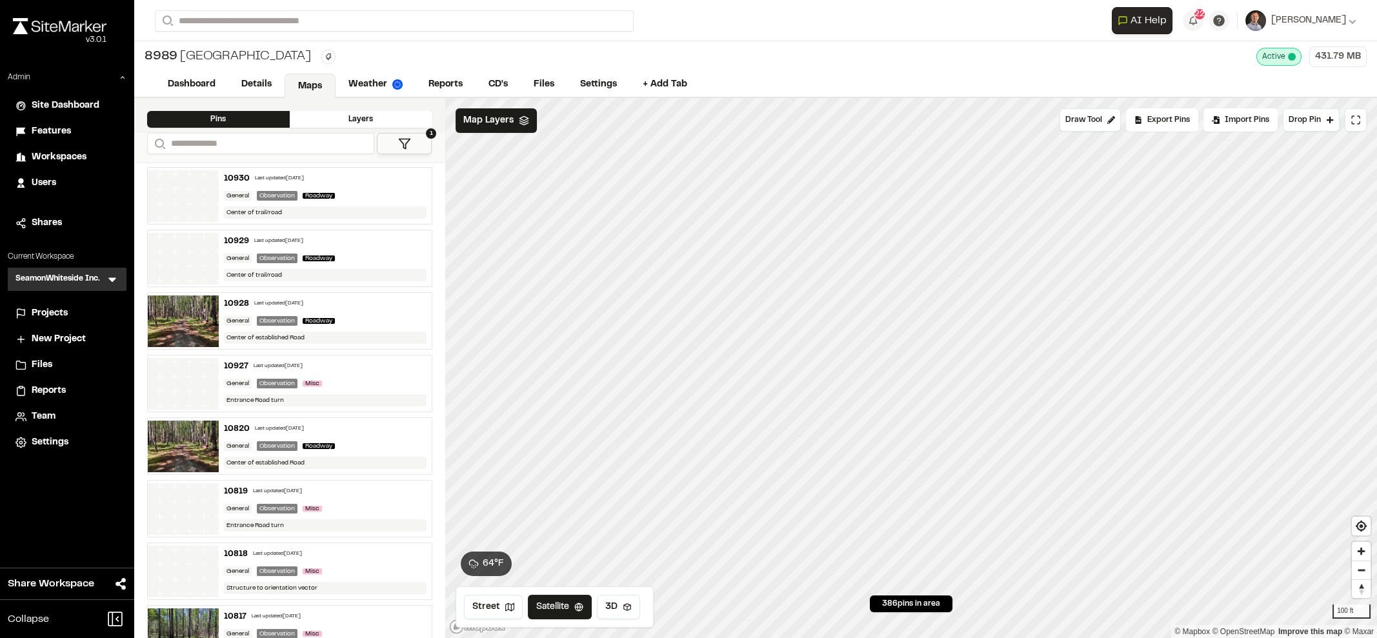
click at [383, 137] on button "1" at bounding box center [404, 143] width 55 height 21
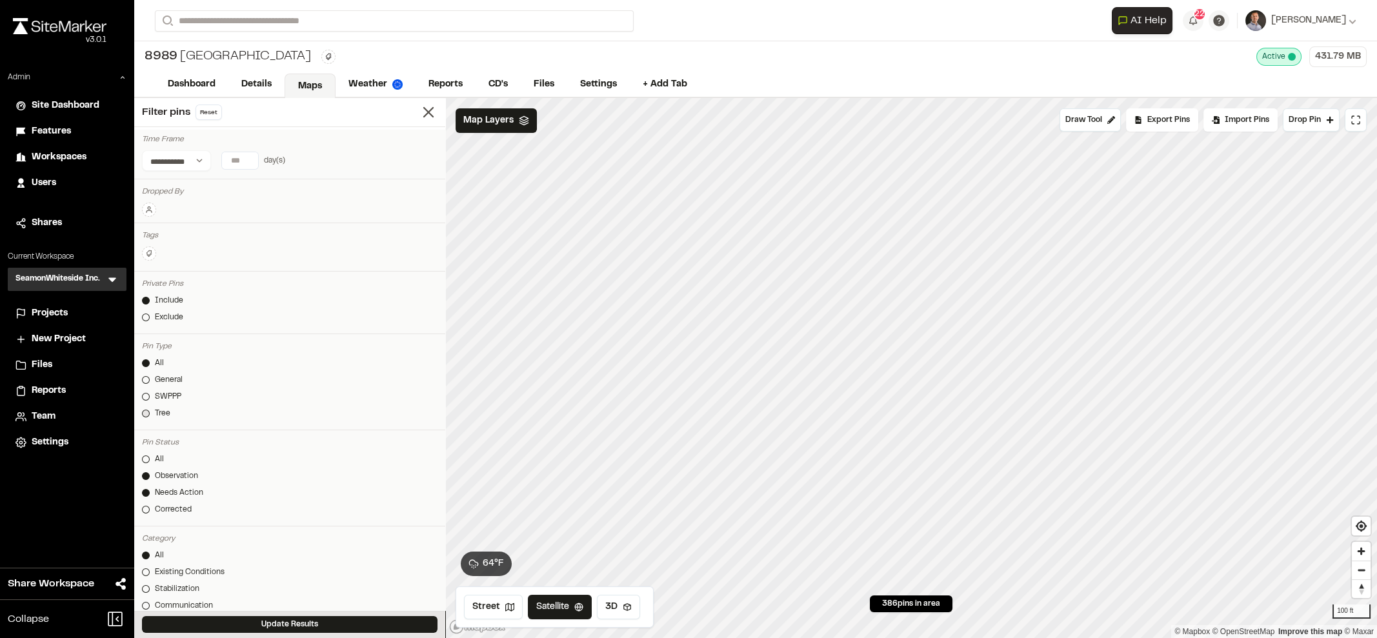
click at [146, 410] on div at bounding box center [146, 414] width 8 height 8
click at [260, 619] on button "Update Results" at bounding box center [290, 624] width 296 height 17
click at [139, 458] on div "Pin Status All Observation Needs Action Corrected" at bounding box center [289, 480] width 311 height 94
click at [142, 456] on div at bounding box center [146, 460] width 8 height 8
click at [240, 619] on button "Update Results" at bounding box center [290, 624] width 296 height 17
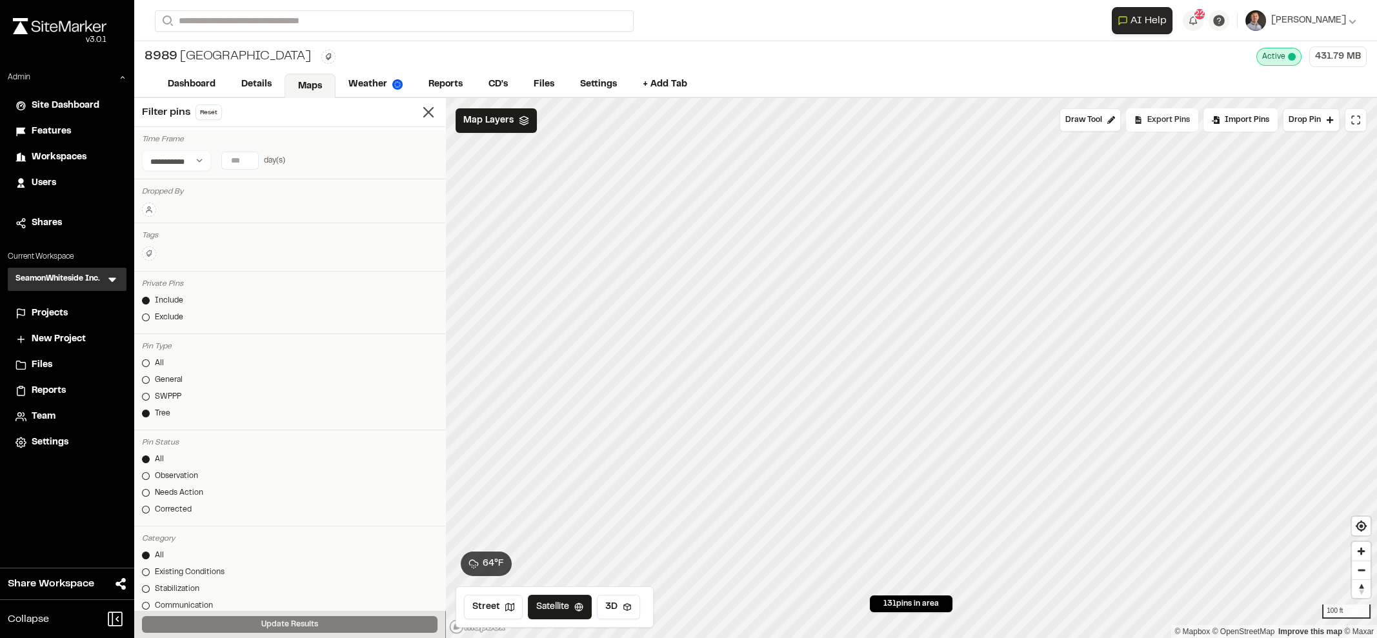
click at [1170, 117] on span "Export Pins" at bounding box center [1168, 120] width 43 height 12
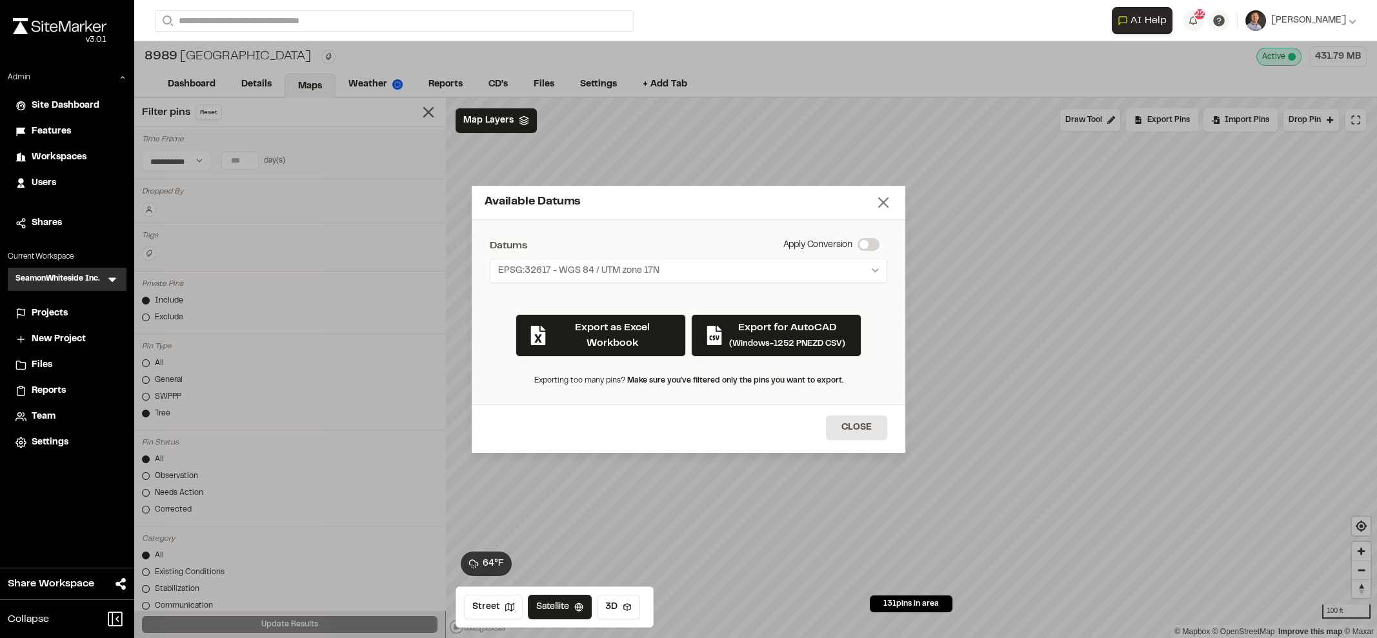
click at [882, 202] on line at bounding box center [883, 202] width 9 height 9
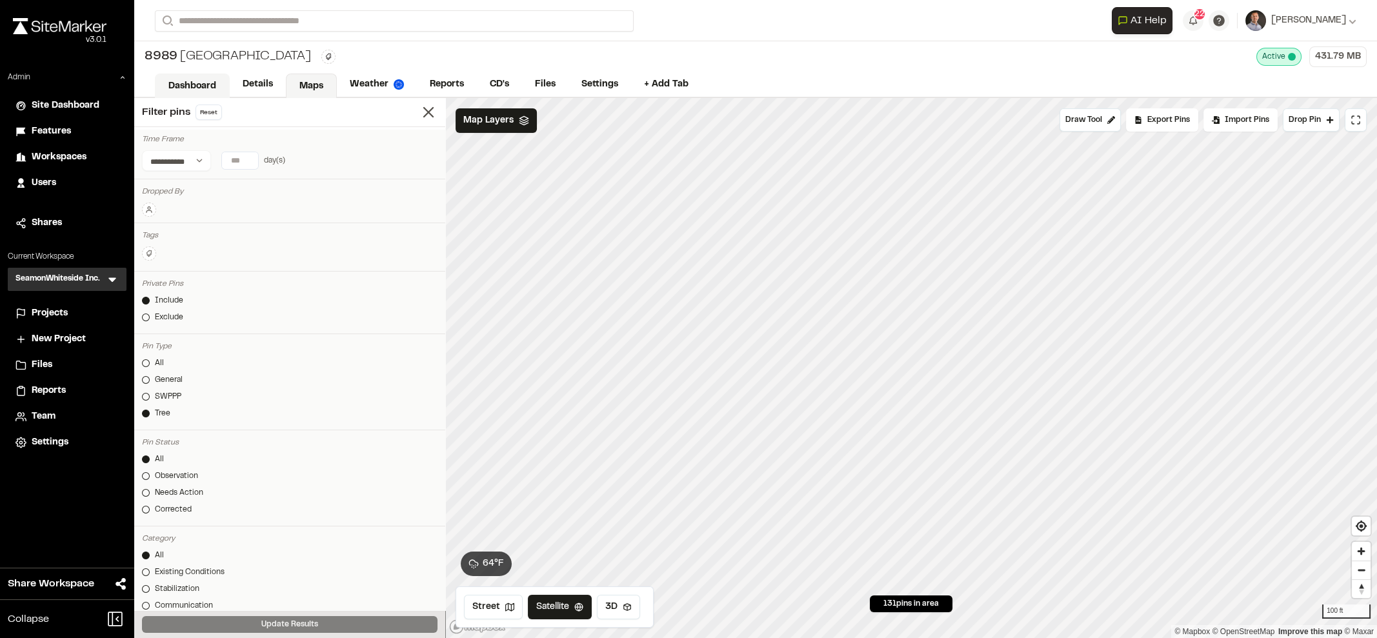
click at [183, 81] on link "Dashboard" at bounding box center [192, 86] width 75 height 25
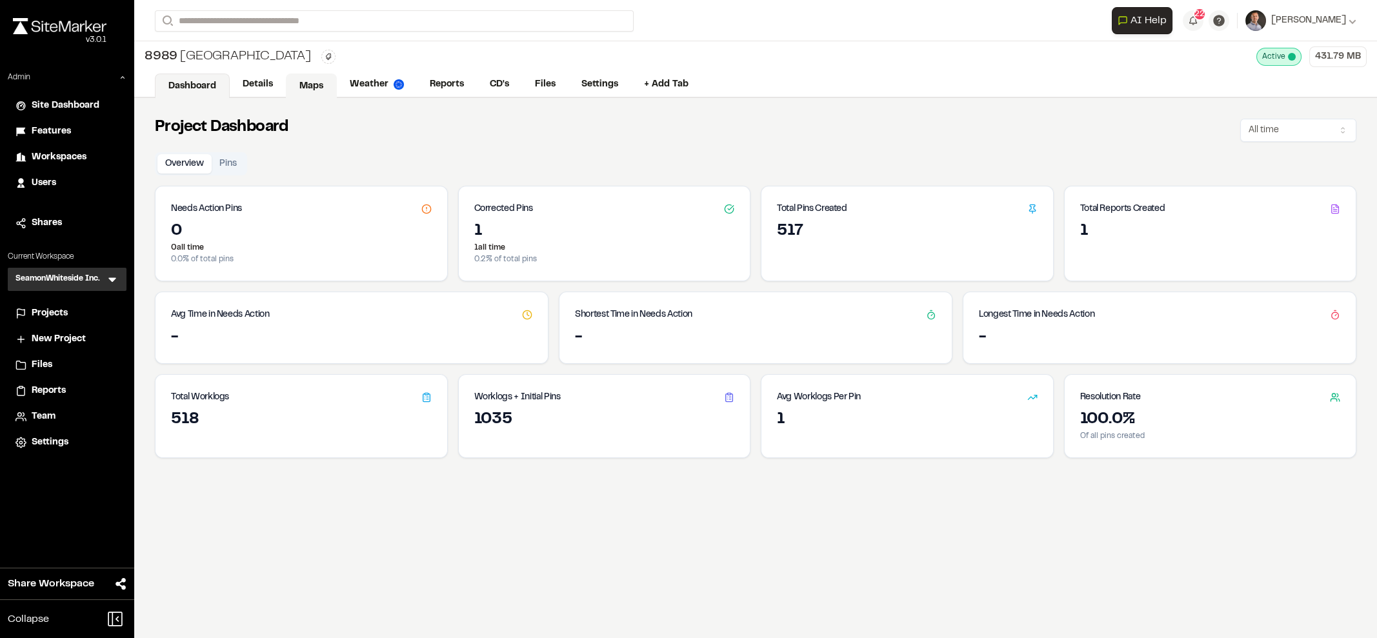
click at [305, 89] on link "Maps" at bounding box center [311, 86] width 51 height 25
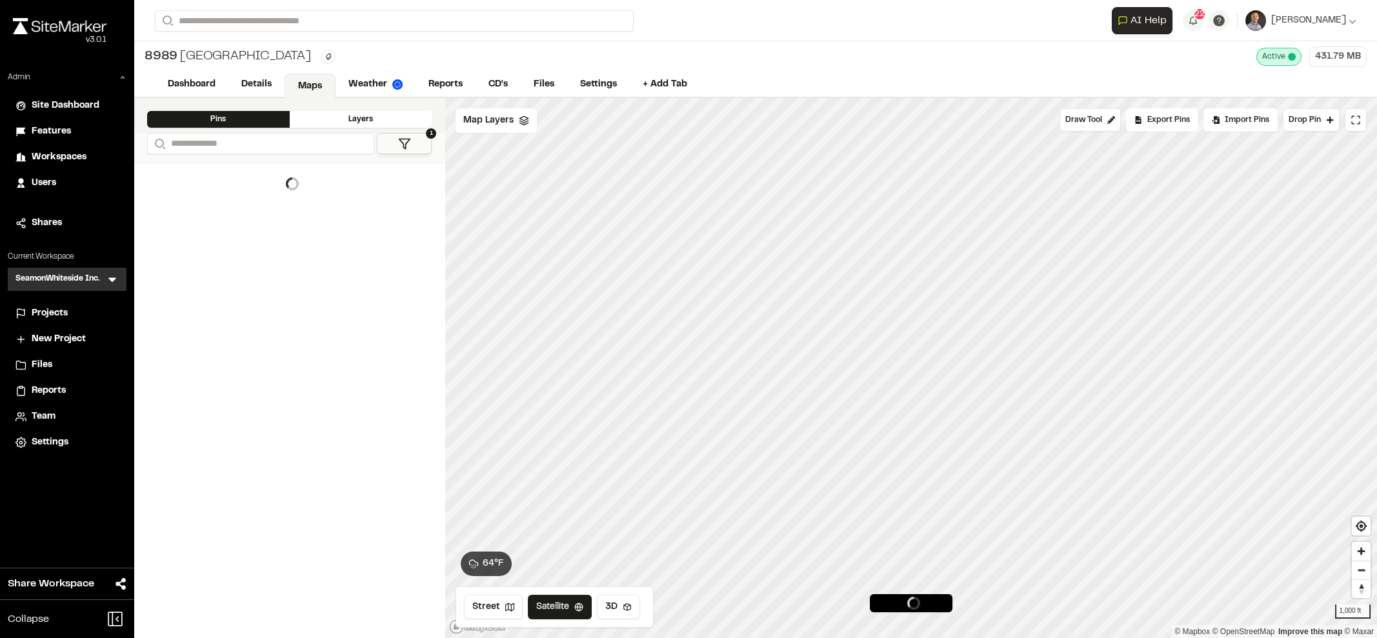
click at [246, 92] on link "Details" at bounding box center [256, 84] width 56 height 25
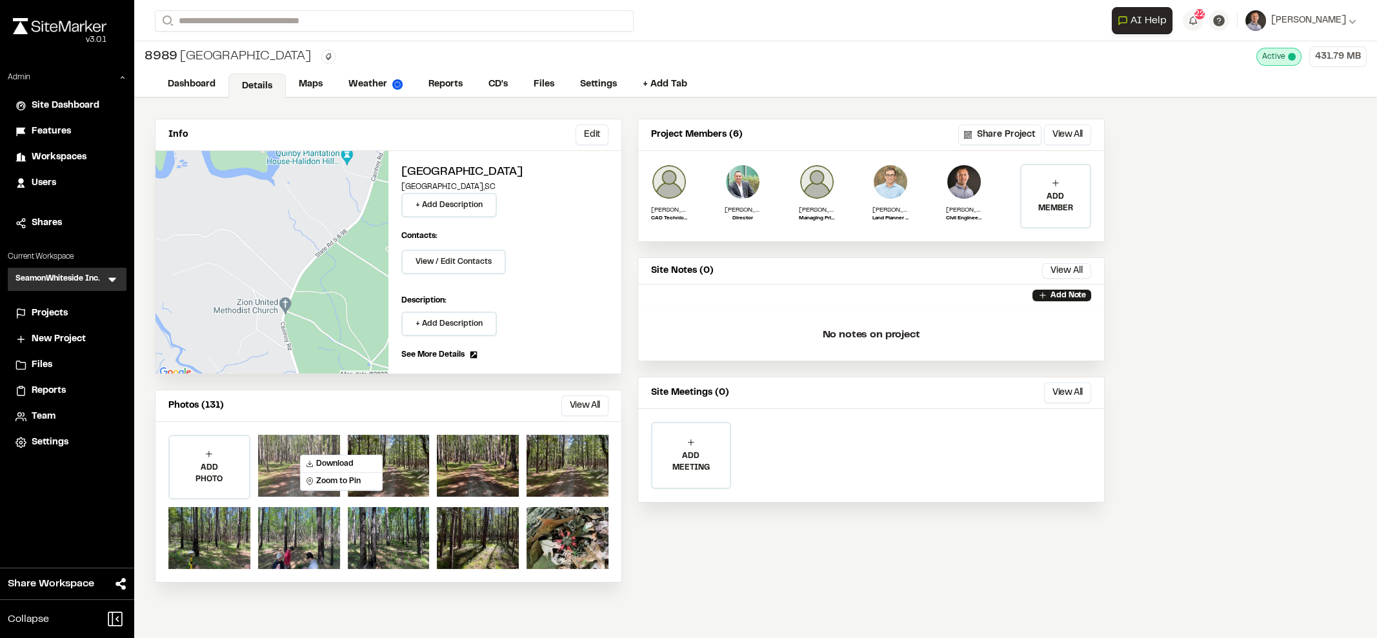
click at [278, 472] on div at bounding box center [299, 466] width 82 height 62
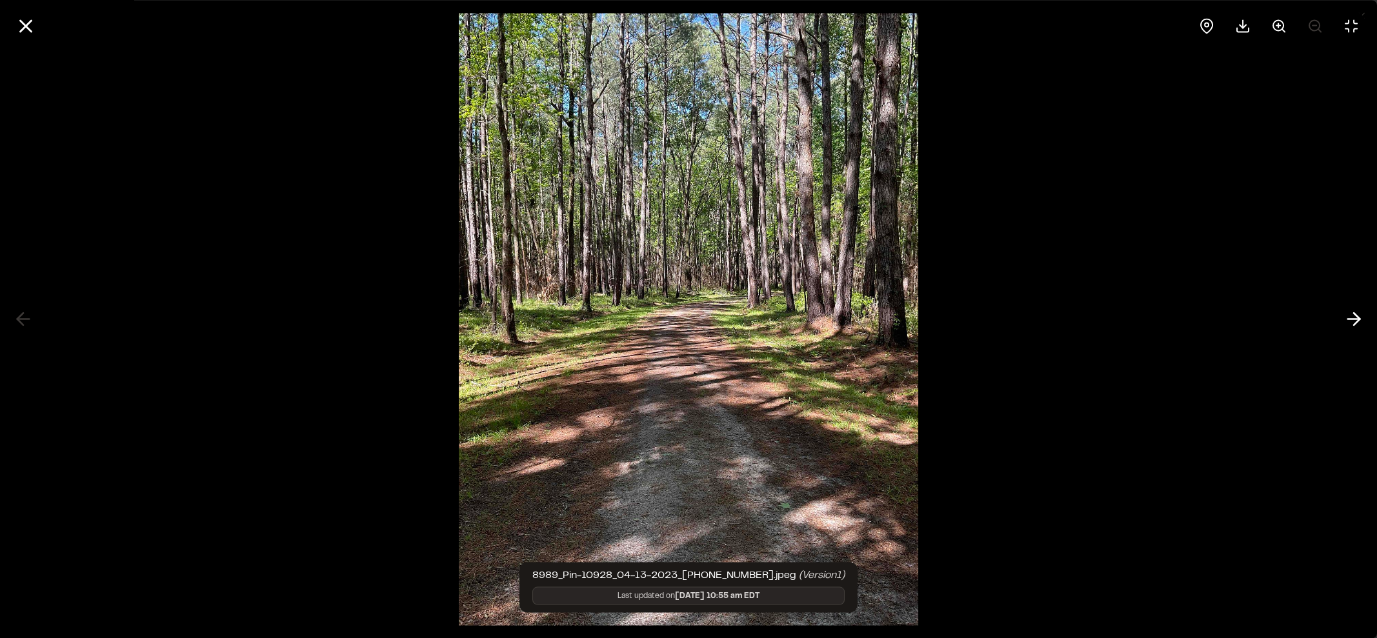
drag, startPoint x: 651, startPoint y: 367, endPoint x: 23, endPoint y: 10, distance: 722.3
click at [18, 22] on icon at bounding box center [26, 26] width 22 height 22
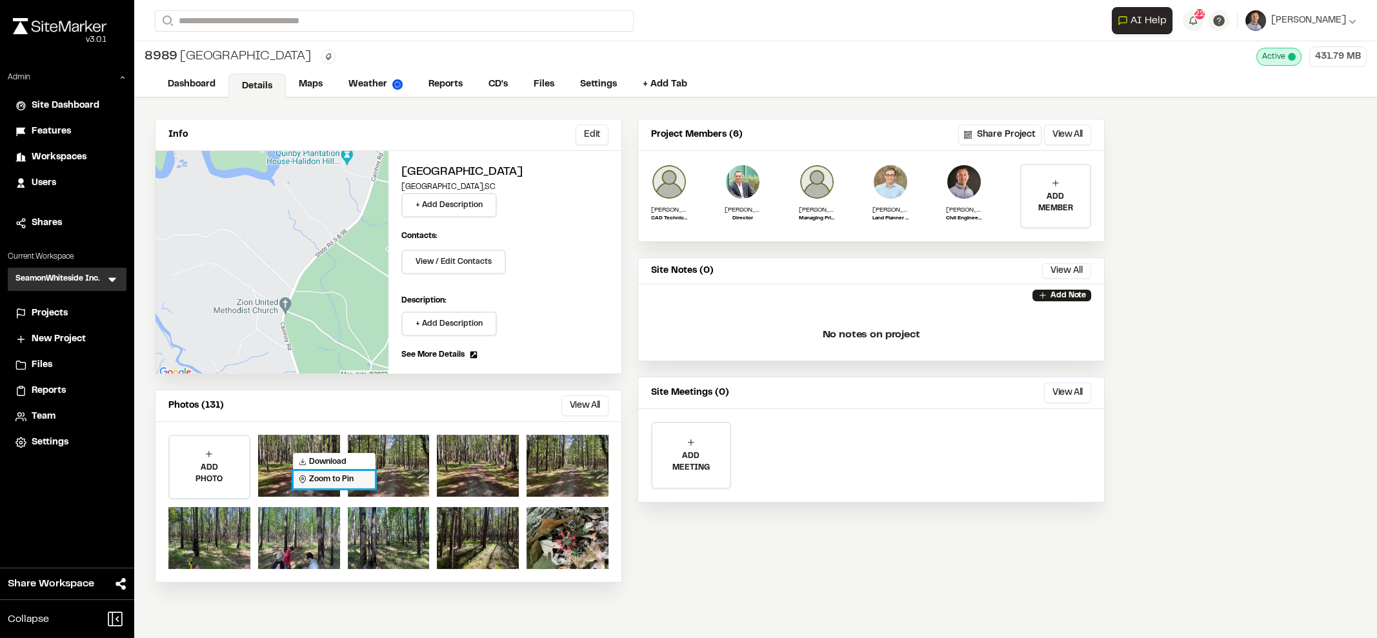
click at [332, 481] on span "Zoom to Pin" at bounding box center [326, 480] width 55 height 12
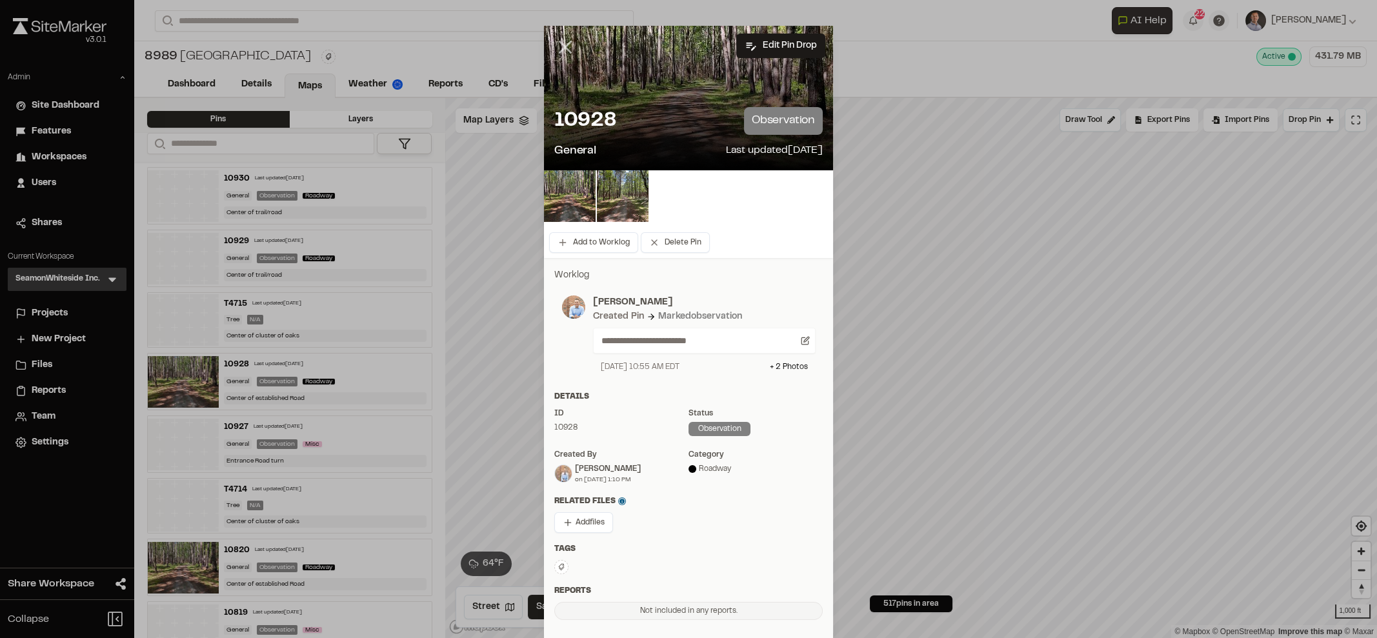
click at [554, 44] on icon at bounding box center [565, 47] width 22 height 22
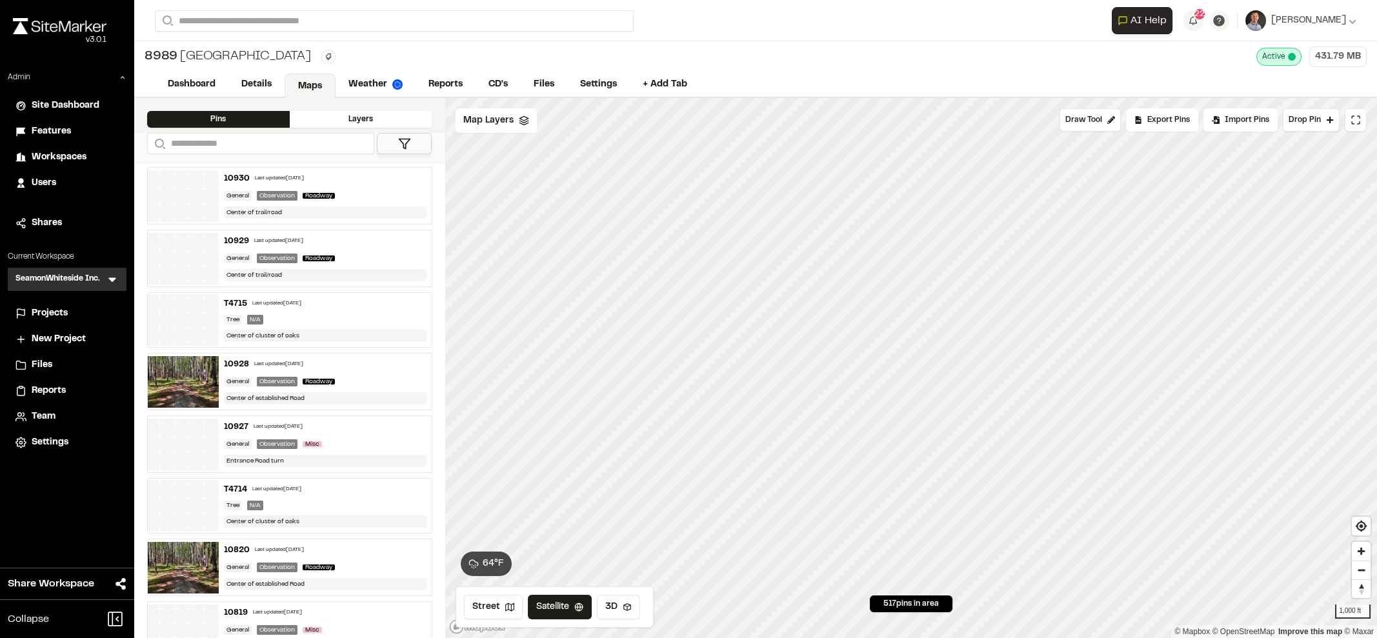
click at [1150, 126] on div "Export Pins" at bounding box center [1162, 119] width 72 height 23
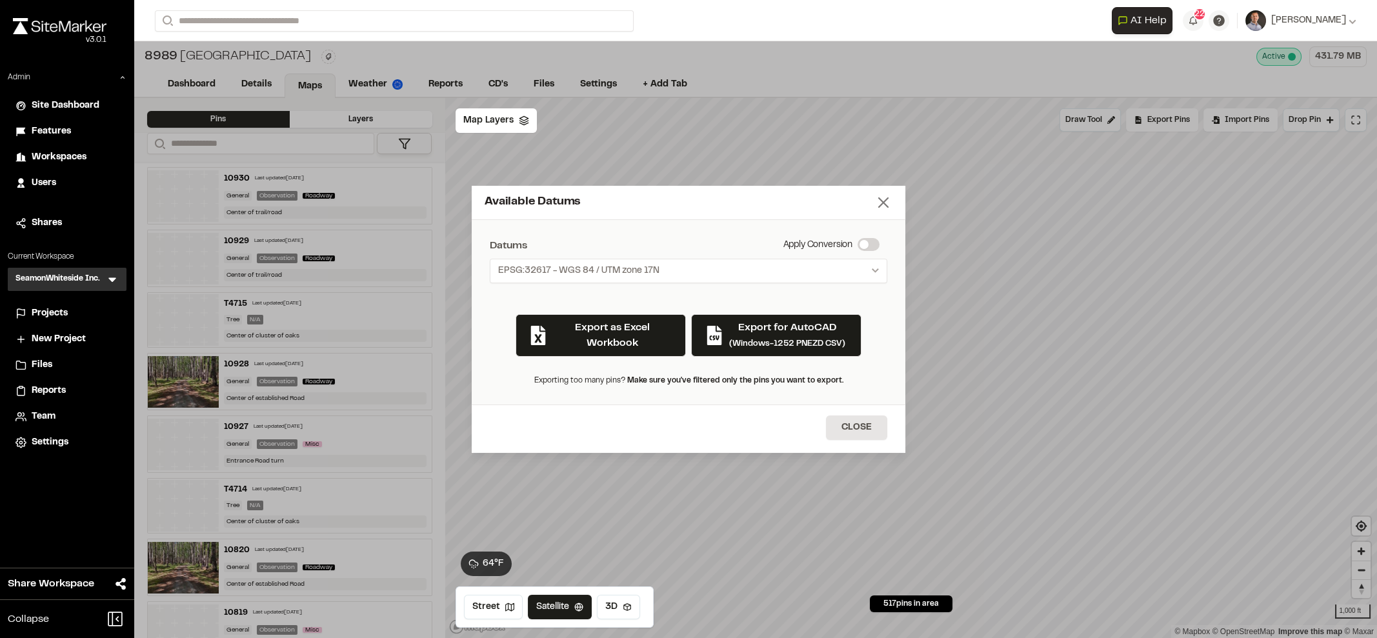
drag, startPoint x: 880, startPoint y: 205, endPoint x: 883, endPoint y: 212, distance: 7.0
click at [883, 212] on icon at bounding box center [883, 203] width 18 height 18
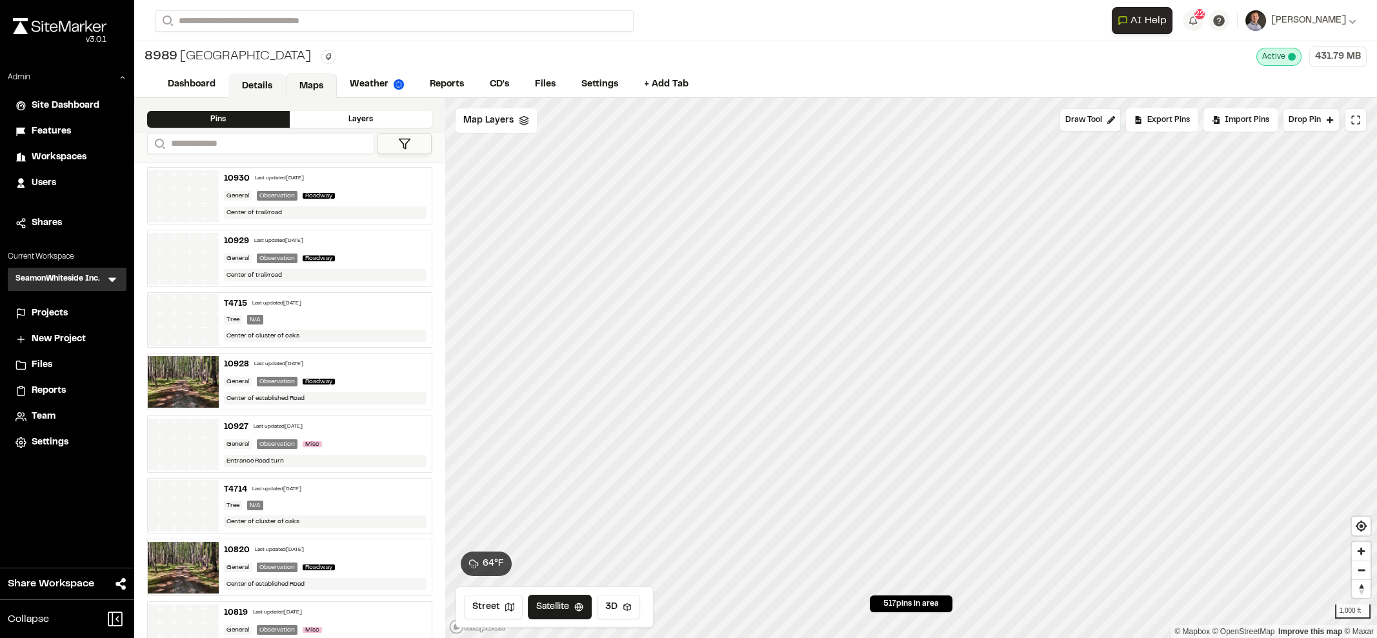
drag, startPoint x: 247, startPoint y: 90, endPoint x: 252, endPoint y: 95, distance: 7.3
click at [248, 91] on link "Details" at bounding box center [256, 86] width 57 height 25
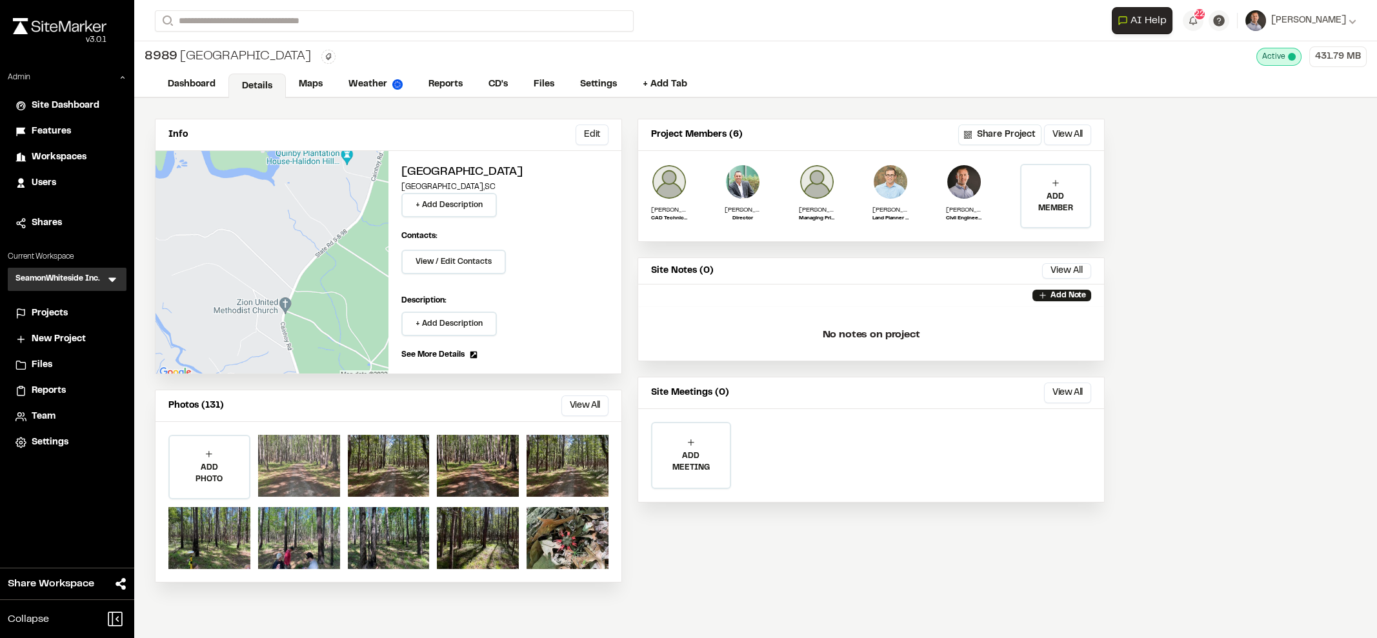
click at [317, 483] on div at bounding box center [299, 466] width 82 height 62
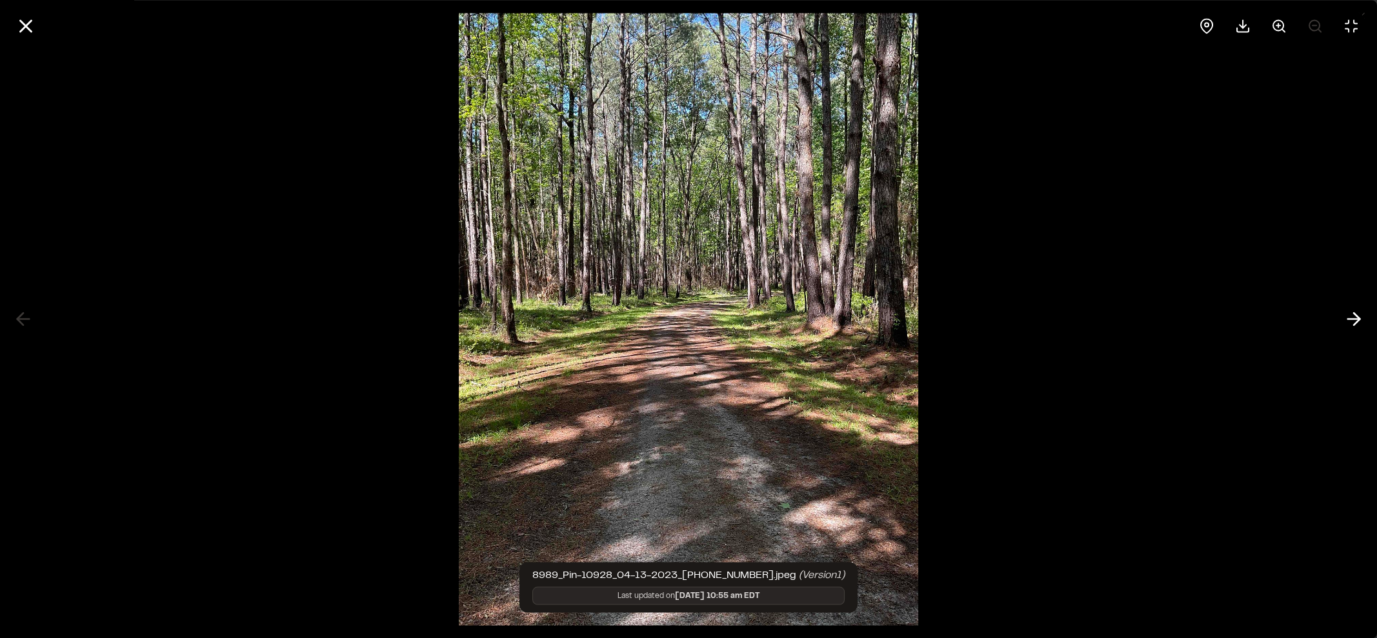
drag, startPoint x: 725, startPoint y: 418, endPoint x: 1127, endPoint y: 426, distance: 402.8
click at [1127, 426] on div at bounding box center [688, 319] width 1377 height 638
